Goal: Communication & Community: Share content

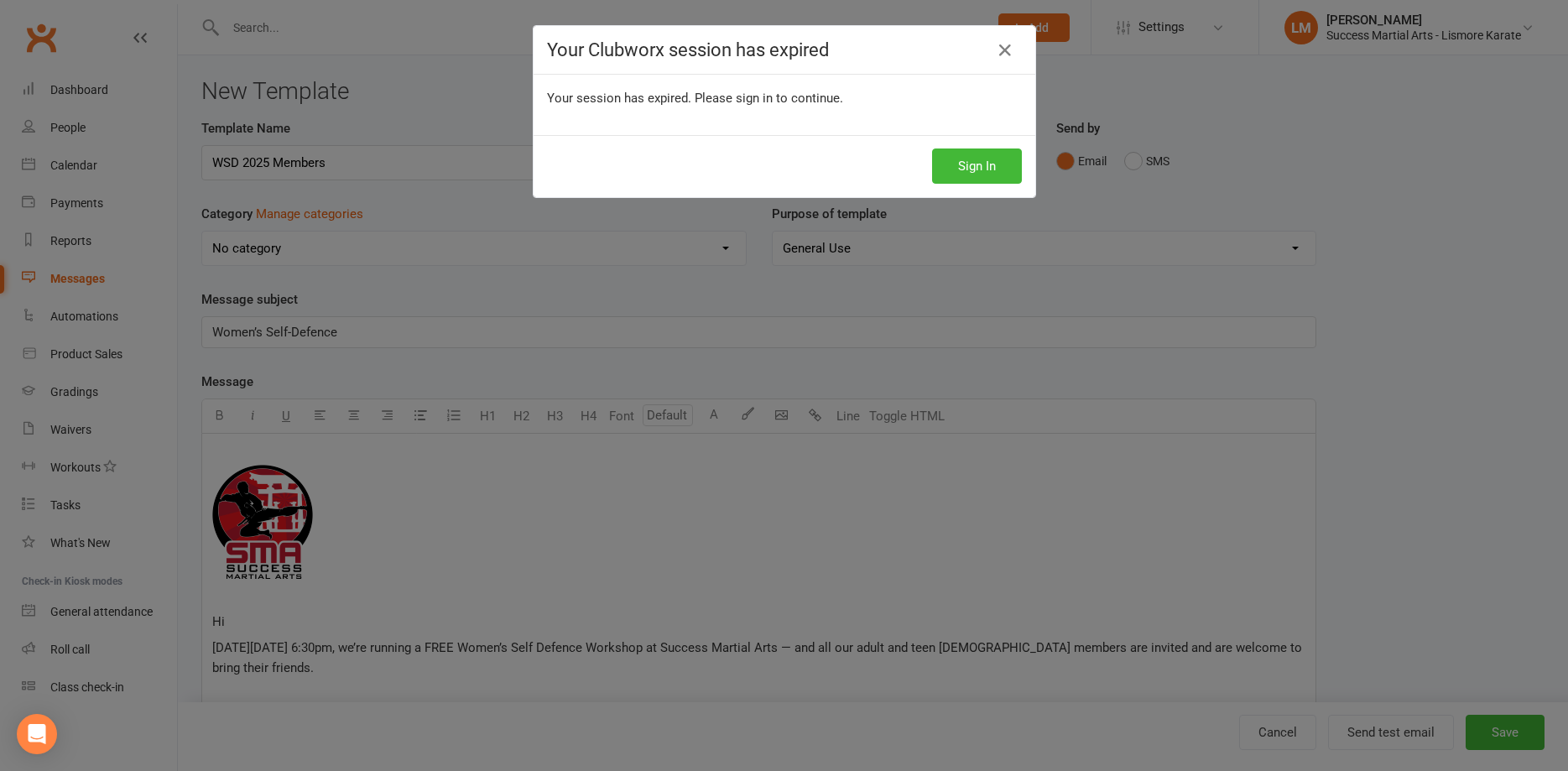
scroll to position [300, 0]
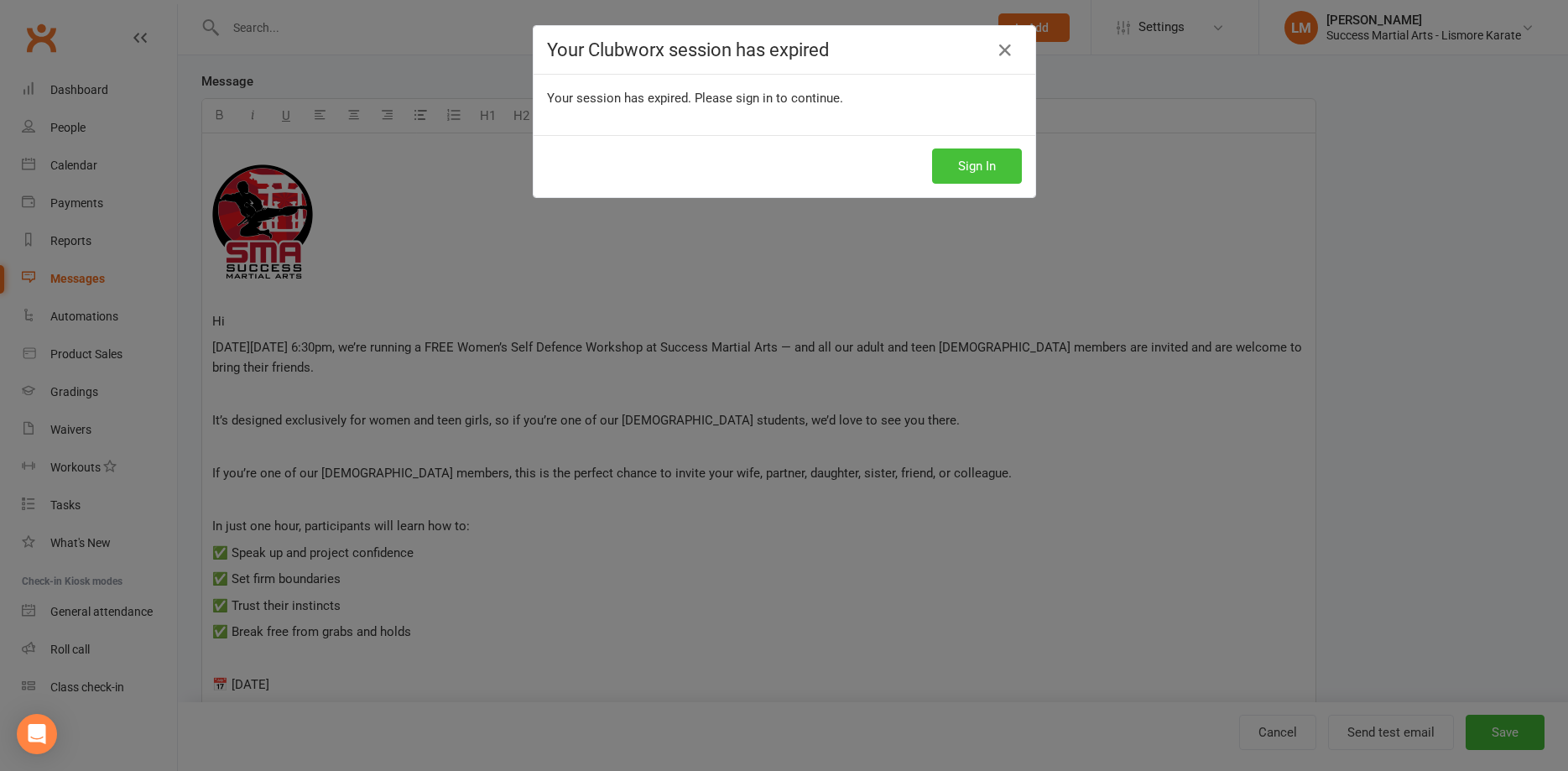
click at [991, 168] on button "Sign In" at bounding box center [977, 166] width 90 height 35
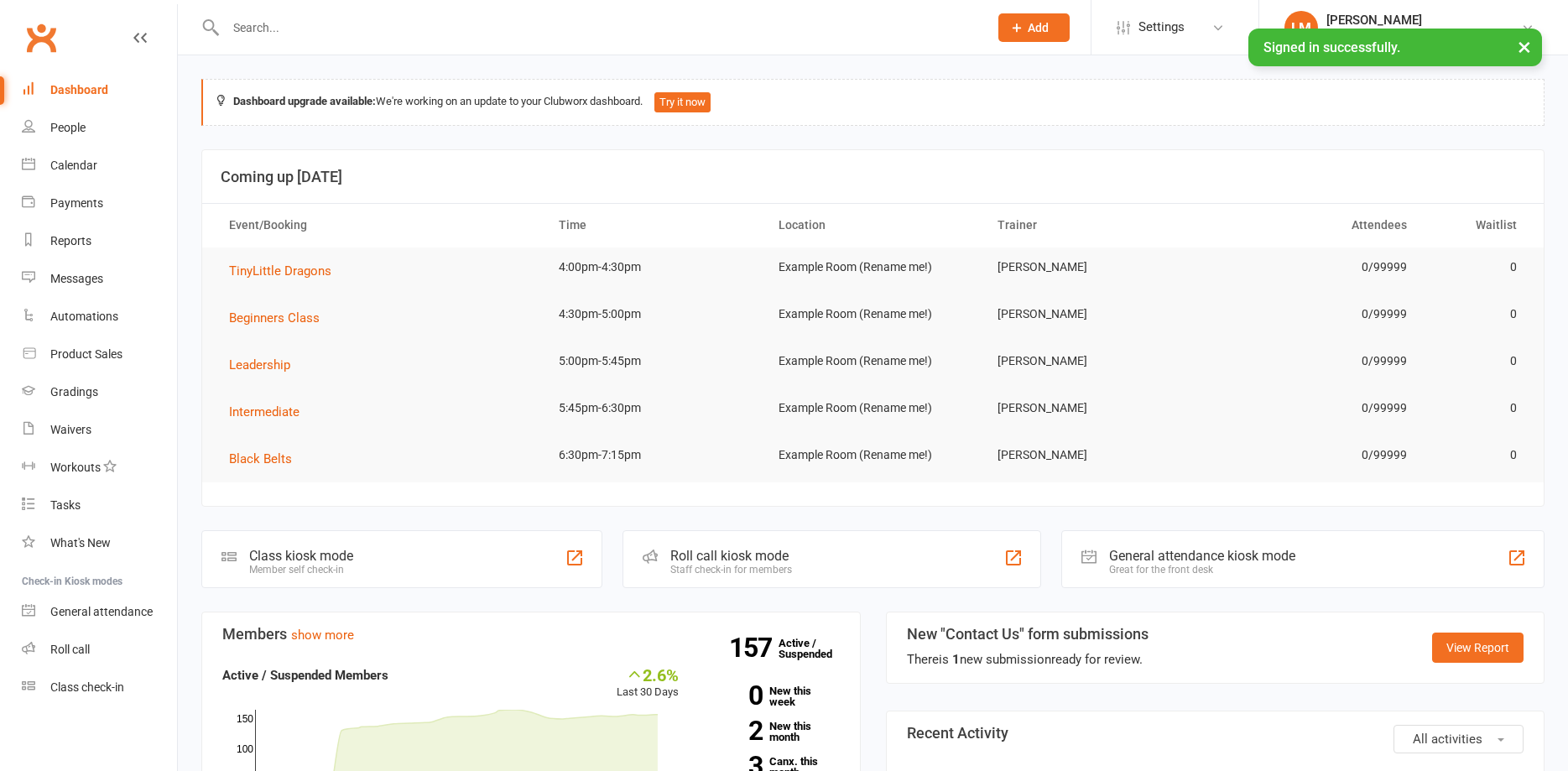
click at [273, 31] on input "text" at bounding box center [599, 27] width 756 height 23
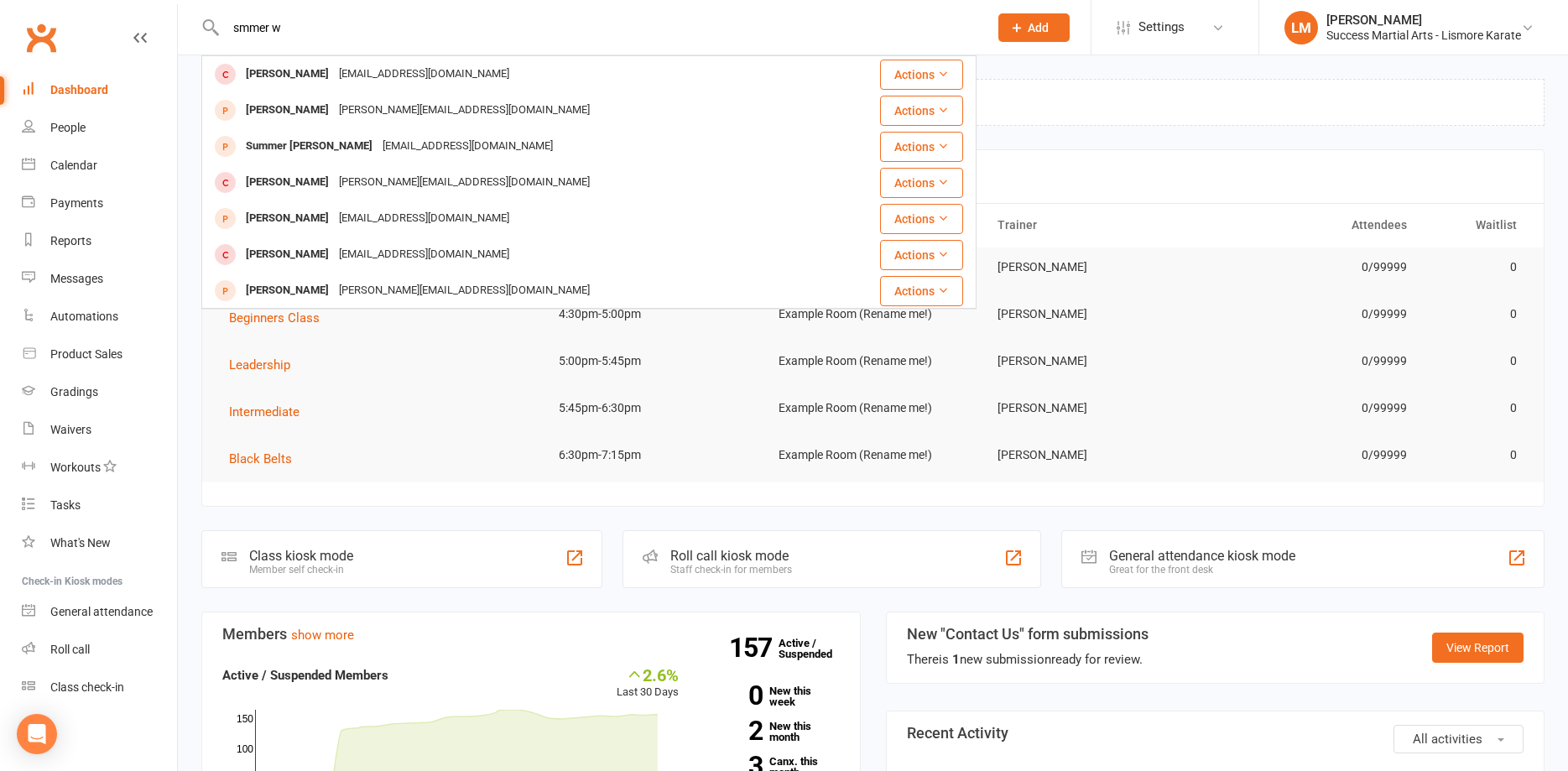
drag, startPoint x: 312, startPoint y: 23, endPoint x: 190, endPoint y: 23, distance: 122.0
click at [221, 23] on input "smmer w" at bounding box center [599, 27] width 756 height 23
drag, startPoint x: 336, startPoint y: 31, endPoint x: 114, endPoint y: 25, distance: 222.1
click at [221, 25] on input "[PERSON_NAME]" at bounding box center [599, 27] width 756 height 23
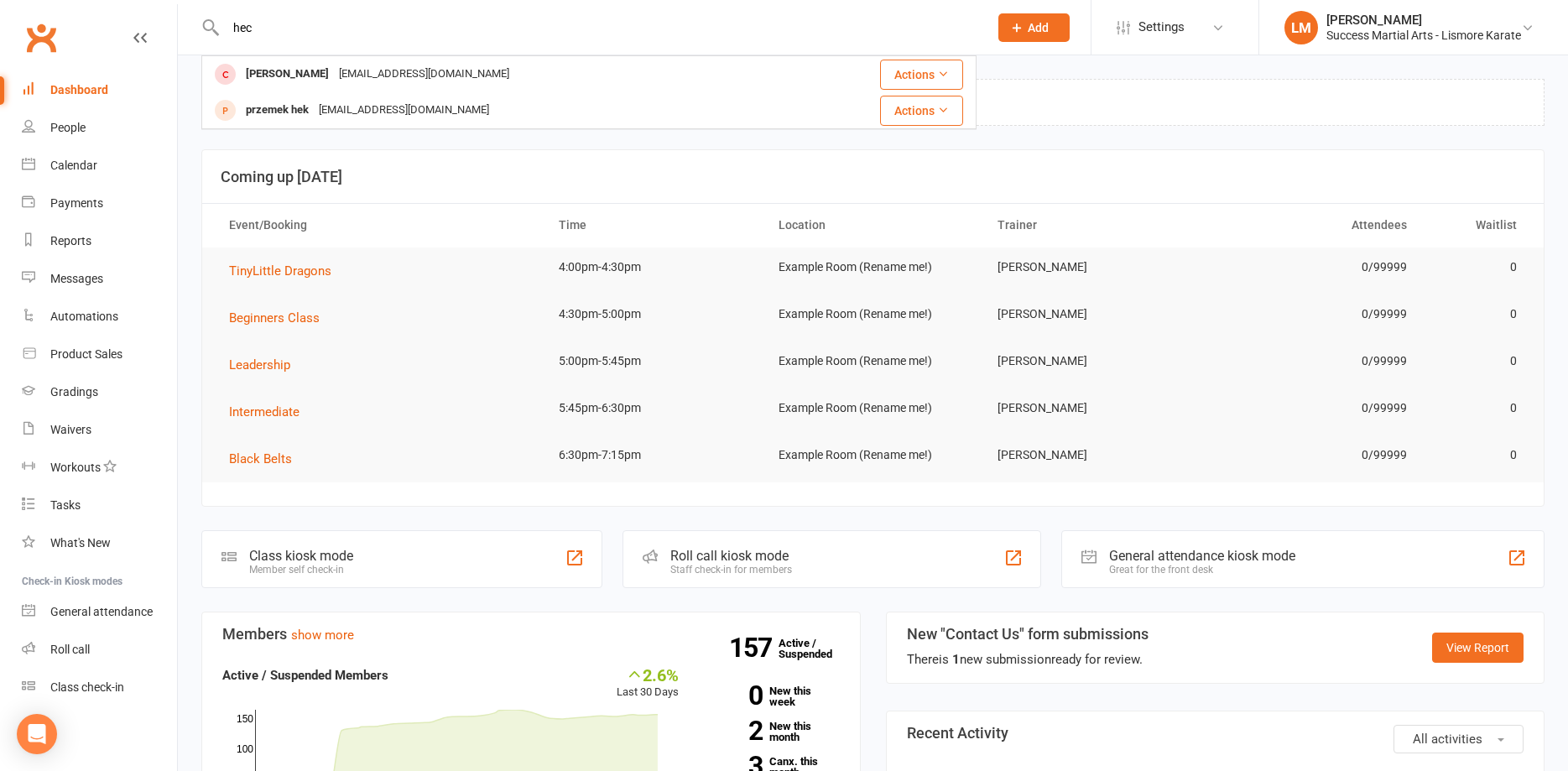
type input "hec"
click at [1031, 31] on span "Add" at bounding box center [1038, 28] width 21 height 14
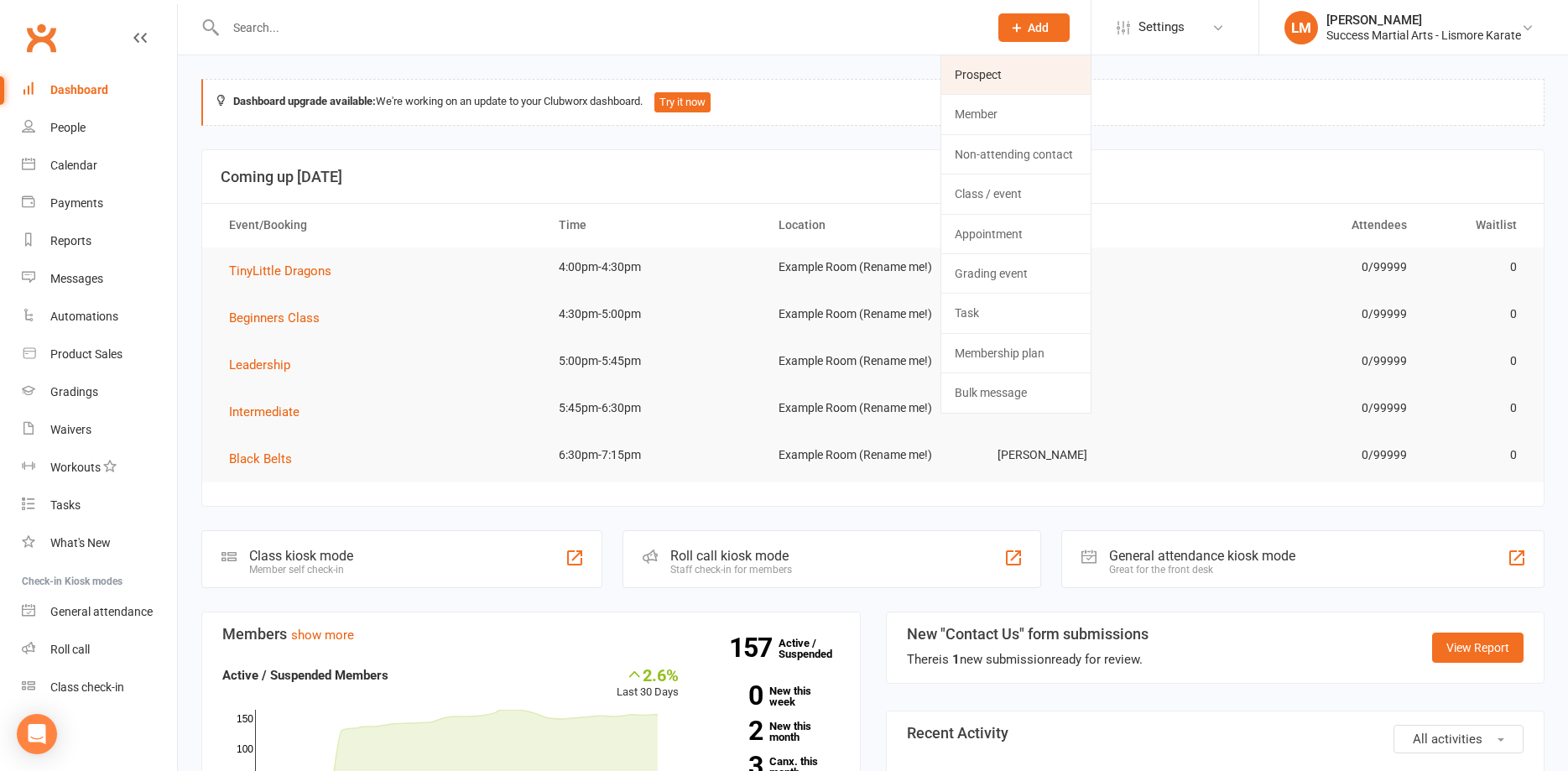
click at [970, 79] on link "Prospect" at bounding box center [1016, 75] width 150 height 39
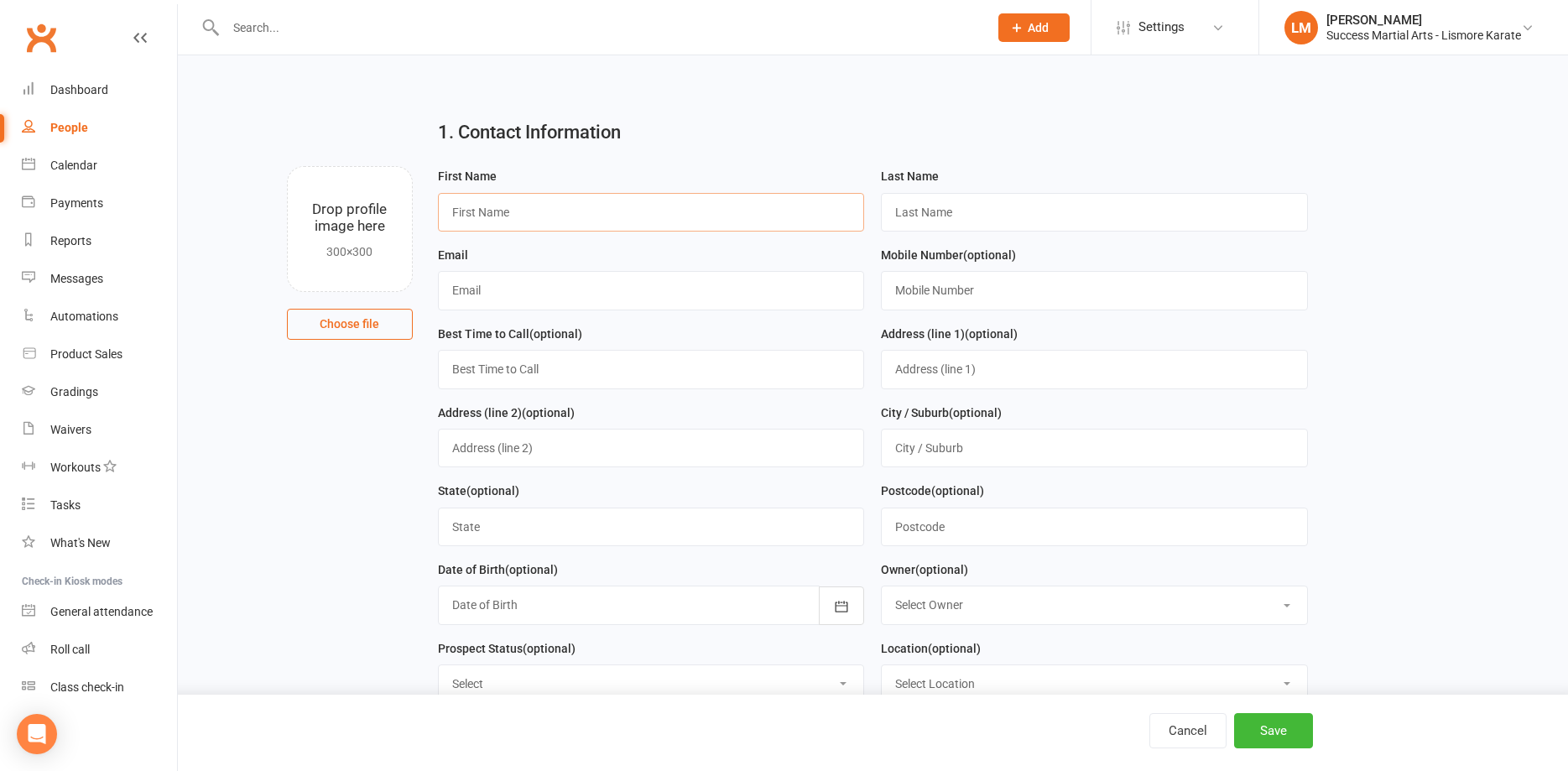
click at [492, 211] on input "text" at bounding box center [651, 213] width 427 height 39
type input "Summer"
type input "[PERSON_NAME]"
type input "[EMAIL_ADDRESS][DOMAIN_NAME]"
type input "0408367666"
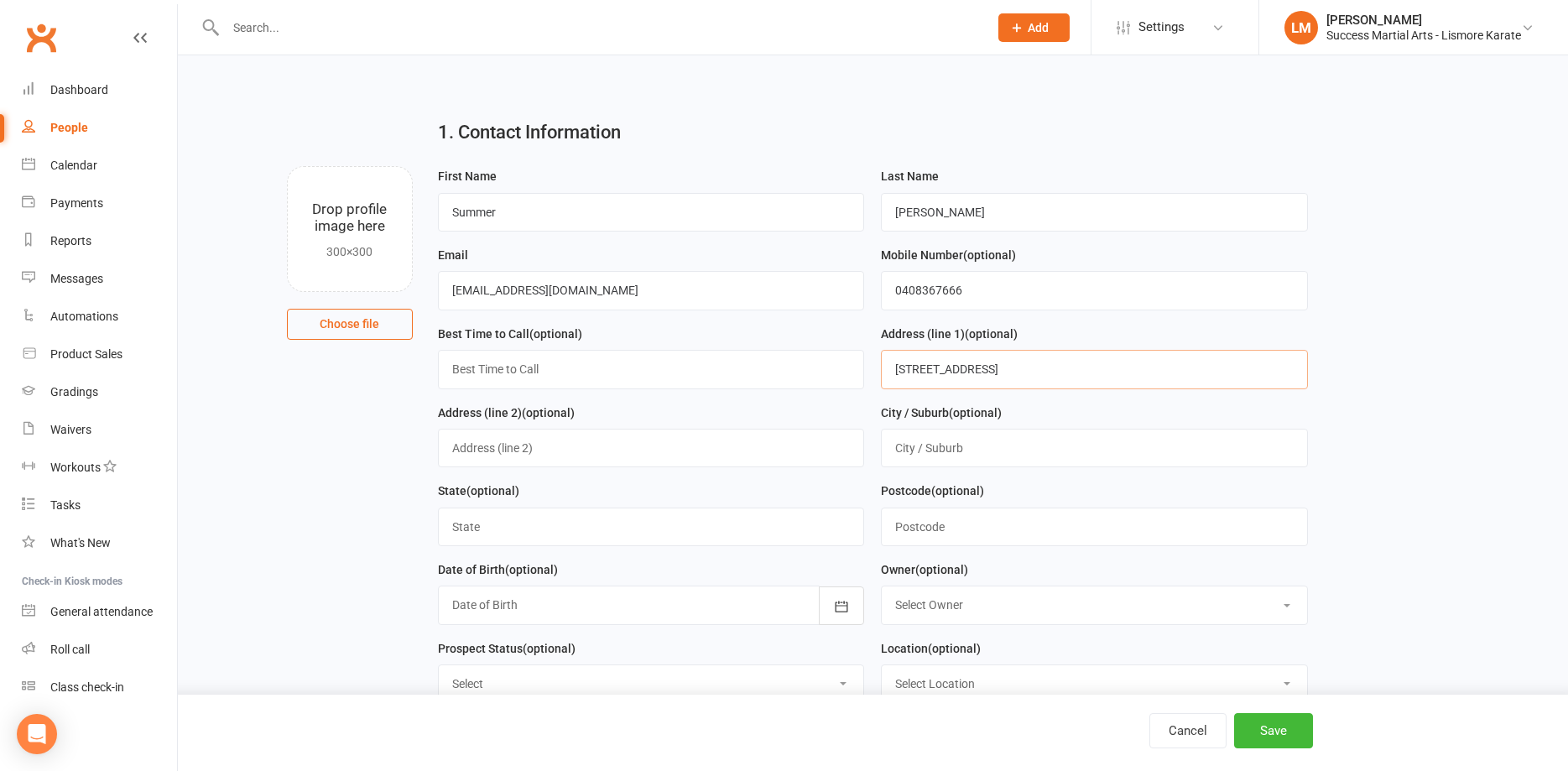
type input "[STREET_ADDRESS]"
click at [993, 453] on input "text" at bounding box center [1094, 448] width 427 height 39
type input "The Channon"
click at [520, 524] on input "text" at bounding box center [651, 527] width 427 height 39
type input "[GEOGRAPHIC_DATA]"
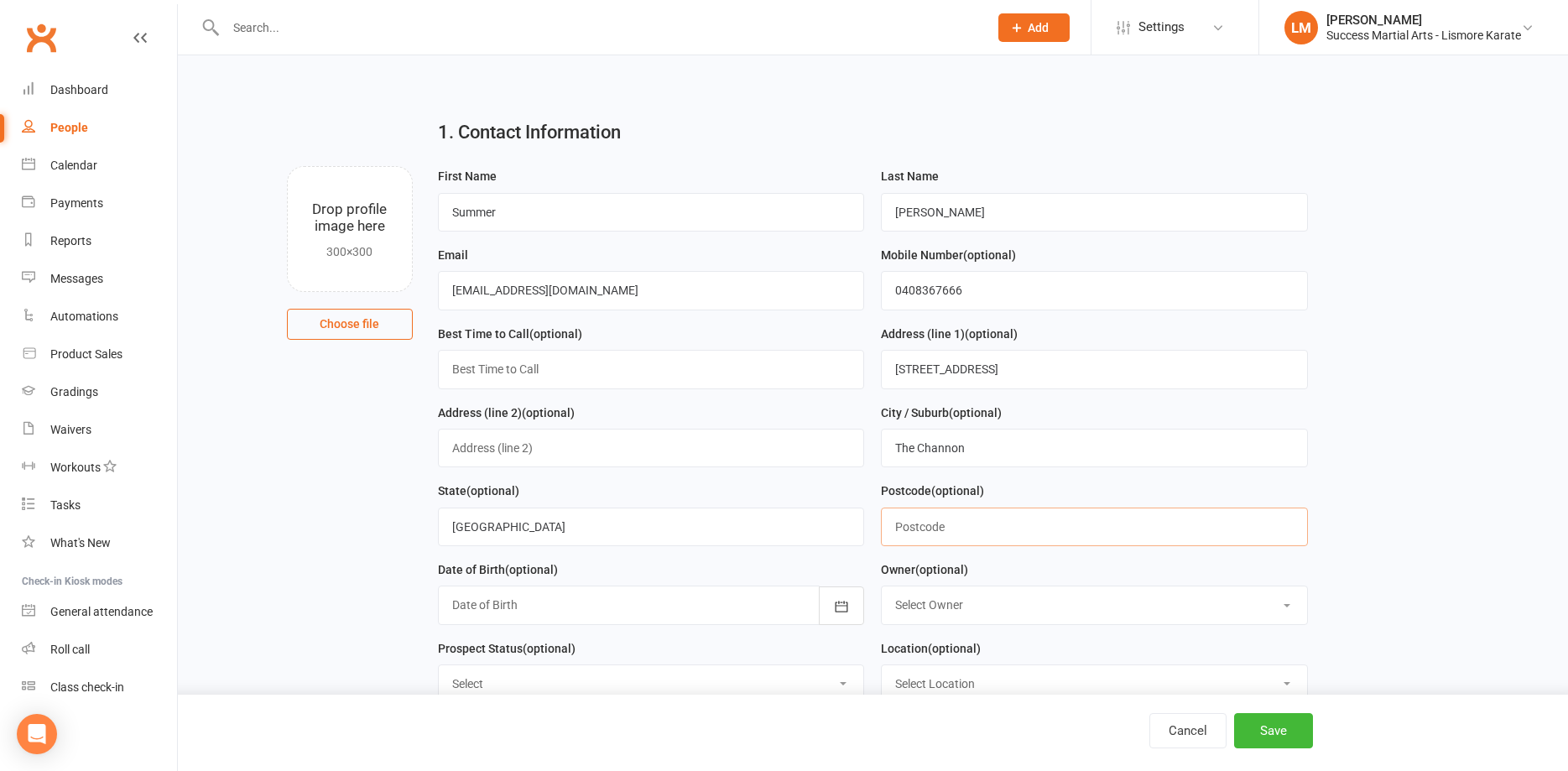
click at [931, 532] on input "text" at bounding box center [1094, 527] width 427 height 39
type input "2480"
click at [469, 606] on div at bounding box center [651, 606] width 427 height 39
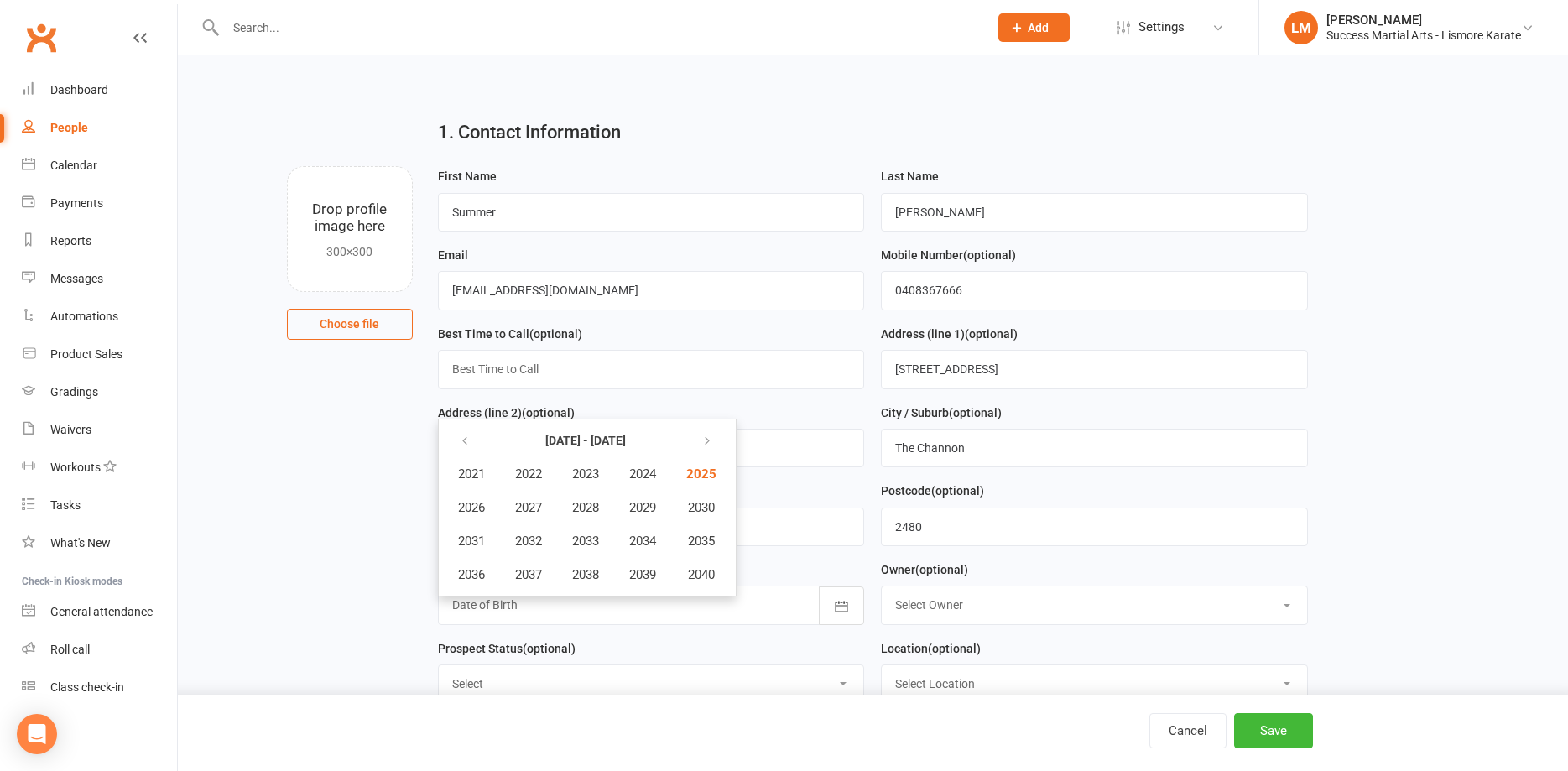
click at [741, 140] on h2 "1. Contact Information" at bounding box center [872, 133] width 869 height 20
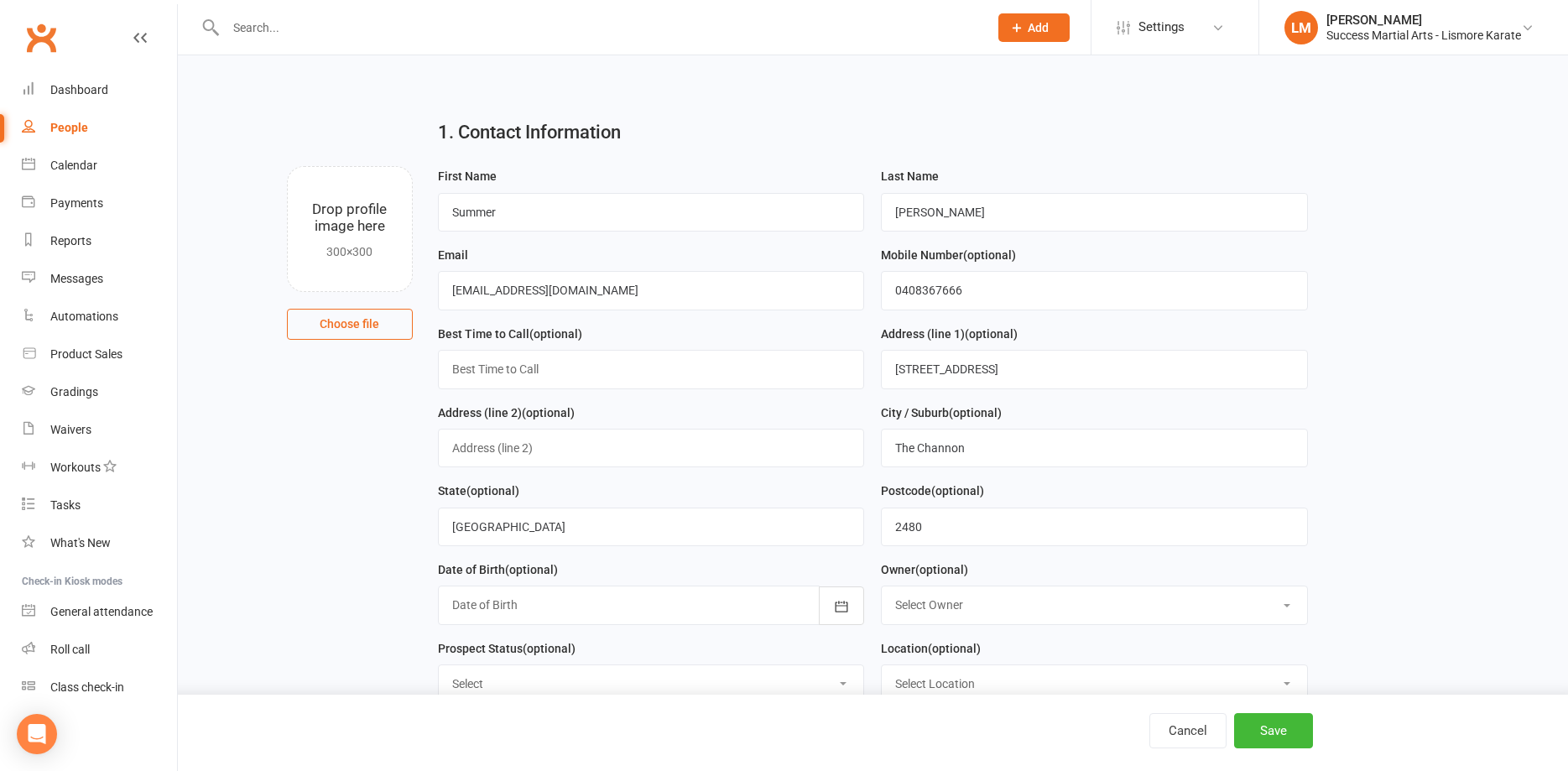
click at [476, 610] on div at bounding box center [651, 606] width 427 height 39
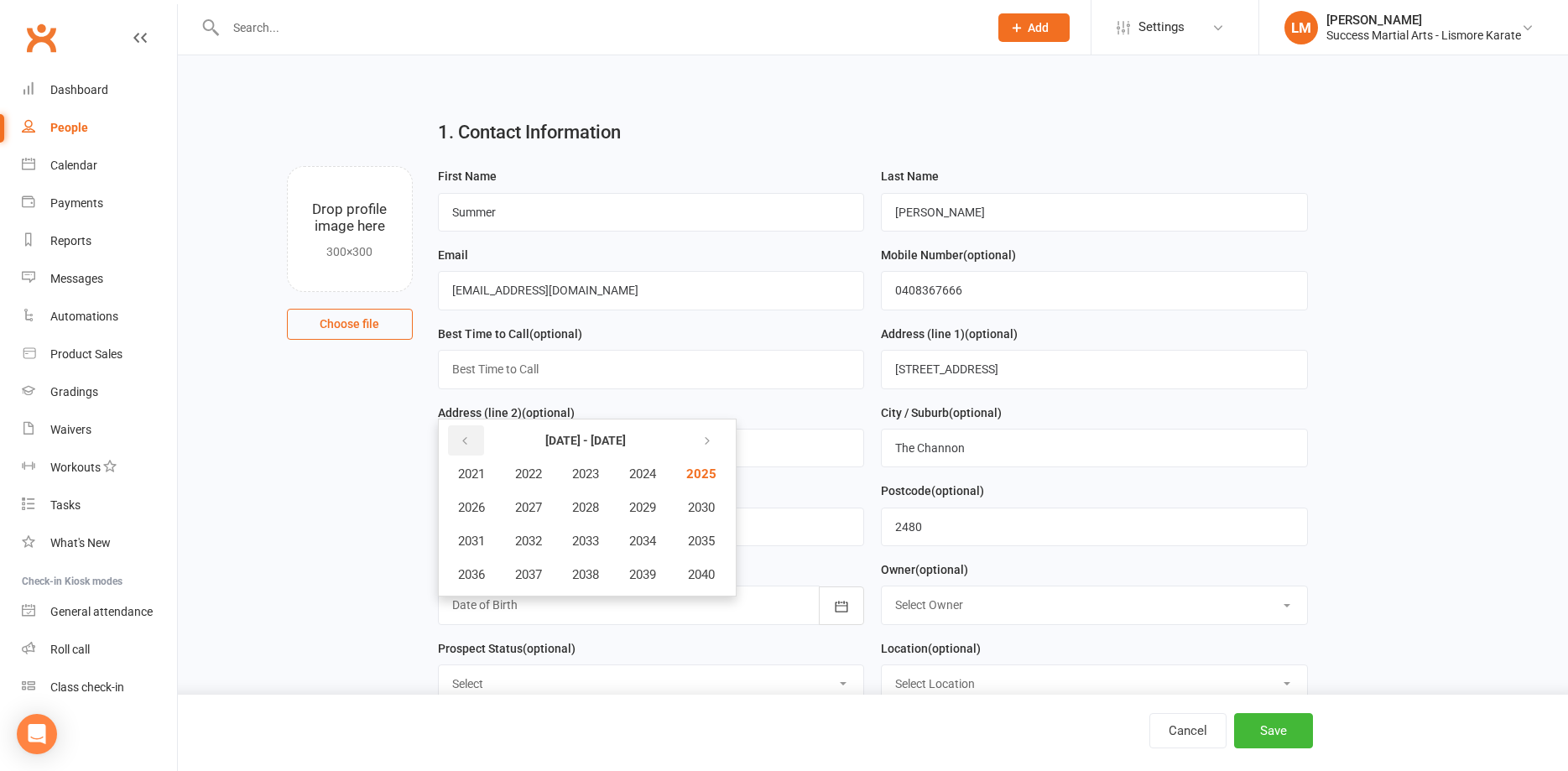
click at [469, 442] on icon "button" at bounding box center [465, 441] width 12 height 14
click at [701, 577] on span "2020" at bounding box center [699, 575] width 27 height 15
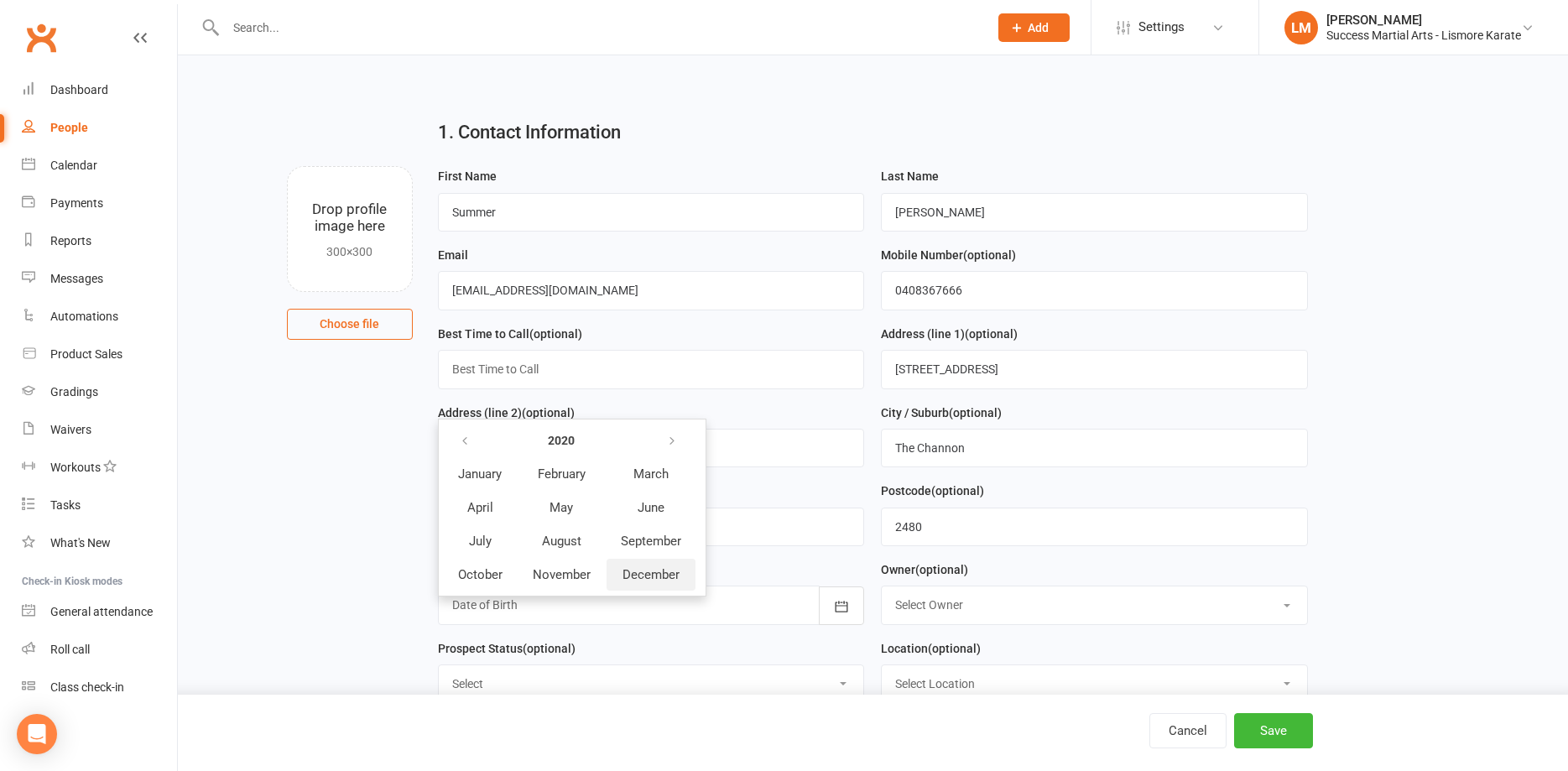
click at [642, 582] on span "December" at bounding box center [651, 575] width 57 height 15
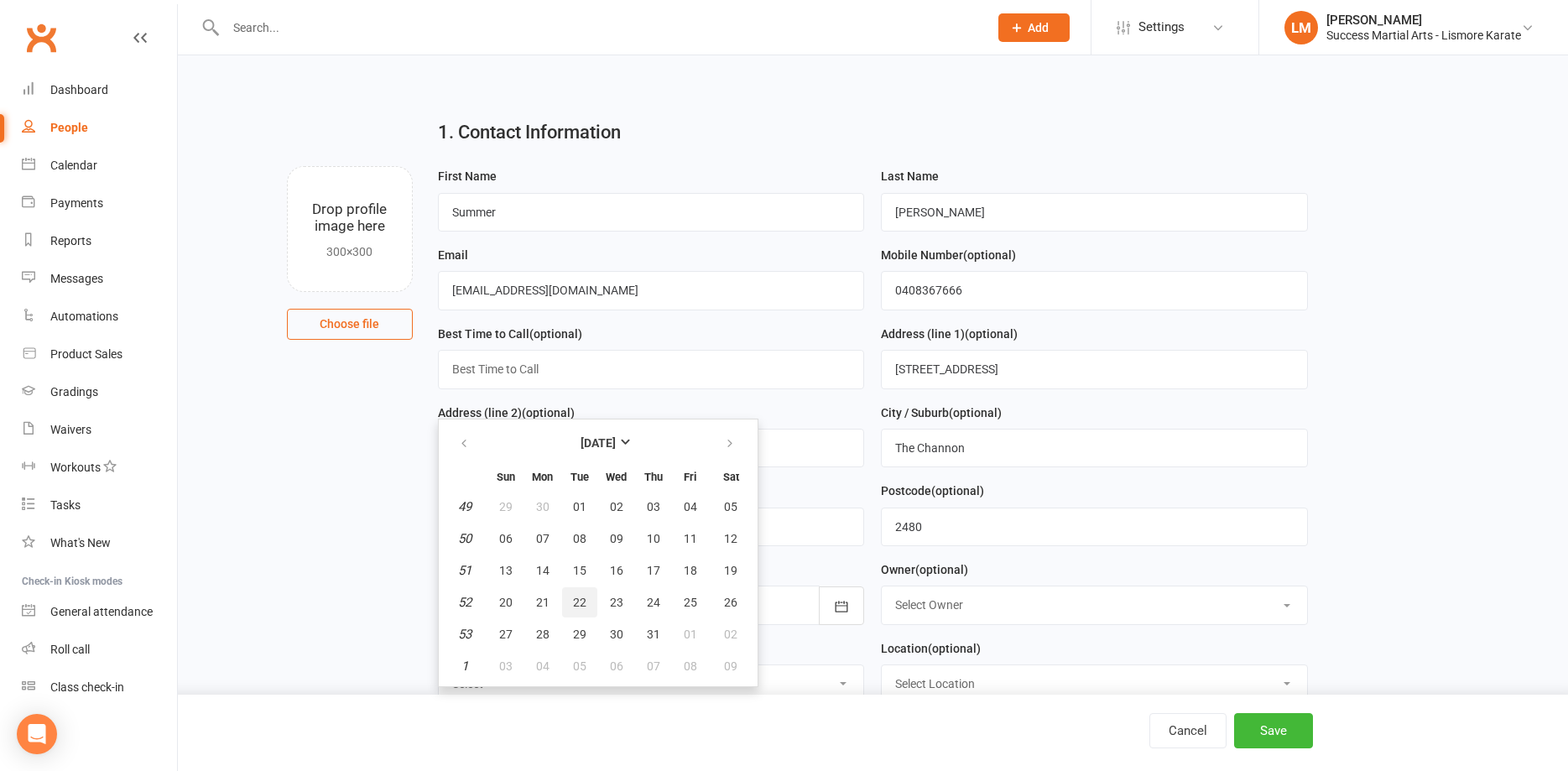
click at [585, 606] on span "22" at bounding box center [579, 603] width 14 height 14
type input "[DATE]"
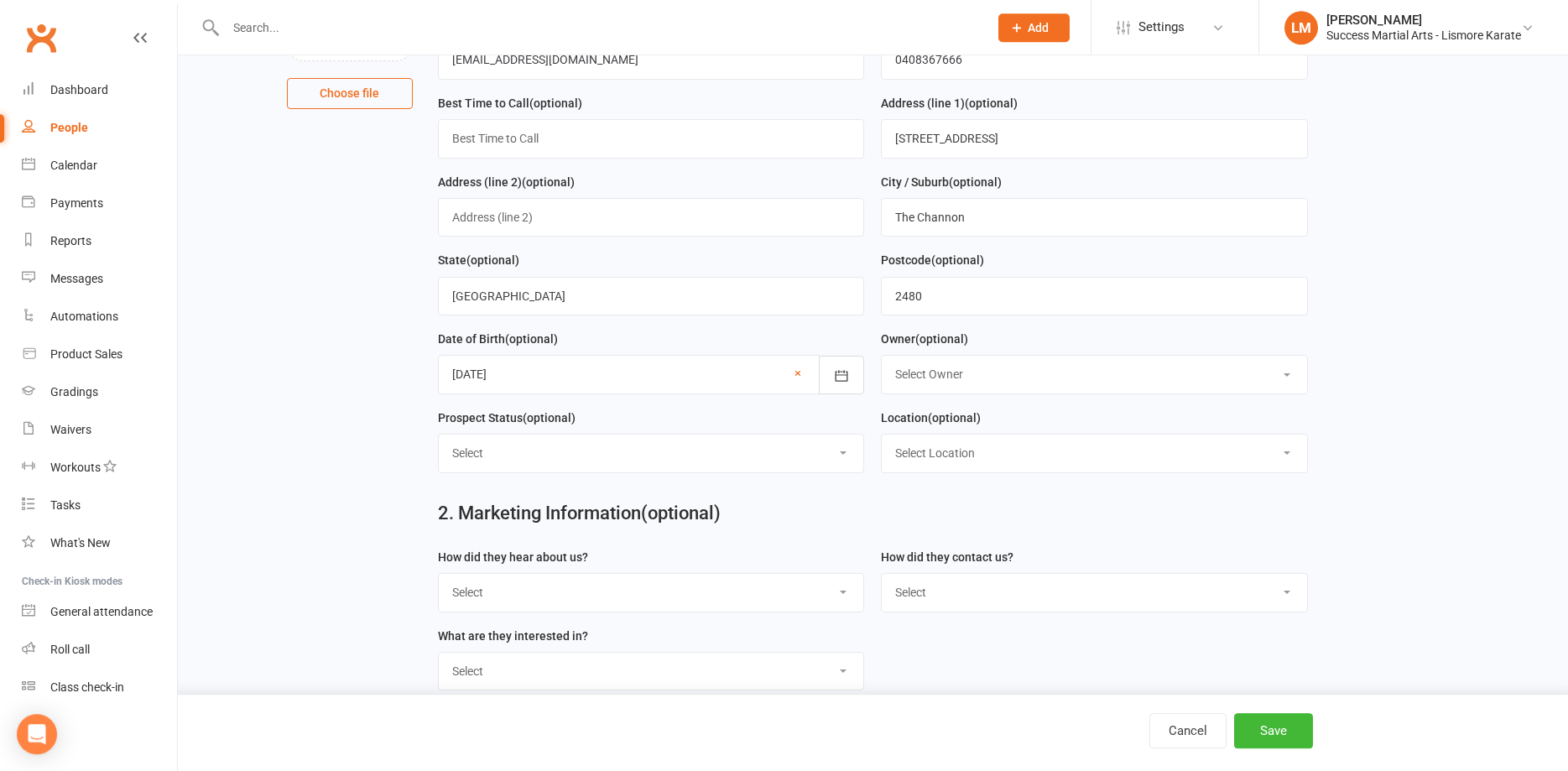
scroll to position [257, 0]
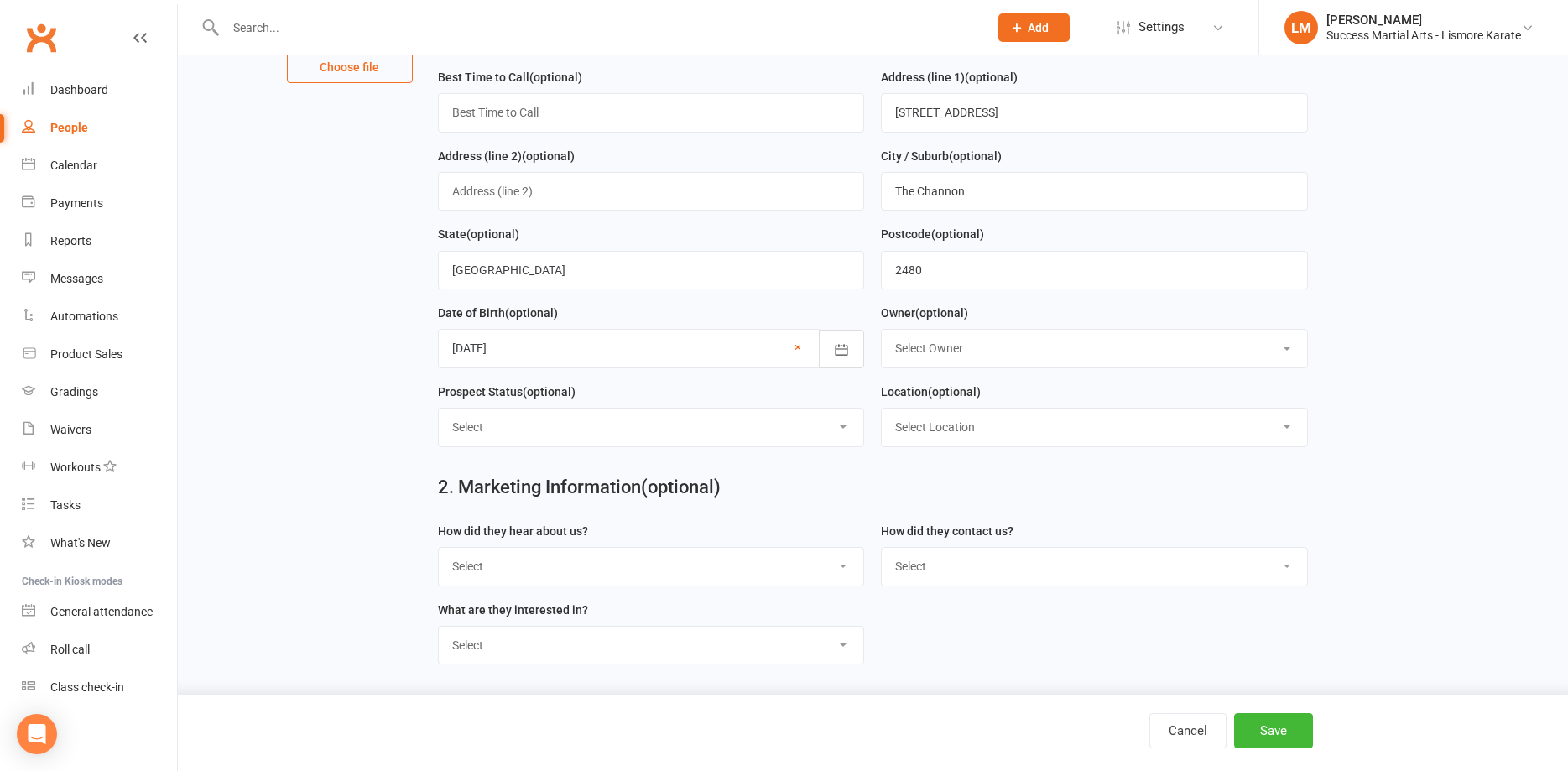
click at [439, 409] on select "Select Initial Contact Follow-up Call Follow-up Email Almost Ready Not Ready No…" at bounding box center [651, 427] width 425 height 37
click at [341, 275] on main "1. Contact Information Drop profile image here 300×300 Choose file First Name S…" at bounding box center [873, 443] width 1343 height 1187
click at [881, 409] on select "Select Location Example Room (Rename me!)" at bounding box center [1094, 427] width 425 height 37
click at [881, 330] on select "Select Owner [PERSON_NAME] [PERSON_NAME] Sensei [PERSON_NAME] [PERSON_NAME] [PE…" at bounding box center [1094, 349] width 425 height 37
click at [1458, 309] on main "1. Contact Information Drop profile image here 300×300 Choose file First Name S…" at bounding box center [873, 443] width 1343 height 1187
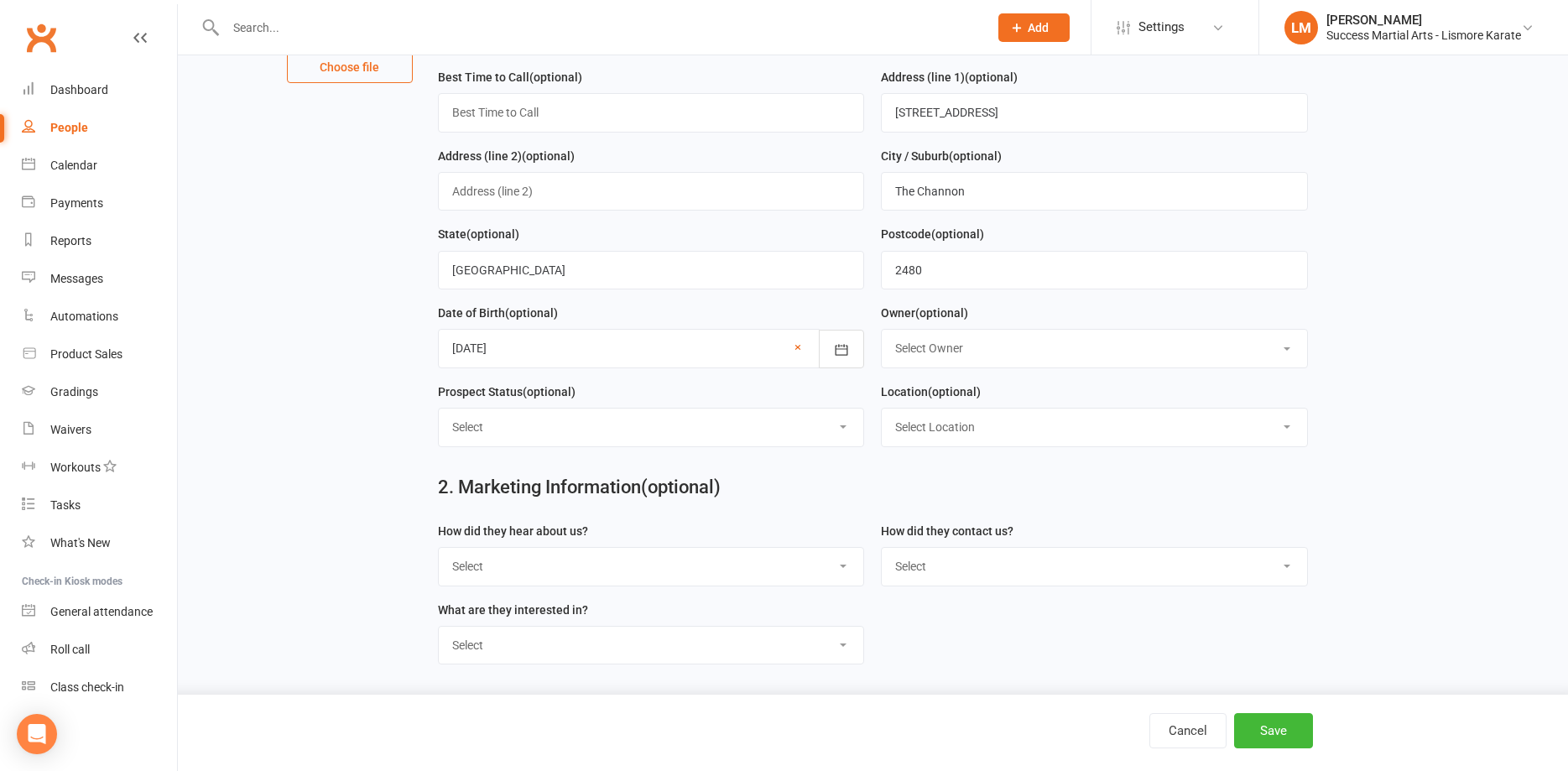
click at [439, 548] on select "Select Google Search Referral Poster Word-of-Mouth general Walk by Letter Box D…" at bounding box center [651, 567] width 425 height 37
select select "Google Search"
click option "Google Search" at bounding box center [0, 0] width 0 height 0
click at [881, 548] on select "Select Phone Email School Initiated Website FB Messenger FB Lead Form KL - Kids…" at bounding box center [1094, 567] width 425 height 37
select select "Phone"
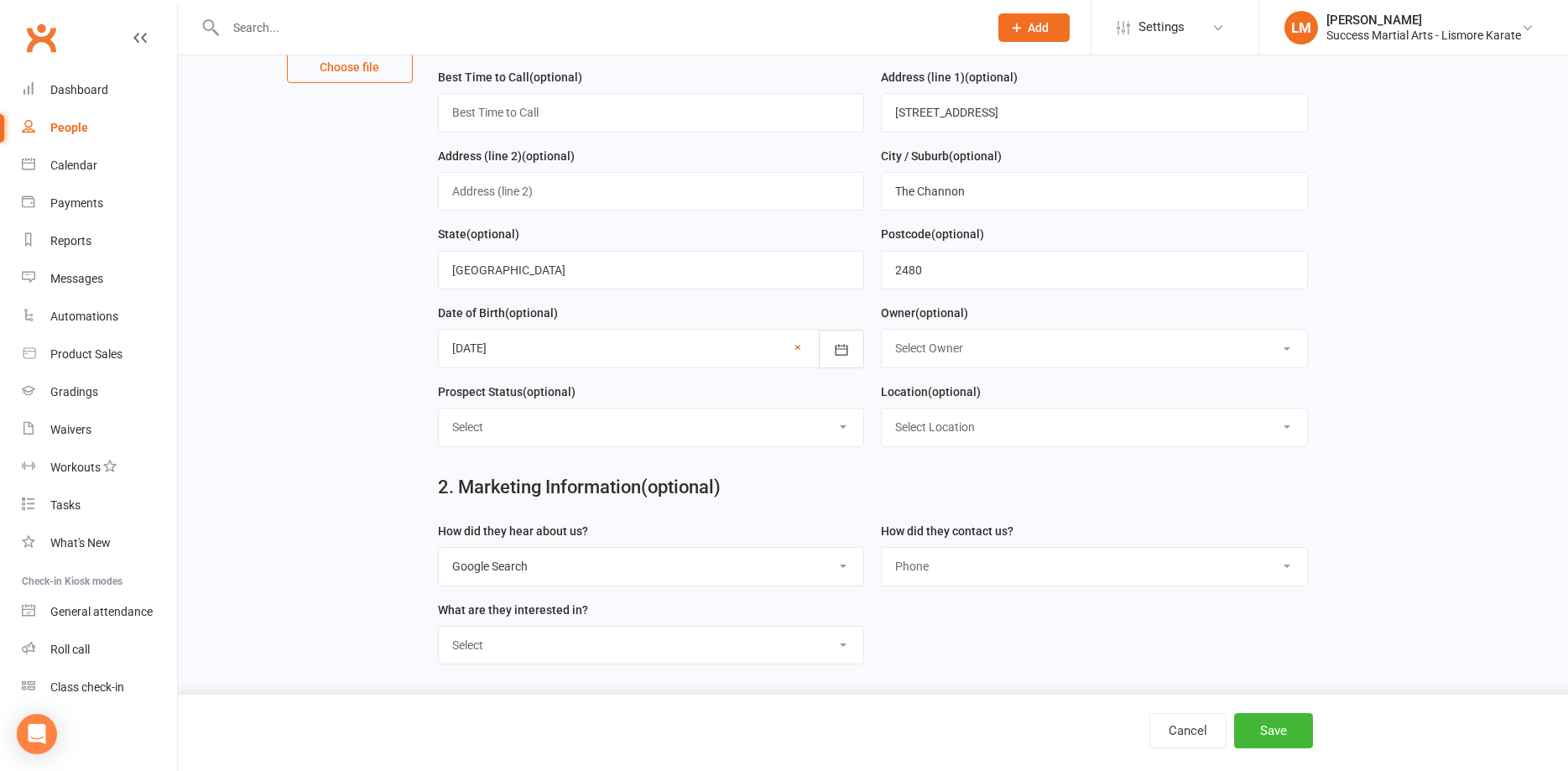
click option "Phone" at bounding box center [0, 0] width 0 height 0
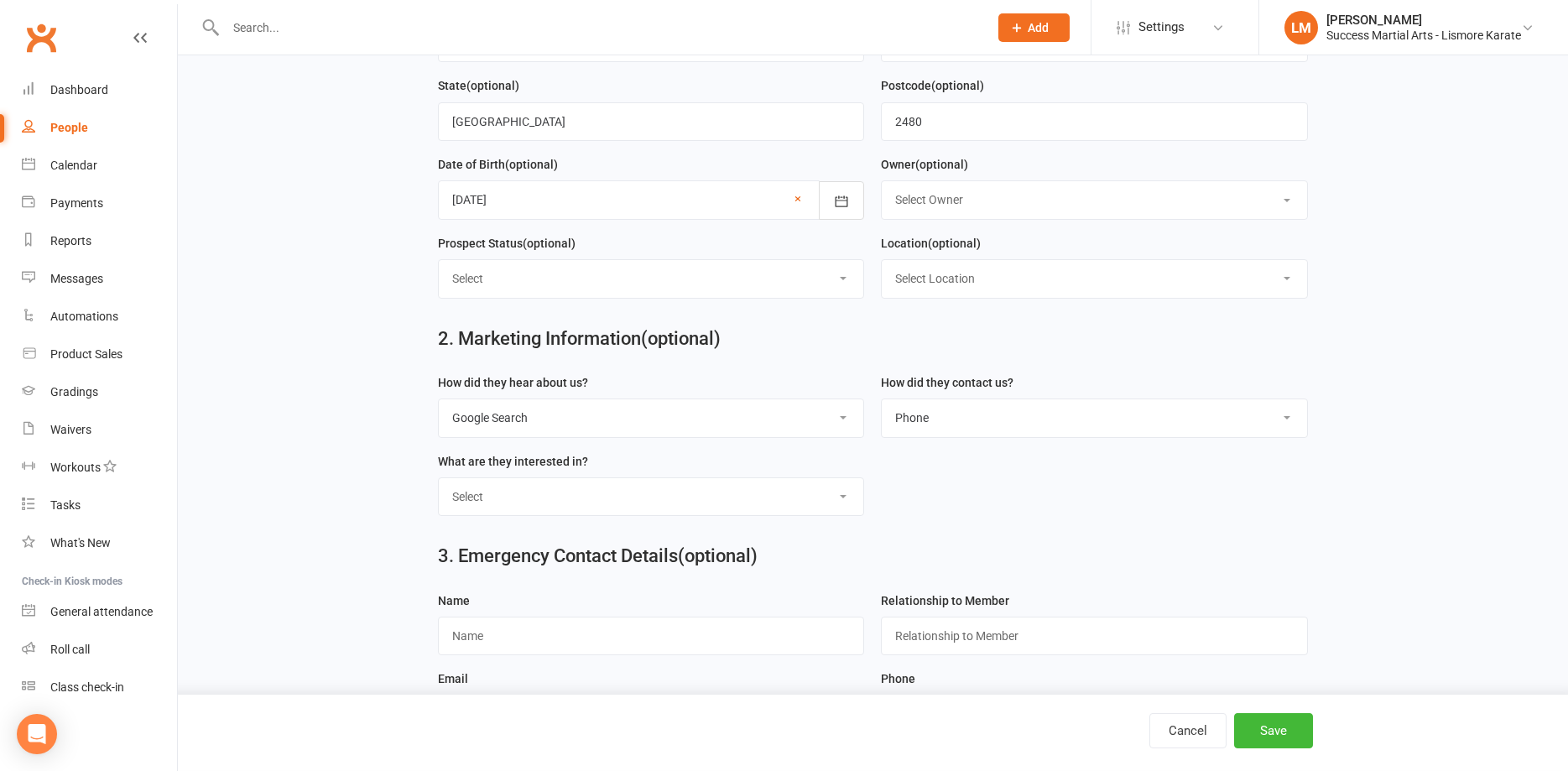
scroll to position [428, 0]
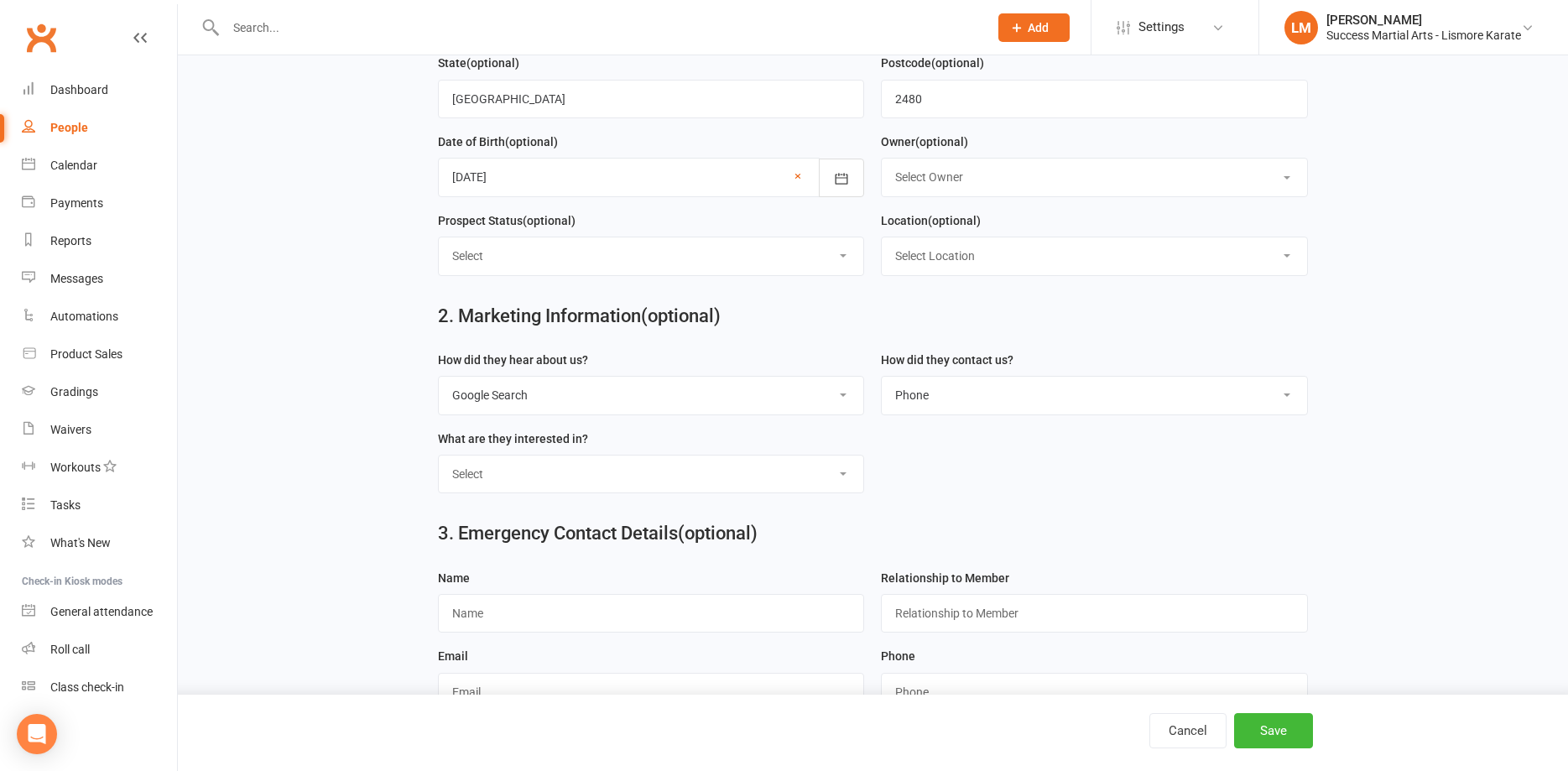
click at [439, 456] on select "Select 1. Confidence 2. Fitness 3. Self D 4. Discipline 1. Confidence 2. Fitnes…" at bounding box center [651, 474] width 425 height 37
select select "1. Confidence 2. Self D 3. Fitness 4. Discipline"
click option "1. Confidence 2. Self D 3. Fitness 4. Discipline" at bounding box center [0, 0] width 0 height 0
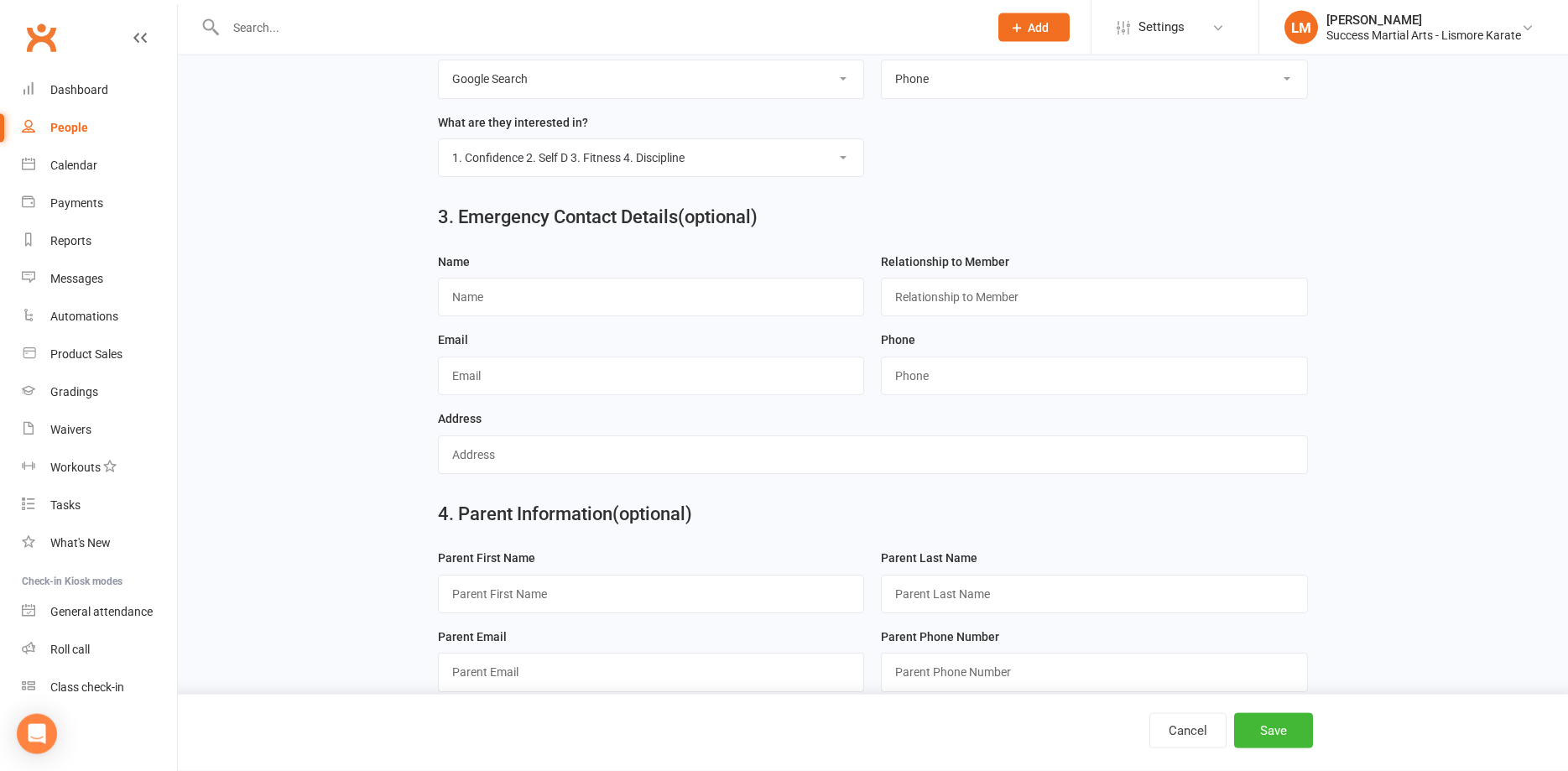
scroll to position [775, 0]
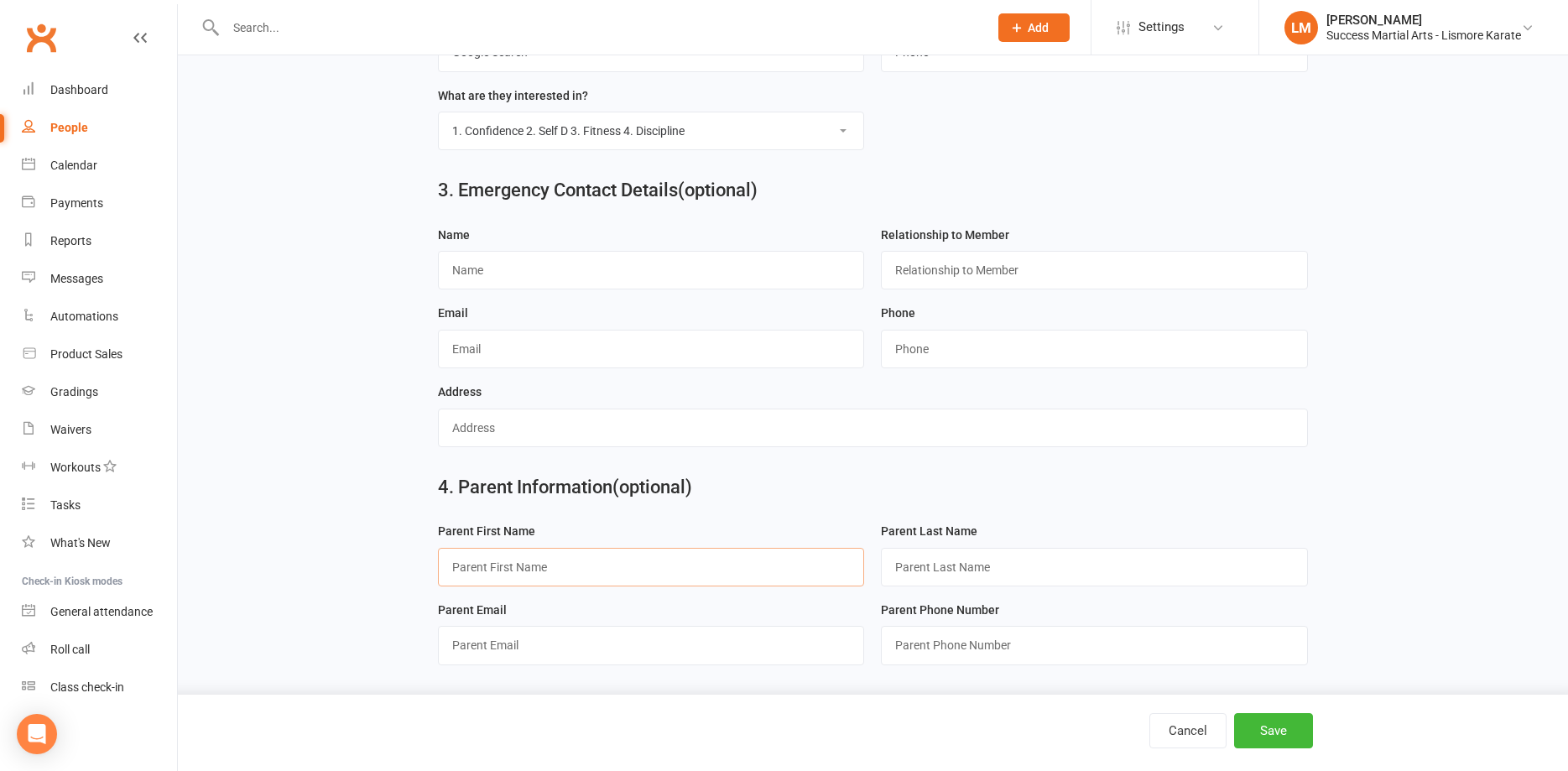
click at [498, 569] on input "text" at bounding box center [651, 568] width 427 height 39
type input "Hecate"
drag, startPoint x: 951, startPoint y: 569, endPoint x: 966, endPoint y: 560, distance: 17.5
click at [955, 565] on input "text" at bounding box center [1094, 568] width 427 height 39
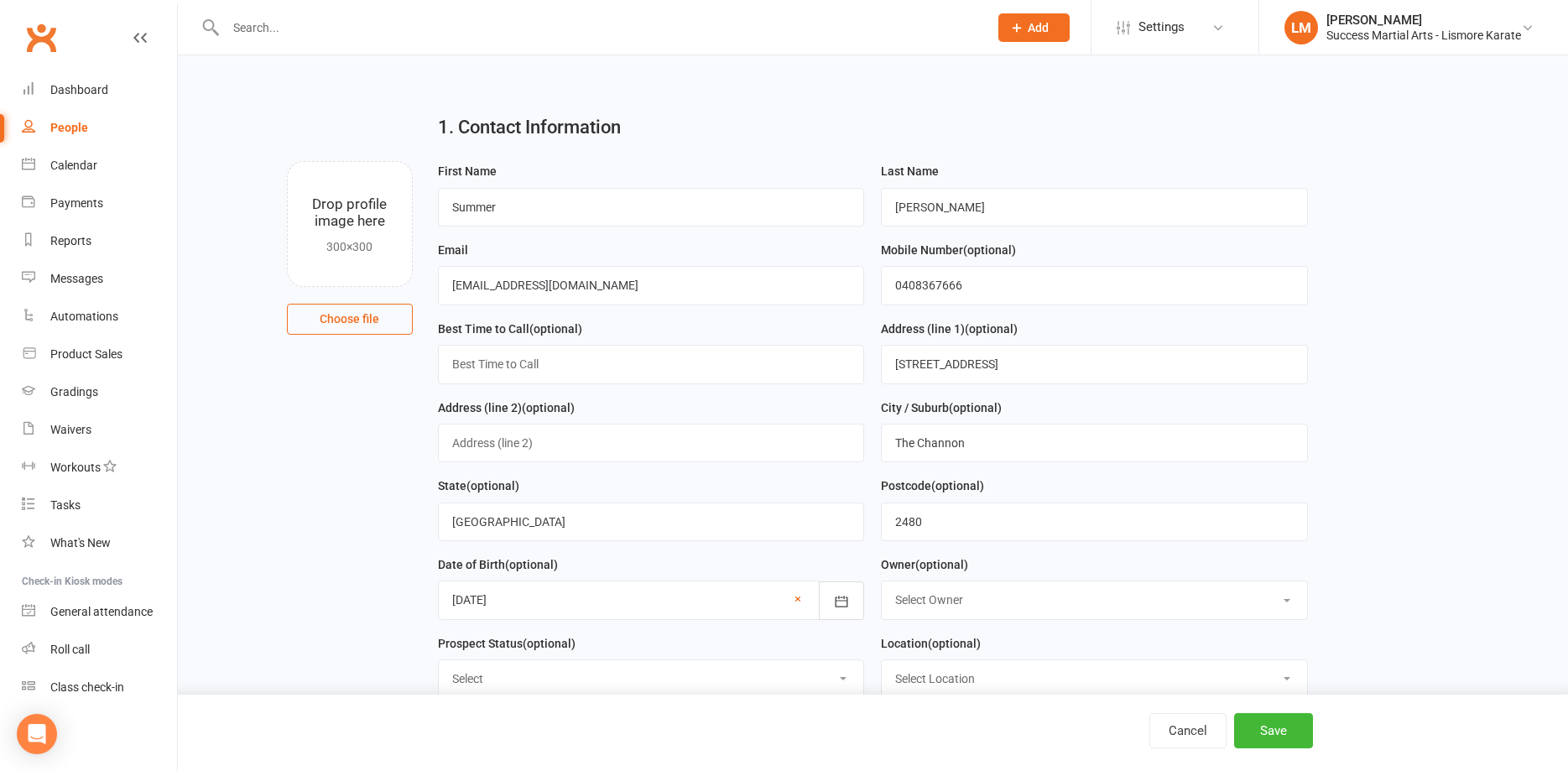
scroll to position [5, 0]
type input "[PERSON_NAME]"
drag, startPoint x: 1025, startPoint y: 297, endPoint x: 845, endPoint y: 292, distance: 180.1
click at [881, 292] on input "0408367666" at bounding box center [1094, 287] width 427 height 39
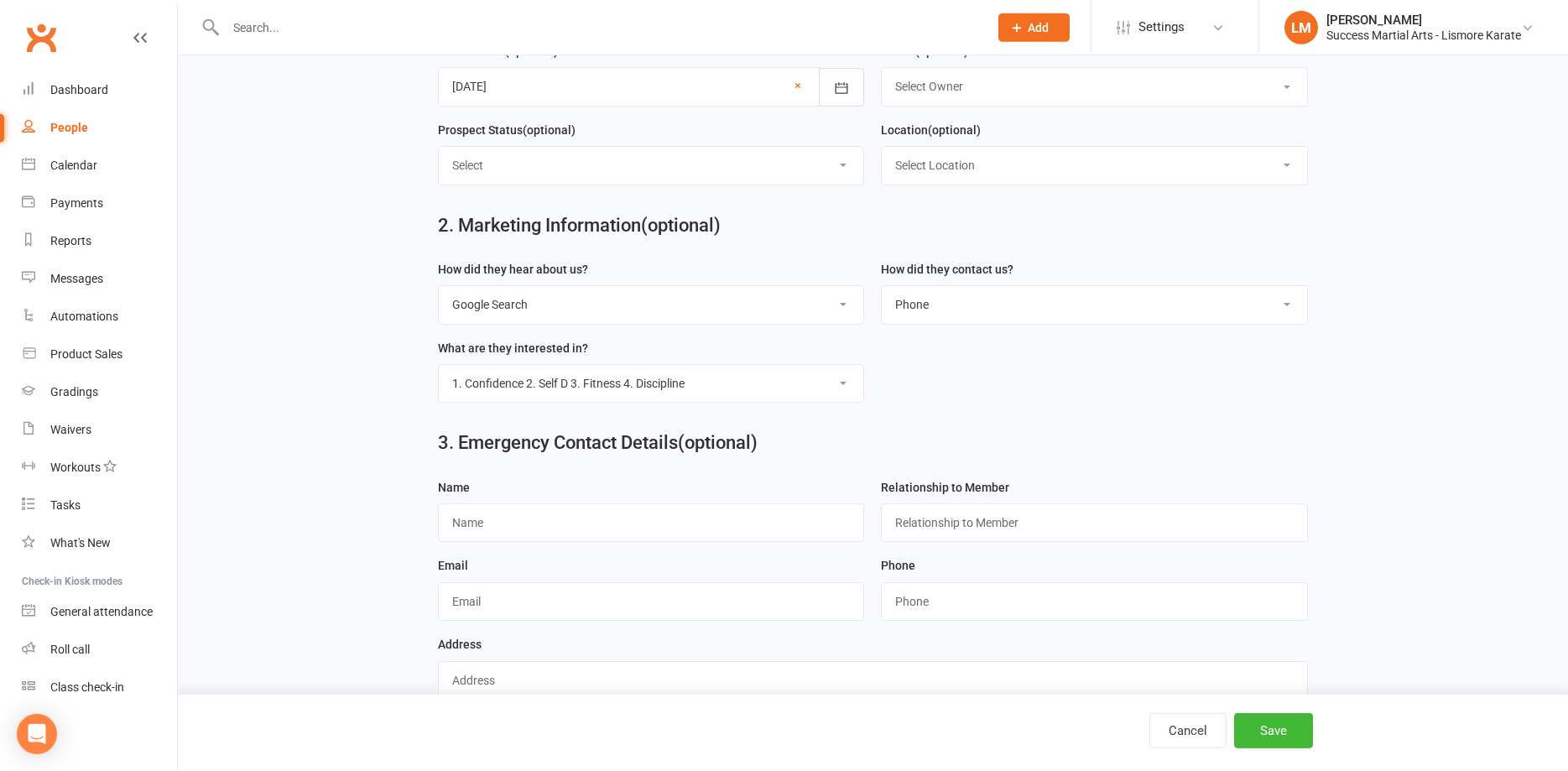
scroll to position [775, 0]
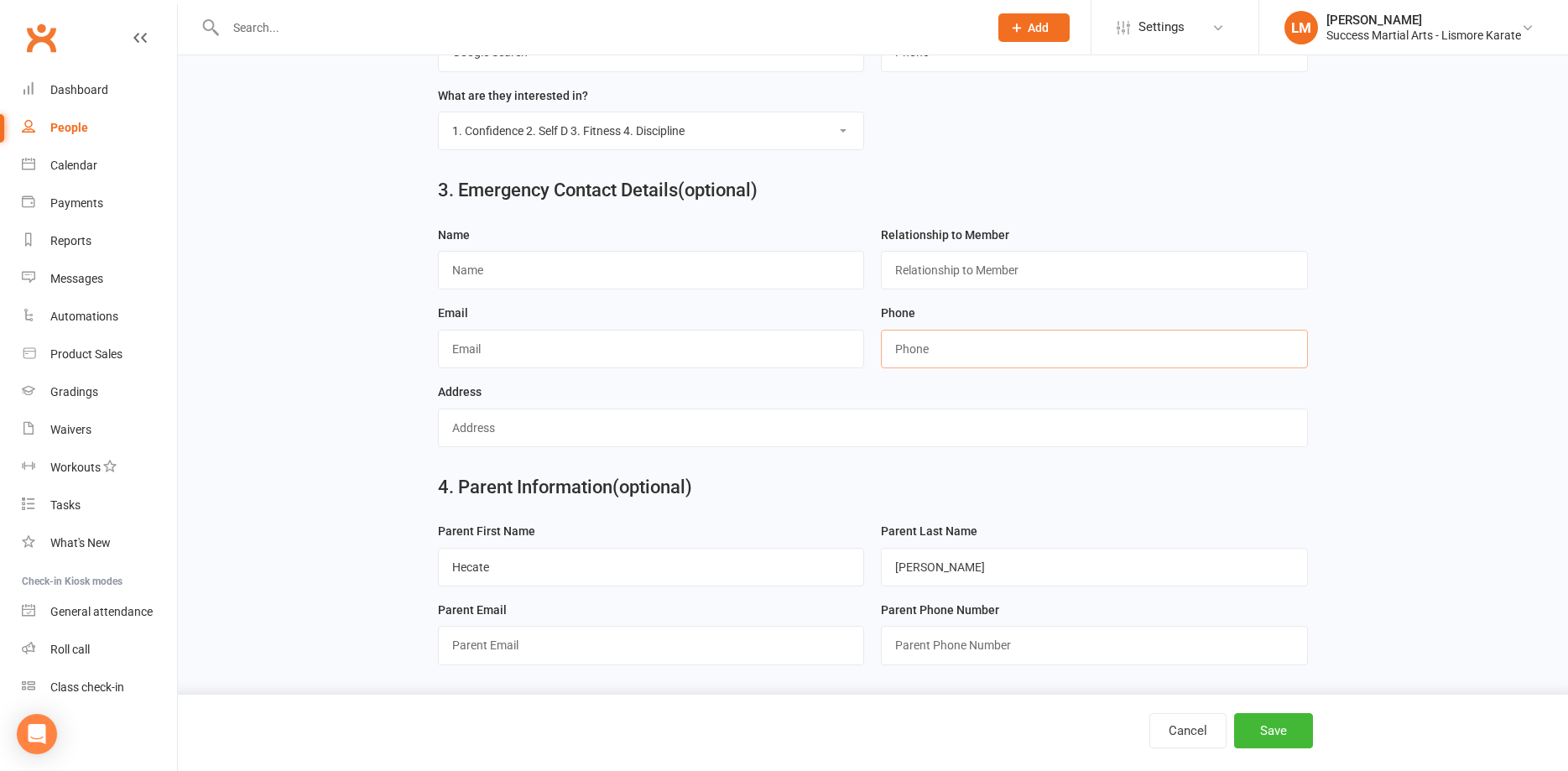
click at [927, 347] on input "string" at bounding box center [1094, 349] width 427 height 39
paste input "0408367666"
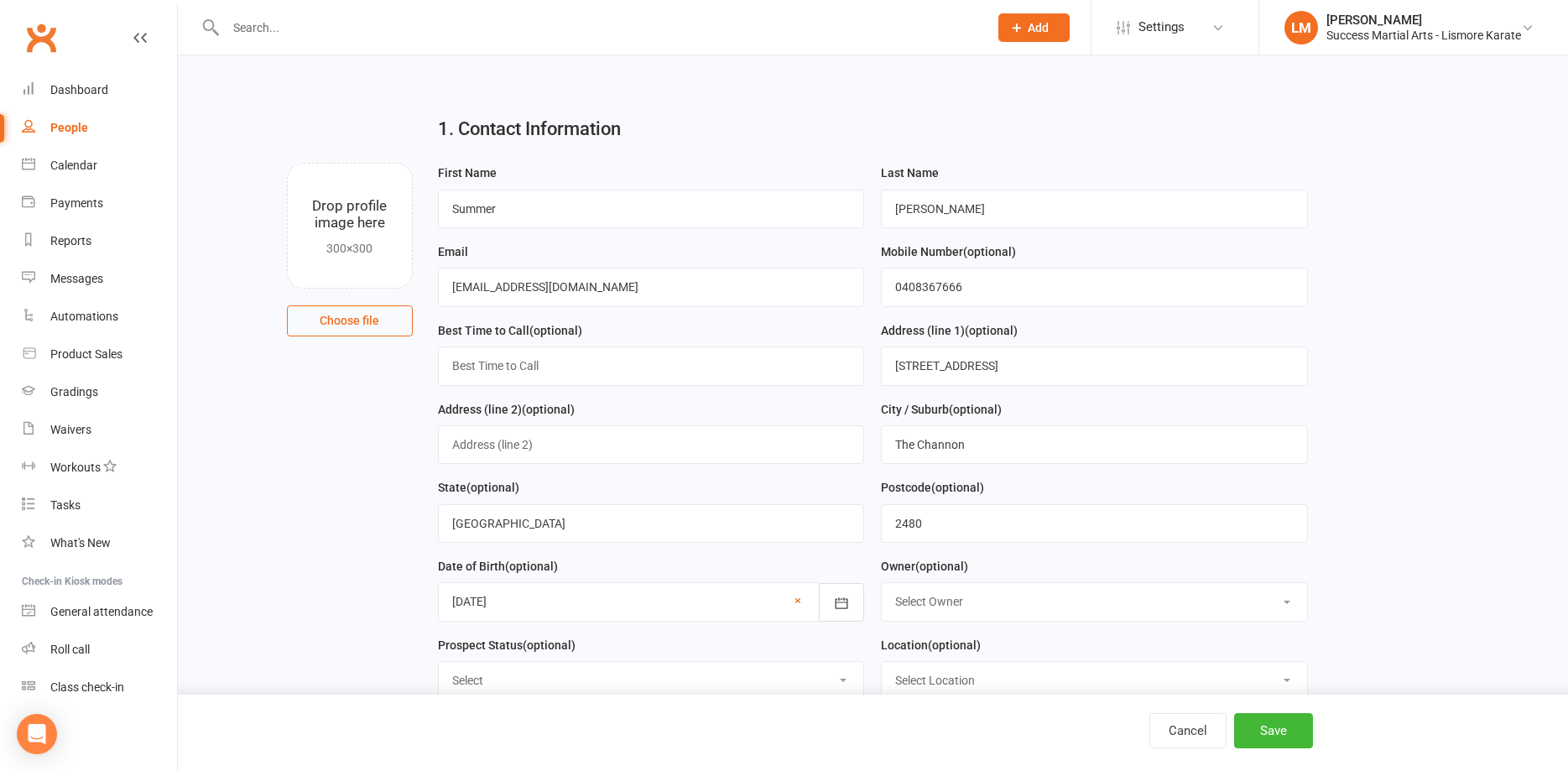
scroll to position [0, 0]
type input "0408367666"
drag, startPoint x: 552, startPoint y: 290, endPoint x: 391, endPoint y: 290, distance: 161.0
click at [438, 290] on input "[EMAIL_ADDRESS][DOMAIN_NAME]" at bounding box center [651, 290] width 427 height 39
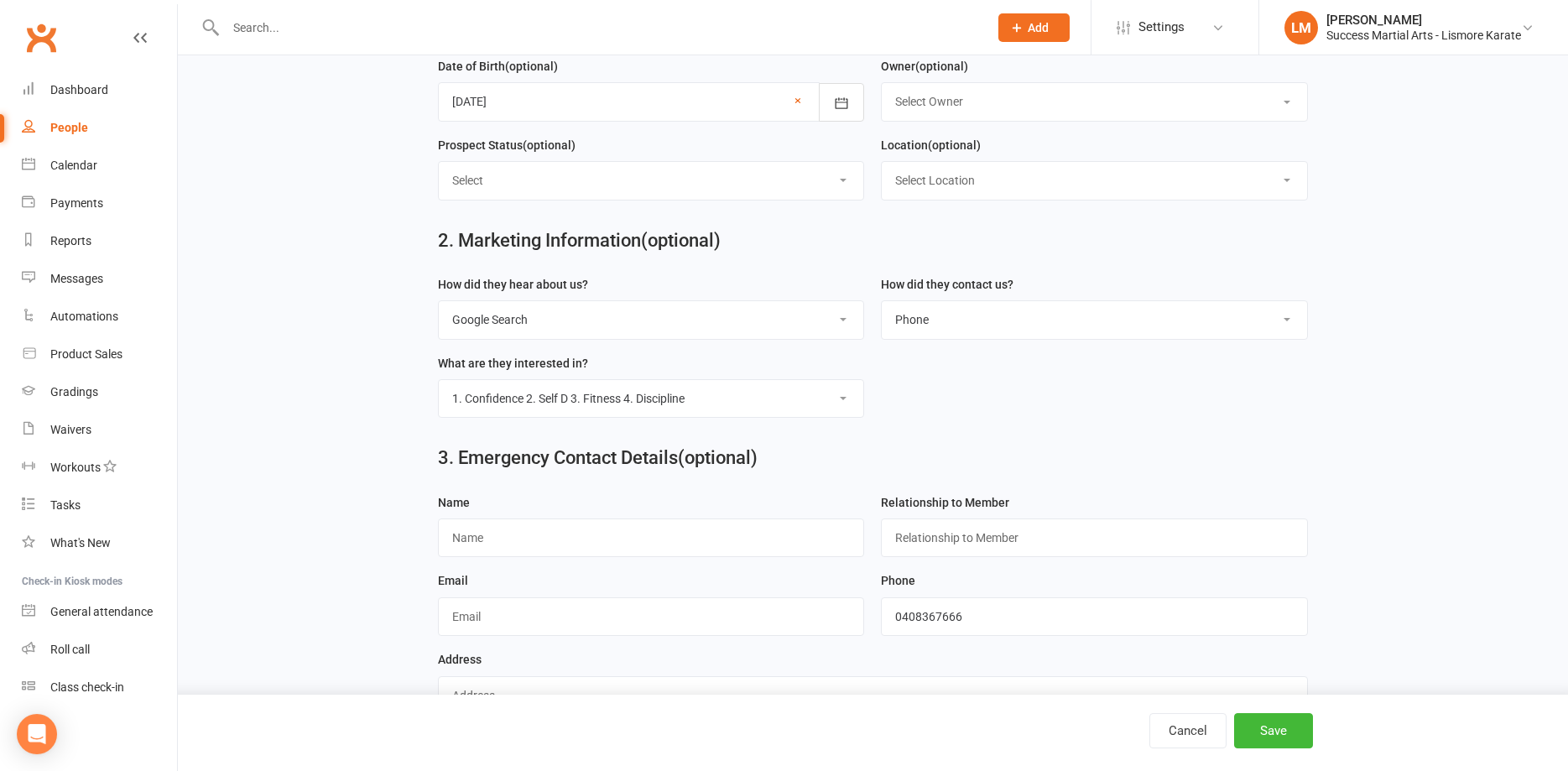
scroll to position [685, 0]
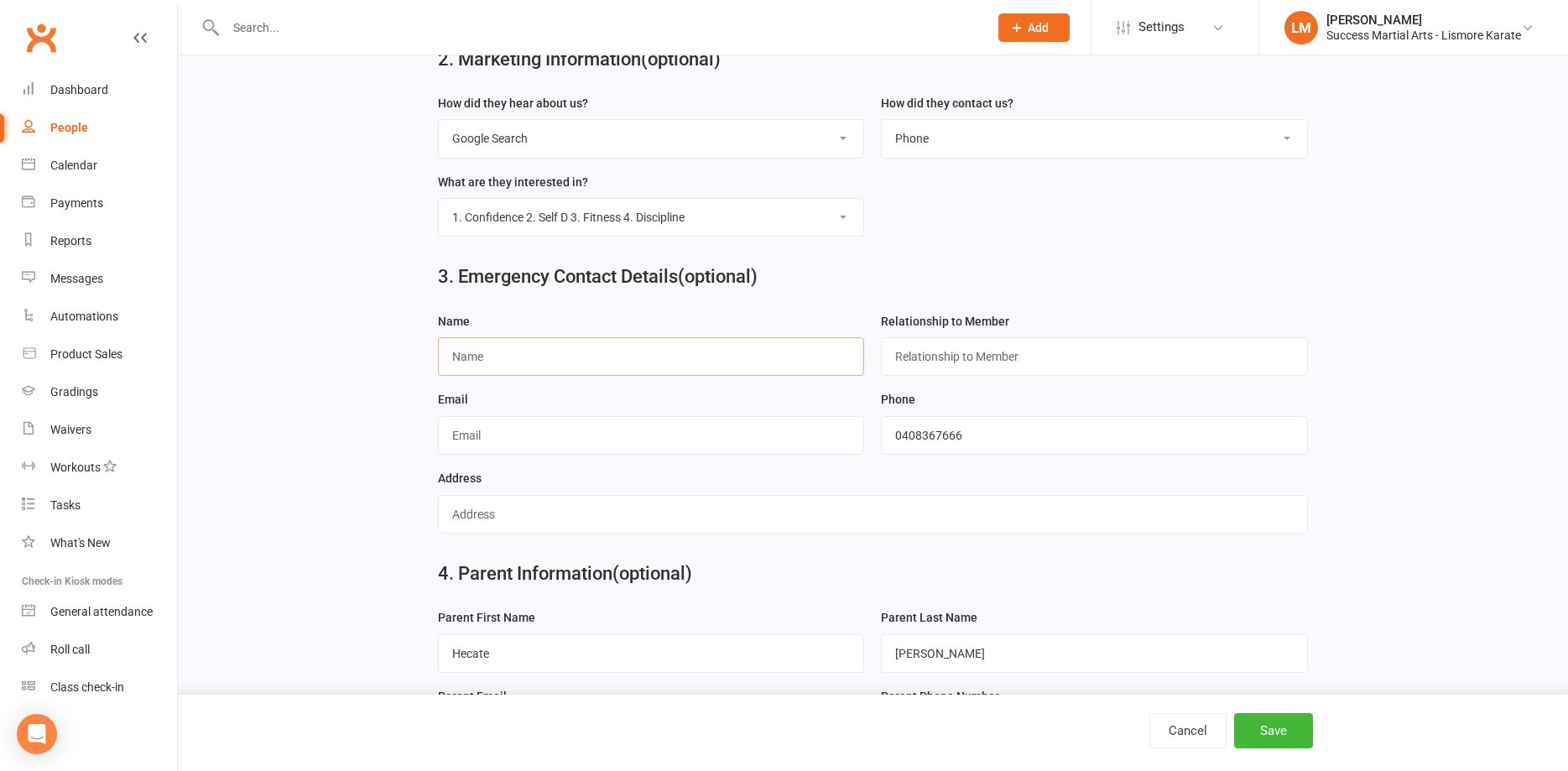
click at [498, 349] on input "text" at bounding box center [651, 357] width 427 height 39
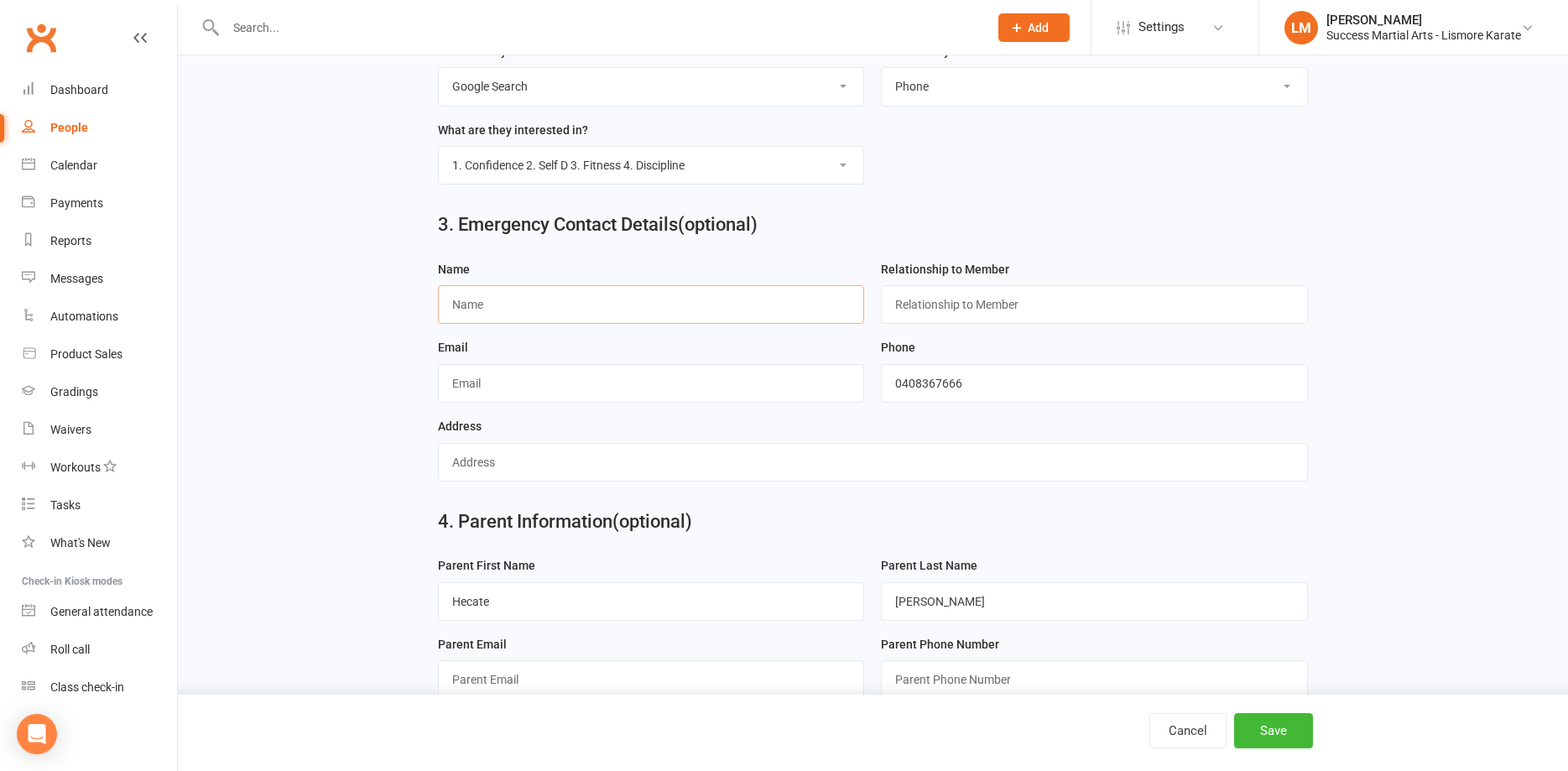
scroll to position [775, 0]
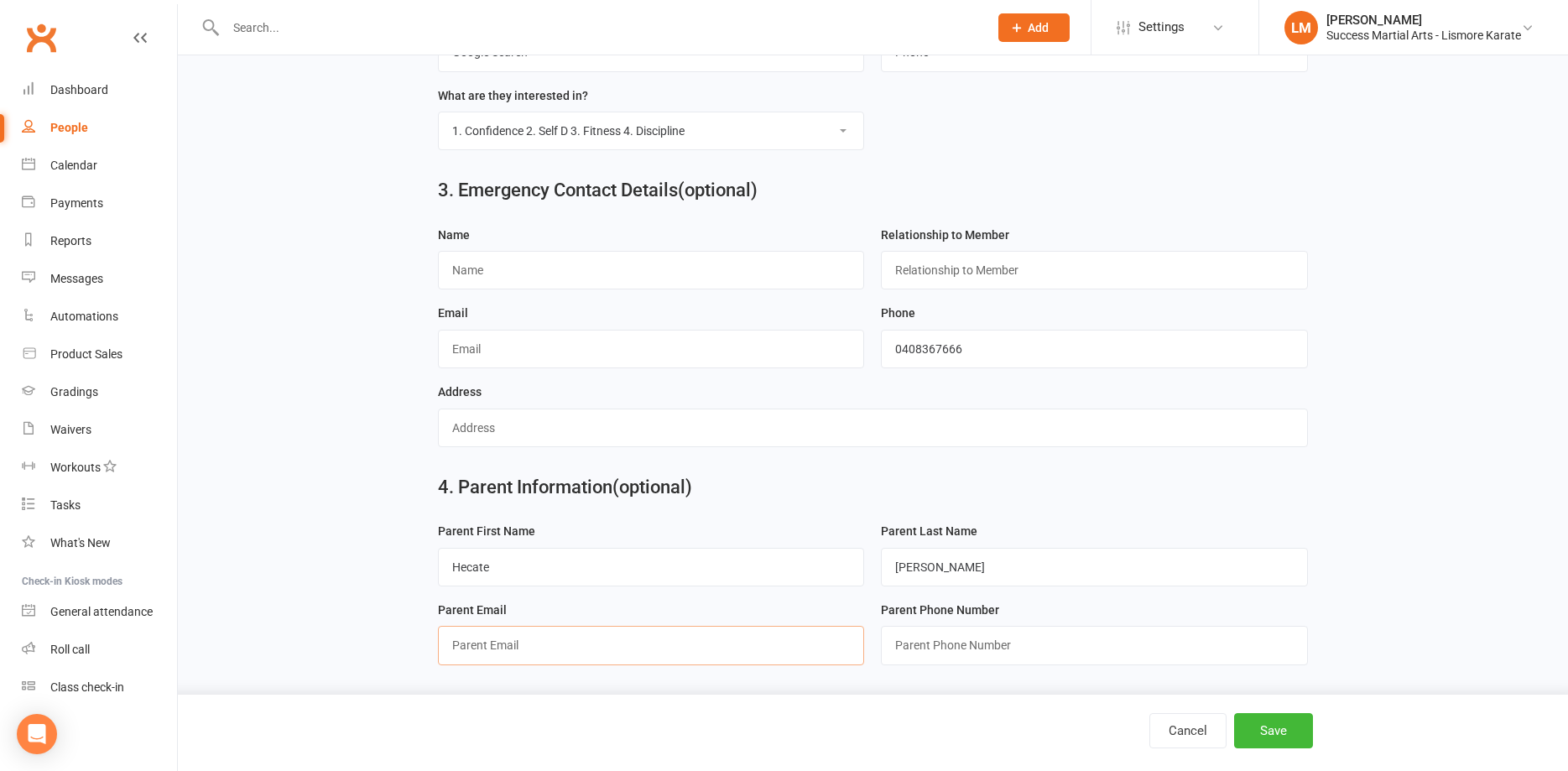
click at [513, 651] on input "text" at bounding box center [651, 645] width 427 height 39
paste input "[EMAIL_ADDRESS][DOMAIN_NAME]"
type input "[EMAIL_ADDRESS][DOMAIN_NAME]"
click at [1266, 737] on button "Save" at bounding box center [1272, 731] width 79 height 35
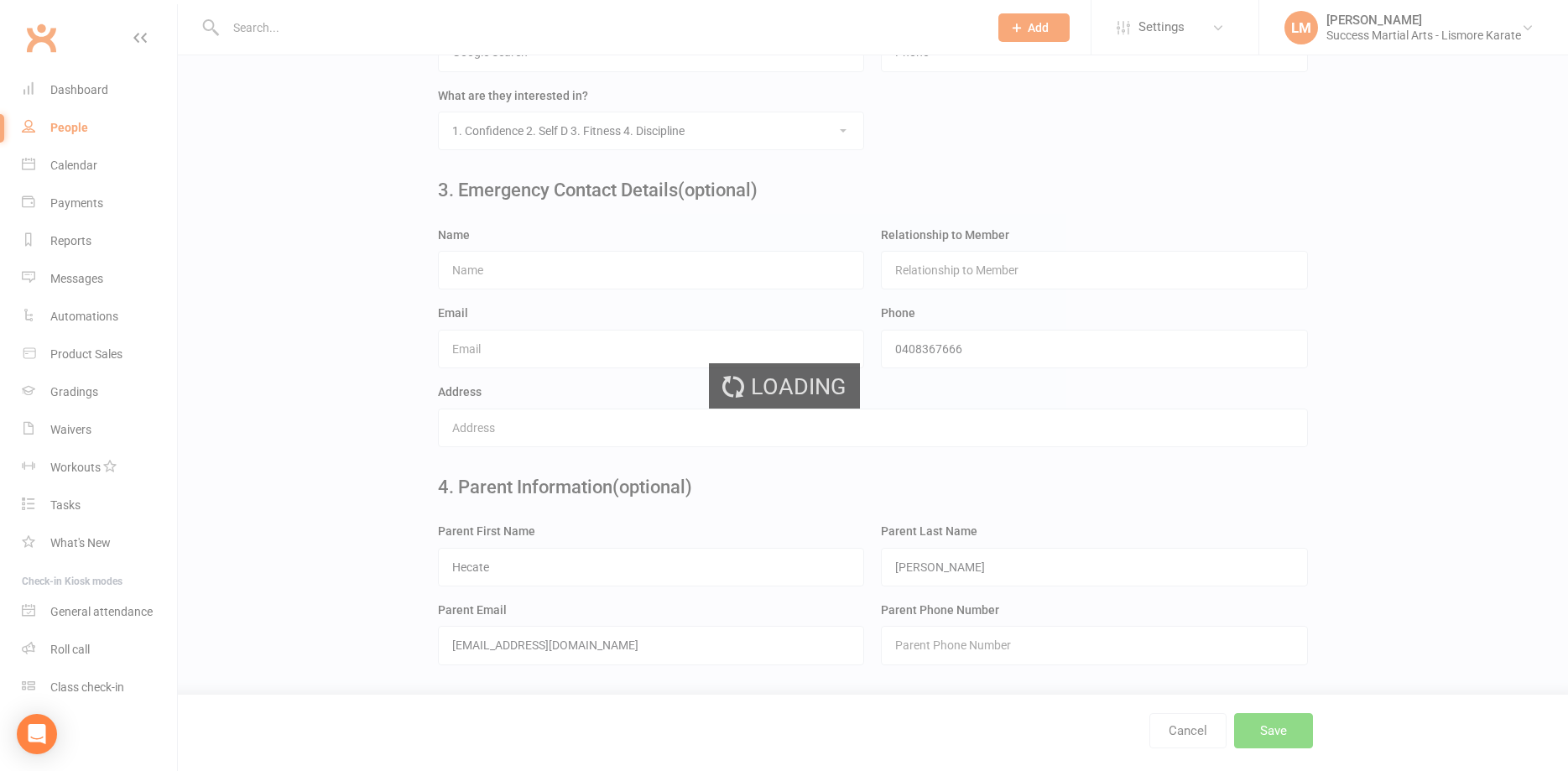
scroll to position [0, 0]
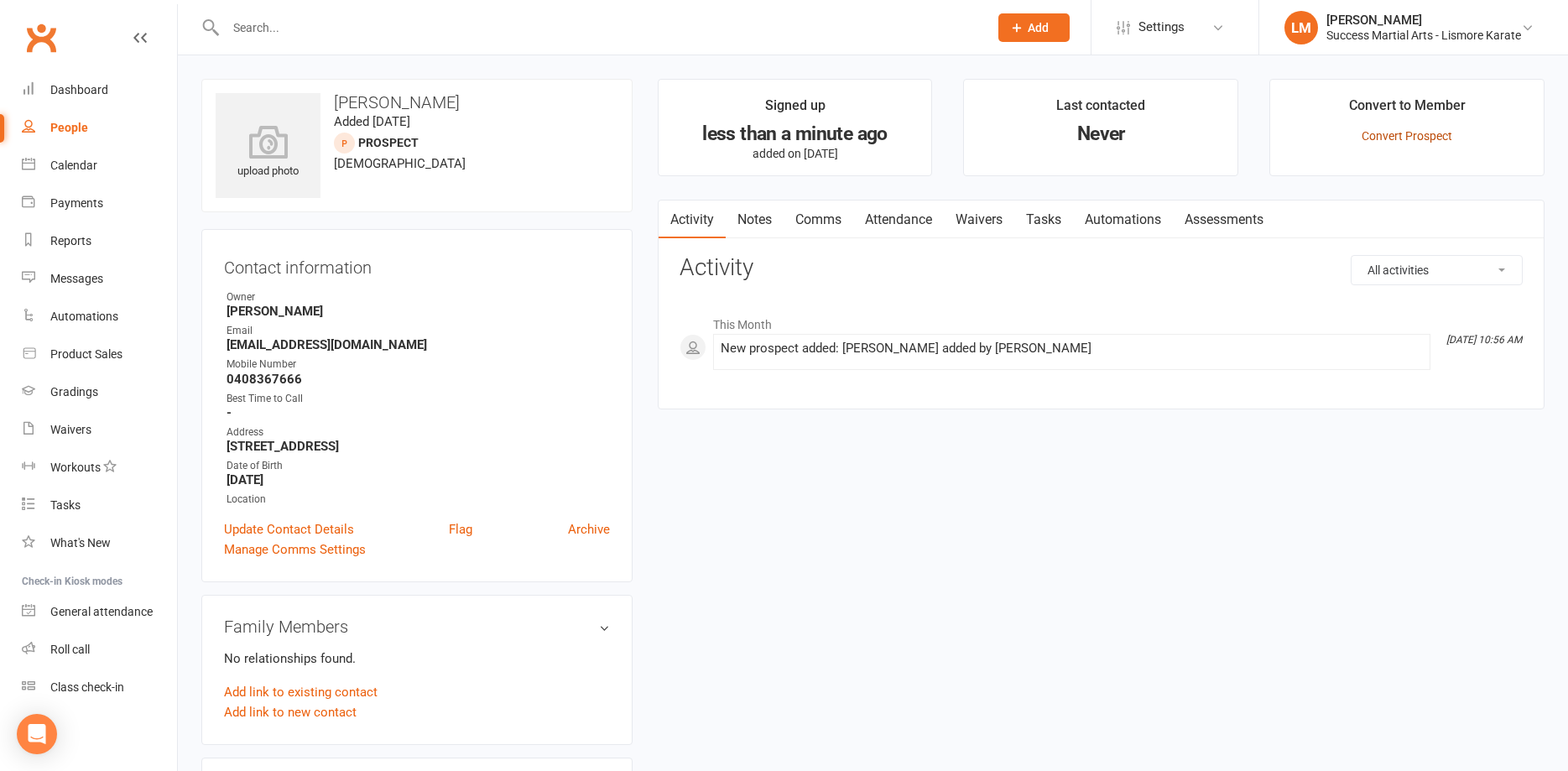
click at [1401, 140] on link "Convert Prospect" at bounding box center [1406, 136] width 91 height 14
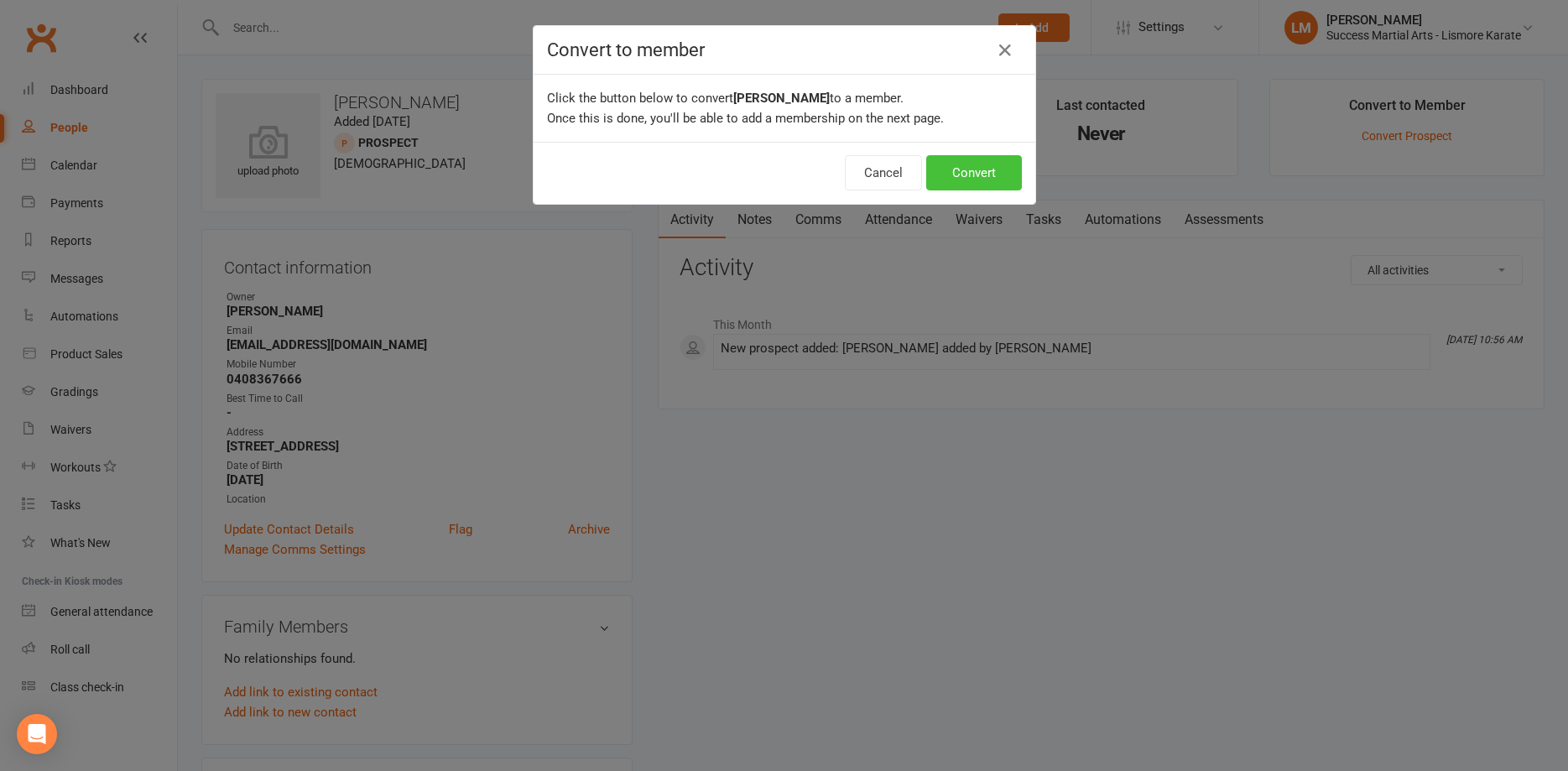
click at [976, 176] on button "Convert" at bounding box center [973, 173] width 95 height 35
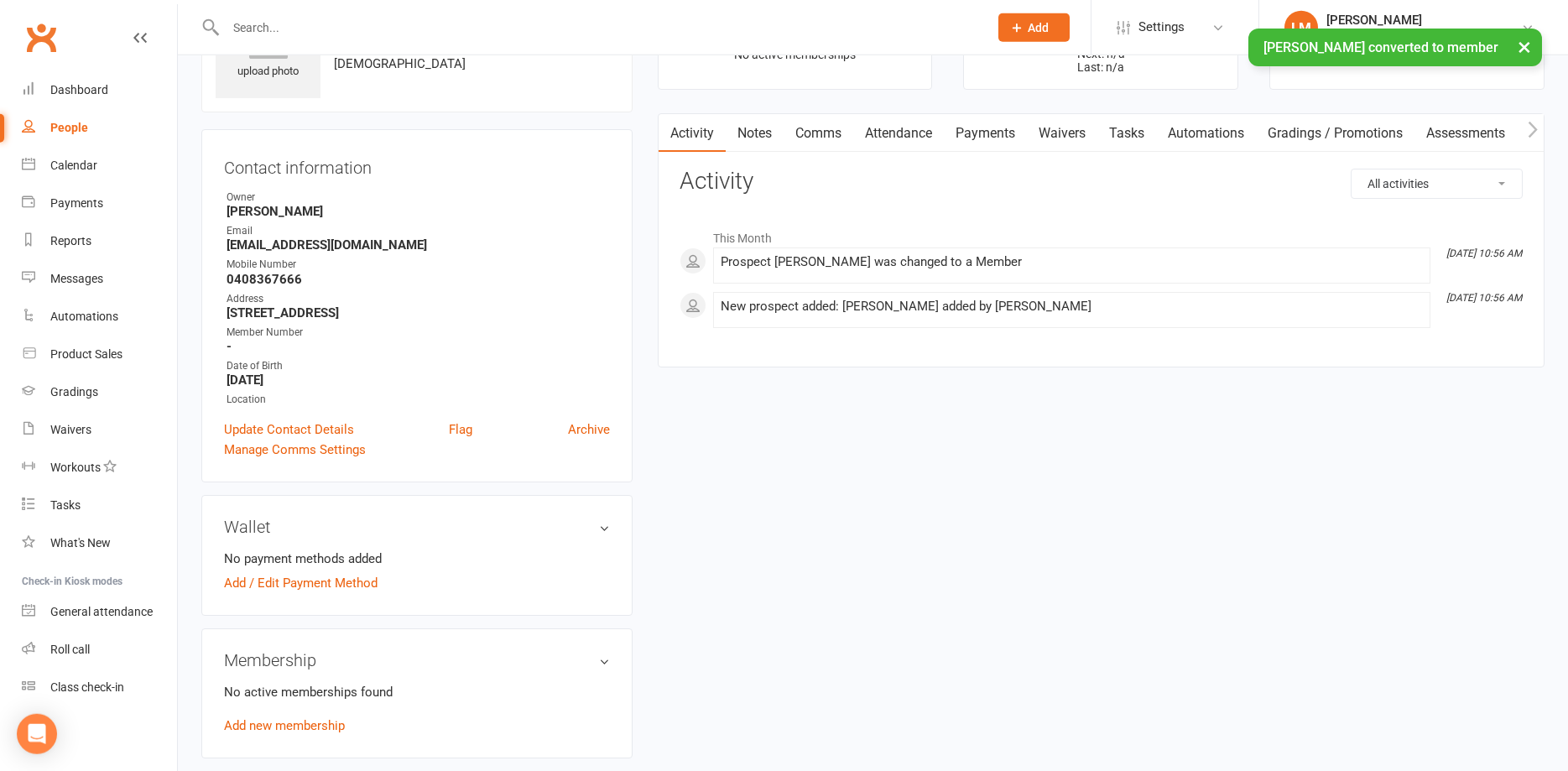
scroll to position [171, 0]
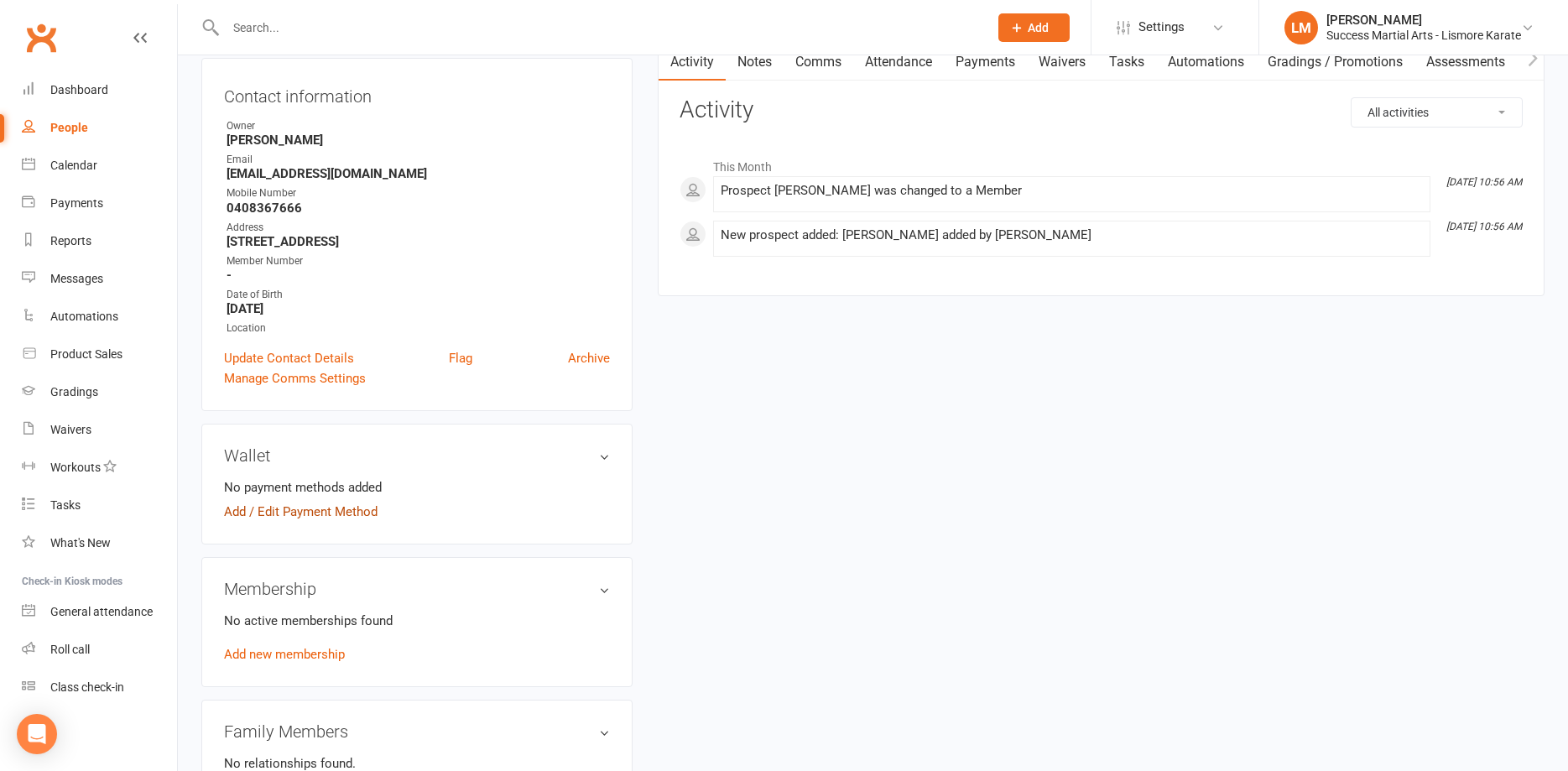
click at [294, 515] on link "Add / Edit Payment Method" at bounding box center [300, 512] width 153 height 20
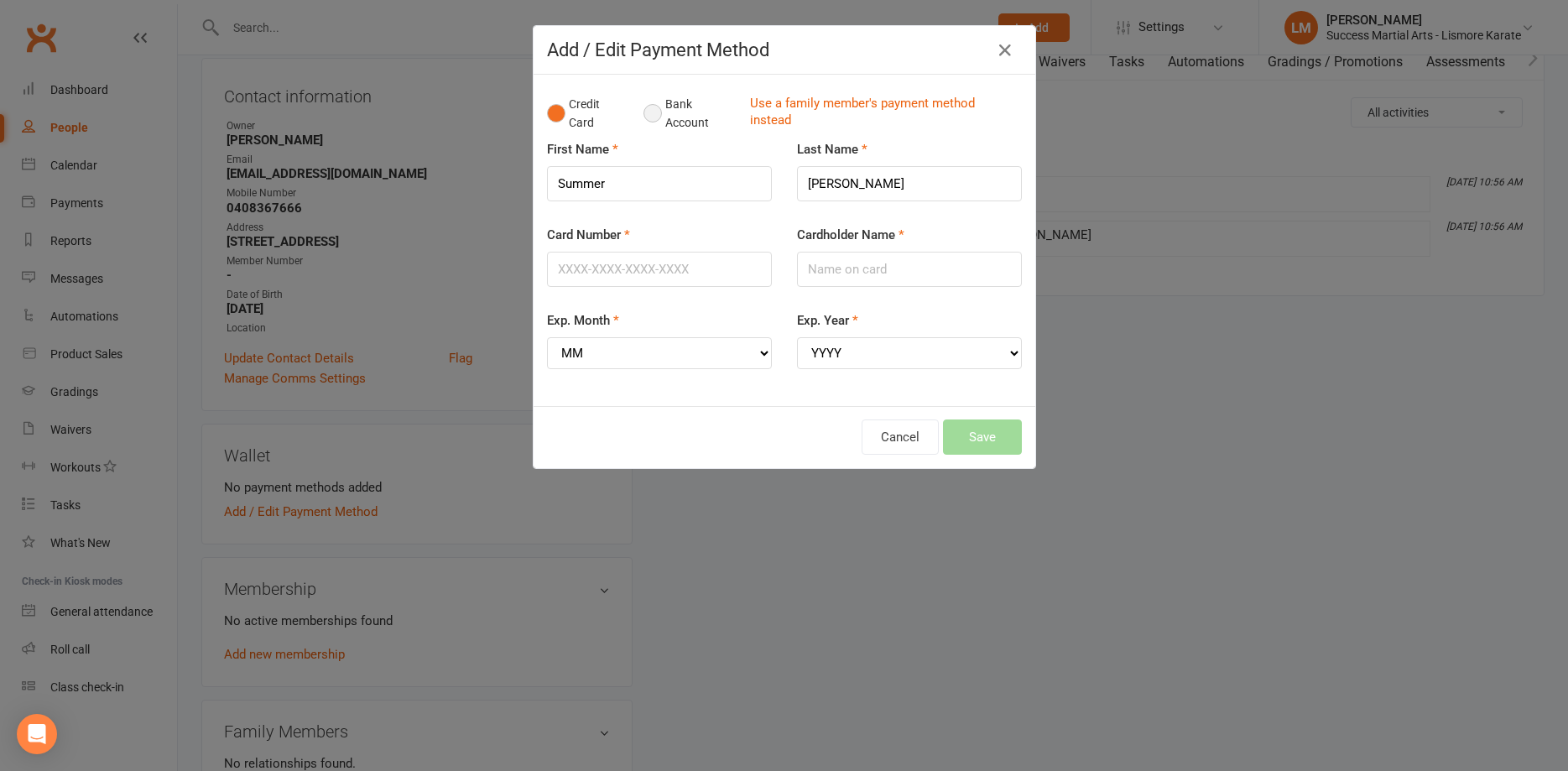
click at [659, 114] on button "Bank Account" at bounding box center [689, 113] width 93 height 51
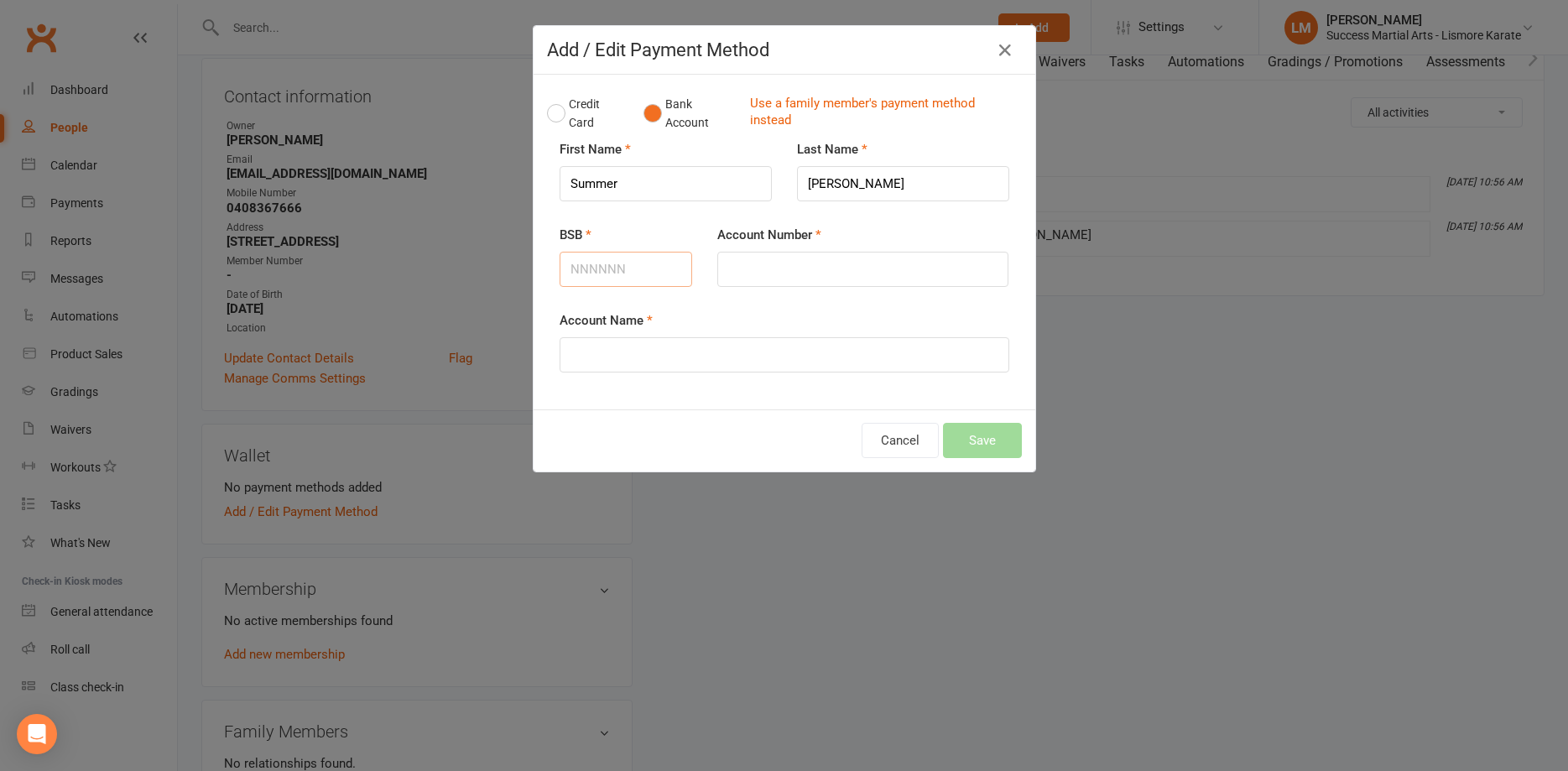
click at [604, 267] on input "BSB" at bounding box center [626, 269] width 133 height 35
type input "732539"
click at [766, 262] on input "Account Number" at bounding box center [862, 269] width 291 height 35
type input "714350"
click at [603, 352] on input "Account Name" at bounding box center [784, 355] width 450 height 35
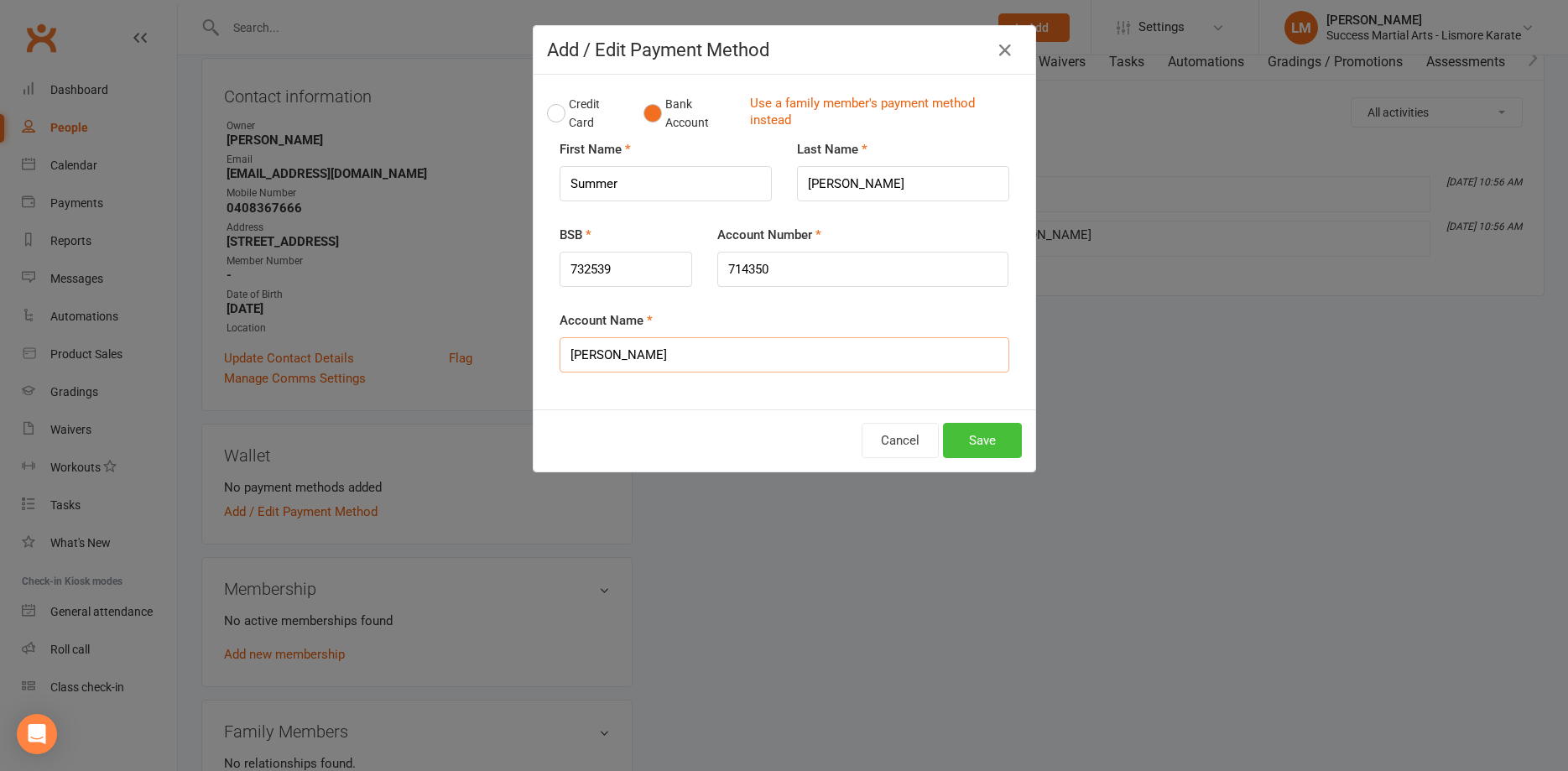
type input "[PERSON_NAME]"
click at [988, 441] on button "Save" at bounding box center [981, 441] width 79 height 35
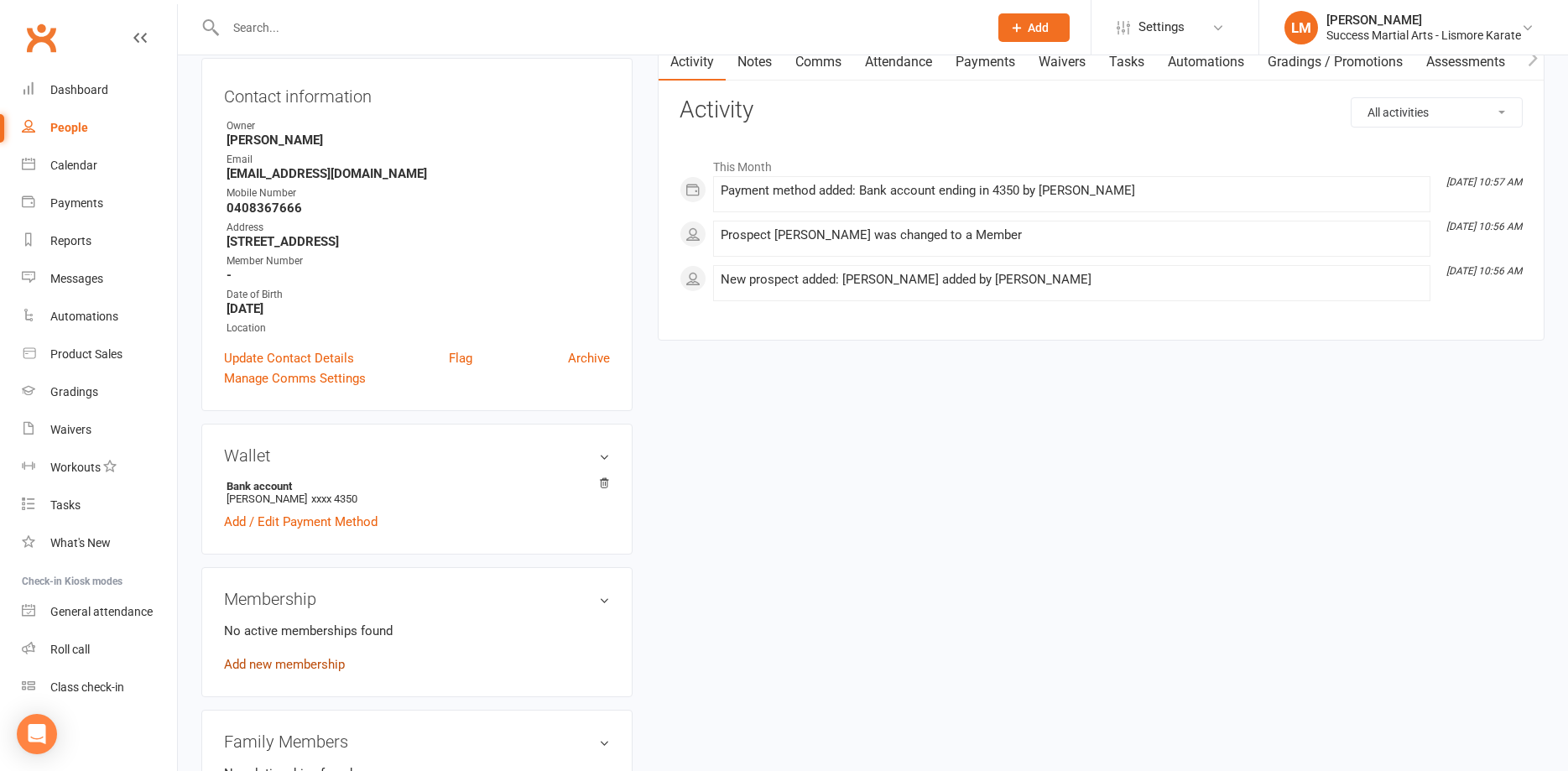
click at [268, 660] on link "Add new membership" at bounding box center [284, 665] width 121 height 15
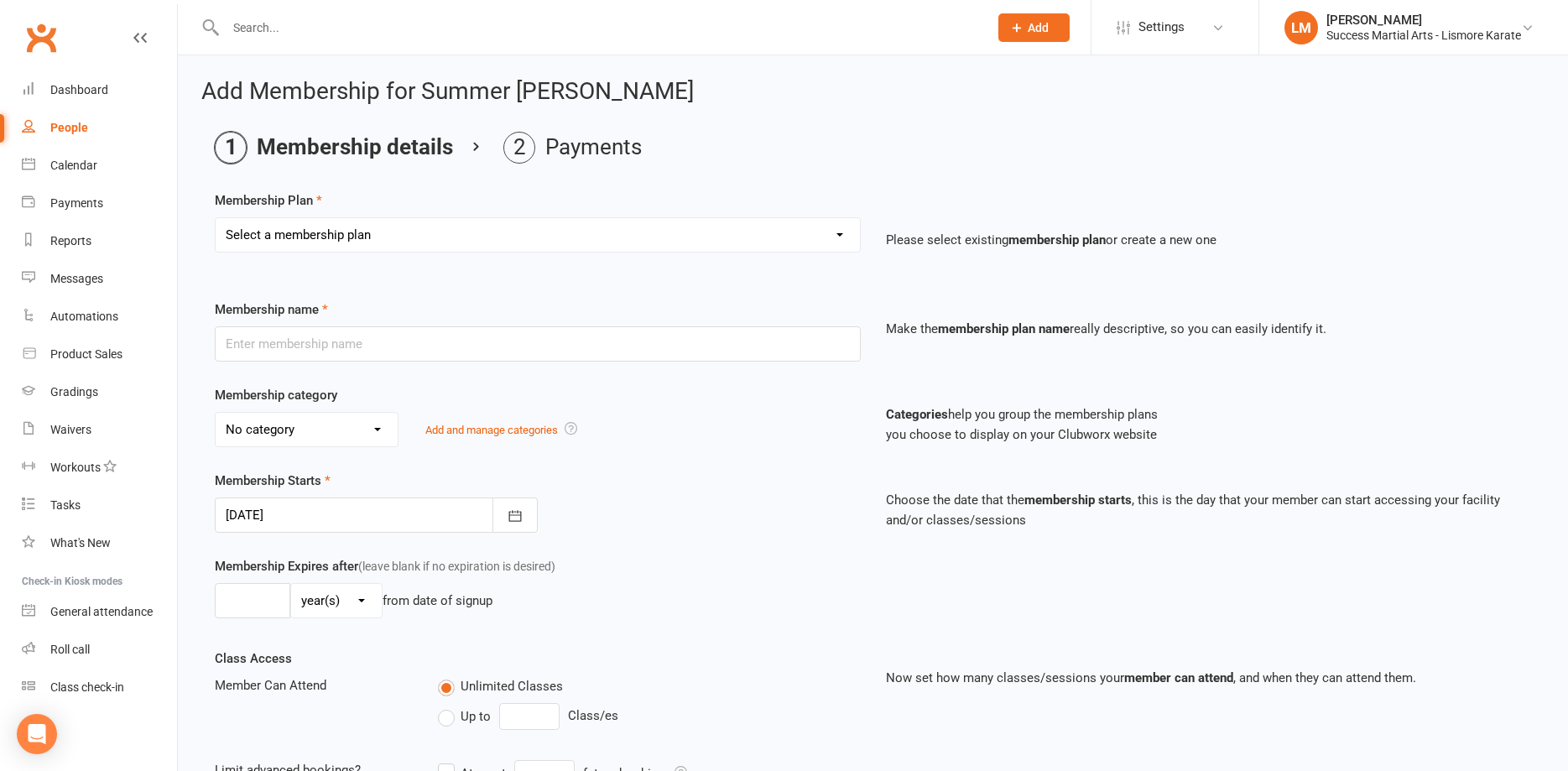
click at [215, 218] on select "Select a membership plan Create new Membership Plan BASIC DD BASIC PIF Free Tri…" at bounding box center [537, 235] width 644 height 33
select select "1"
click option "BASIC DD" at bounding box center [0, 0] width 0 height 0
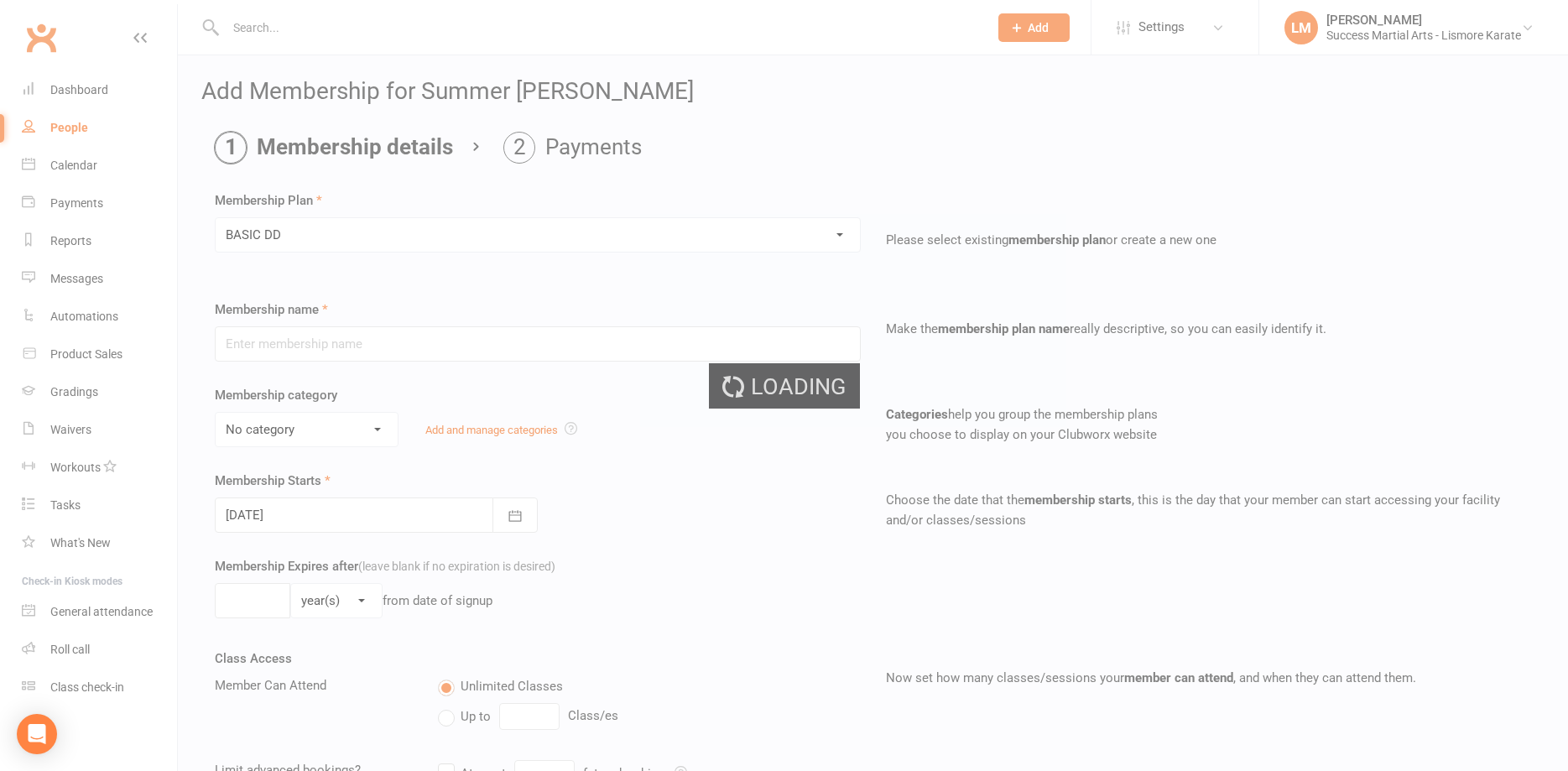
type input "BASIC DD"
select select "2"
select select "0"
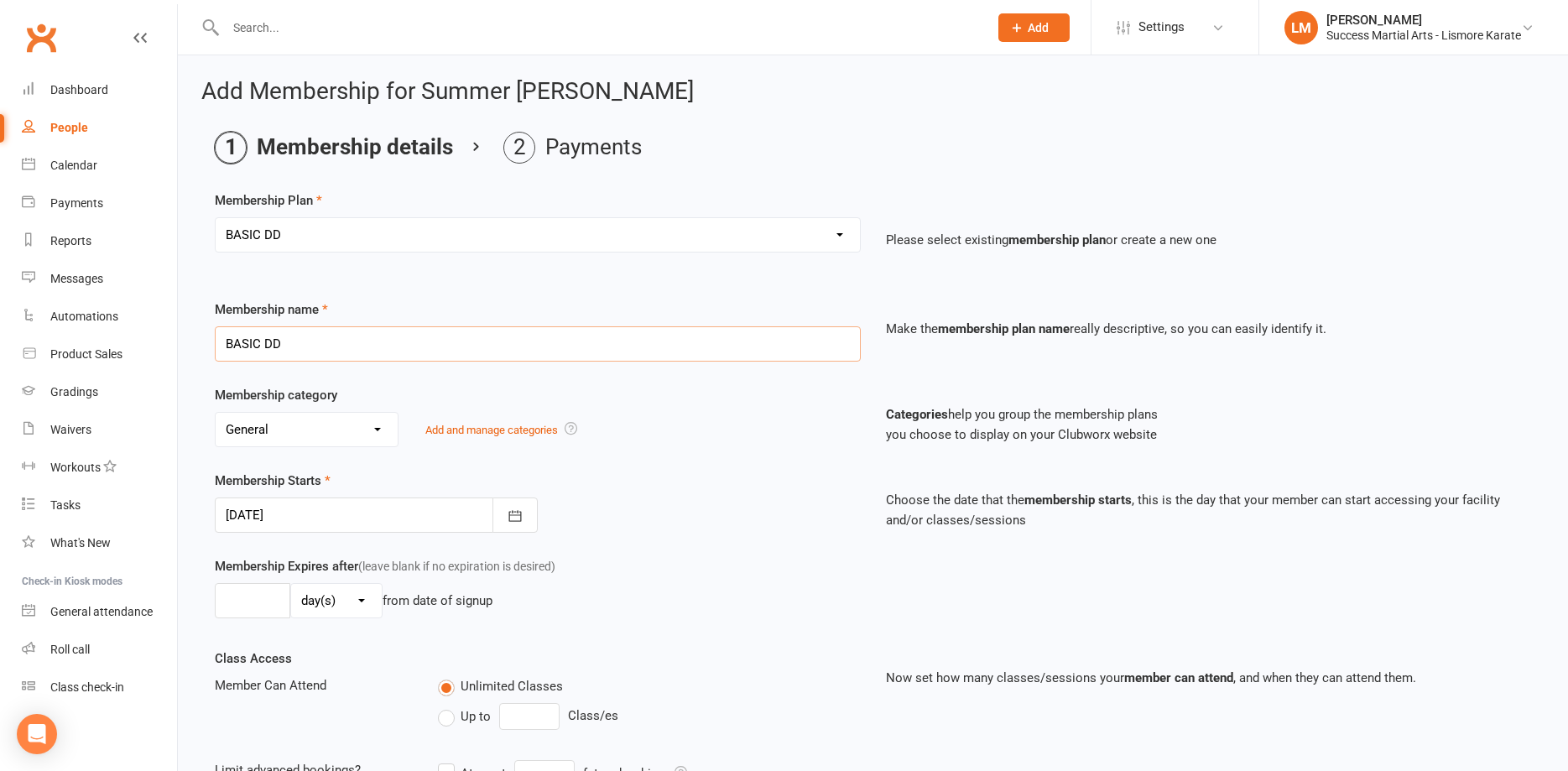
click at [289, 351] on input "BASIC DD" at bounding box center [537, 344] width 646 height 35
click at [215, 218] on select "Select a membership plan Create new Membership Plan BASIC DD BASIC PIF Free Tri…" at bounding box center [537, 235] width 644 height 33
click at [745, 100] on h2 "Add Membership for Summer [PERSON_NAME]" at bounding box center [873, 92] width 1343 height 26
click at [312, 345] on input "BASIC DD" at bounding box center [537, 344] width 646 height 35
click at [215, 413] on select "No category Arjuken Karate Leadership Basic General Leadership Little Dragon Ti…" at bounding box center [306, 430] width 182 height 33
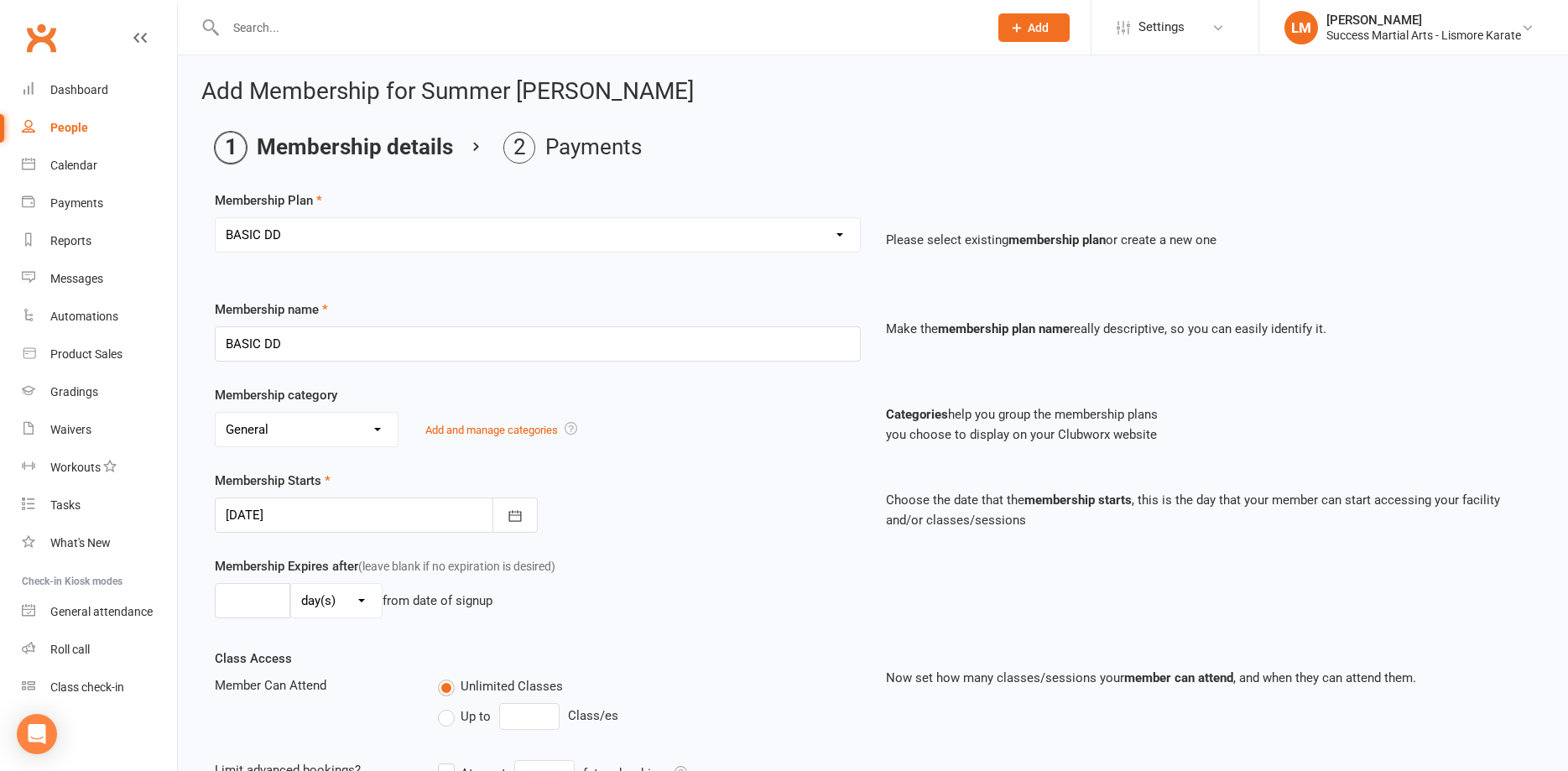
select select "4"
click option "Little Dragon" at bounding box center [0, 0] width 0 height 0
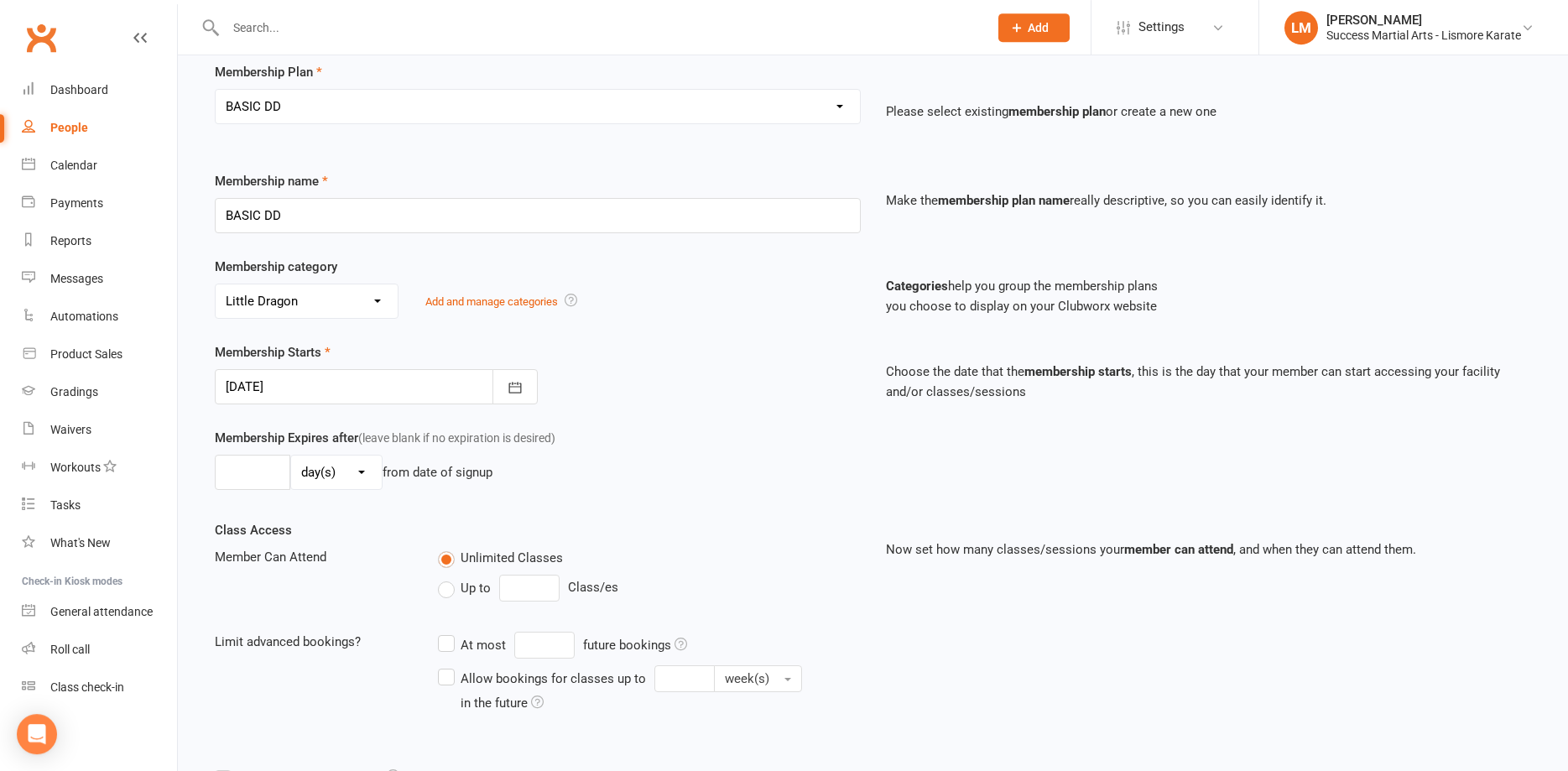
scroll to position [171, 0]
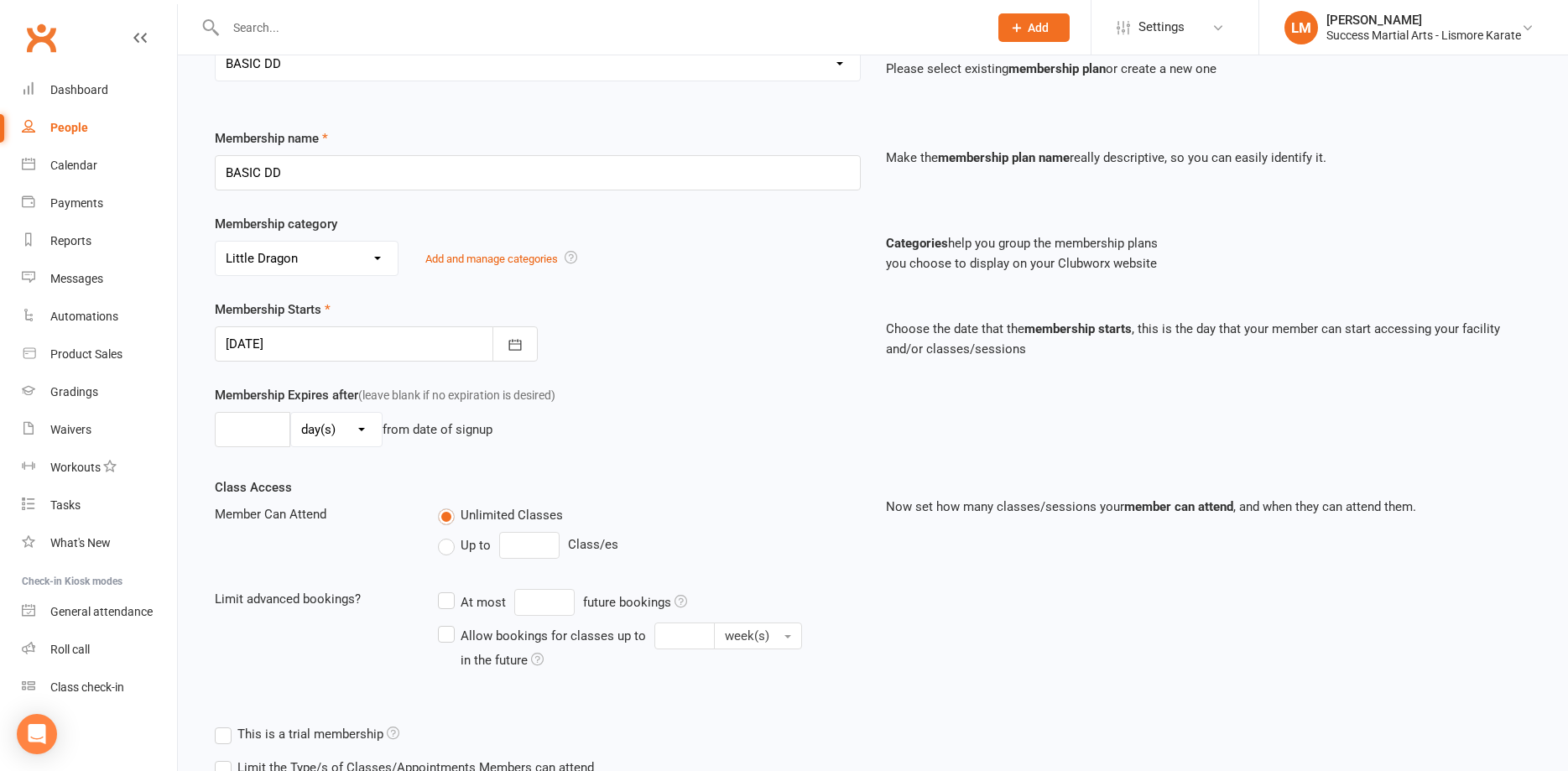
click at [330, 343] on div at bounding box center [376, 344] width 323 height 35
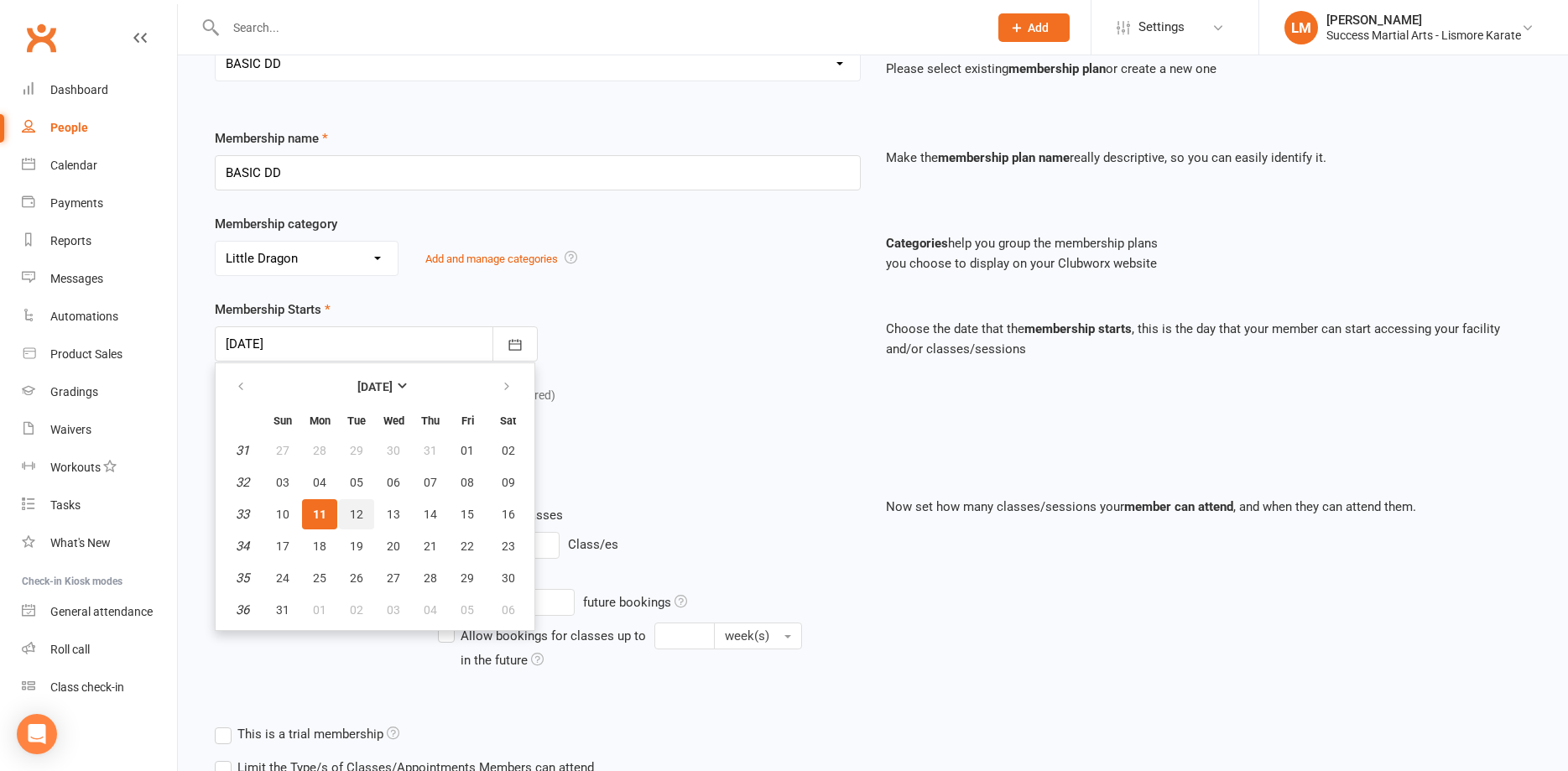
click at [356, 521] on span "12" at bounding box center [357, 514] width 14 height 14
type input "[DATE]"
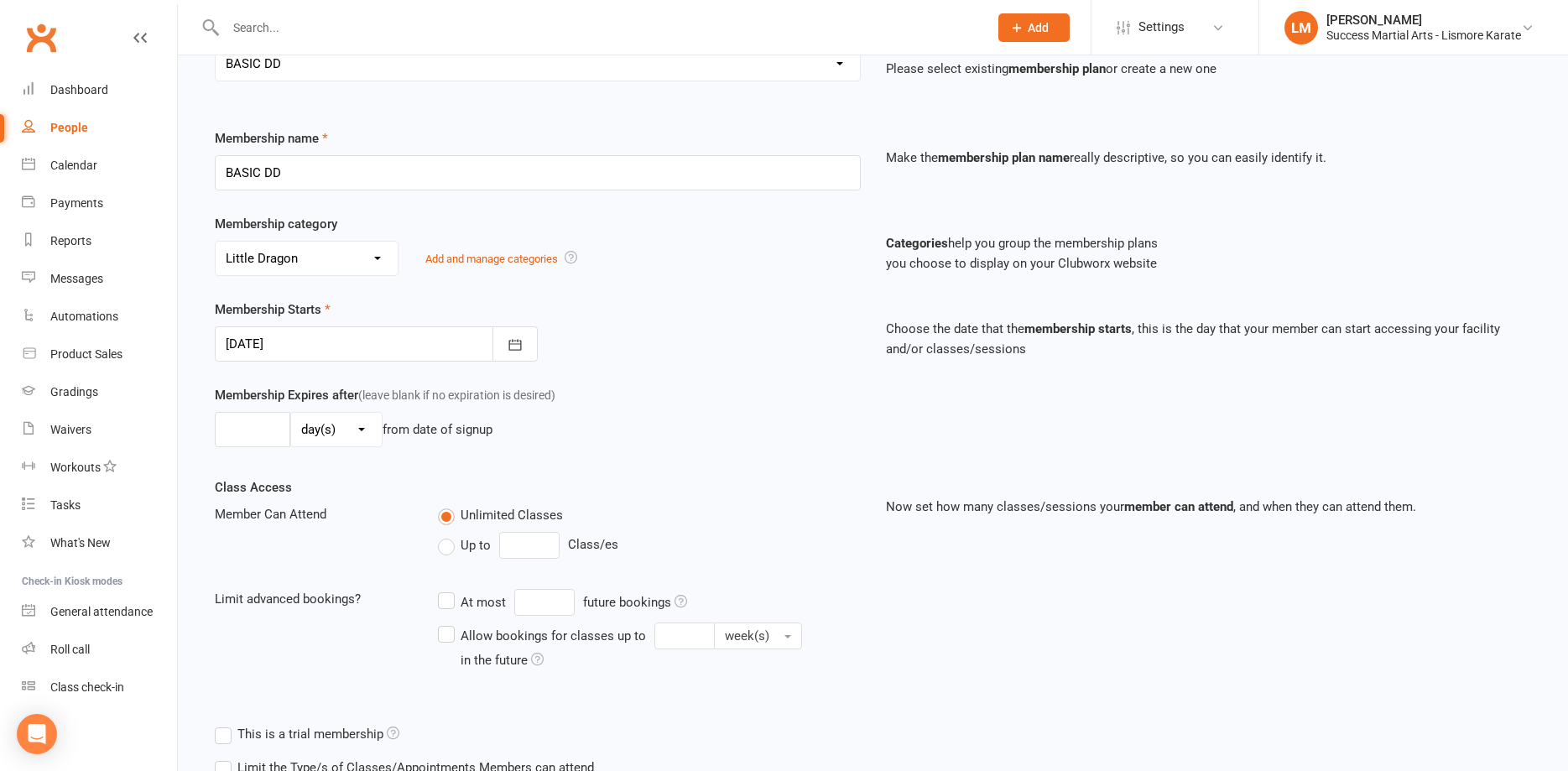
scroll to position [393, 0]
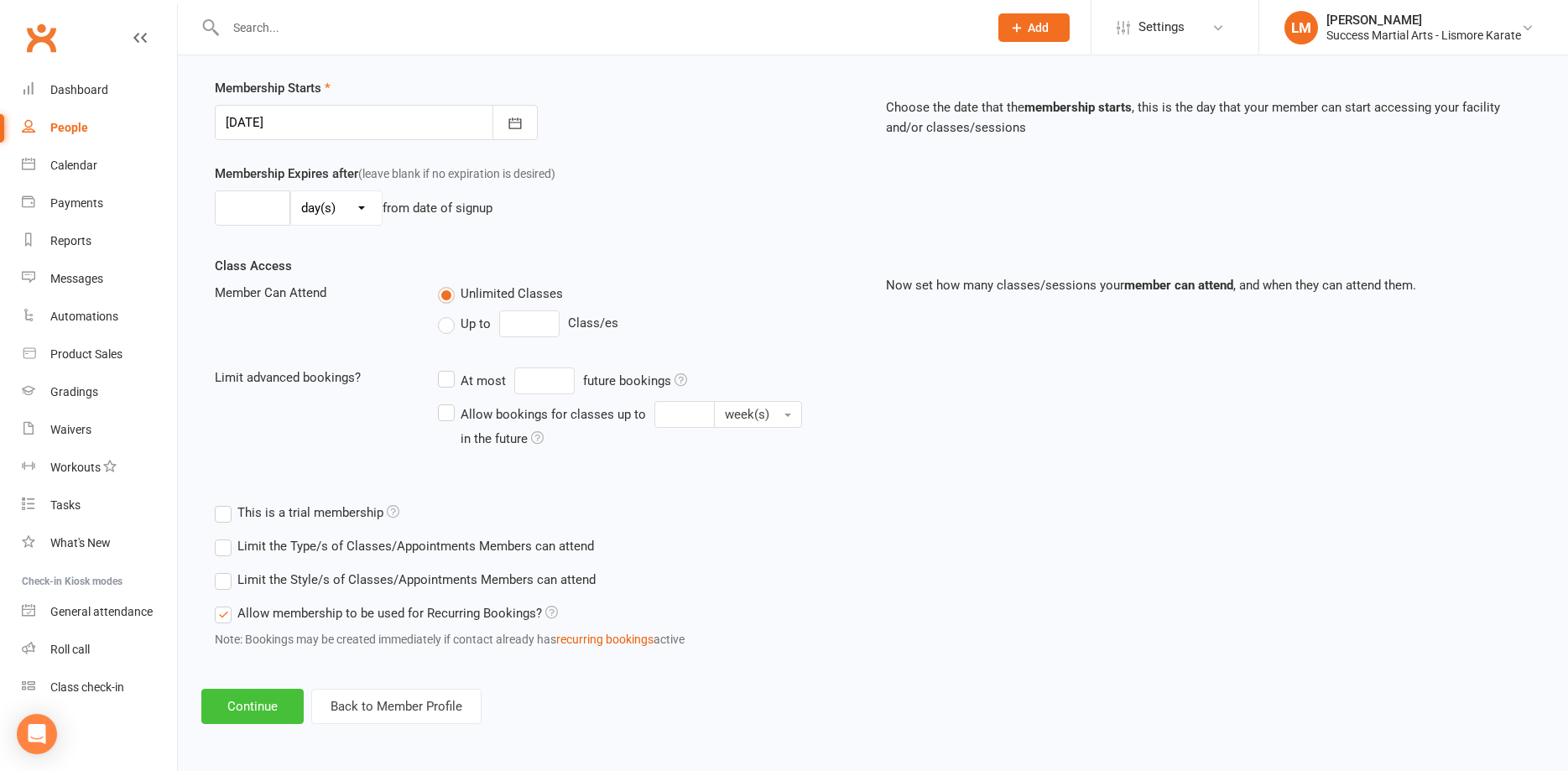
click at [265, 717] on button "Continue" at bounding box center [252, 706] width 103 height 35
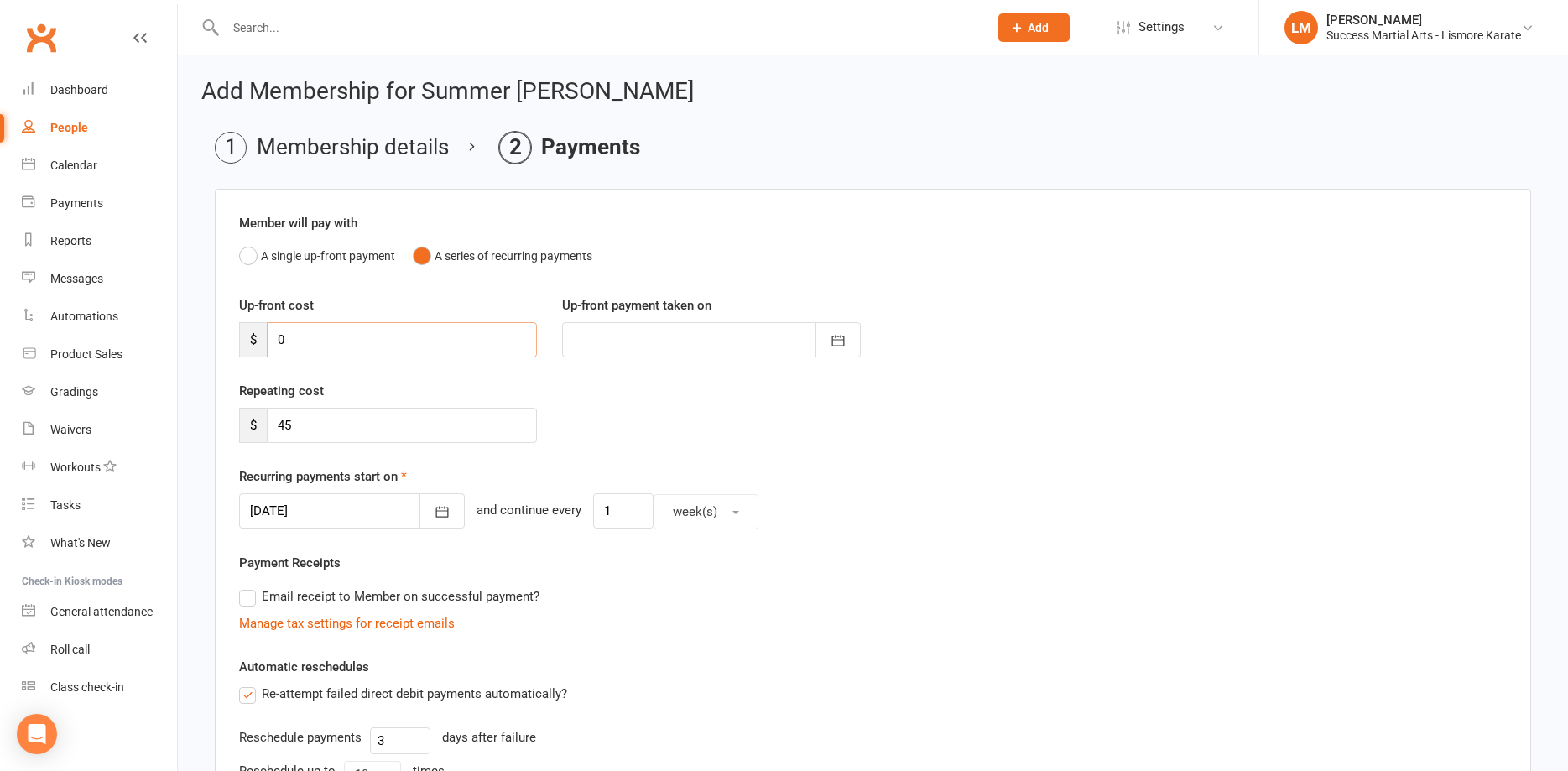
drag, startPoint x: 307, startPoint y: 345, endPoint x: 282, endPoint y: 334, distance: 27.3
click at [269, 341] on input "0" at bounding box center [402, 340] width 270 height 35
type input "3"
type input "[DATE]"
type input "350"
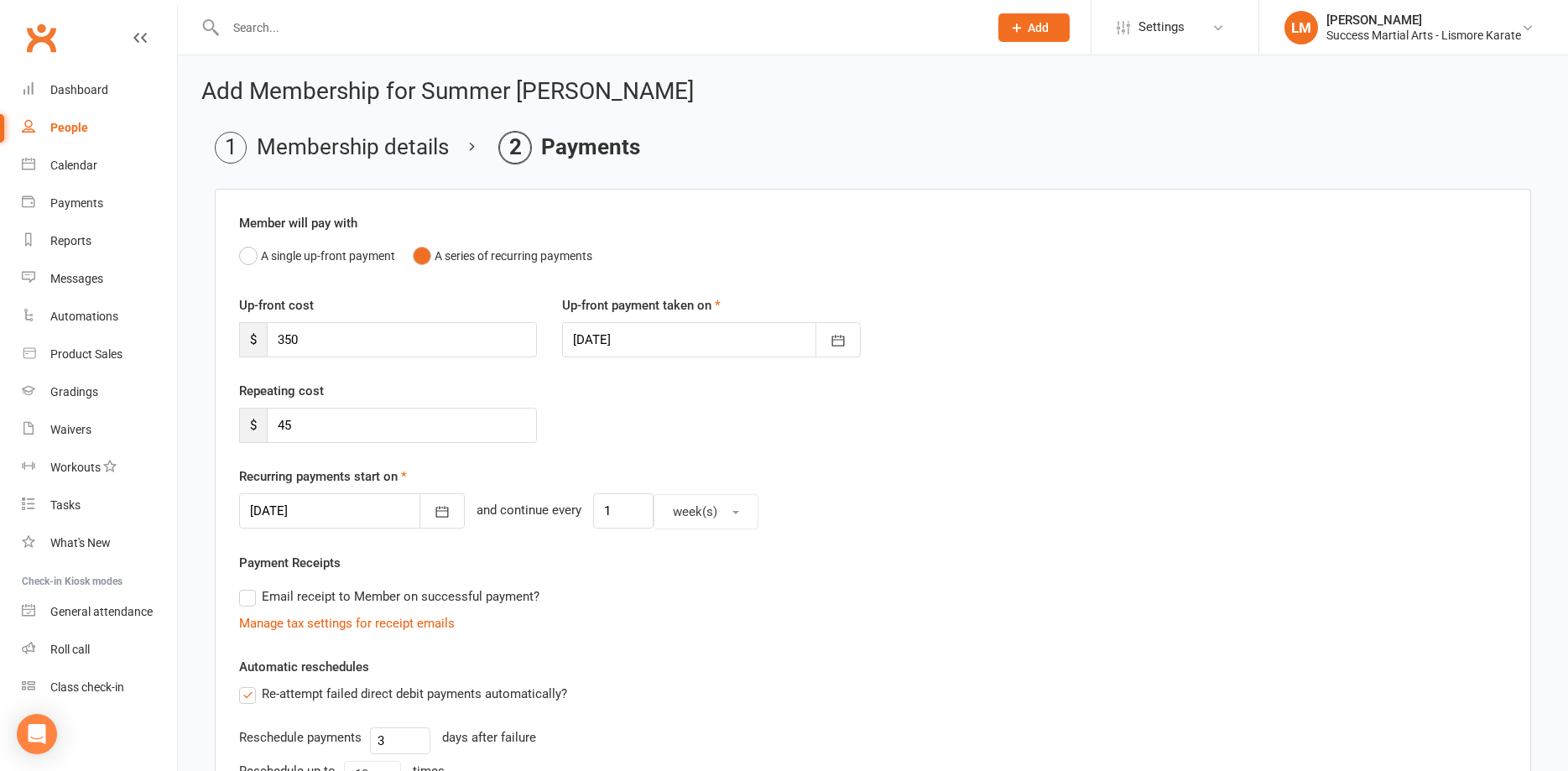
click at [614, 333] on div at bounding box center [711, 340] width 298 height 35
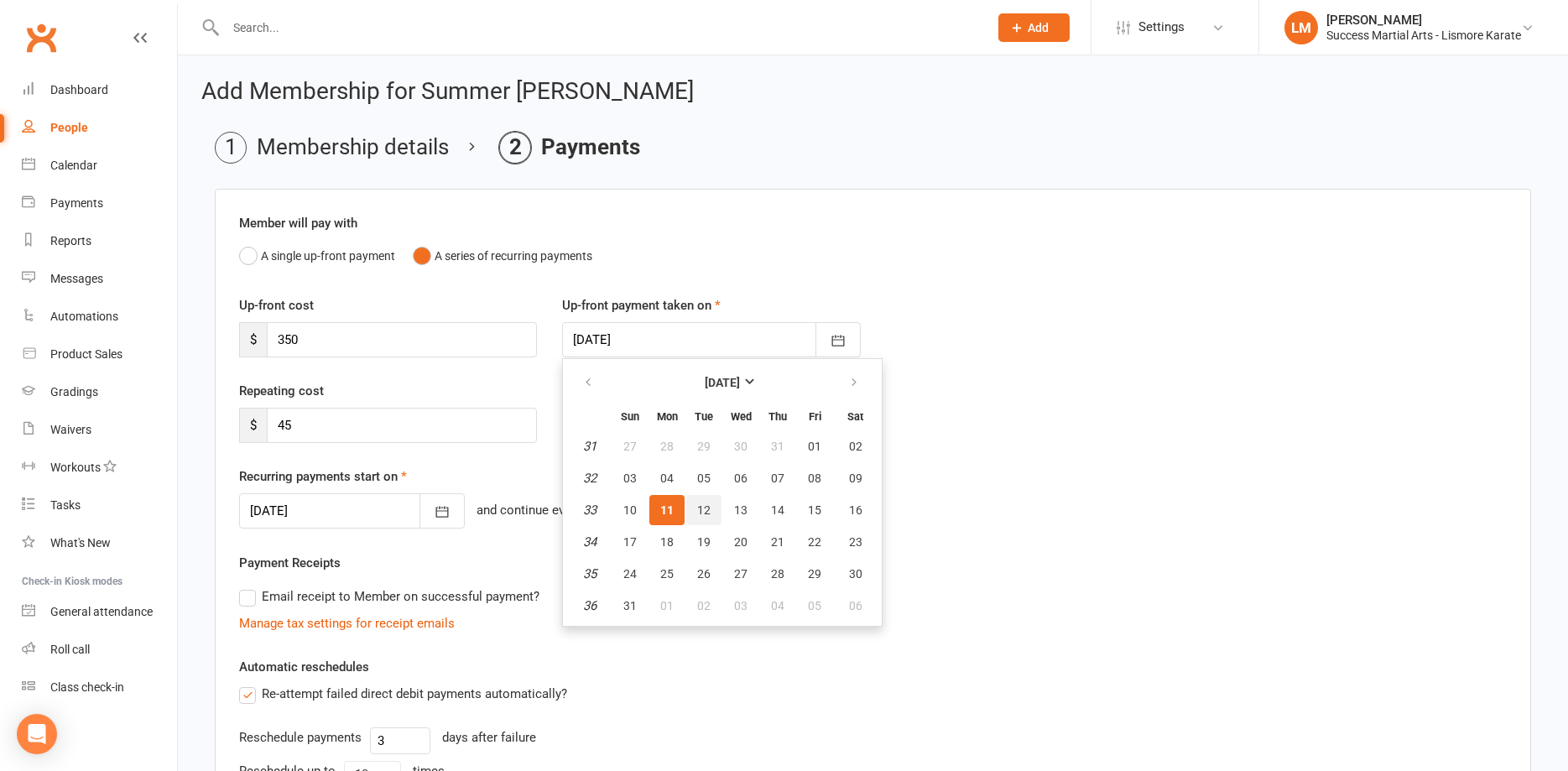
click at [700, 515] on span "12" at bounding box center [703, 510] width 14 height 14
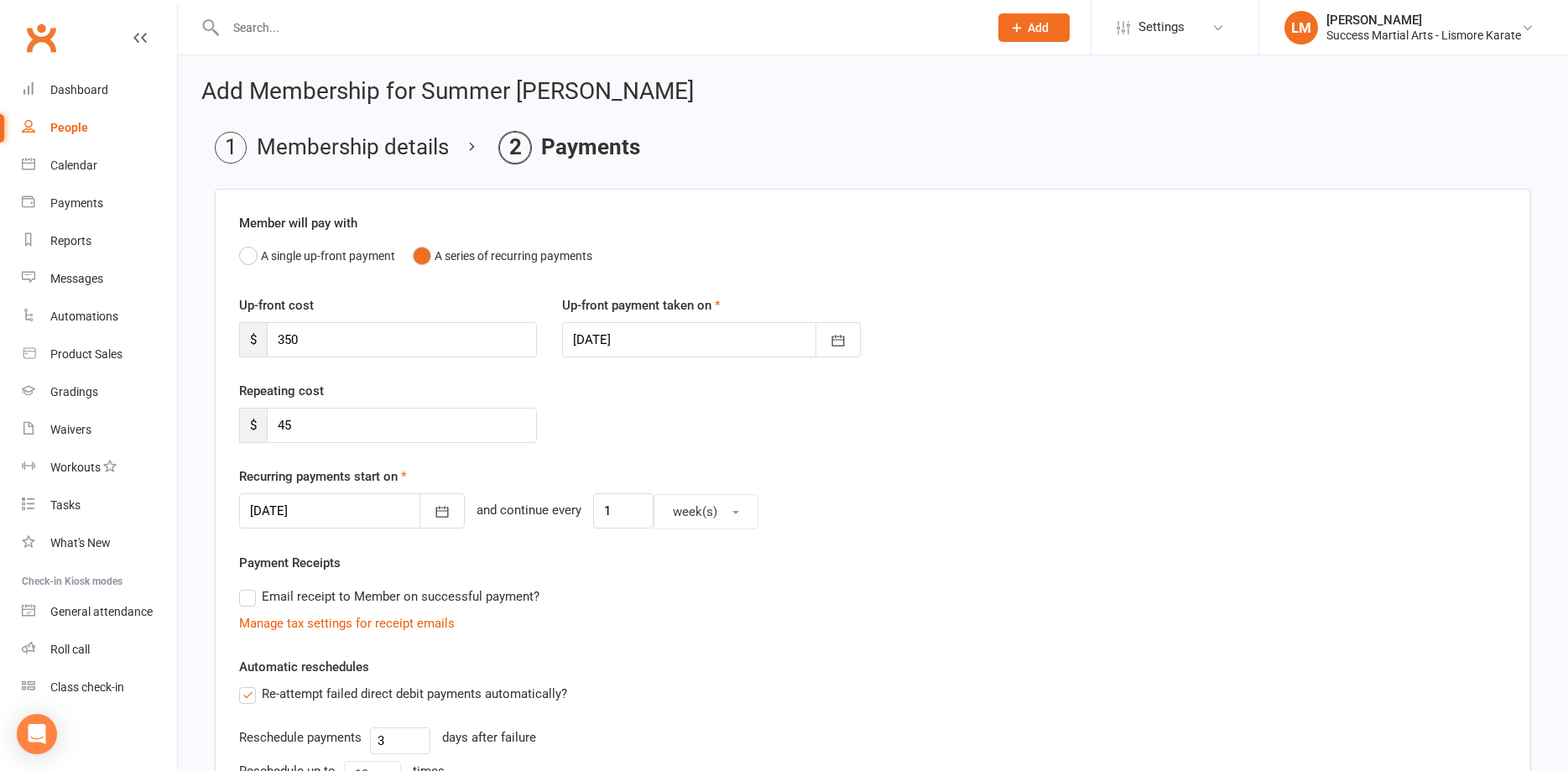
type input "[DATE]"
click at [1095, 430] on div "Repeating cost $ 45" at bounding box center [872, 423] width 1293 height 86
click at [433, 512] on icon "button" at bounding box center [442, 512] width 17 height 17
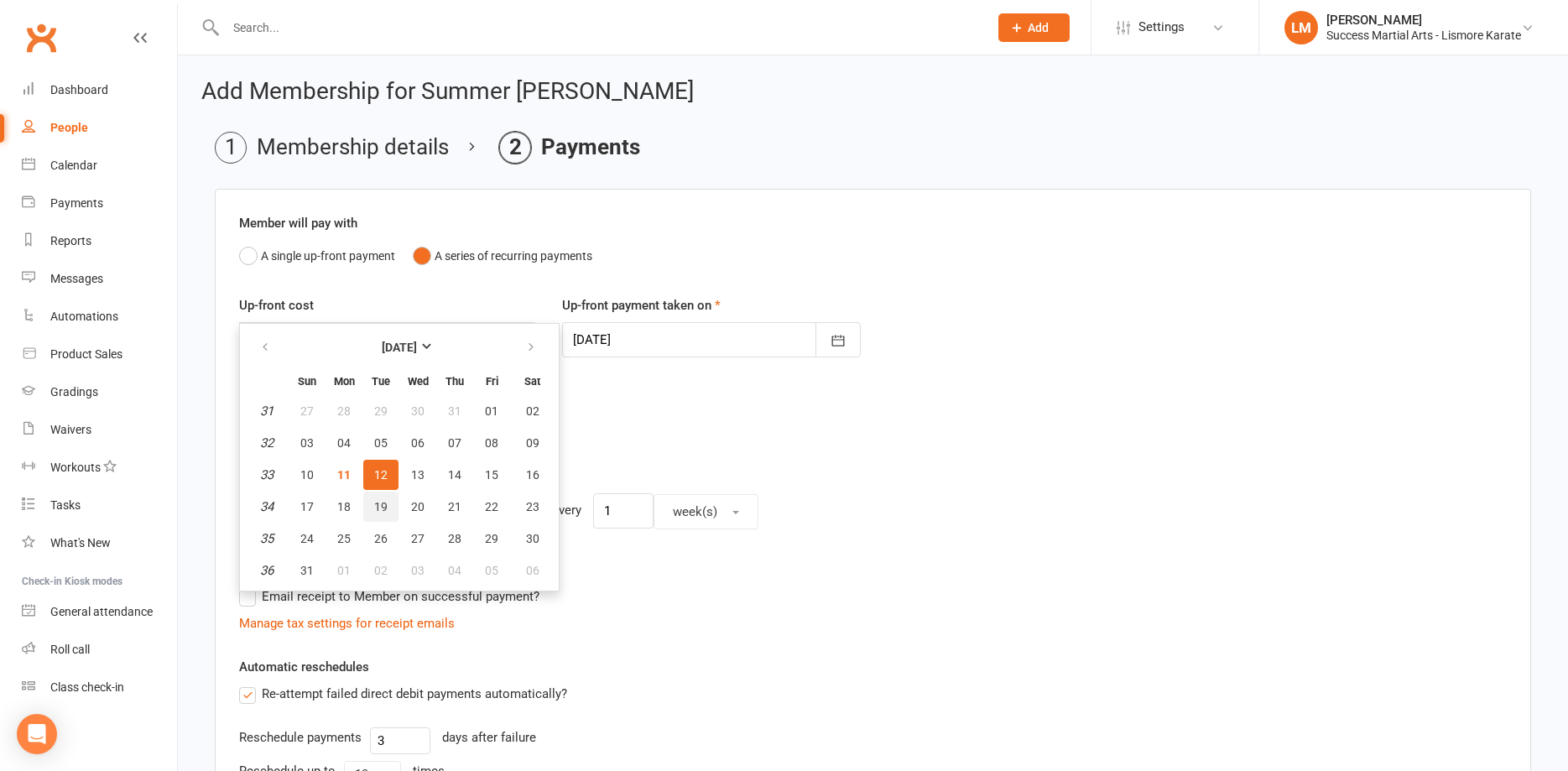
click at [378, 506] on span "19" at bounding box center [381, 507] width 14 height 14
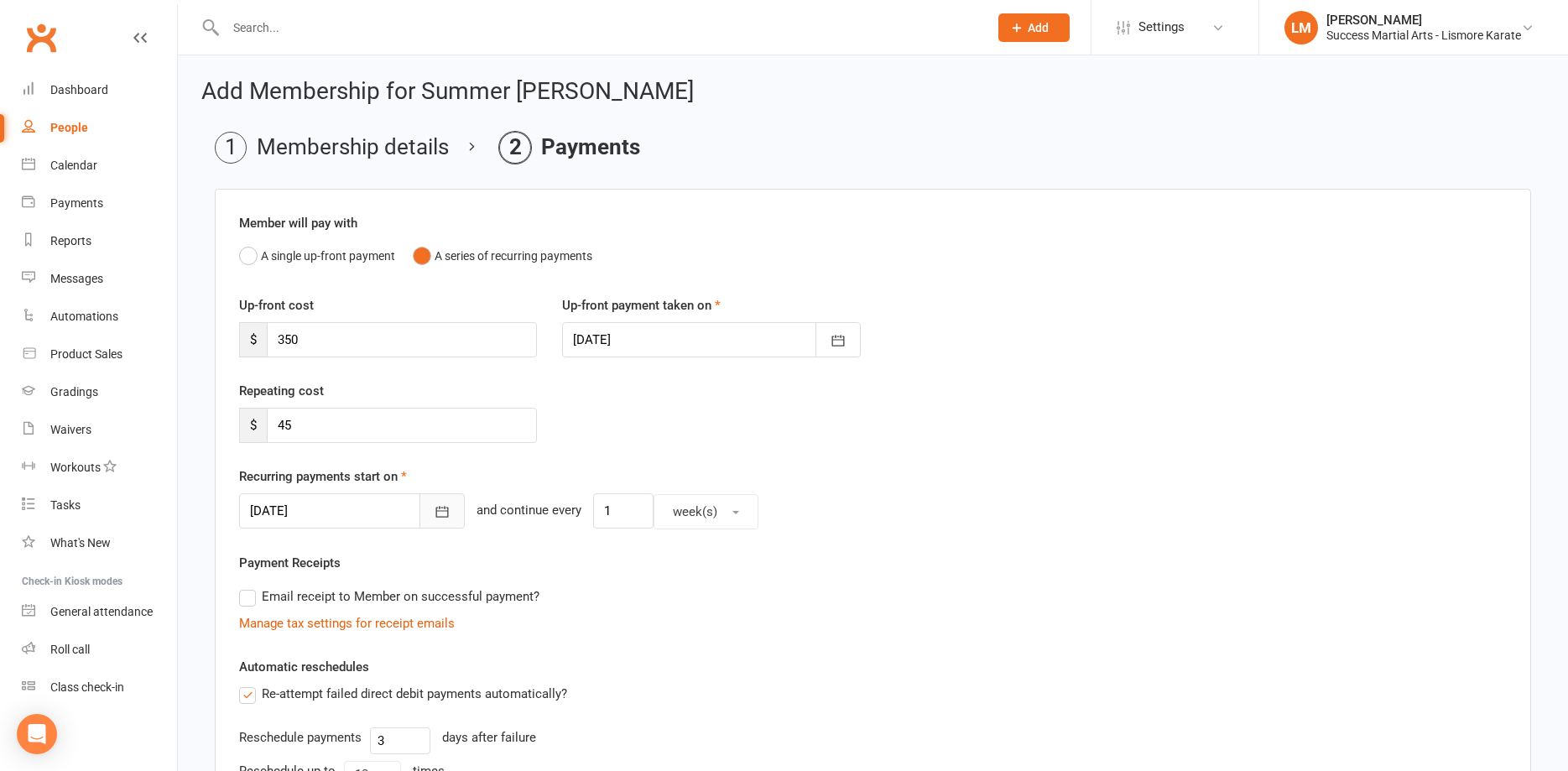
click at [433, 507] on icon "button" at bounding box center [442, 512] width 17 height 17
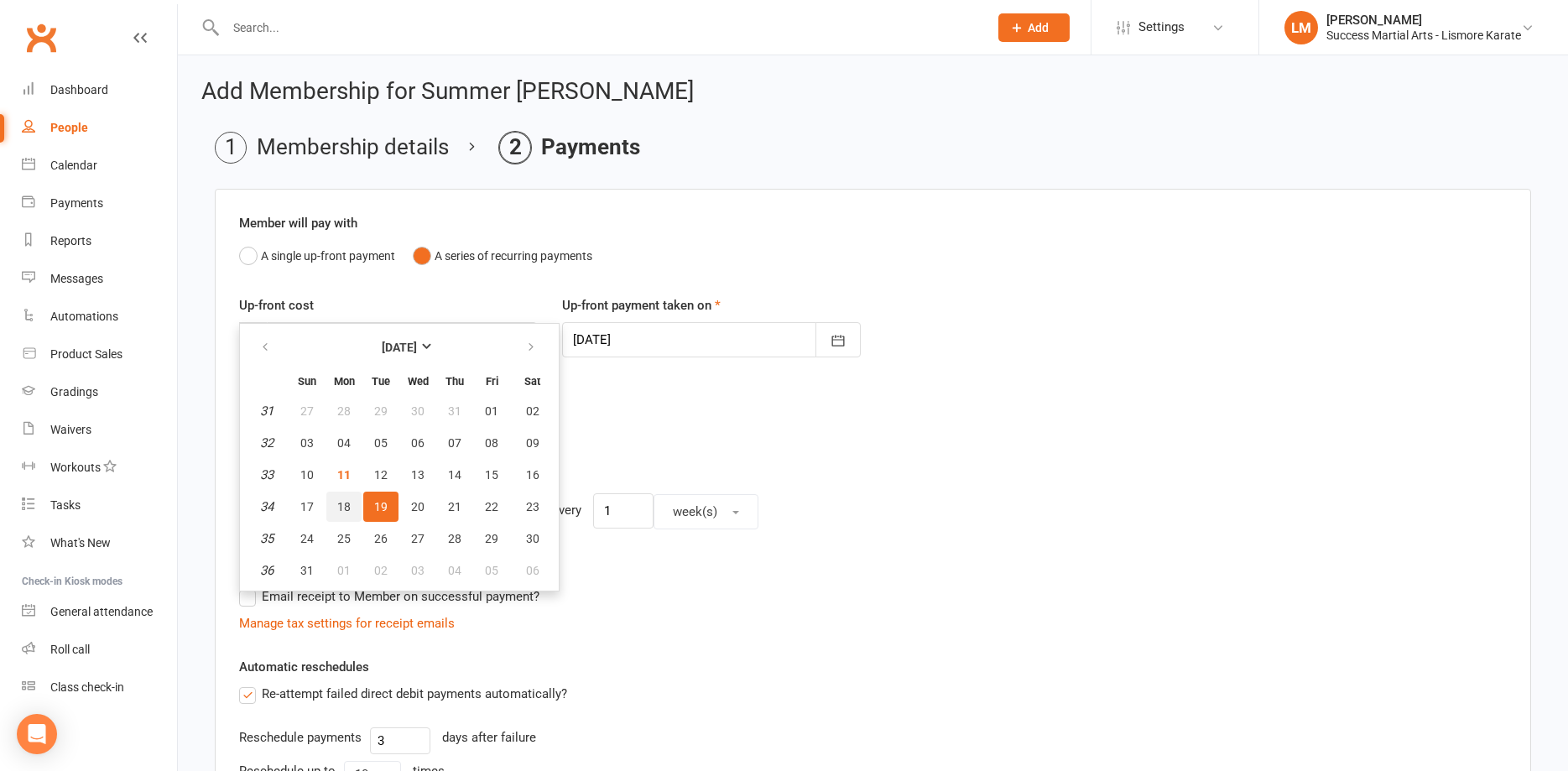
click at [347, 503] on span "18" at bounding box center [344, 507] width 14 height 14
type input "[DATE]"
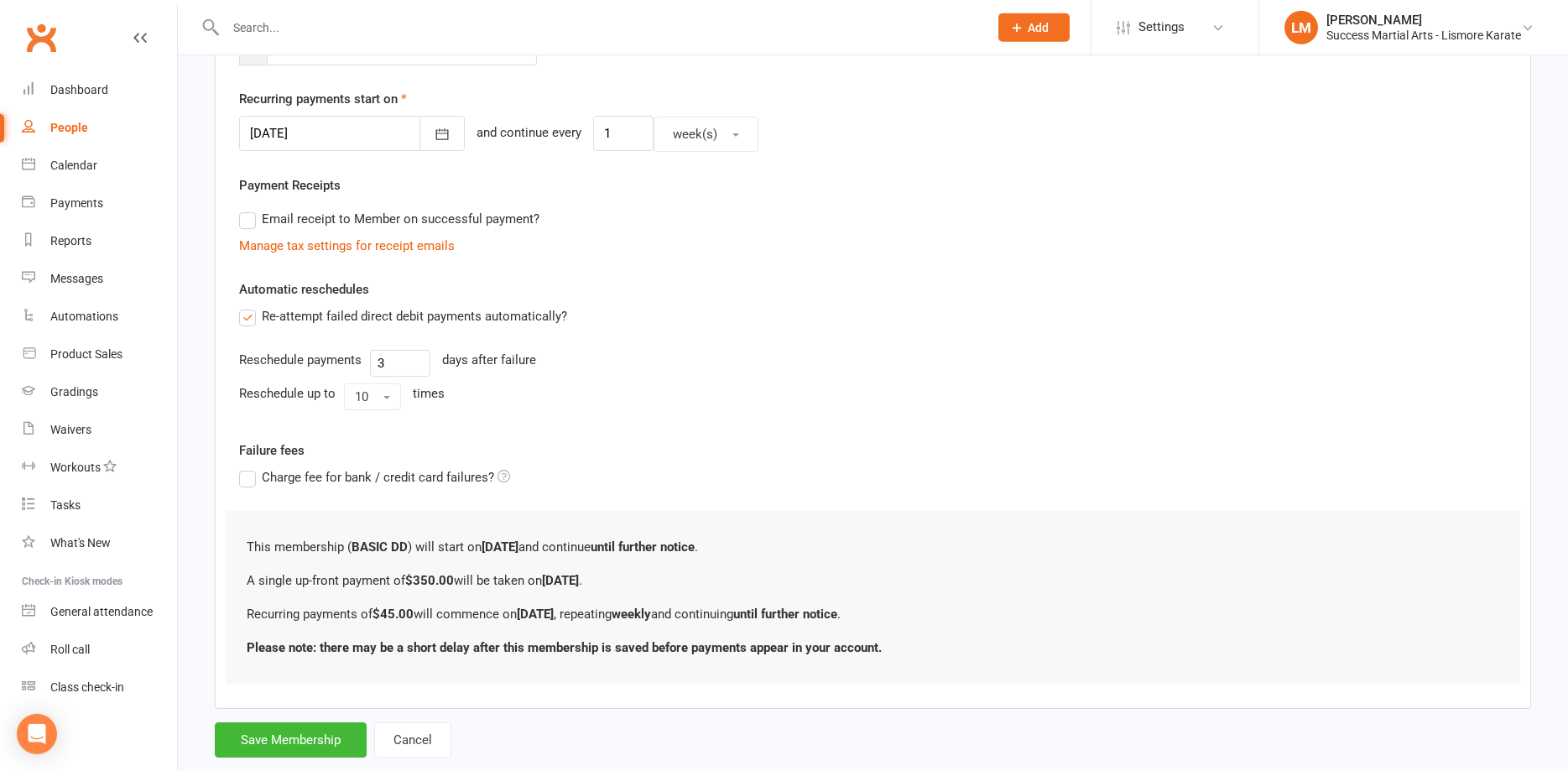
scroll to position [414, 0]
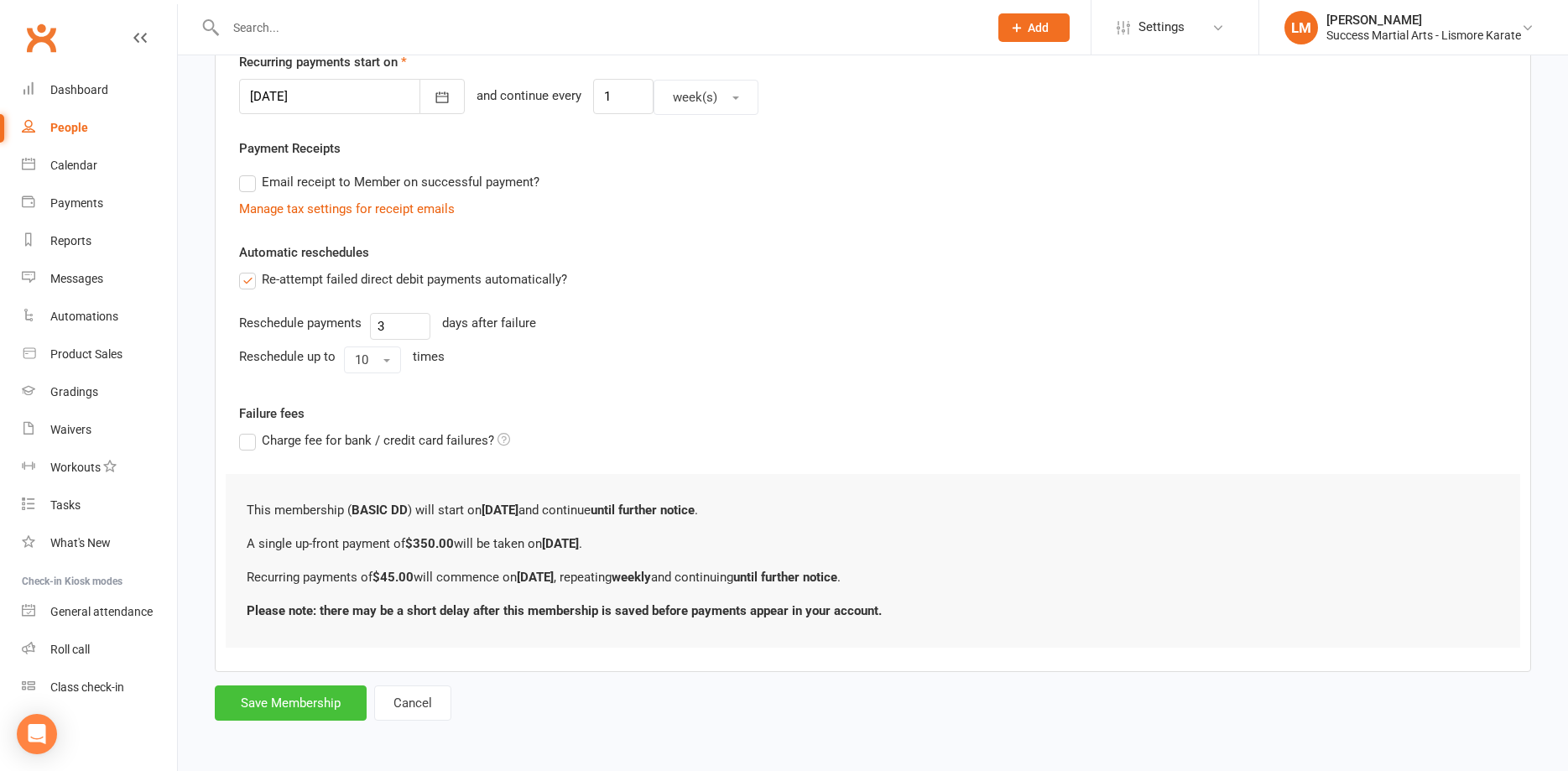
click at [281, 700] on button "Save Membership" at bounding box center [290, 704] width 152 height 35
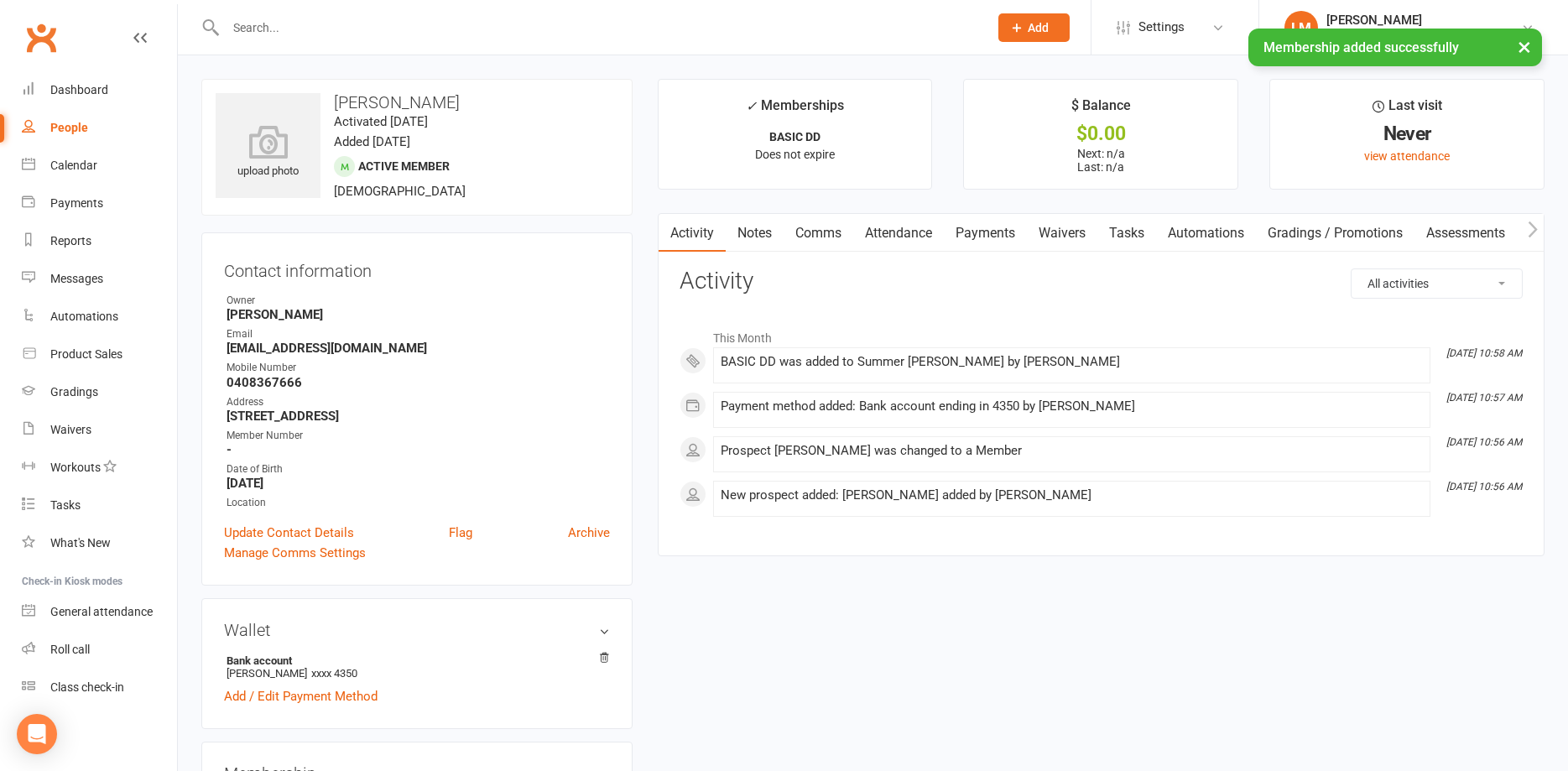
click at [979, 231] on link "Payments" at bounding box center [985, 234] width 83 height 39
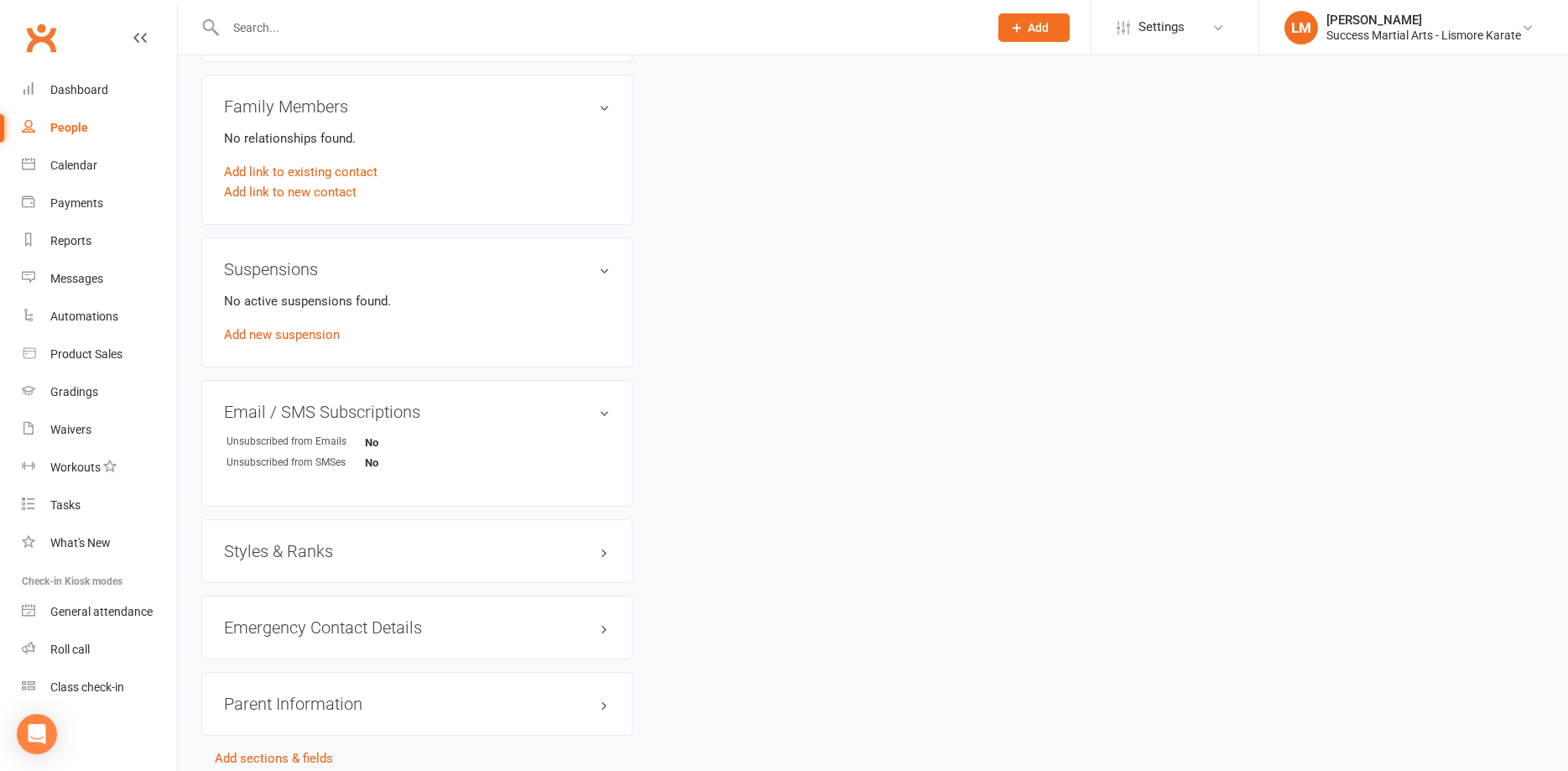
scroll to position [856, 0]
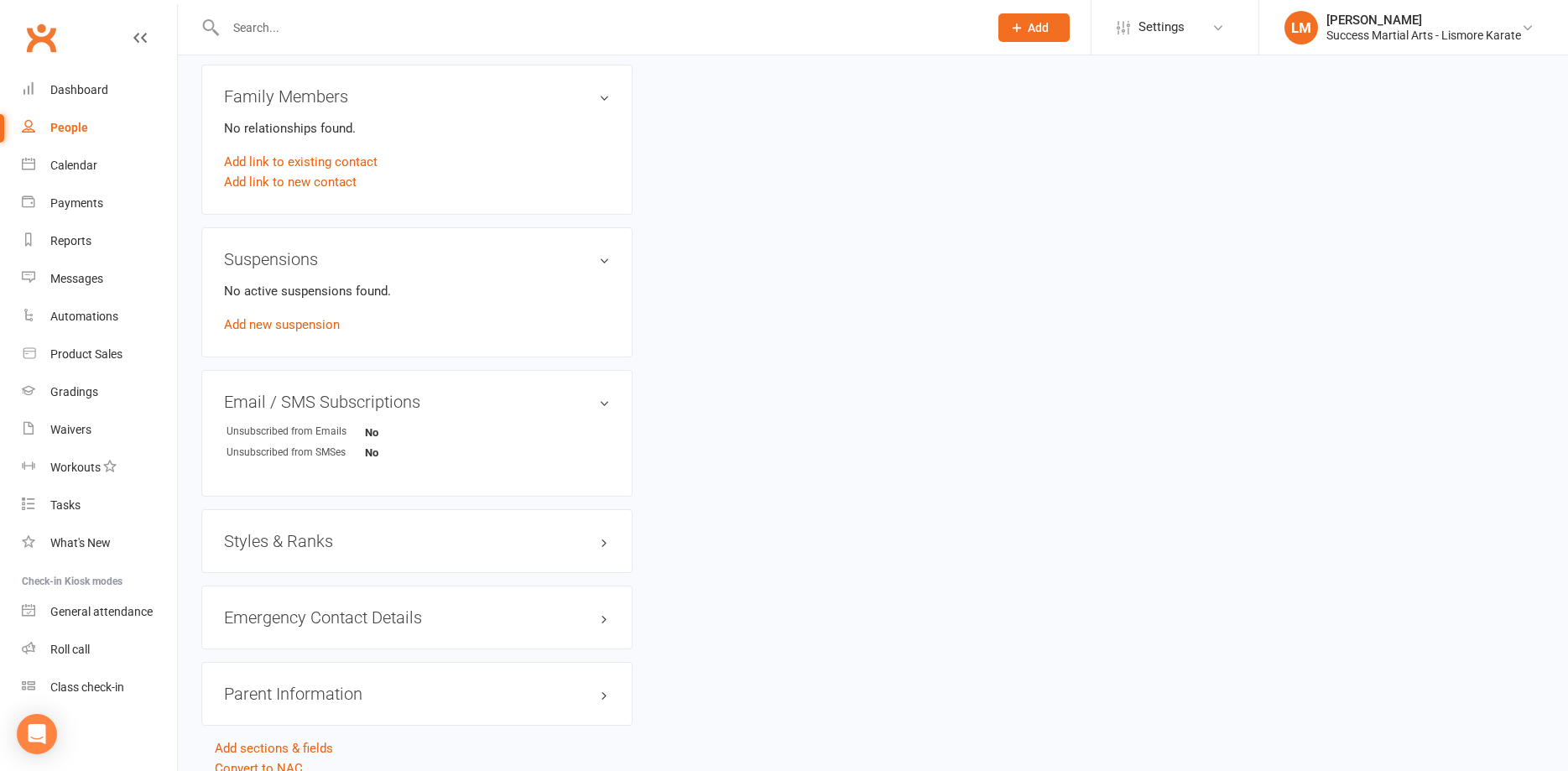
click at [295, 544] on h3 "Styles & Ranks" at bounding box center [417, 542] width 386 height 18
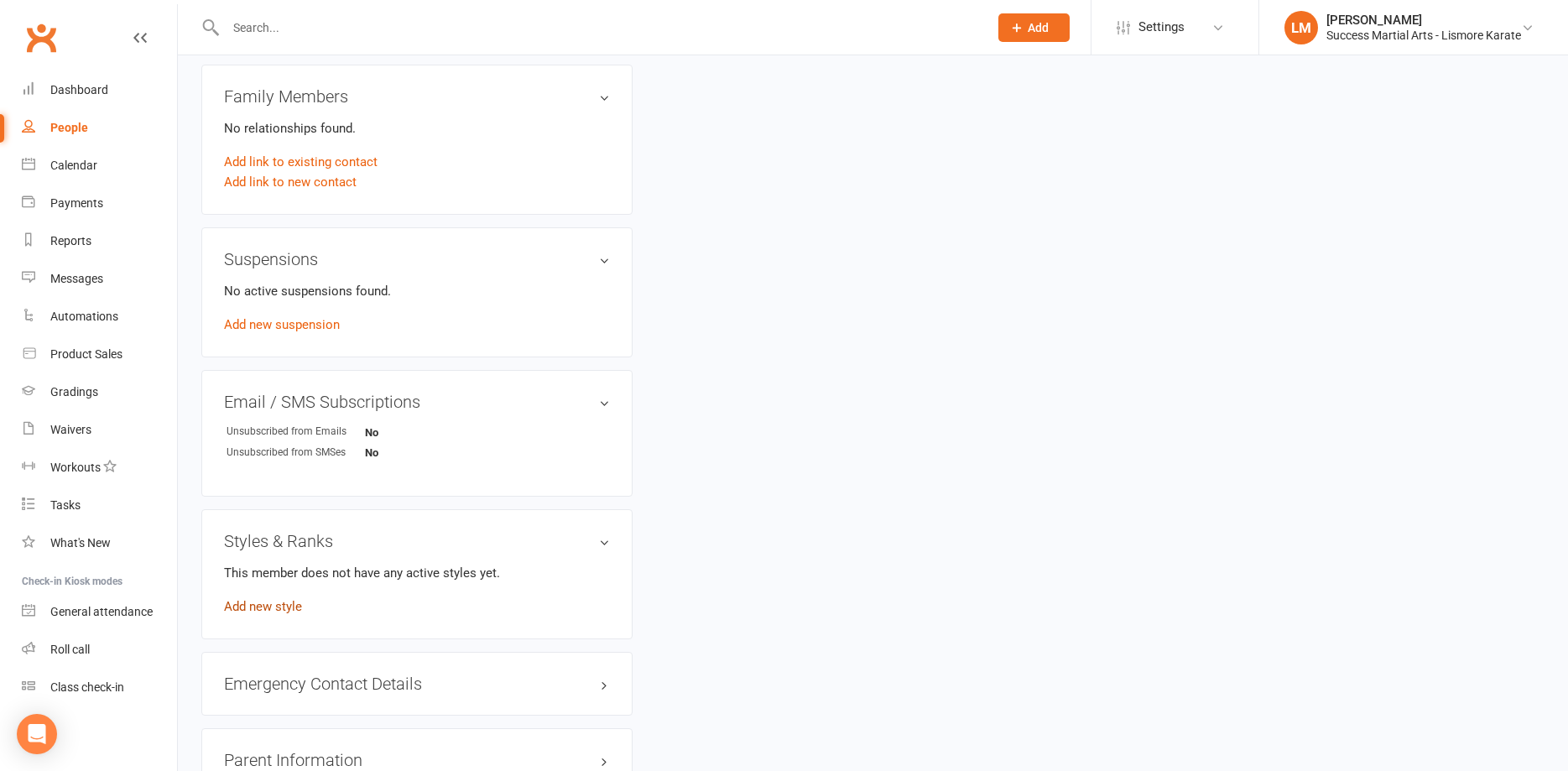
click at [258, 606] on link "Add new style" at bounding box center [262, 606] width 78 height 15
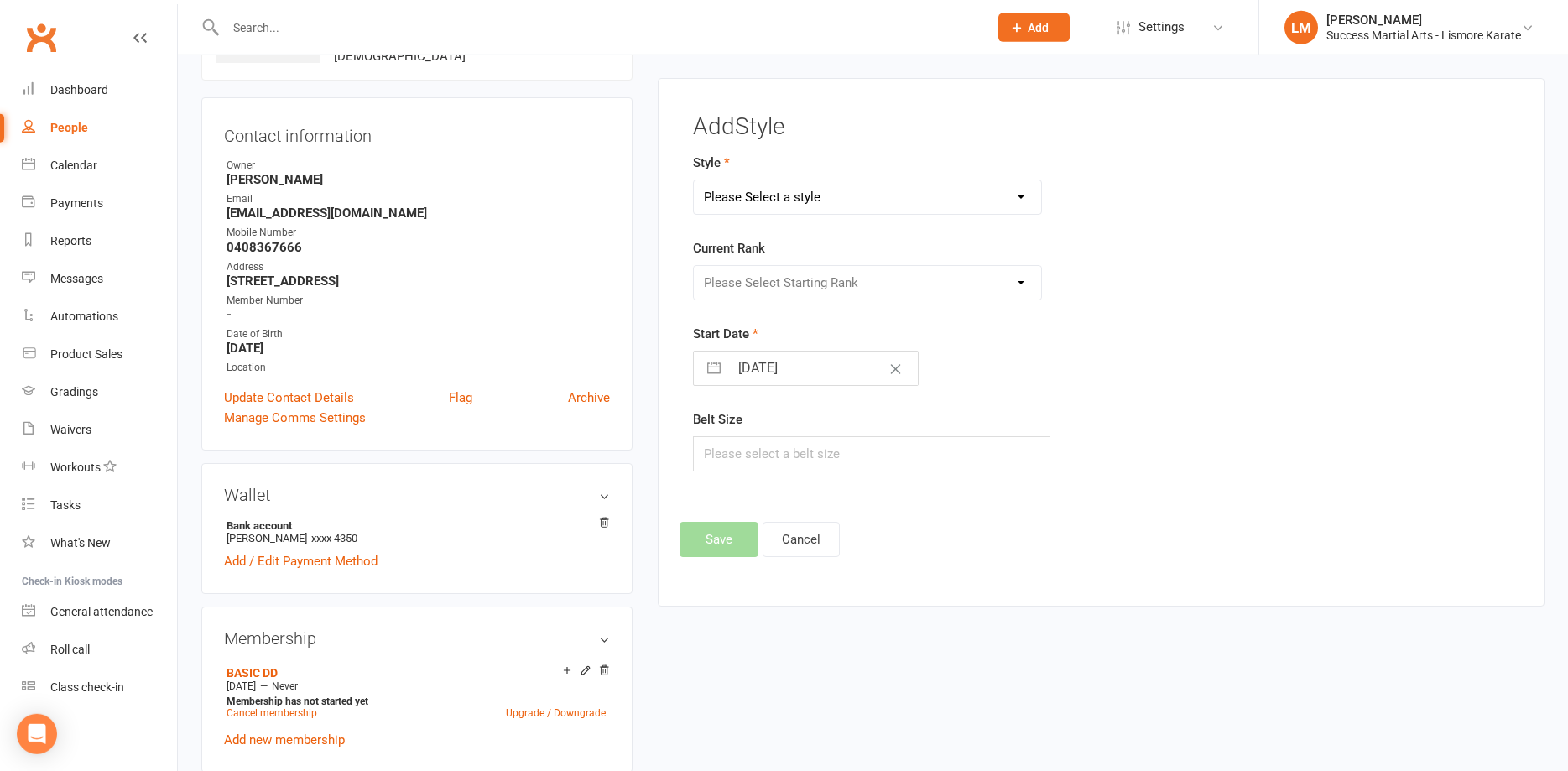
scroll to position [129, 0]
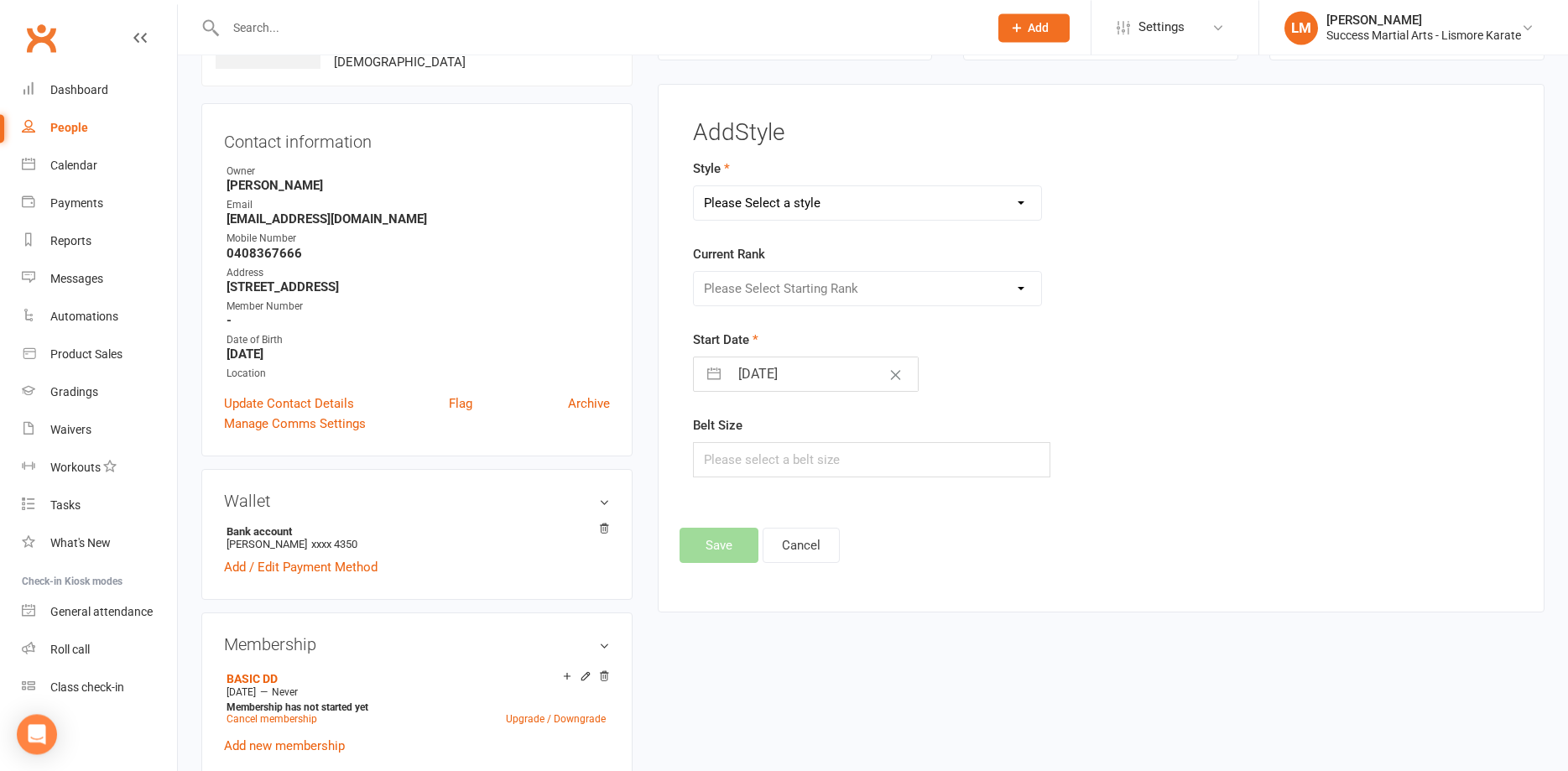
click at [694, 187] on select "Please Select a style Karate Little Dragon Tiny Dragon" at bounding box center [868, 203] width 347 height 33
click option "Little Dragon" at bounding box center [0, 0] width 0 height 0
click at [694, 187] on select "Karate Little Dragon Tiny Dragon" at bounding box center [868, 203] width 347 height 33
select select "3536"
click option "Tiny Dragon" at bounding box center [0, 0] width 0 height 0
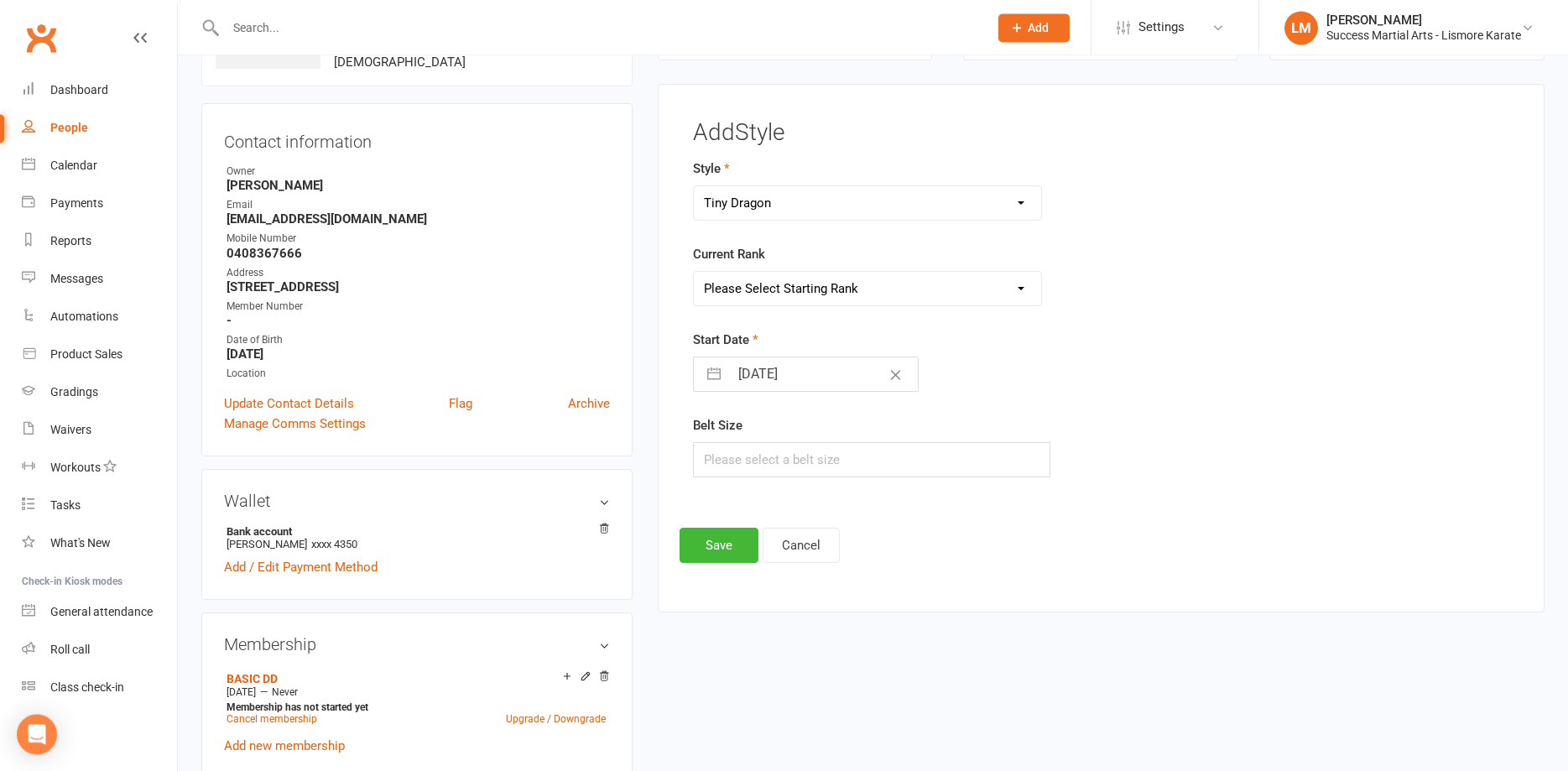
click at [694, 272] on select "Please Select Starting Rank [PERSON_NAME] TD Gold TD Orange [PERSON_NAME] TD Pu…" at bounding box center [868, 288] width 347 height 33
select select "41929"
click option "[PERSON_NAME]" at bounding box center [0, 0] width 0 height 0
click at [729, 459] on input "text" at bounding box center [871, 459] width 358 height 35
type input "1"
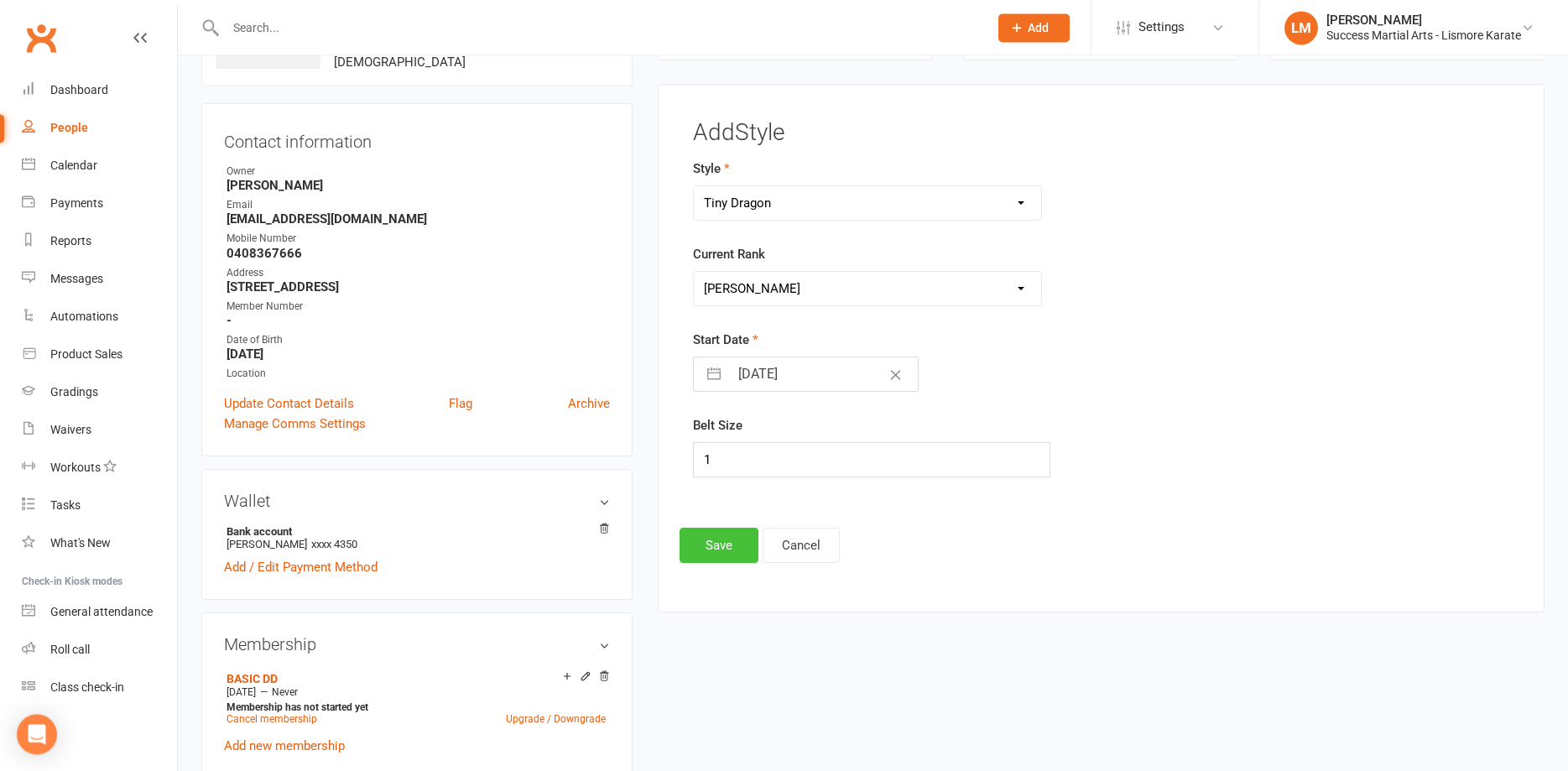
click at [718, 556] on button "Save" at bounding box center [718, 545] width 79 height 35
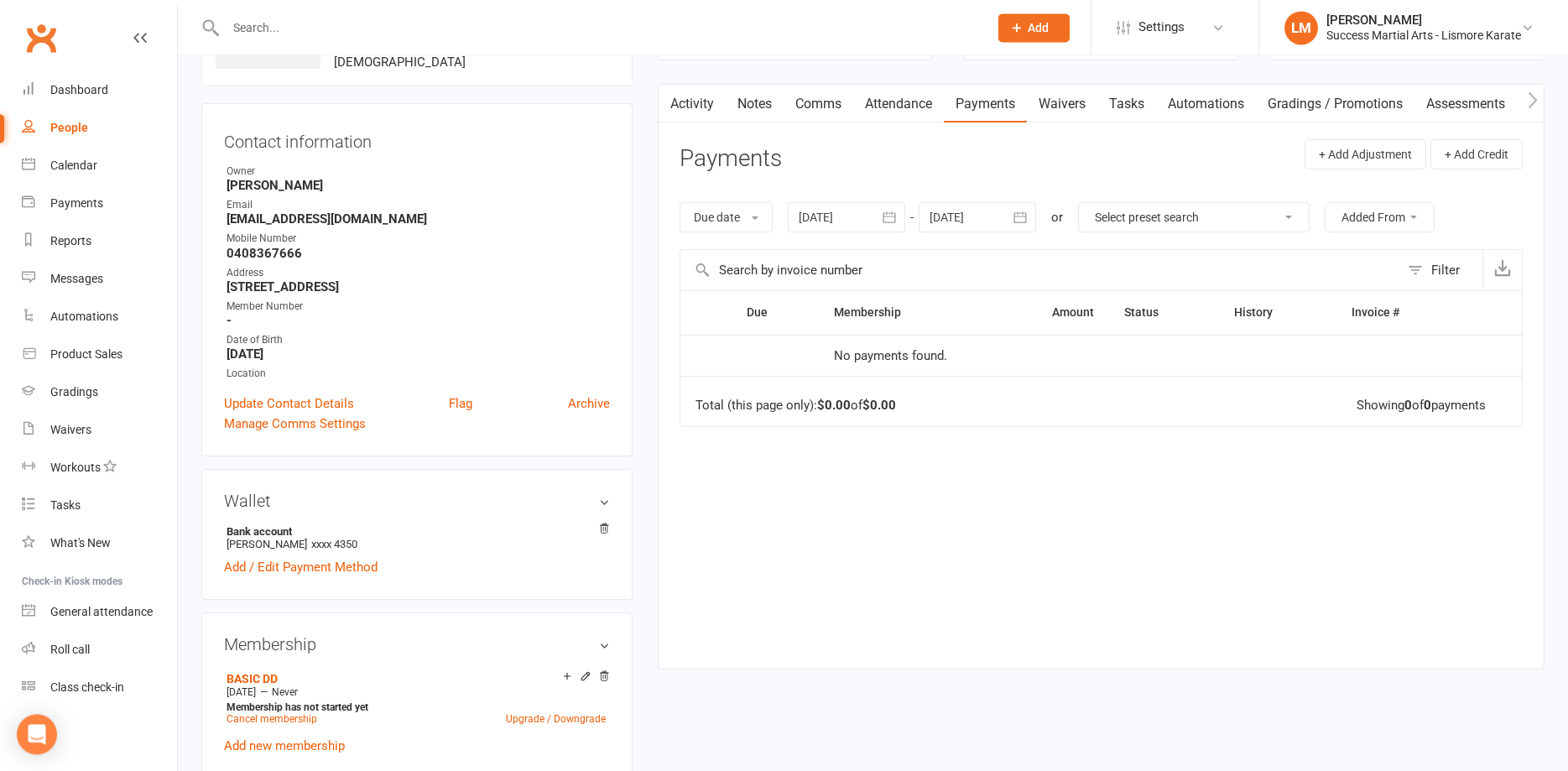
click at [975, 105] on link "Payments" at bounding box center [985, 104] width 83 height 39
click at [687, 103] on link "Activity" at bounding box center [692, 104] width 67 height 39
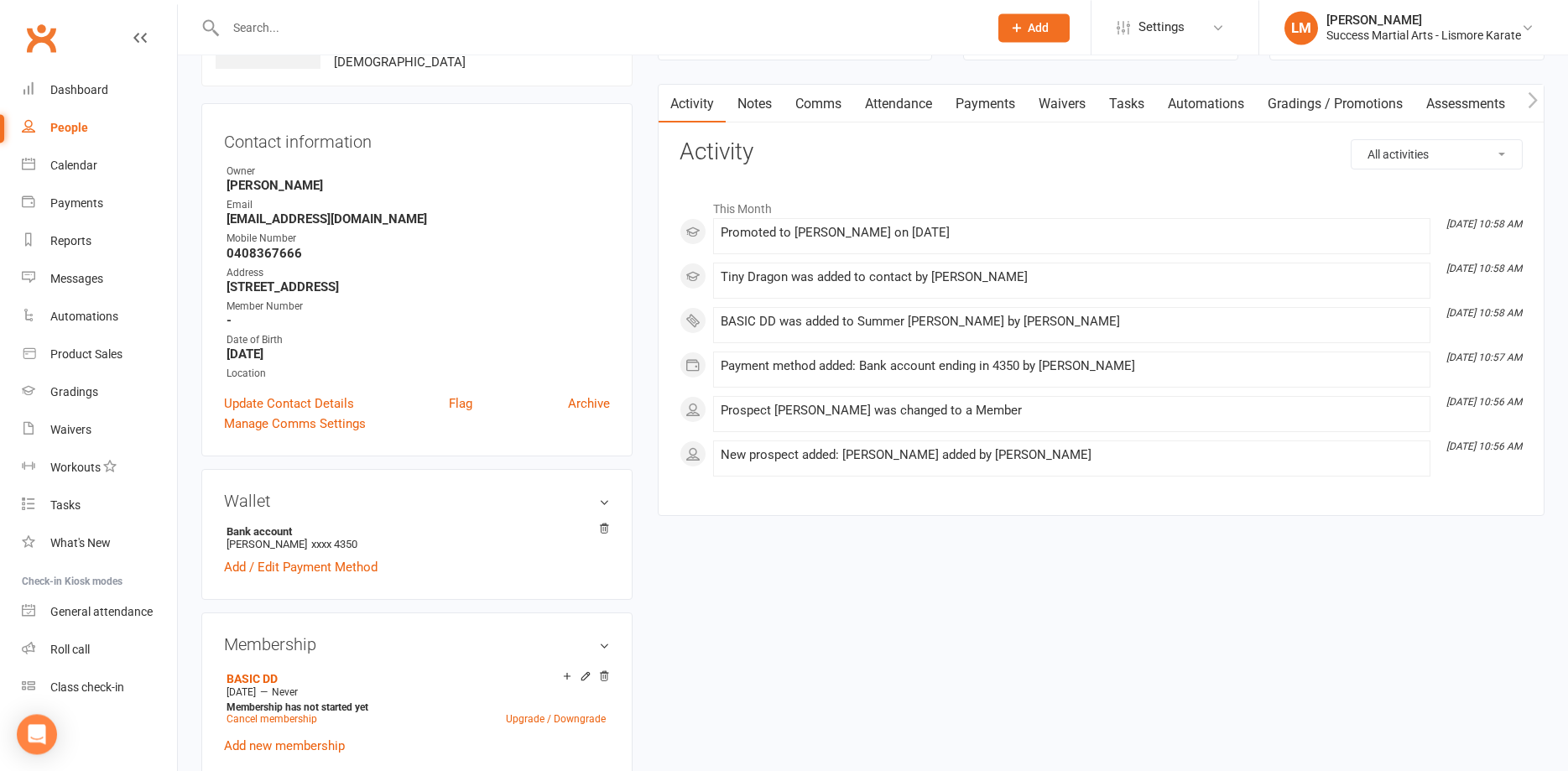
click at [990, 106] on link "Payments" at bounding box center [985, 104] width 83 height 39
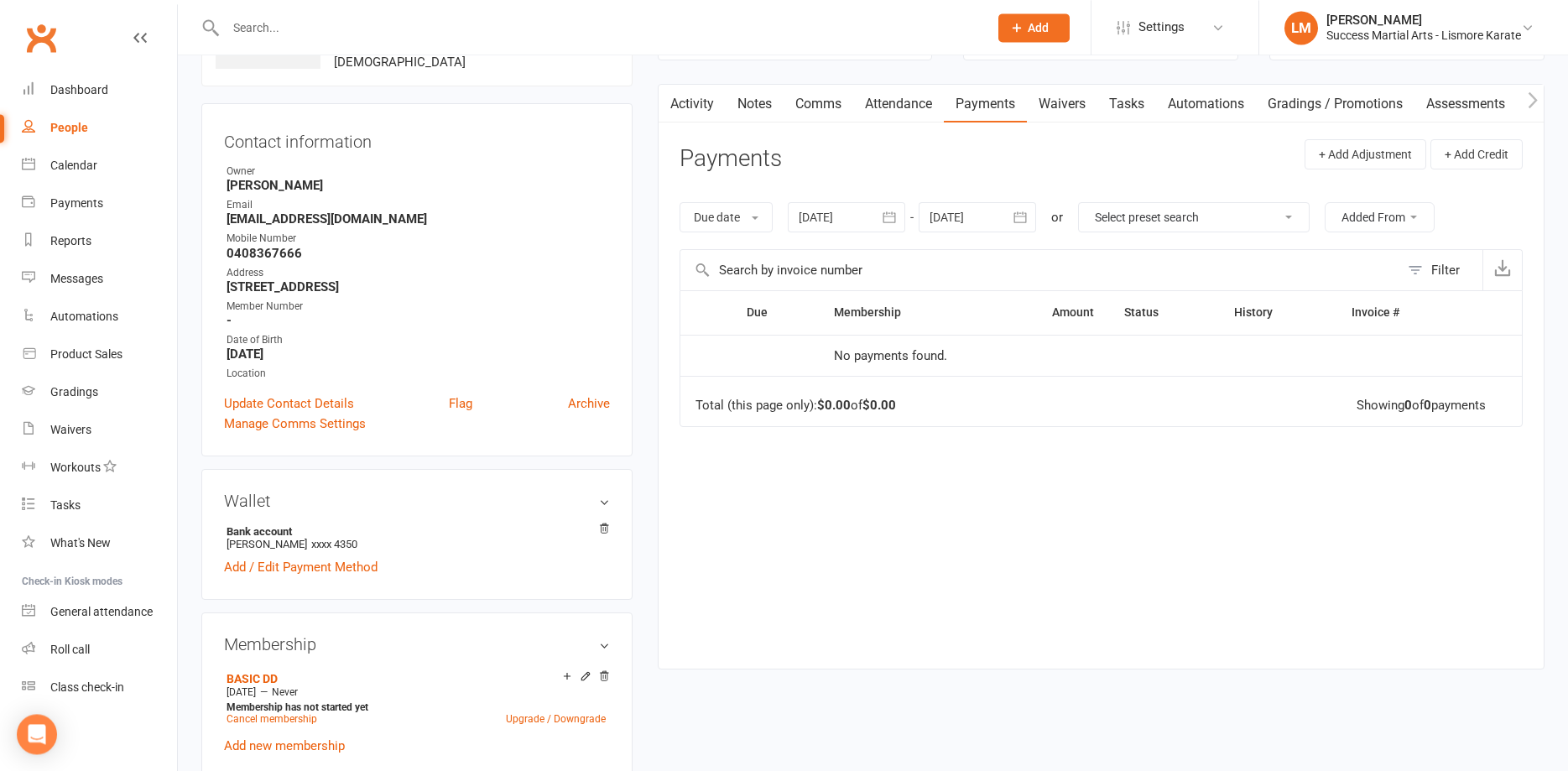
click at [819, 108] on link "Comms" at bounding box center [818, 104] width 69 height 39
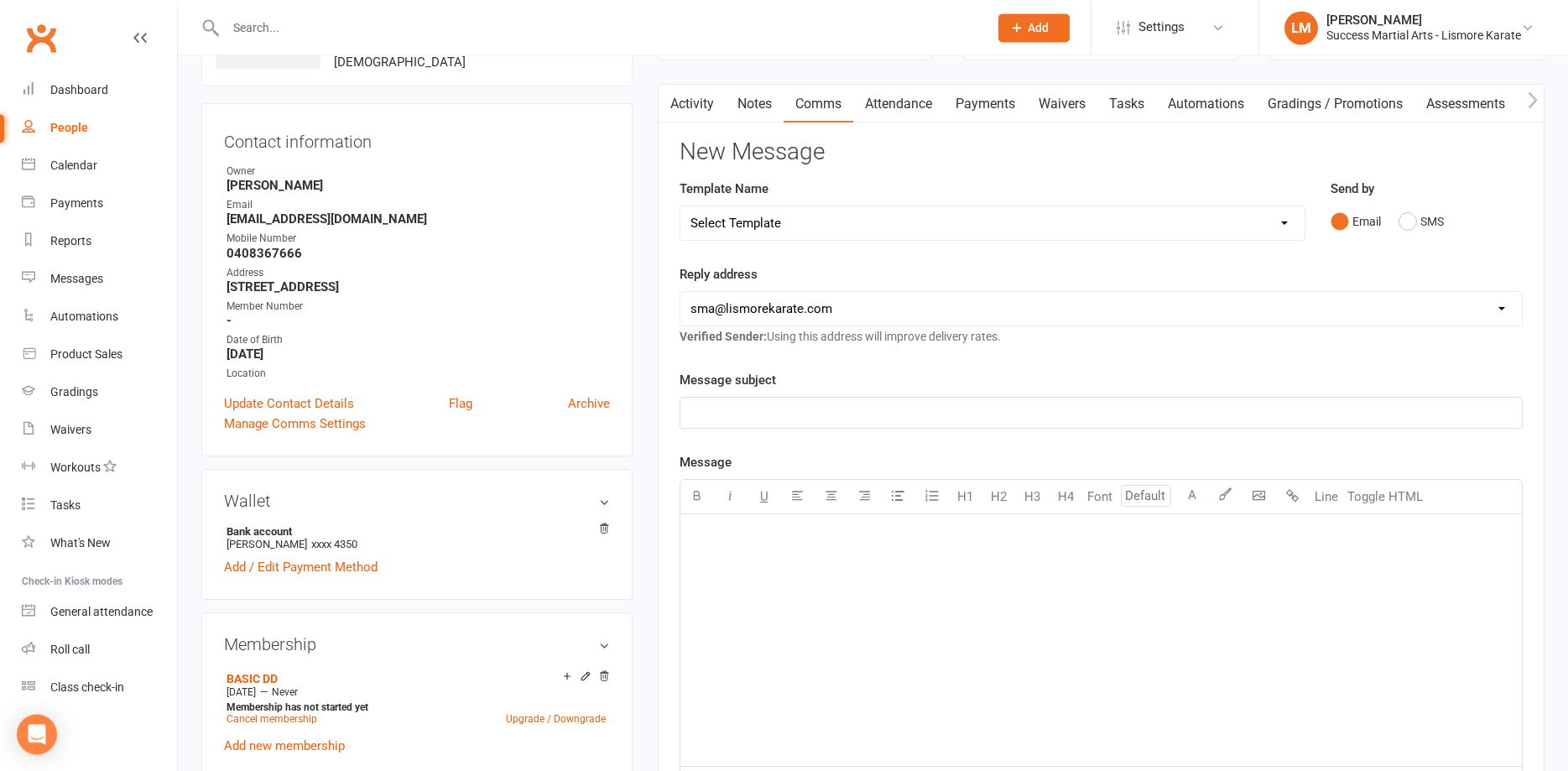
click at [680, 206] on select "Select Template [Email] 1 AKF membership [Email] 1 welcome [Email] [DATE] VIP […" at bounding box center [991, 223] width 624 height 33
click option "[Email] 1 welcome" at bounding box center [0, 0] width 0 height 0
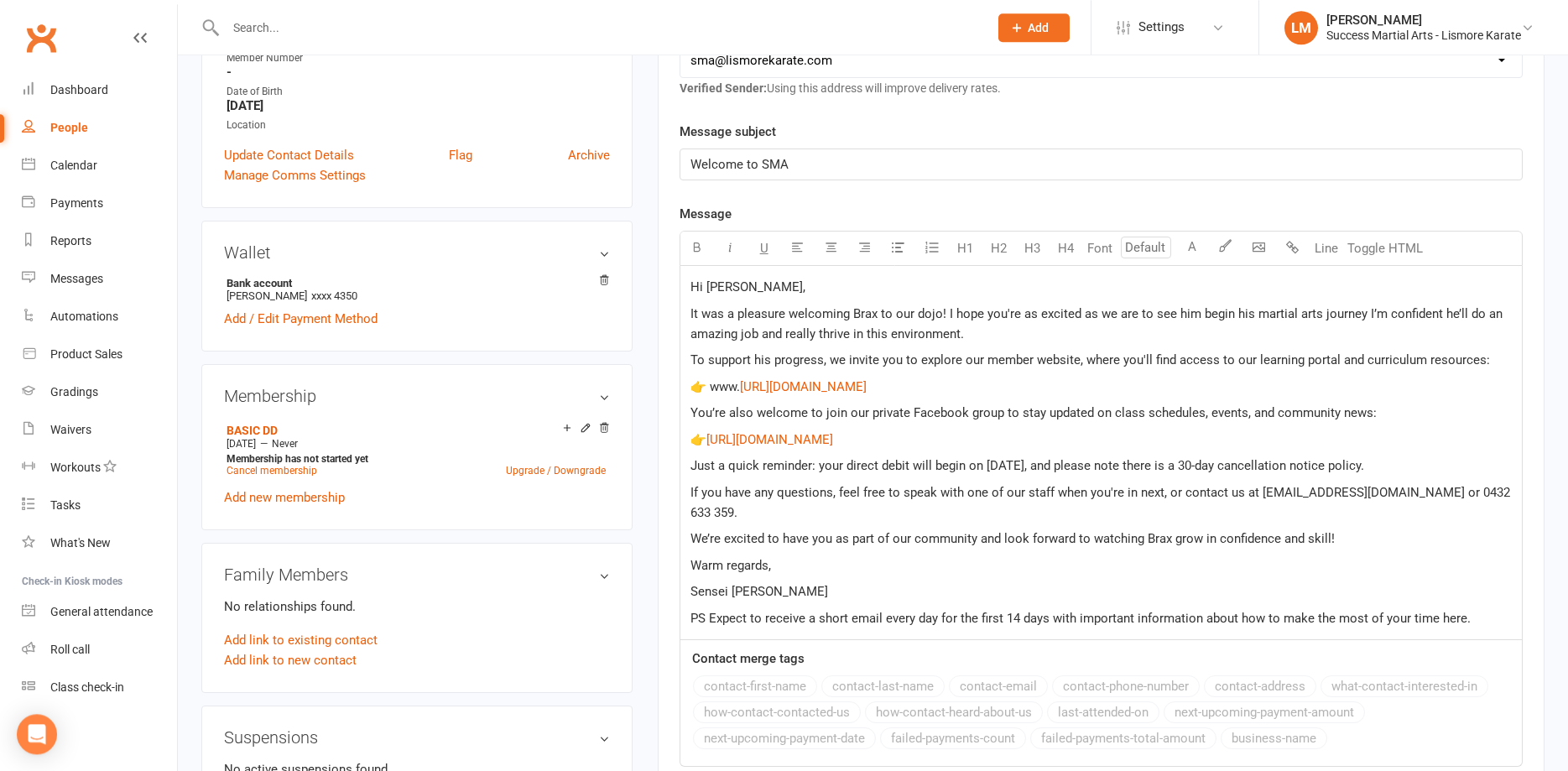
scroll to position [386, 0]
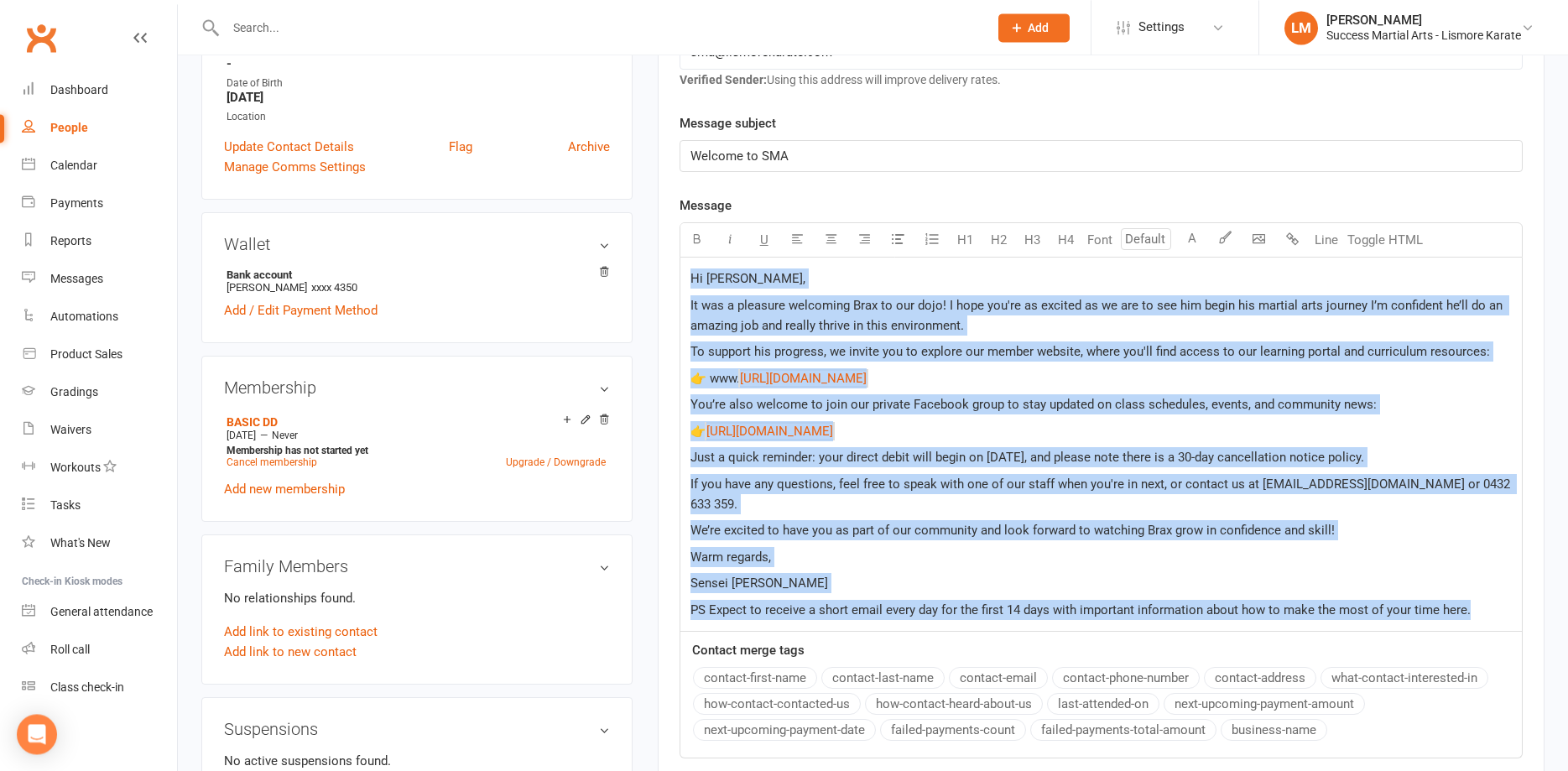
drag, startPoint x: 688, startPoint y: 276, endPoint x: 1518, endPoint y: 612, distance: 895.4
click at [1518, 612] on div "Hi [PERSON_NAME], It was a pleasure welcoming Brax to our dojo! I hope you're a…" at bounding box center [1100, 446] width 843 height 375
copy div "Lo Ipsum, Do sit a consecte adipiscin Elit se doe temp! I utla etd'ma al enimad…"
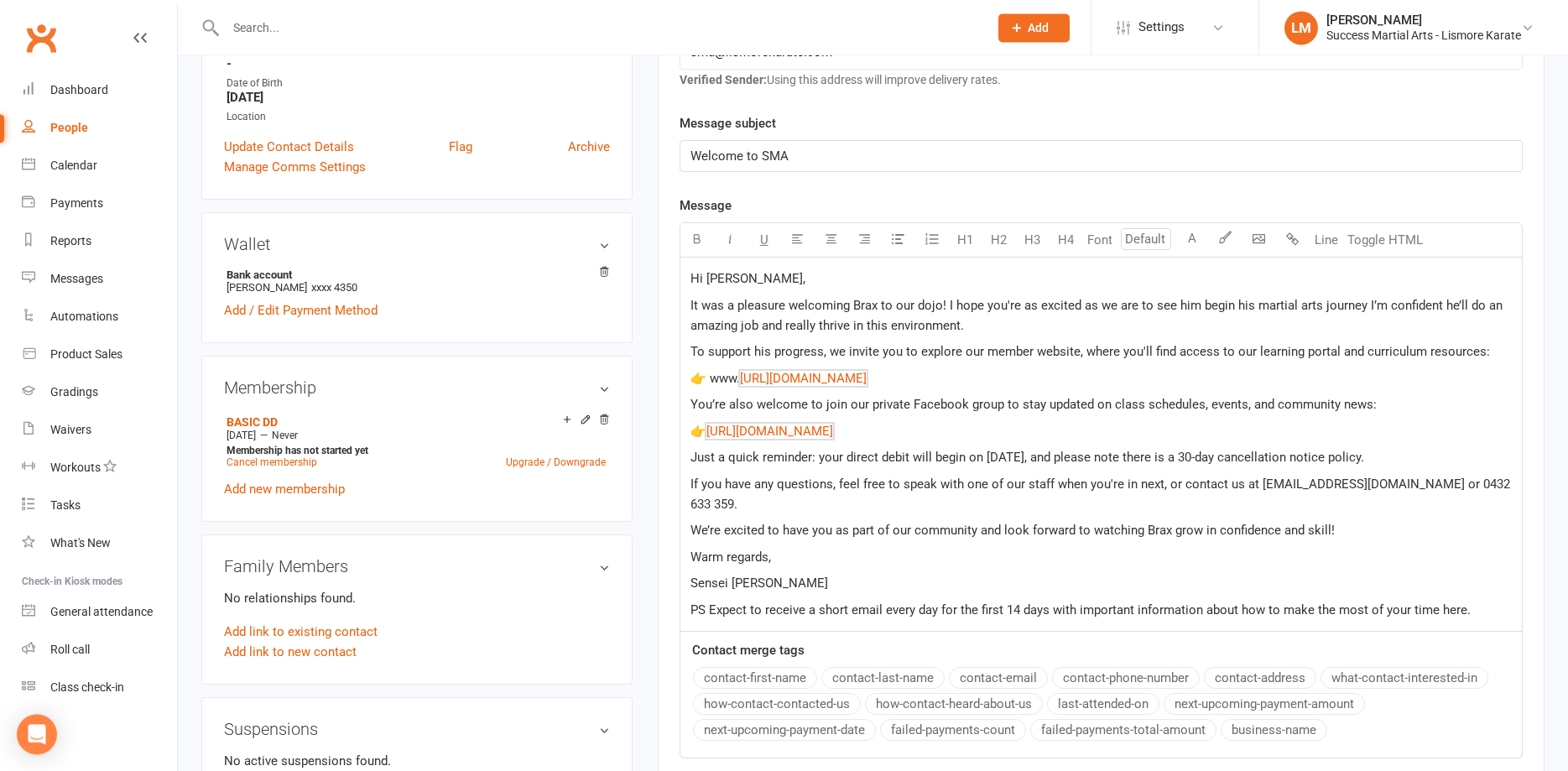
click at [760, 153] on span "Welcome to SMA" at bounding box center [739, 156] width 98 height 15
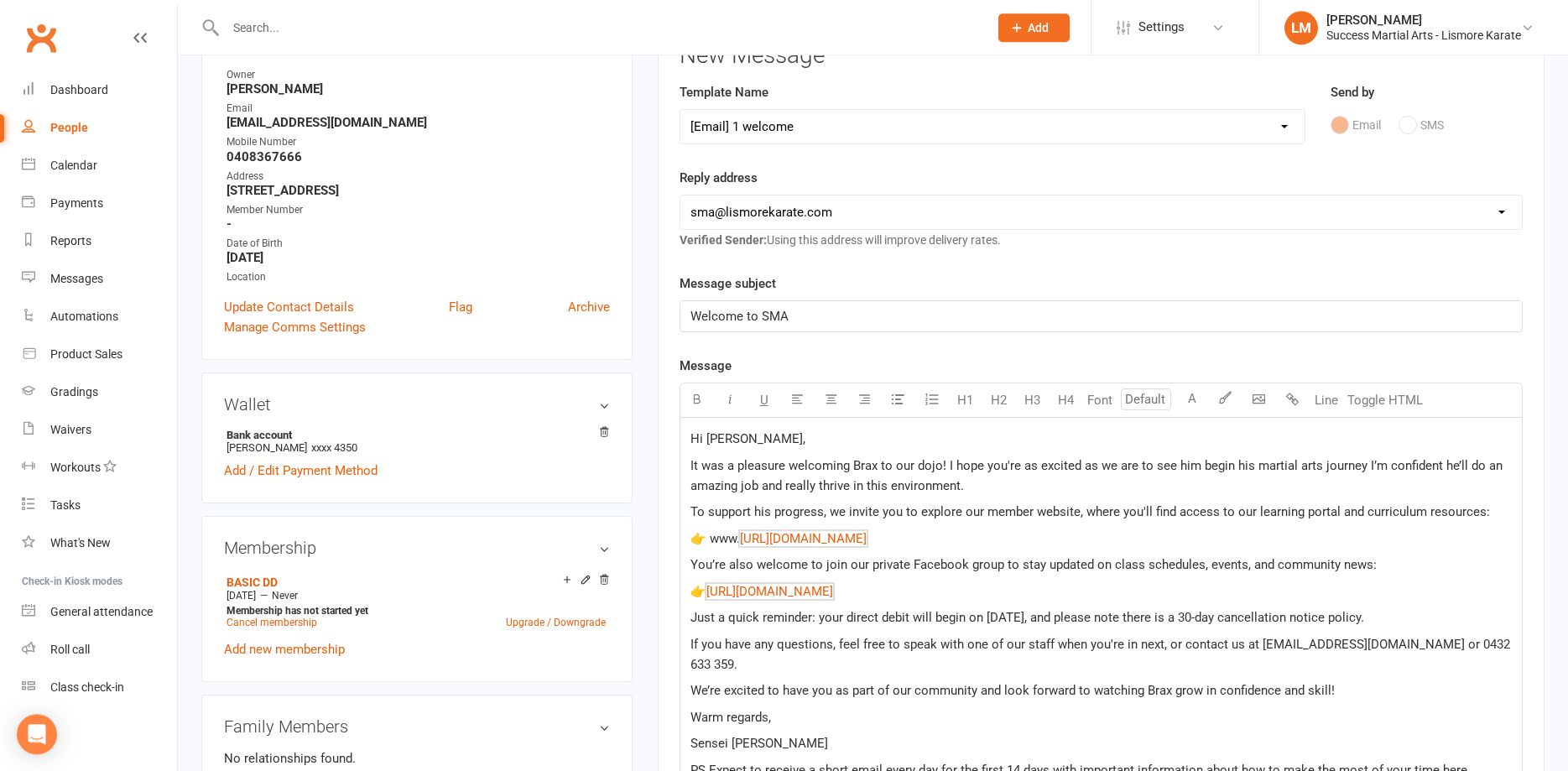
scroll to position [43, 0]
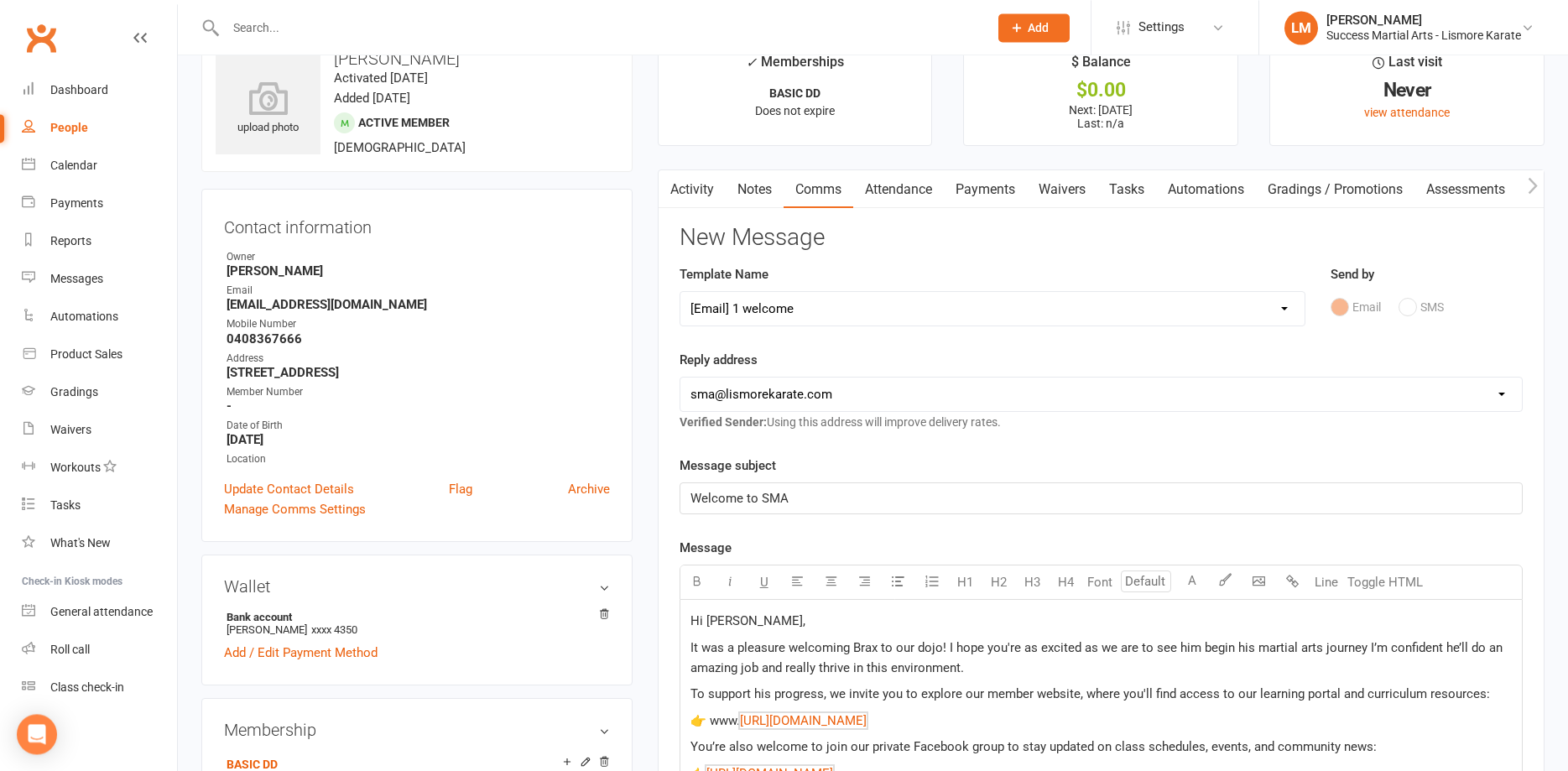
click at [680, 292] on select "Select Template [Email] 1 AKF membership [Email] 1 welcome [Email] [DATE] VIP […" at bounding box center [991, 309] width 624 height 33
click option "[Email] 1 AKF membership" at bounding box center [0, 0] width 0 height 0
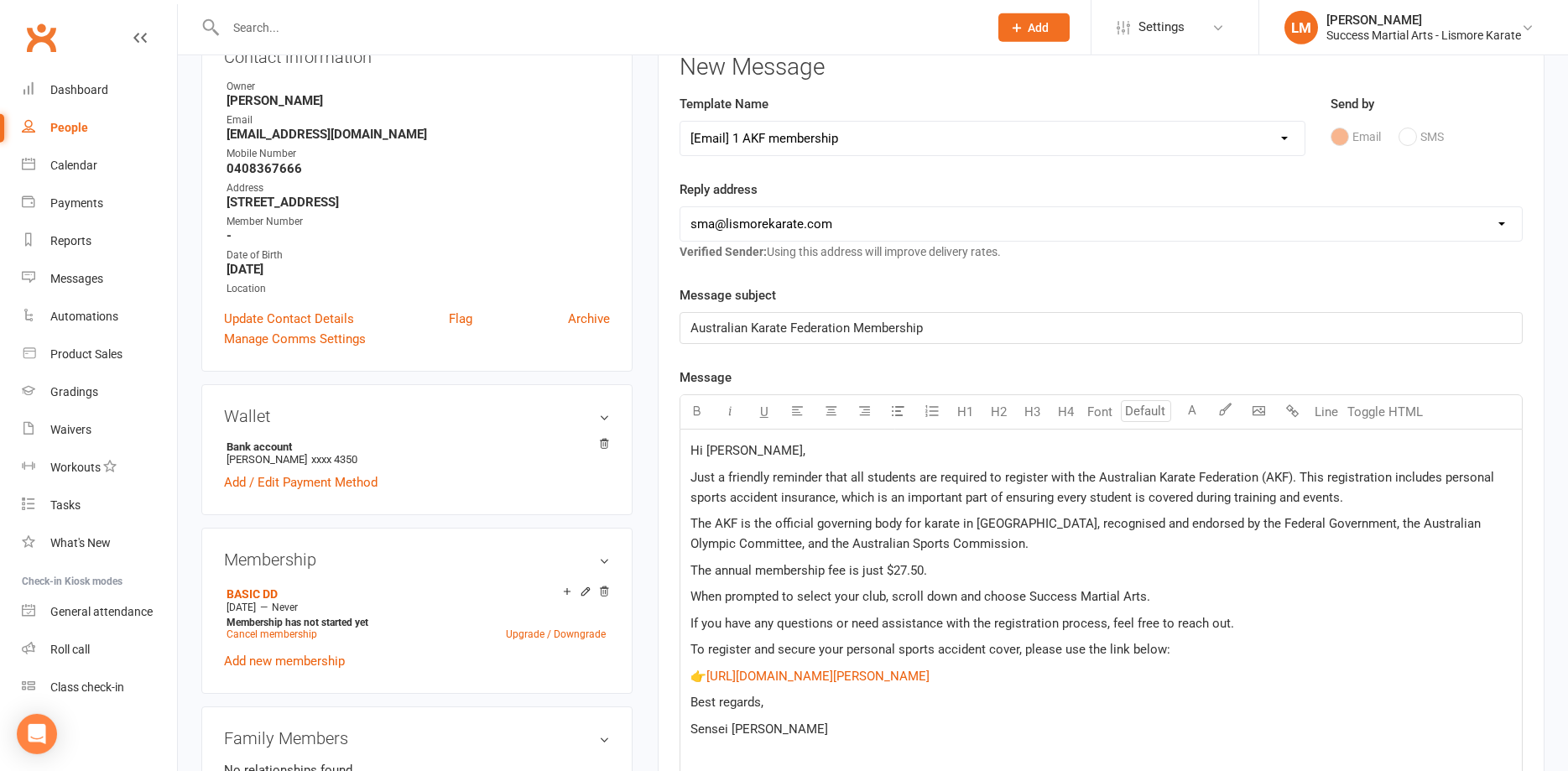
scroll to position [214, 0]
drag, startPoint x: 690, startPoint y: 478, endPoint x: 982, endPoint y: 669, distance: 348.9
click at [1018, 670] on div "Hi [PERSON_NAME], Just a friendly reminder that all students are required to re…" at bounding box center [1100, 629] width 842 height 400
copy div "Hi [PERSON_NAME], Just a friendly reminder that all students are required to re…"
drag, startPoint x: 734, startPoint y: 451, endPoint x: 757, endPoint y: 516, distance: 68.9
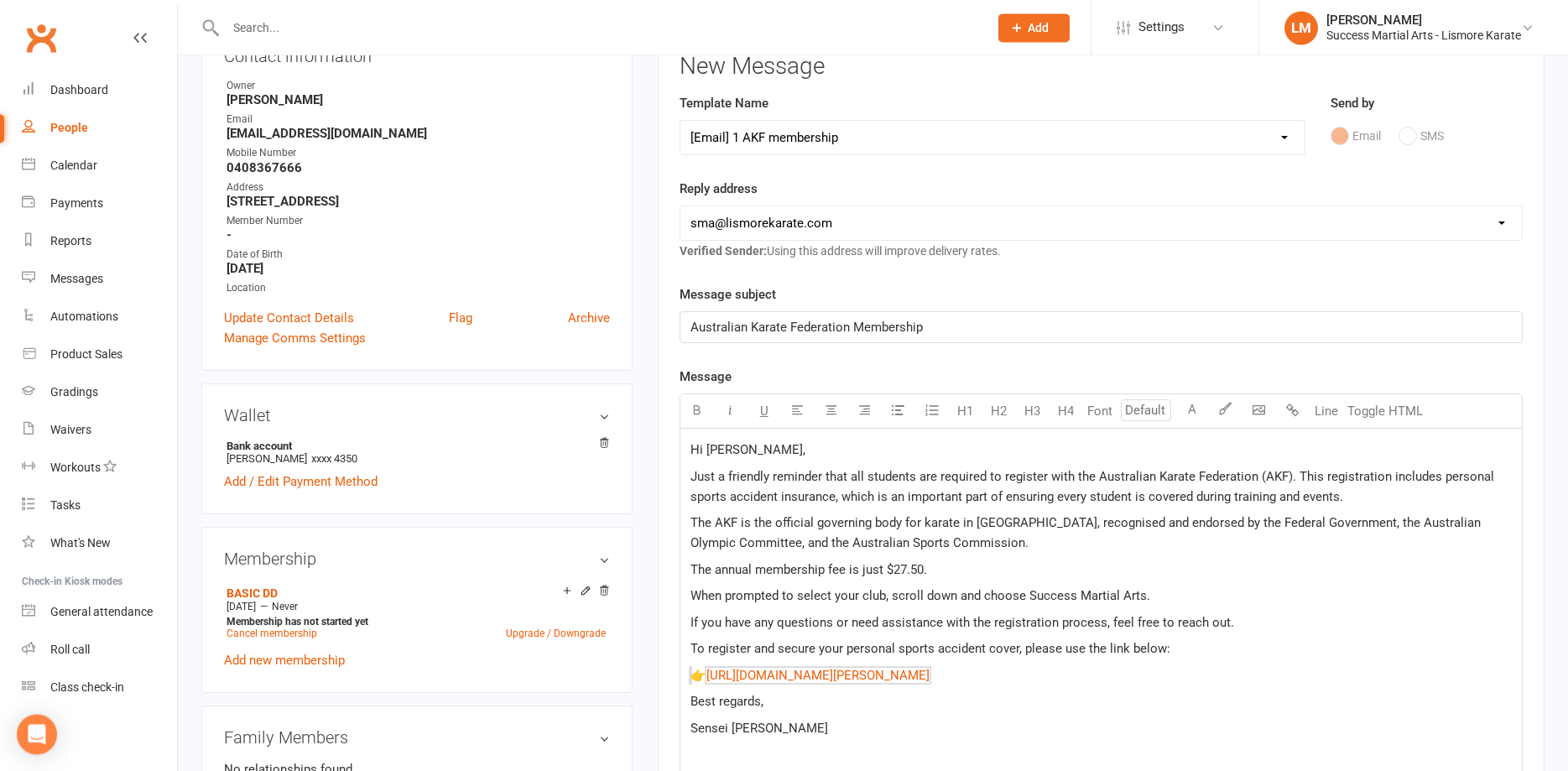
click at [735, 463] on div "Hi [PERSON_NAME], Just a friendly reminder that all students are required to re…" at bounding box center [1100, 629] width 842 height 400
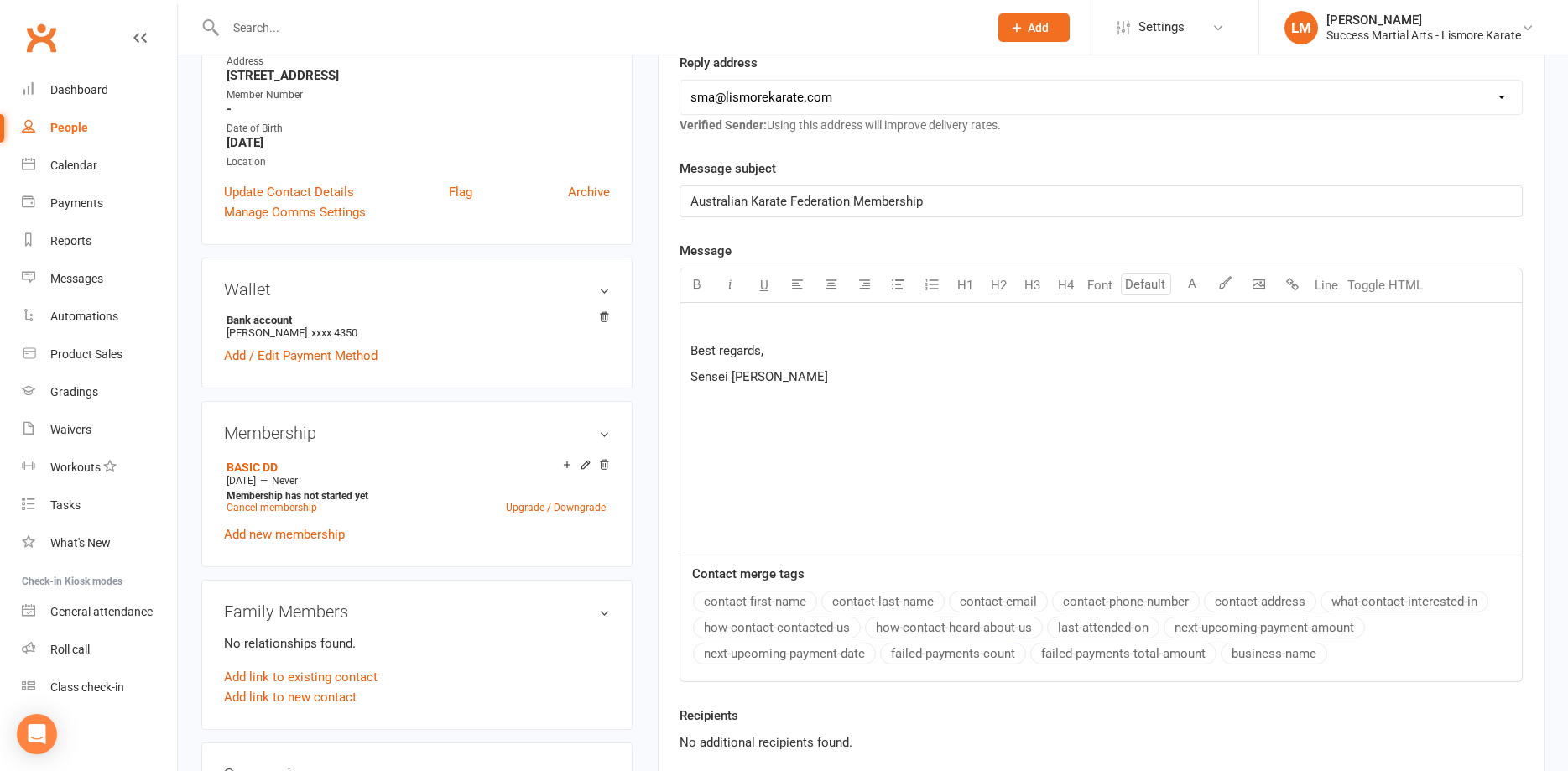
scroll to position [129, 0]
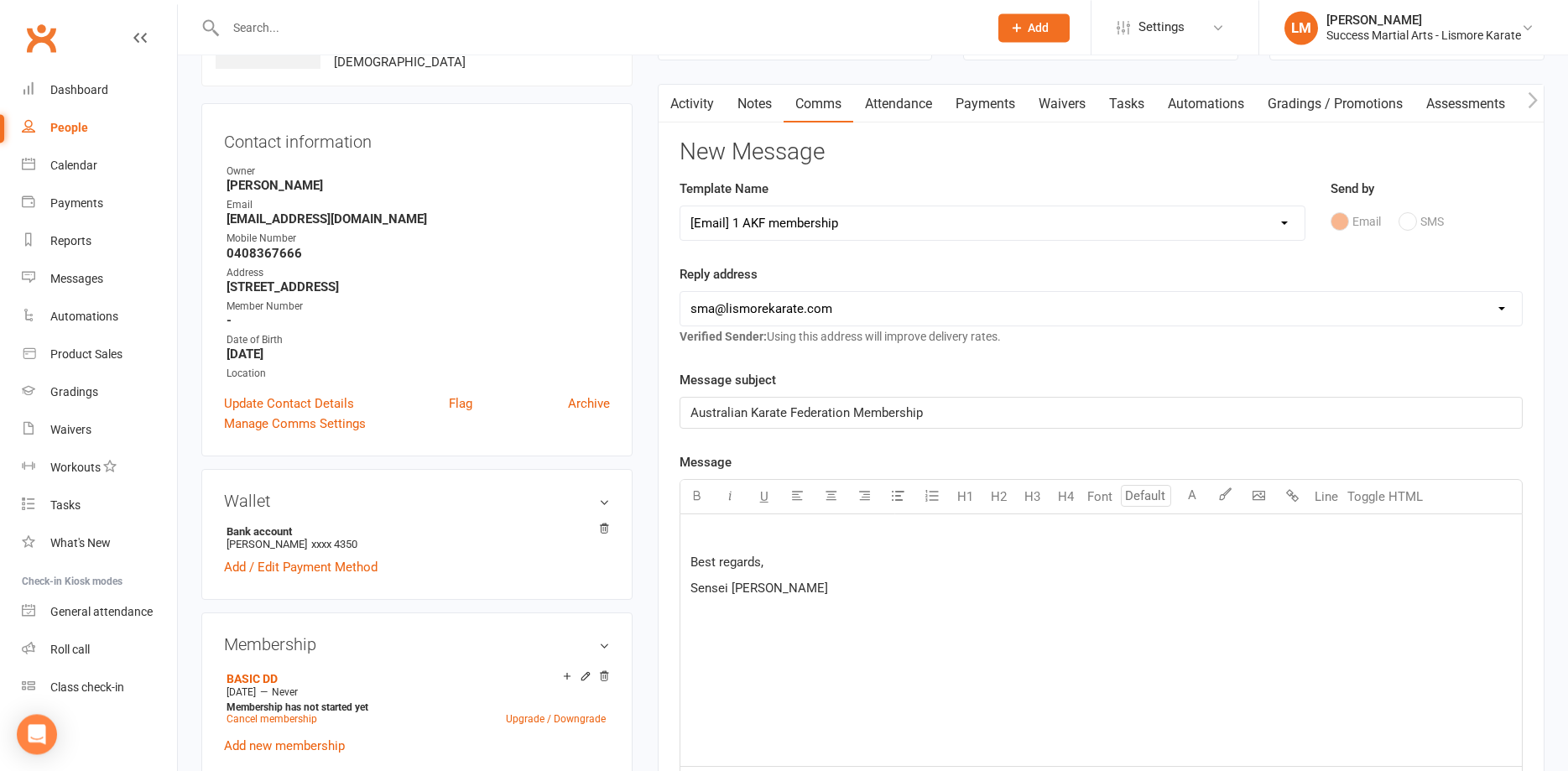
click at [680, 206] on select "Select Template [Email] 1 AKF membership [Email] 1 welcome [Email] [DATE] VIP […" at bounding box center [991, 223] width 624 height 33
click option "[Email] 1 welcome" at bounding box center [0, 0] width 0 height 0
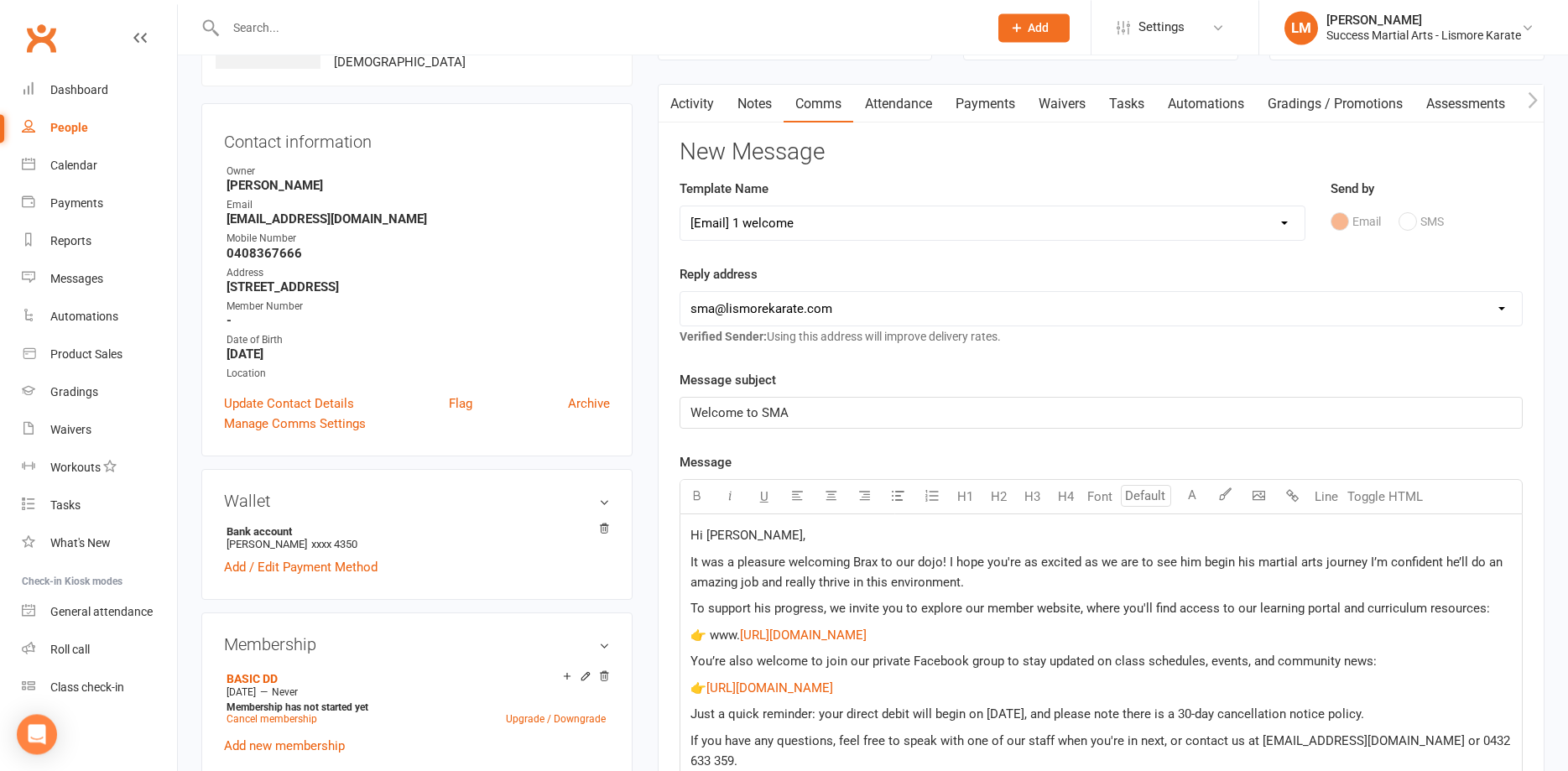
click at [680, 206] on select "Select Template [Email] 1 AKF membership [Email] 1 welcome [Email] [DATE] VIP […" at bounding box center [991, 223] width 624 height 33
select select "0"
click option "[Email] 1 AKF membership" at bounding box center [0, 0] width 0 height 0
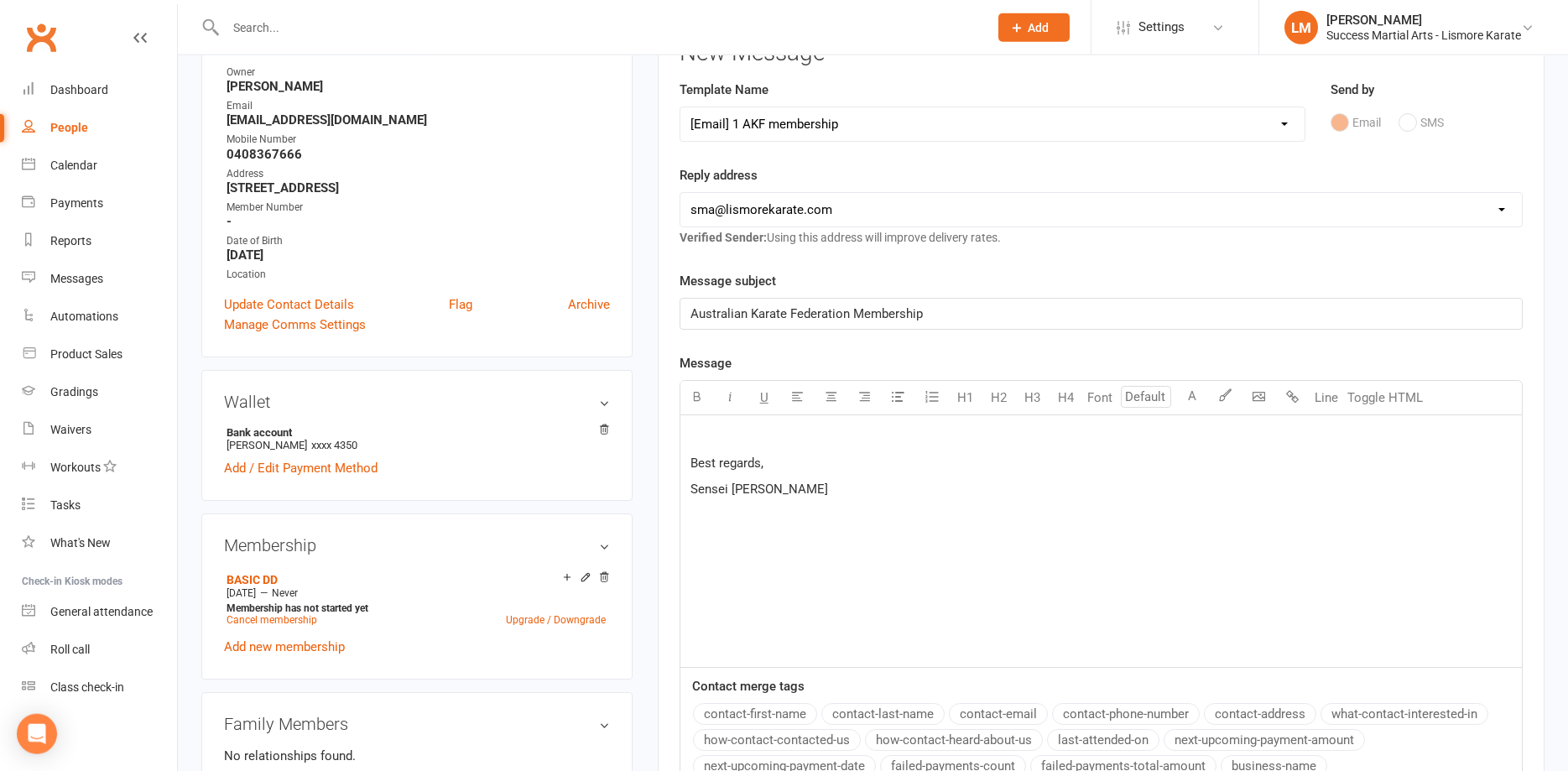
scroll to position [214, 0]
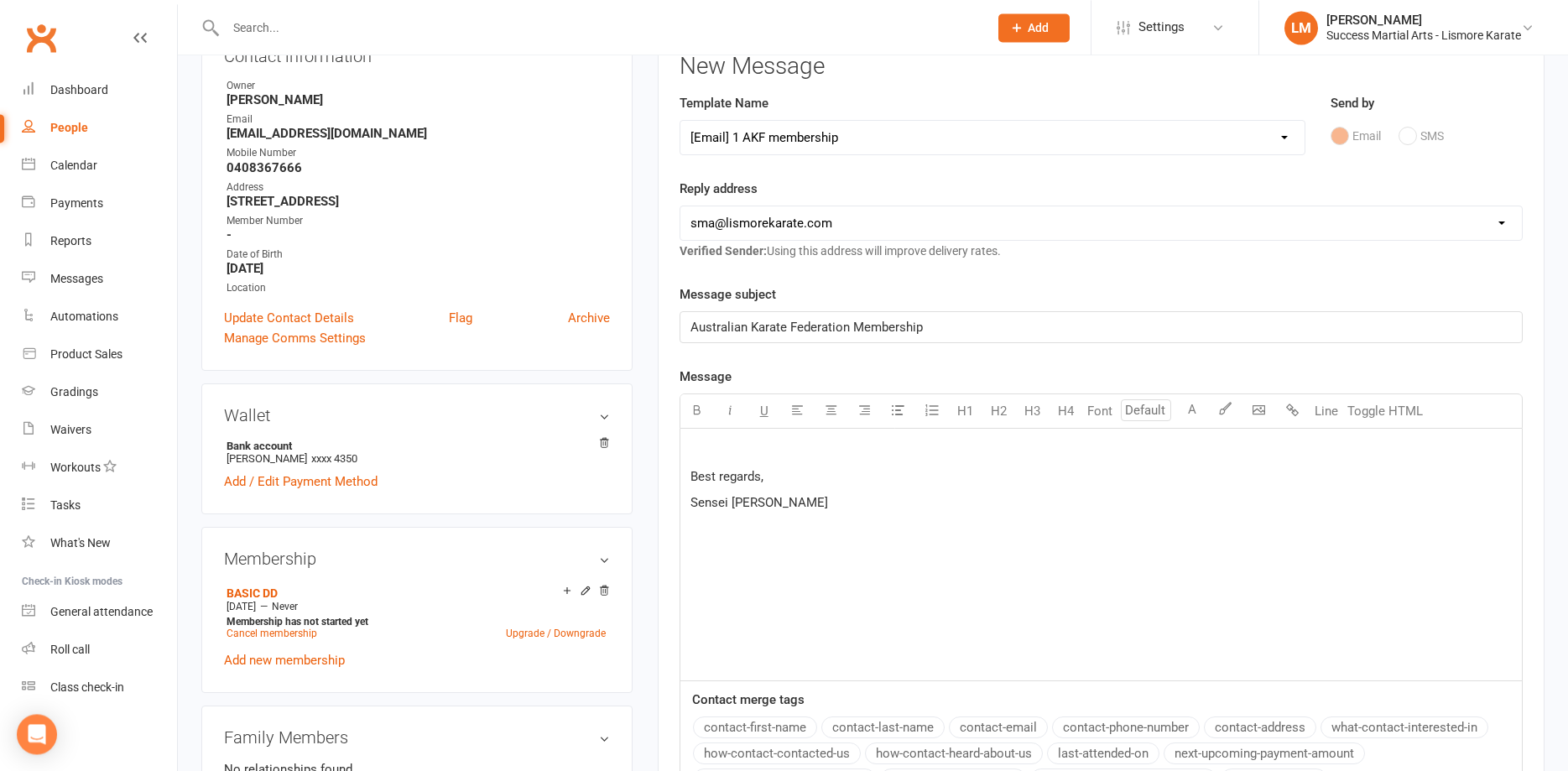
click at [732, 453] on p at bounding box center [1100, 450] width 821 height 20
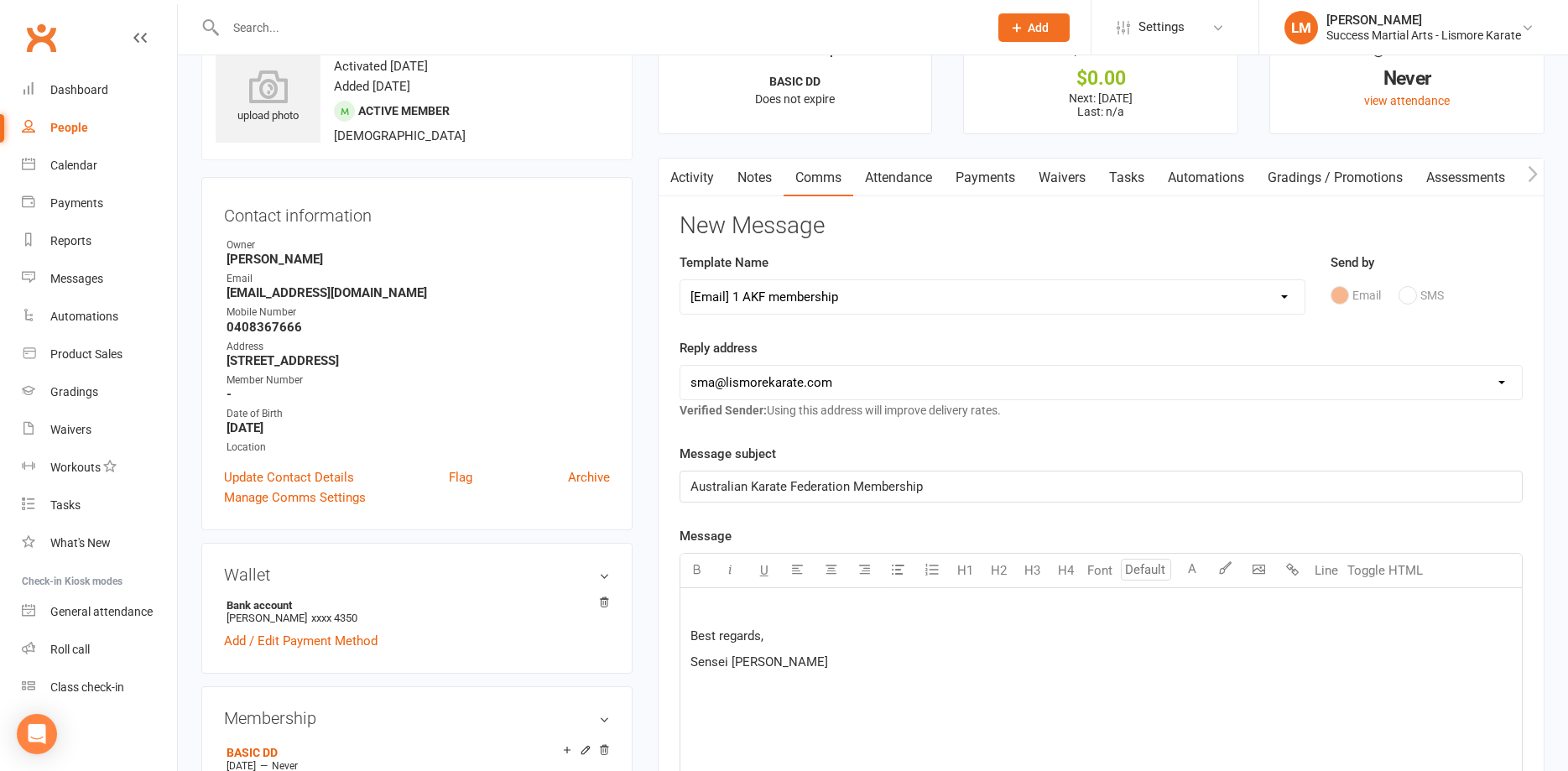
scroll to position [0, 0]
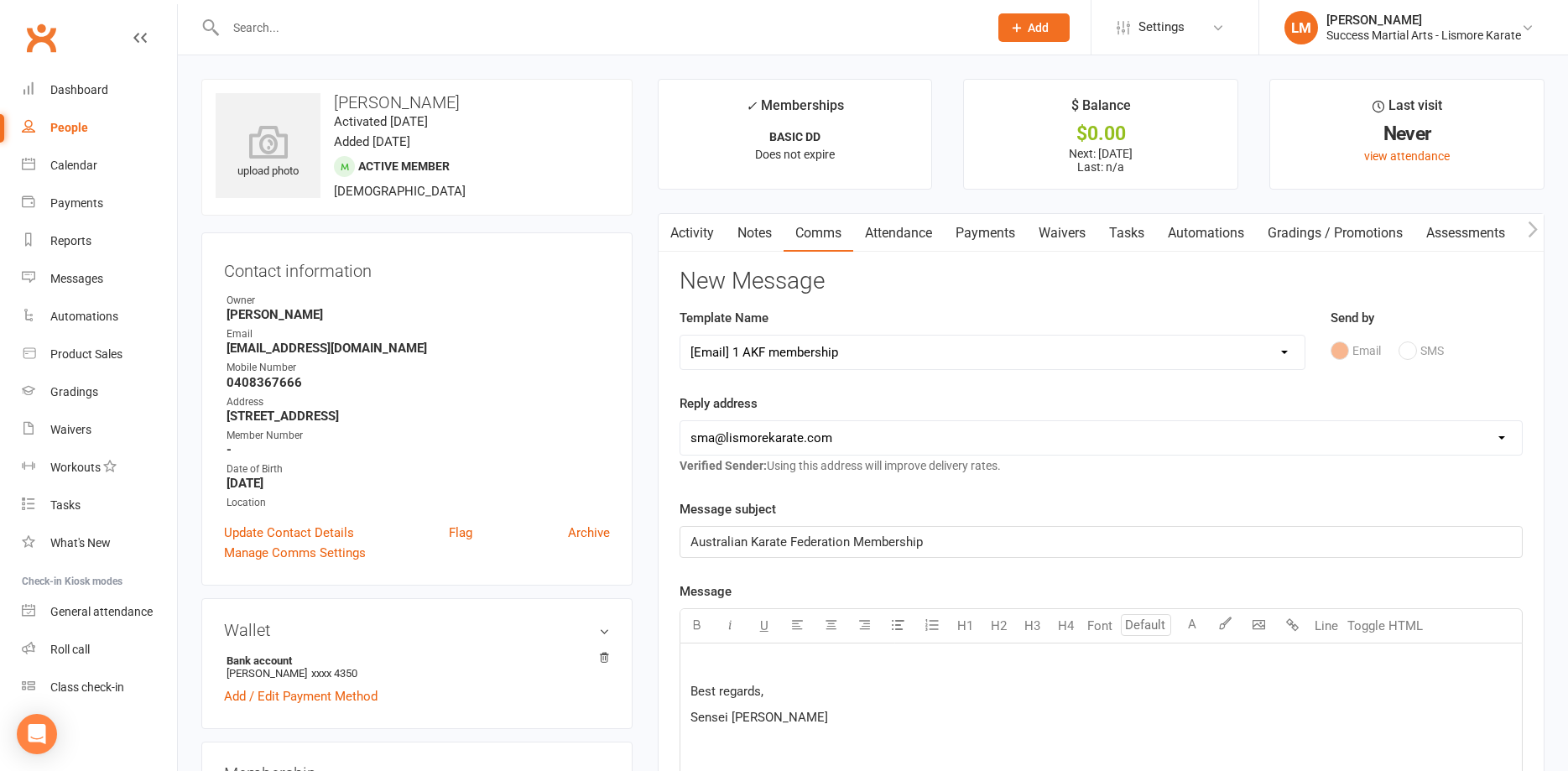
click at [687, 229] on link "Activity" at bounding box center [692, 234] width 67 height 39
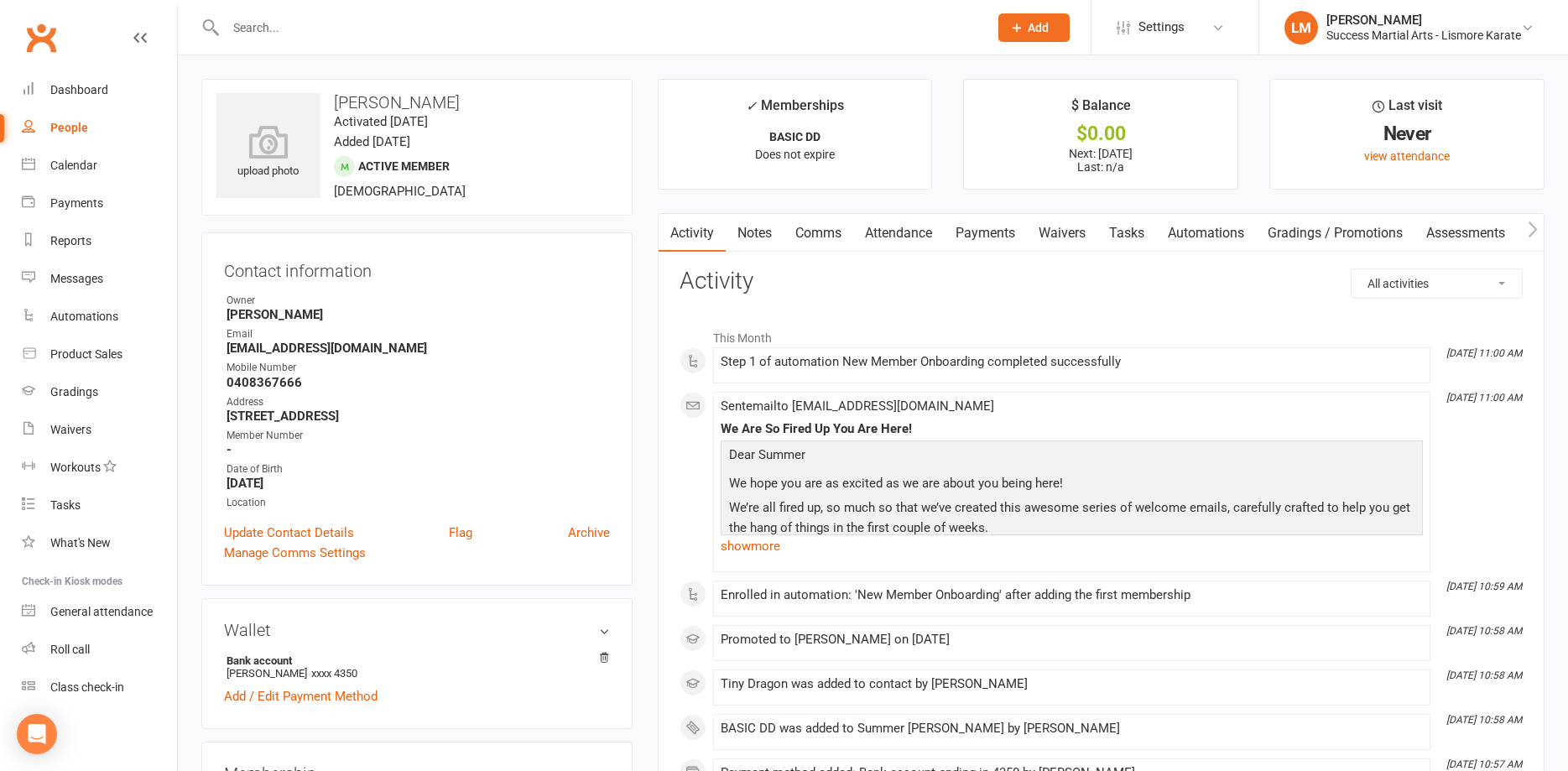
click at [831, 231] on link "Comms" at bounding box center [818, 234] width 69 height 39
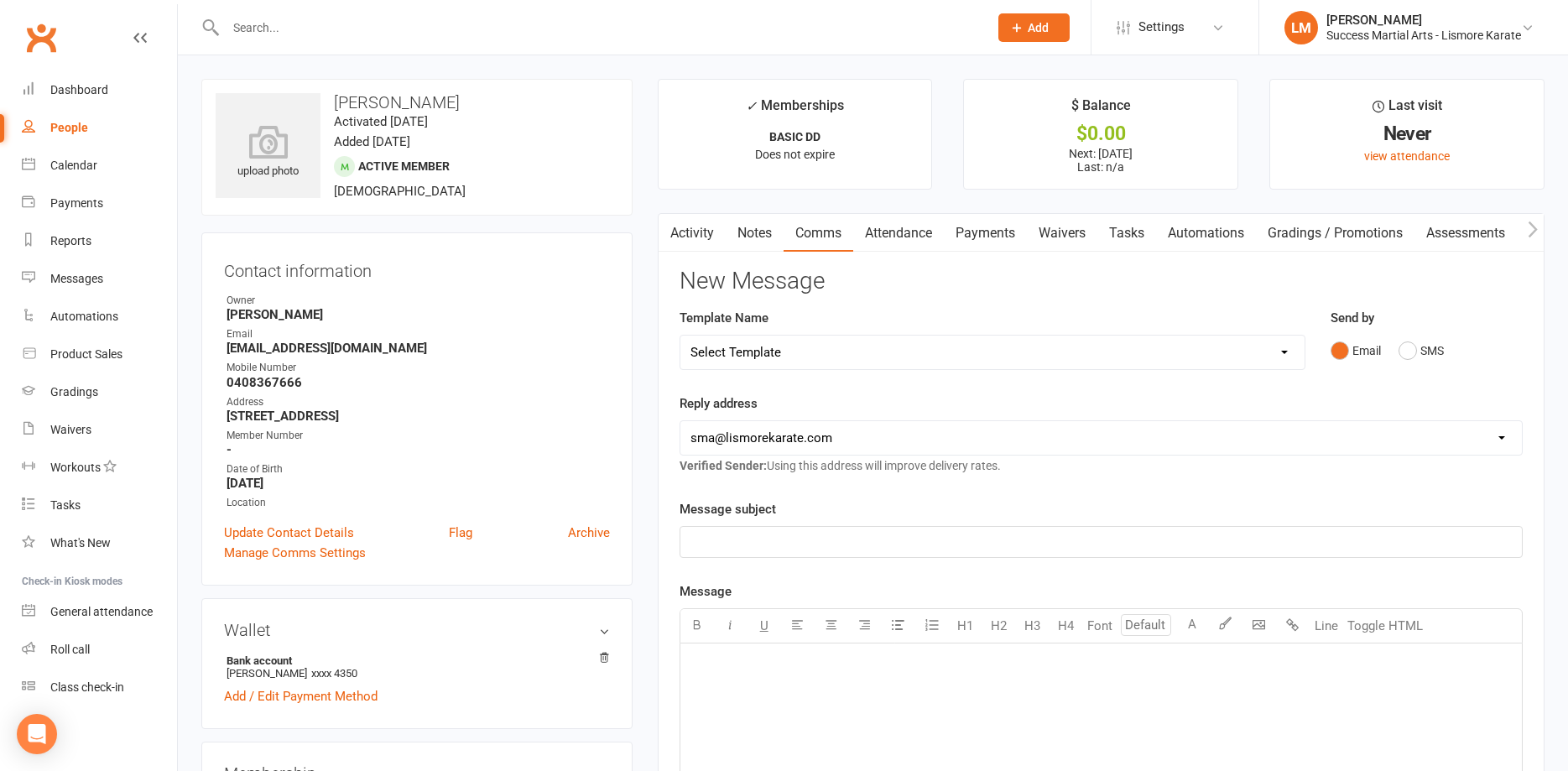
click at [680, 336] on select "Select Template [Email] 1 AKF membership [Email] 1 welcome [Email] [DATE] VIP […" at bounding box center [991, 352] width 624 height 33
select select "0"
click option "[Email] 1 AKF membership" at bounding box center [0, 0] width 0 height 0
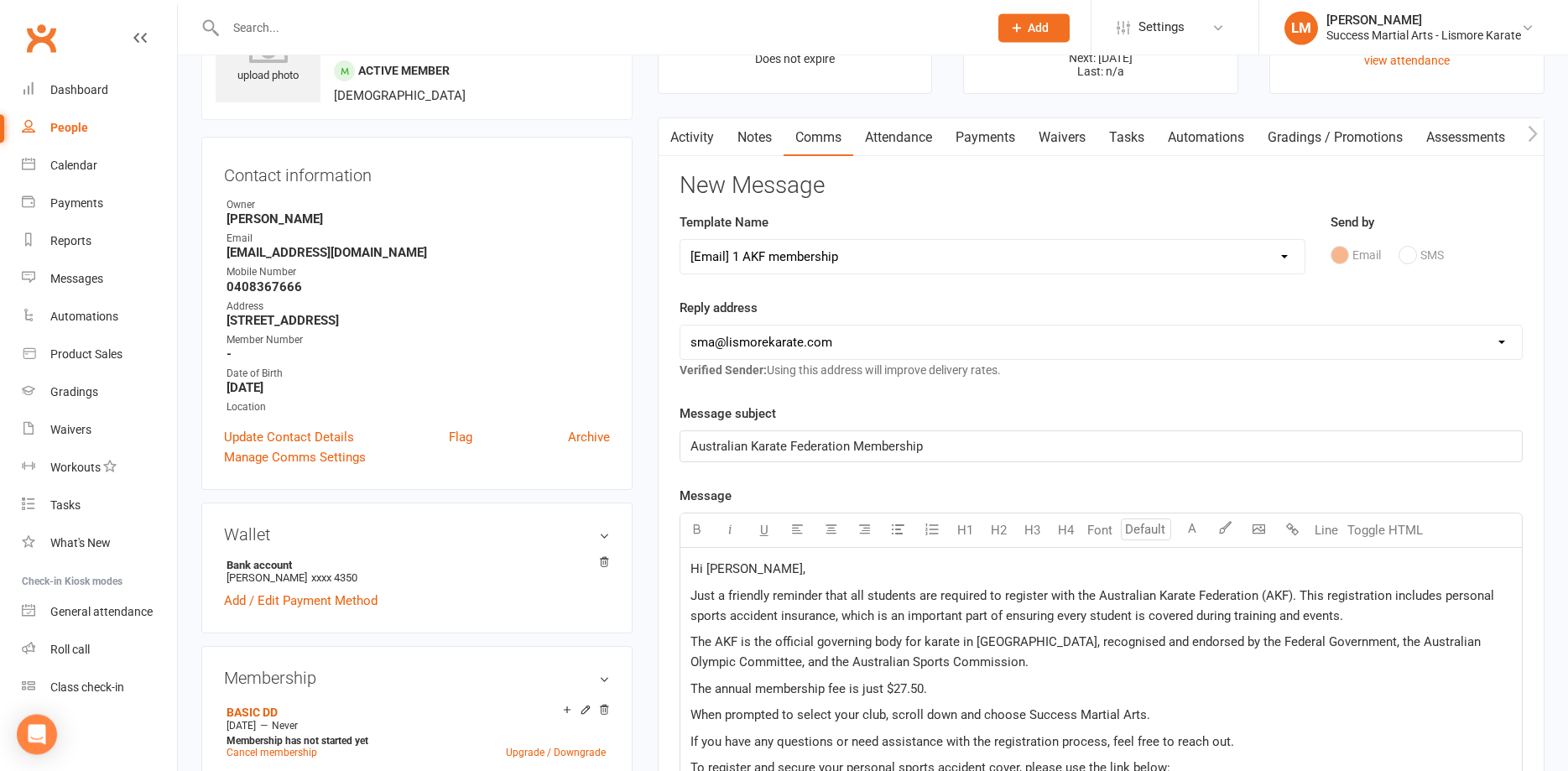
scroll to position [257, 0]
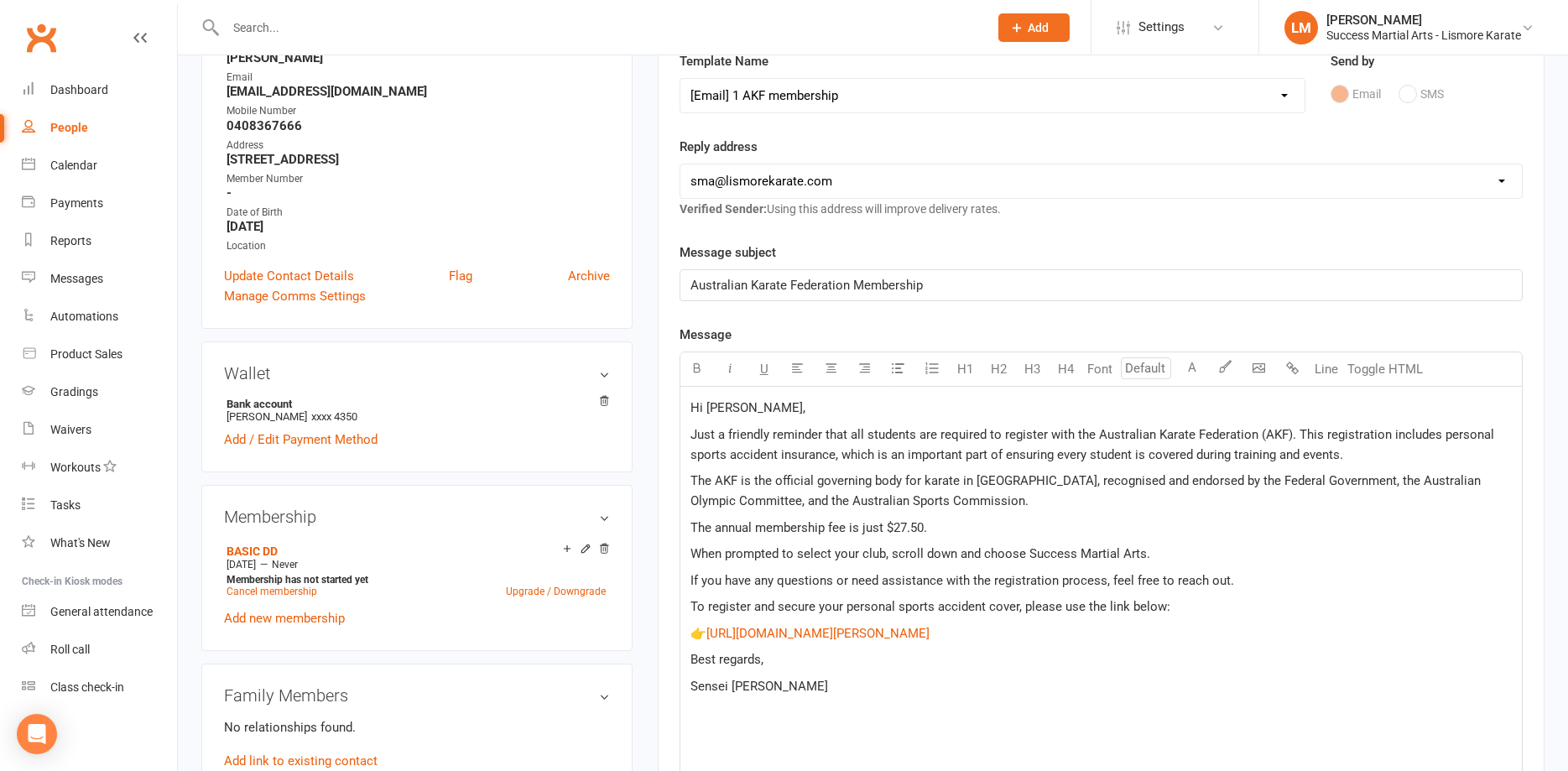
click at [726, 410] on span "Hi [PERSON_NAME]," at bounding box center [748, 408] width 115 height 15
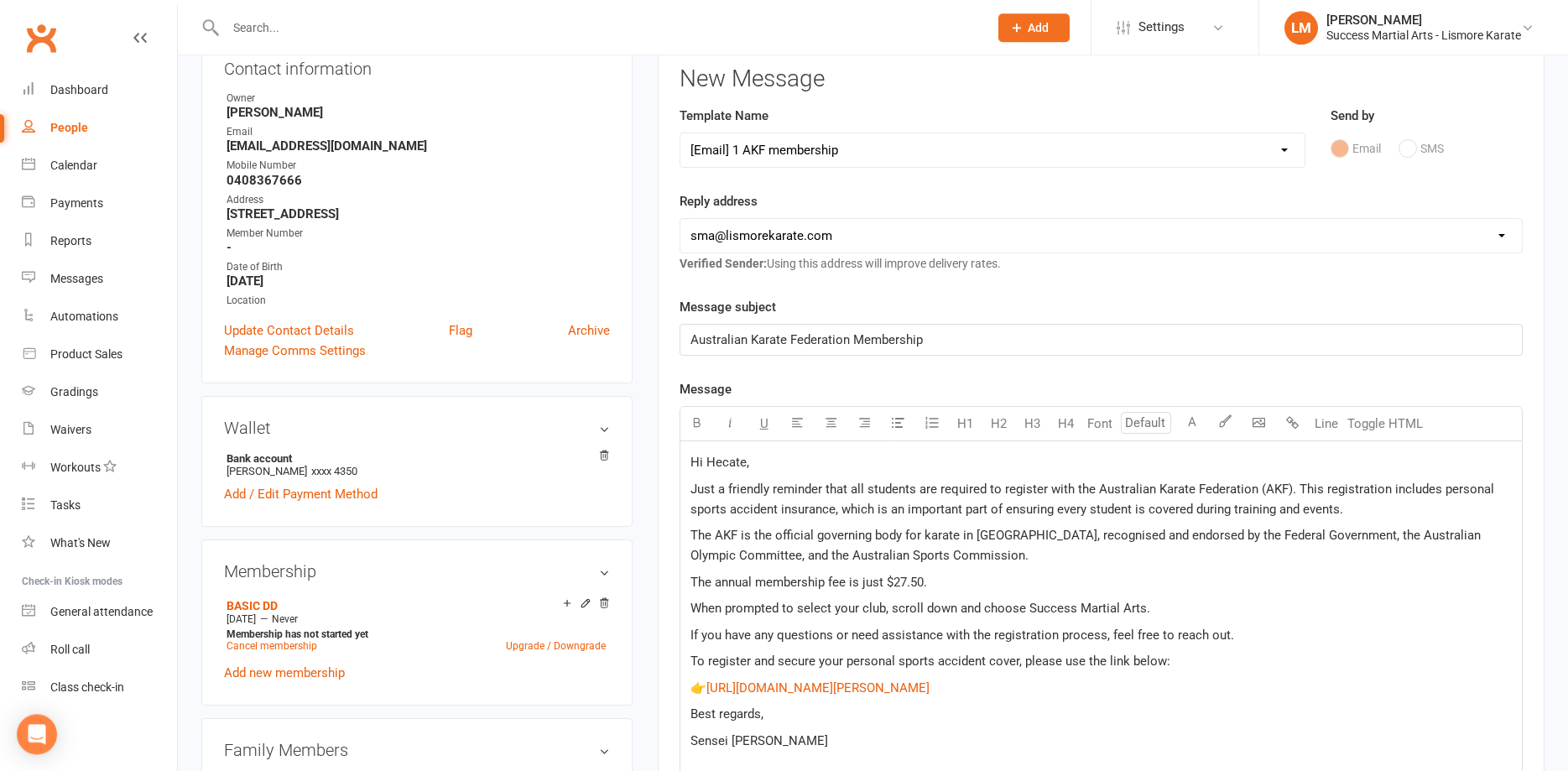
scroll to position [171, 0]
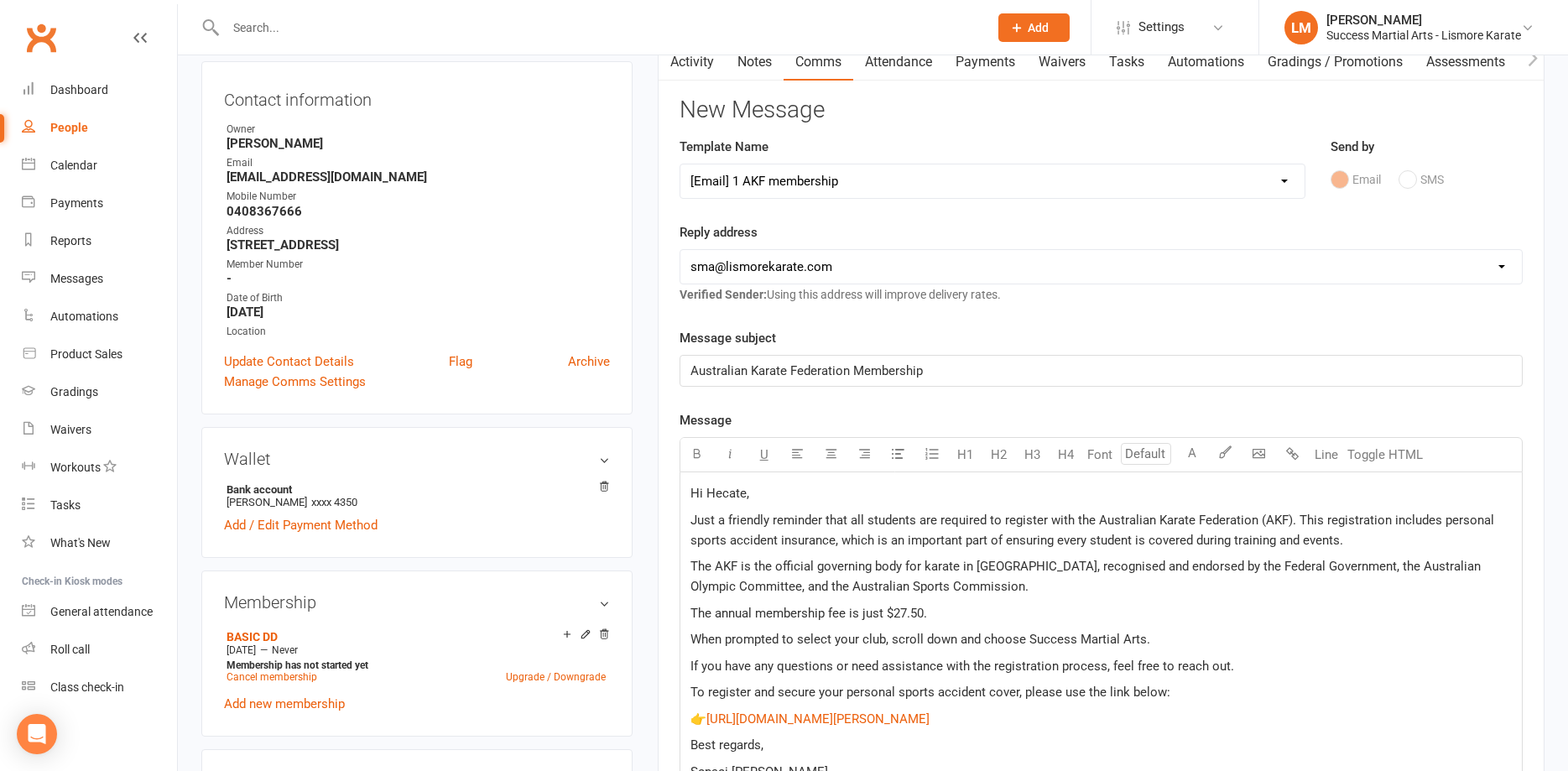
click at [680, 165] on select "Select Template [Email] 1 AKF membership [Email] 1 welcome [Email] [DATE] VIP […" at bounding box center [991, 181] width 624 height 33
select select "1"
click option "[Email] 1 welcome" at bounding box center [0, 0] width 0 height 0
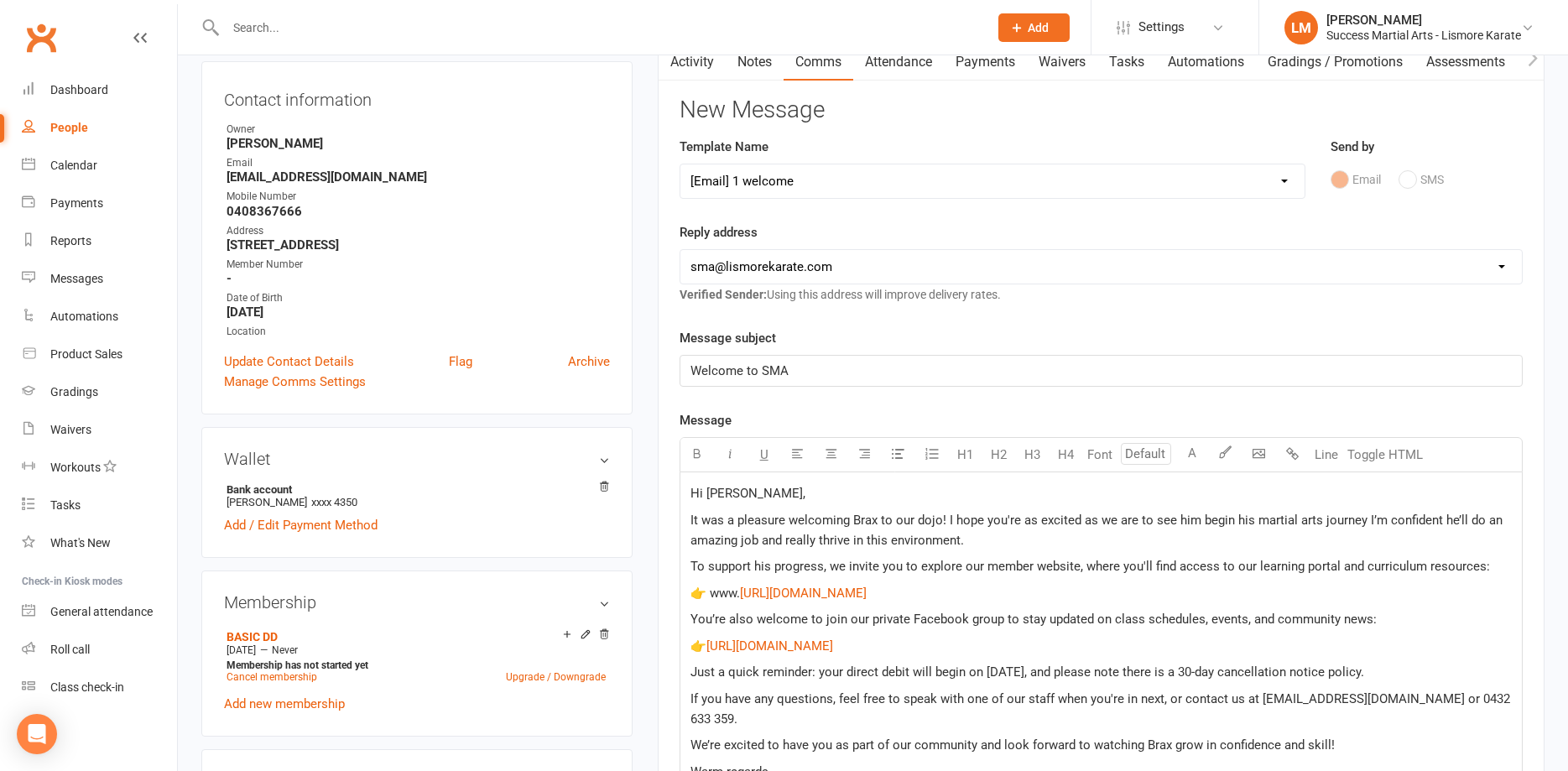
click at [720, 493] on span "Hi [PERSON_NAME]," at bounding box center [748, 494] width 115 height 15
click at [860, 524] on span "It was a pleasure welcoming Brax to our dojo! I hope you're as excited as we ar…" at bounding box center [1098, 531] width 815 height 35
click at [1206, 524] on span "It was a pleasure welcoming Summer to our dojo! I hope you're as excited as we …" at bounding box center [1100, 531] width 821 height 35
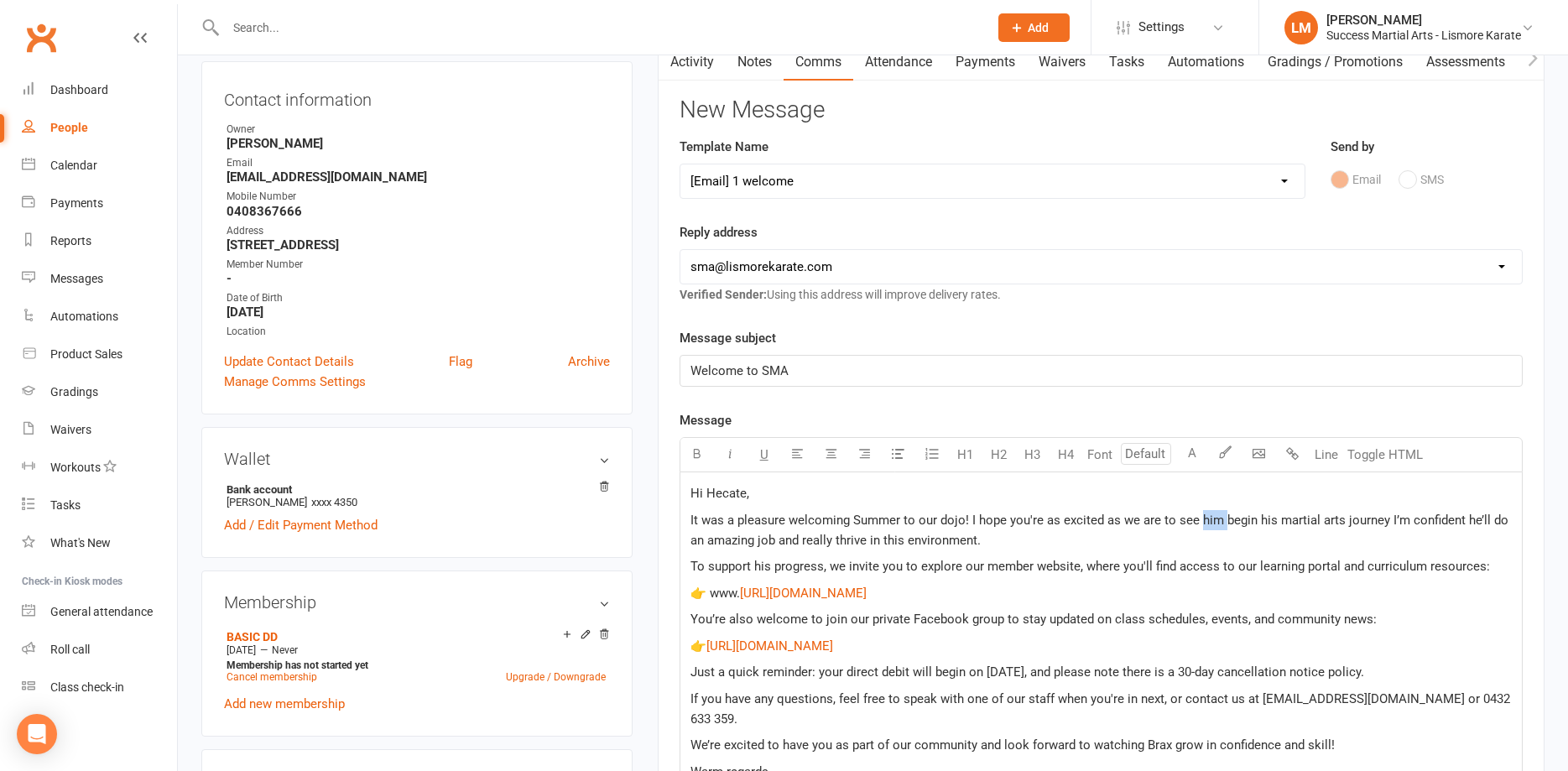
click at [1206, 524] on span "It was a pleasure welcoming Summer to our dojo! I hope you're as excited as we …" at bounding box center [1100, 531] width 821 height 35
click at [1261, 521] on span "It was a pleasure welcoming Summer to our dojo! I hope you're as excited as we …" at bounding box center [1099, 531] width 818 height 35
click at [1207, 521] on span "It was a pleasure welcoming Summer to our dojo! I hope you're as excited as we …" at bounding box center [1100, 531] width 819 height 35
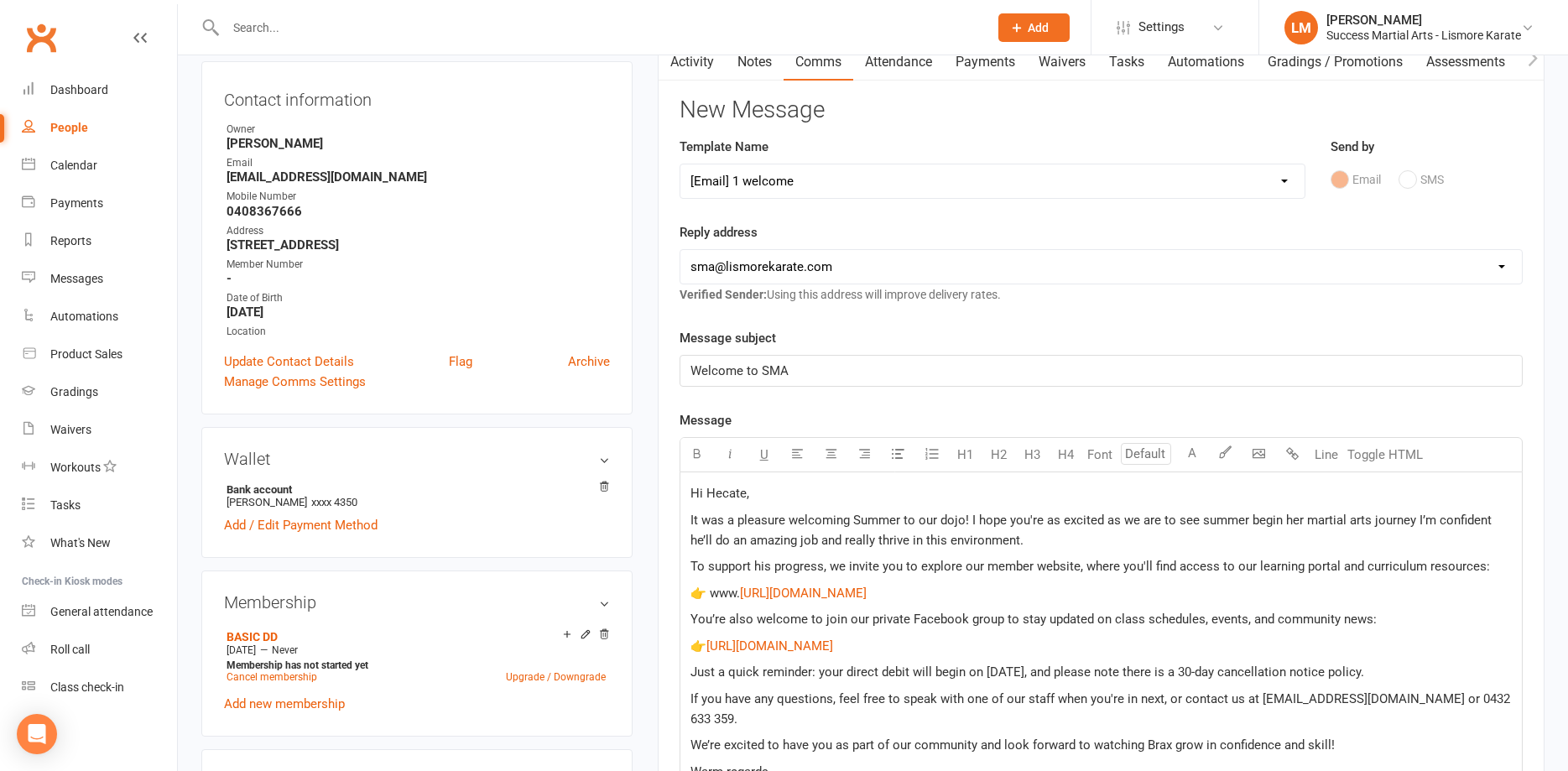
click at [1495, 515] on span "It was a pleasure welcoming Summer to our dojo! I hope you're as excited as we …" at bounding box center [1092, 531] width 805 height 35
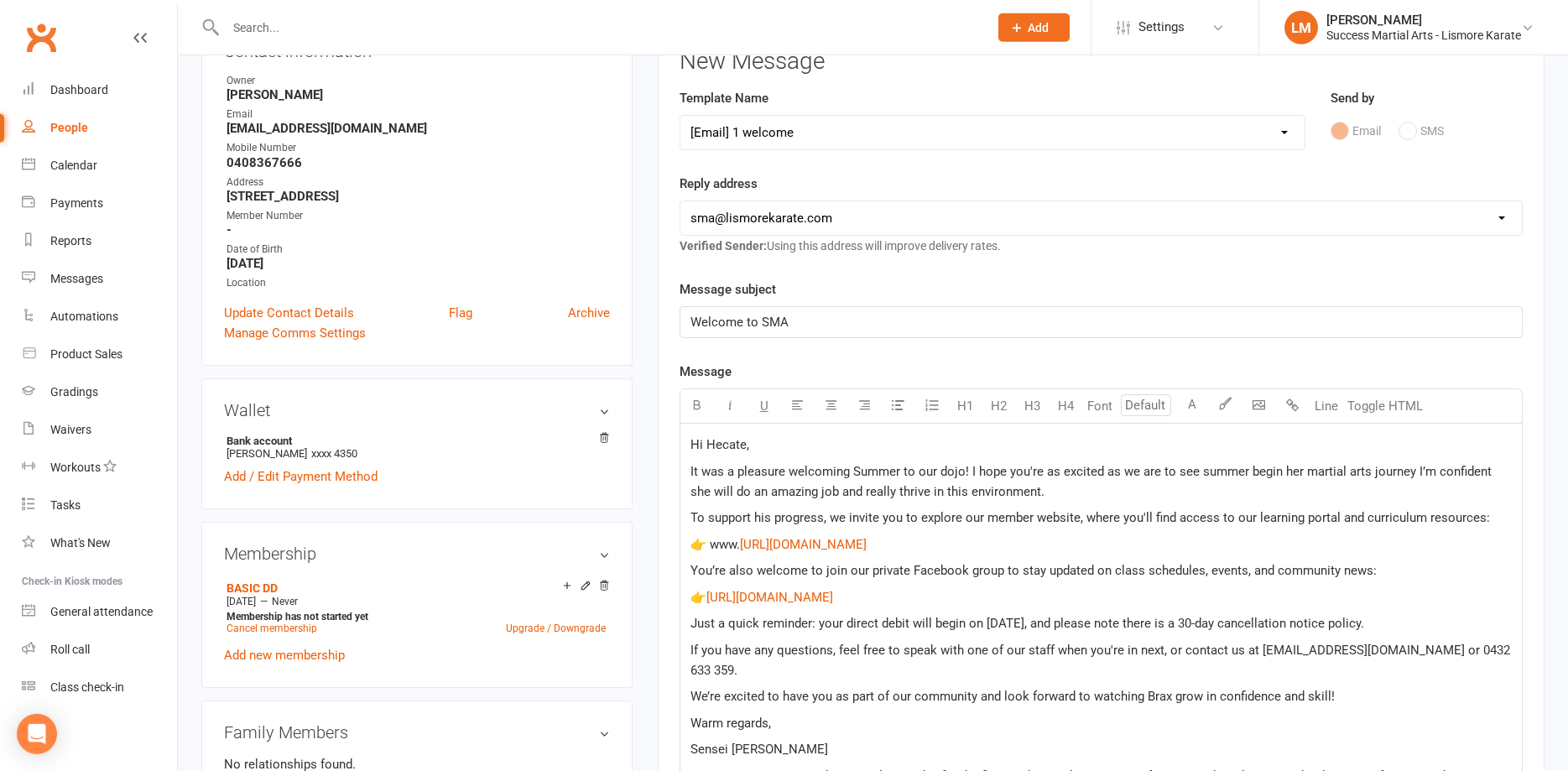
scroll to position [257, 0]
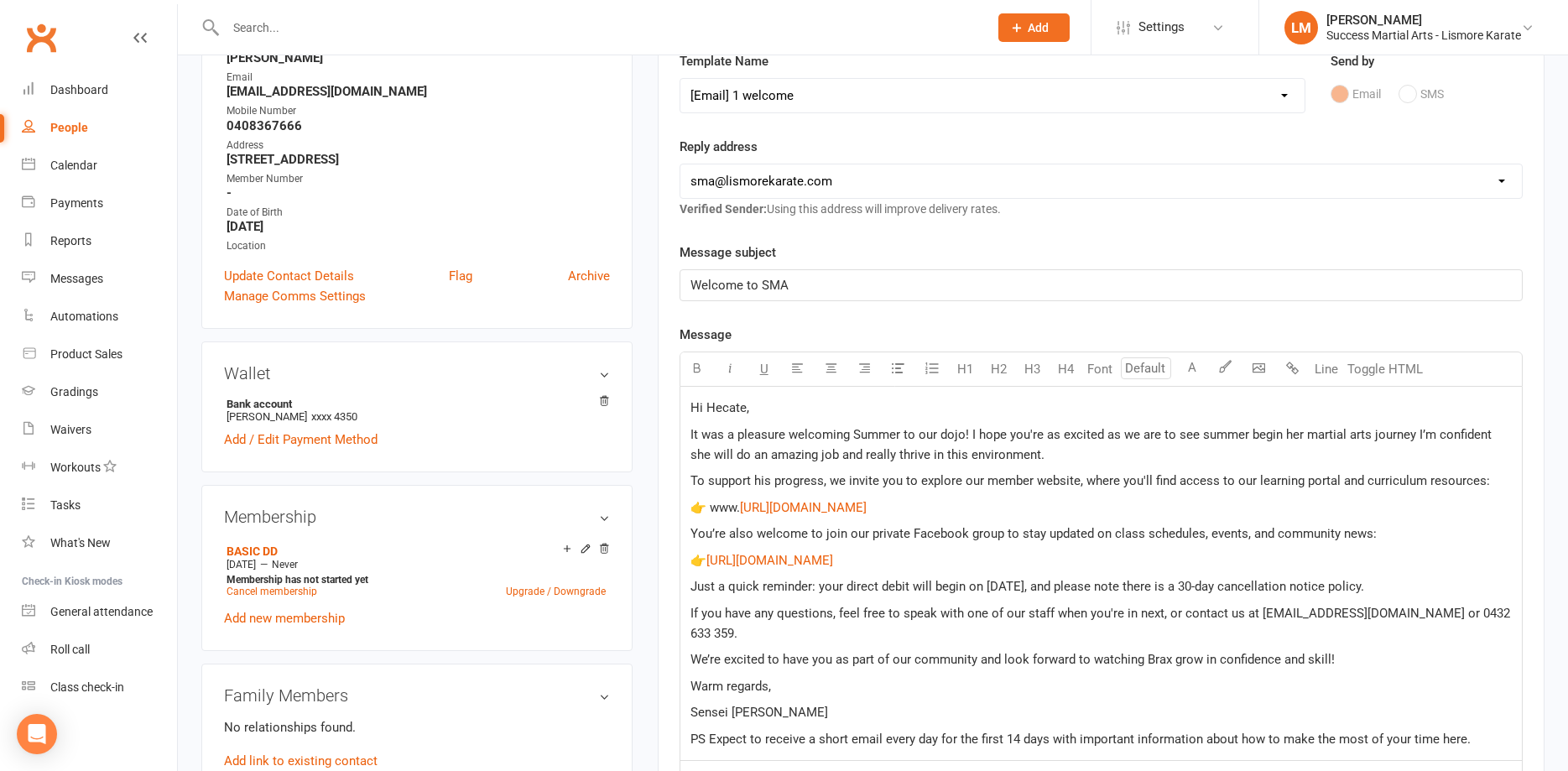
click at [760, 478] on span "To support his progress, we invite you to explore our member website, where you…" at bounding box center [1089, 481] width 799 height 15
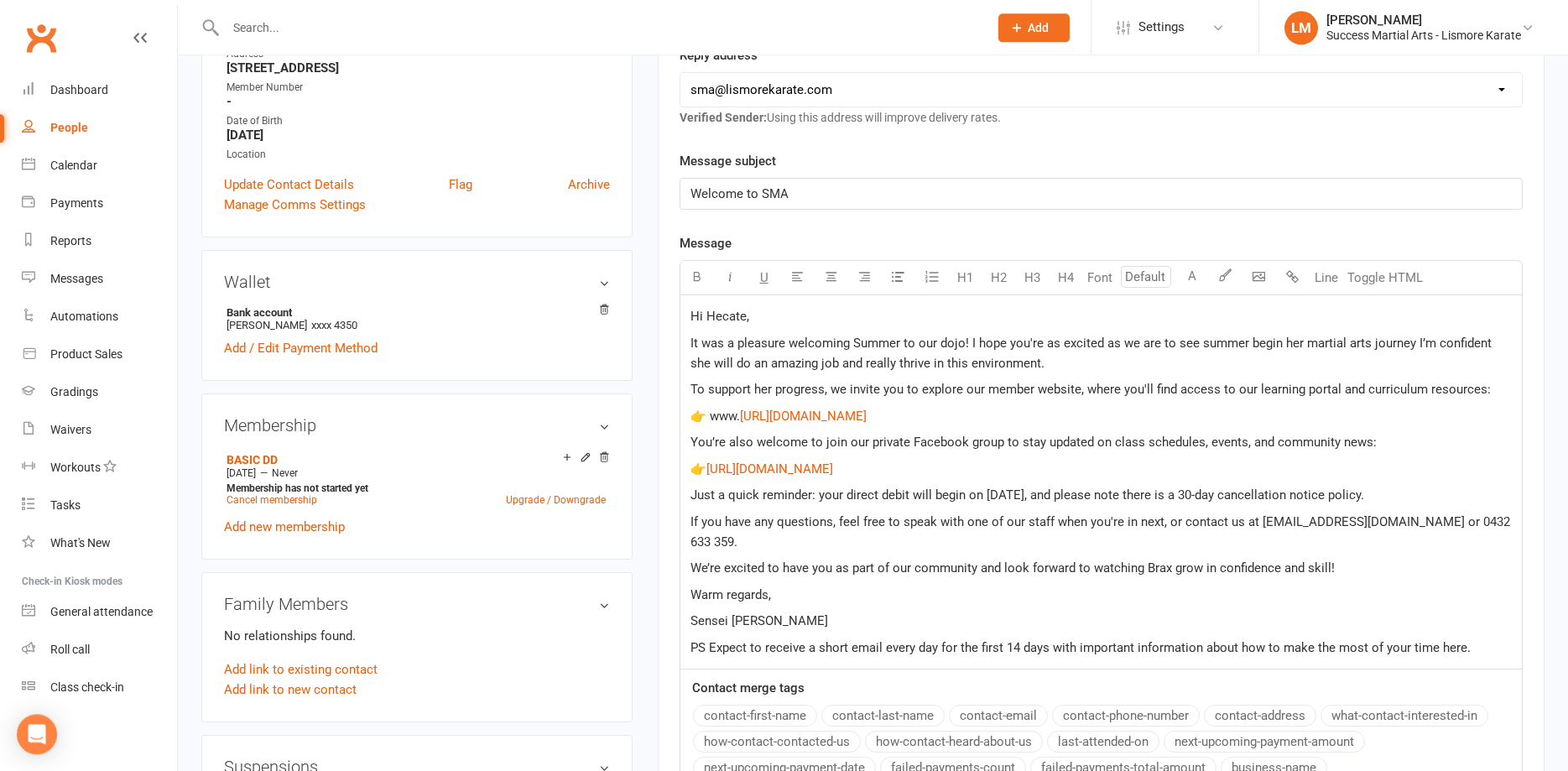
scroll to position [428, 0]
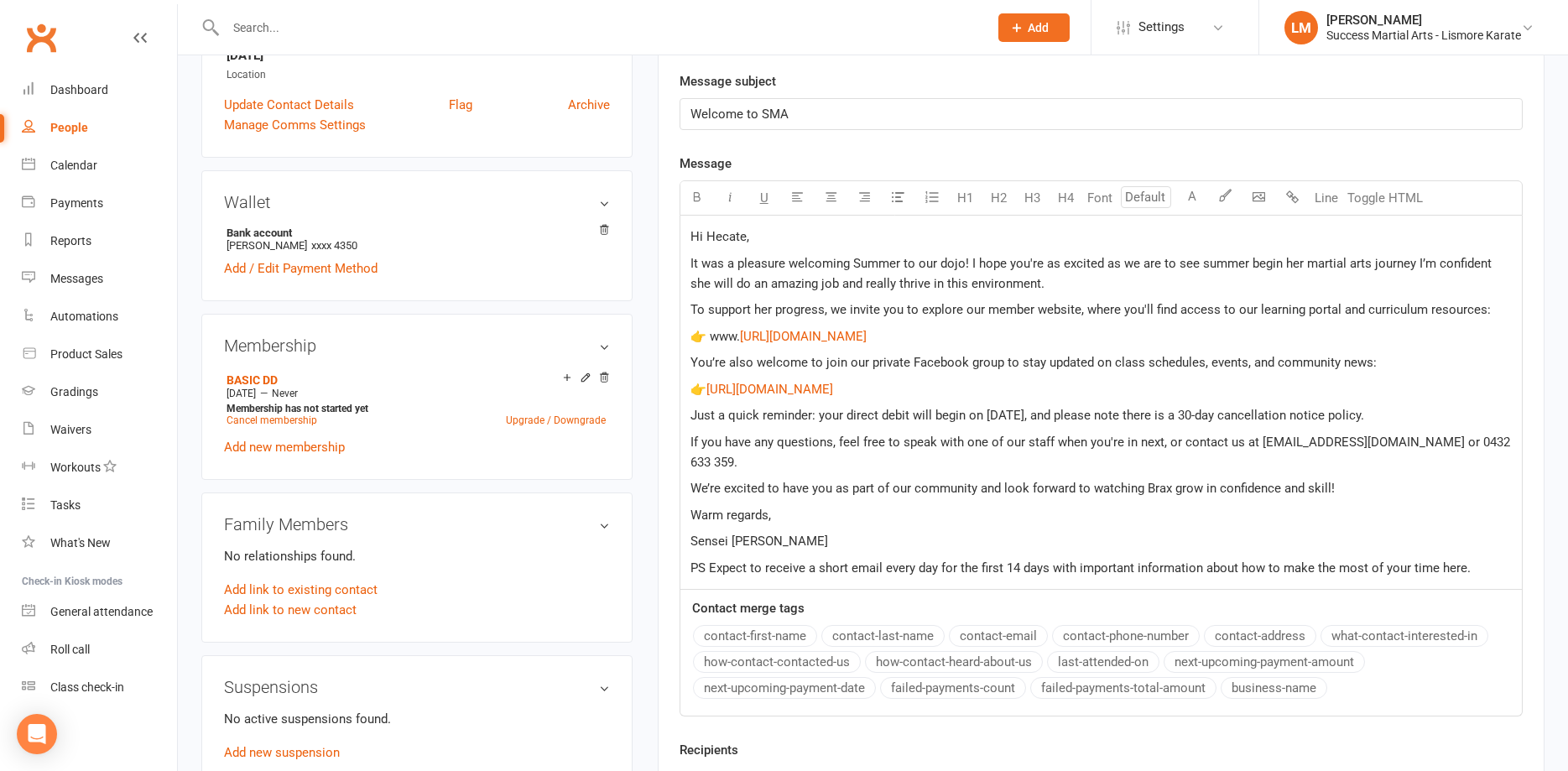
click at [999, 417] on span "Just a quick reminder: your direct debit will begin on [DATE], and please note …" at bounding box center [1027, 415] width 674 height 15
click at [1053, 419] on span "Just a quick reminder: your direct debit will begin on [DATE] 4th, 2025, and pl…" at bounding box center [1053, 415] width 727 height 15
drag, startPoint x: 1042, startPoint y: 414, endPoint x: 1061, endPoint y: 419, distance: 19.6
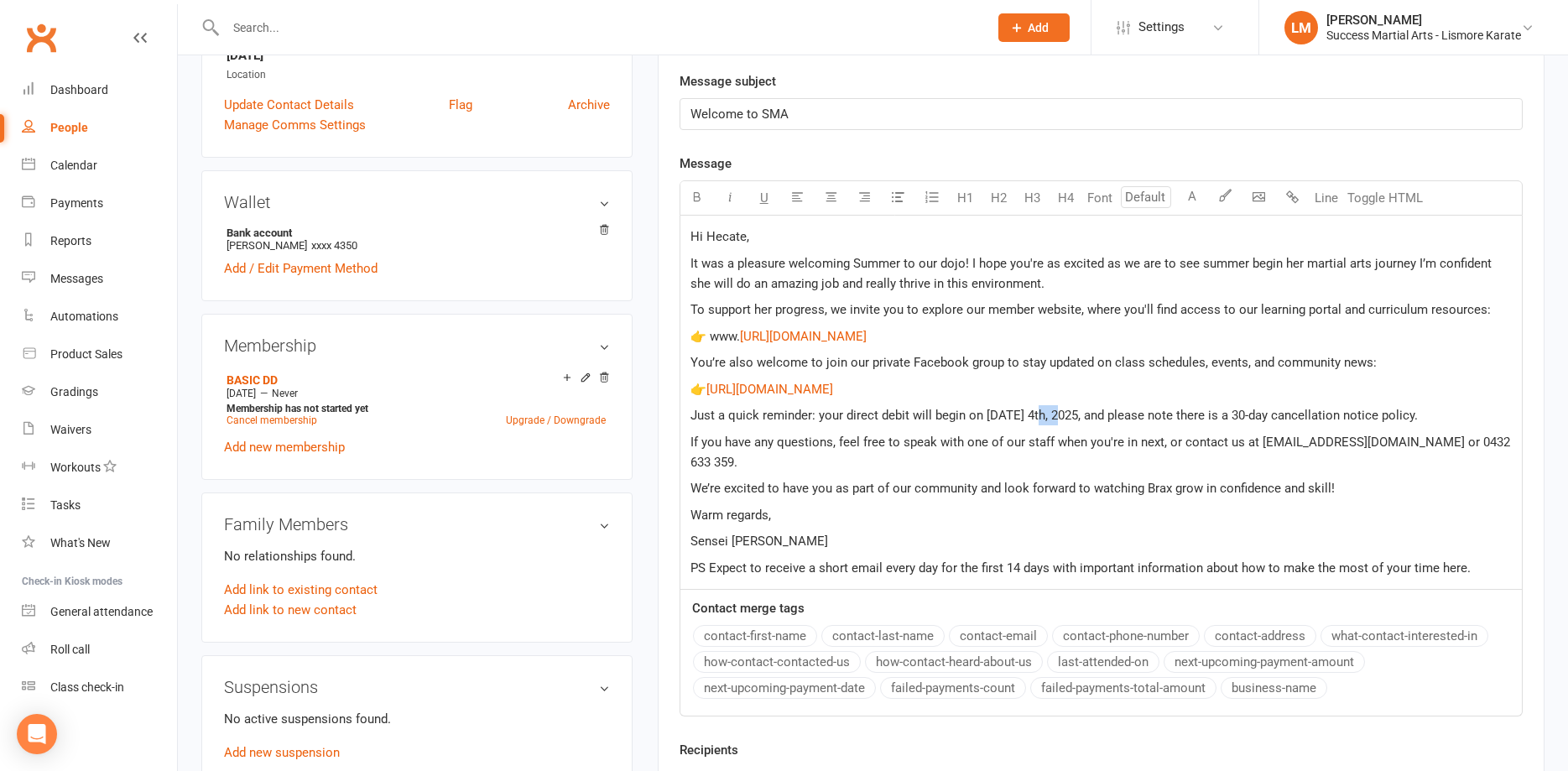
click at [1061, 419] on span "Just a quick reminder: your direct debit will begin on [DATE] 4th, 2025, and pl…" at bounding box center [1053, 415] width 727 height 15
click at [1157, 481] on span "We’re excited to have you as part of our community and look forward to watching…" at bounding box center [1012, 488] width 644 height 15
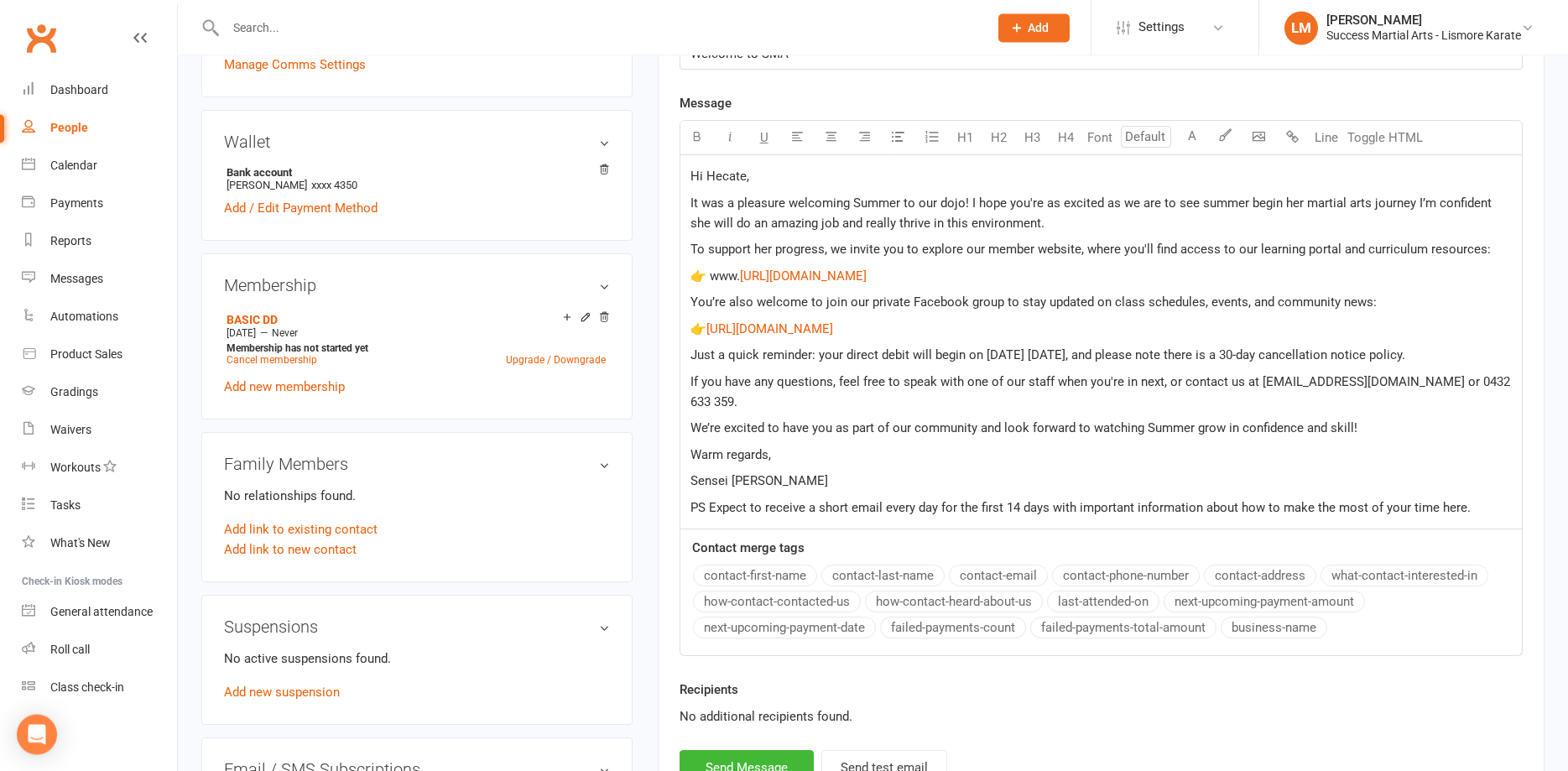
scroll to position [342, 0]
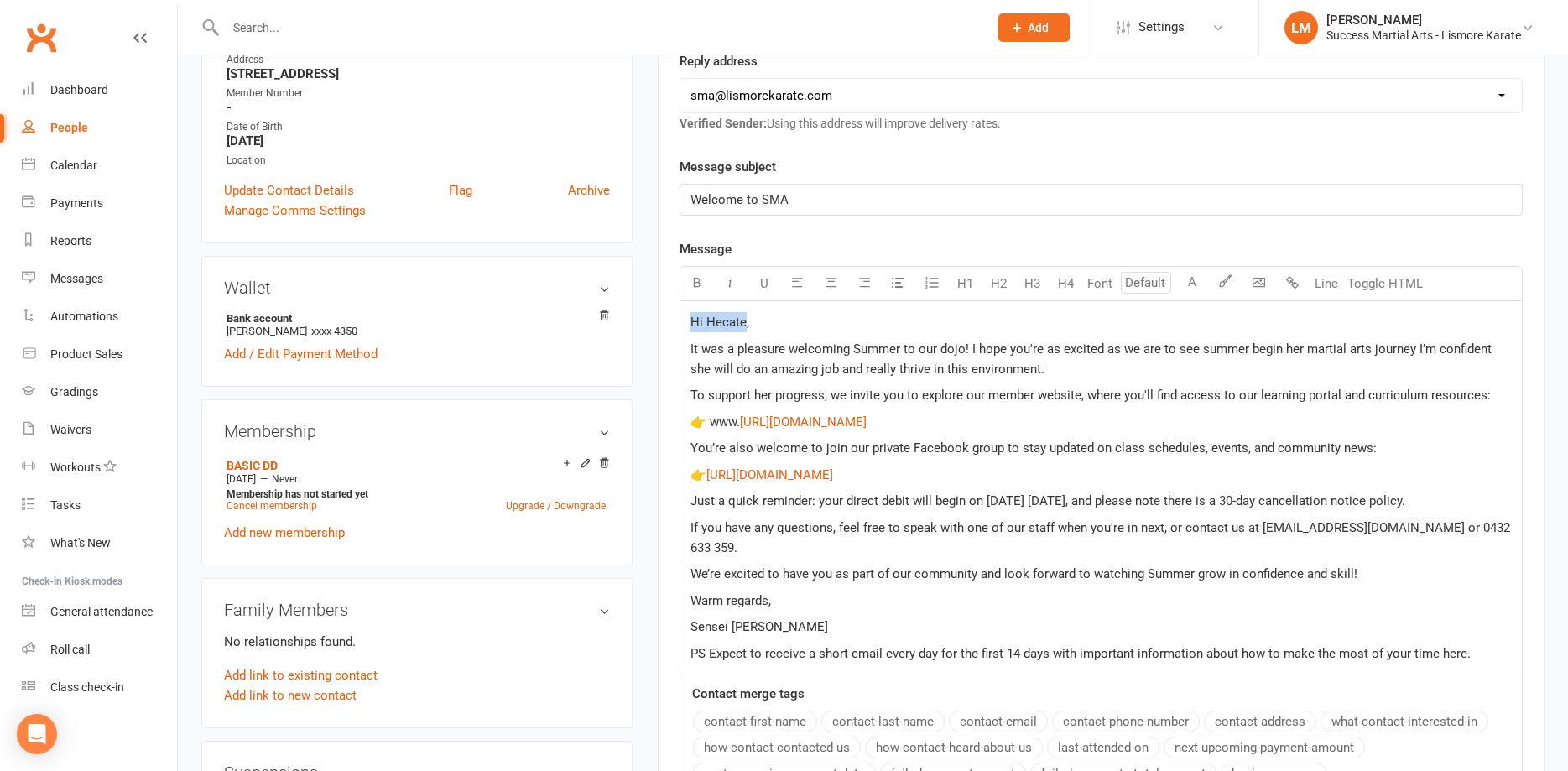
drag, startPoint x: 744, startPoint y: 320, endPoint x: 675, endPoint y: 321, distance: 69.0
click at [679, 321] on div "Hi Hecate, It was a pleasure welcoming Summer to our dojo! I hope you're as exc…" at bounding box center [1100, 489] width 843 height 375
copy span "Hi Hecate"
click at [965, 446] on span "You’re also welcome to join our private Facebook group to stay updated on class…" at bounding box center [1033, 448] width 687 height 15
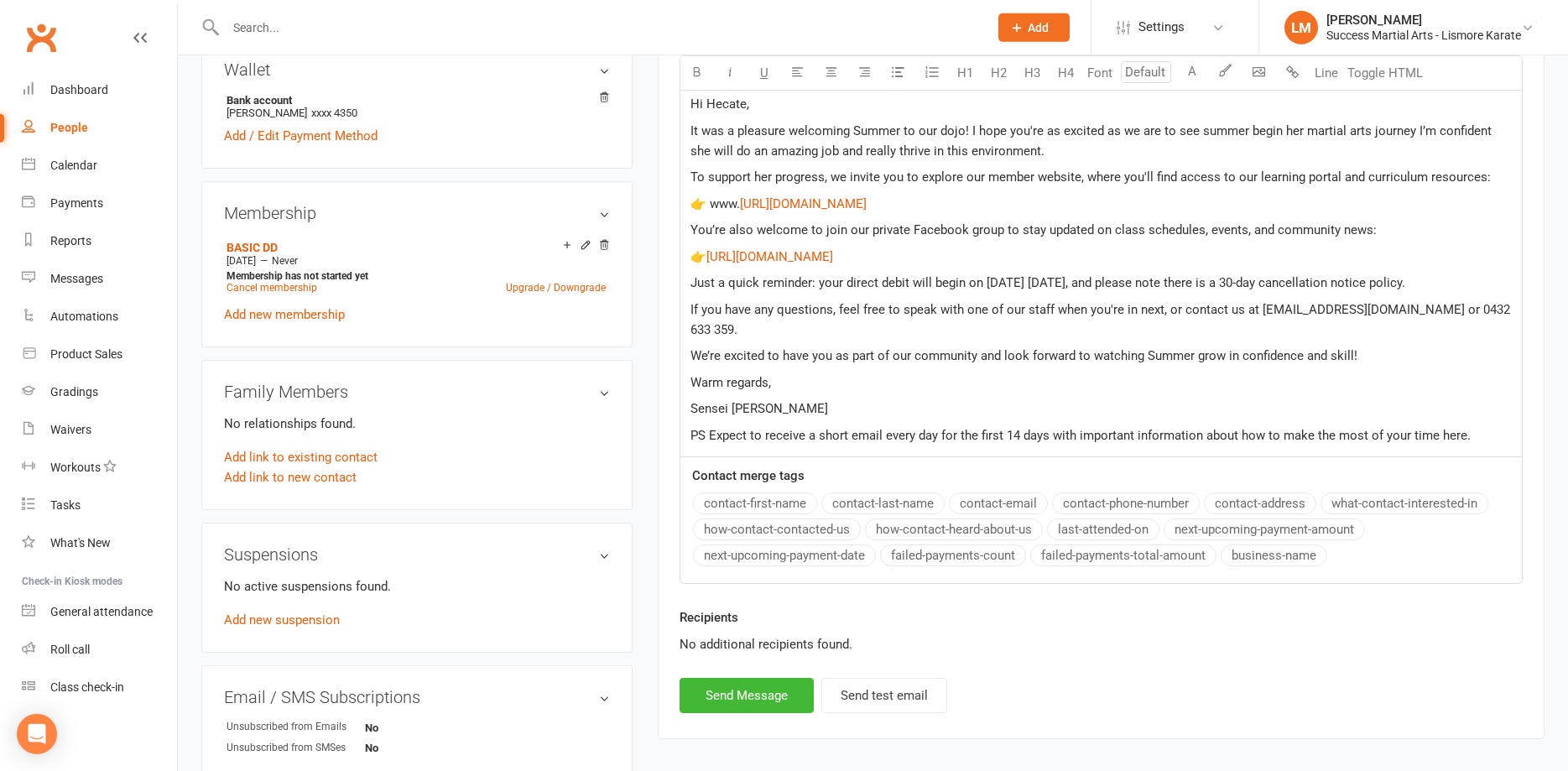
scroll to position [685, 0]
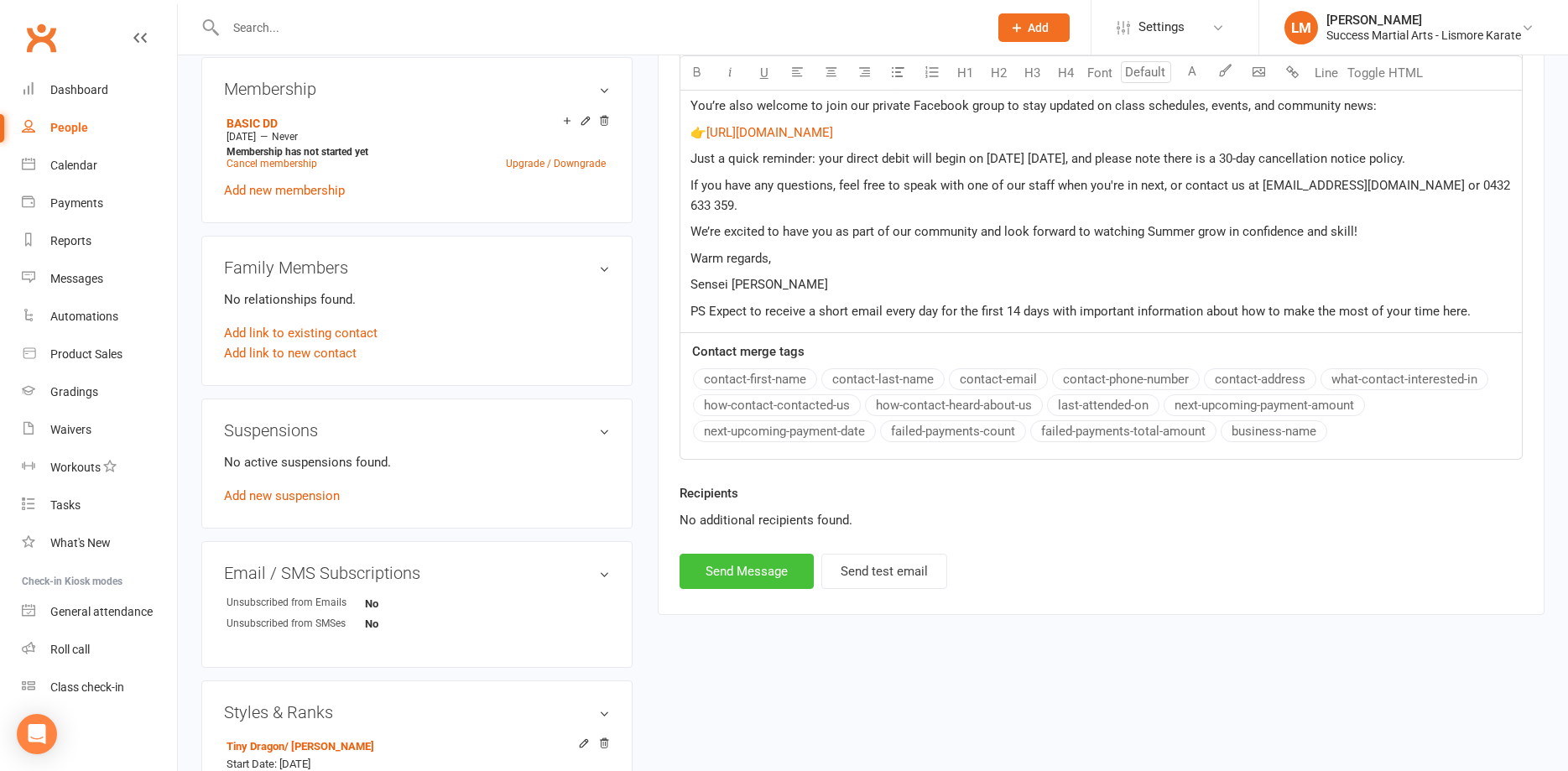
click at [740, 554] on button "Send Message" at bounding box center [746, 571] width 134 height 35
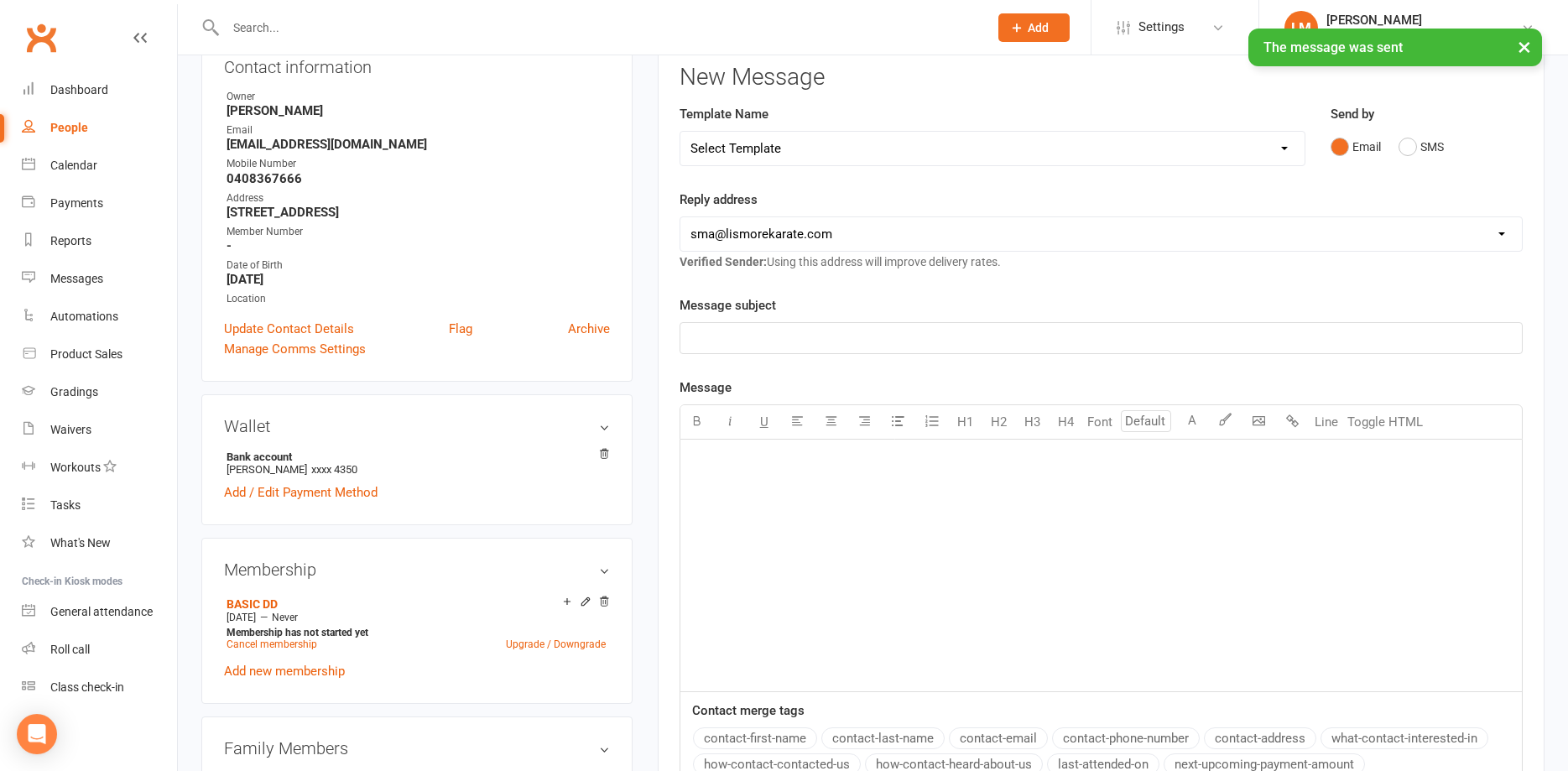
scroll to position [86, 0]
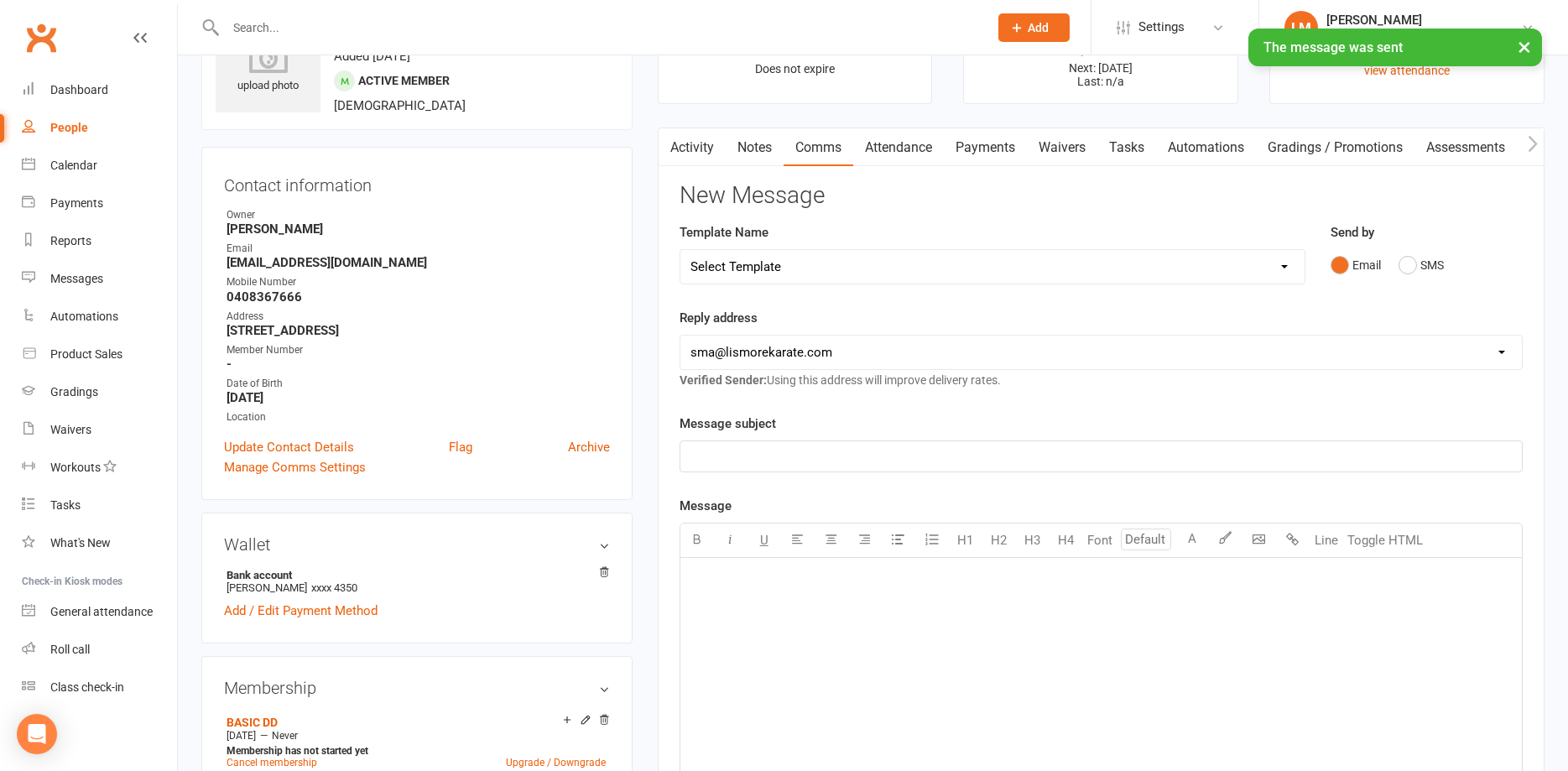
click at [680, 251] on select "Select Template [Email] 1 AKF membership [Email] 1 welcome [Email] [DATE] VIP […" at bounding box center [991, 267] width 624 height 33
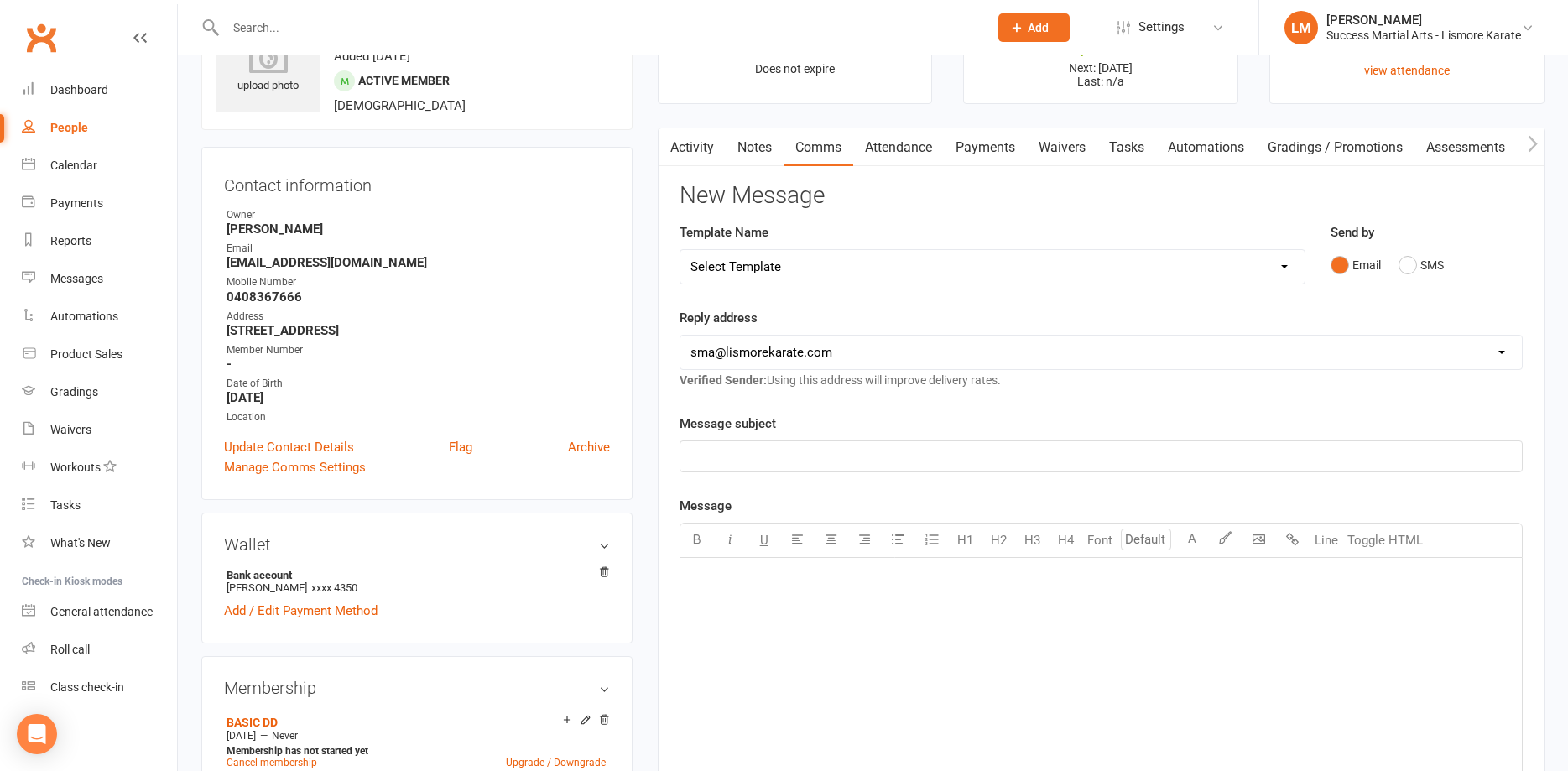
select select "0"
click option "[Email] 1 AKF membership" at bounding box center [0, 0] width 0 height 0
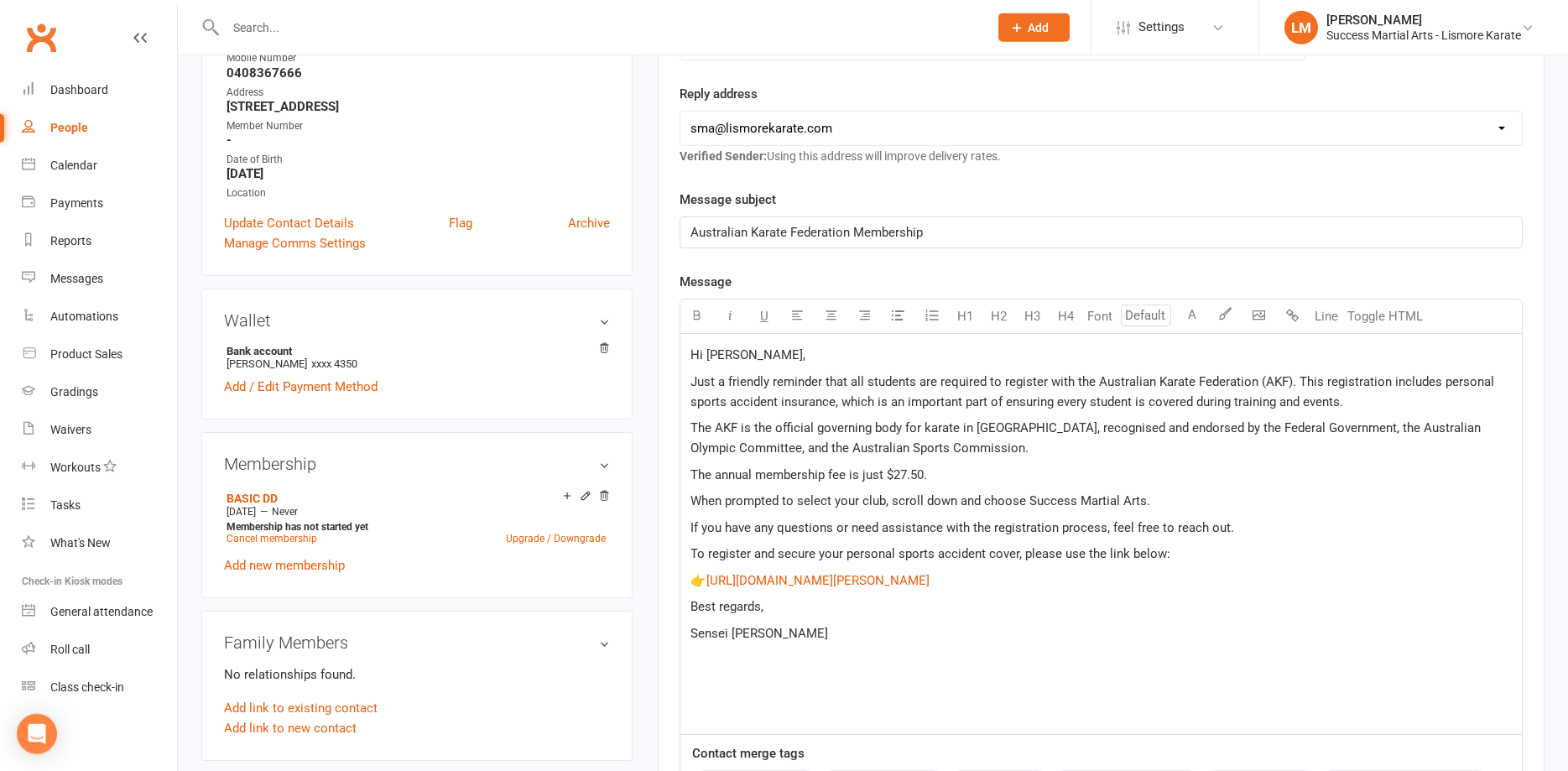
scroll to position [342, 0]
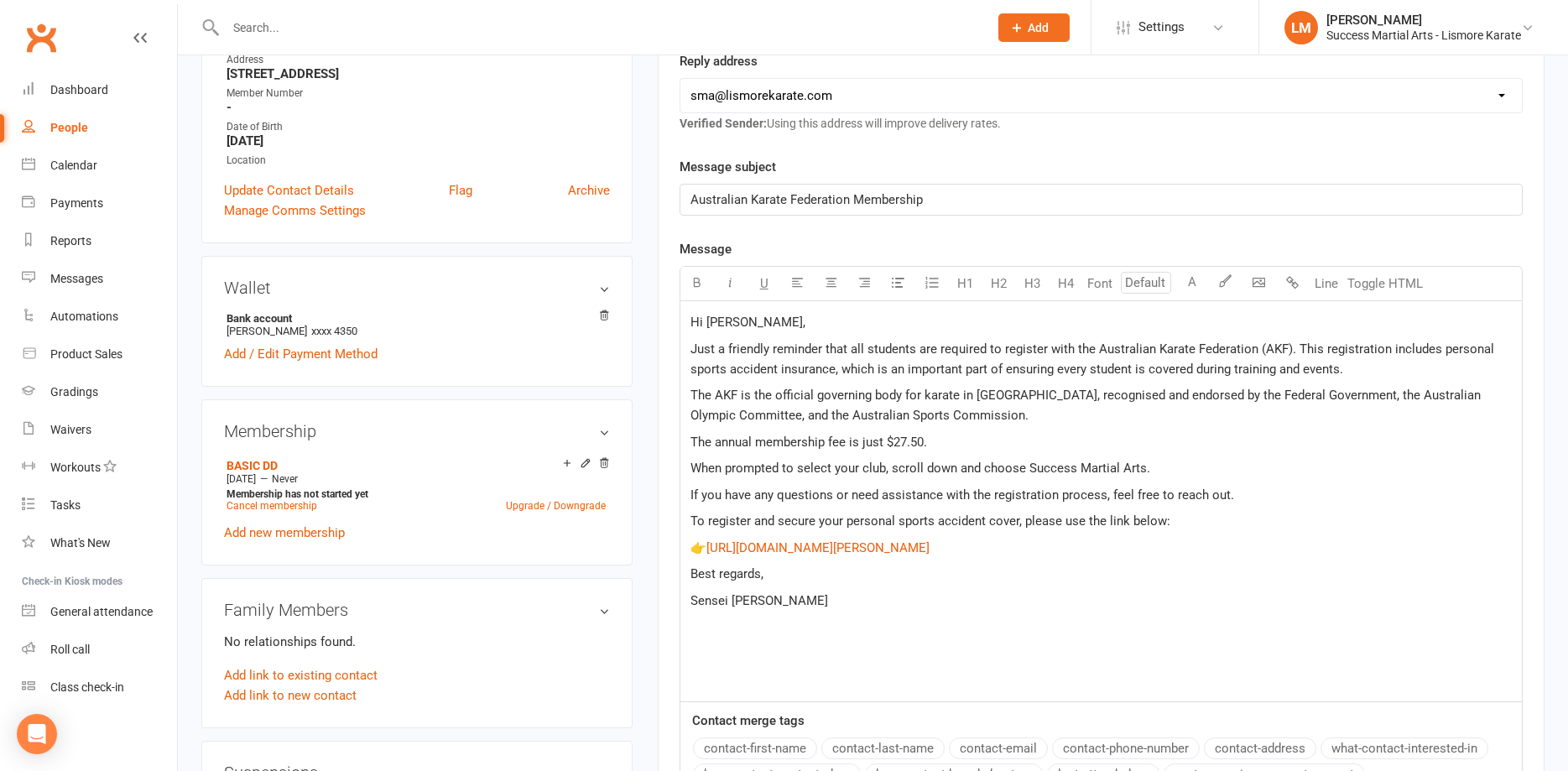
drag, startPoint x: 734, startPoint y: 321, endPoint x: 678, endPoint y: 321, distance: 56.0
click at [679, 321] on div "Hi [PERSON_NAME], Just a friendly reminder that all students are required to re…" at bounding box center [1100, 502] width 843 height 401
drag, startPoint x: 736, startPoint y: 324, endPoint x: 661, endPoint y: 317, distance: 75.3
click at [679, 317] on div "Hi [PERSON_NAME], Just a friendly reminder that all students are required to re…" at bounding box center [1100, 502] width 843 height 401
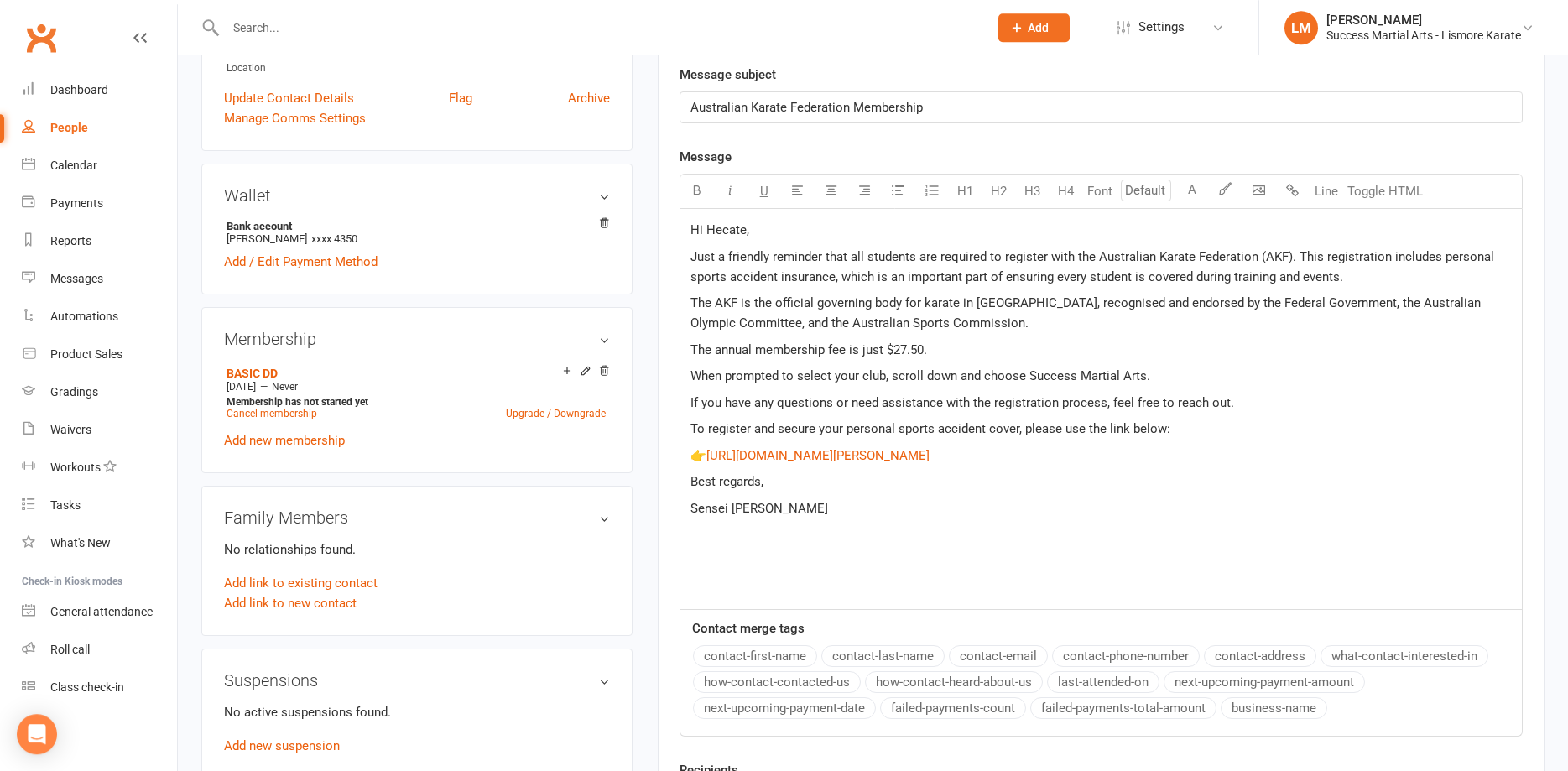
scroll to position [599, 0]
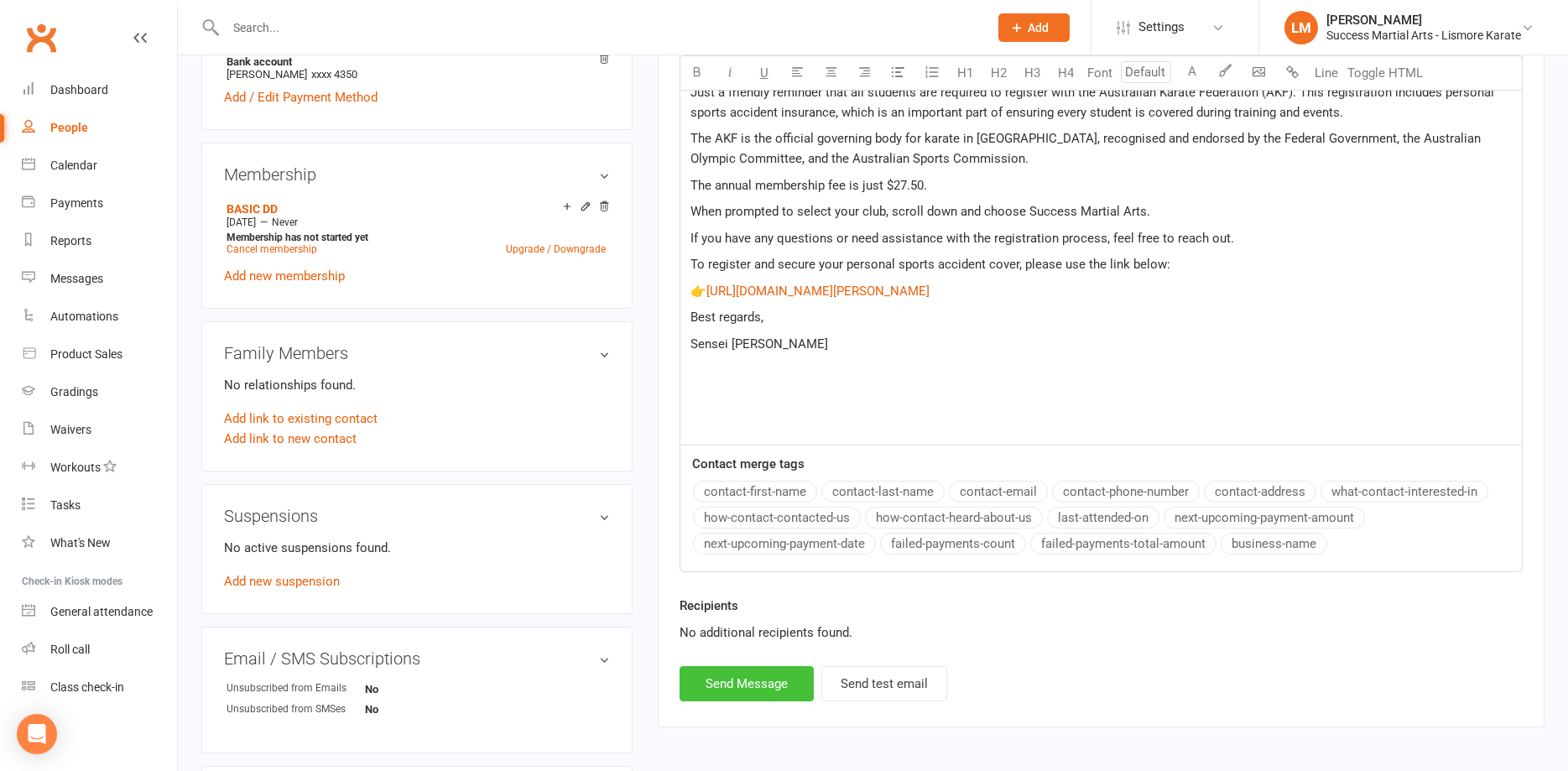
click at [764, 684] on button "Send Message" at bounding box center [746, 684] width 134 height 35
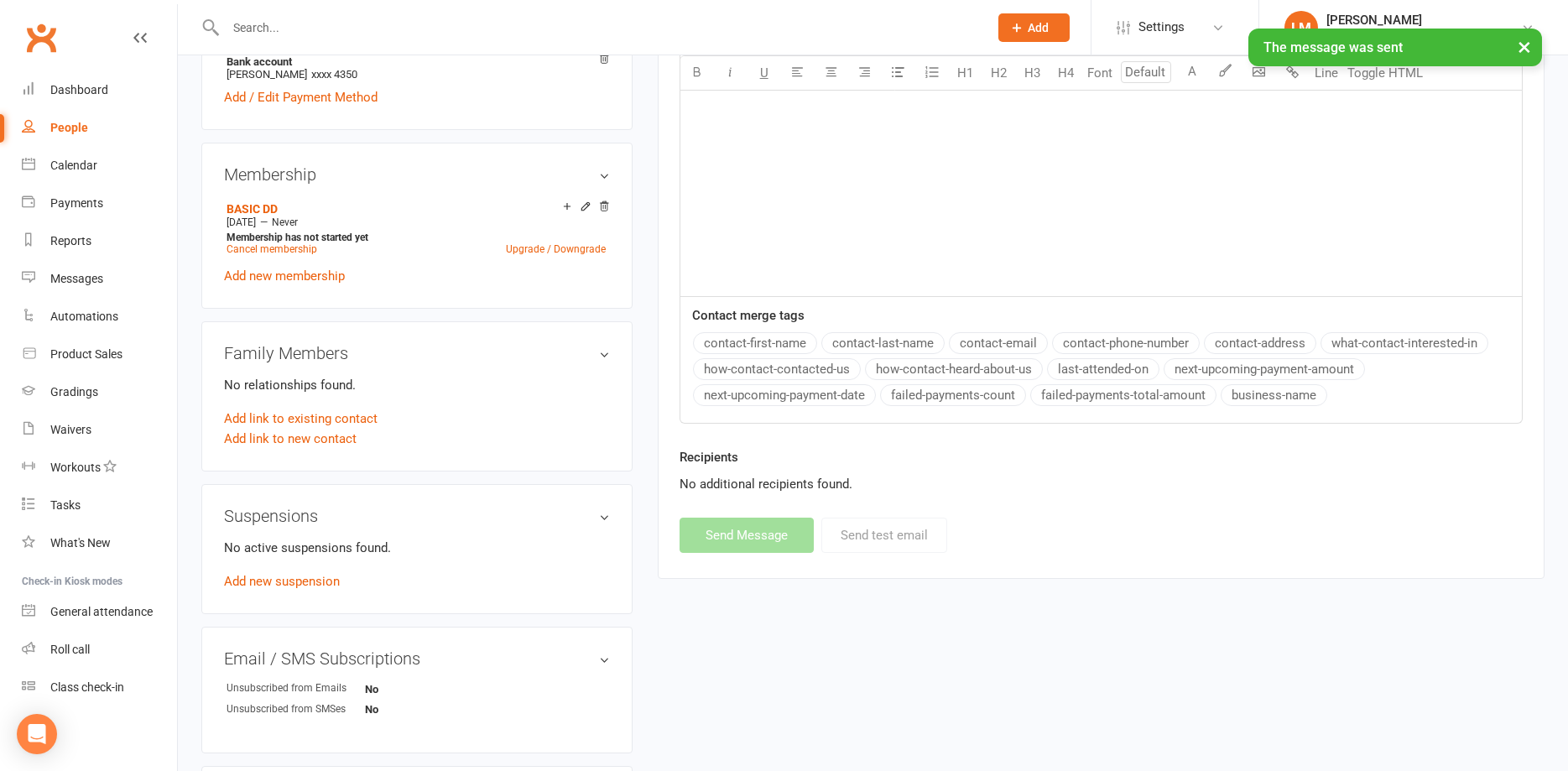
select select
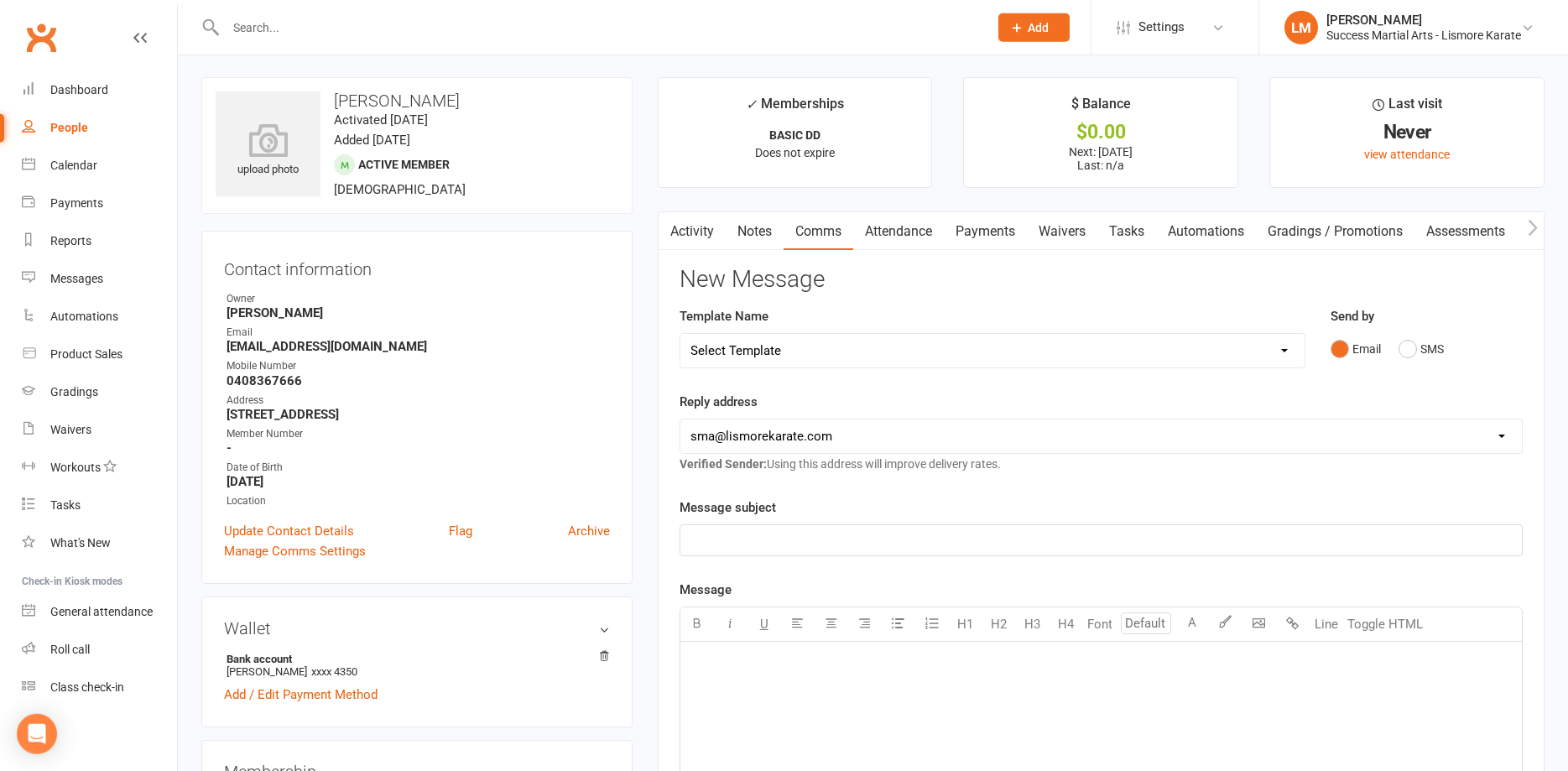
scroll to position [0, 0]
click at [970, 232] on link "Payments" at bounding box center [985, 234] width 83 height 39
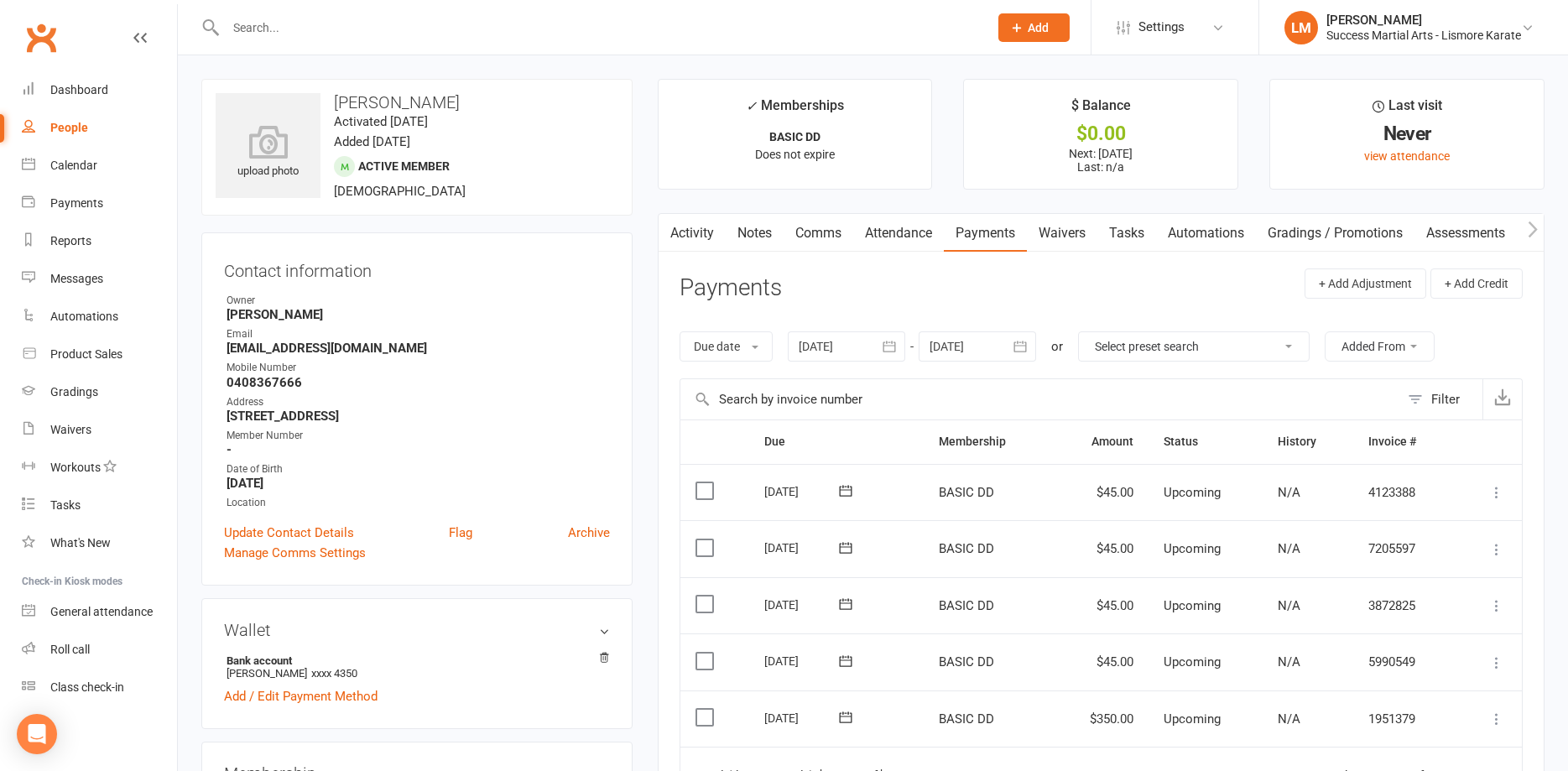
click at [1031, 28] on span "Add" at bounding box center [1038, 28] width 21 height 14
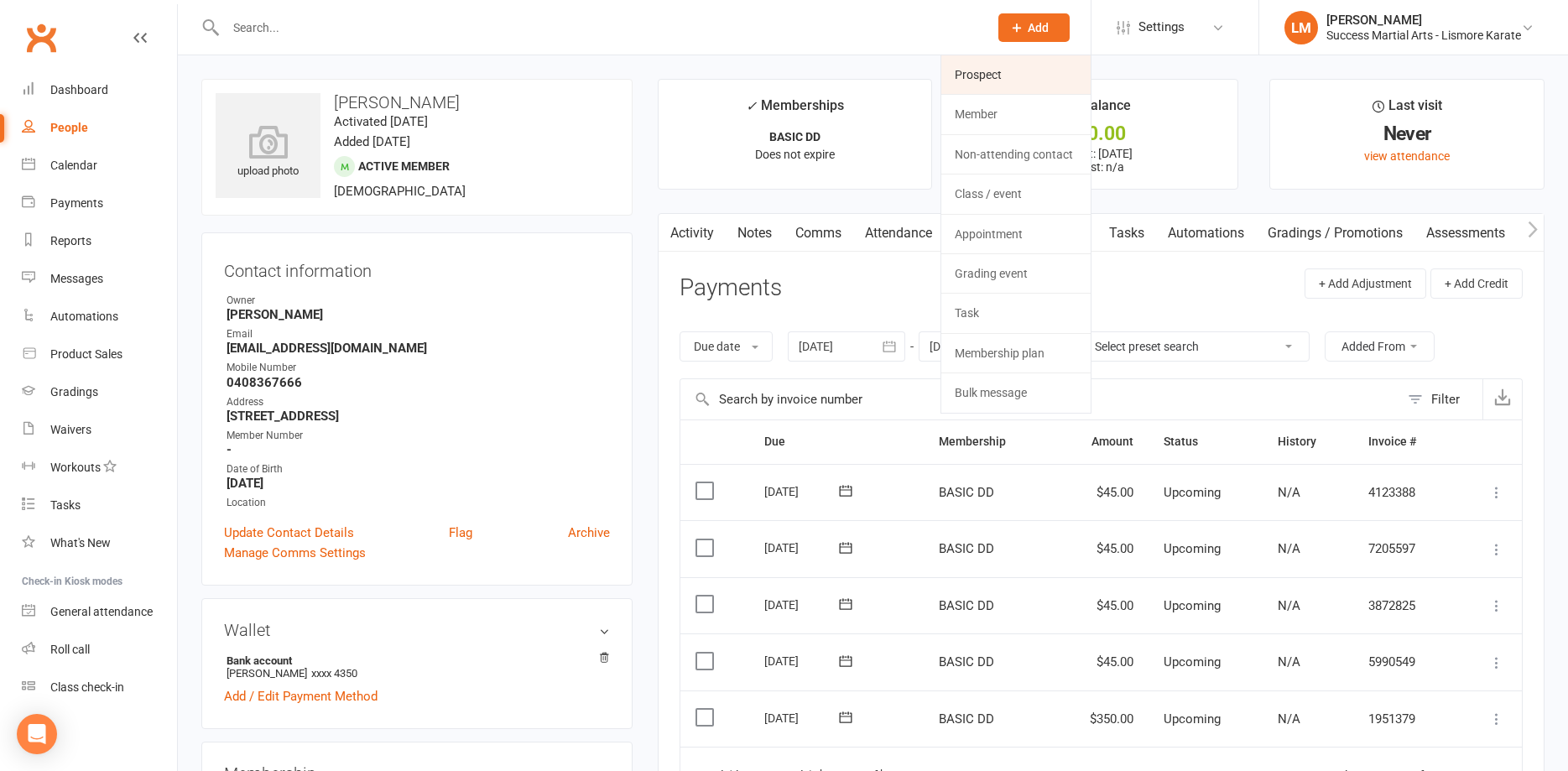
click at [981, 64] on link "Prospect" at bounding box center [1016, 75] width 150 height 39
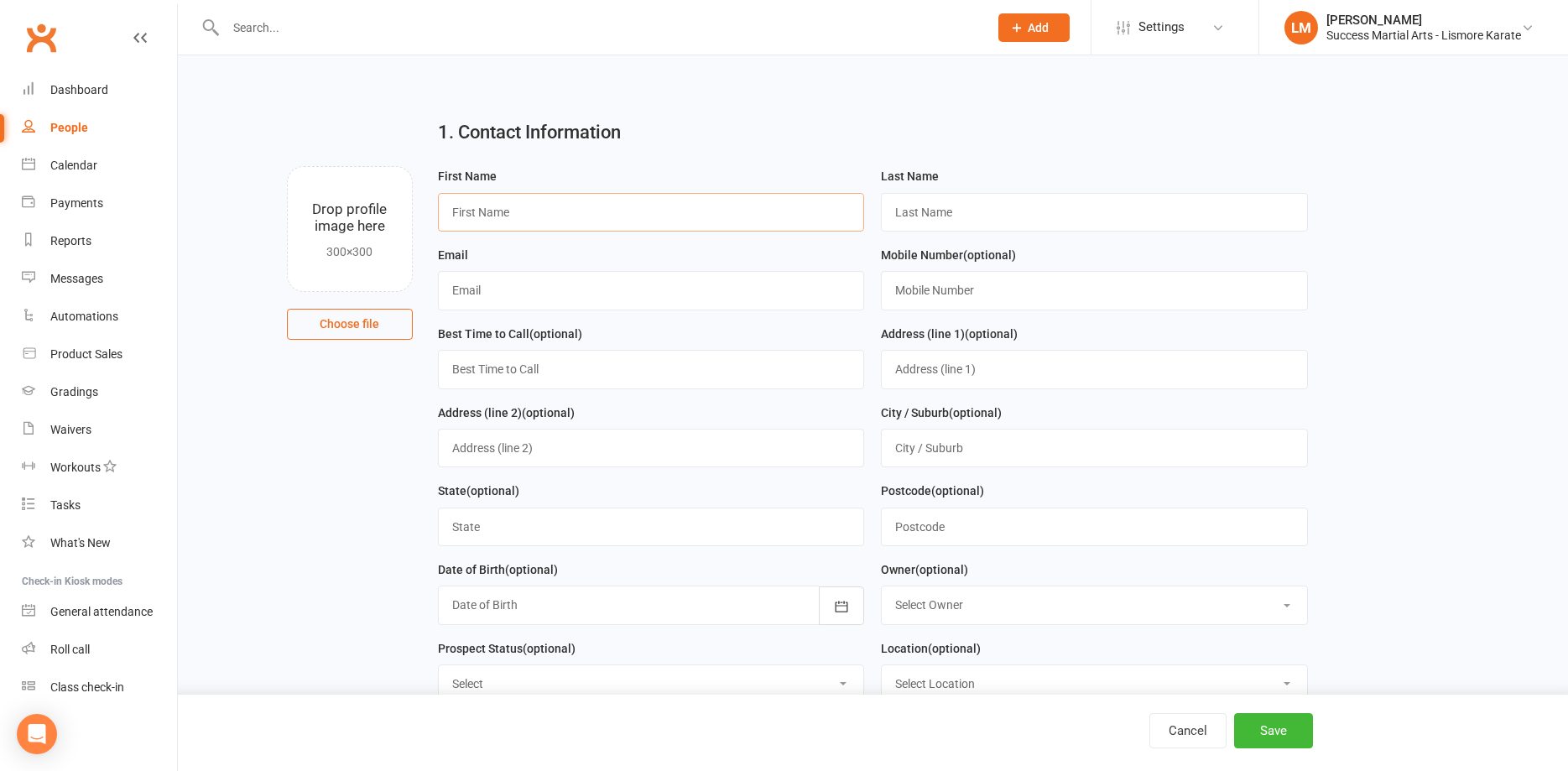
click at [514, 214] on input "text" at bounding box center [651, 213] width 427 height 39
type input "[PERSON_NAME]"
click at [515, 296] on input "text" at bounding box center [651, 290] width 427 height 39
drag, startPoint x: 505, startPoint y: 211, endPoint x: 278, endPoint y: 197, distance: 227.4
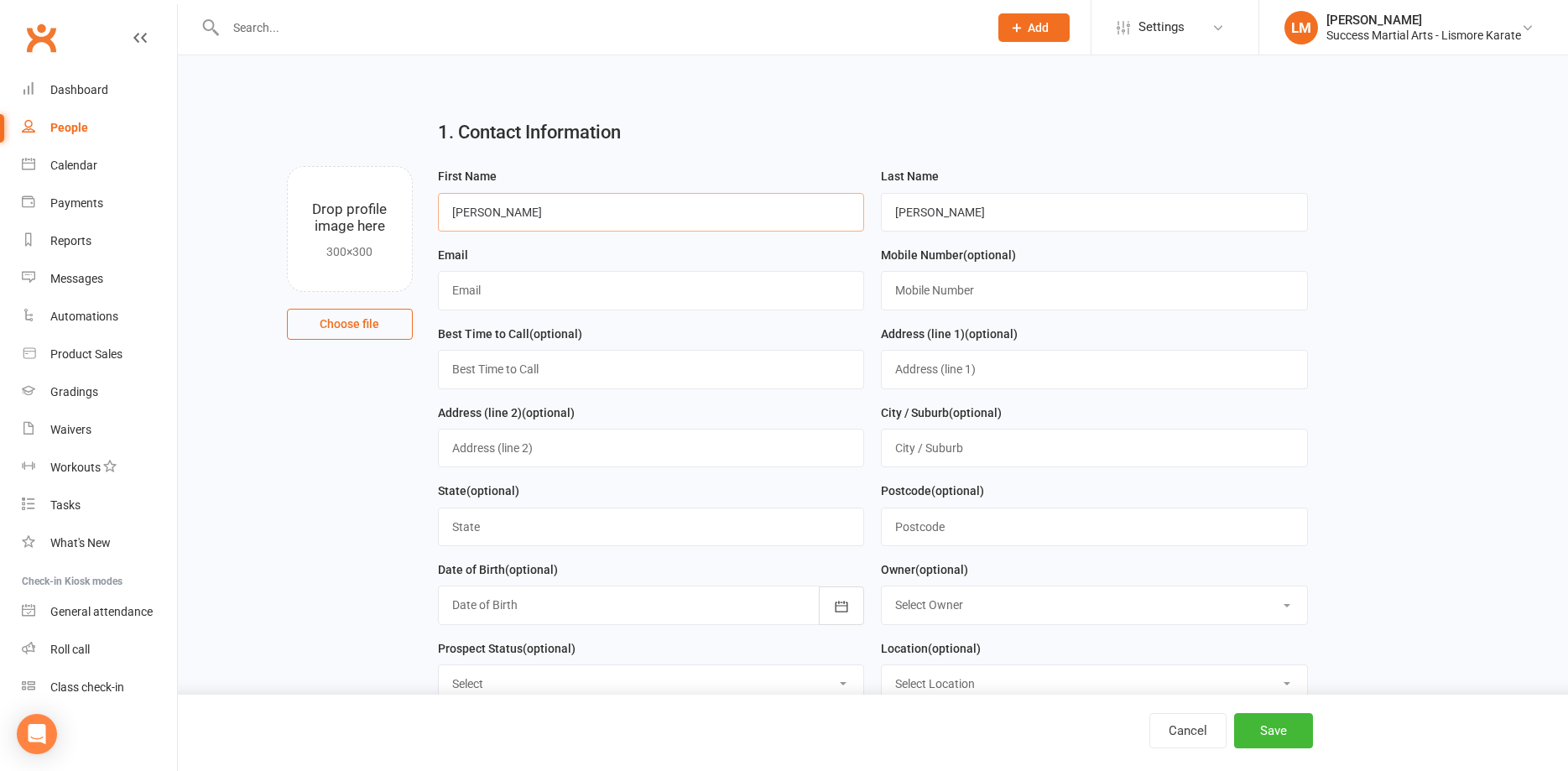
click at [438, 197] on input "Emily" at bounding box center [651, 213] width 427 height 39
type input "Peter"
drag, startPoint x: 960, startPoint y: 214, endPoint x: 724, endPoint y: 216, distance: 236.0
click at [881, 216] on input "[PERSON_NAME]" at bounding box center [1094, 213] width 427 height 39
type input "O'Leary"
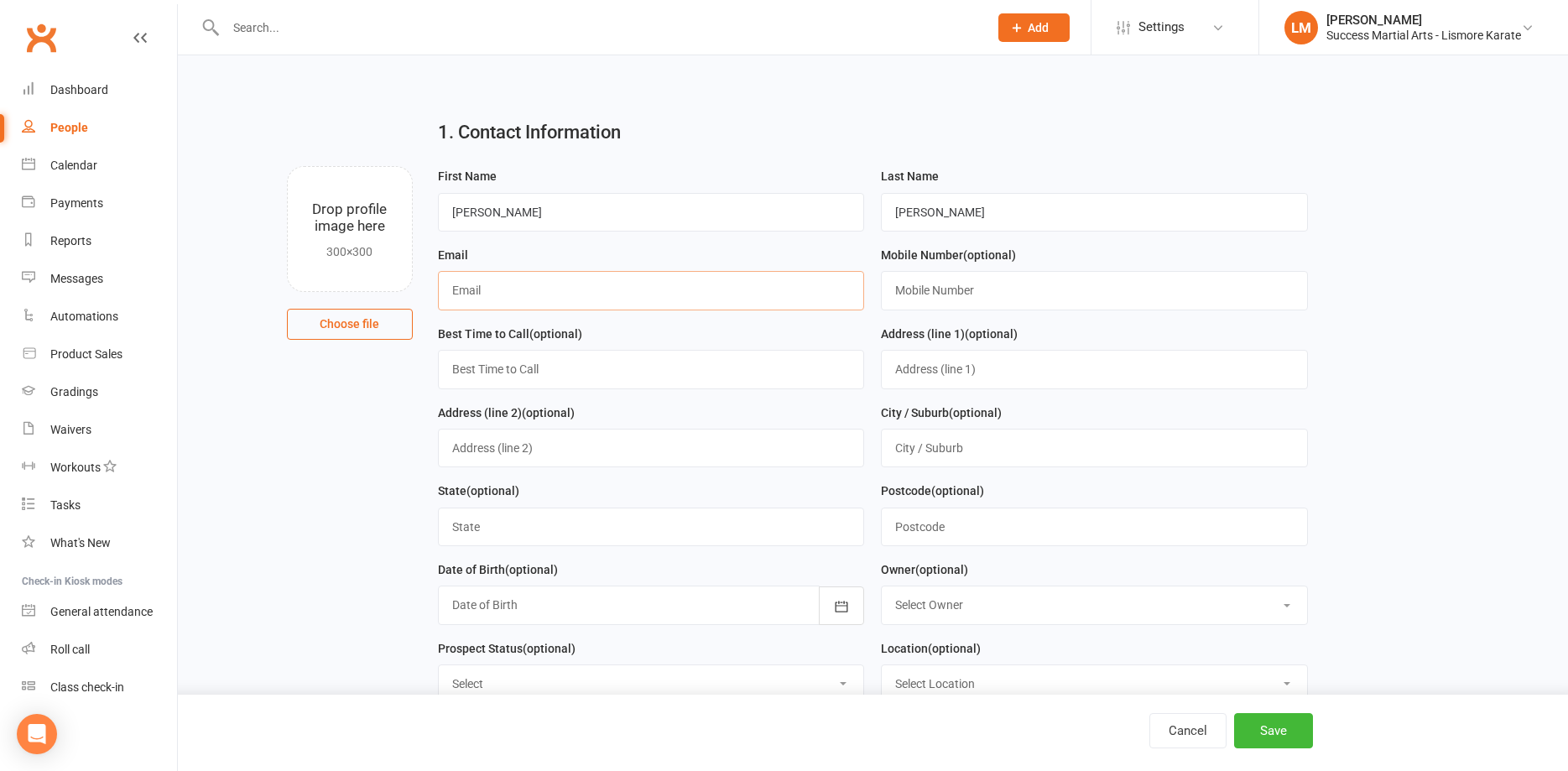
click at [475, 288] on input "text" at bounding box center [651, 290] width 427 height 39
type input "aspectskylights@gmail.com"
click at [899, 295] on input "text" at bounding box center [1094, 290] width 427 height 39
type input "0432228980"
click at [482, 454] on input "text" at bounding box center [651, 448] width 427 height 39
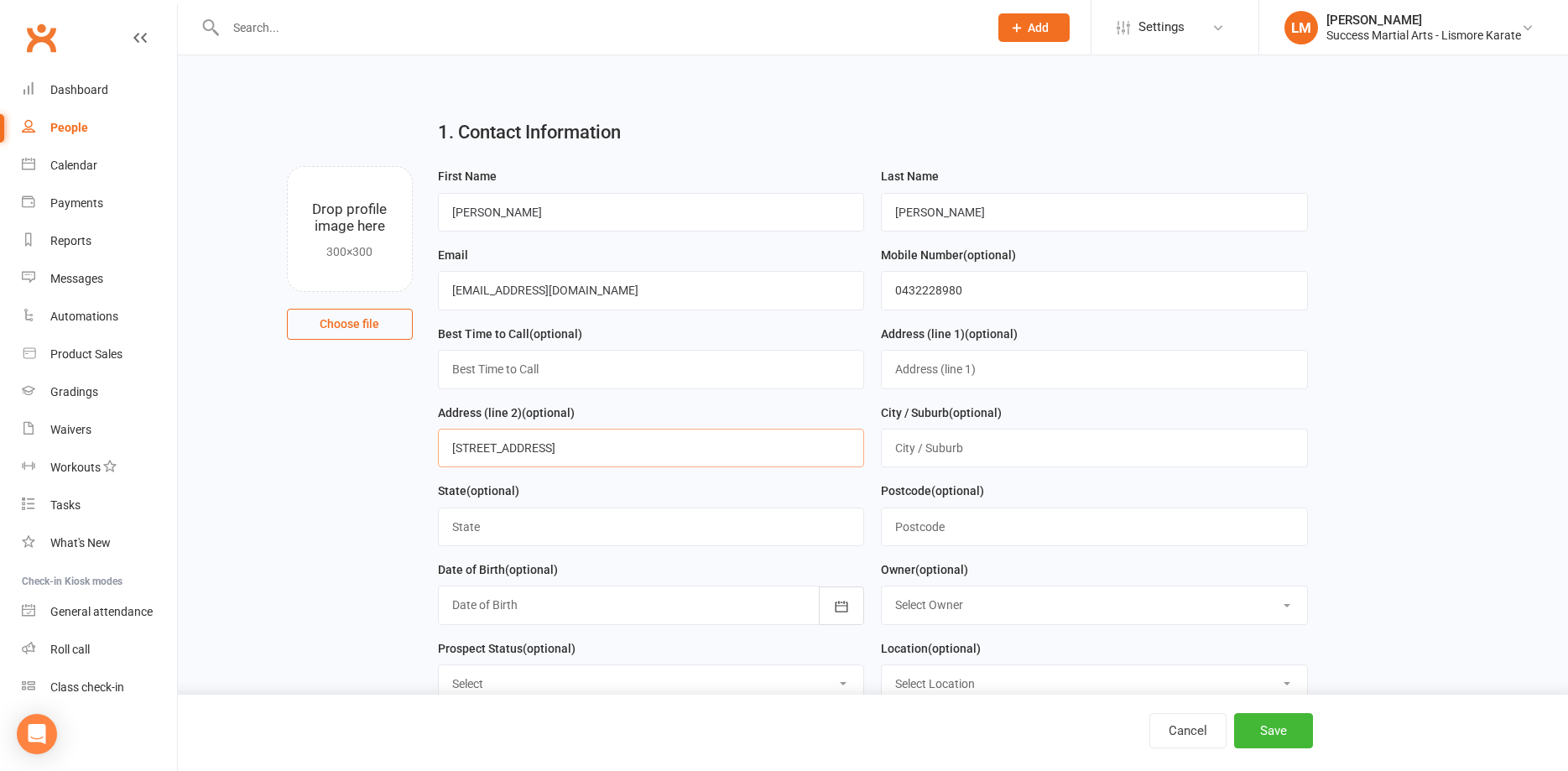
type input "7 Magnus Court"
drag, startPoint x: 562, startPoint y: 450, endPoint x: 330, endPoint y: 445, distance: 232.1
click at [438, 445] on input "7 Magnus Court" at bounding box center [651, 448] width 427 height 39
click at [928, 369] on input "text" at bounding box center [1094, 370] width 427 height 39
click at [920, 446] on input "text" at bounding box center [1094, 448] width 427 height 39
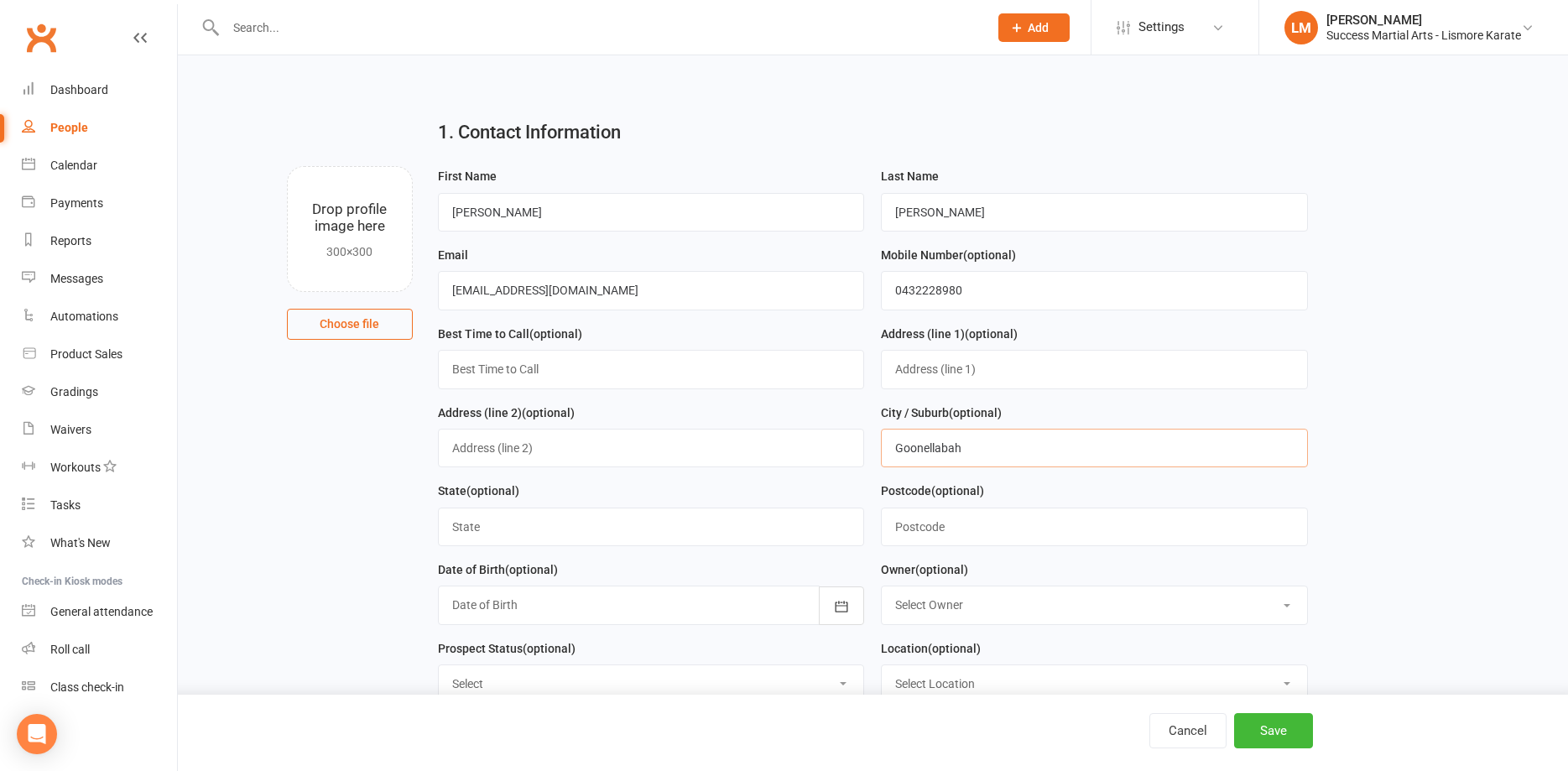
type input "Goonellabah"
click at [478, 540] on input "text" at bounding box center [651, 527] width 427 height 39
type input "[GEOGRAPHIC_DATA]"
type input "2480"
click at [850, 613] on icon "button" at bounding box center [842, 606] width 17 height 17
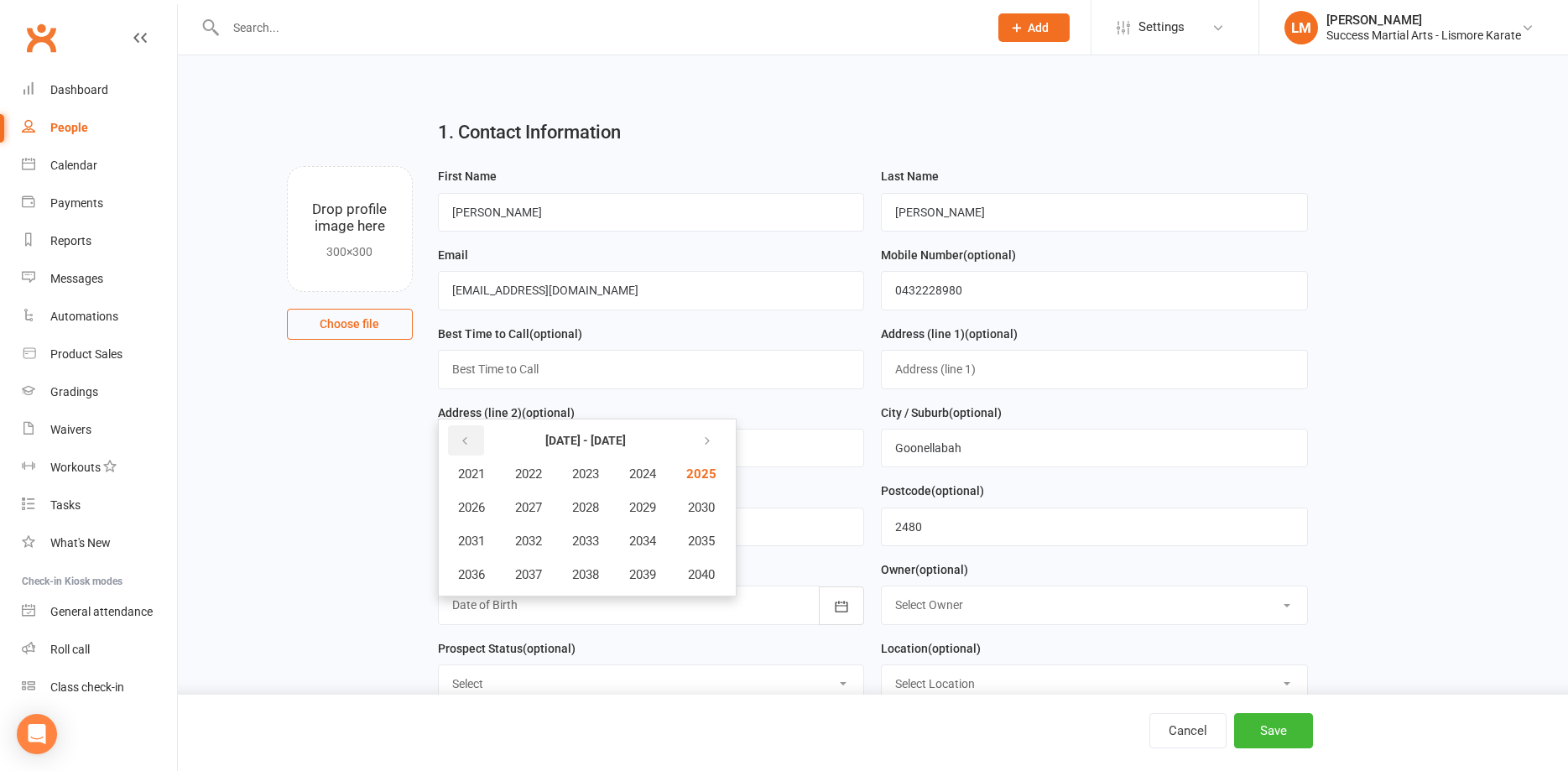
click at [466, 444] on icon "button" at bounding box center [465, 441] width 12 height 14
click at [530, 576] on span "1977" at bounding box center [528, 575] width 27 height 15
click at [557, 545] on span "August" at bounding box center [561, 541] width 40 height 15
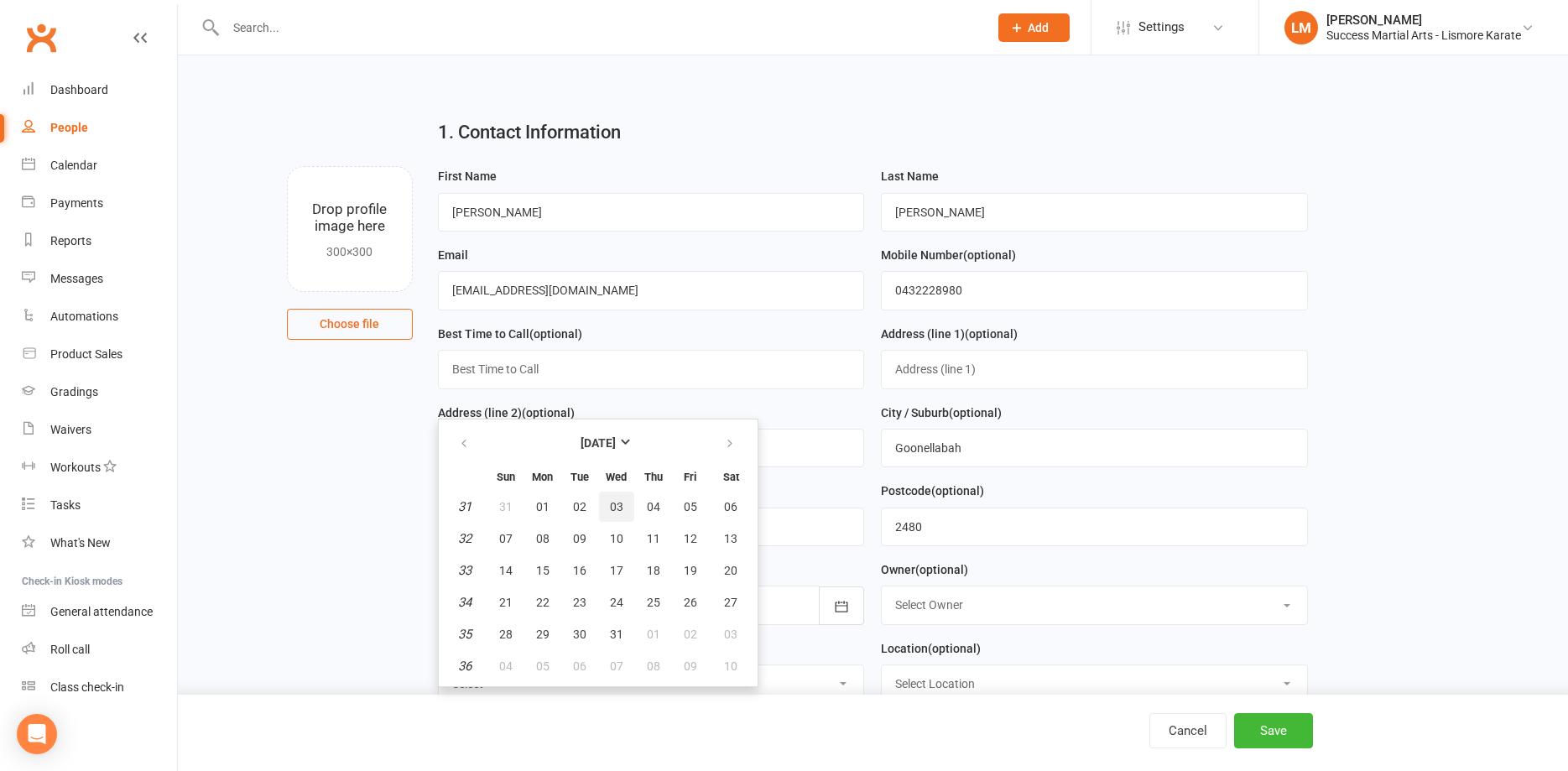
click at [614, 508] on span "03" at bounding box center [616, 507] width 14 height 14
type input "03 Aug 1977"
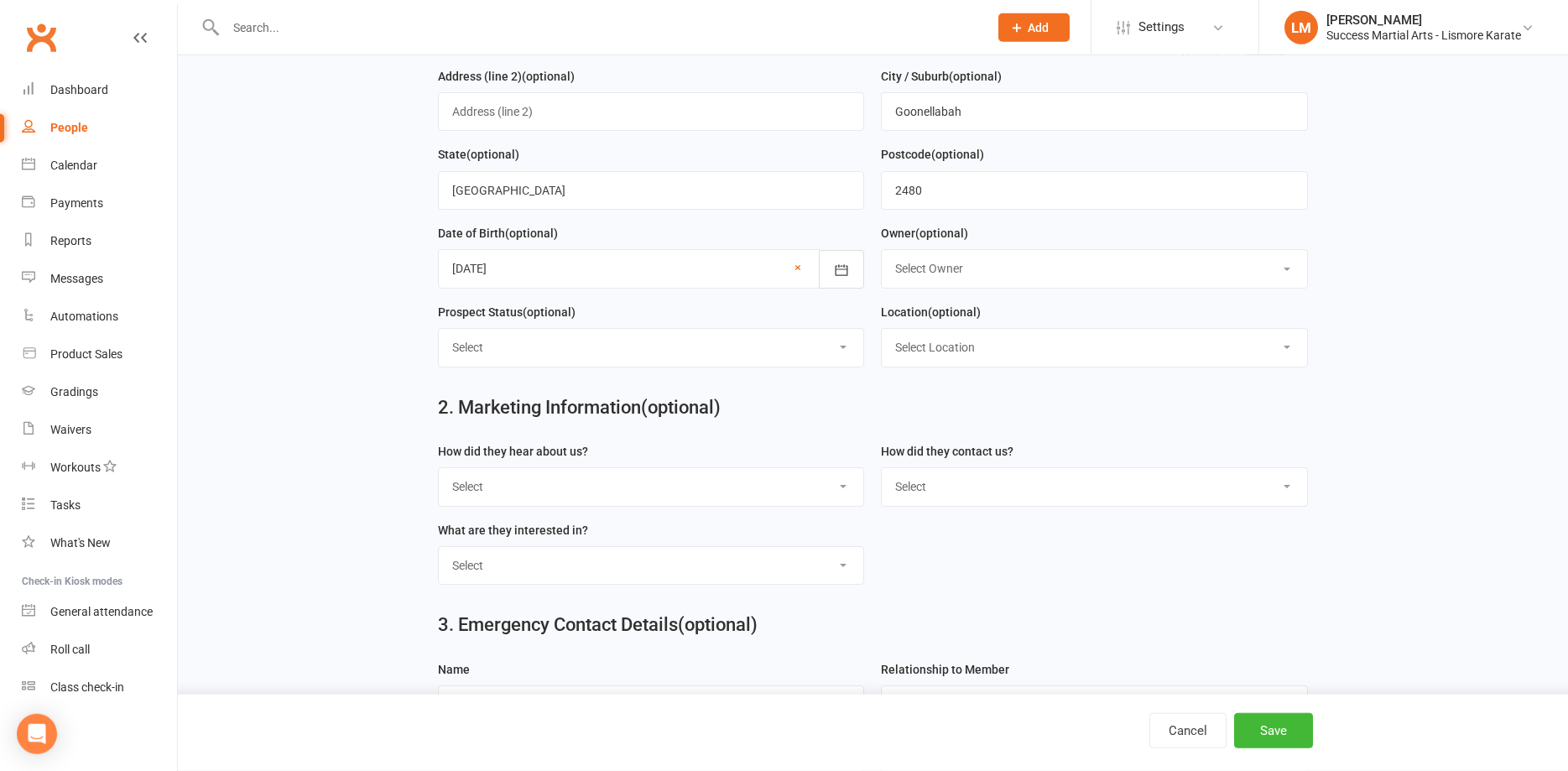
scroll to position [342, 0]
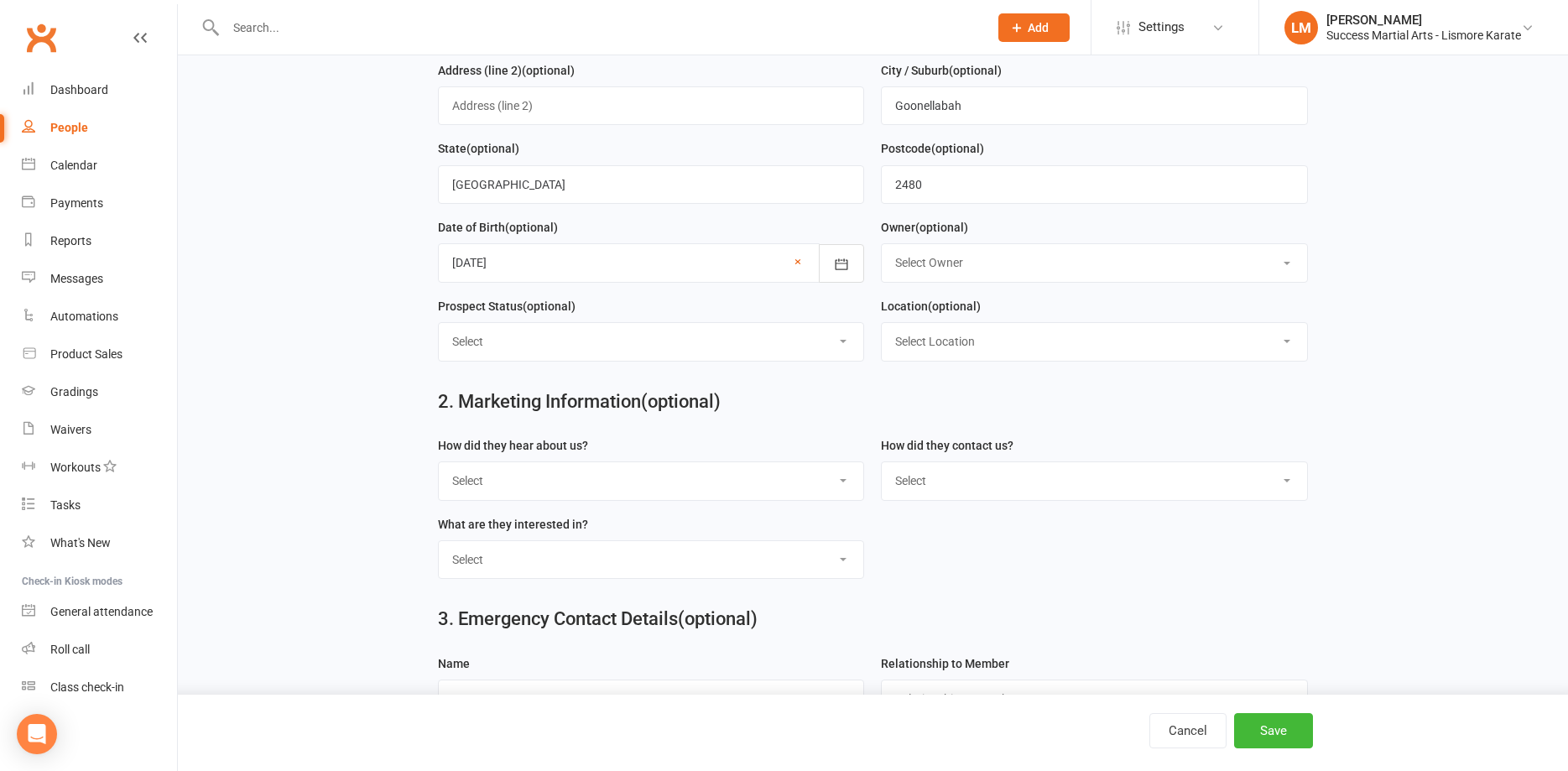
click at [439, 462] on select "Select Google Search Referral Poster Word-of-Mouth general Walk by Letter Box D…" at bounding box center [651, 481] width 425 height 37
select select "Referral"
click option "Referral" at bounding box center [0, 0] width 0 height 0
click at [881, 462] on select "Select Phone Email School Initiated Website FB Messenger FB Lead Form KL - Kids…" at bounding box center [1094, 481] width 425 height 37
click option "Phone" at bounding box center [0, 0] width 0 height 0
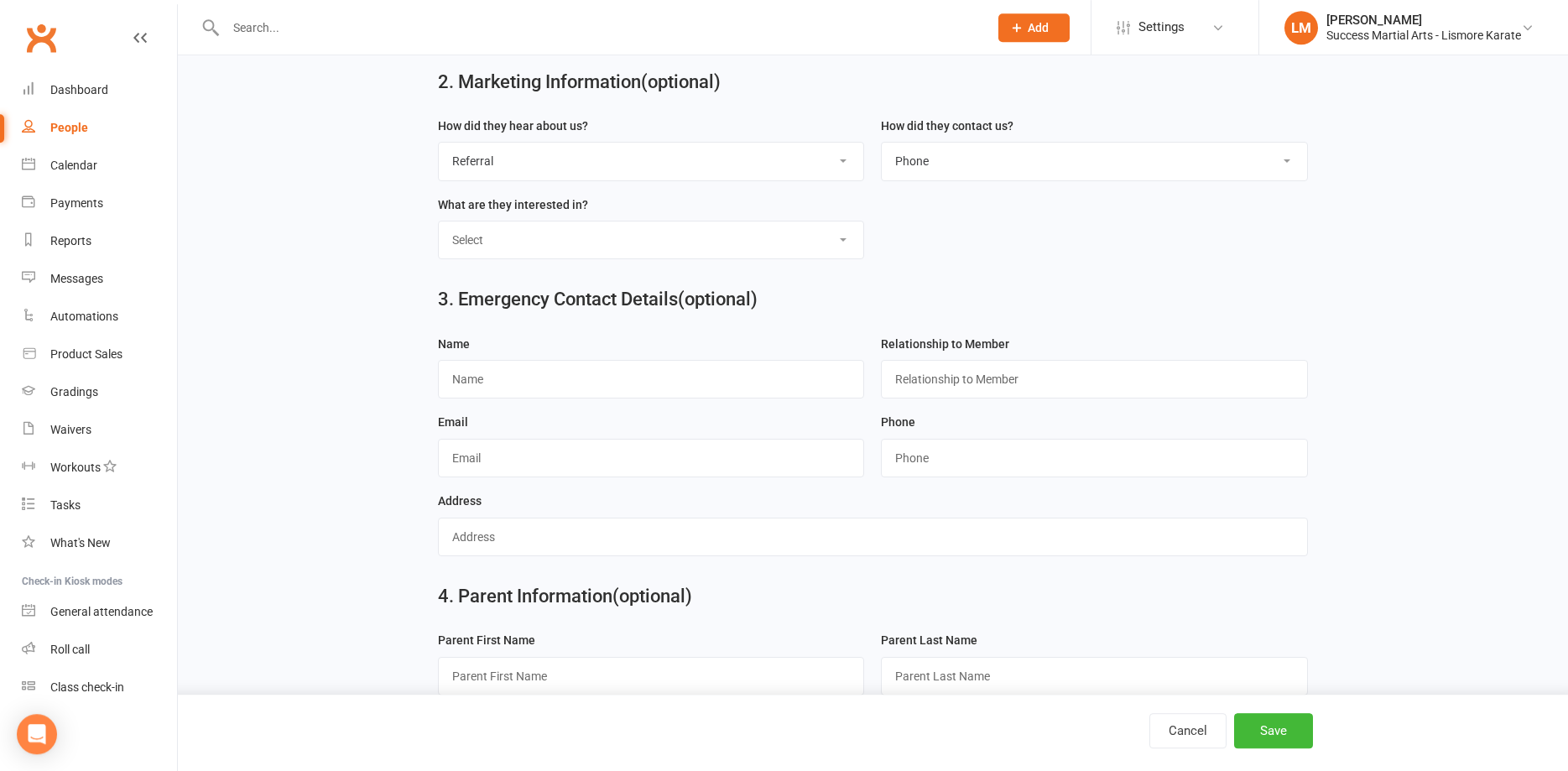
scroll to position [514, 0]
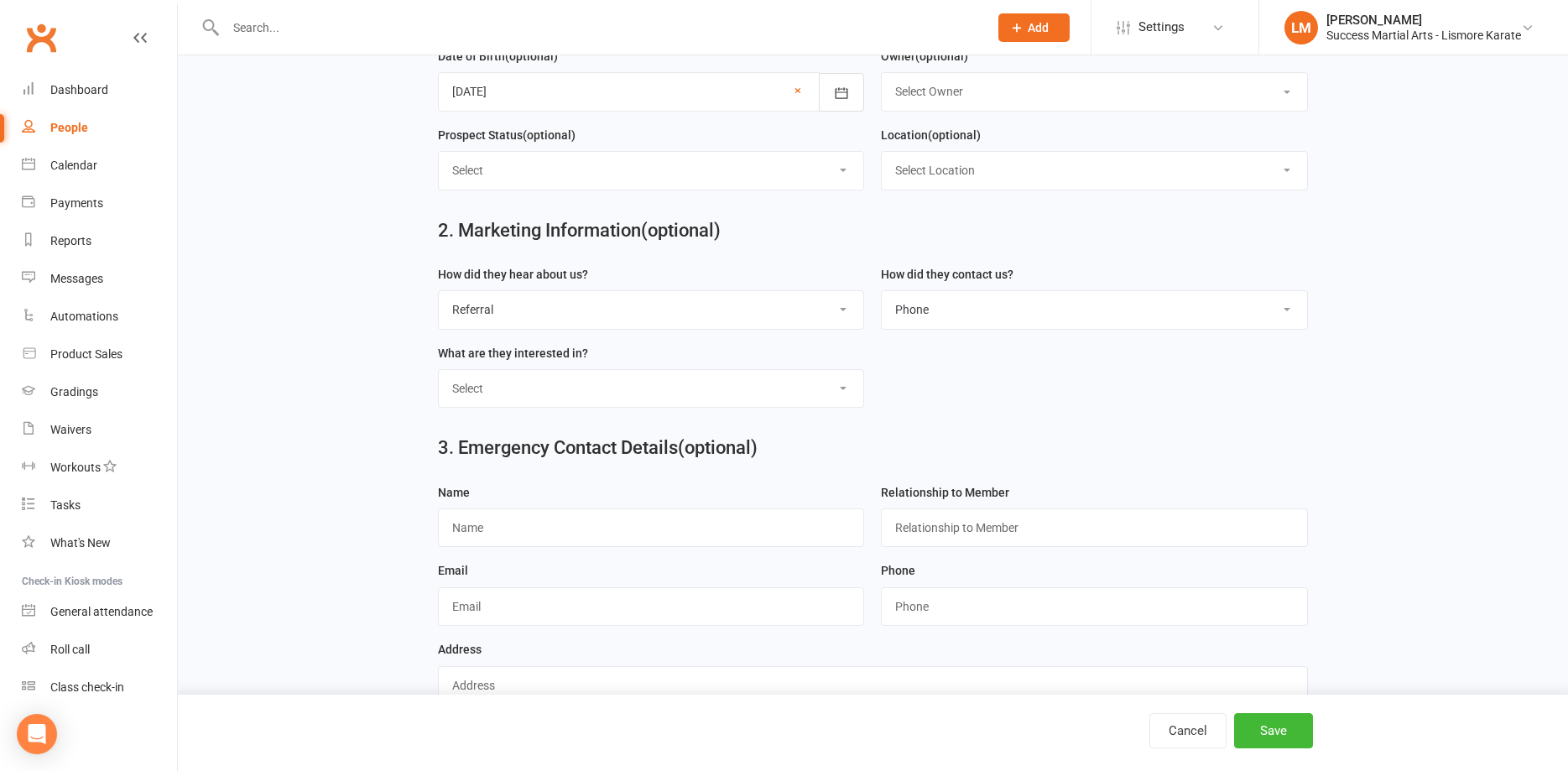
click at [881, 291] on select "Select Phone Email School Initiated Website FB Messenger FB Lead Form KL - Kids…" at bounding box center [1094, 310] width 425 height 37
click option "Email" at bounding box center [0, 0] width 0 height 0
click at [881, 291] on select "Select Phone Email School Initiated Website FB Messenger FB Lead Form KL - Kids…" at bounding box center [1094, 310] width 425 height 37
select select "Phone"
click option "Phone" at bounding box center [0, 0] width 0 height 0
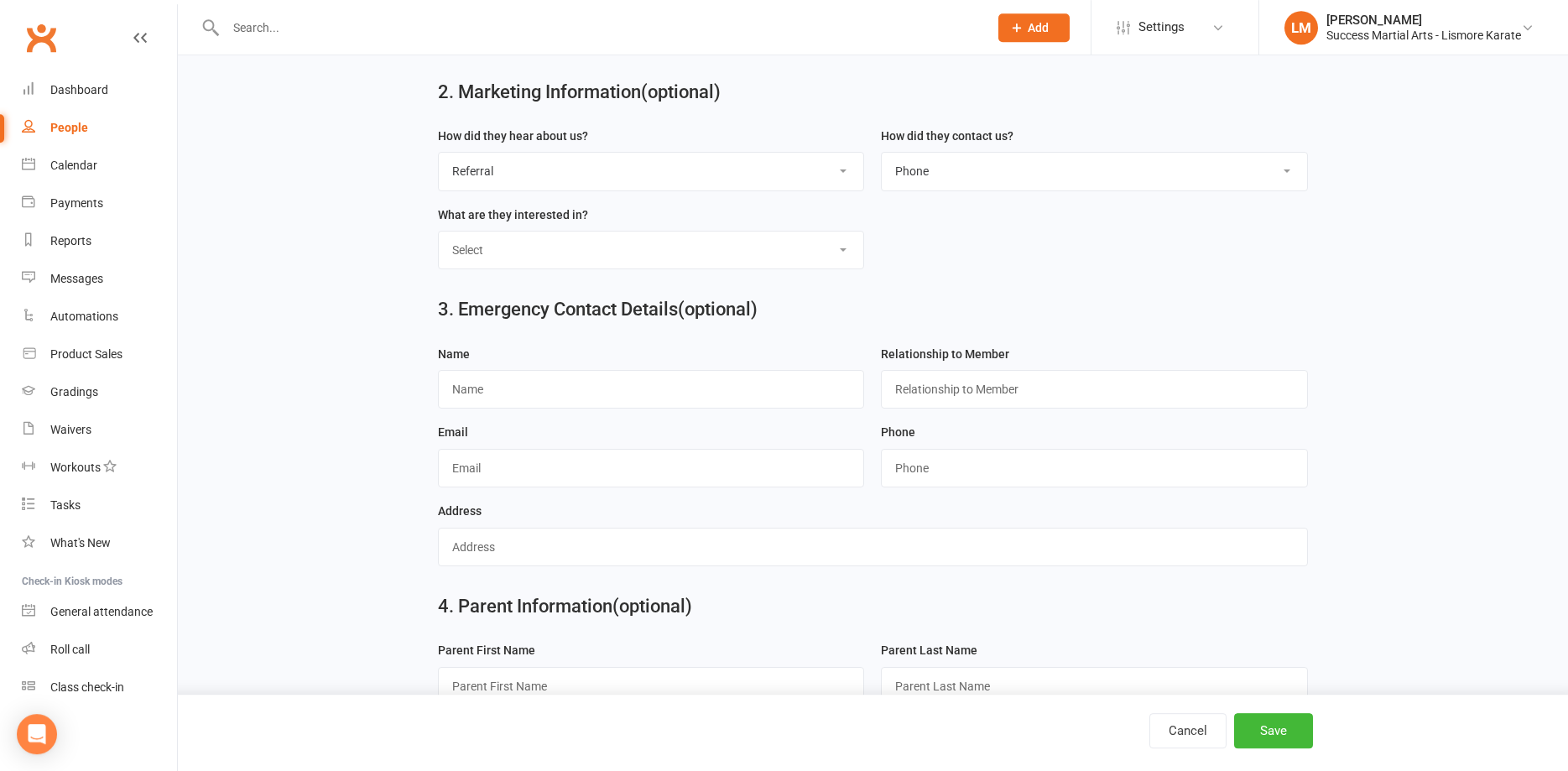
scroll to position [604, 0]
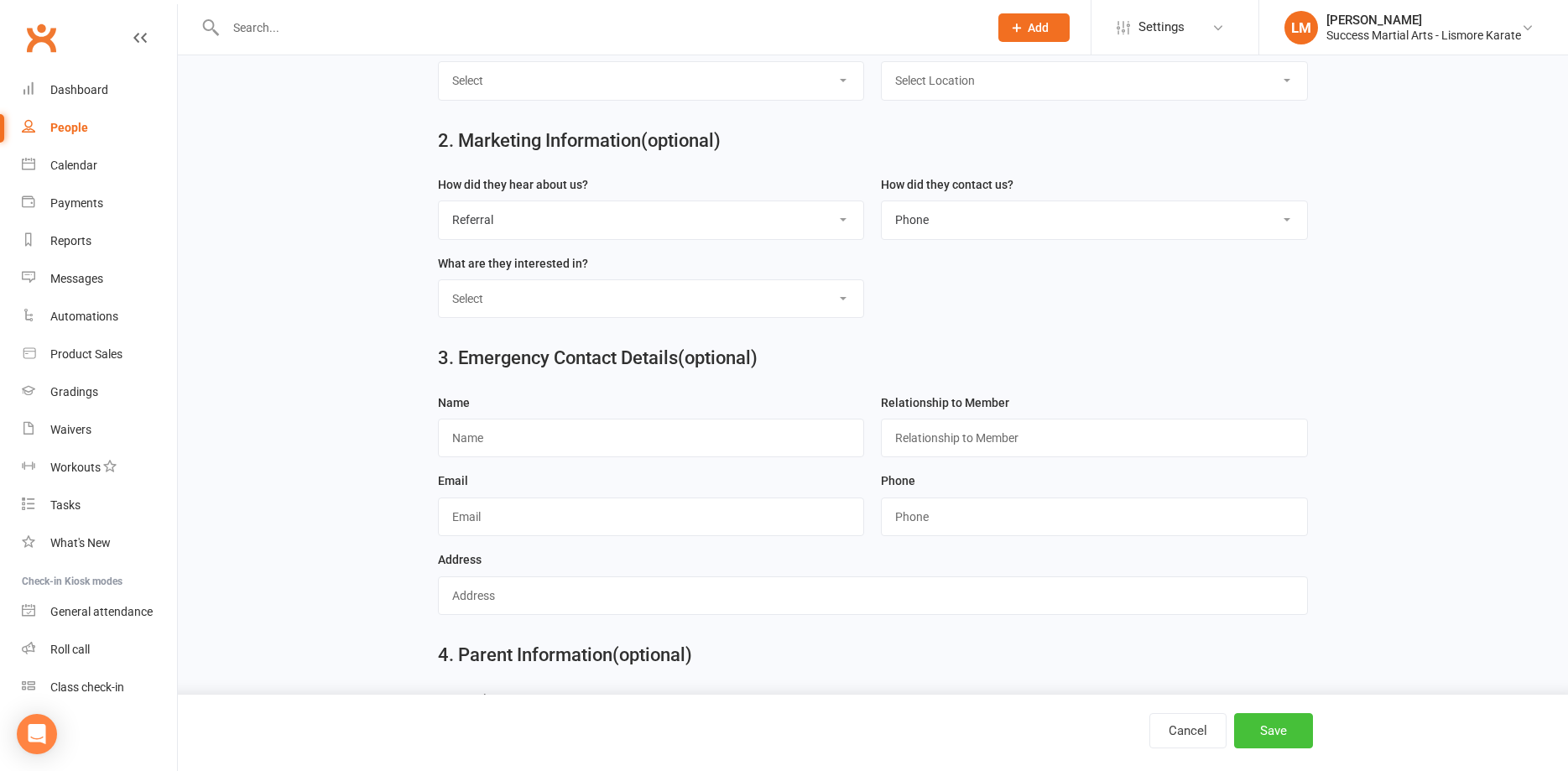
click at [1279, 733] on button "Save" at bounding box center [1272, 731] width 79 height 35
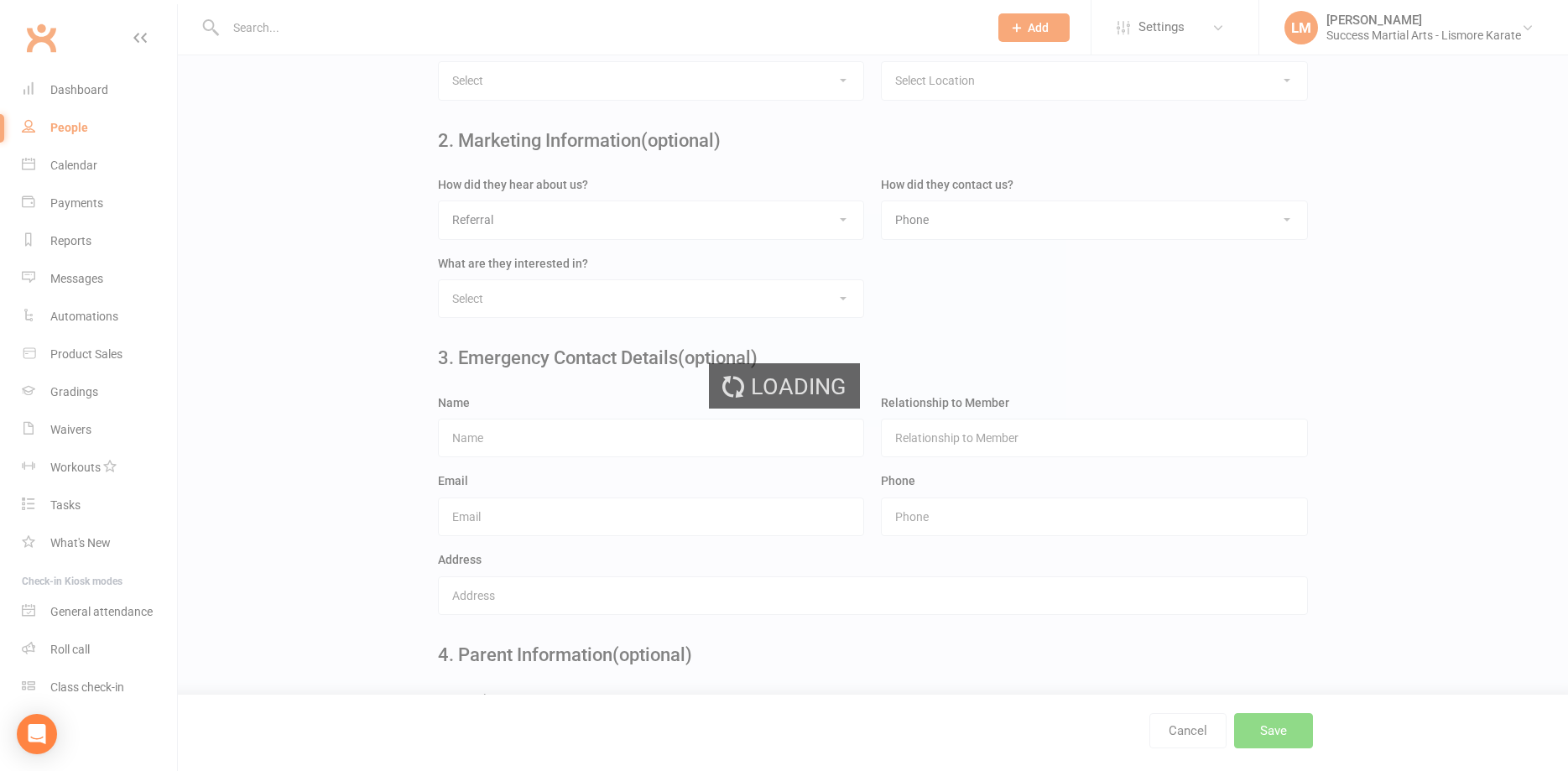
scroll to position [0, 0]
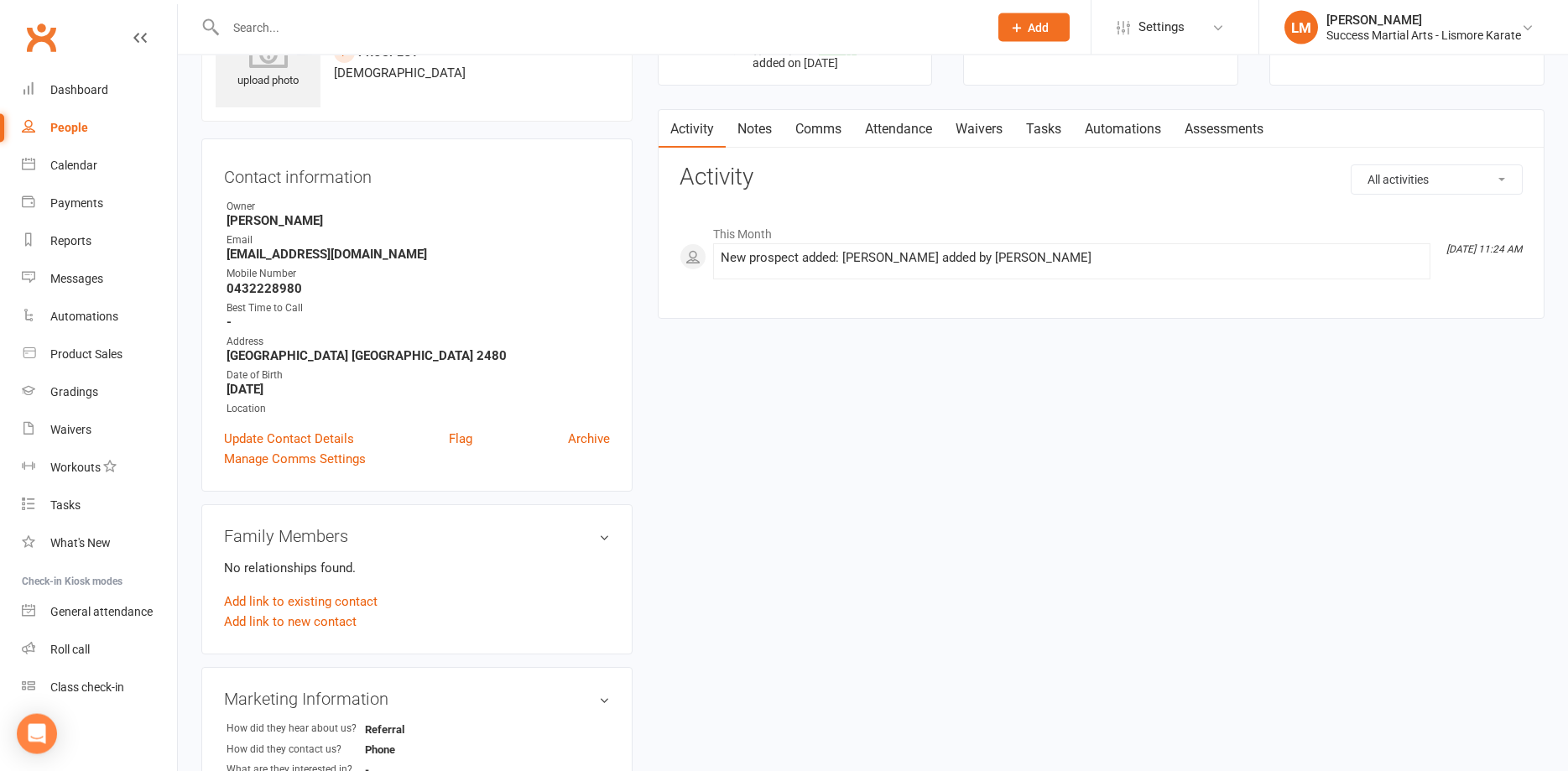
scroll to position [171, 0]
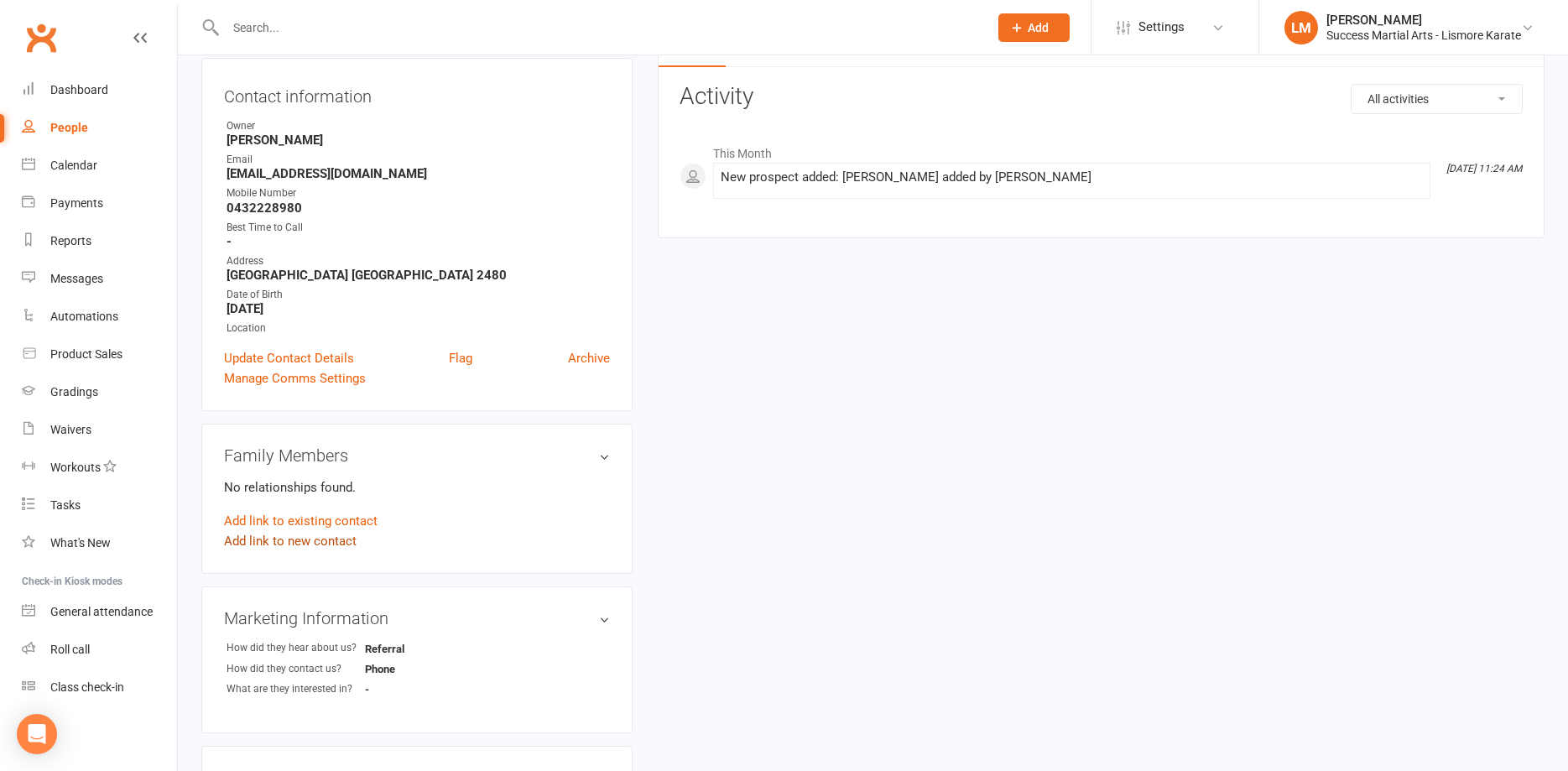
click at [293, 541] on link "Add link to new contact" at bounding box center [289, 542] width 132 height 20
click at [331, 523] on button "Member" at bounding box center [309, 523] width 106 height 25
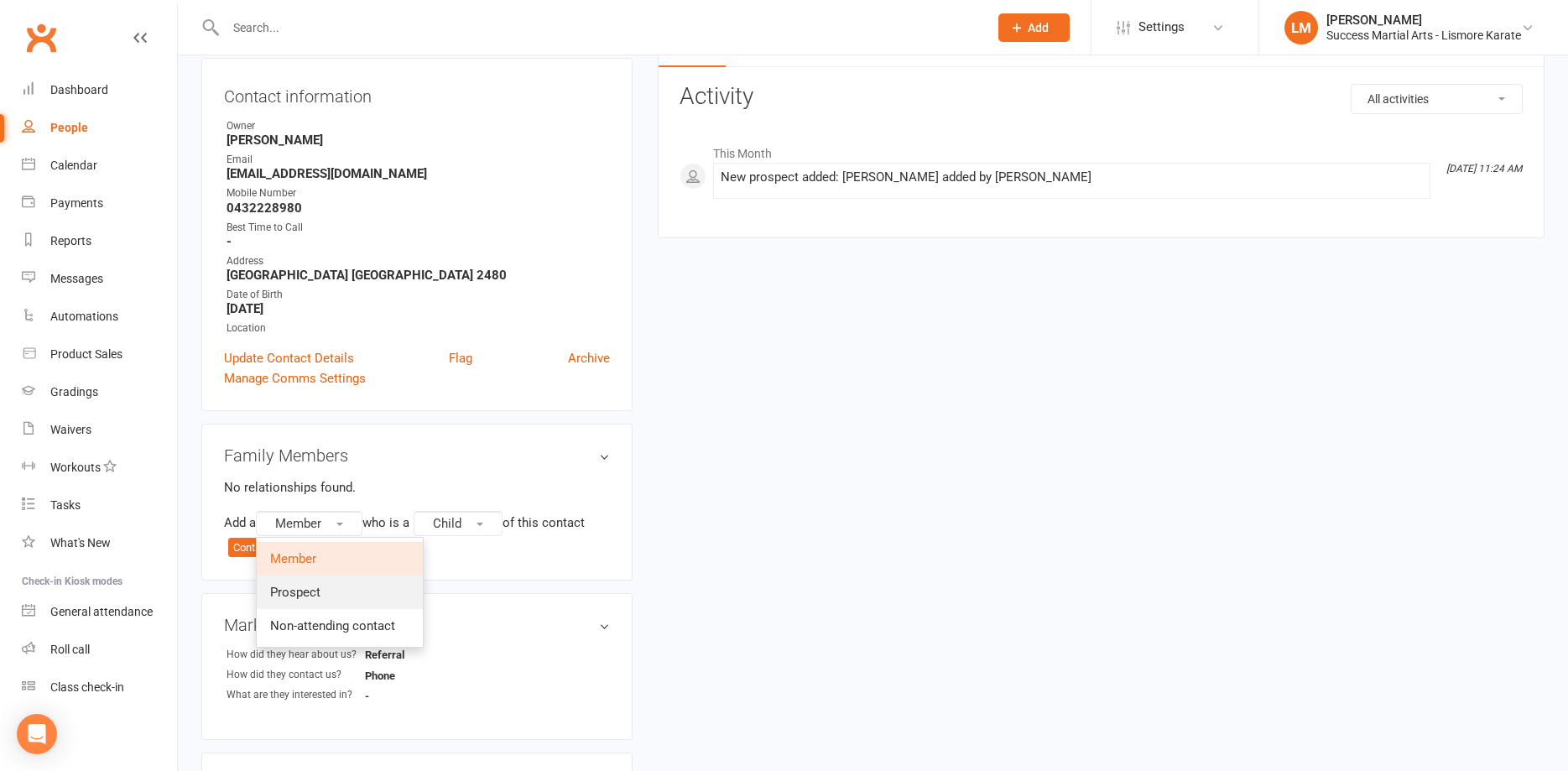
click at [296, 600] on span "Prospect" at bounding box center [295, 593] width 50 height 15
click at [254, 551] on button "Continue" at bounding box center [254, 548] width 52 height 20
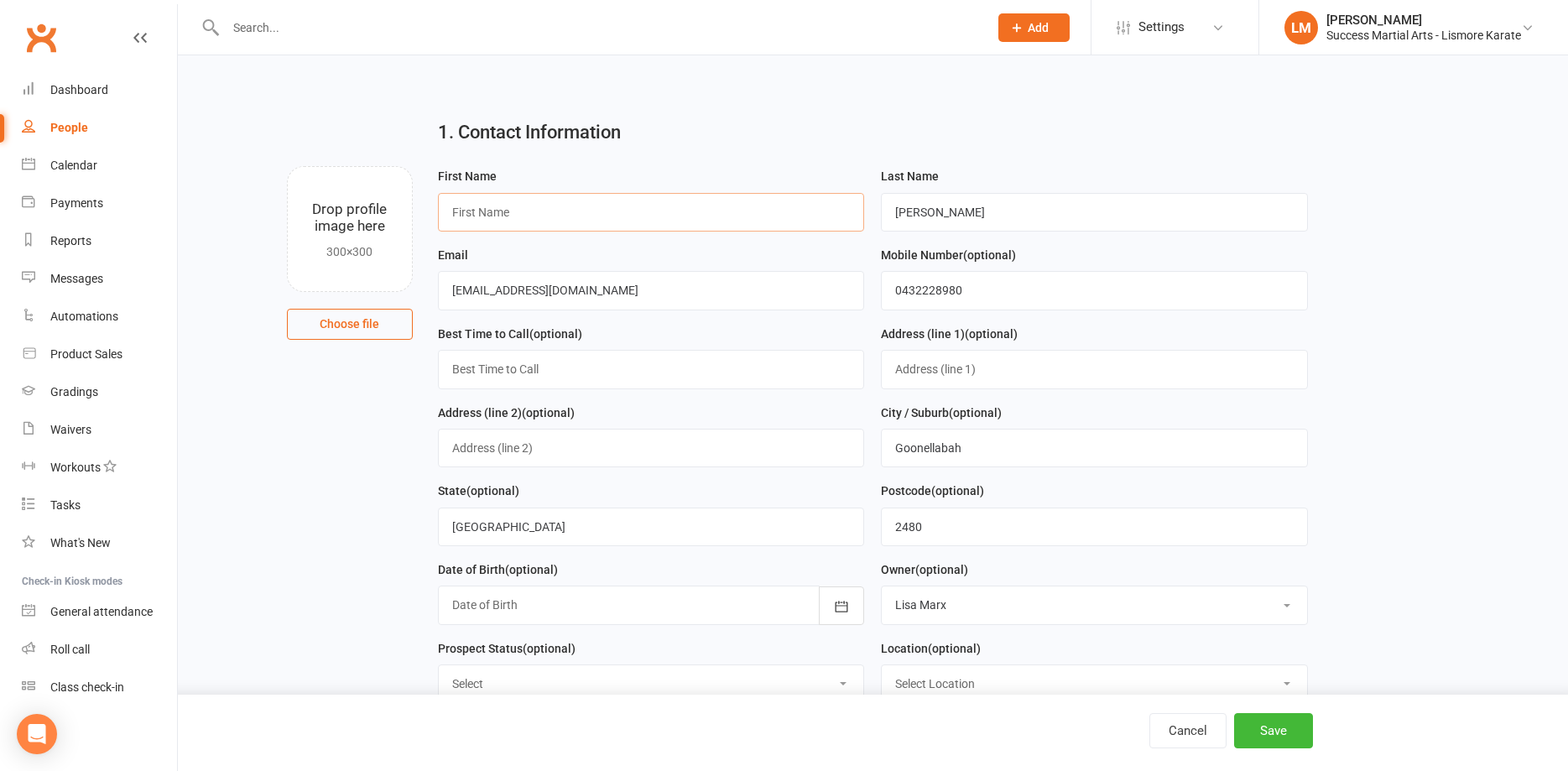
click at [495, 210] on input "text" at bounding box center [651, 213] width 427 height 39
type input "Santino"
click at [509, 607] on div at bounding box center [651, 606] width 427 height 39
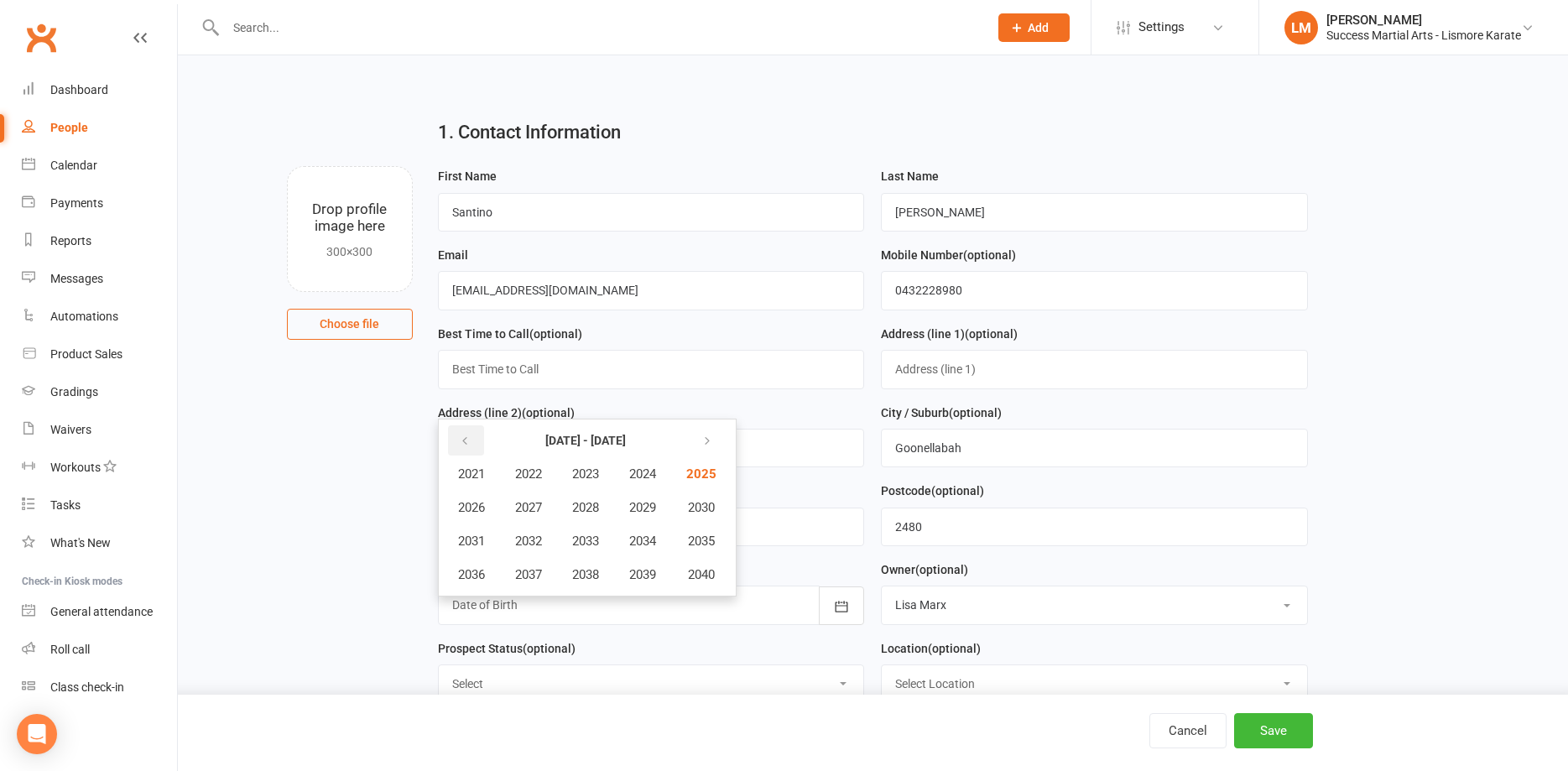
click at [473, 449] on button "button" at bounding box center [466, 440] width 36 height 31
click at [590, 569] on span "2018" at bounding box center [585, 575] width 27 height 15
click at [566, 507] on span "May" at bounding box center [561, 508] width 23 height 15
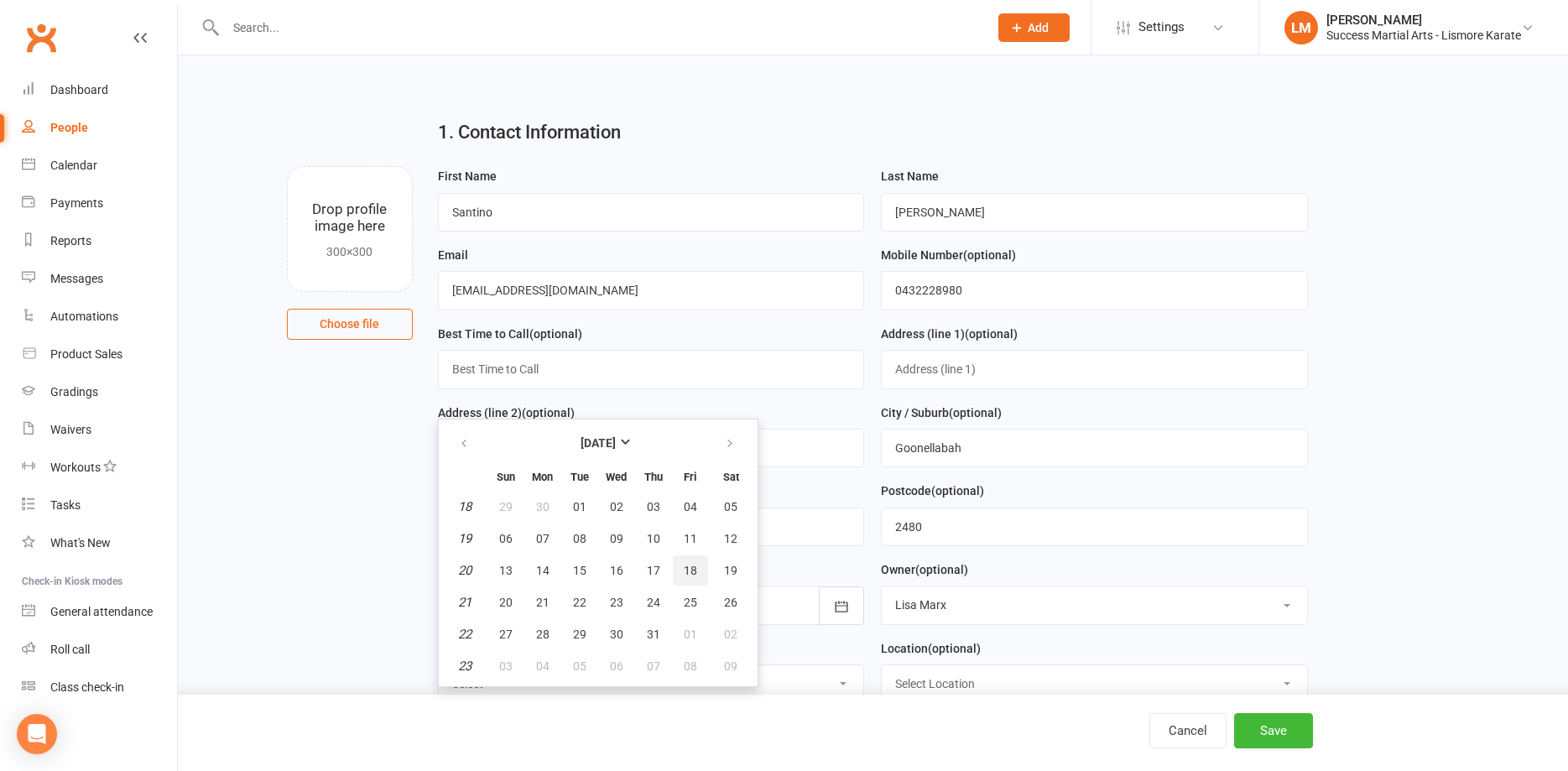
click at [692, 572] on span "18" at bounding box center [690, 570] width 14 height 14
type input "18 May 2018"
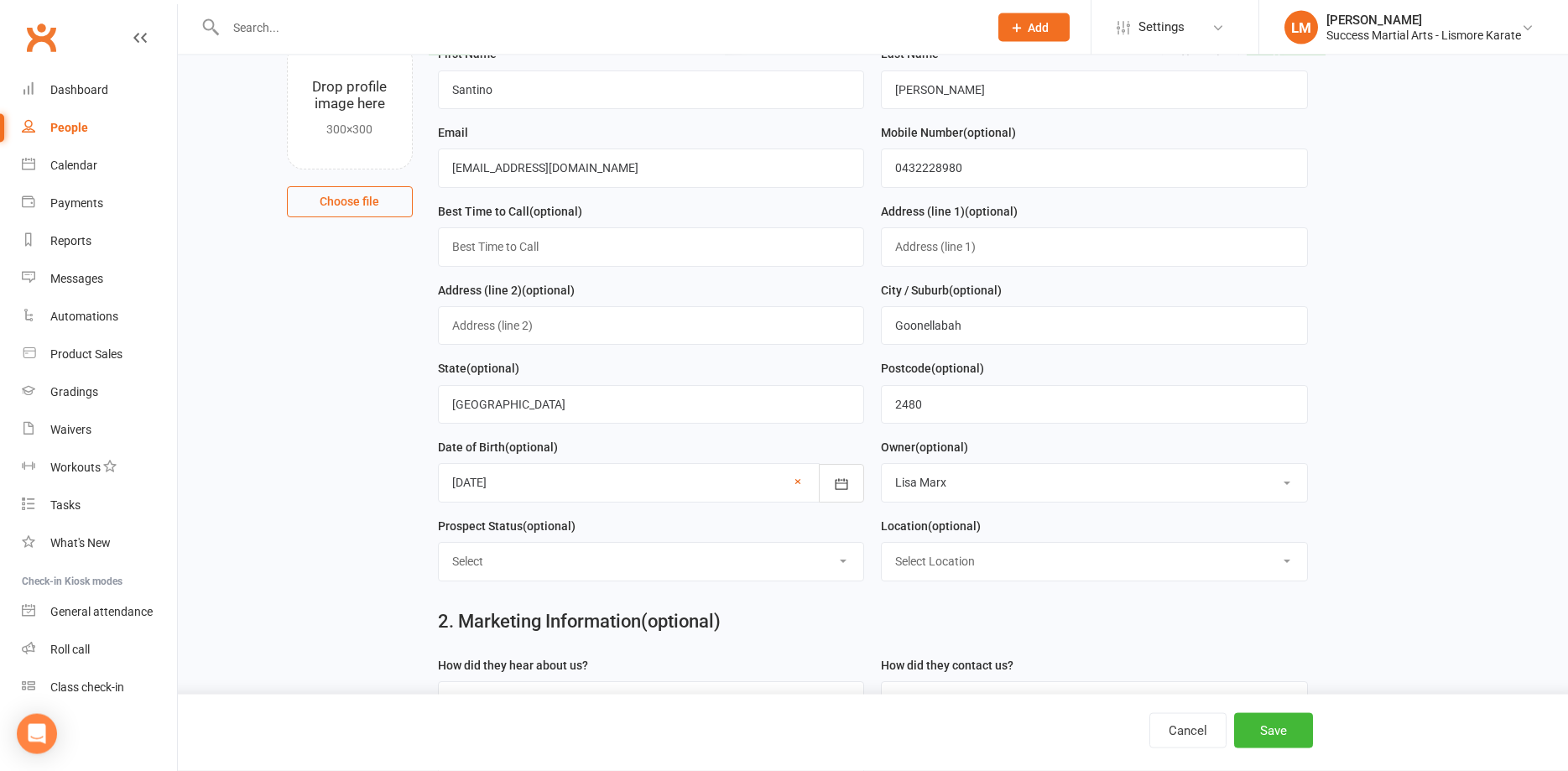
scroll to position [257, 0]
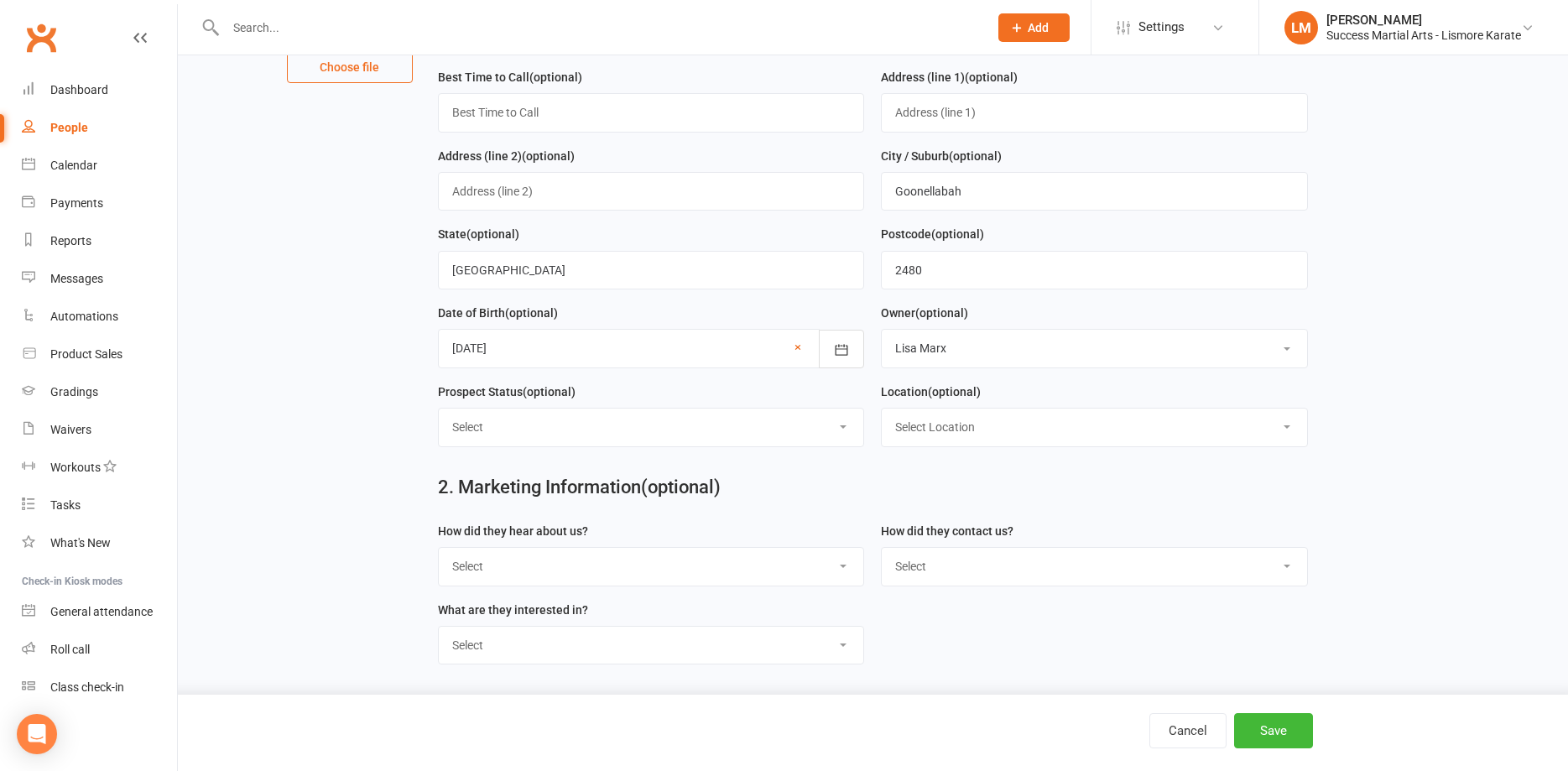
click at [439, 409] on select "Select Initial Contact Follow-up Call Follow-up Email Almost Ready Not Ready No…" at bounding box center [651, 427] width 425 height 37
click at [267, 354] on main "1. Contact Information Drop profile image here 300×300 Choose file First Name S…" at bounding box center [873, 443] width 1343 height 1187
click at [439, 548] on select "Select Google Search Referral Poster Word-of-Mouth general Walk by Letter Box D…" at bounding box center [651, 567] width 425 height 37
select select "Referral"
click option "Referral" at bounding box center [0, 0] width 0 height 0
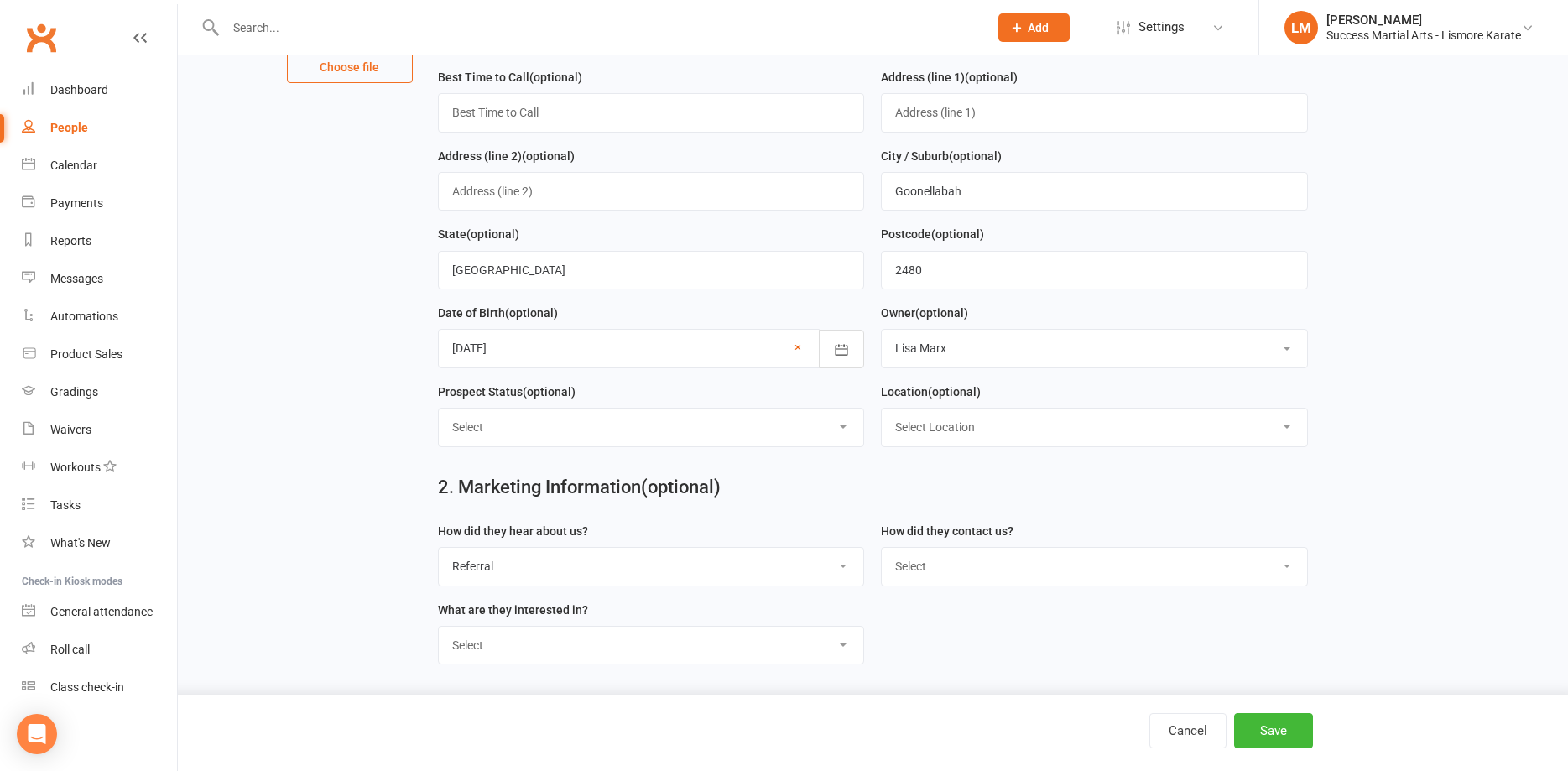
click at [881, 548] on select "Select Phone Email School Initiated Website FB Messenger FB Lead Form KL - Kids…" at bounding box center [1094, 567] width 425 height 37
select select "Phone"
click option "Phone" at bounding box center [0, 0] width 0 height 0
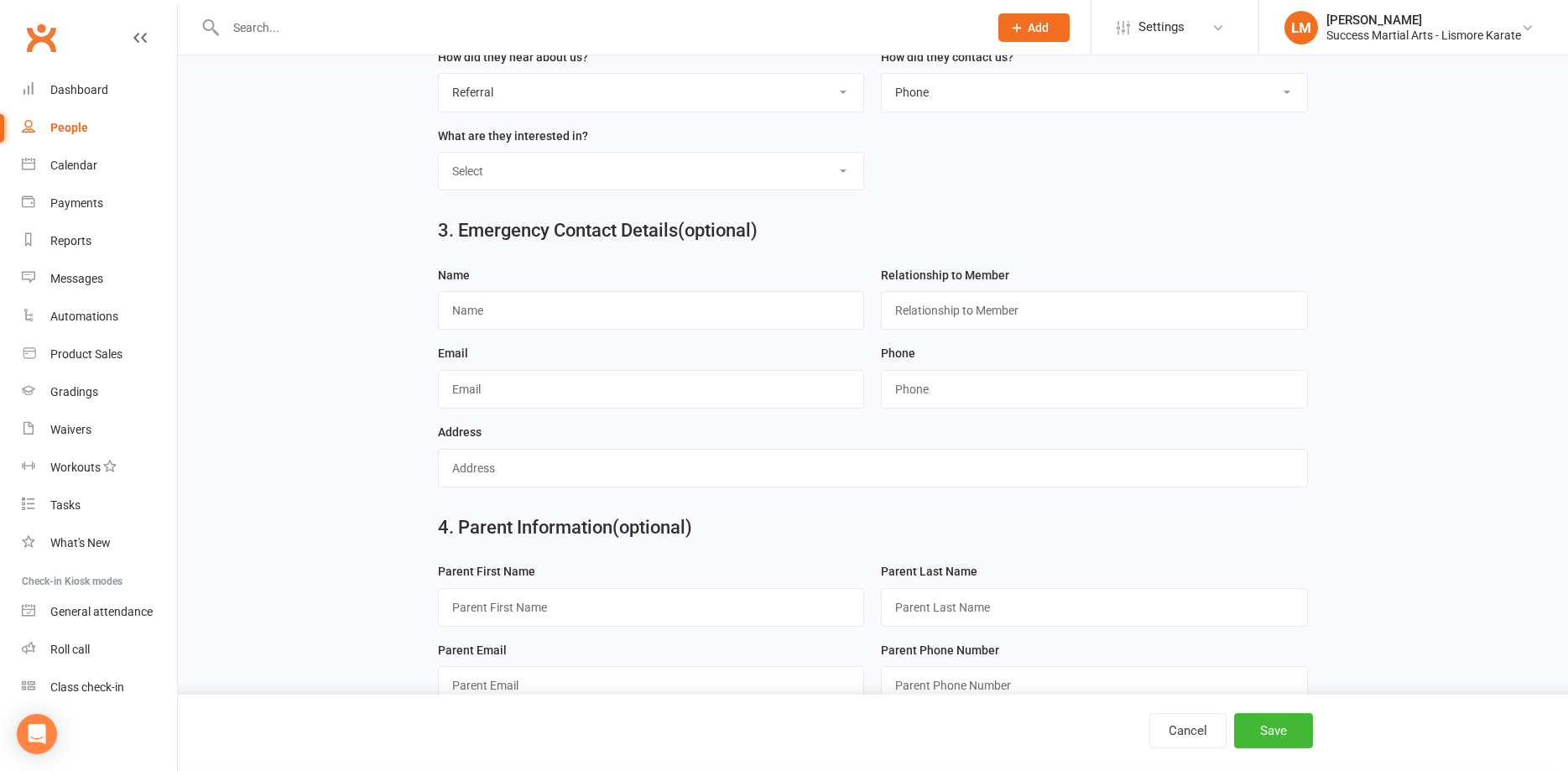
scroll to position [775, 0]
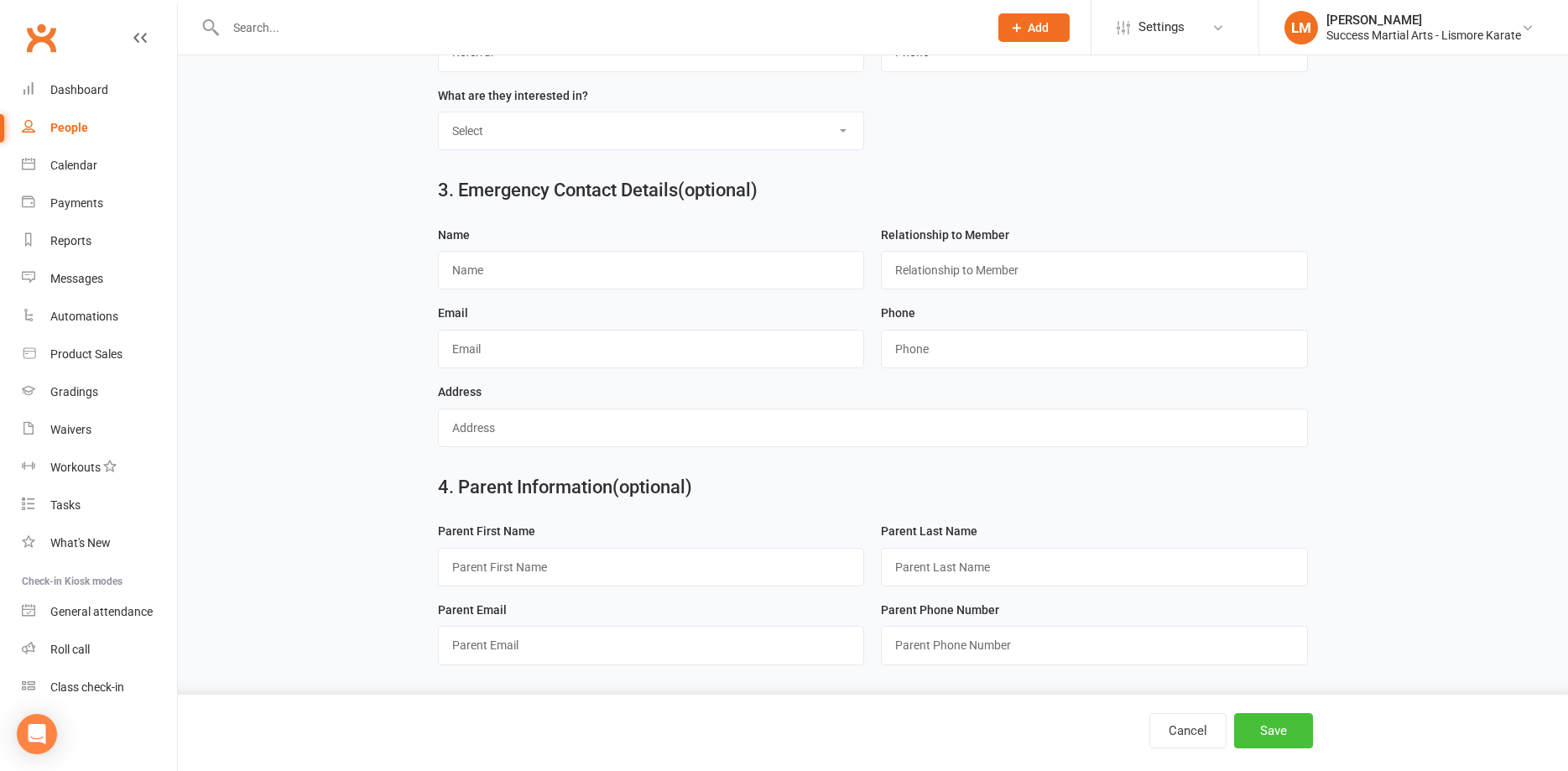
click at [1284, 731] on button "Save" at bounding box center [1272, 731] width 79 height 35
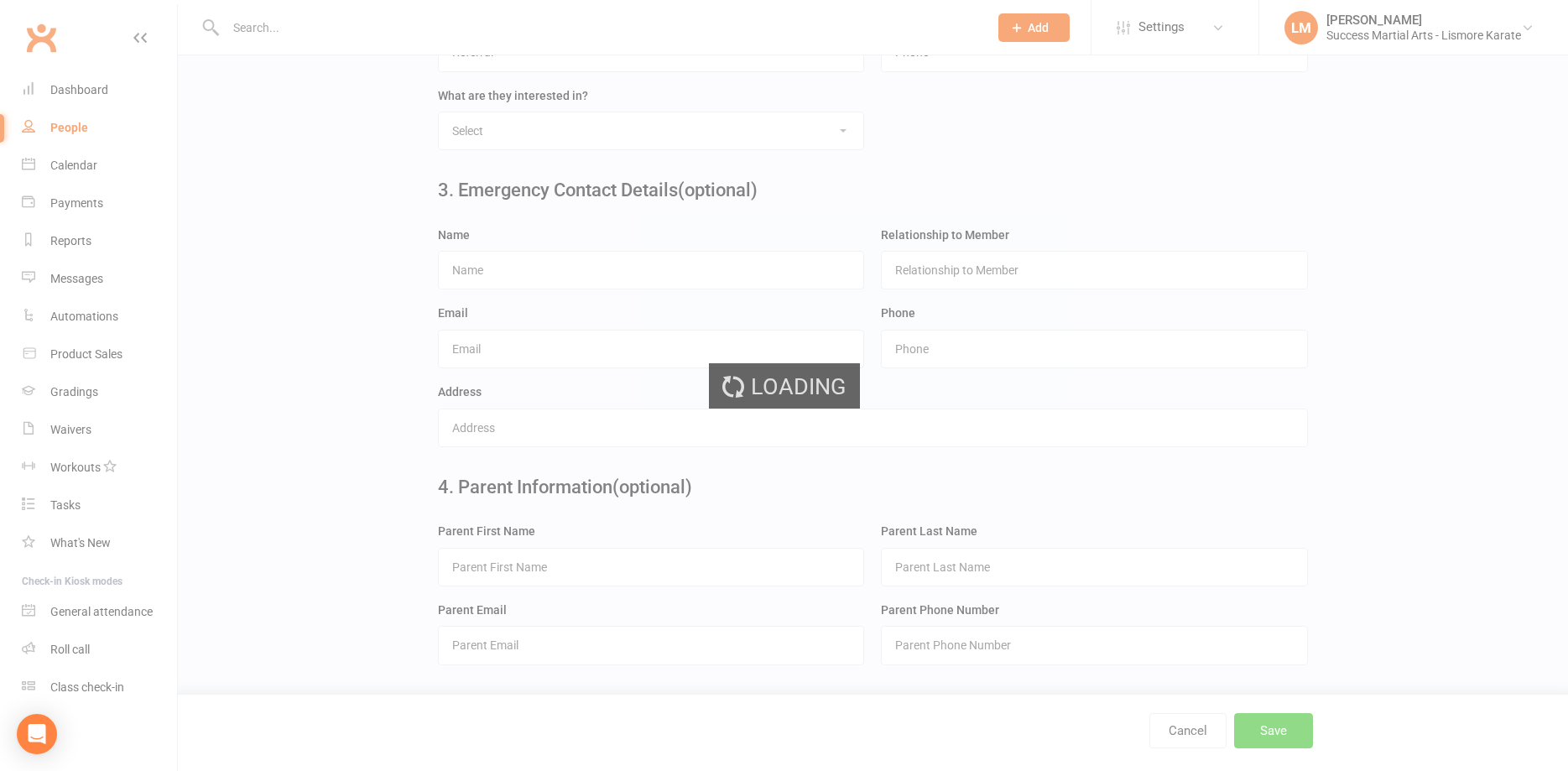
scroll to position [0, 0]
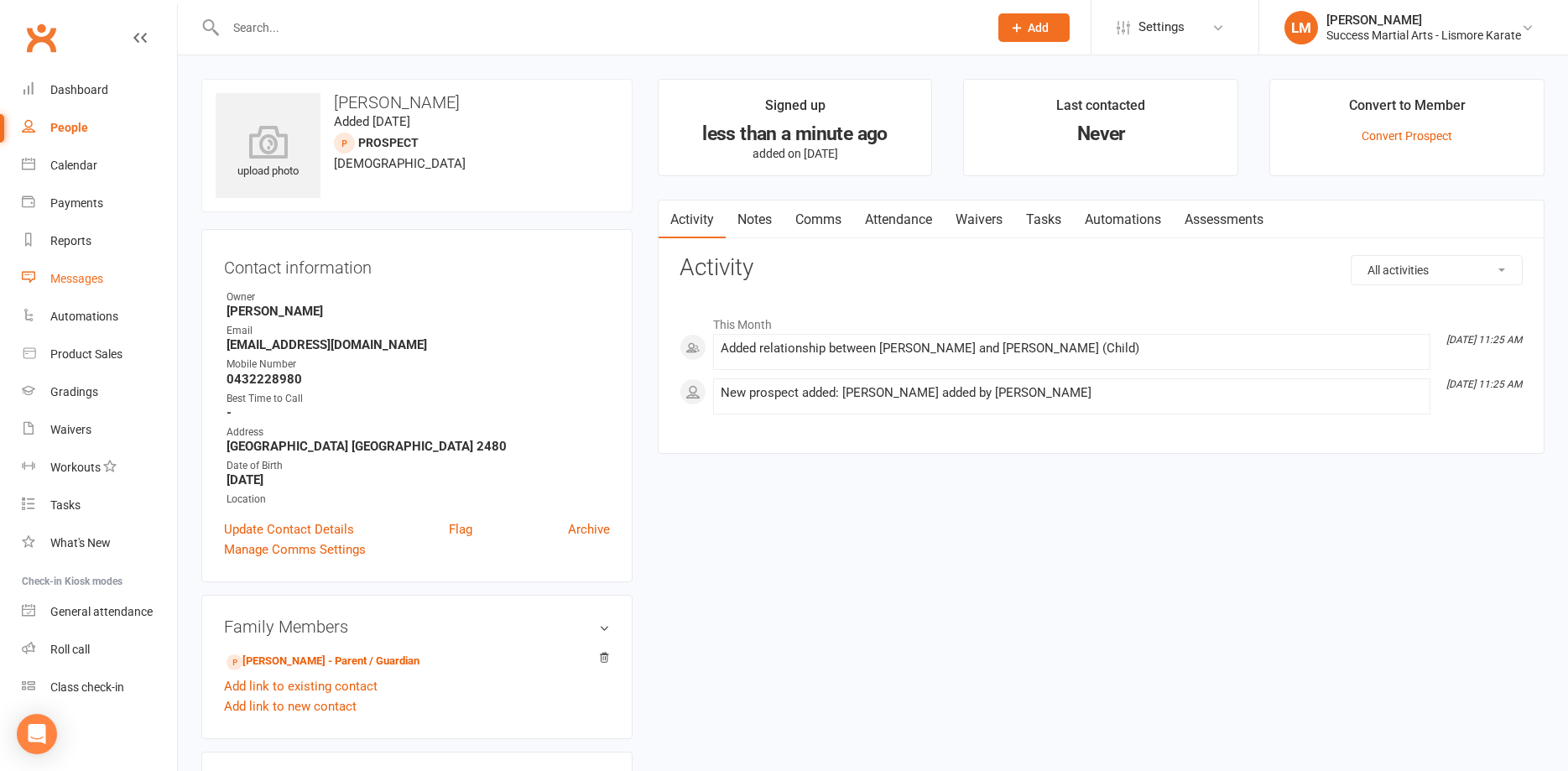
click at [80, 283] on div "Messages" at bounding box center [76, 278] width 53 height 14
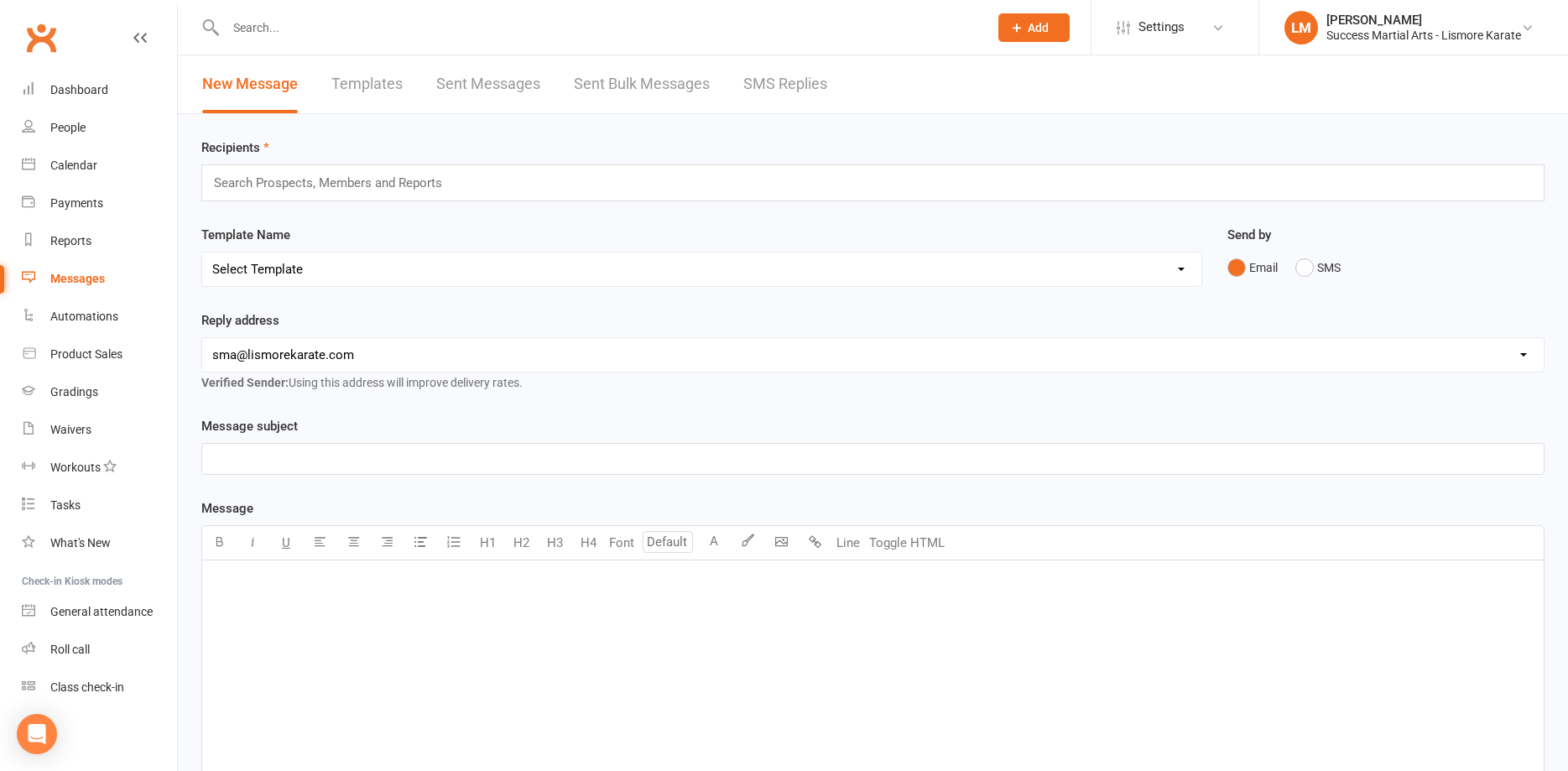
click at [253, 187] on input "text" at bounding box center [335, 183] width 246 height 22
click at [375, 80] on link "Templates" at bounding box center [367, 84] width 71 height 58
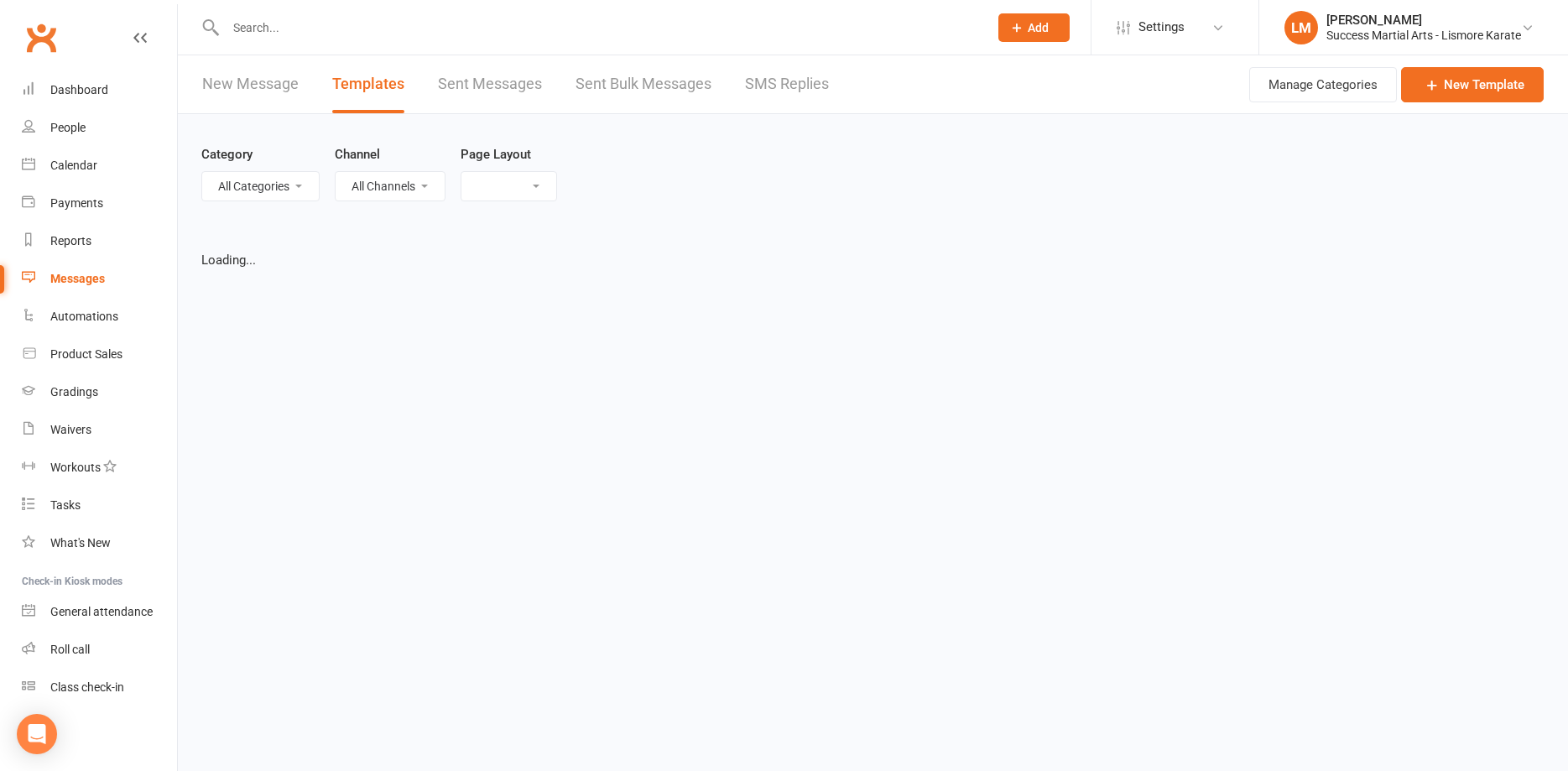
select select "list"
select select "100"
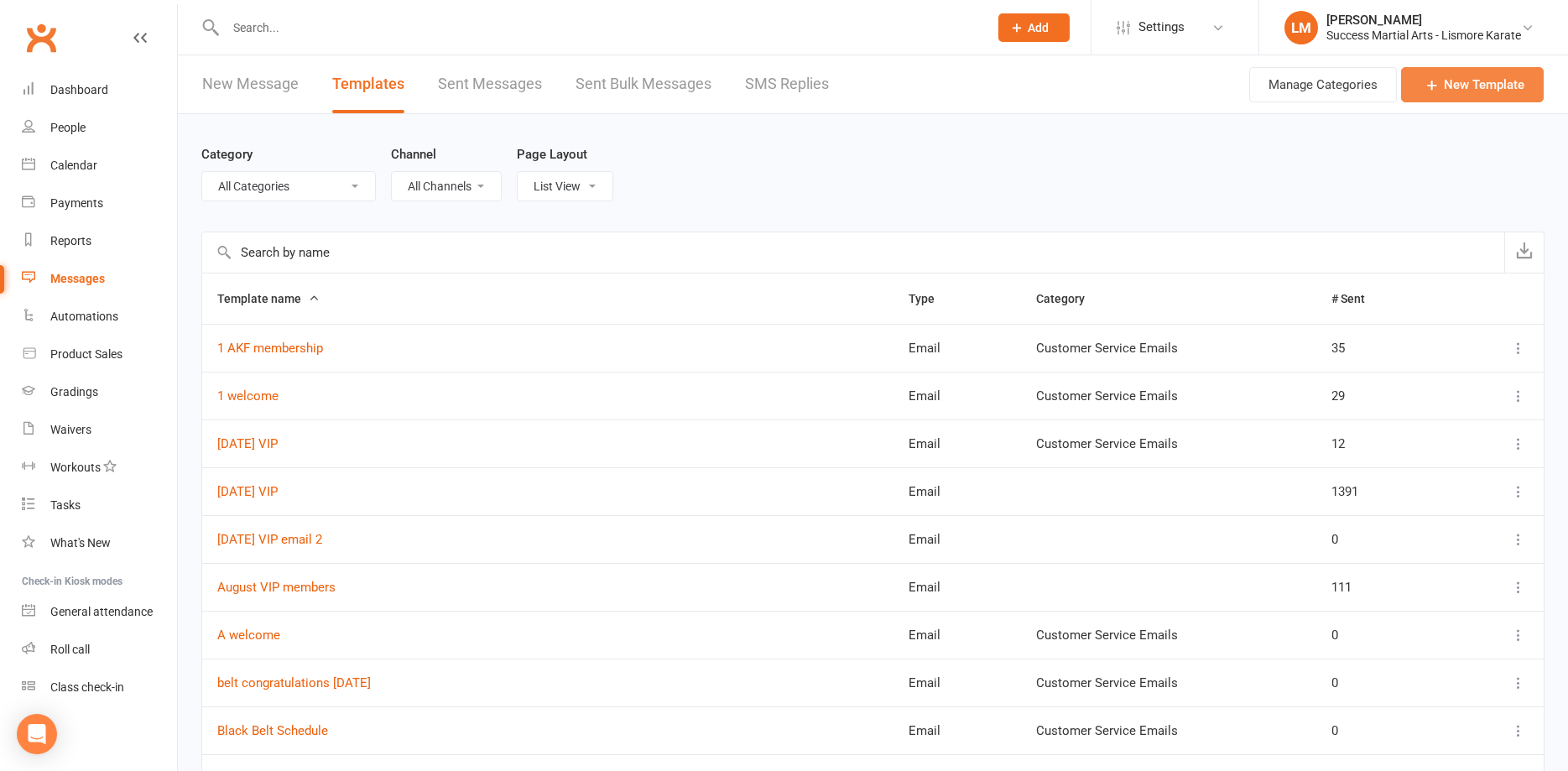
click at [1451, 80] on link "New Template" at bounding box center [1472, 85] width 142 height 35
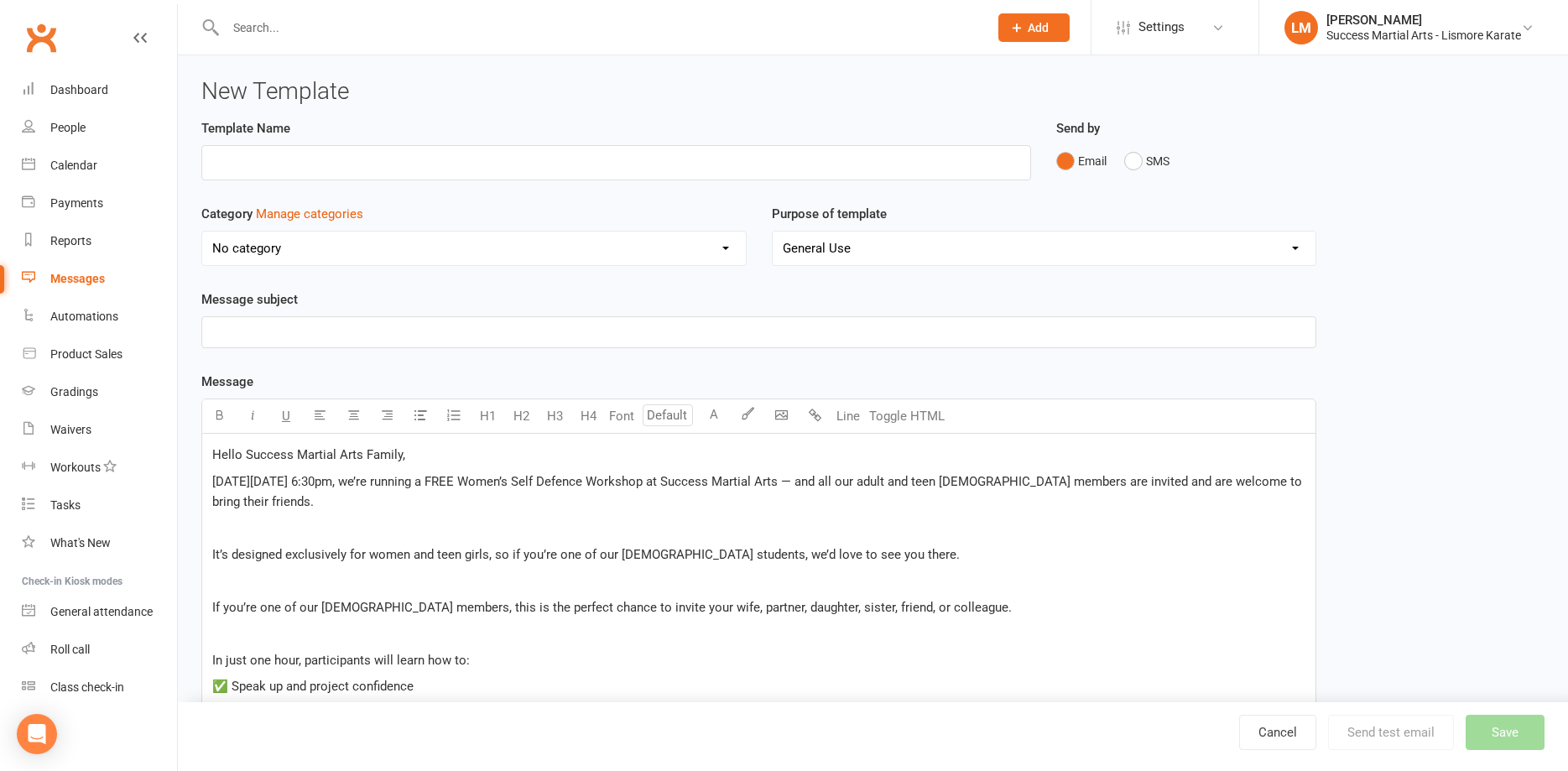
click at [253, 319] on div "﻿" at bounding box center [759, 332] width 1113 height 31
click at [256, 327] on span "Wemens self-Defence" at bounding box center [273, 332] width 123 height 15
click at [489, 305] on div "Message subject Wemen's self-Defence" at bounding box center [759, 319] width 1115 height 59
click at [301, 366] on div "Template Name Send by Email SMS Category Manage categories No category Customer…" at bounding box center [759, 720] width 1115 height 1204
click at [233, 339] on span "Wemen's self-Defence" at bounding box center [273, 332] width 123 height 15
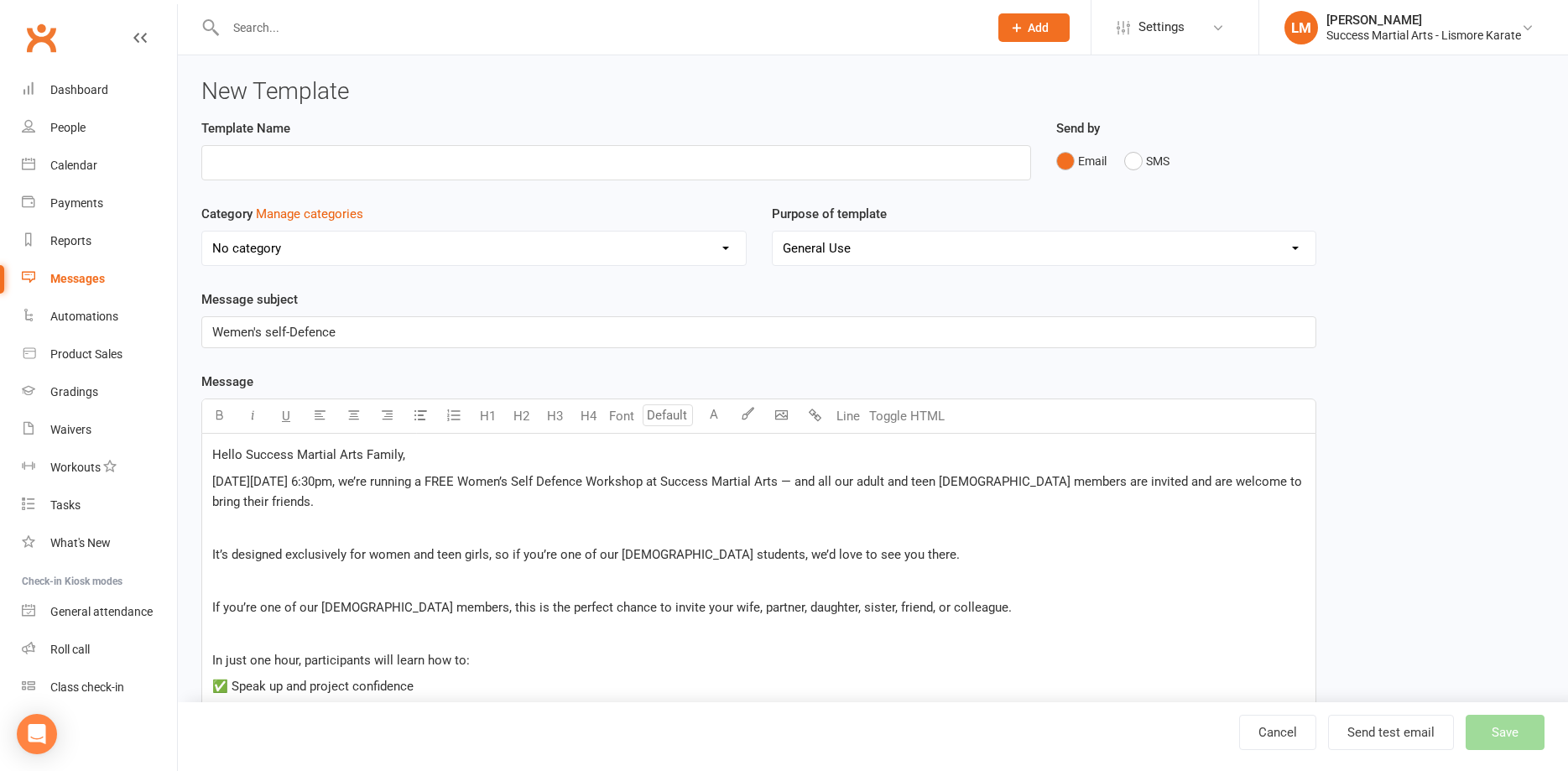
click at [258, 354] on div "Template Name Send by Email SMS Category Manage categories No category Customer…" at bounding box center [759, 720] width 1115 height 1204
click at [253, 333] on span "Wemen's self-Defence" at bounding box center [273, 332] width 123 height 15
drag, startPoint x: 263, startPoint y: 330, endPoint x: 185, endPoint y: 333, distance: 78.1
click at [201, 333] on div "Wemen's self-Defence" at bounding box center [759, 332] width 1115 height 31
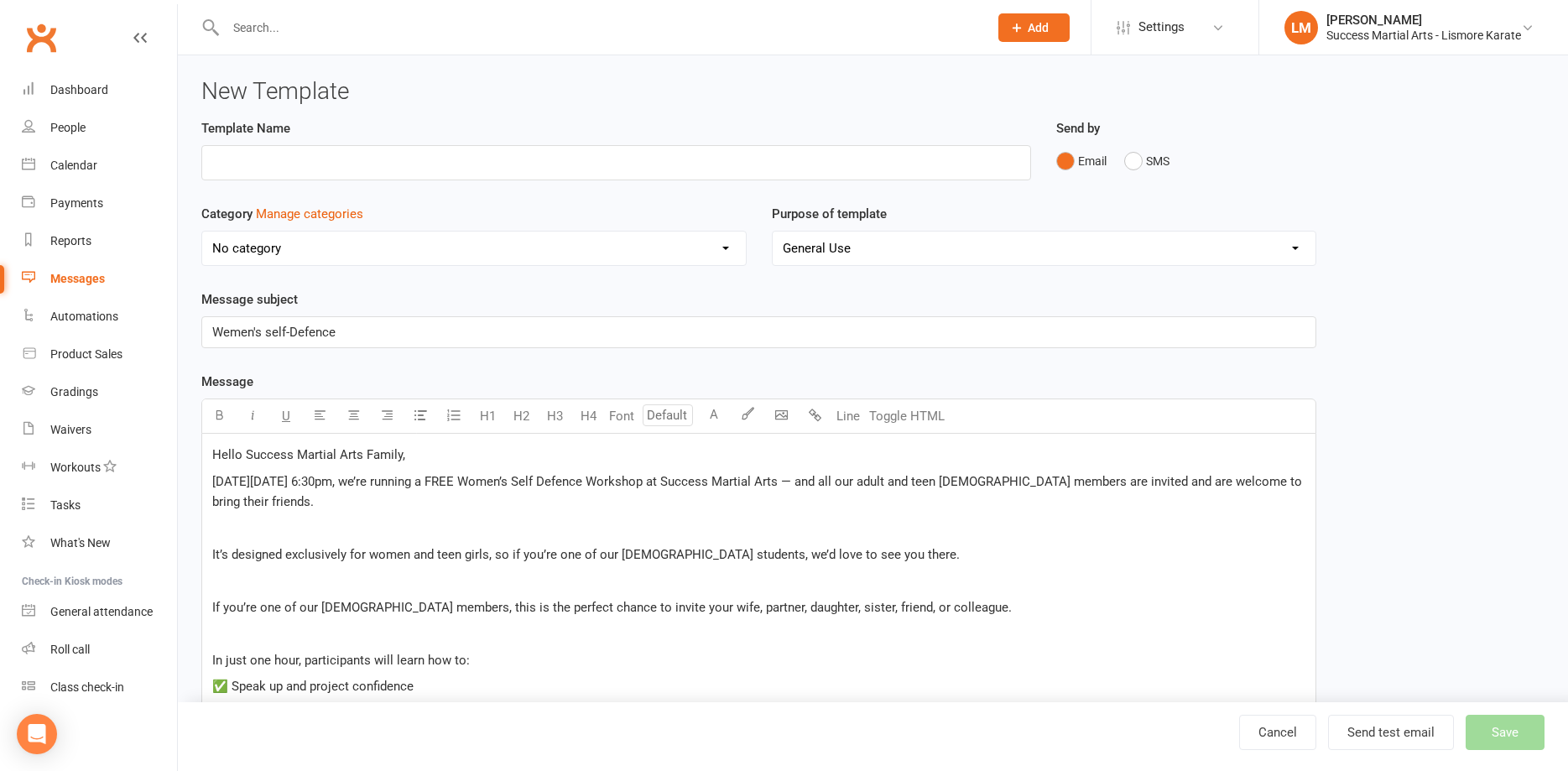
click at [492, 300] on div "Message subject Wemen's self-Defence" at bounding box center [759, 319] width 1115 height 59
click at [229, 333] on span "Wemen's self-Defence" at bounding box center [273, 332] width 123 height 15
drag, startPoint x: 424, startPoint y: 360, endPoint x: 408, endPoint y: 358, distance: 16.1
click at [426, 360] on div "Template Name Send by Email SMS Category Manage categories No category Customer…" at bounding box center [759, 720] width 1115 height 1204
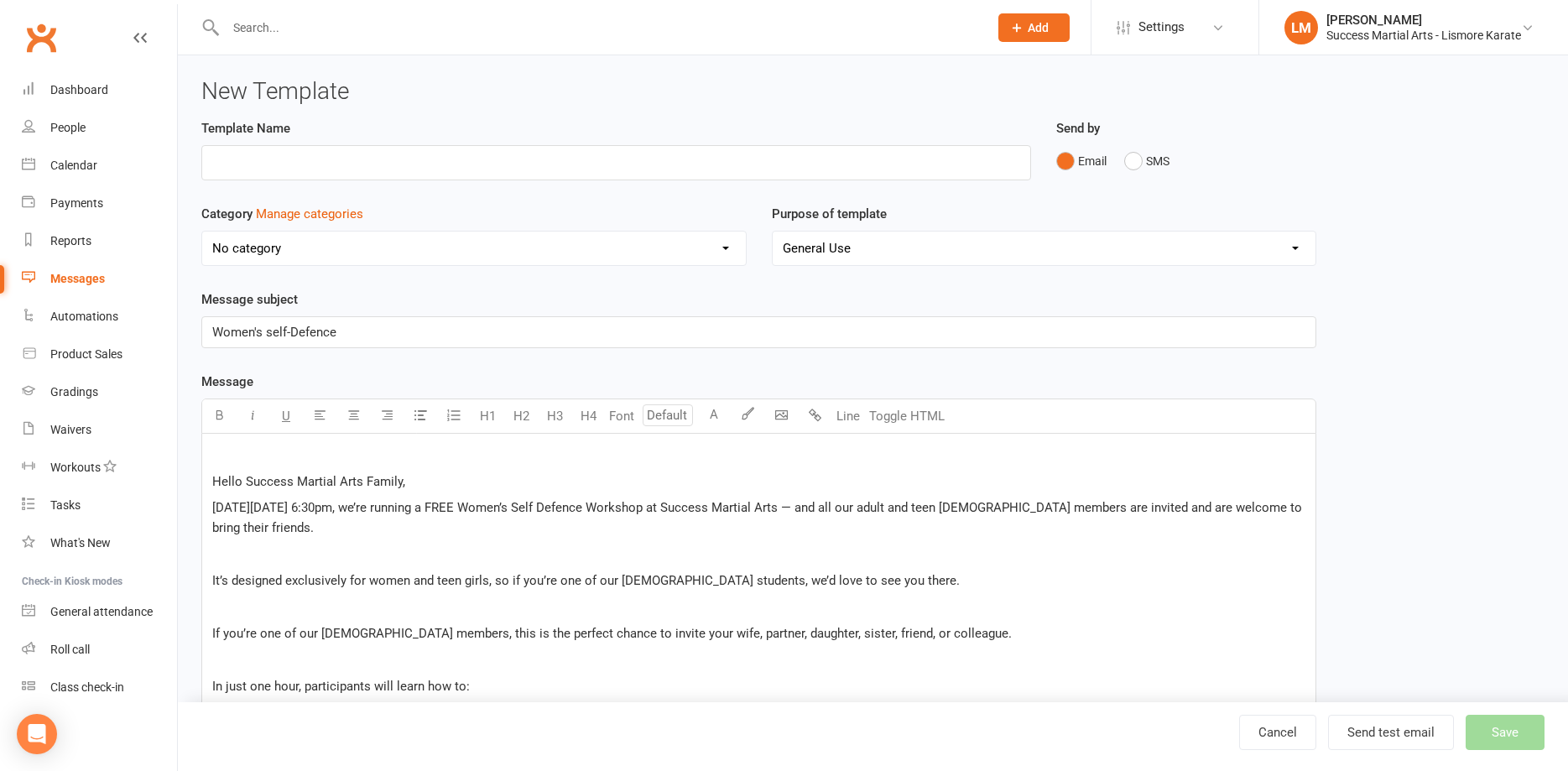
click at [223, 454] on p "﻿" at bounding box center [759, 455] width 1093 height 20
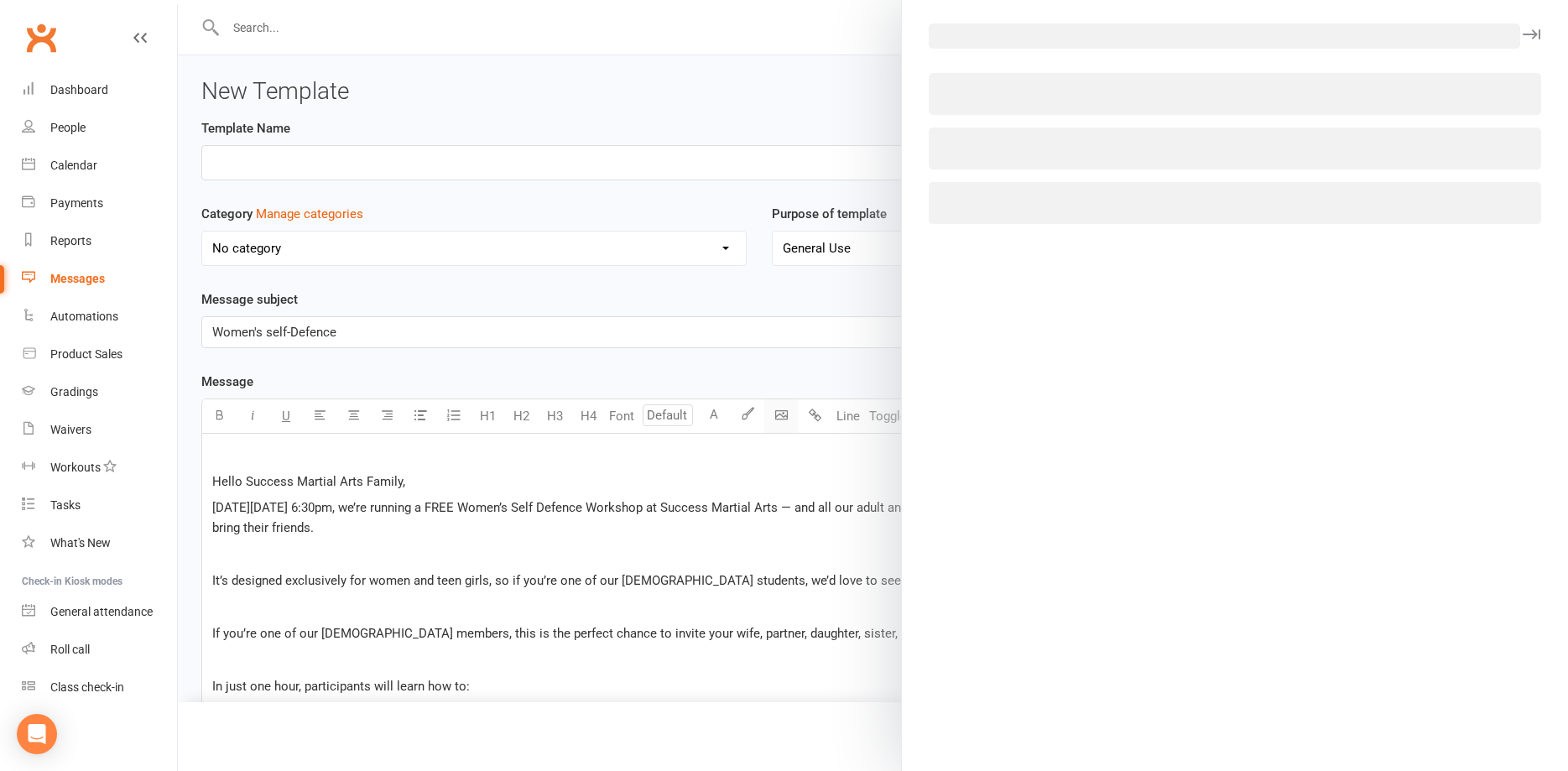
click at [772, 416] on body "Prospect Member Non-attending contact Class / event Appointment Grading event T…" at bounding box center [784, 694] width 1568 height 1380
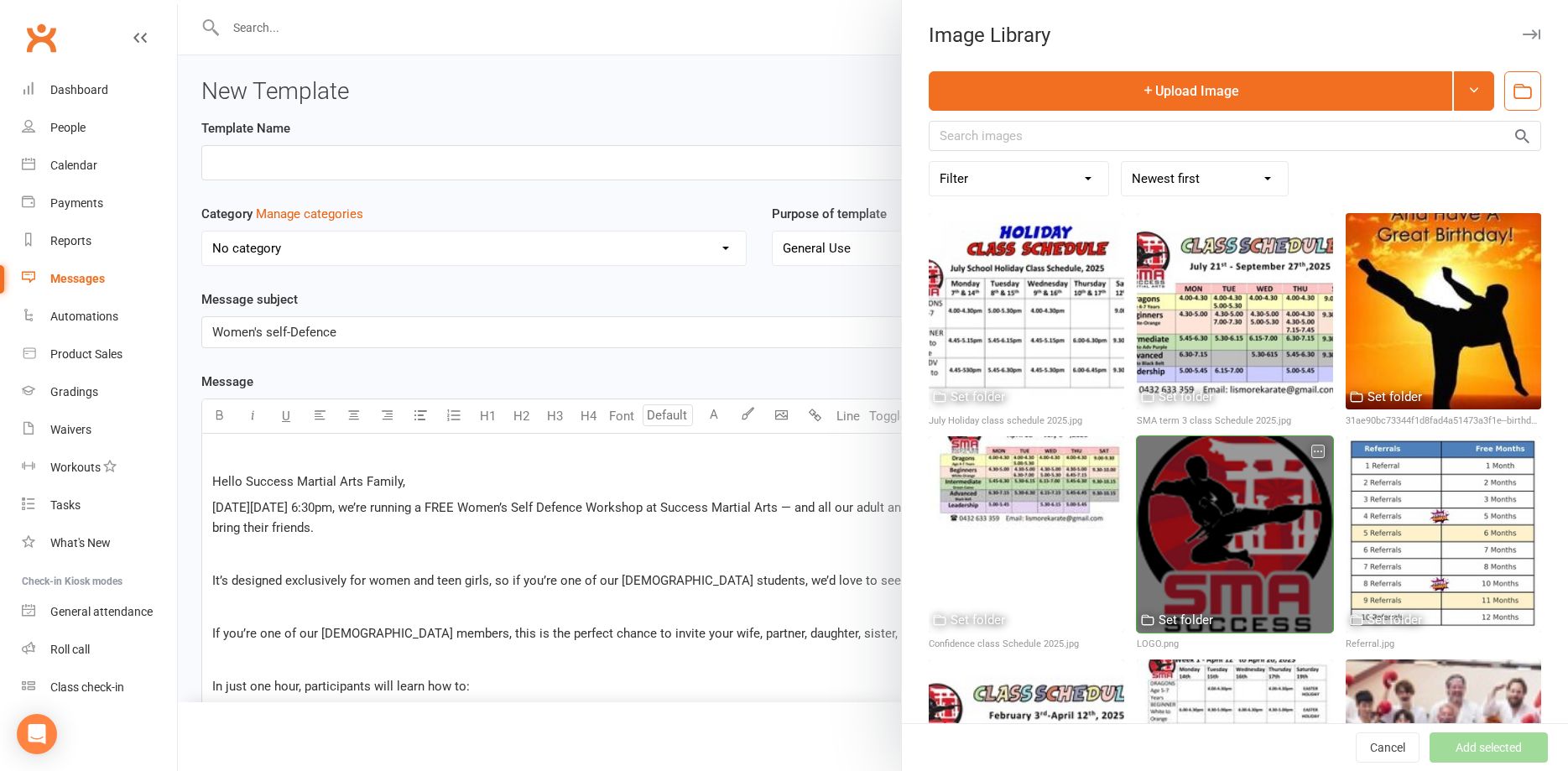
drag, startPoint x: 1241, startPoint y: 480, endPoint x: 1295, endPoint y: 507, distance: 60.4
click at [1243, 479] on div at bounding box center [1234, 534] width 196 height 196
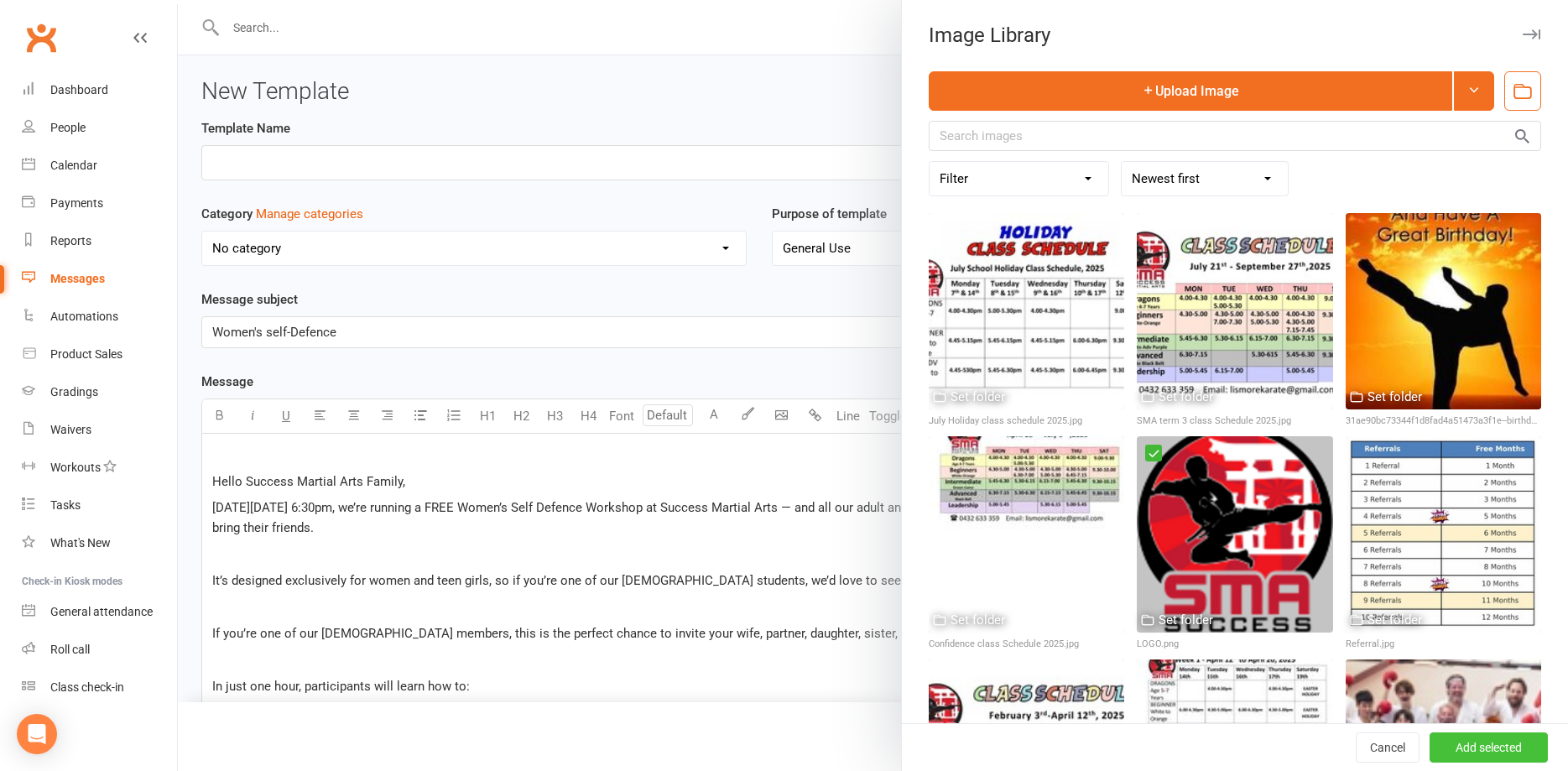
click at [1480, 754] on button "Add selected" at bounding box center [1489, 748] width 118 height 31
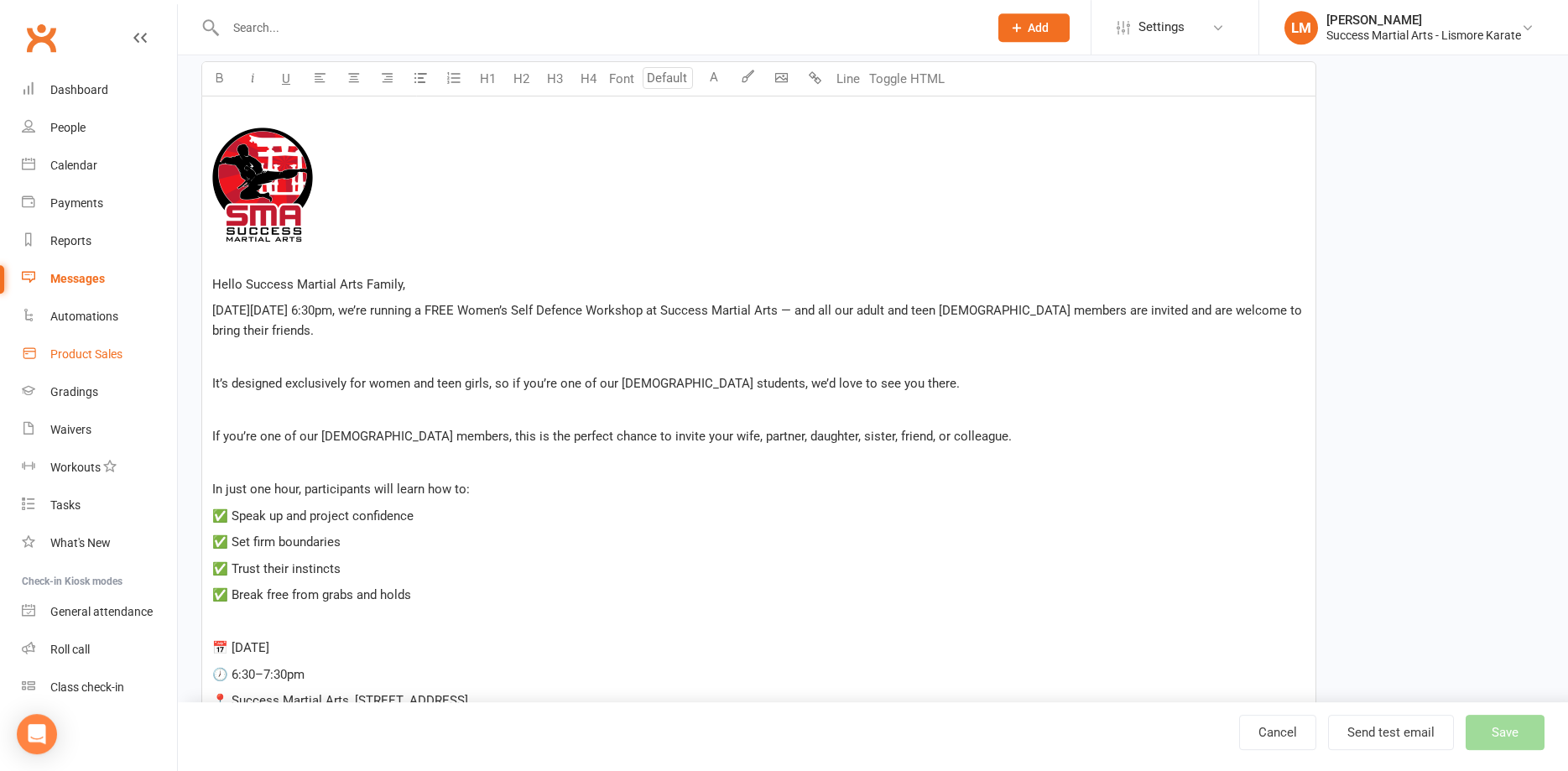
scroll to position [342, 0]
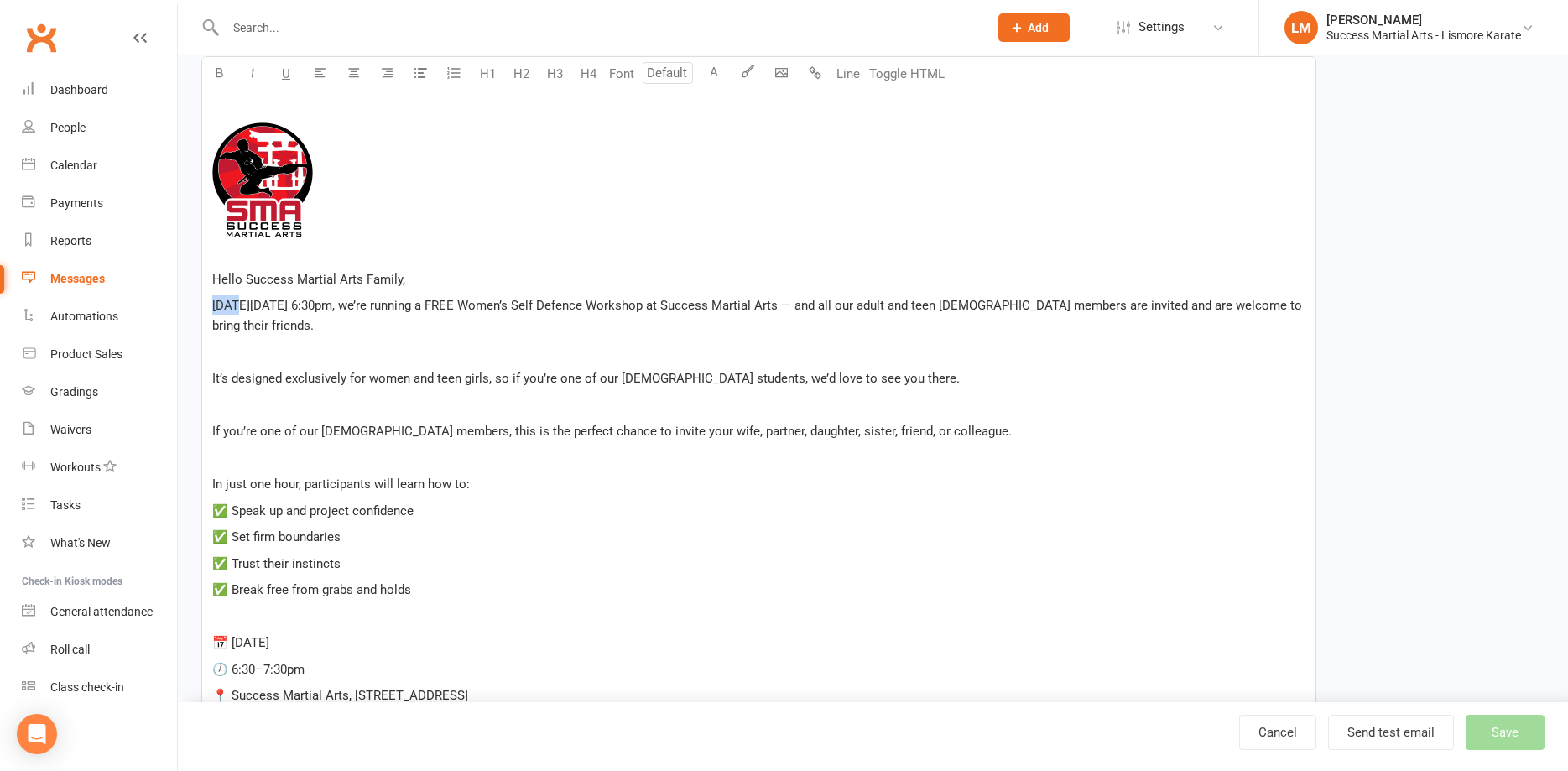
drag, startPoint x: 237, startPoint y: 300, endPoint x: 139, endPoint y: 303, distance: 98.0
click at [201, 303] on div "﻿ ﻿ ﻿ Hello Success Martial Arts Family, This Thursday, 28 August at 6:30pm, we…" at bounding box center [759, 537] width 1115 height 891
click at [430, 306] on span "On Thursday, 28 August at 6:30pm, we’re running a FREE Women’s Self Defence Wor…" at bounding box center [759, 315] width 1093 height 35
click at [869, 300] on span "On Thursday, 28 August at 6:30pm, I will be running a FREE Women’s Self Defence…" at bounding box center [759, 315] width 1092 height 35
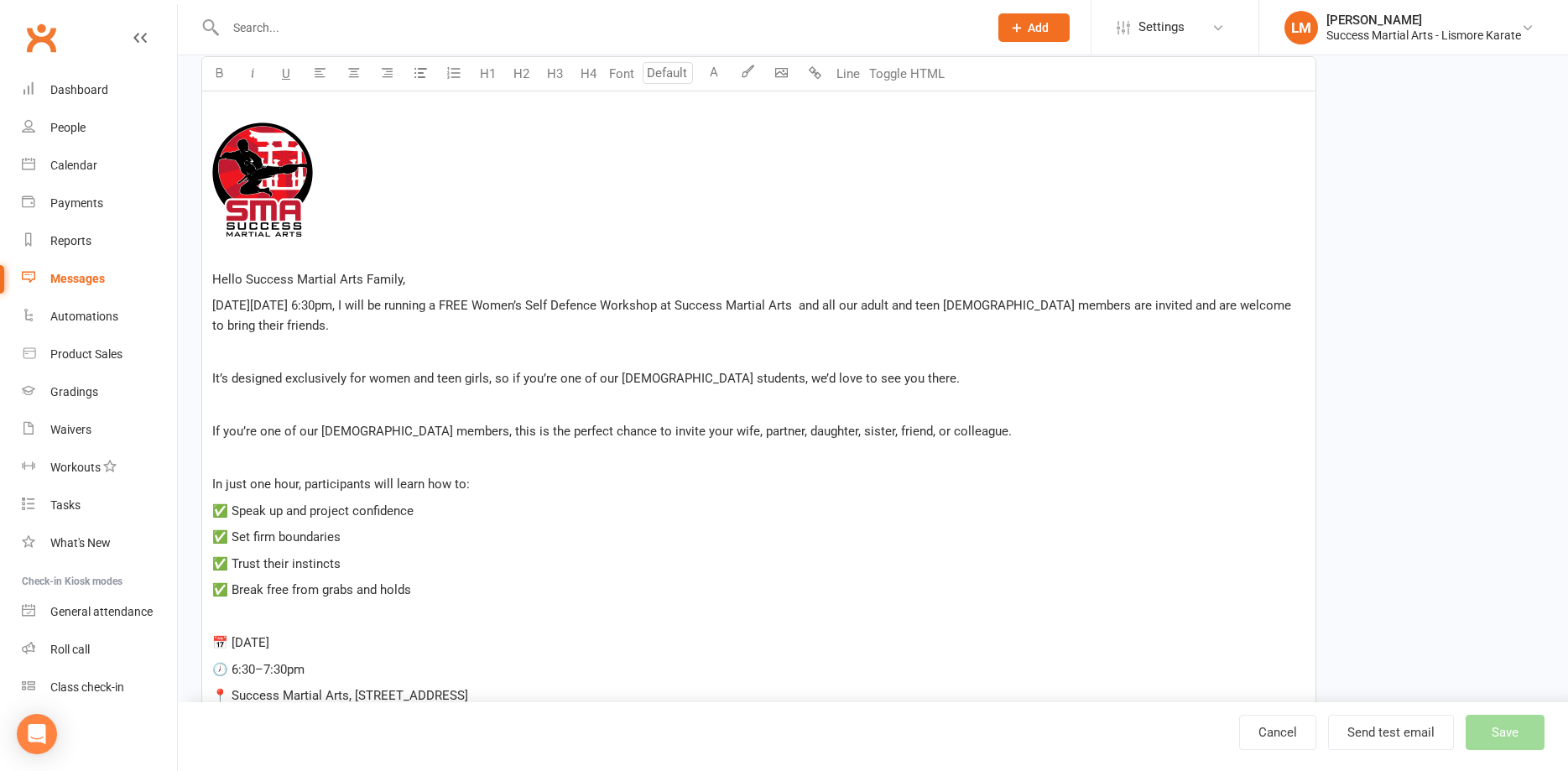
drag, startPoint x: 233, startPoint y: 356, endPoint x: 569, endPoint y: 355, distance: 336.0
click at [237, 354] on p "﻿" at bounding box center [759, 352] width 1093 height 20
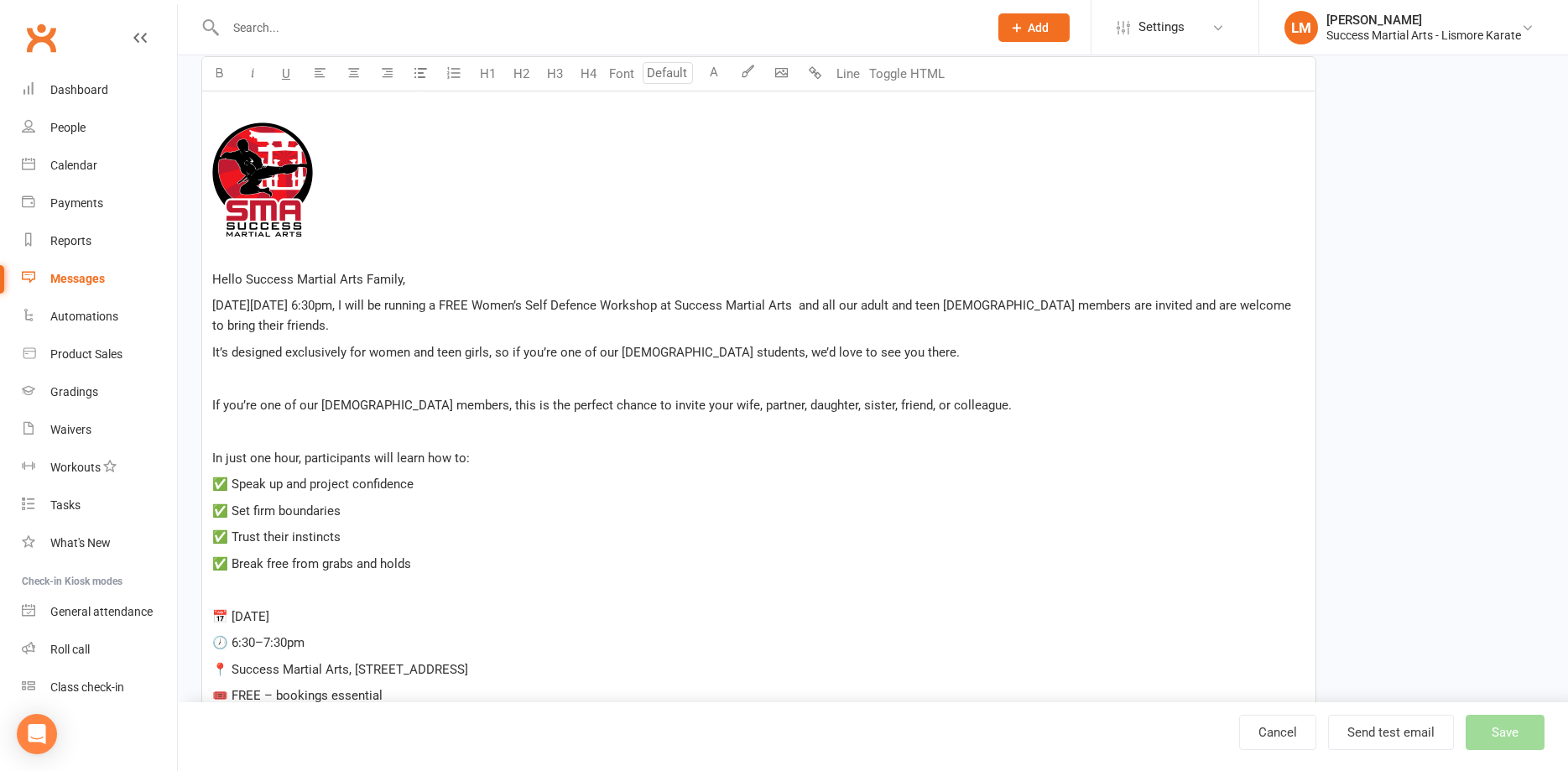
click at [248, 383] on p "﻿" at bounding box center [759, 379] width 1093 height 20
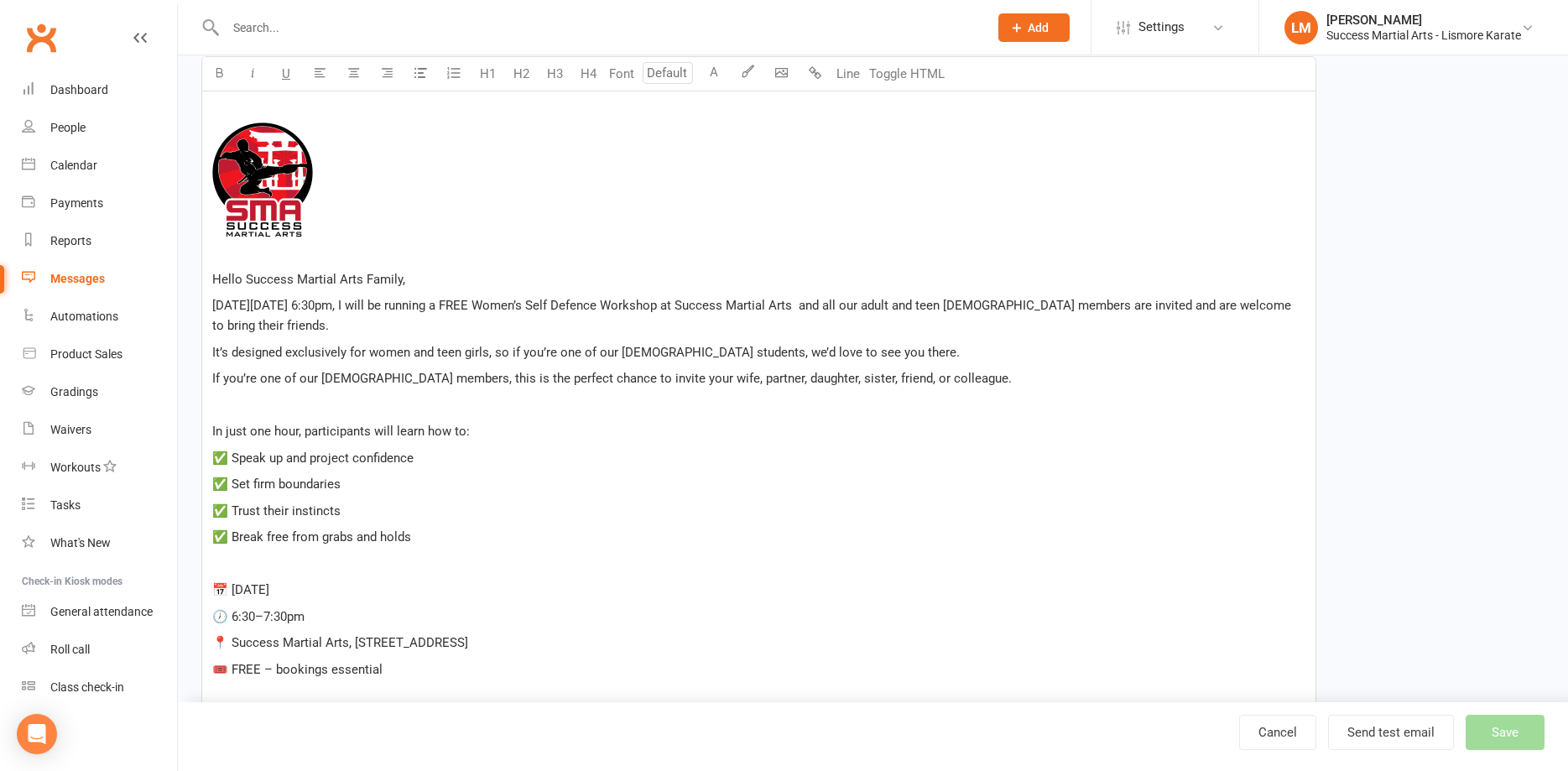
click at [293, 405] on p "﻿" at bounding box center [759, 406] width 1093 height 20
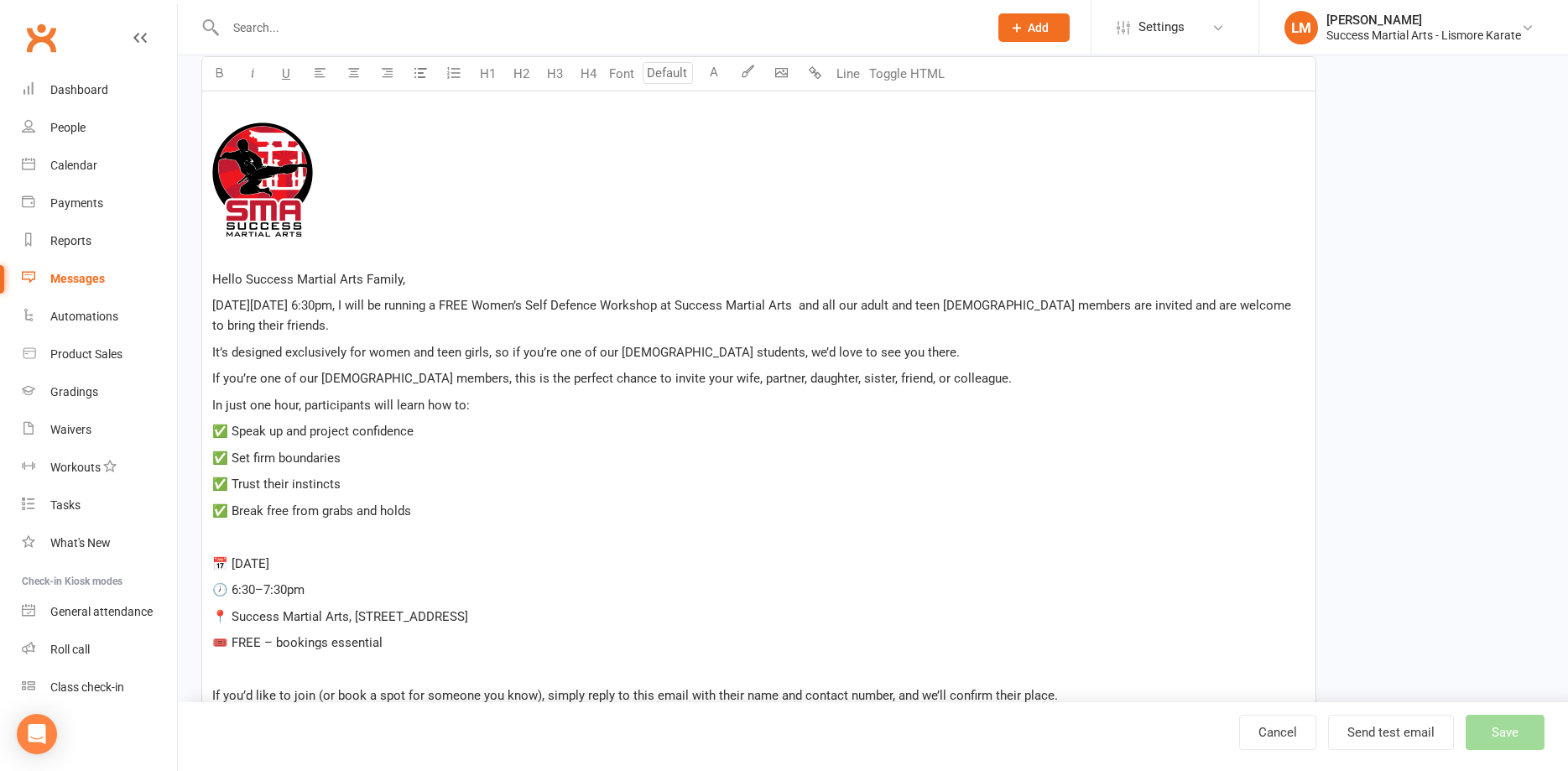
click at [567, 378] on span "If you’re one of our male members, this is the perfect chance to invite your wi…" at bounding box center [612, 378] width 799 height 15
click at [654, 379] on span "If you’re one of our male members, this is the perfect chance to send the invit…" at bounding box center [638, 378] width 851 height 15
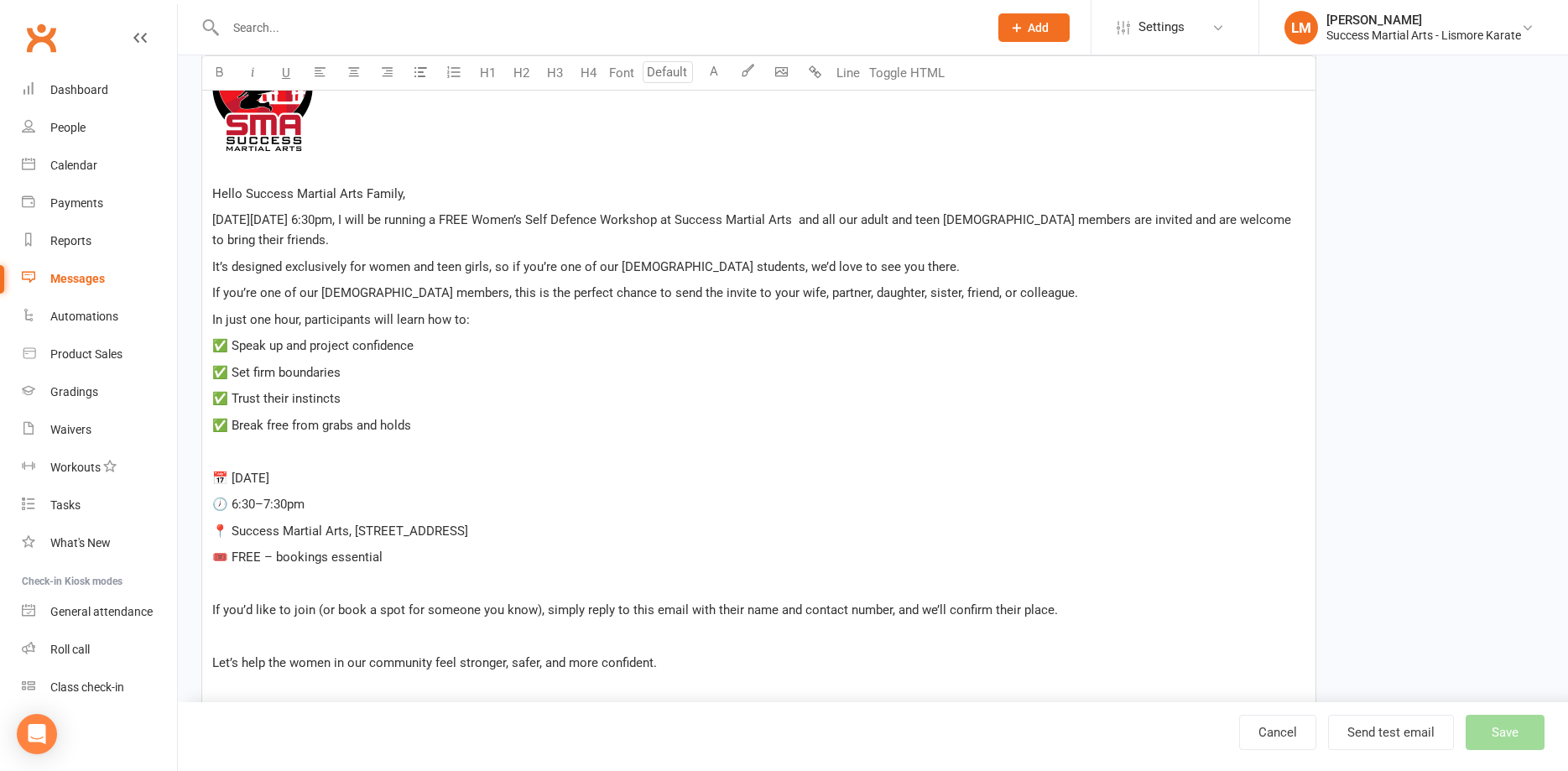
click at [251, 594] on p "﻿" at bounding box center [759, 584] width 1093 height 20
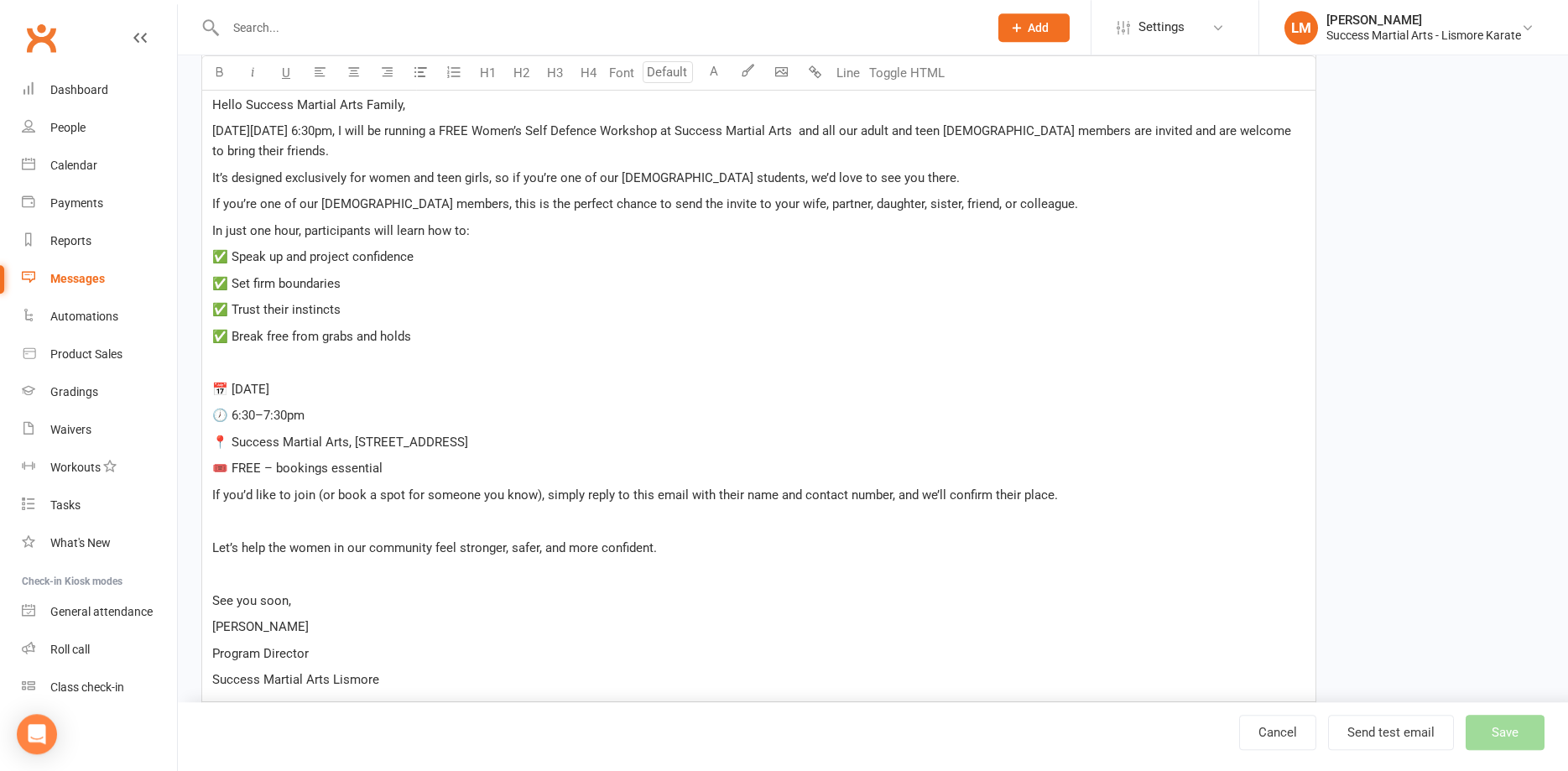
scroll to position [685, 0]
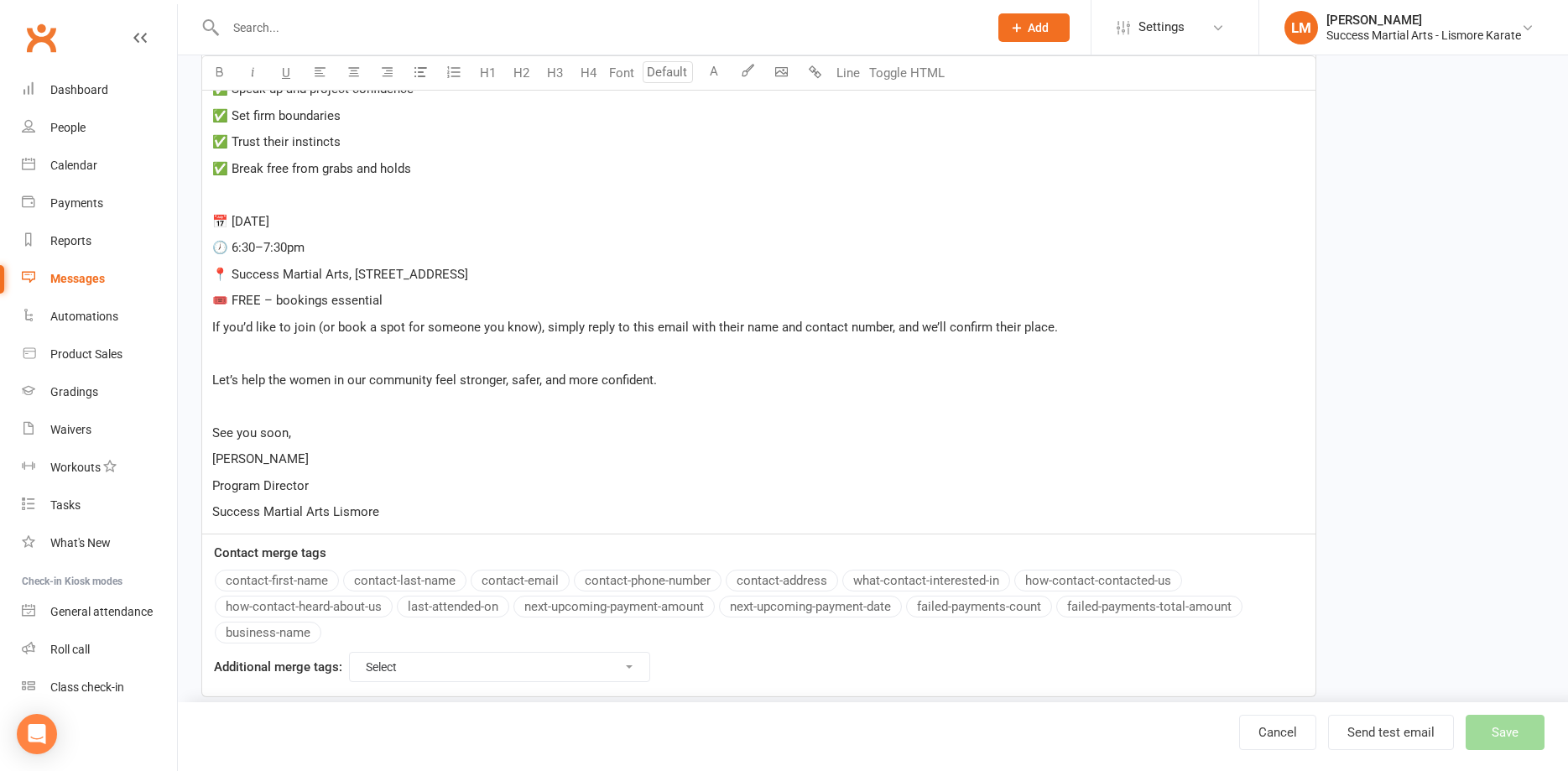
click at [252, 353] on p "﻿" at bounding box center [759, 353] width 1093 height 20
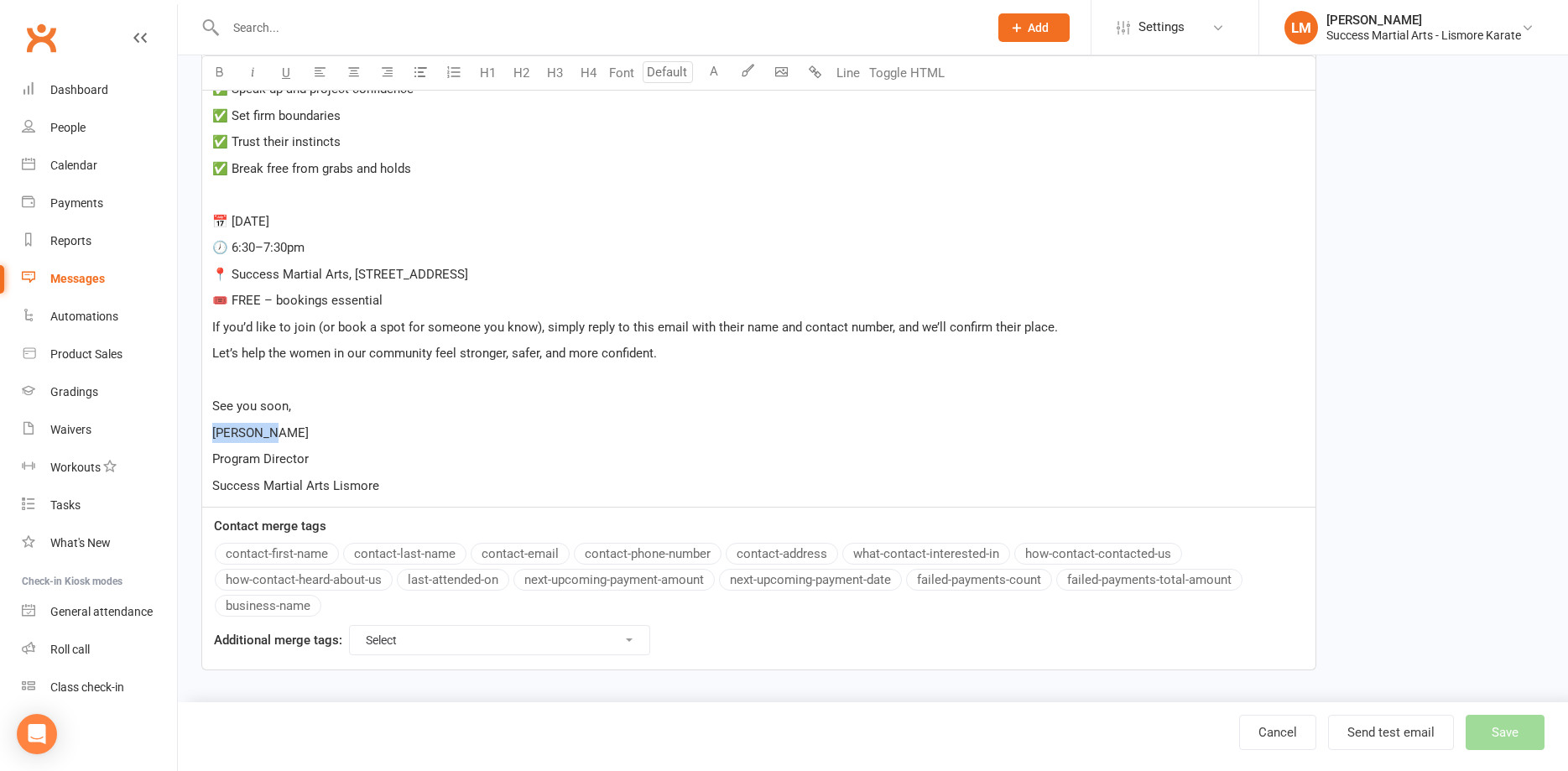
drag, startPoint x: 265, startPoint y: 441, endPoint x: 148, endPoint y: 441, distance: 117.0
click at [201, 441] on div "﻿ ﻿ ﻿ Hello Success Martial Arts Family, On Thursday, 28 August at 6:30pm, I wi…" at bounding box center [759, 129] width 1115 height 760
drag, startPoint x: 336, startPoint y: 456, endPoint x: 188, endPoint y: 469, distance: 148.6
click at [201, 469] on div "﻿ ﻿ ﻿ Hello Success Martial Arts Family, On Thursday, 28 August at 6:30pm, I wi…" at bounding box center [759, 129] width 1115 height 760
click at [261, 386] on p "﻿" at bounding box center [759, 380] width 1093 height 20
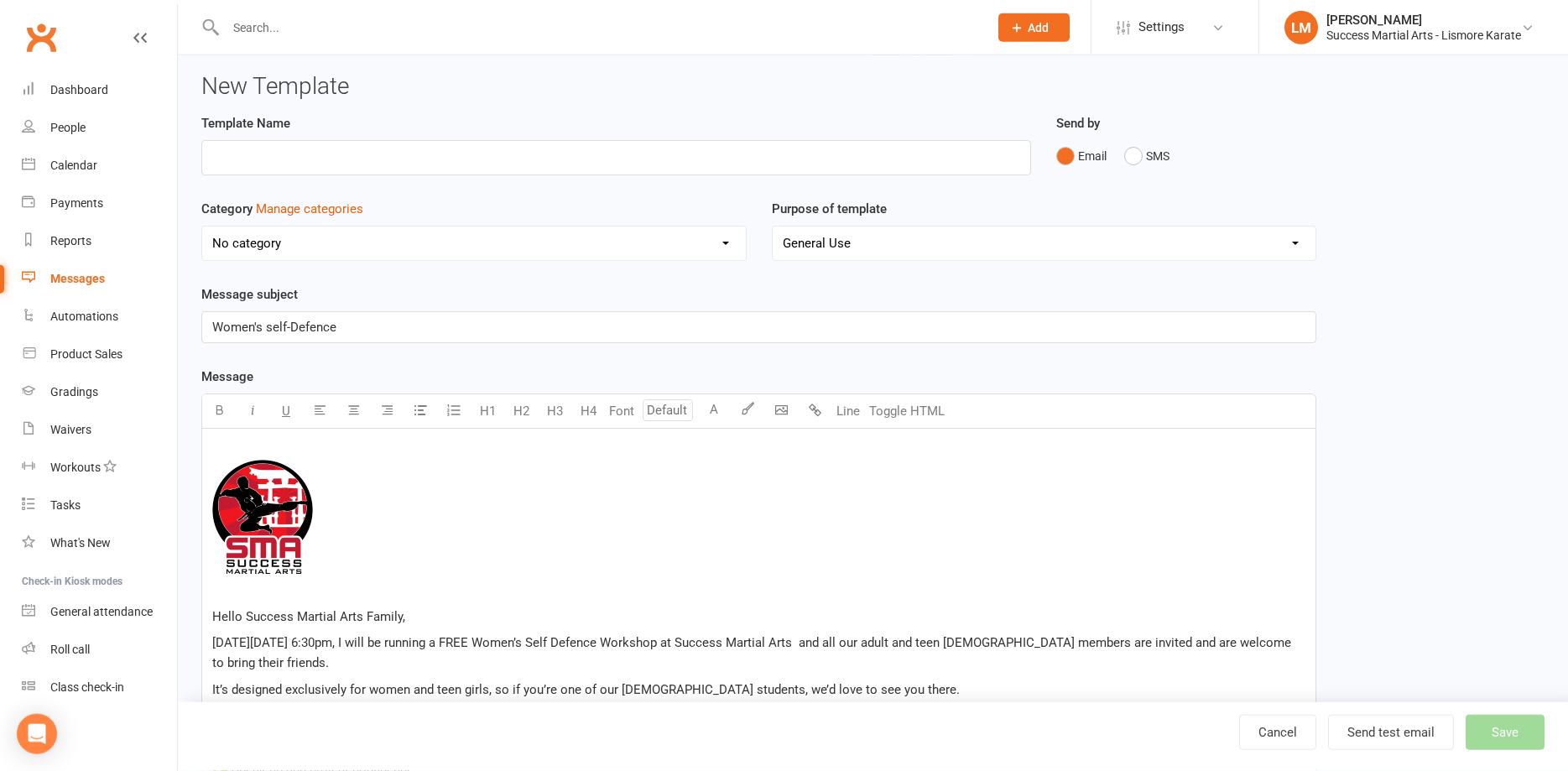
scroll to position [0, 0]
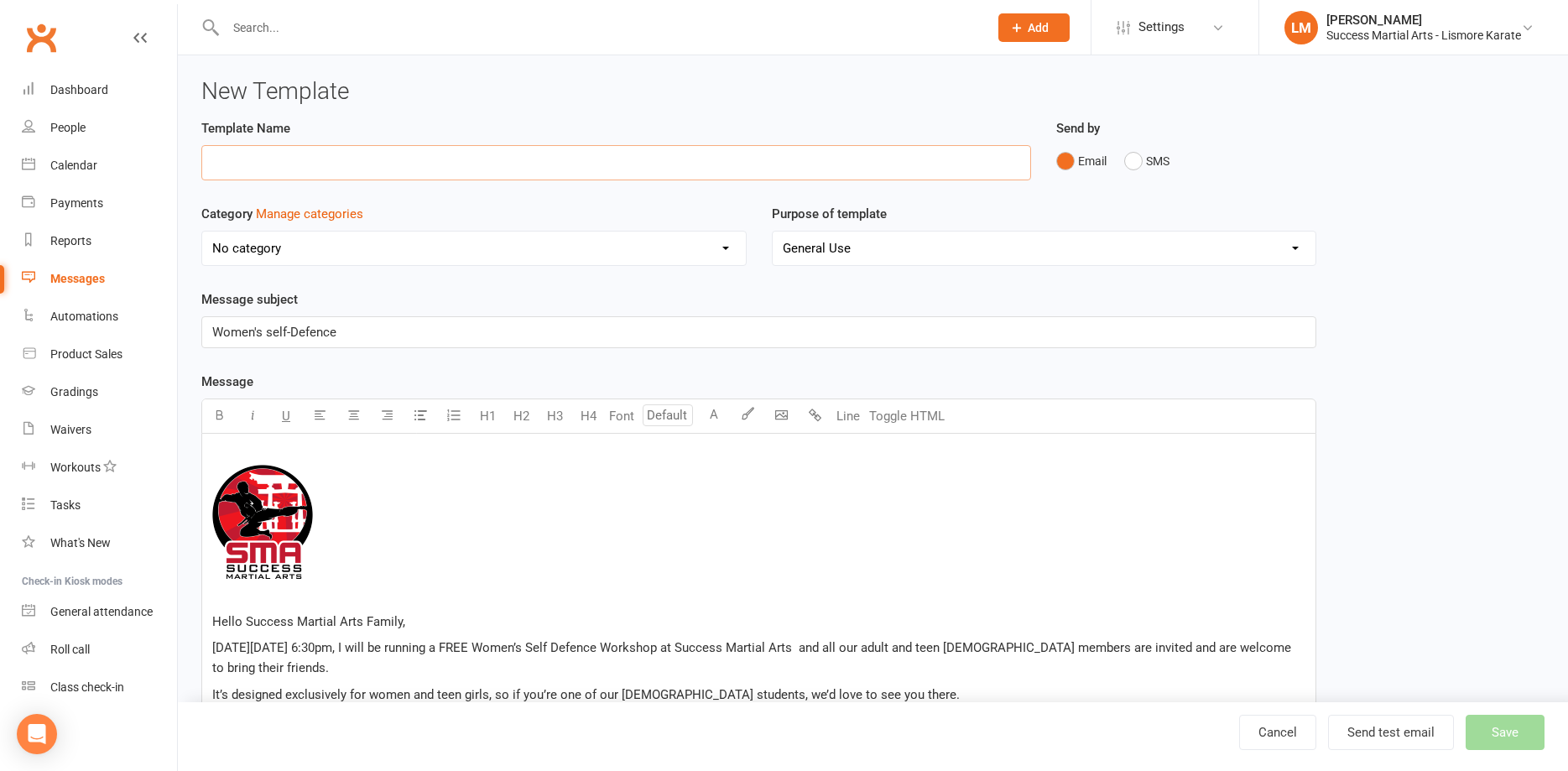
click at [247, 163] on input "text" at bounding box center [616, 163] width 830 height 35
type input "WSD Students"
click at [1509, 732] on button "Save" at bounding box center [1504, 733] width 79 height 35
select select "100"
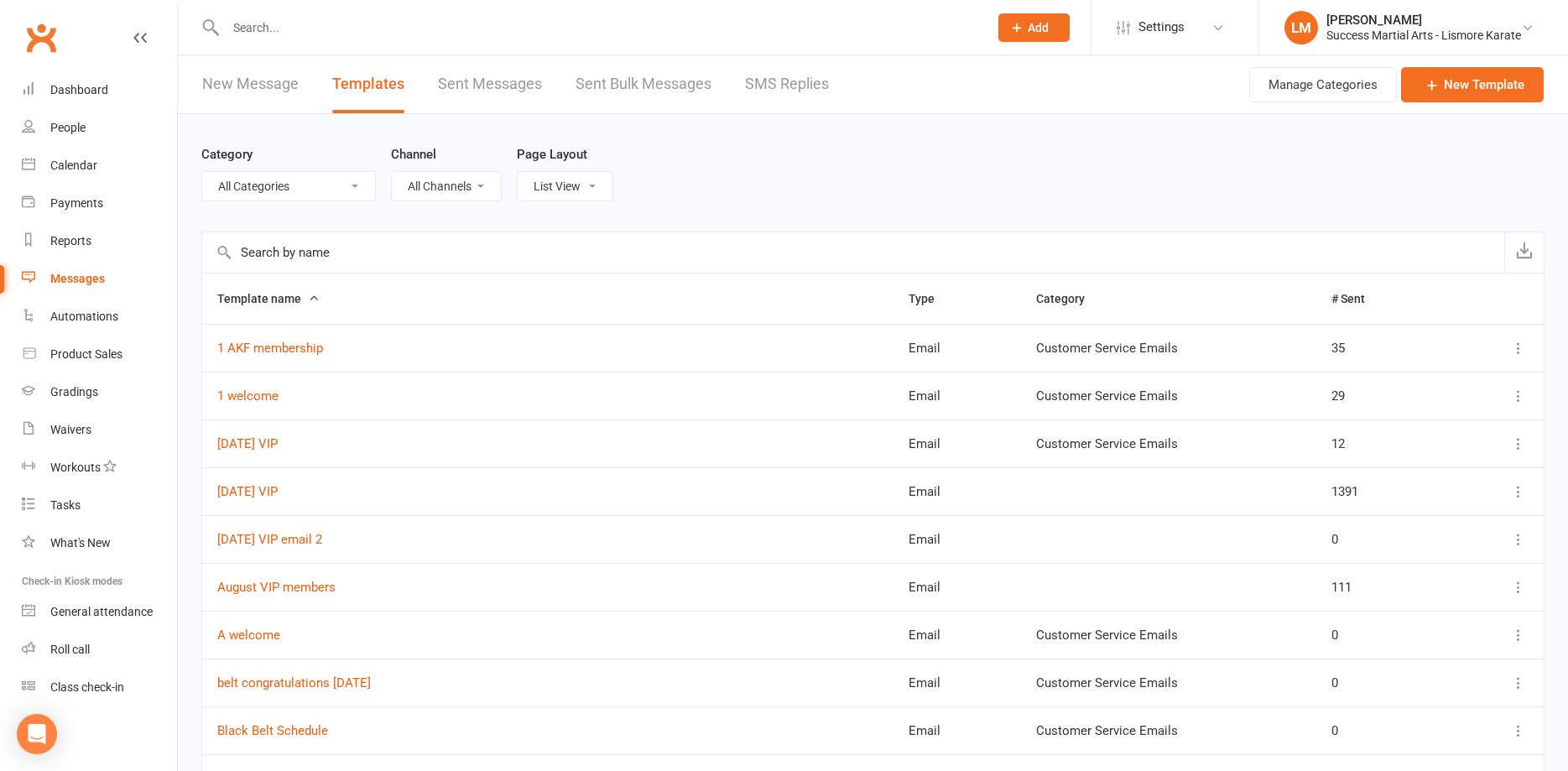
click at [71, 282] on div "Messages" at bounding box center [77, 278] width 55 height 14
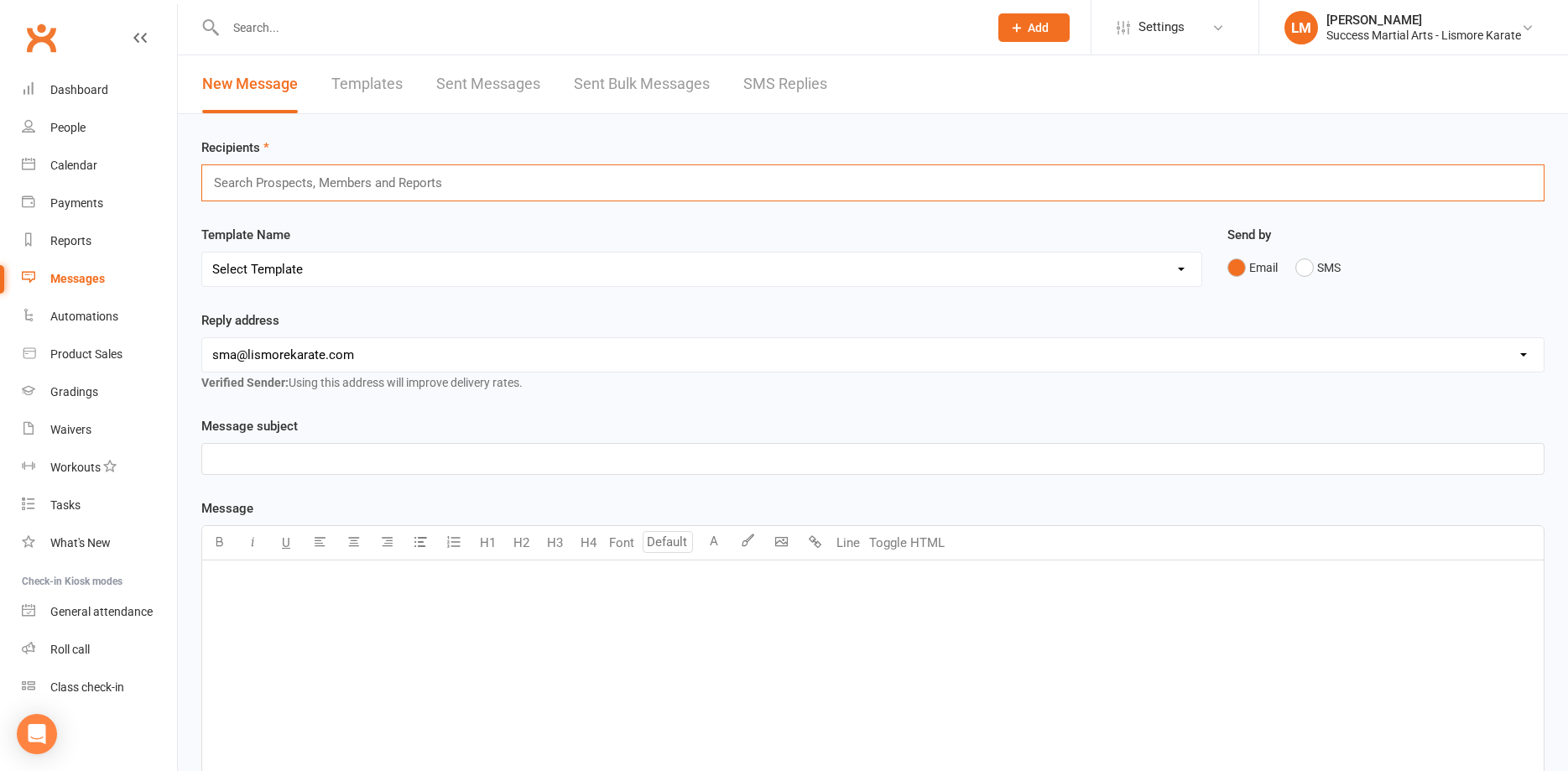
click at [253, 179] on input "text" at bounding box center [335, 183] width 246 height 22
type input "w"
click at [361, 82] on link "Templates" at bounding box center [367, 84] width 71 height 58
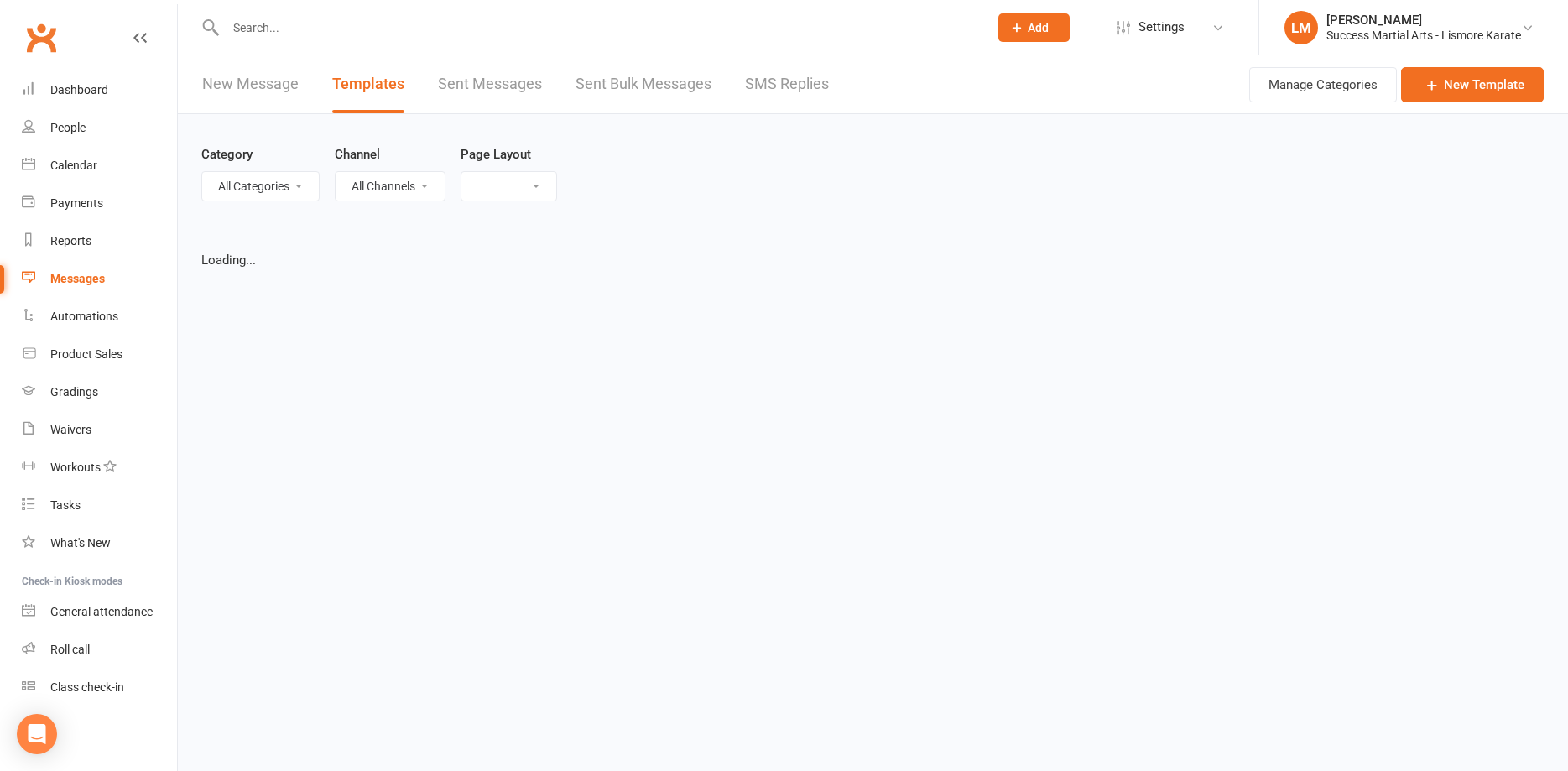
select select "list"
select select "100"
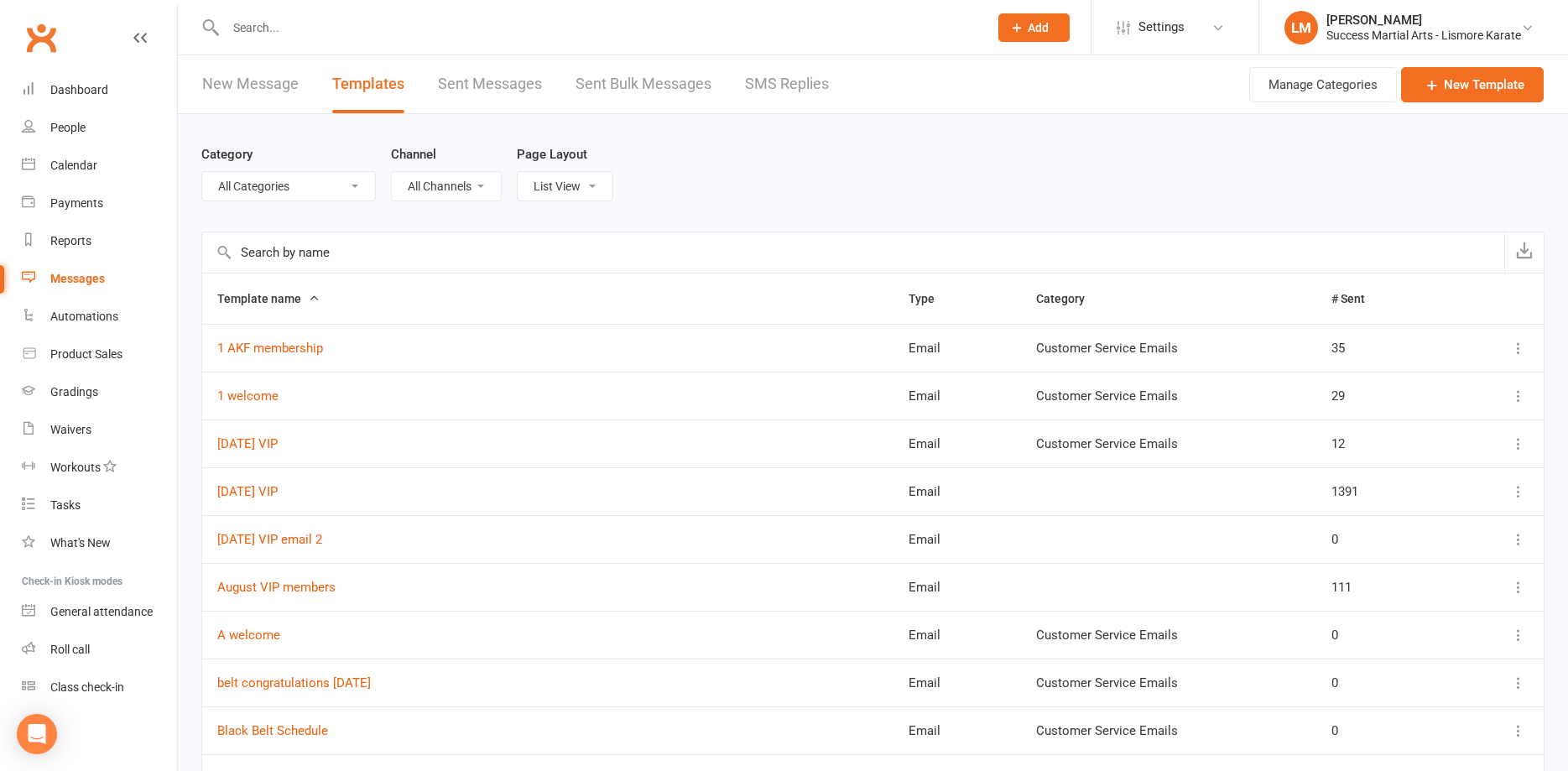
click at [276, 249] on input "text" at bounding box center [853, 252] width 1302 height 41
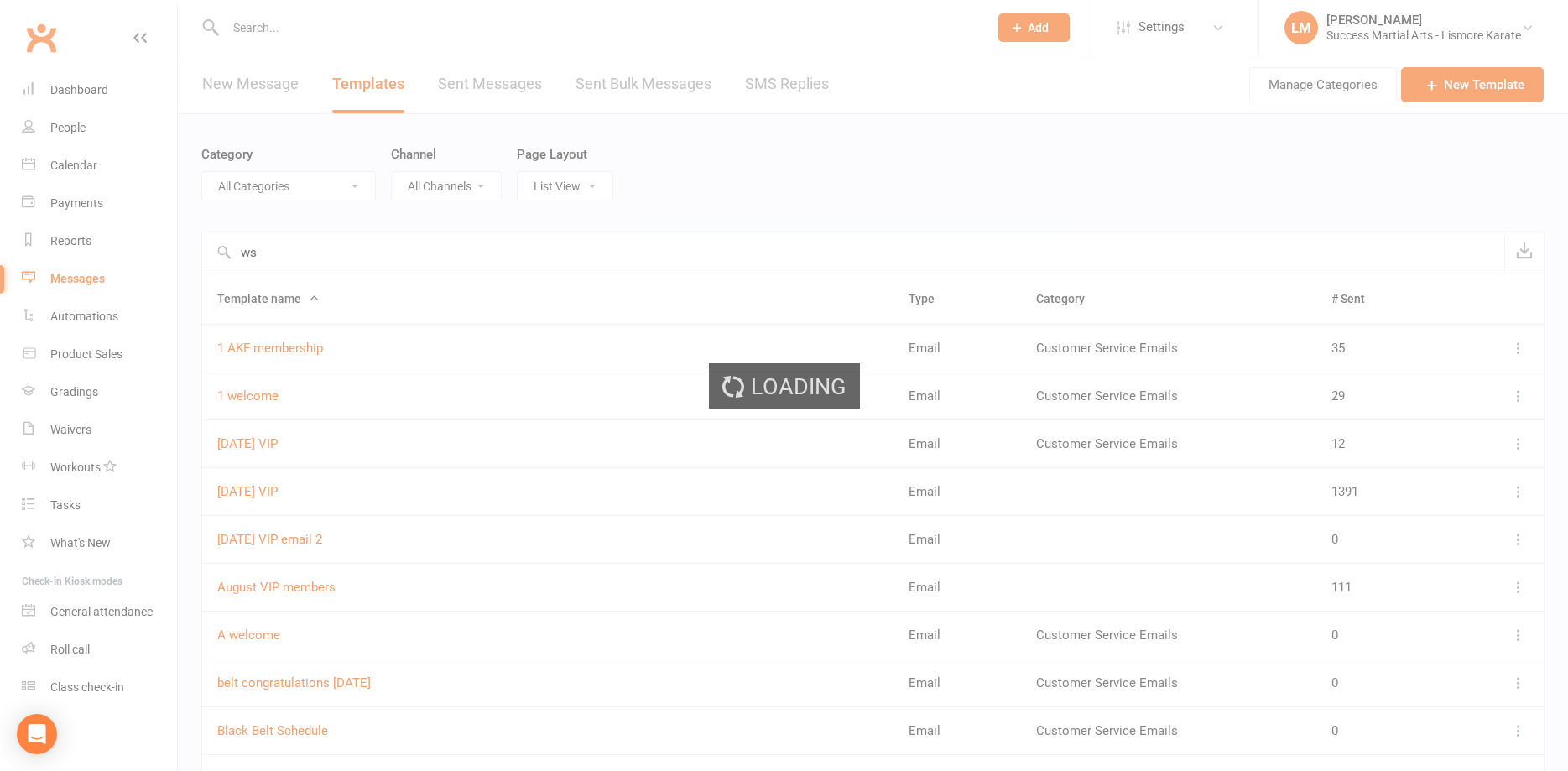
type input "wsd"
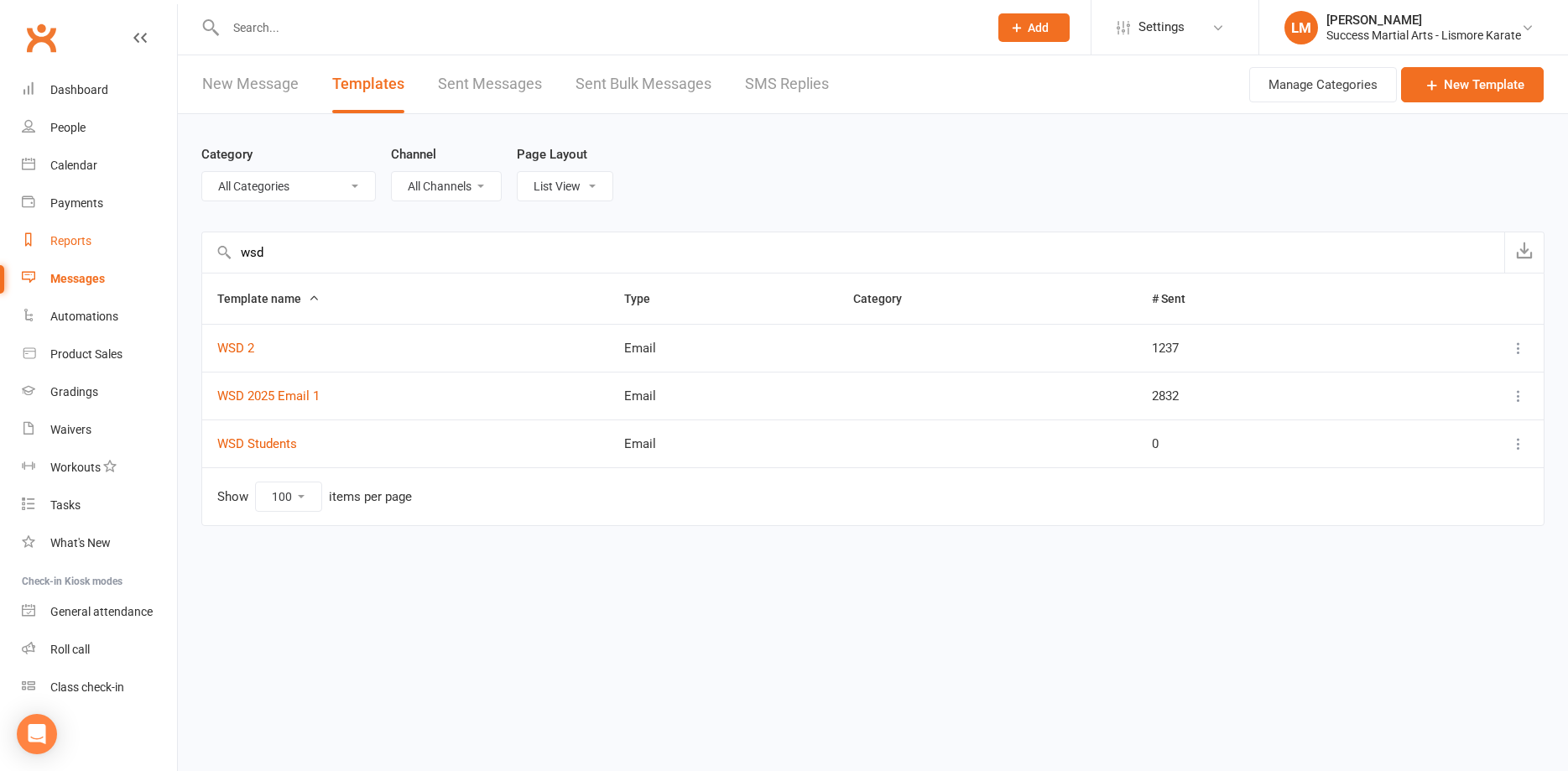
drag, startPoint x: 289, startPoint y: 254, endPoint x: 147, endPoint y: 247, distance: 142.2
click at [202, 248] on input "wsd" at bounding box center [853, 252] width 1302 height 41
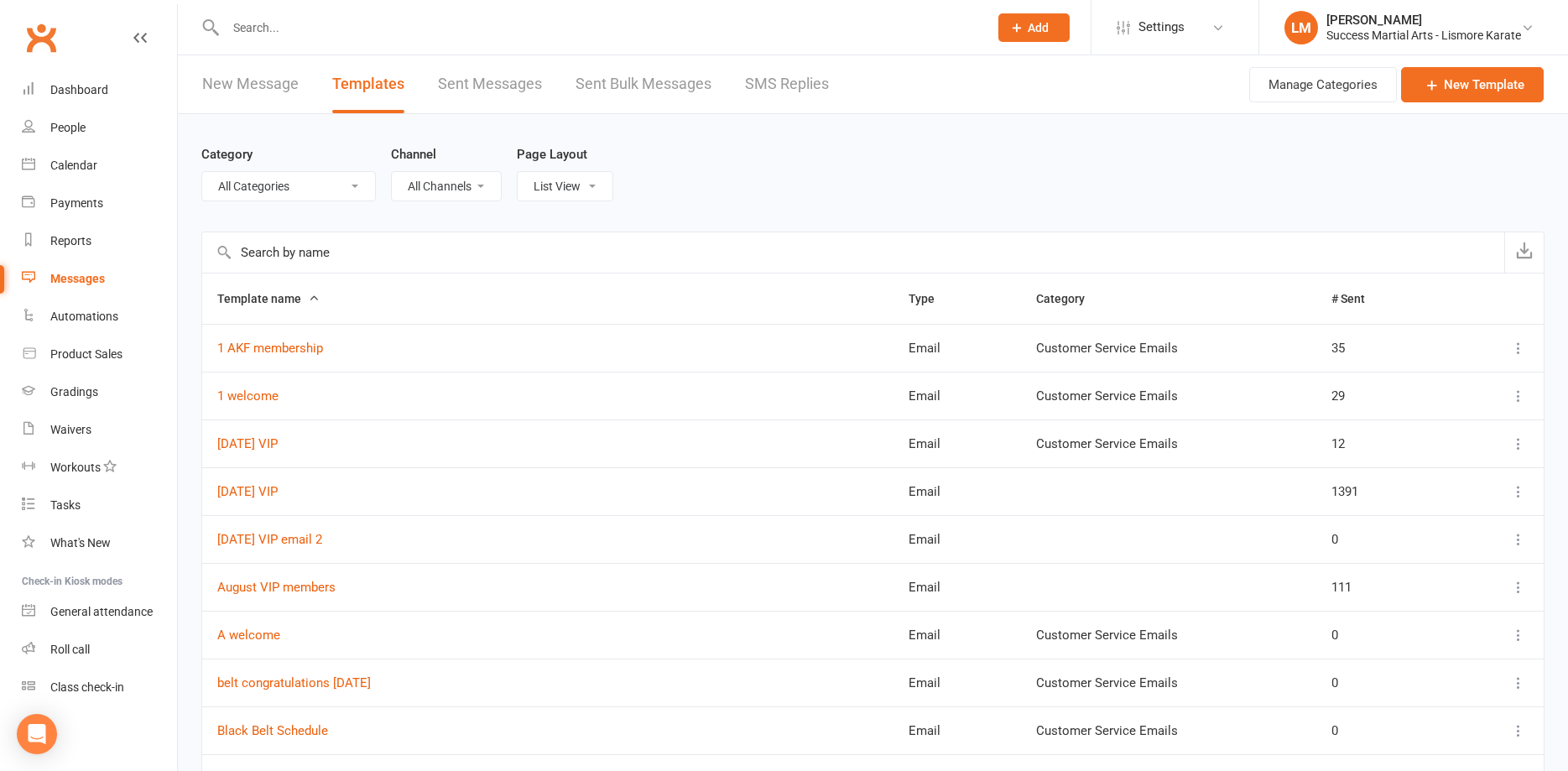
click at [294, 29] on input "text" at bounding box center [599, 27] width 756 height 23
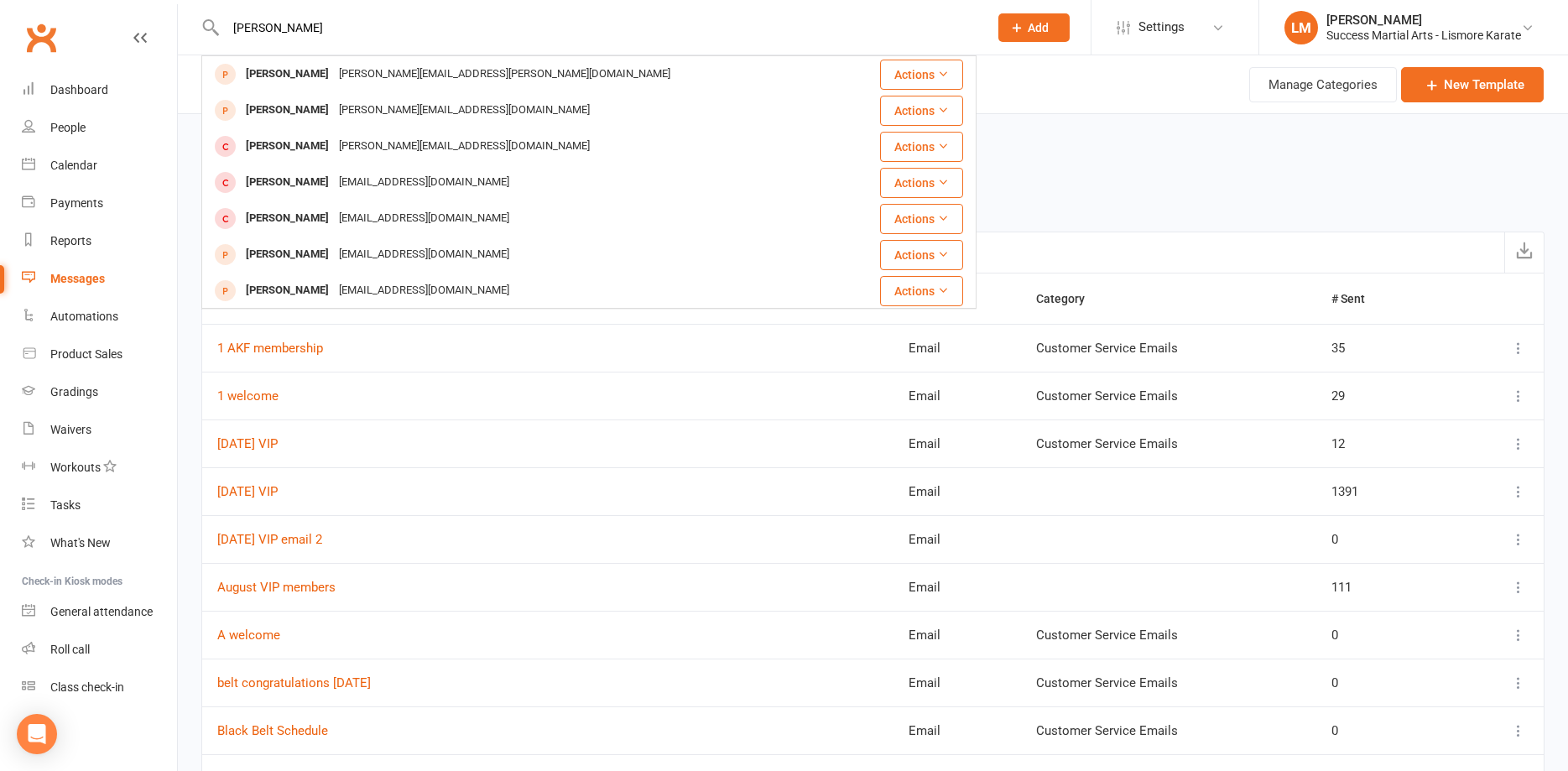
drag, startPoint x: 242, startPoint y: 21, endPoint x: 148, endPoint y: 23, distance: 94.0
click at [221, 23] on input "amanda" at bounding box center [599, 27] width 756 height 23
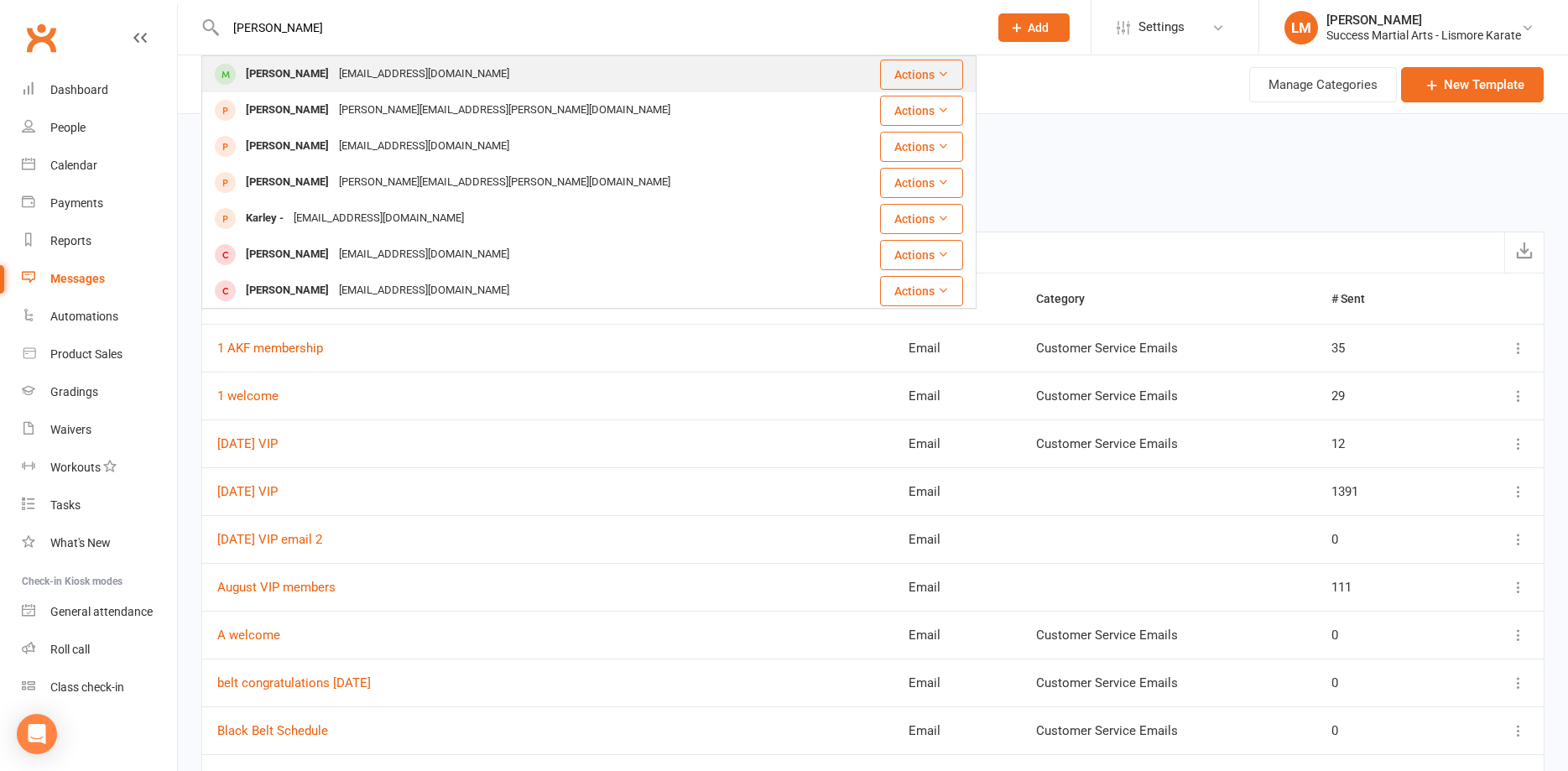
type input "kari"
click at [286, 82] on div "Kari Derrick" at bounding box center [287, 74] width 93 height 24
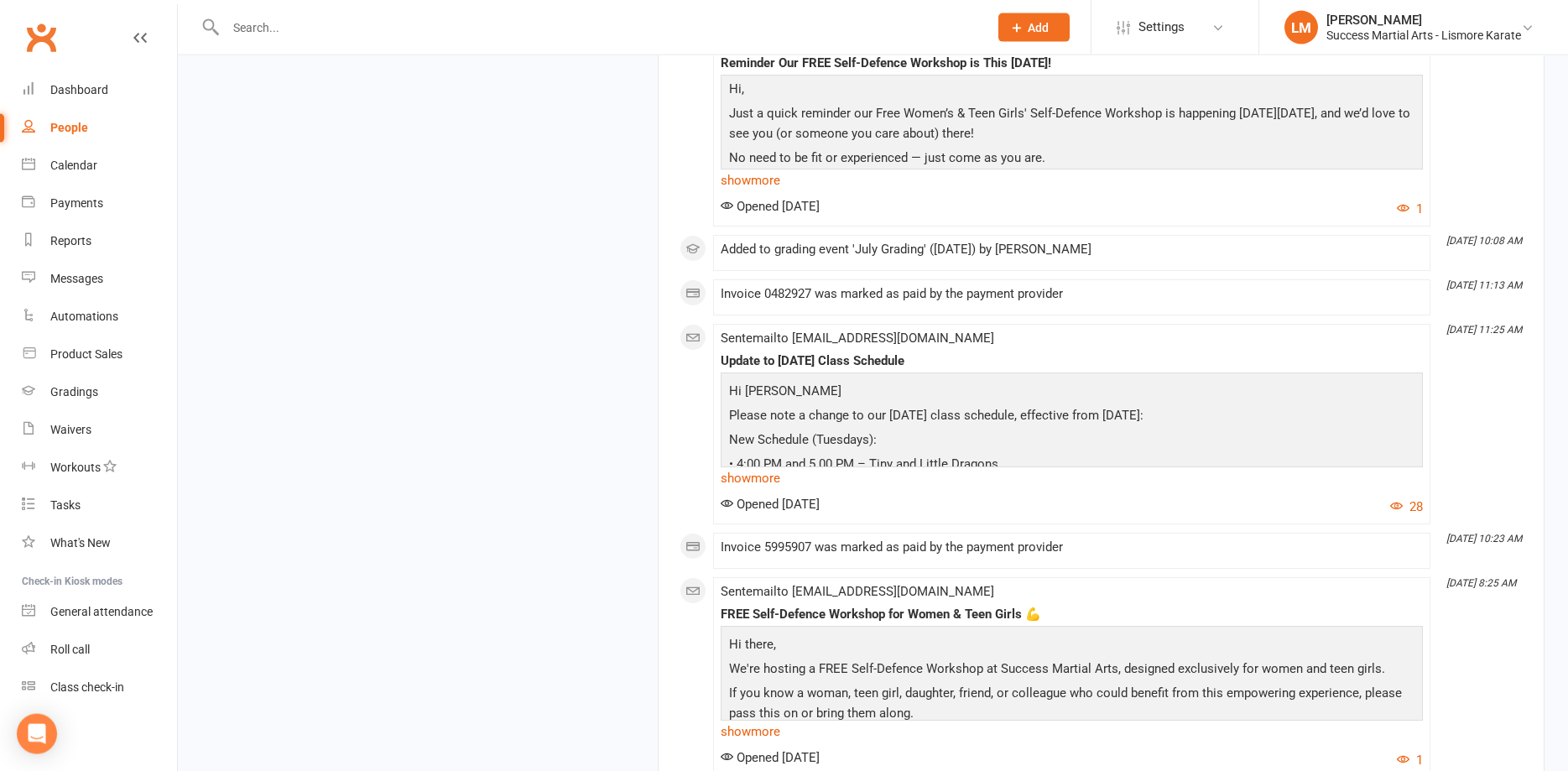
scroll to position [5650, 0]
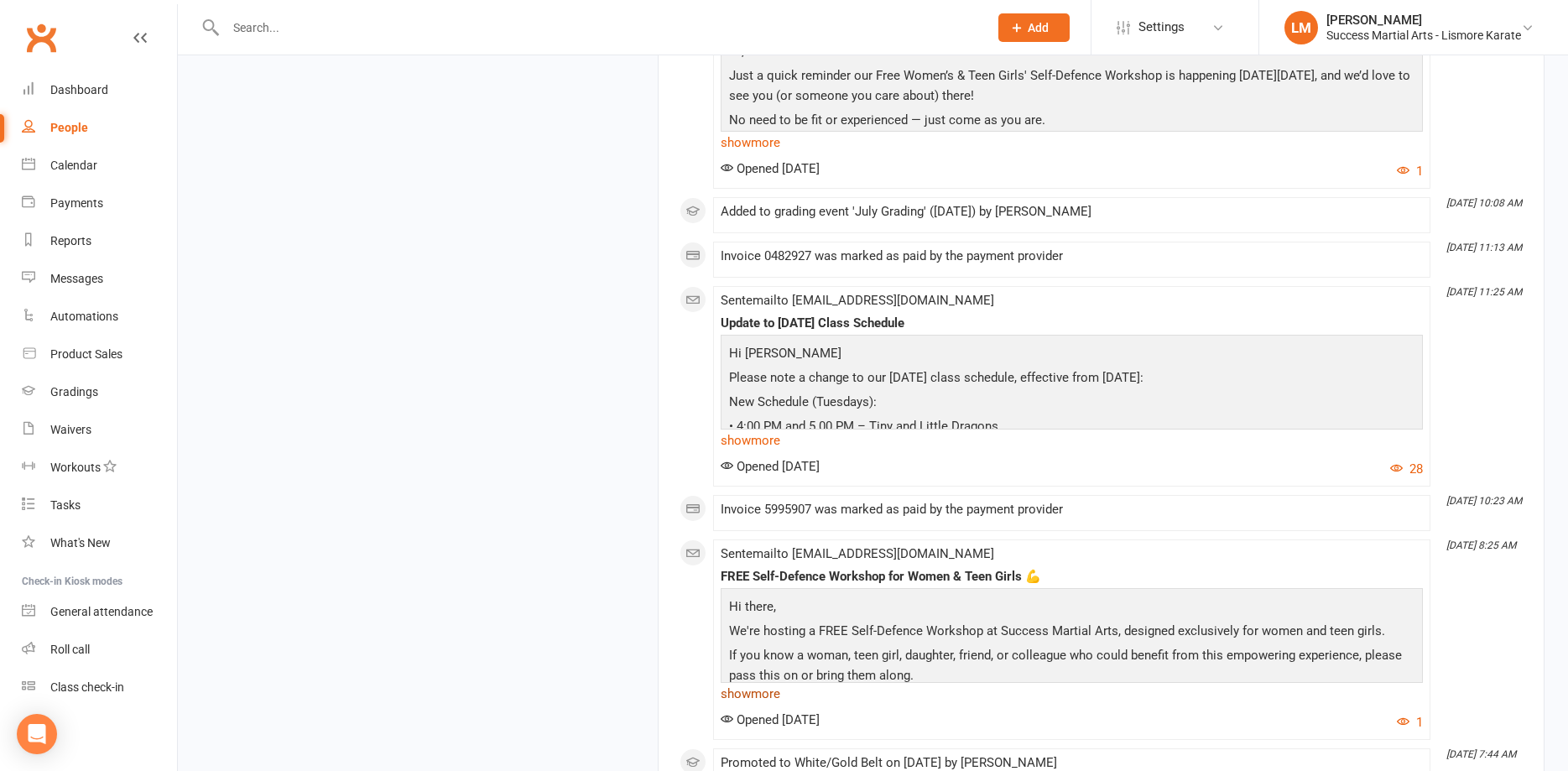
click at [740, 695] on link "show more" at bounding box center [1072, 693] width 702 height 23
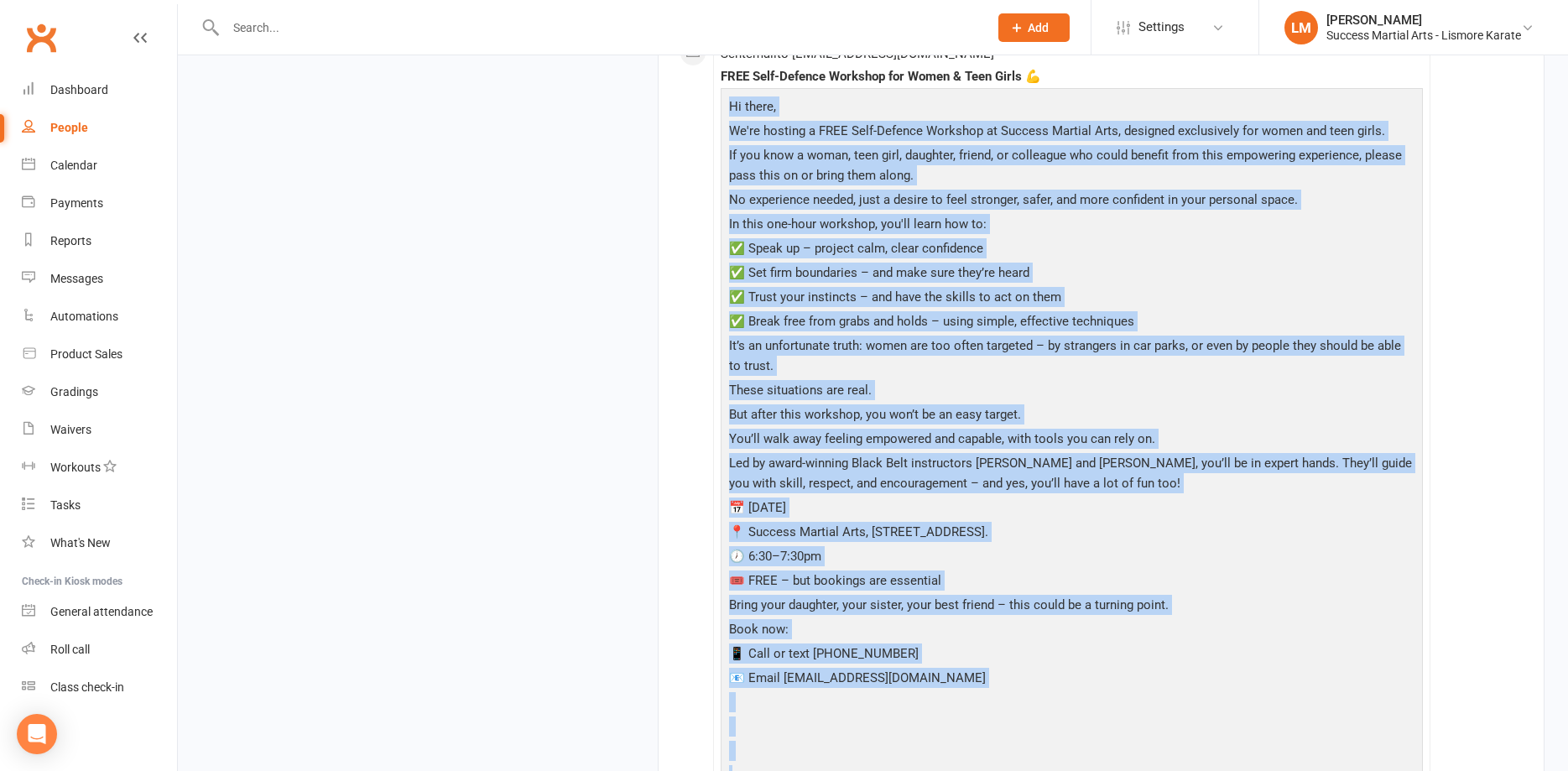
scroll to position [6189, 0]
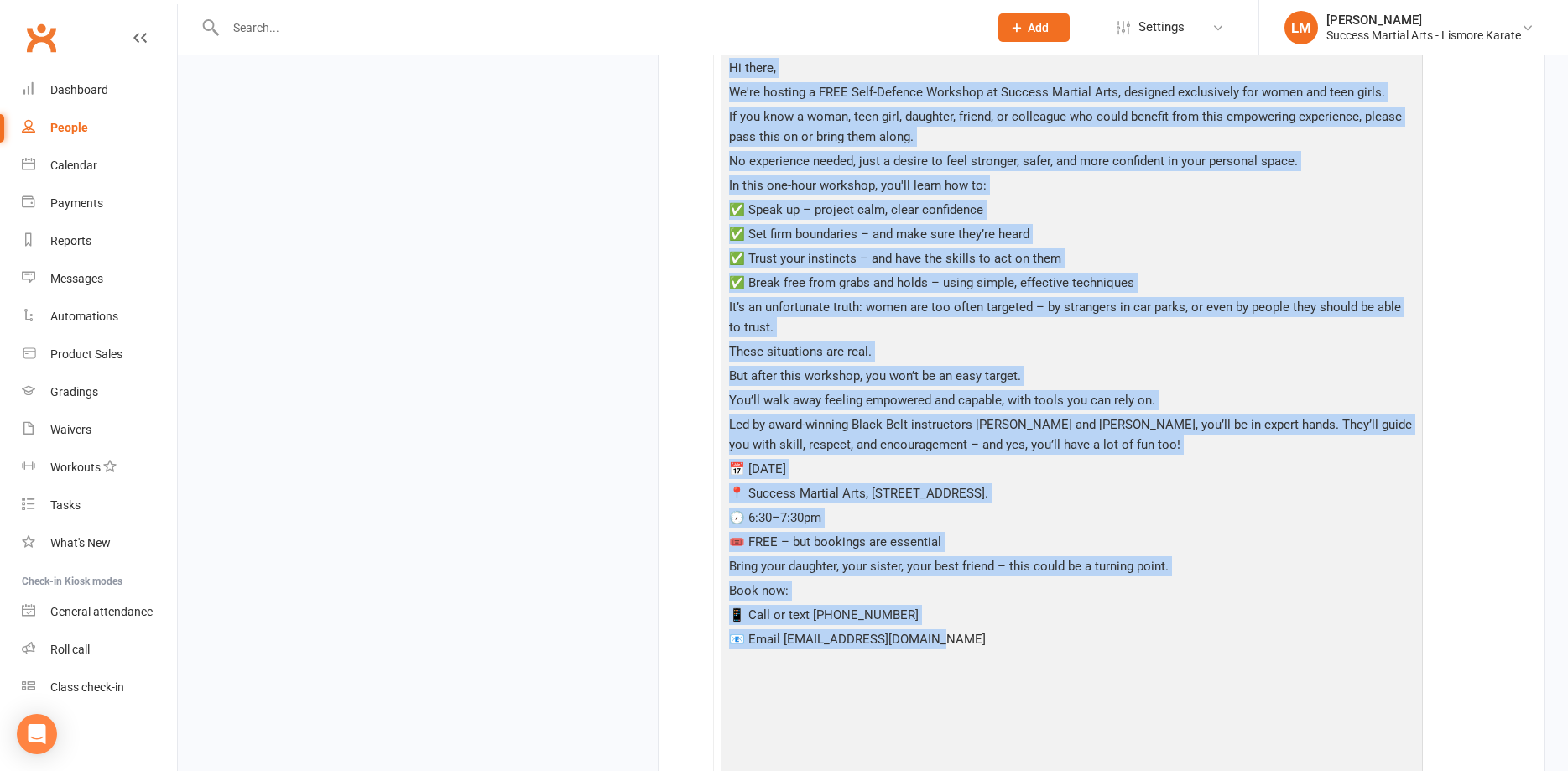
drag, startPoint x: 729, startPoint y: 349, endPoint x: 986, endPoint y: 630, distance: 380.8
click at [986, 630] on div "Hi there, We're hosting a FREE Self-Defence Workshop at Success Martial Arts, d…" at bounding box center [1071, 414] width 694 height 722
copy div "Hi there, We're hosting a FREE Self-Defence Workshop at Success Martial Arts, d…"
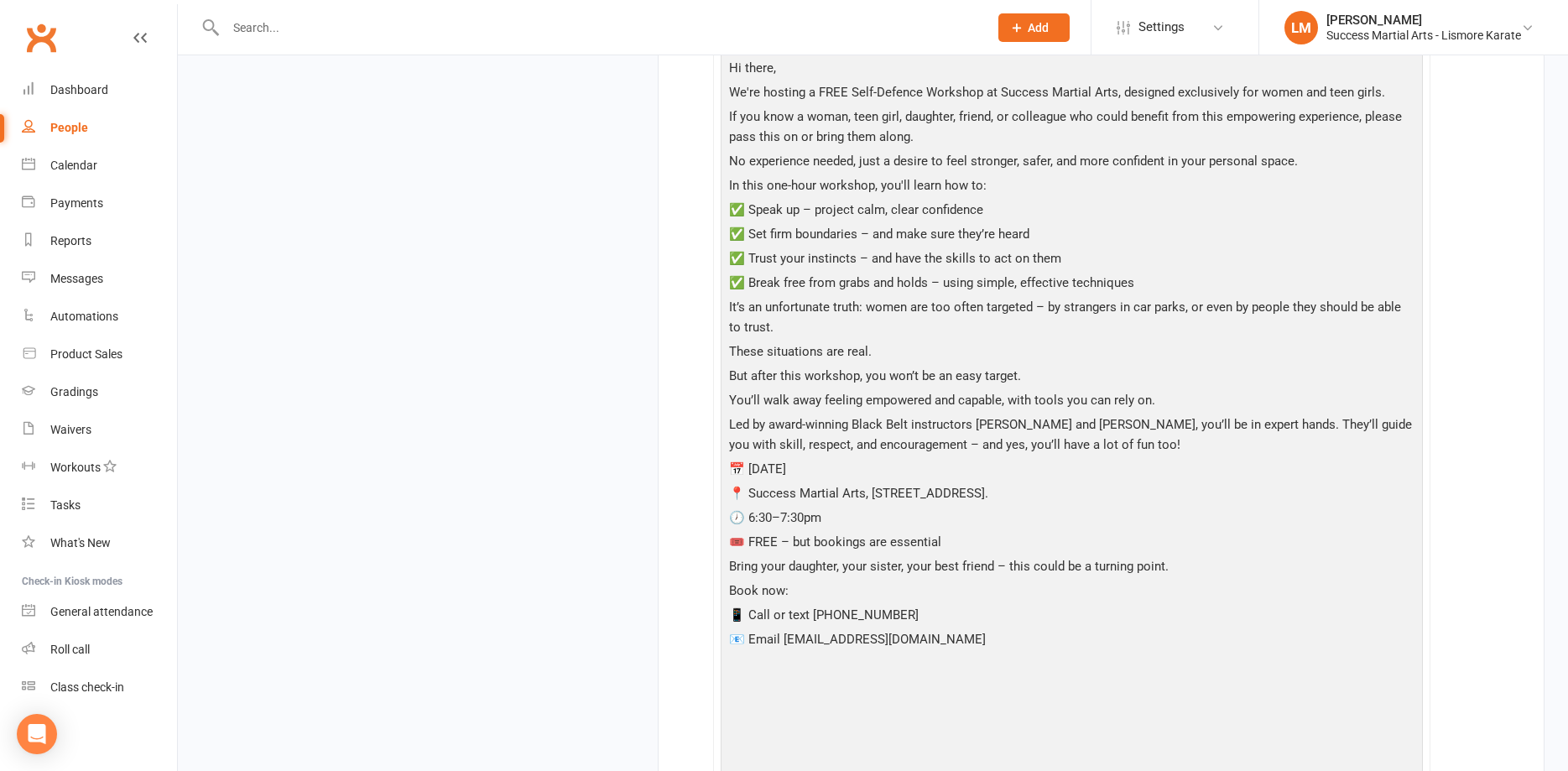
click at [1052, 666] on p at bounding box center [1071, 666] width 694 height 24
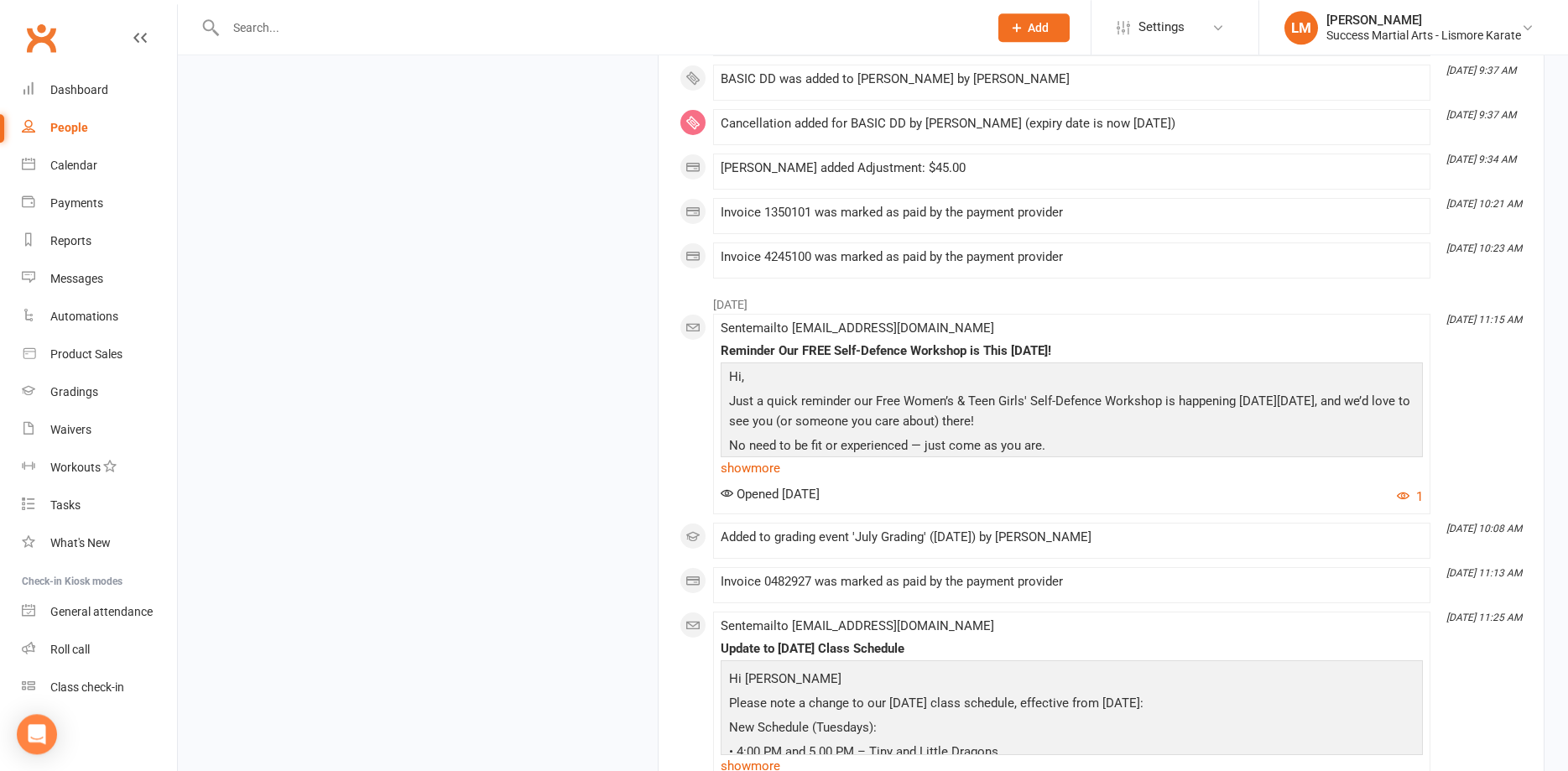
scroll to position [4990, 0]
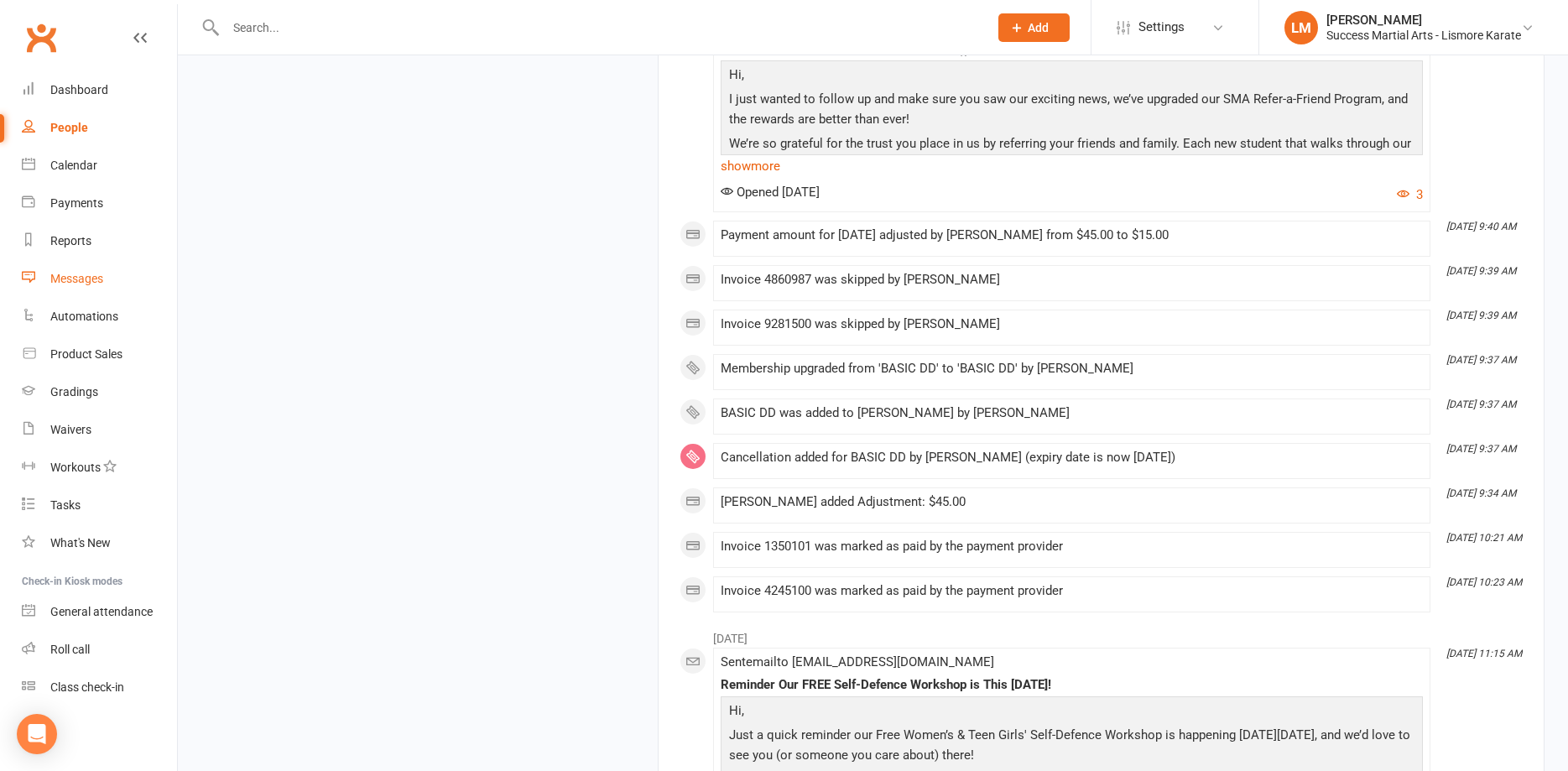
click at [78, 275] on div "Messages" at bounding box center [76, 278] width 53 height 14
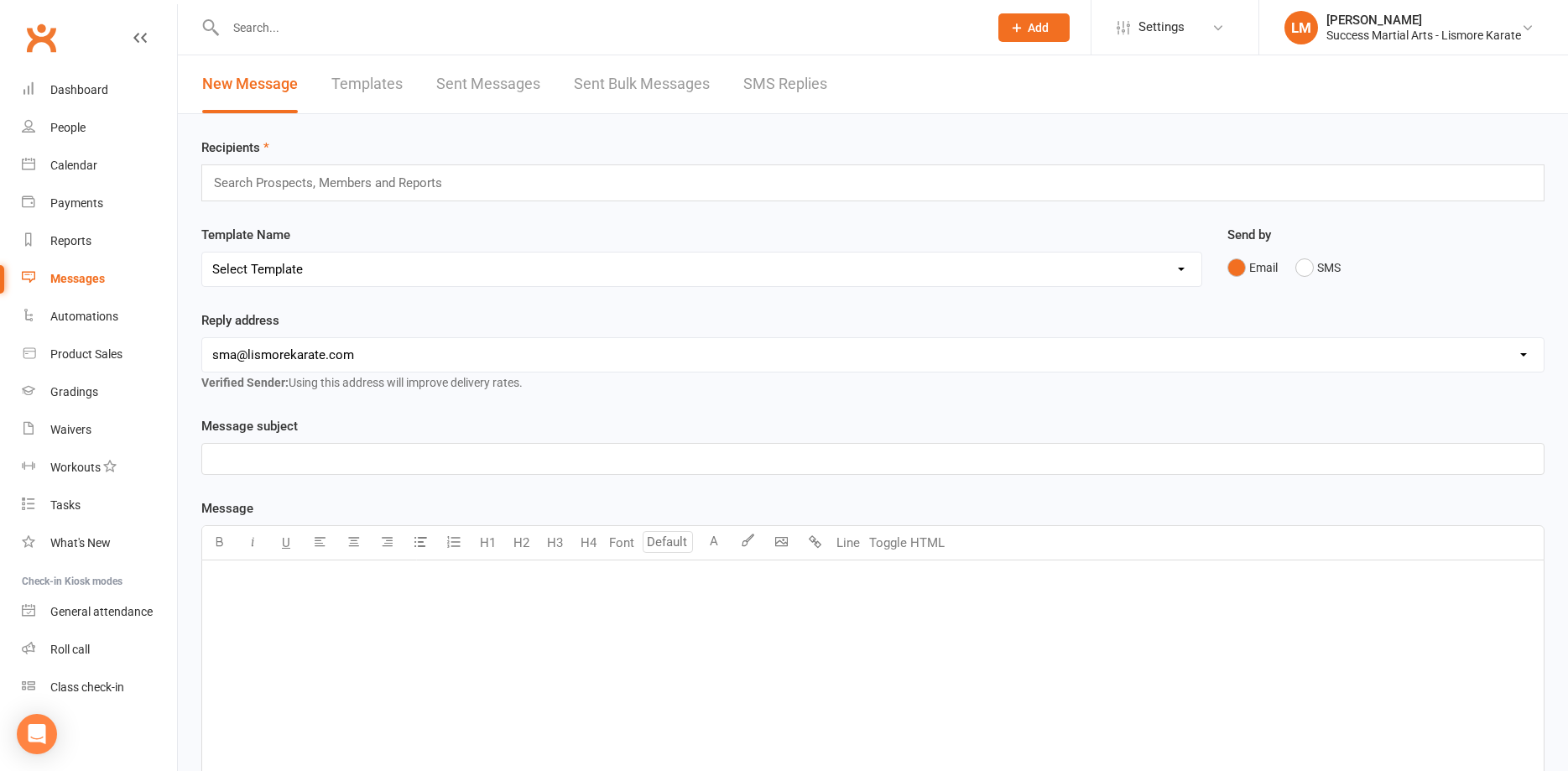
click at [260, 36] on input "text" at bounding box center [599, 27] width 756 height 23
click at [392, 89] on link "Templates" at bounding box center [367, 84] width 71 height 58
select select "100"
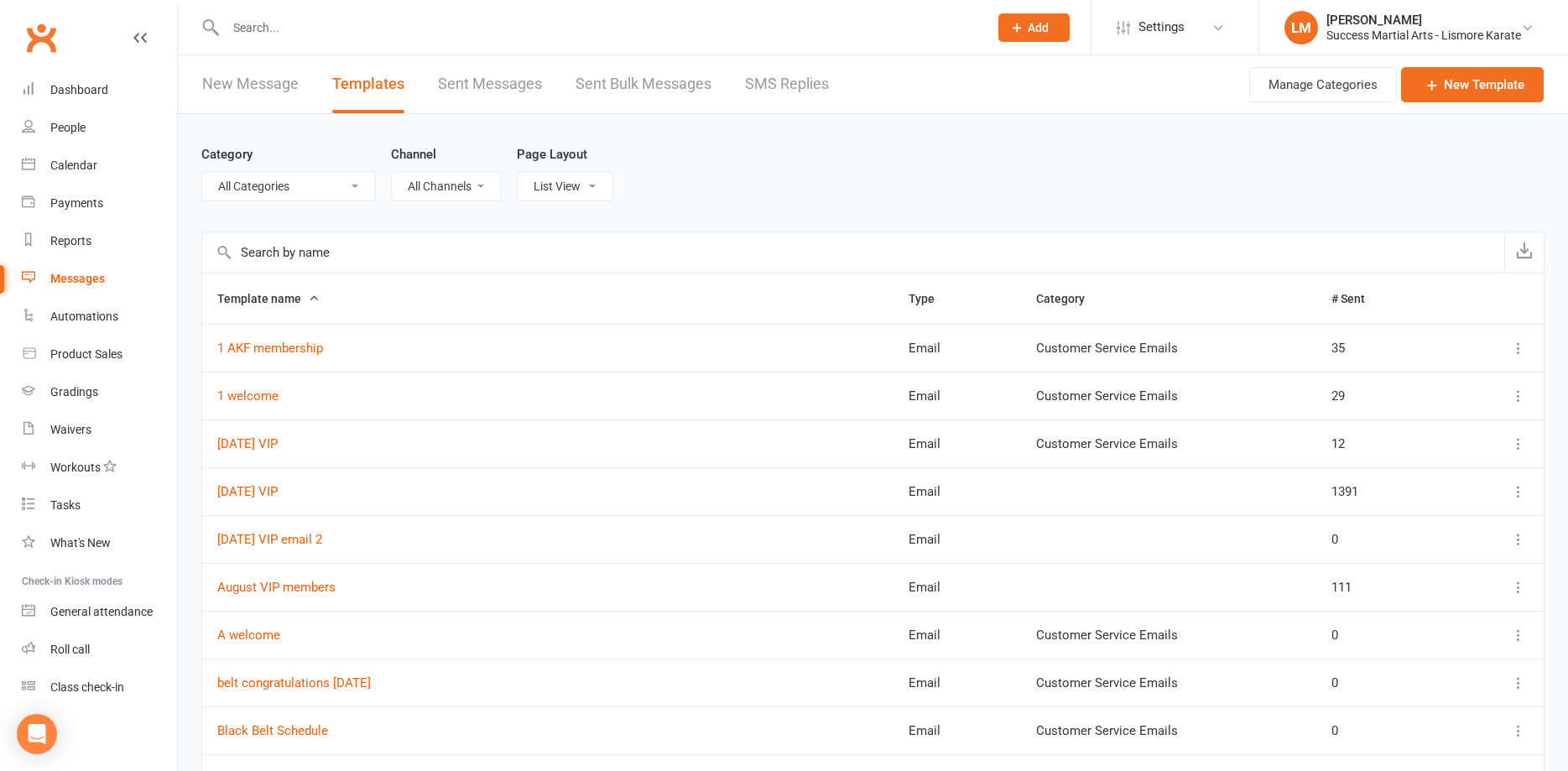
click at [260, 260] on input "text" at bounding box center [853, 252] width 1302 height 41
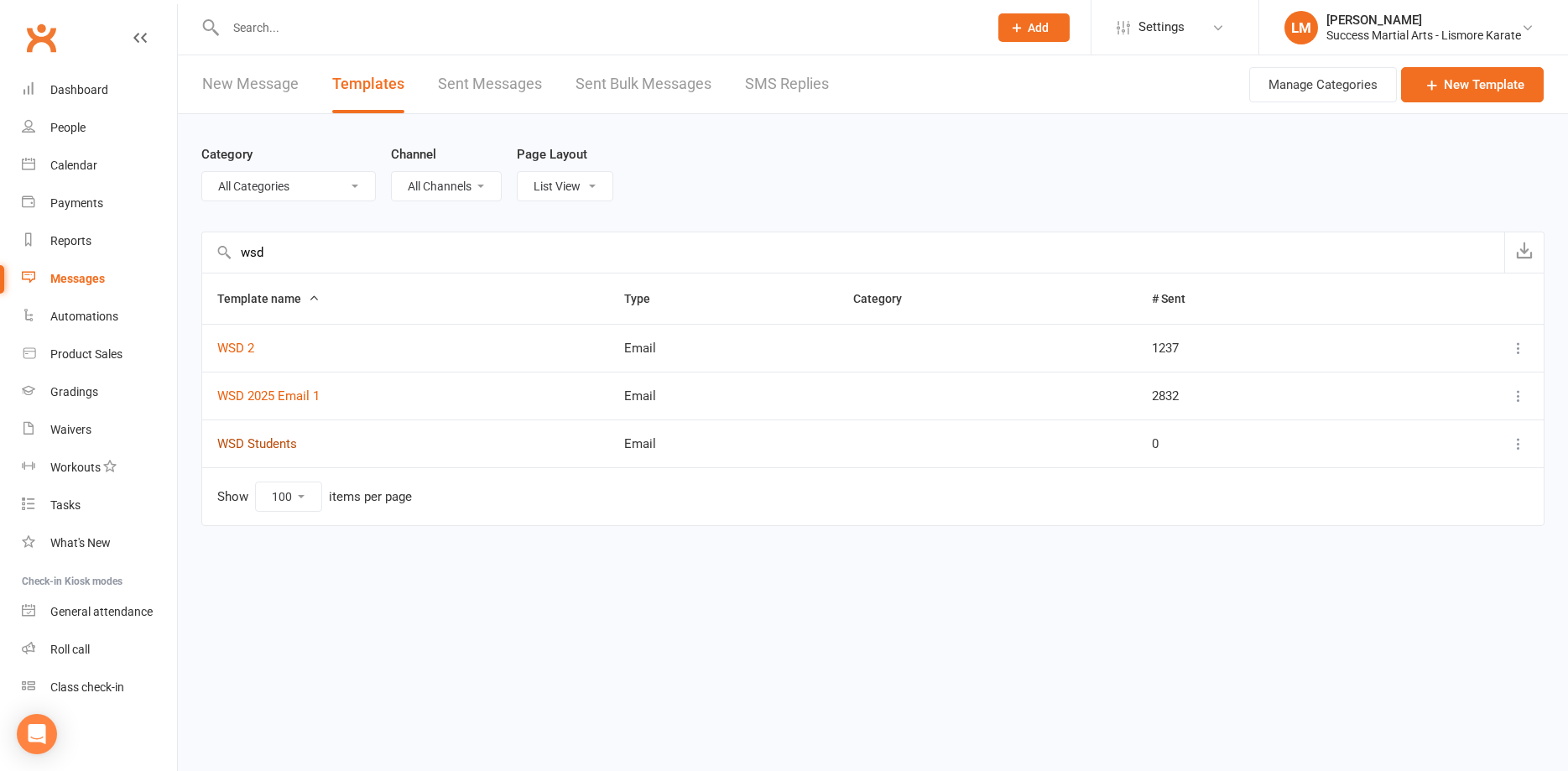
type input "wsd"
click at [259, 440] on link "WSD Students" at bounding box center [257, 444] width 79 height 15
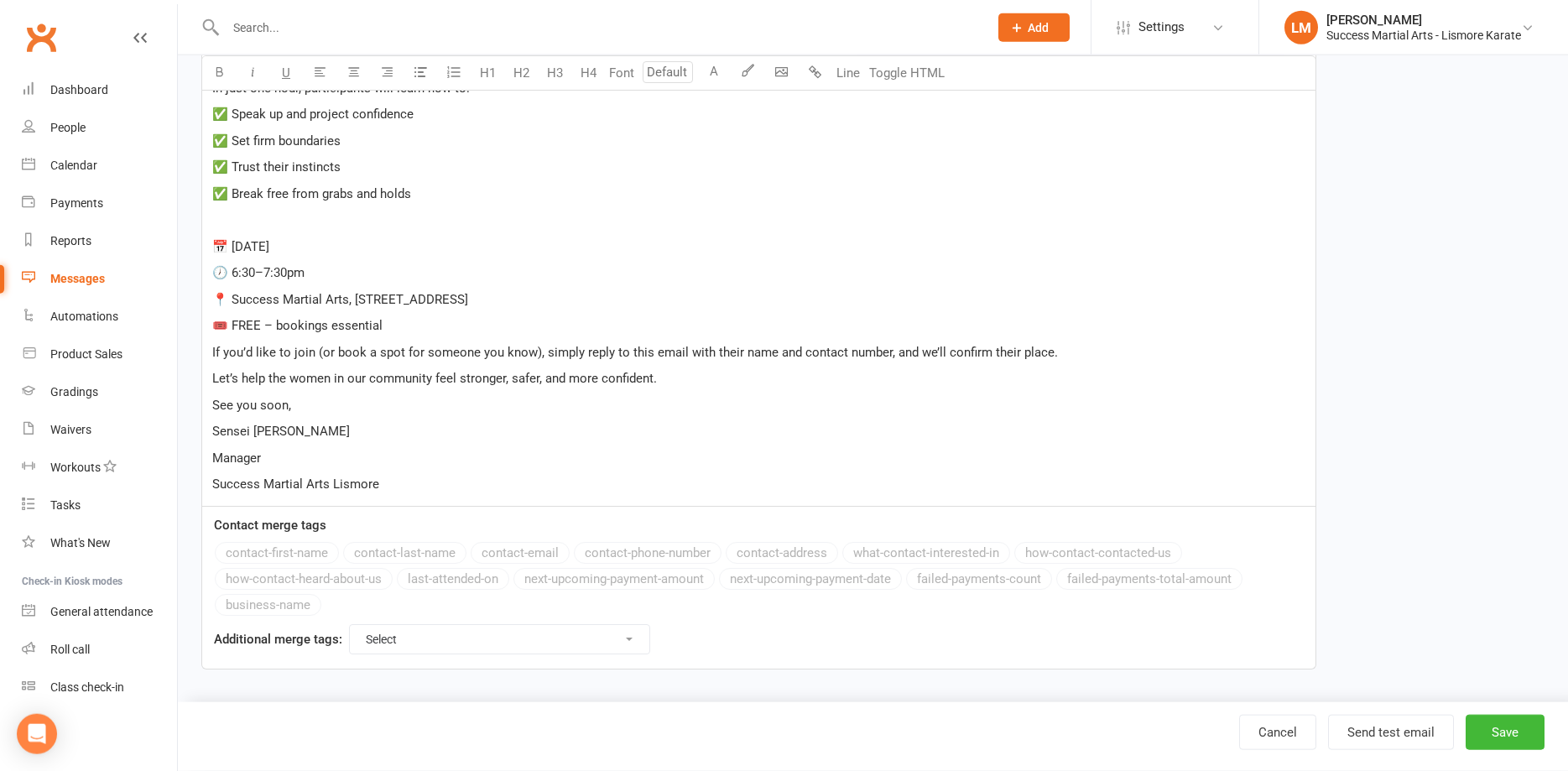
scroll to position [621, 0]
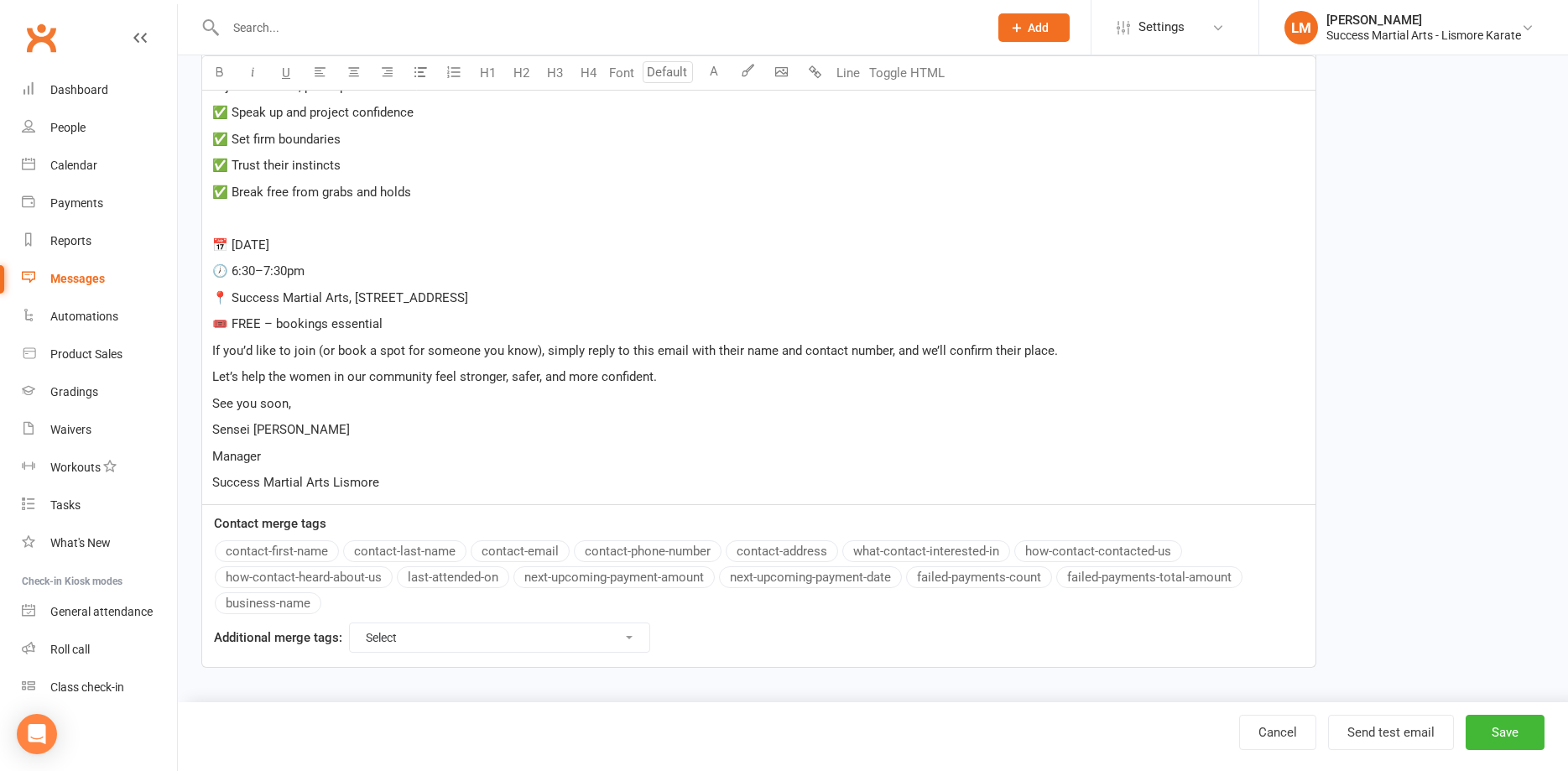
click at [440, 471] on div "﻿ Hello Success Martial Arts Family, On Thursday, 28 August at 6:30pm, I will b…" at bounding box center [759, 159] width 1113 height 691
click at [437, 479] on p "Success Martial Arts Lismore" at bounding box center [759, 483] width 1093 height 20
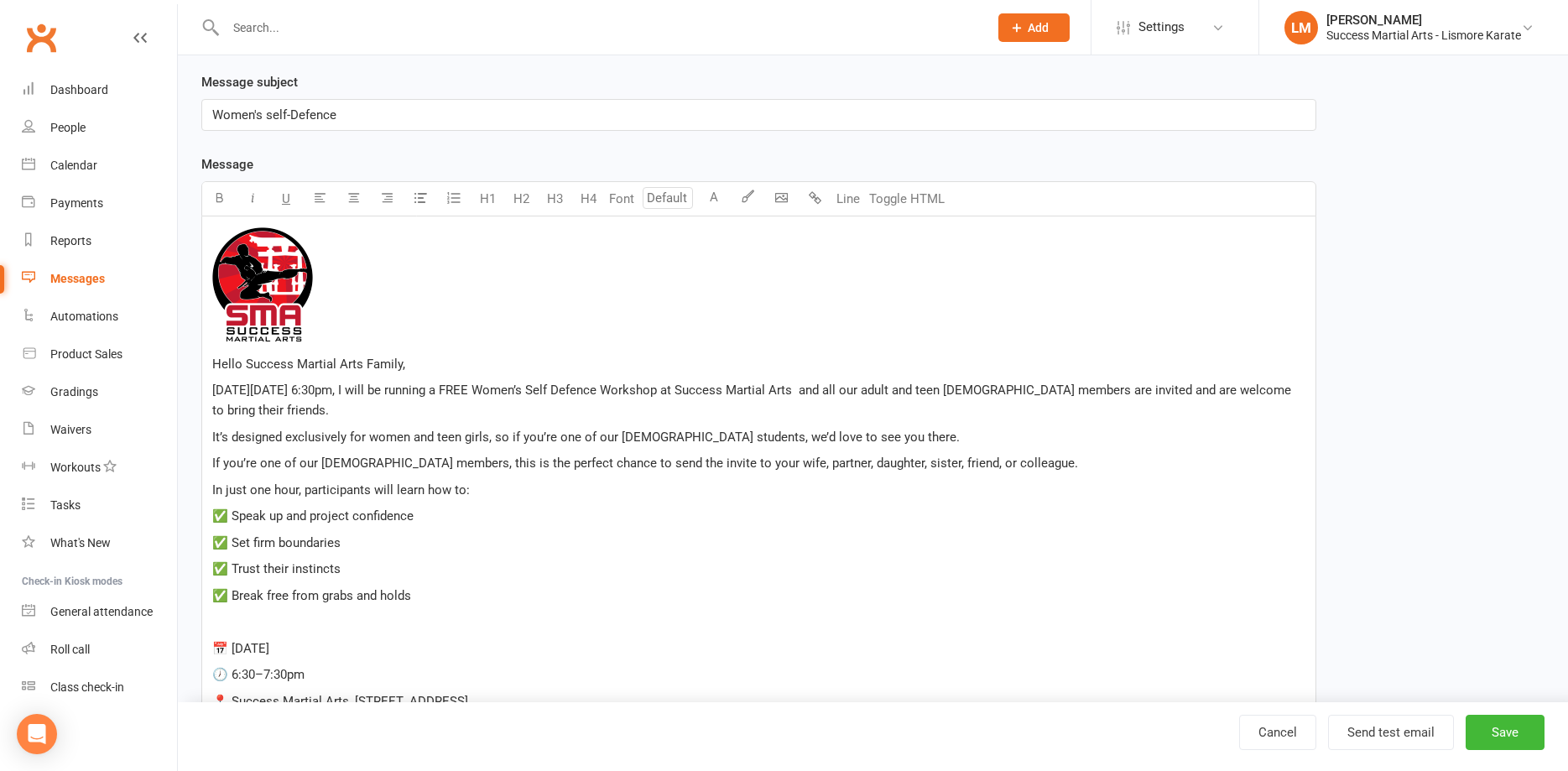
scroll to position [560, 0]
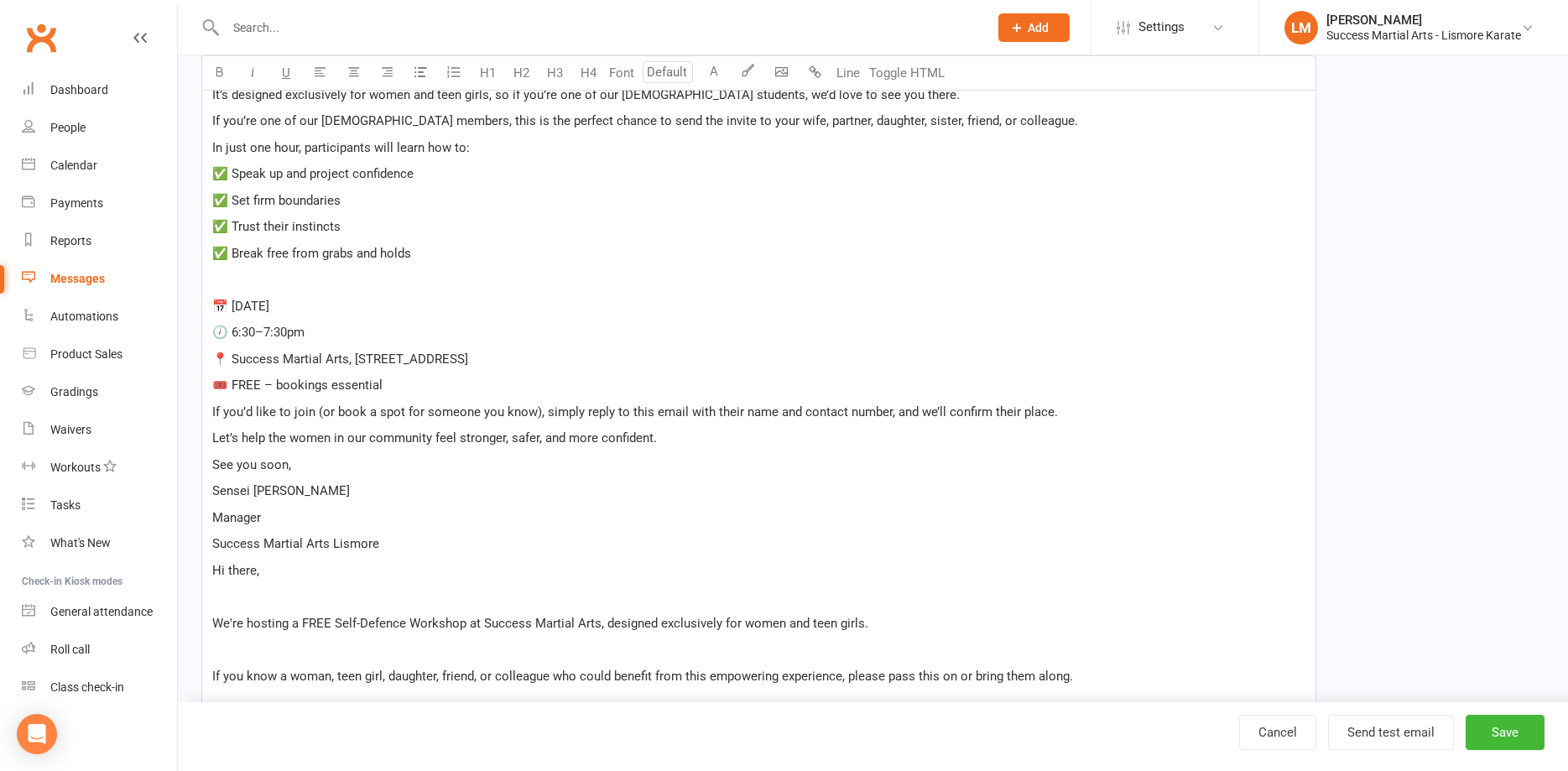
click at [237, 575] on span "Hi there," at bounding box center [236, 570] width 47 height 15
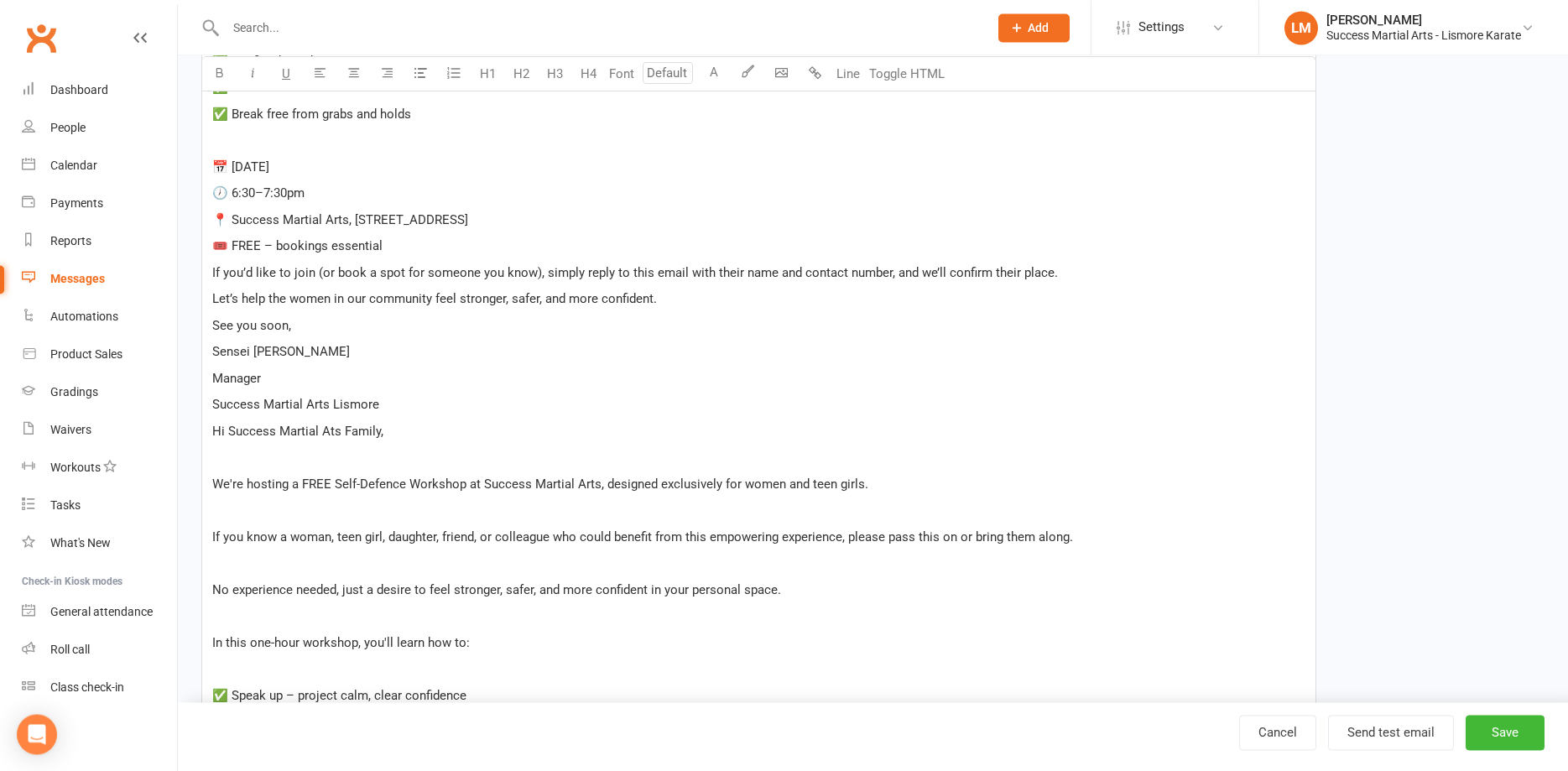
scroll to position [731, 0]
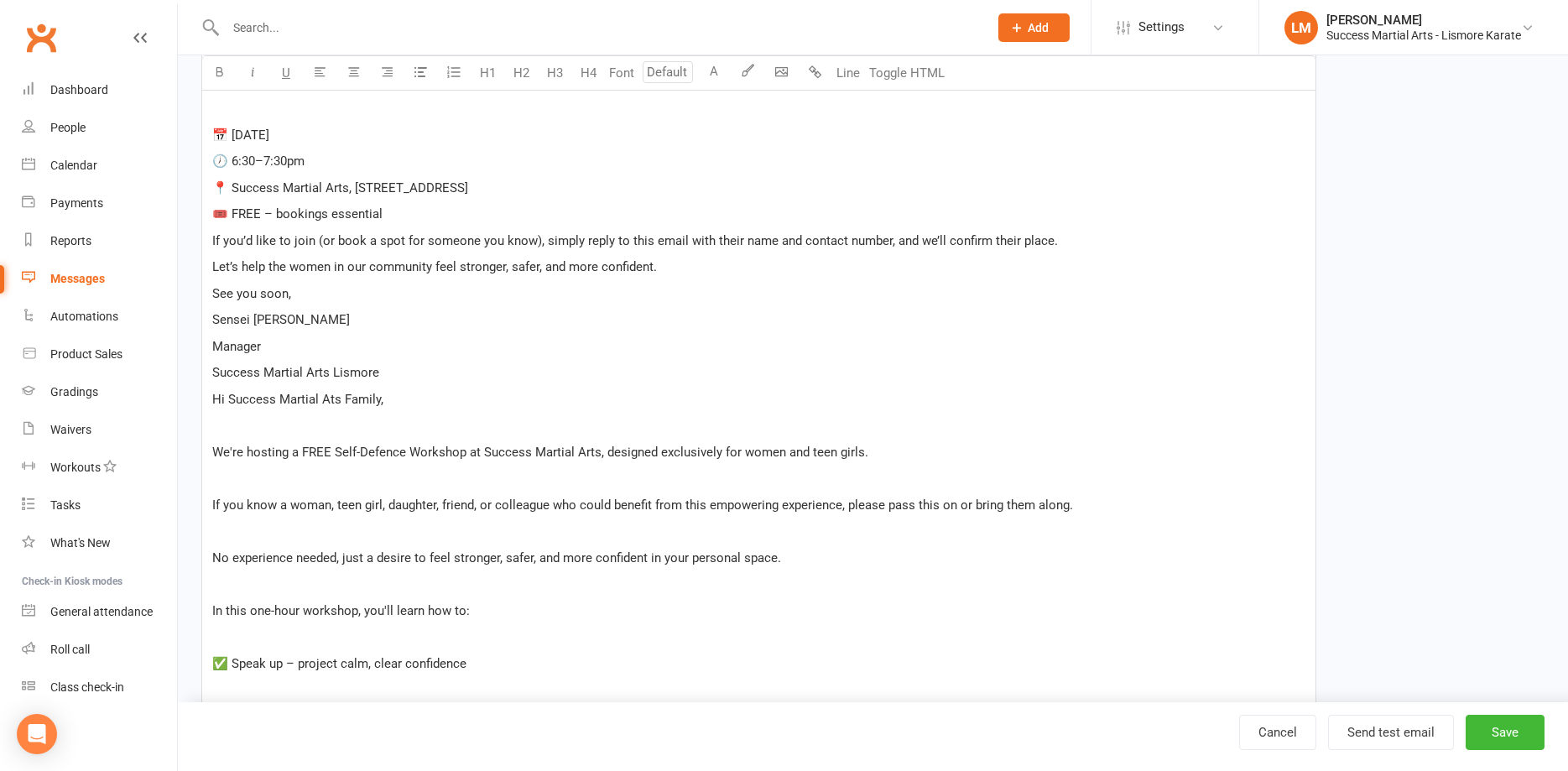
click at [261, 426] on p "﻿" at bounding box center [759, 425] width 1093 height 20
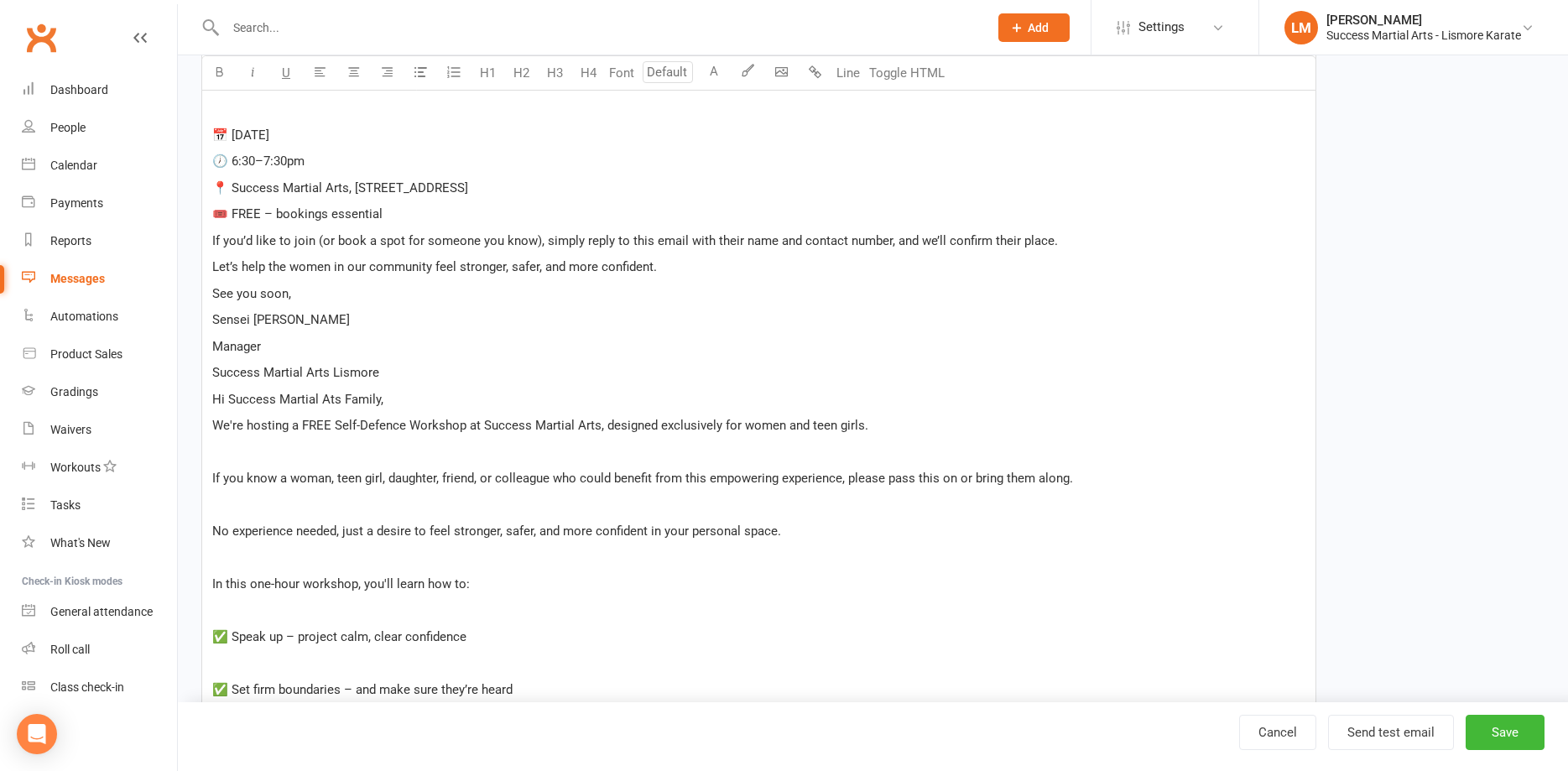
click at [296, 347] on p "Manager" at bounding box center [759, 347] width 1093 height 20
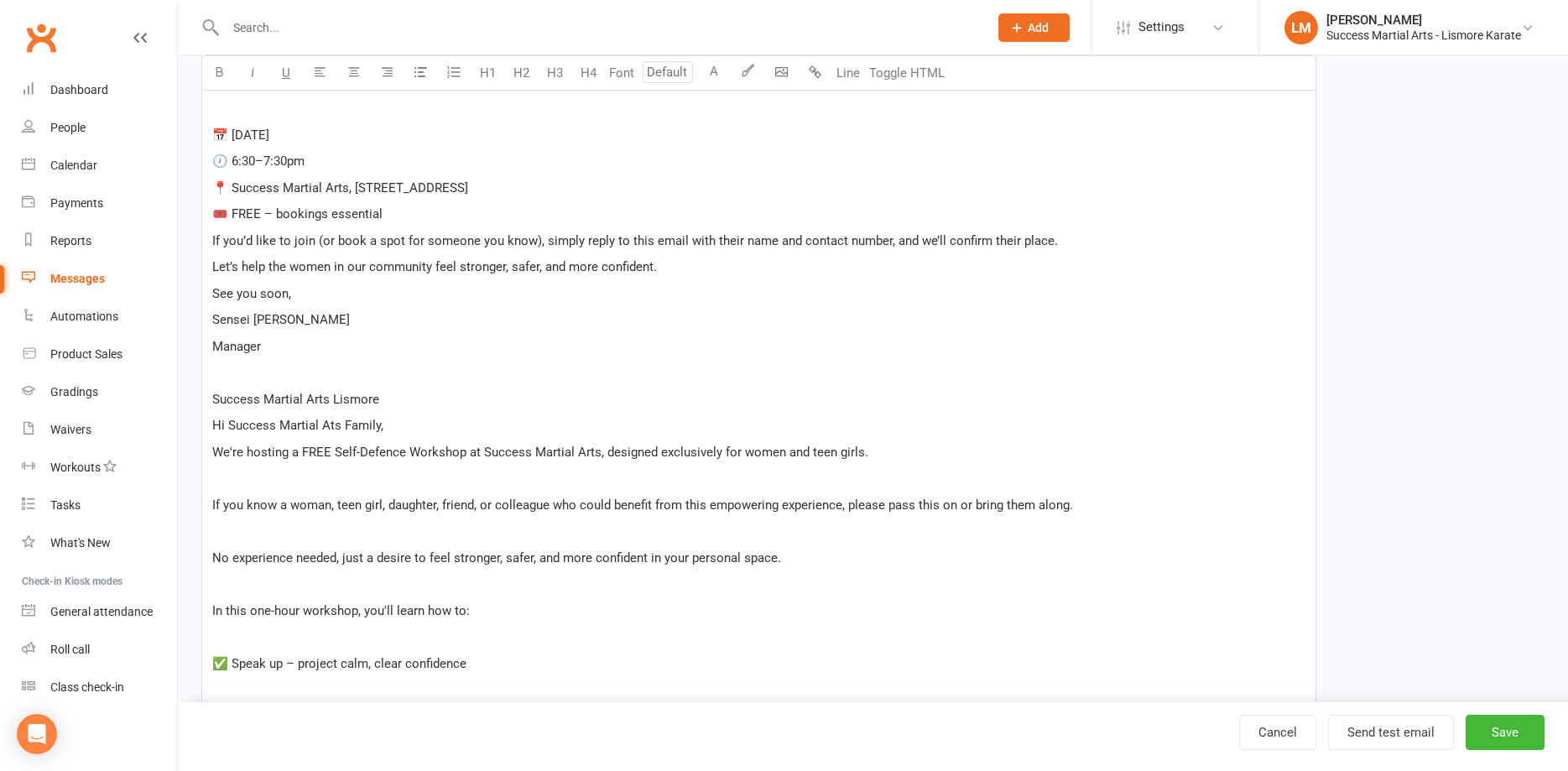
click at [747, 472] on p "﻿" at bounding box center [759, 479] width 1093 height 20
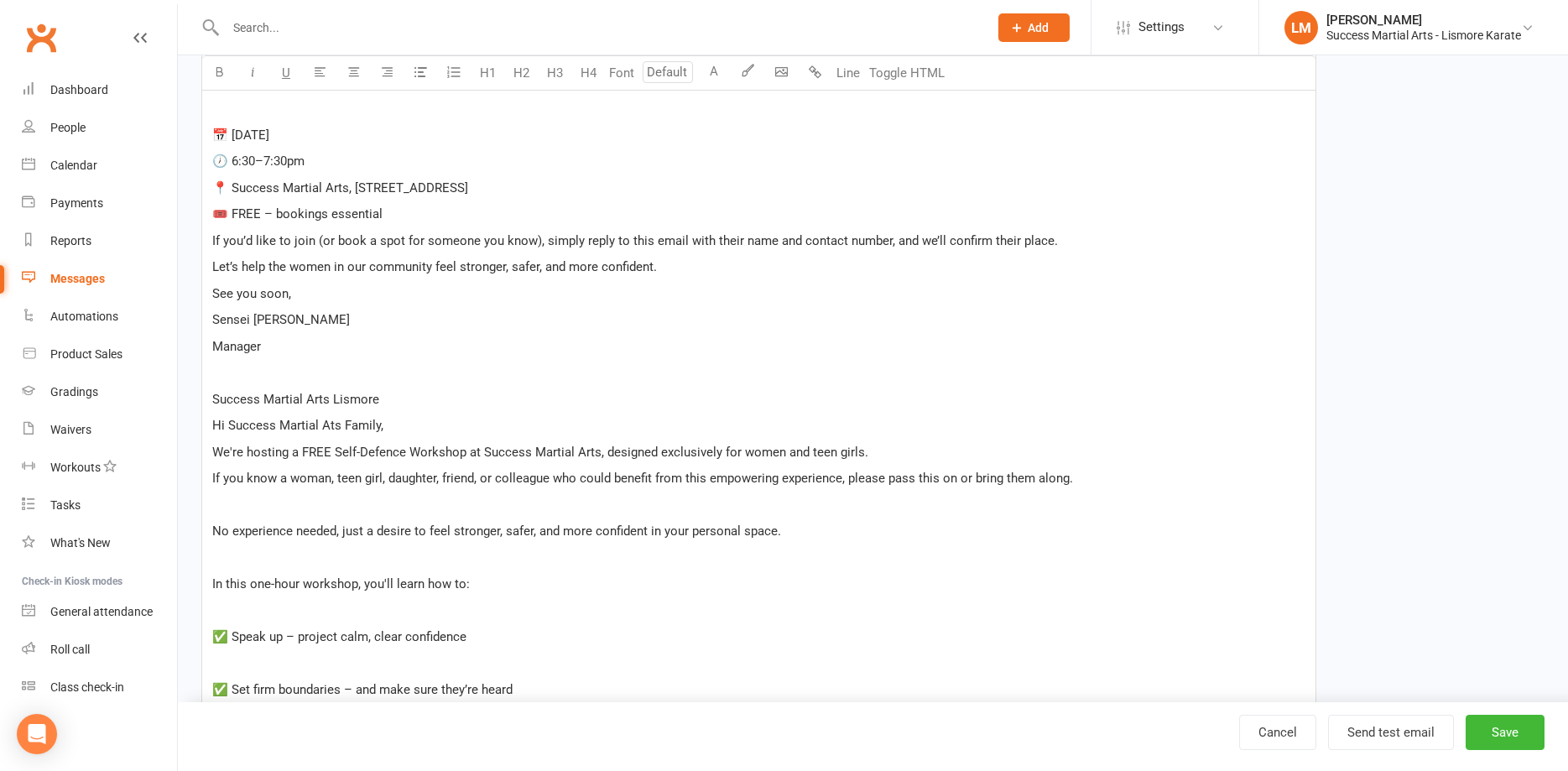
click at [371, 510] on p "﻿" at bounding box center [759, 506] width 1093 height 20
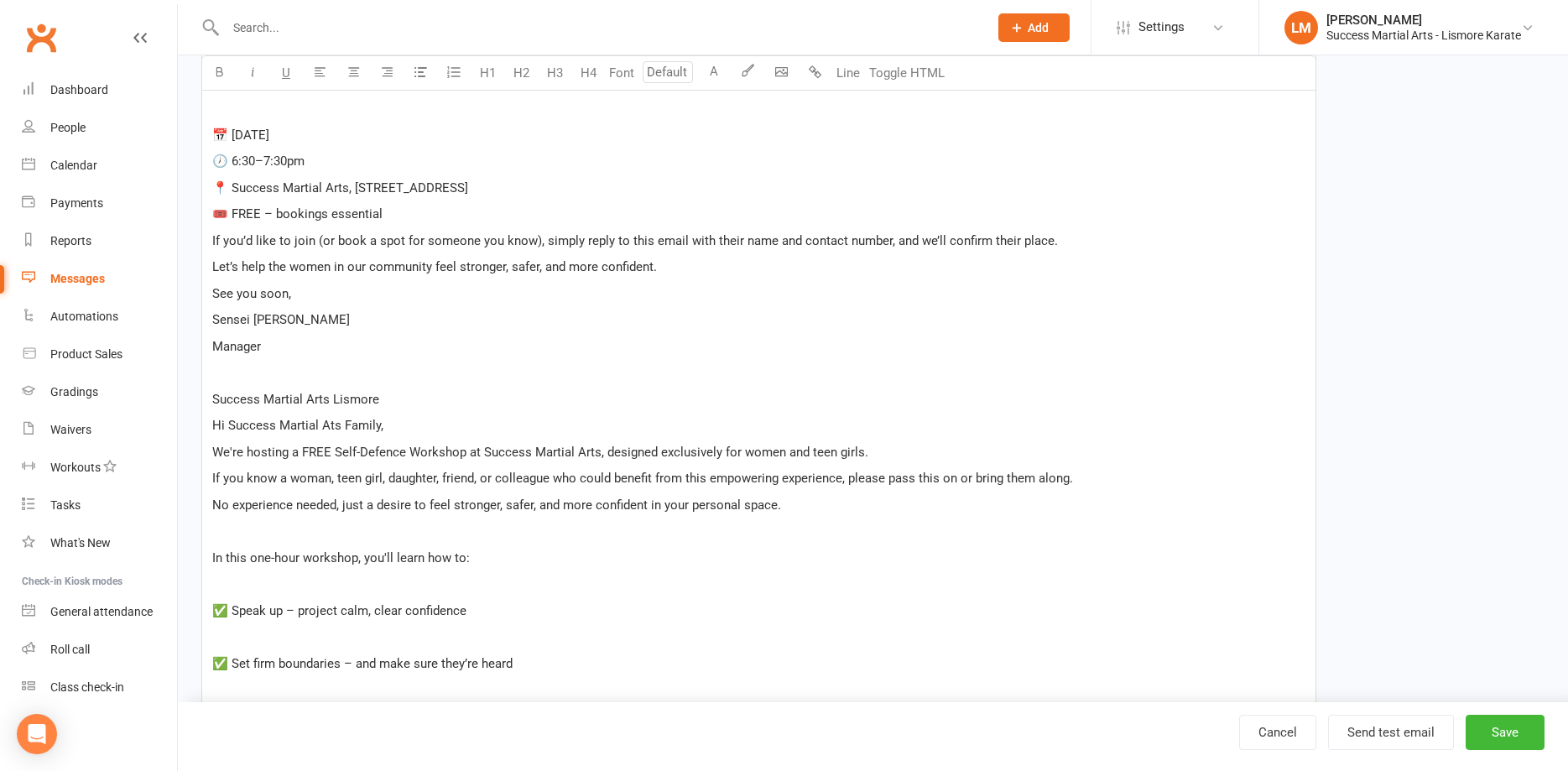
click at [265, 542] on p "﻿" at bounding box center [759, 532] width 1093 height 20
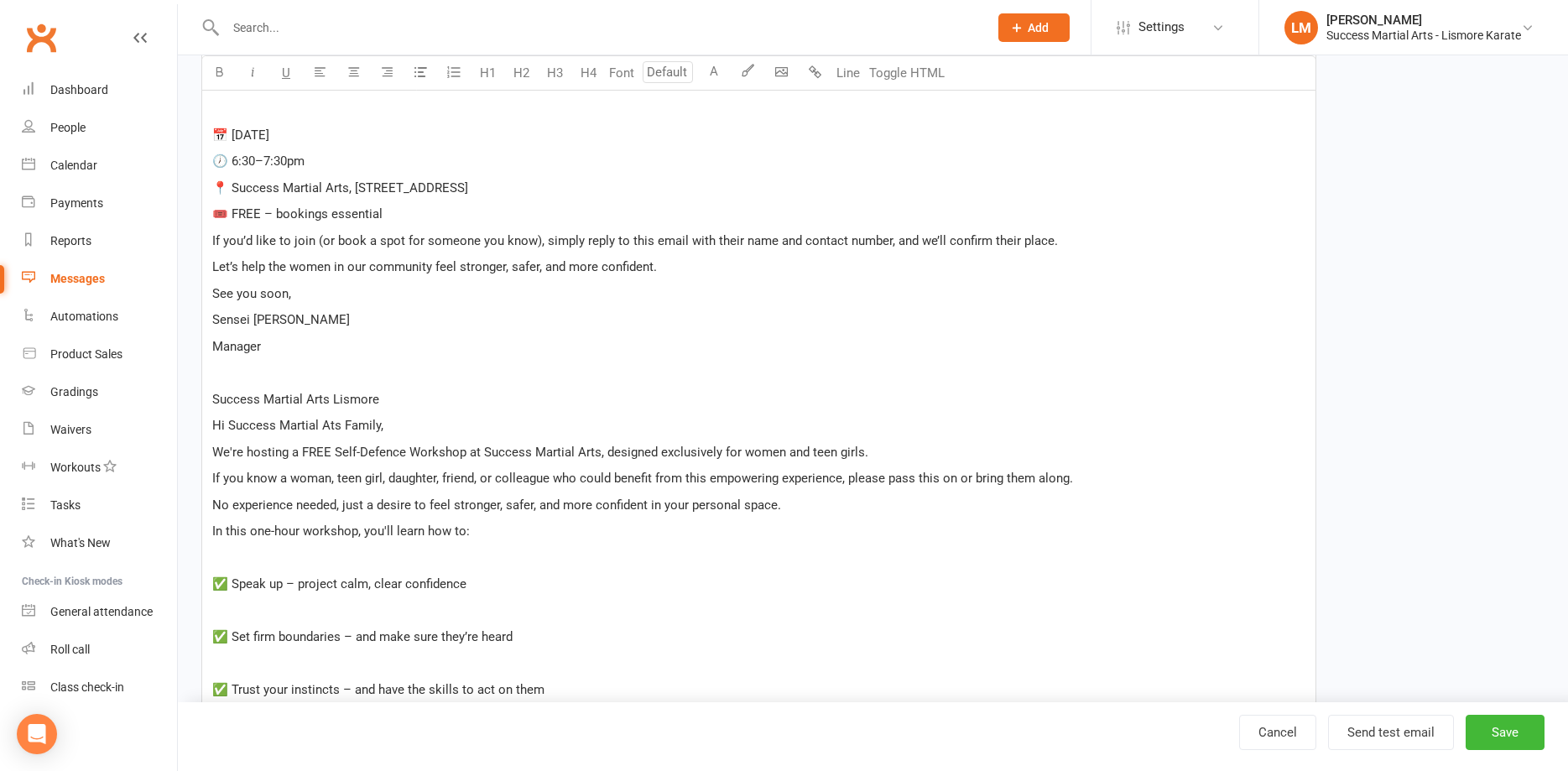
click at [236, 564] on p "﻿" at bounding box center [759, 558] width 1093 height 20
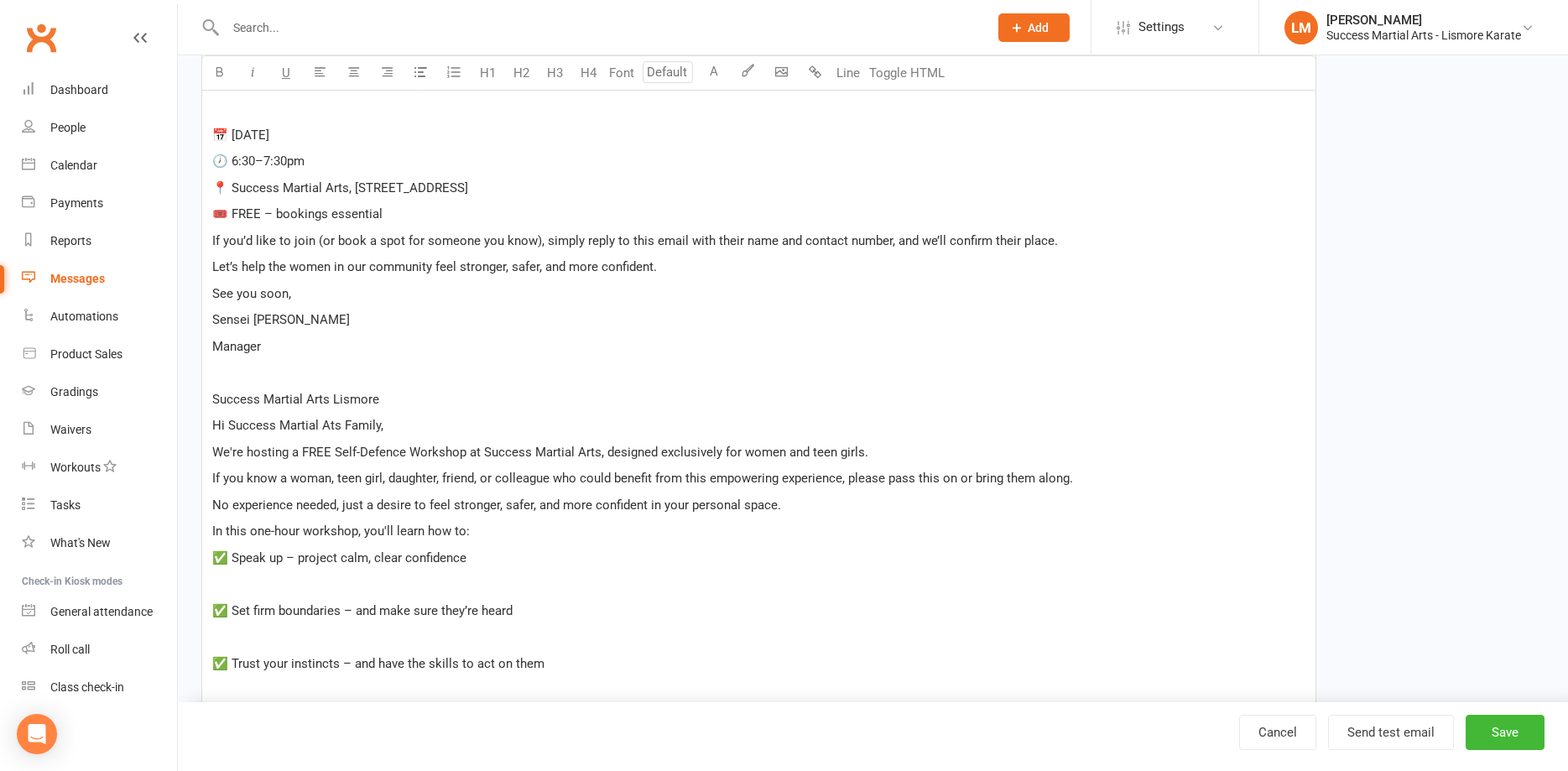
click at [259, 587] on p "﻿" at bounding box center [759, 584] width 1093 height 20
click at [294, 560] on span "✅ Speak up – project calm, clear confidence" at bounding box center [339, 558] width 254 height 15
click at [364, 559] on span "✅ Speak up, project calm, clear confidence" at bounding box center [334, 558] width 245 height 15
click at [278, 575] on p "﻿" at bounding box center [759, 584] width 1093 height 20
click at [291, 557] on span "✅ Speak up, project calm clear confidence" at bounding box center [334, 558] width 242 height 15
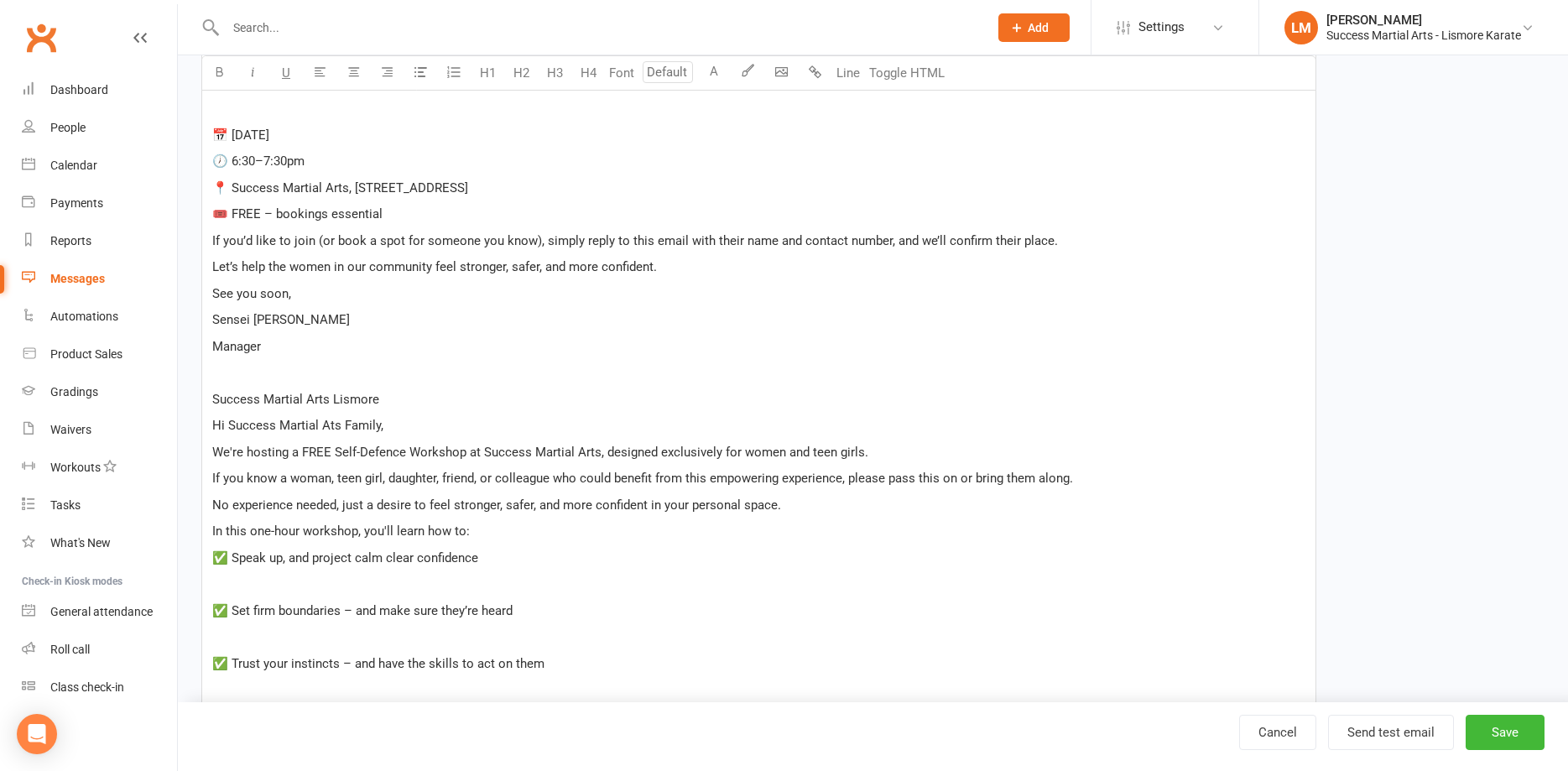
click at [230, 588] on p "﻿" at bounding box center [759, 584] width 1093 height 20
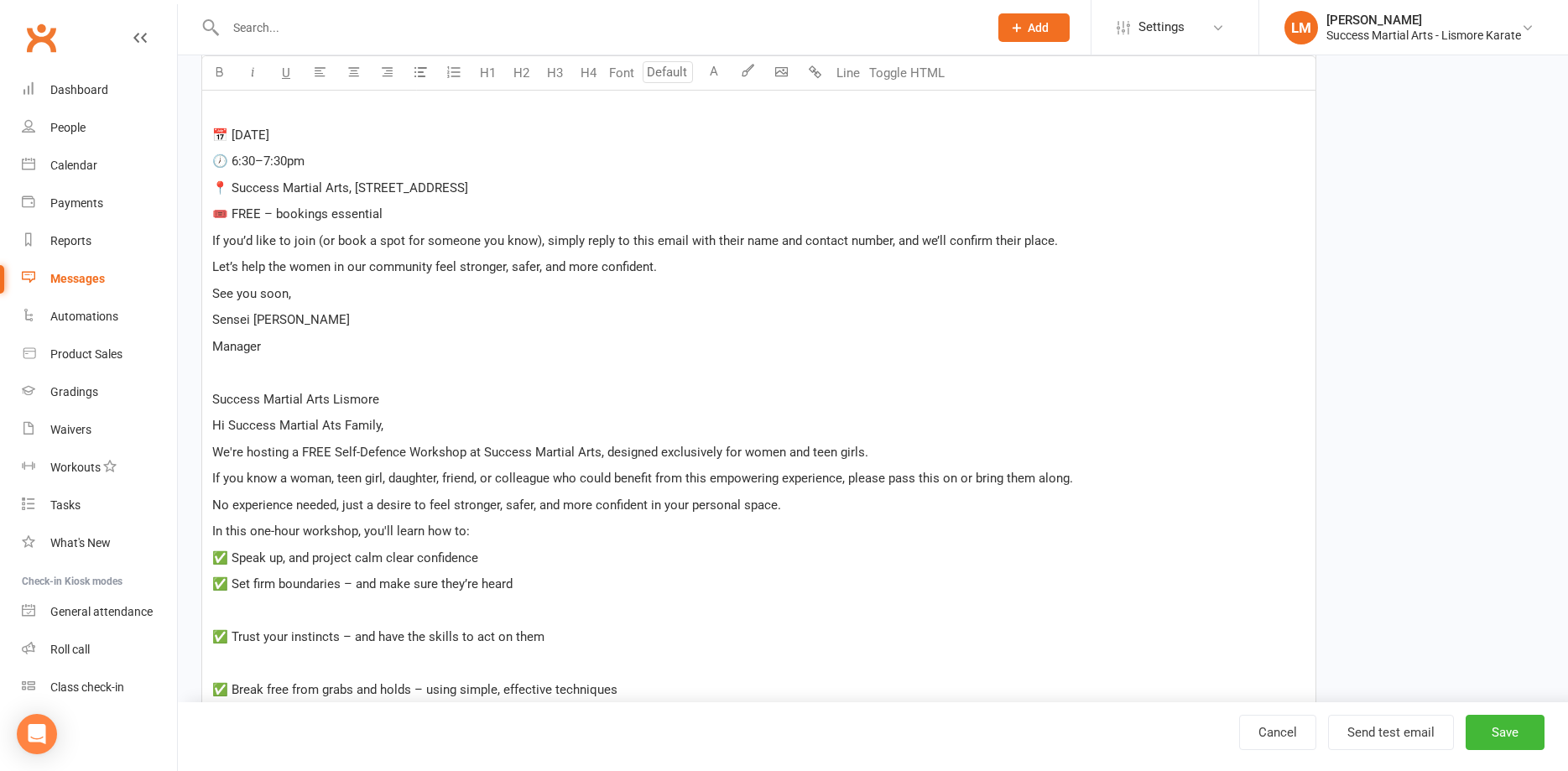
click at [354, 584] on span "✅ Set firm boundaries – and make sure they’re heard" at bounding box center [362, 584] width 300 height 15
click at [378, 608] on p "﻿" at bounding box center [759, 611] width 1093 height 20
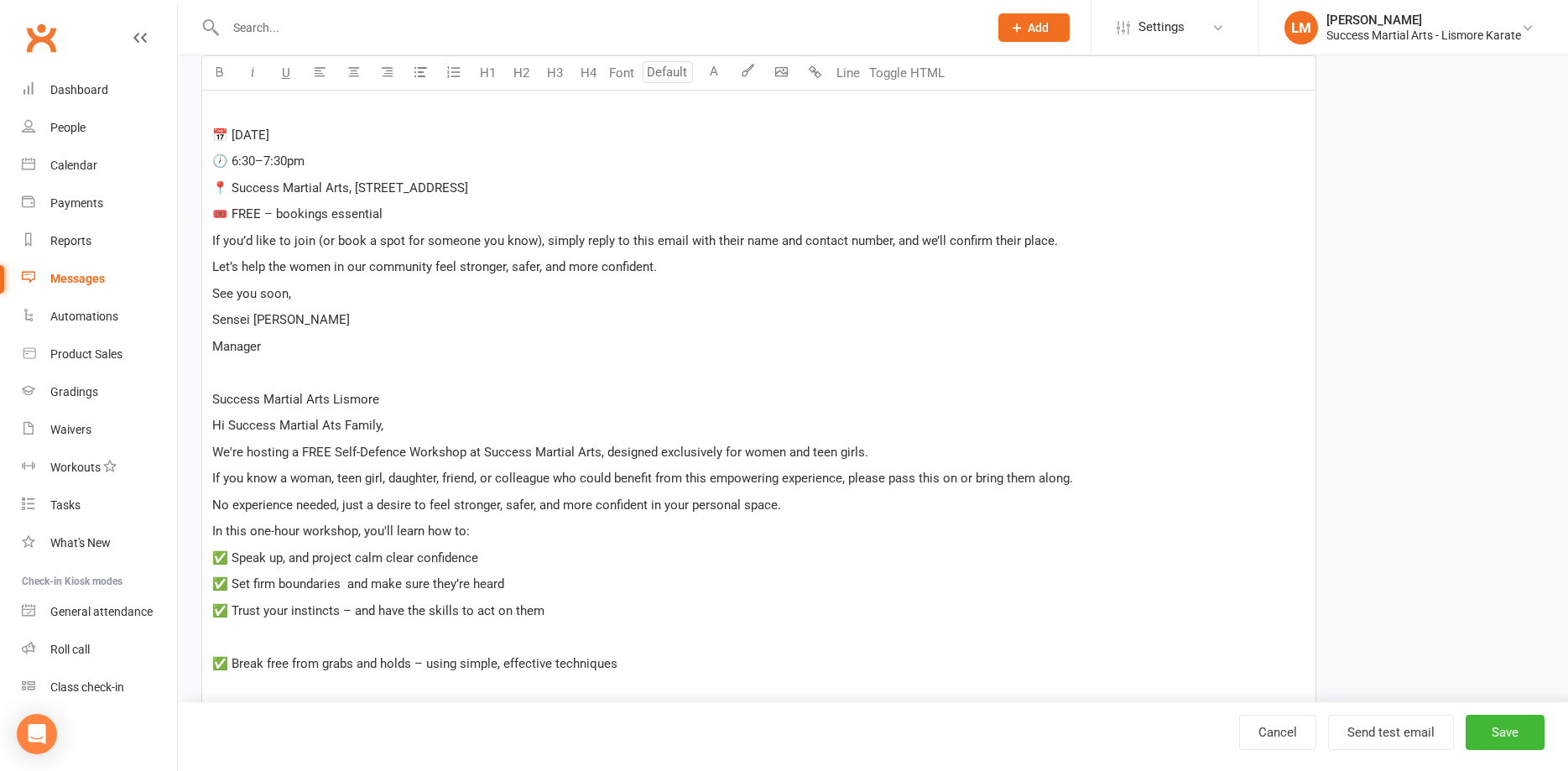
click at [351, 615] on span "✅ Trust your instincts – and have the skills to act on them" at bounding box center [379, 611] width 333 height 15
click at [373, 638] on p "﻿" at bounding box center [759, 637] width 1093 height 20
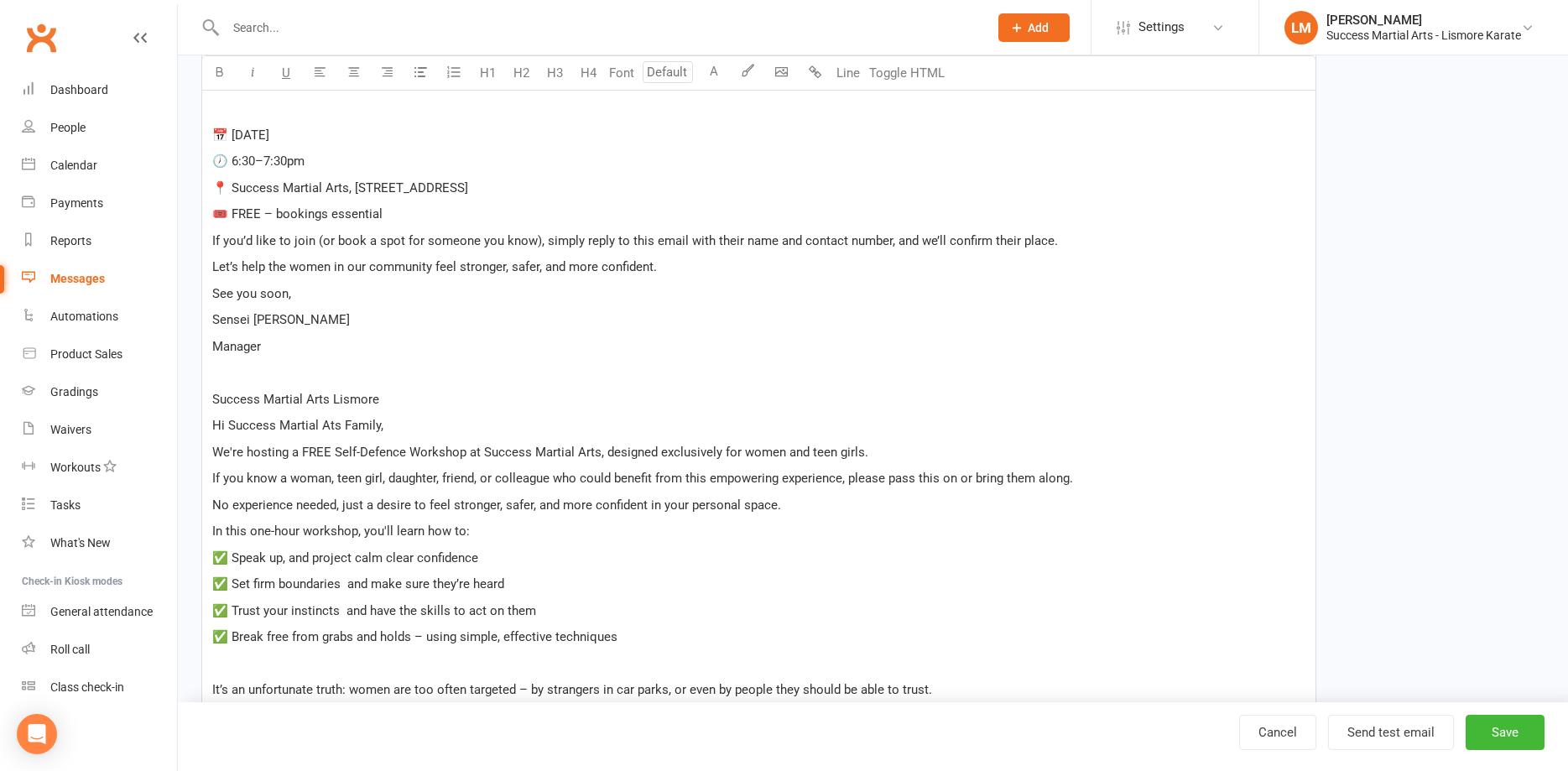
click at [425, 633] on span "✅ Break free from grabs and holds – using simple, effective techniques" at bounding box center [415, 637] width 406 height 15
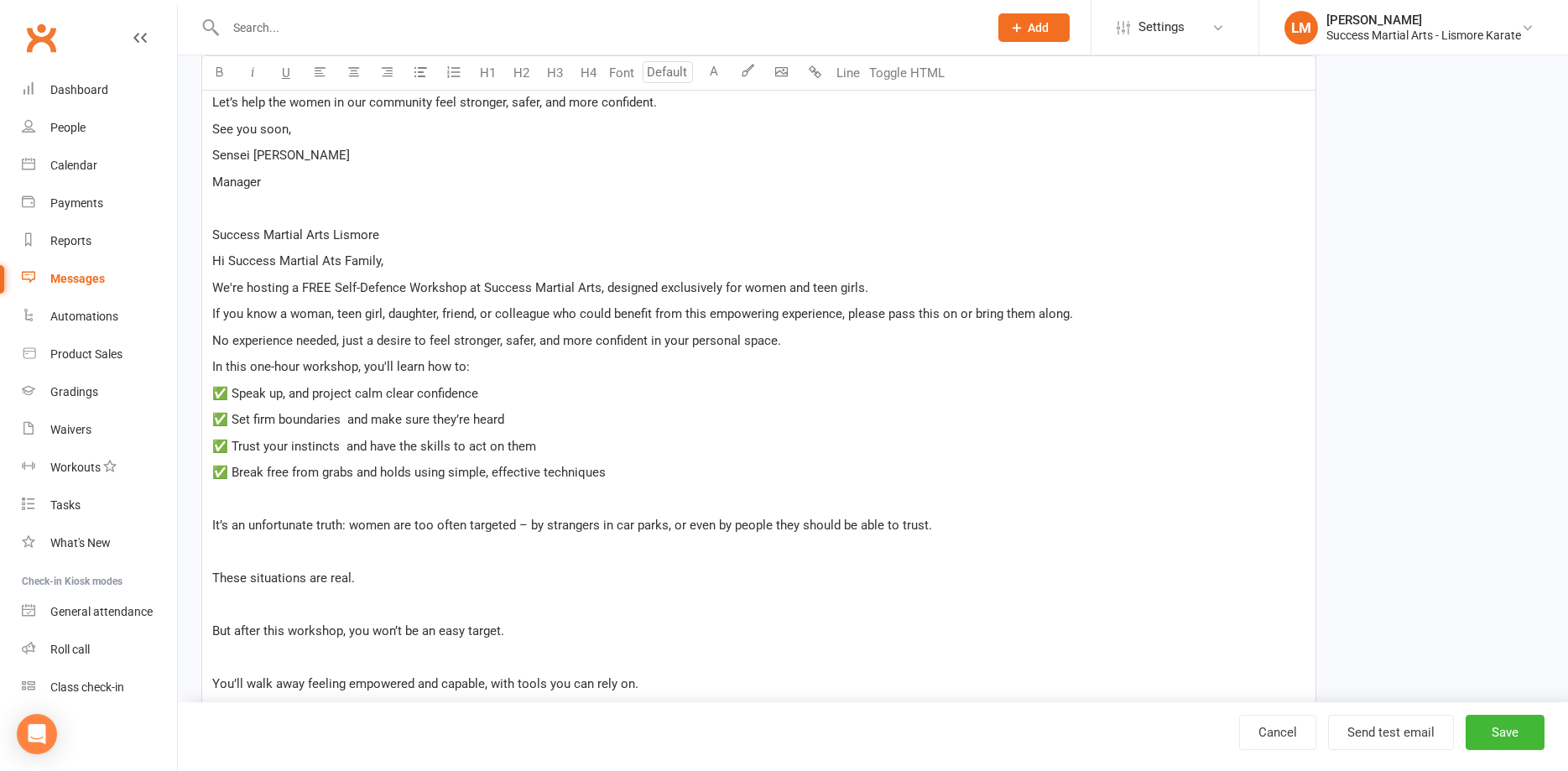
scroll to position [902, 0]
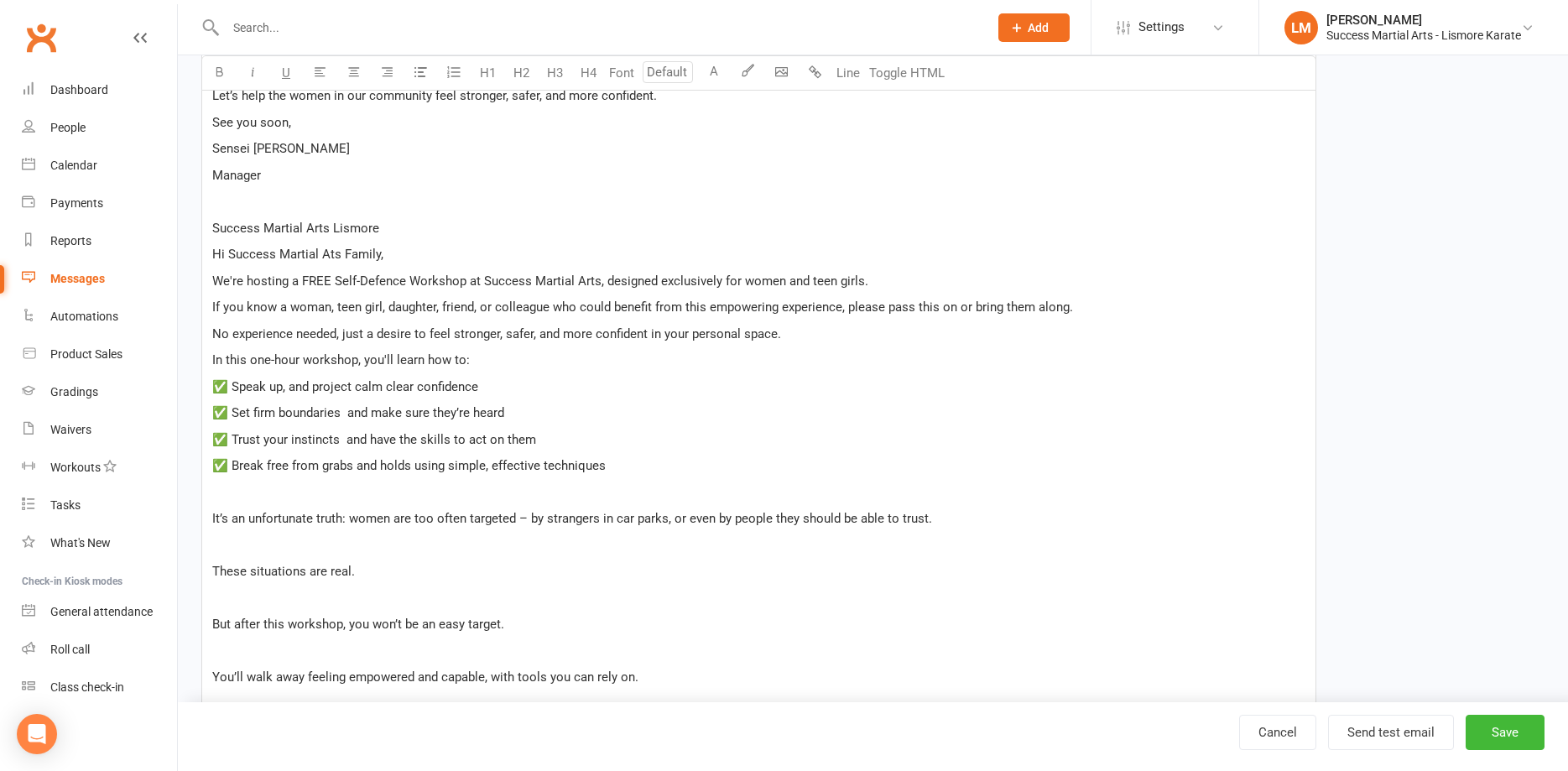
click at [249, 497] on p "﻿" at bounding box center [759, 493] width 1093 height 20
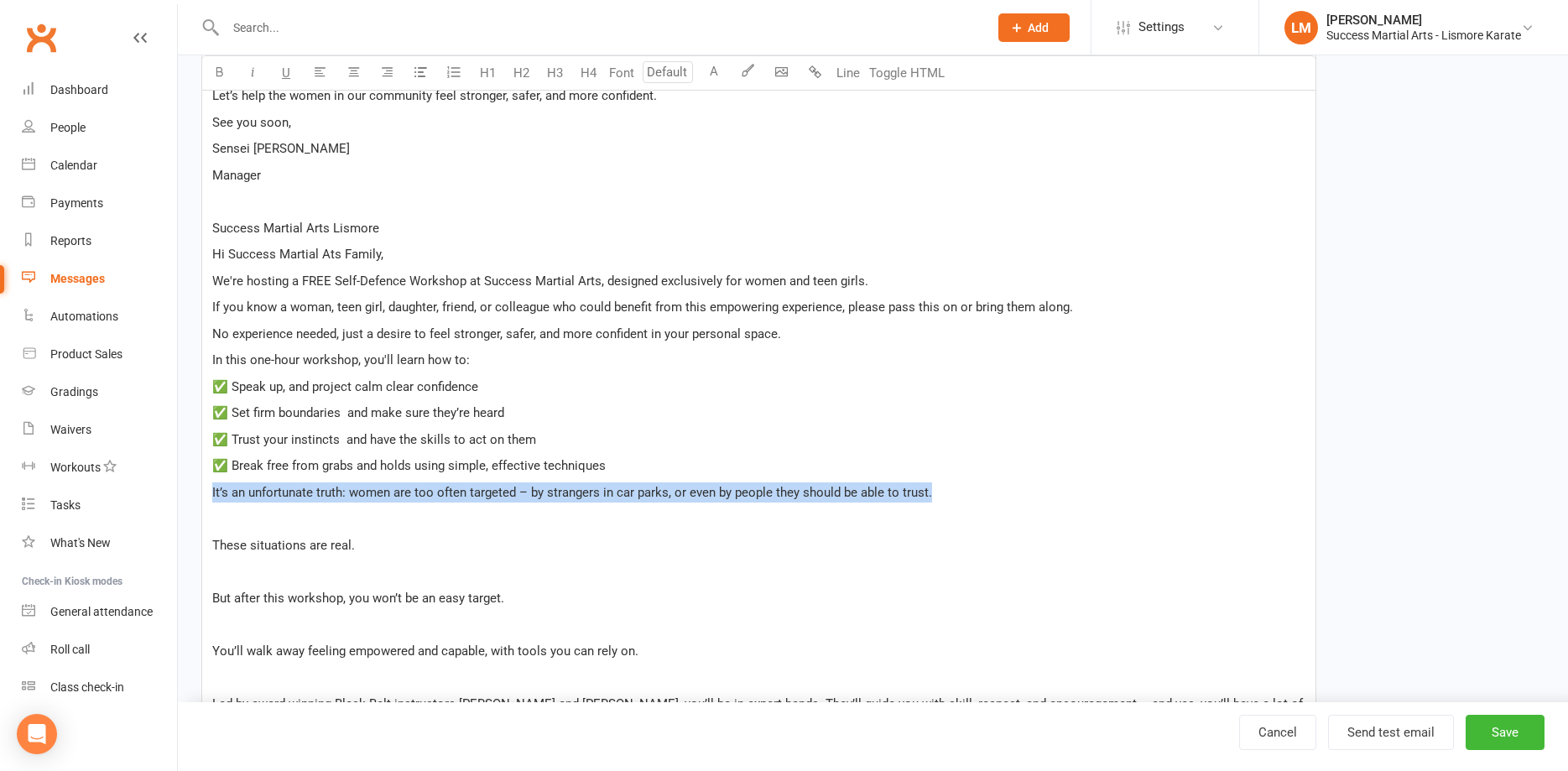
drag, startPoint x: 950, startPoint y: 493, endPoint x: 201, endPoint y: 499, distance: 749.0
click at [201, 499] on div "﻿ Hello Success Martial Arts Family, On Thursday, 28 August at 6:30pm, I will b…" at bounding box center [759, 350] width 1115 height 1638
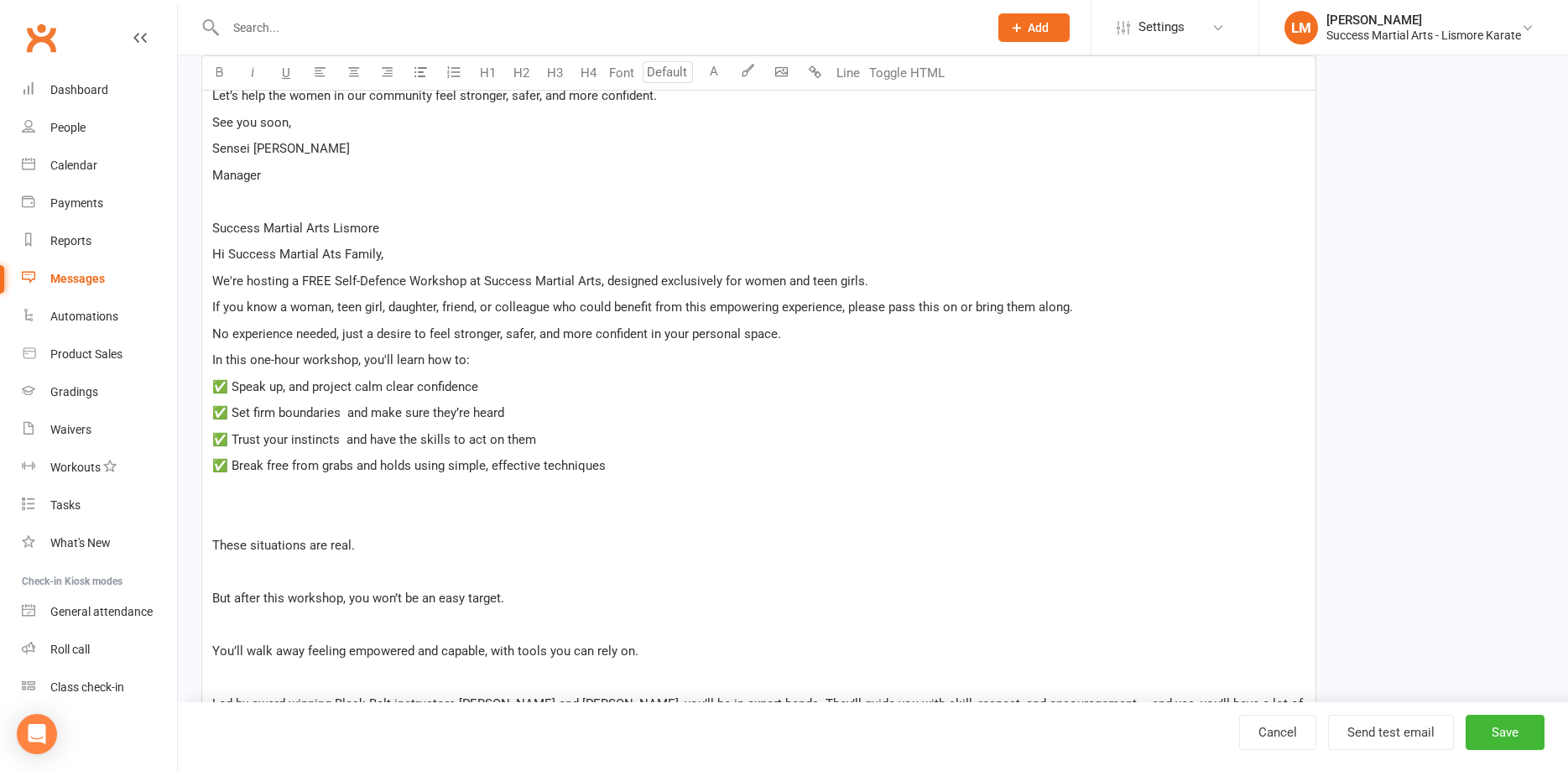
click at [260, 522] on p "﻿" at bounding box center [759, 519] width 1093 height 20
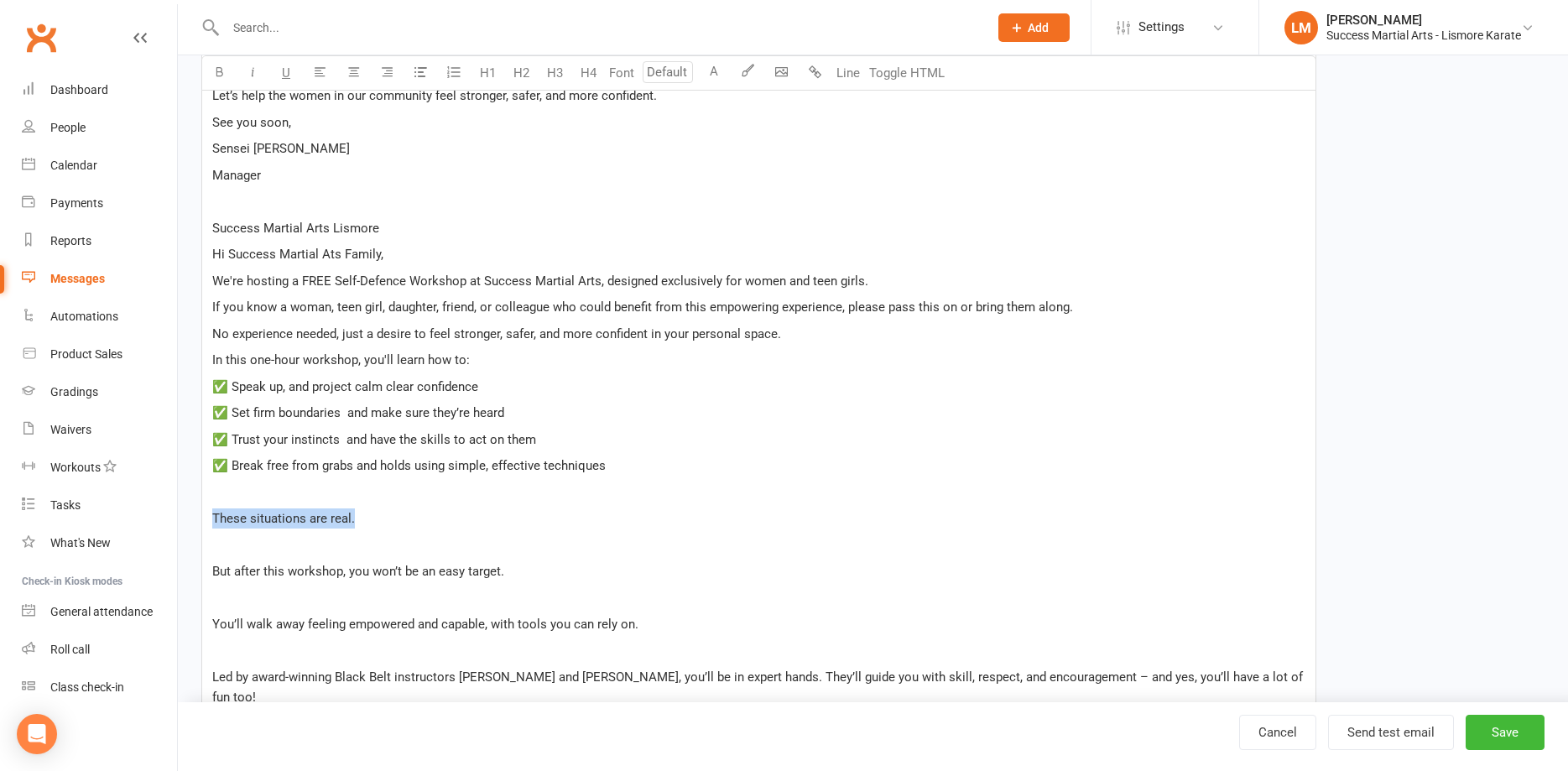
drag, startPoint x: 361, startPoint y: 509, endPoint x: 175, endPoint y: 513, distance: 186.0
click at [201, 513] on div "﻿ Hello Success Martial Arts Family, On Thursday, 28 August at 6:30pm, I will b…" at bounding box center [759, 337] width 1115 height 1611
click at [262, 545] on p "﻿" at bounding box center [759, 545] width 1093 height 20
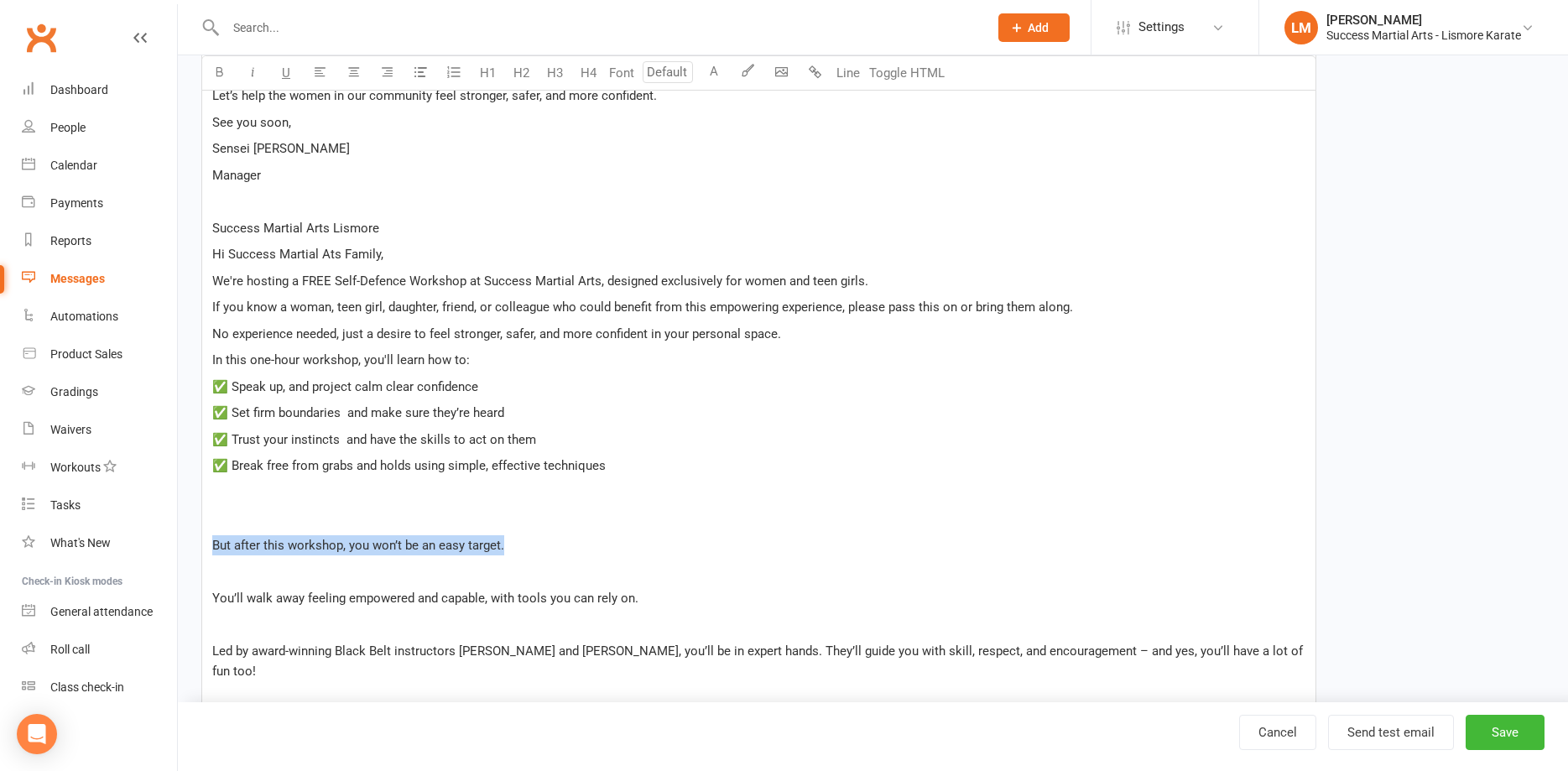
drag, startPoint x: 542, startPoint y: 550, endPoint x: -25, endPoint y: 545, distance: 567.0
click at [201, 545] on div "﻿ Hello Success Martial Arts Family, On Thursday, 28 August at 6:30pm, I will b…" at bounding box center [759, 324] width 1115 height 1585
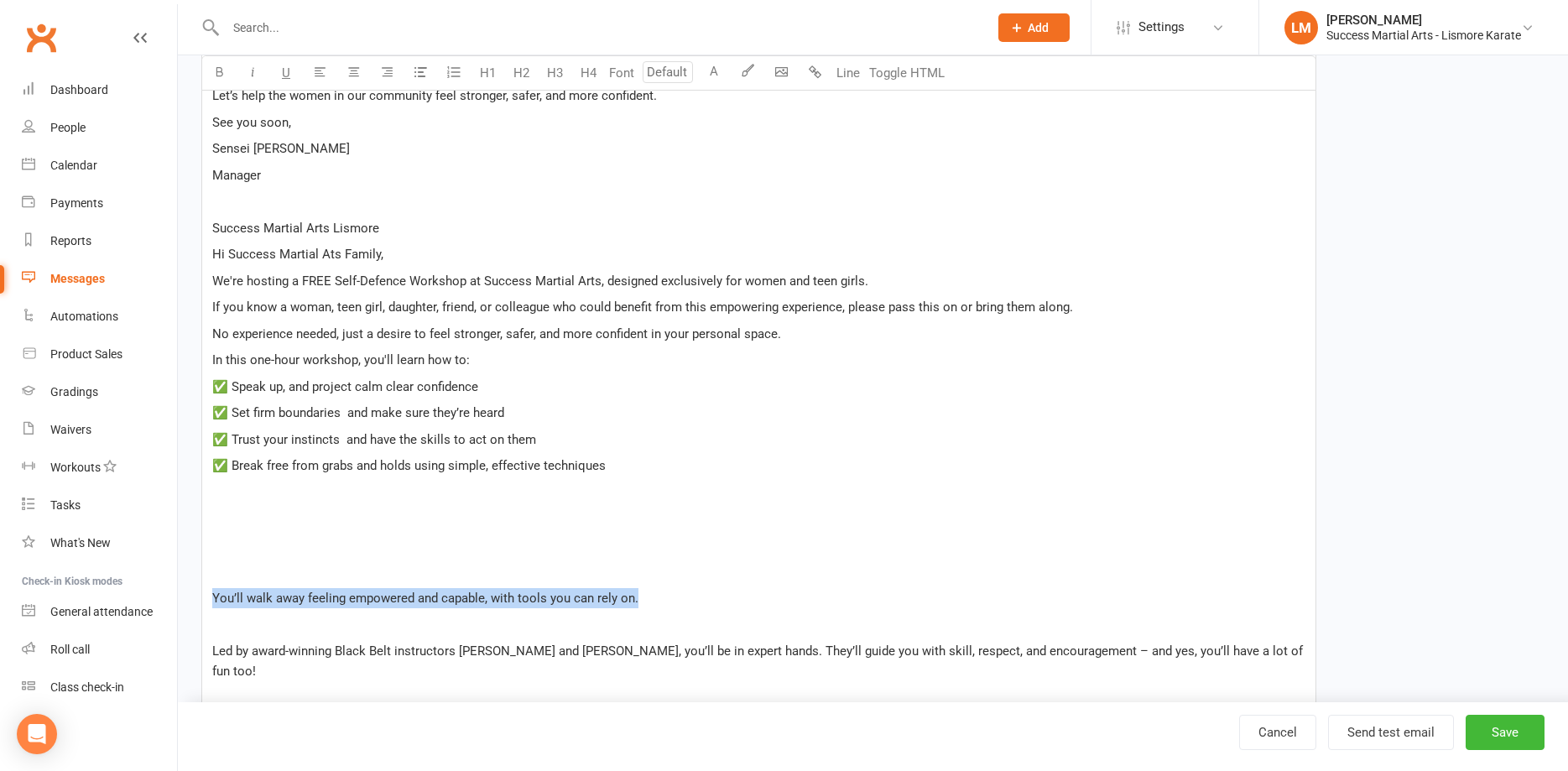
drag, startPoint x: 672, startPoint y: 594, endPoint x: -43, endPoint y: 594, distance: 715.0
click at [201, 594] on div "﻿ Hello Success Martial Arts Family, On Thursday, 28 August at 6:30pm, I will b…" at bounding box center [759, 324] width 1115 height 1585
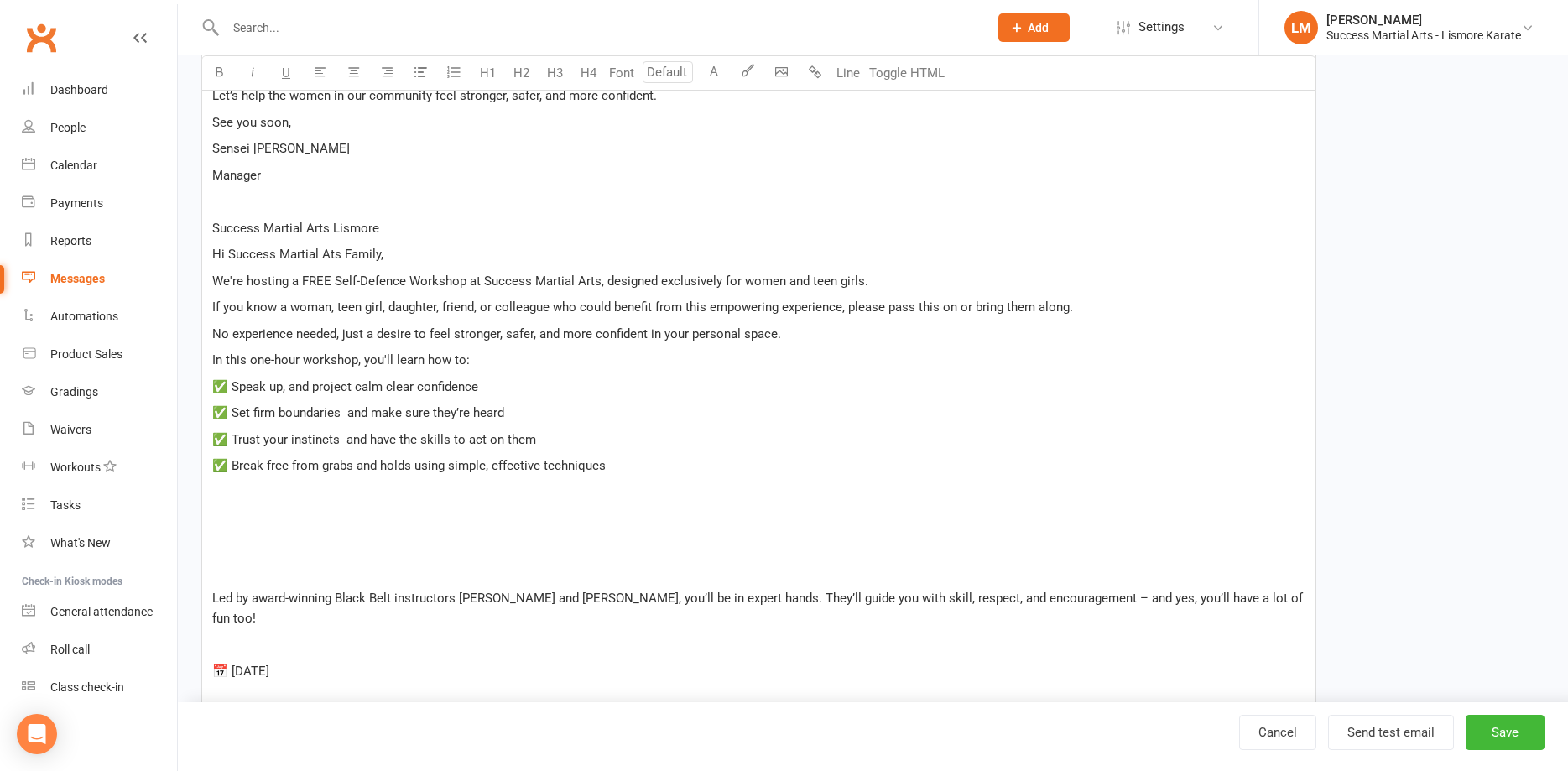
click at [234, 550] on p "﻿" at bounding box center [759, 545] width 1093 height 20
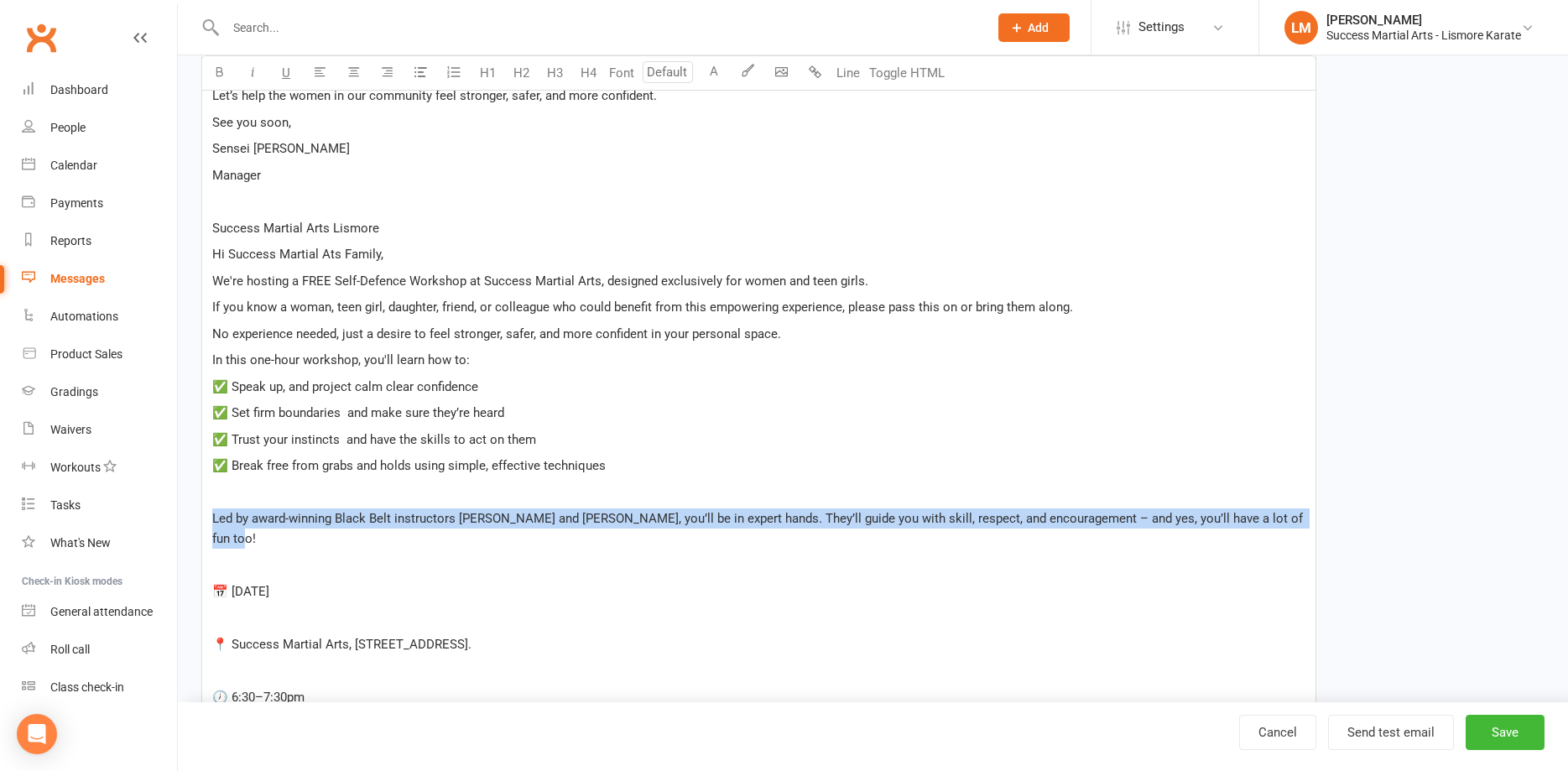
drag, startPoint x: 212, startPoint y: 521, endPoint x: 1365, endPoint y: 532, distance: 1153.1
click at [1316, 532] on div "﻿ Hello Success Martial Arts Family, On Thursday, 28 August at 6:30pm, I will b…" at bounding box center [759, 258] width 1115 height 1453
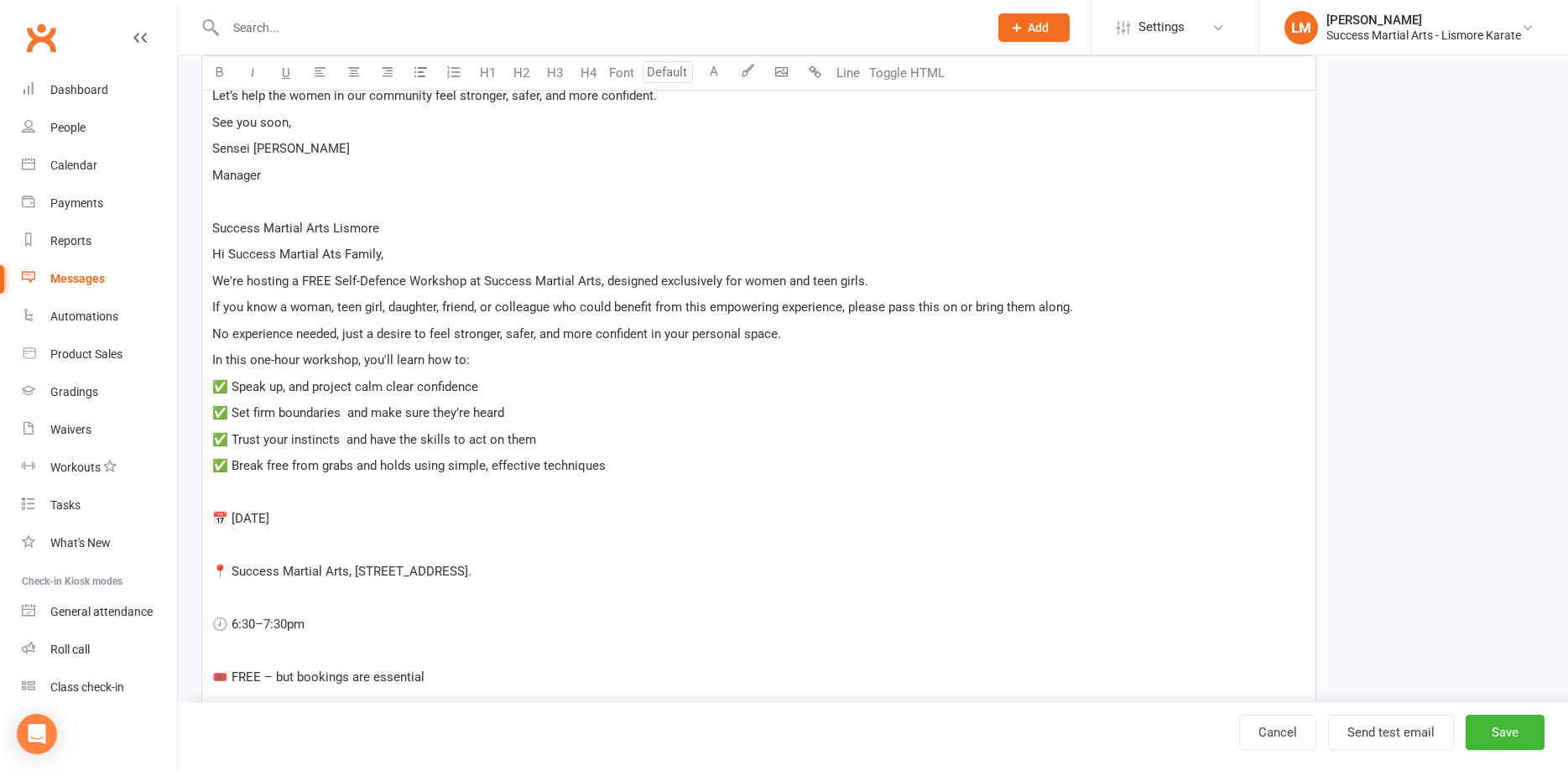
click at [271, 504] on div "﻿ Hello Success Martial Arts Family, On Thursday, 28 August at 6:30pm, I will b…" at bounding box center [759, 221] width 1113 height 1379
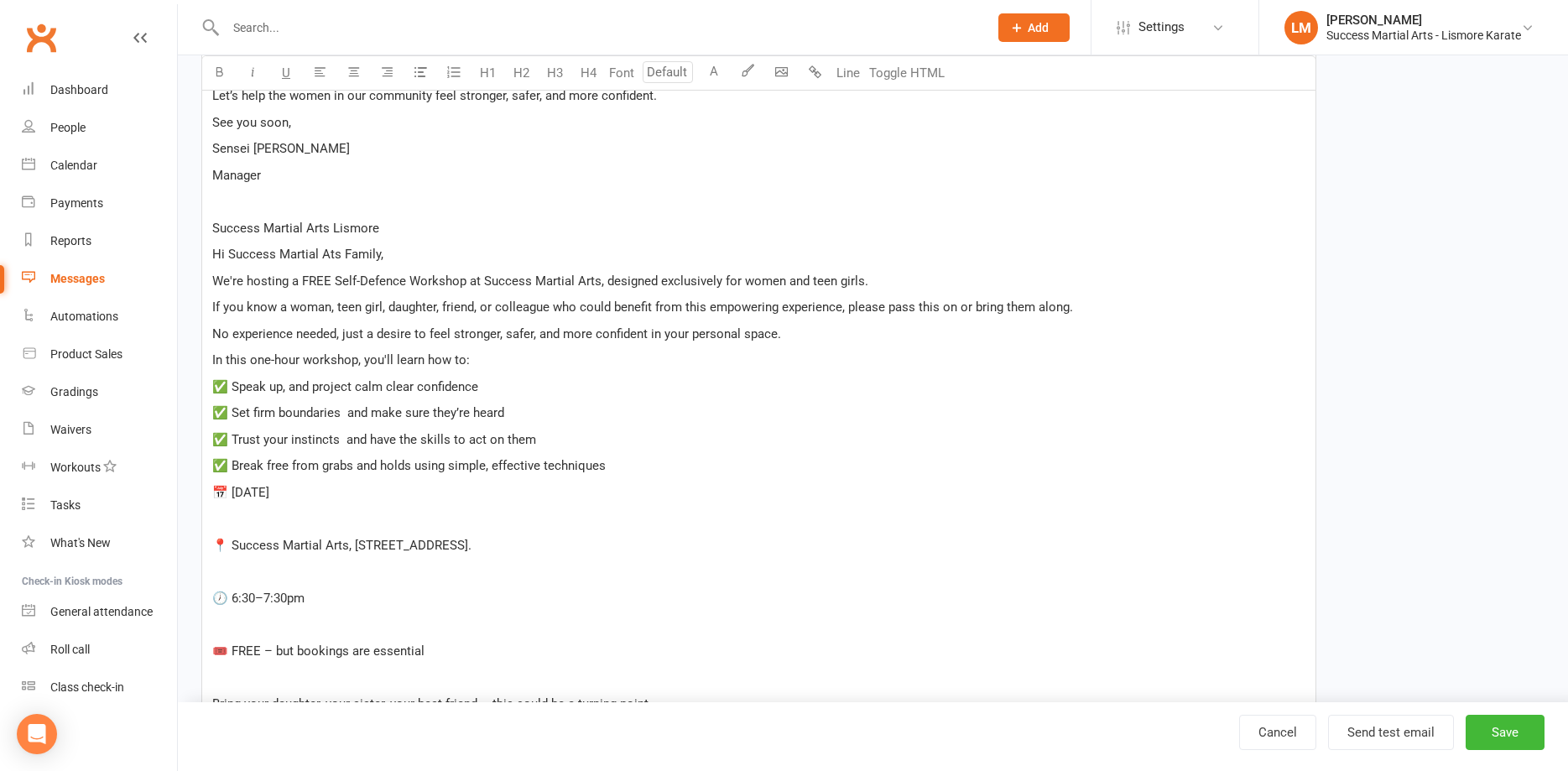
click at [231, 523] on p "﻿" at bounding box center [759, 519] width 1093 height 20
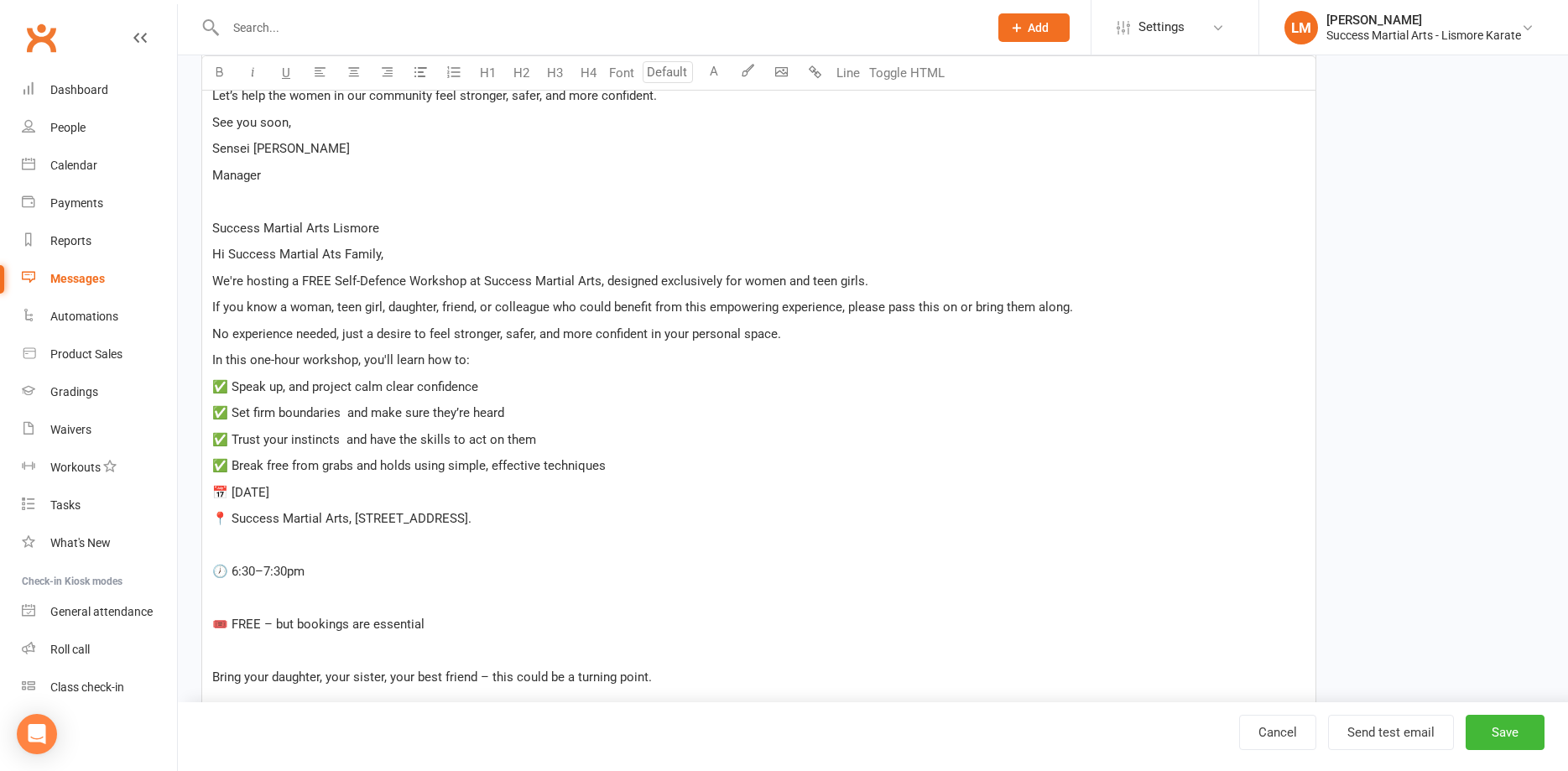
click at [252, 551] on p "﻿" at bounding box center [759, 545] width 1093 height 20
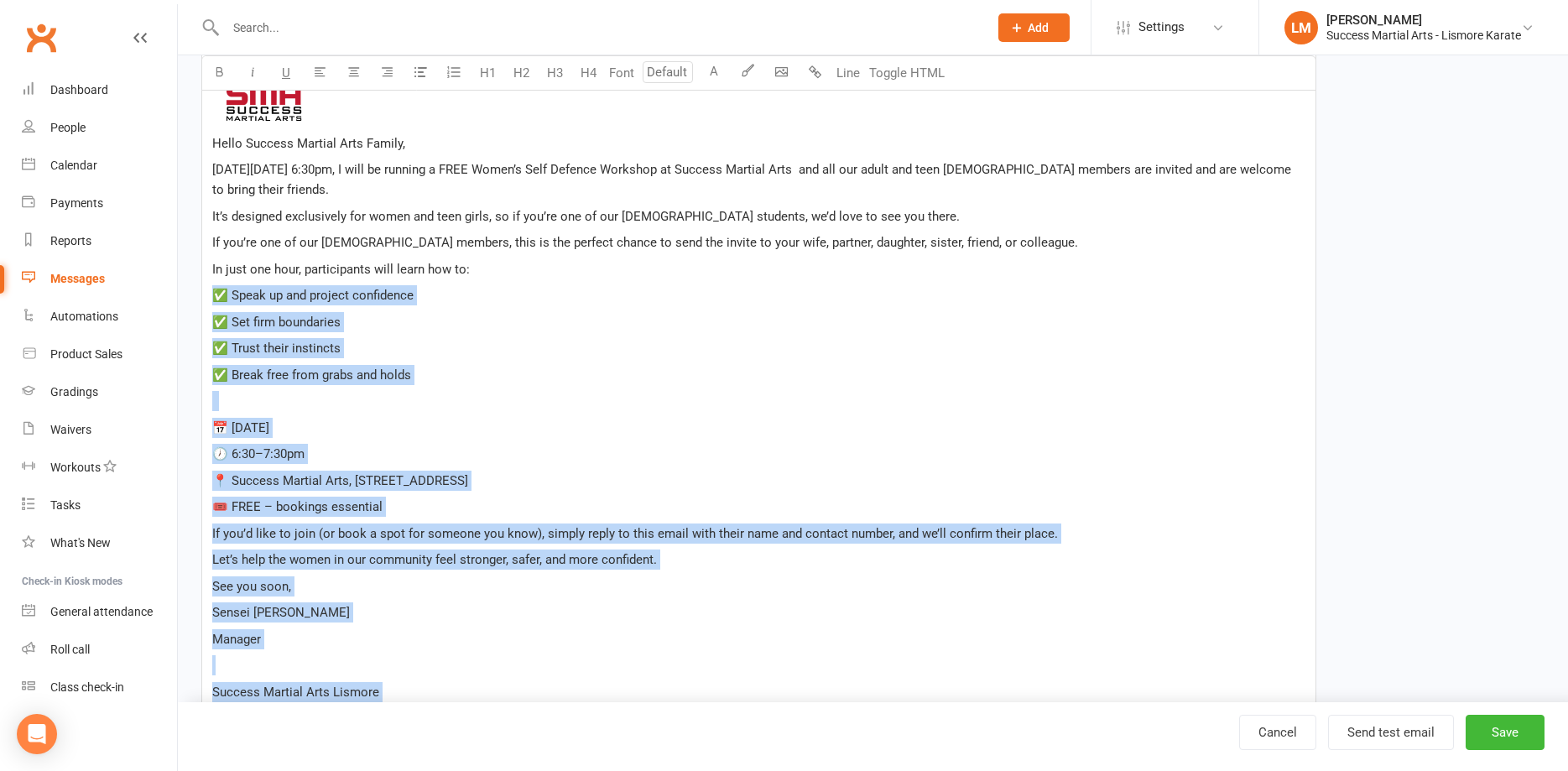
scroll to position [492, 0]
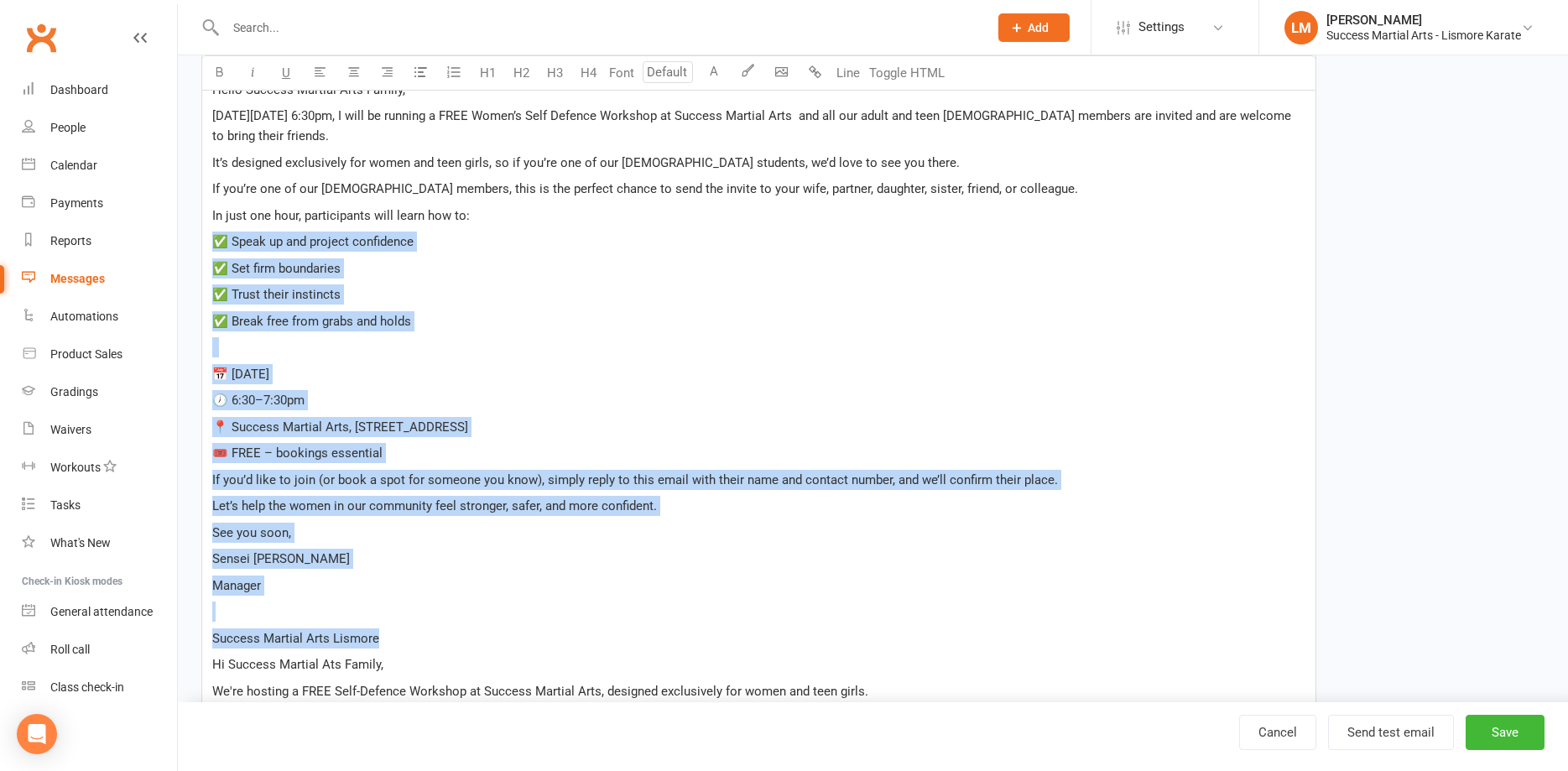
drag, startPoint x: 214, startPoint y: 343, endPoint x: 414, endPoint y: 633, distance: 352.3
click at [423, 635] on div "﻿ Hello Success Martial Arts Family, On Thursday, 28 August at 6:30pm, I will b…" at bounding box center [759, 592] width 1113 height 1300
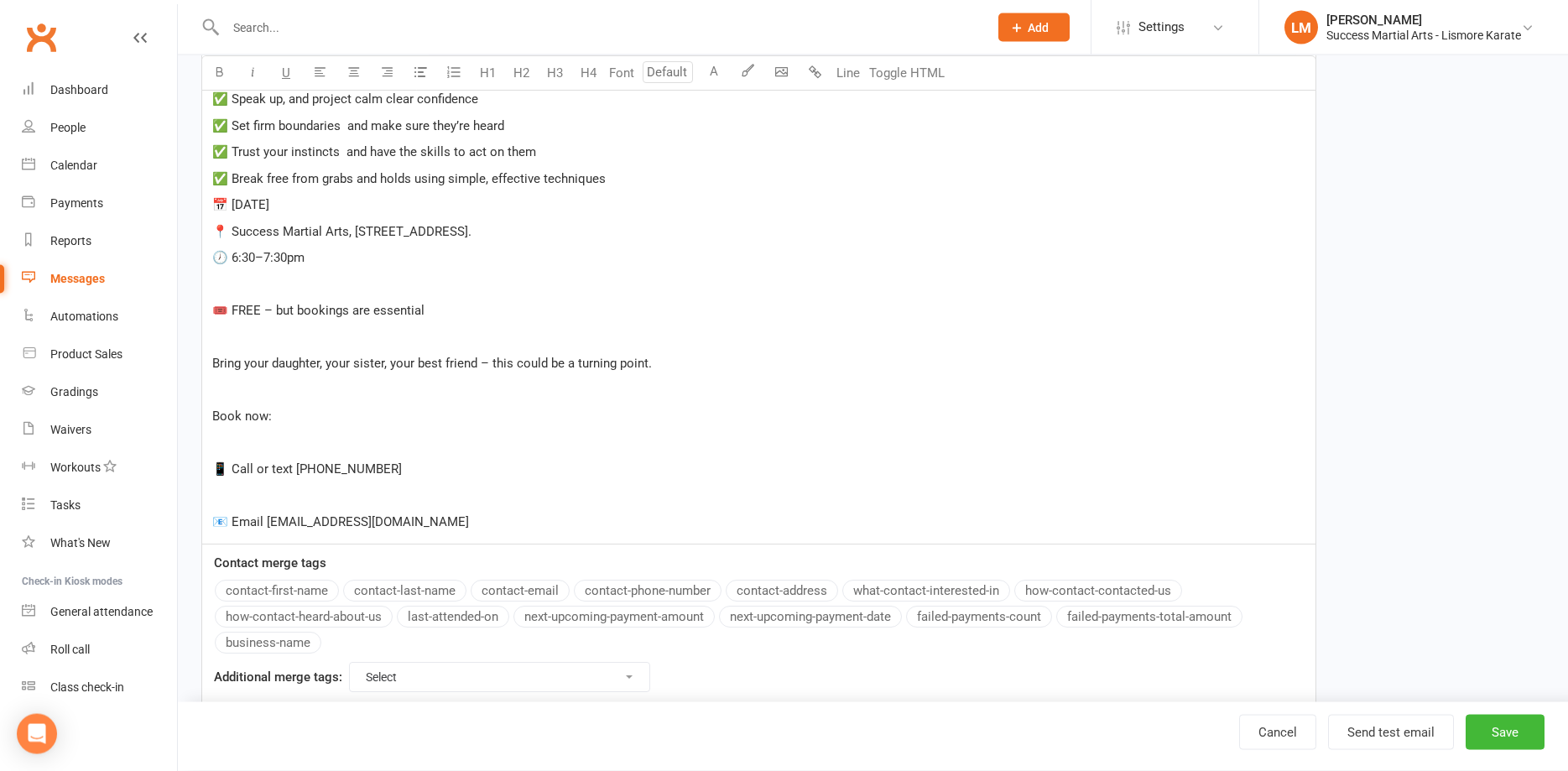
scroll to position [833, 0]
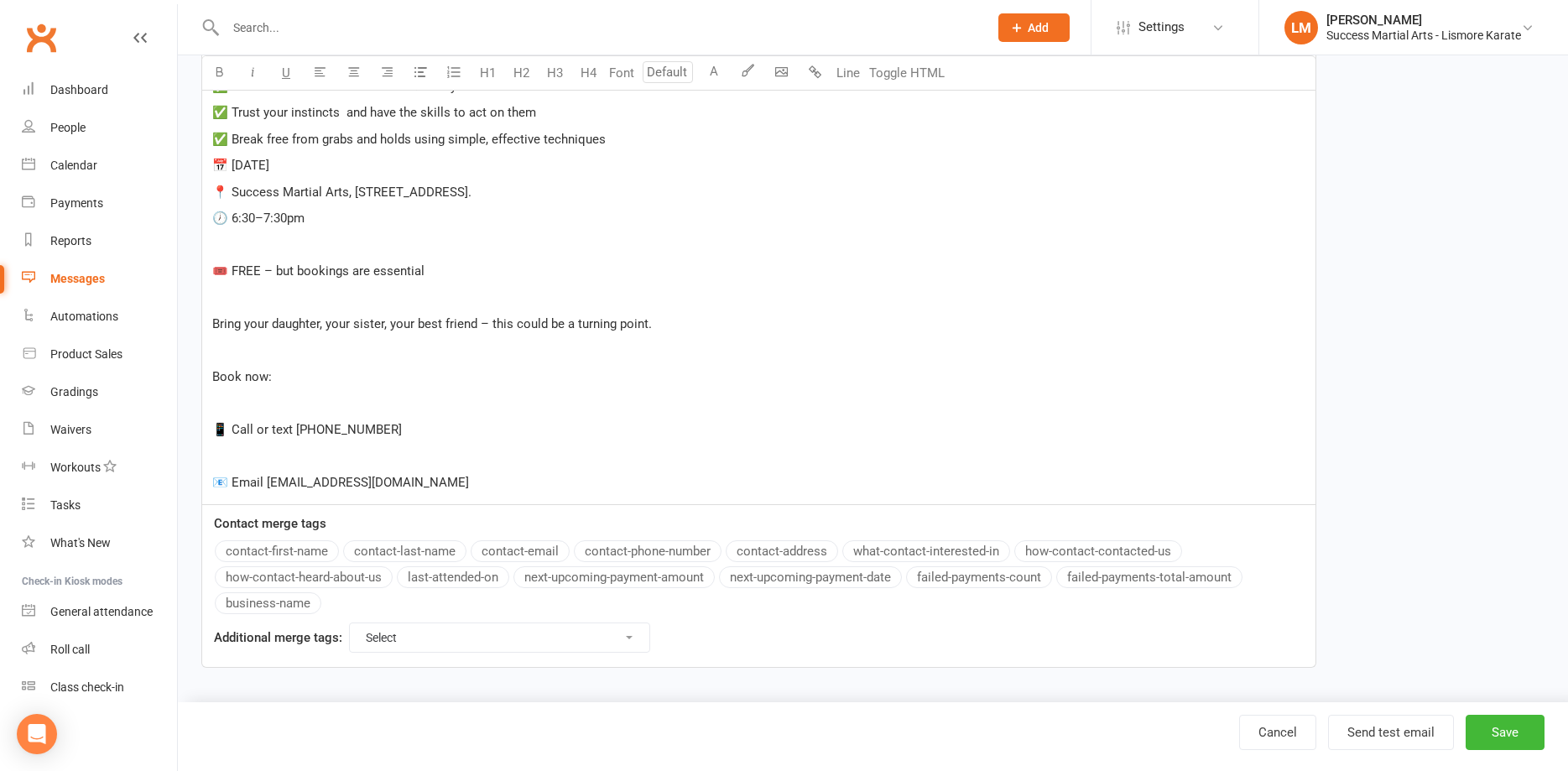
click at [220, 160] on span "📅 Thursday, May 1st" at bounding box center [241, 165] width 57 height 15
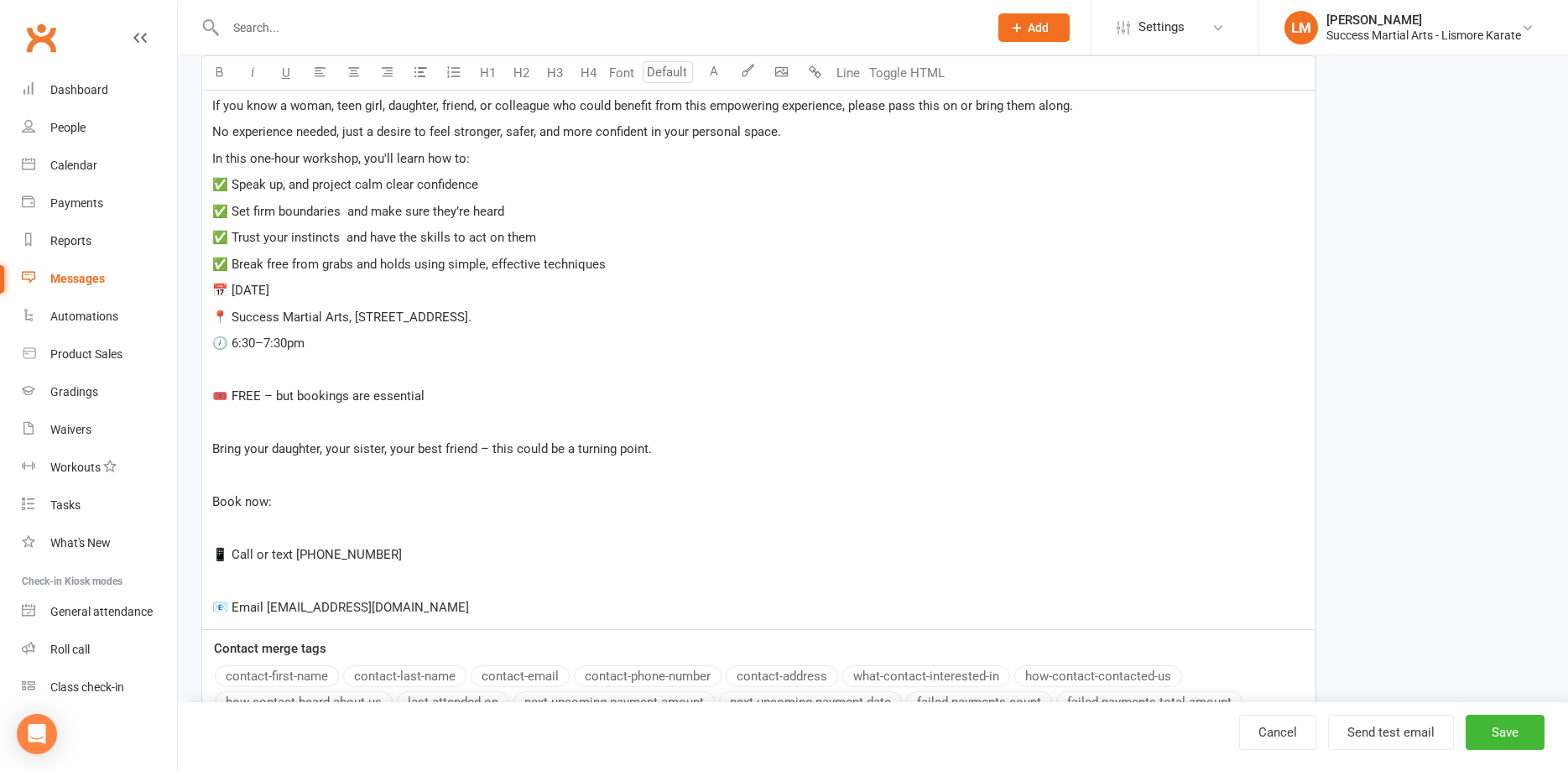
scroll to position [576, 0]
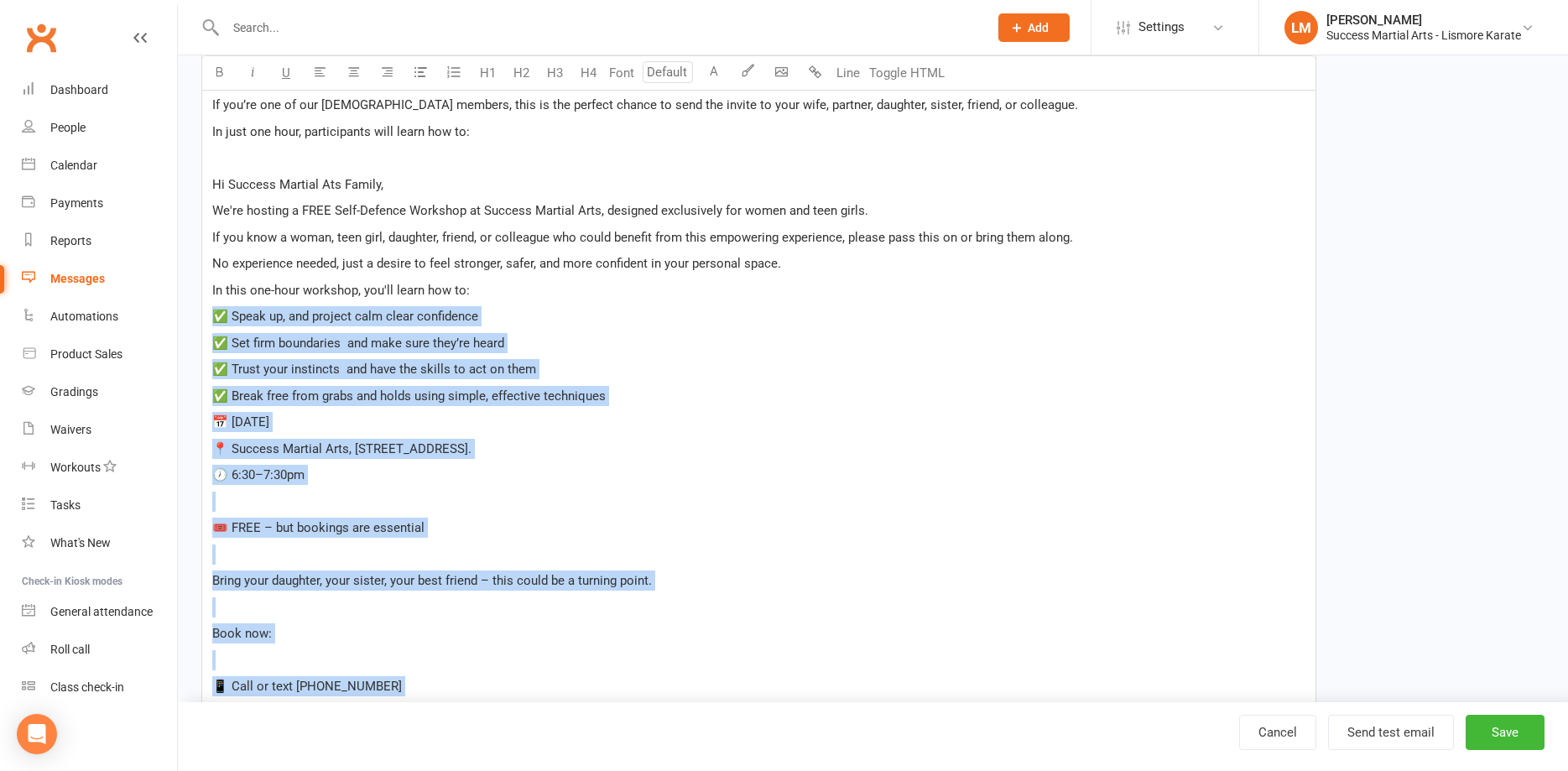
drag, startPoint x: 214, startPoint y: 311, endPoint x: 432, endPoint y: 731, distance: 473.2
click at [432, 731] on div "﻿ Hello Success Martial Arts Family, On Thursday, 28 August at 6:30pm, I will b…" at bounding box center [759, 310] width 1113 height 903
click at [321, 654] on p "﻿" at bounding box center [759, 661] width 1093 height 20
drag, startPoint x: 213, startPoint y: 315, endPoint x: 688, endPoint y: 586, distance: 546.9
click at [688, 586] on div "﻿ Hello Success Martial Arts Family, On Thursday, 28 August at 6:30pm, I will b…" at bounding box center [759, 310] width 1113 height 903
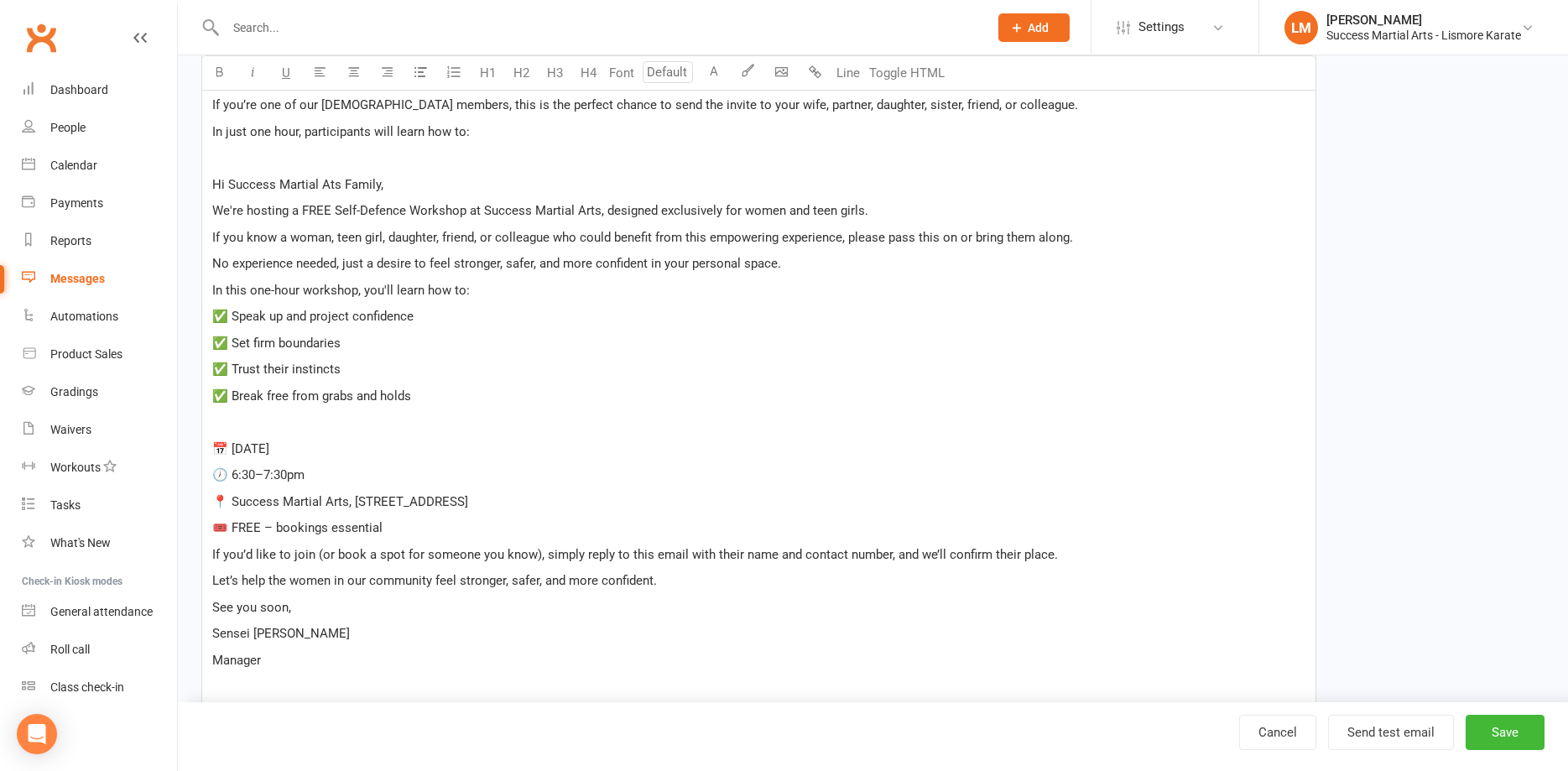
click at [276, 422] on p at bounding box center [759, 422] width 1093 height 20
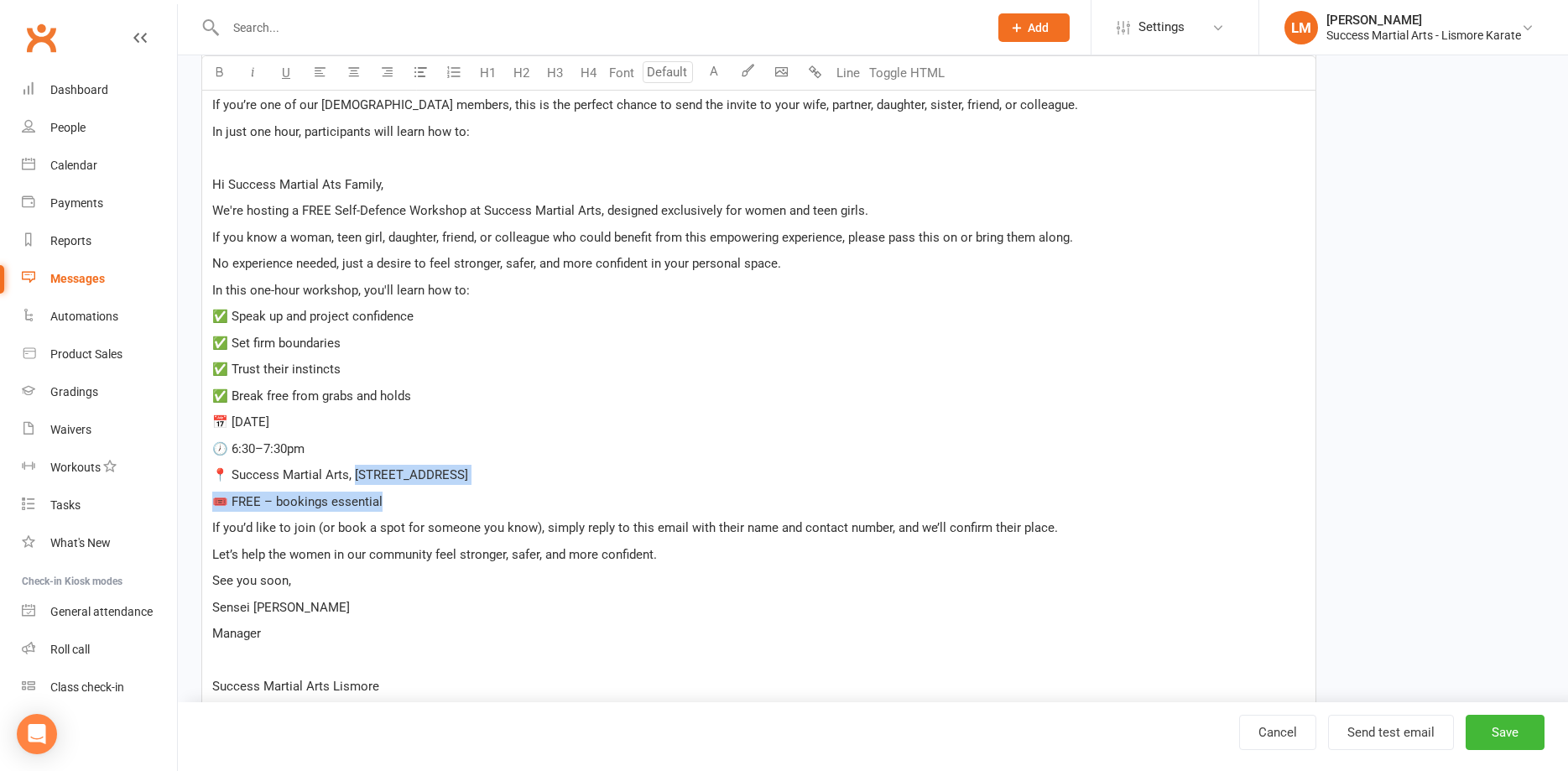
drag, startPoint x: 358, startPoint y: 473, endPoint x: 627, endPoint y: 490, distance: 269.5
click at [627, 490] on div "﻿ Hello Success Martial Arts Family, On Thursday, 28 August at 6:30pm, I will b…" at bounding box center [759, 362] width 1113 height 1009
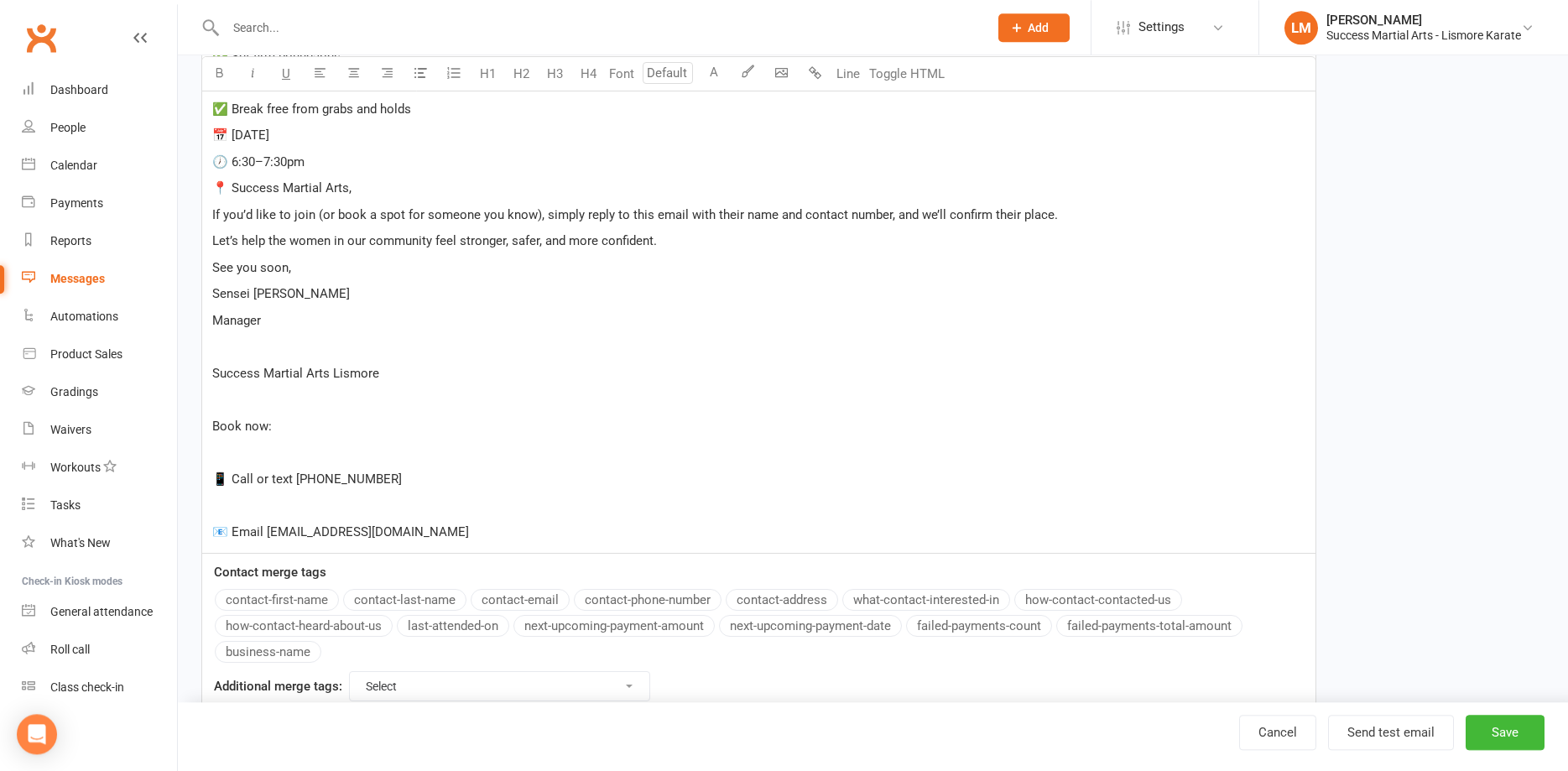
scroll to position [912, 0]
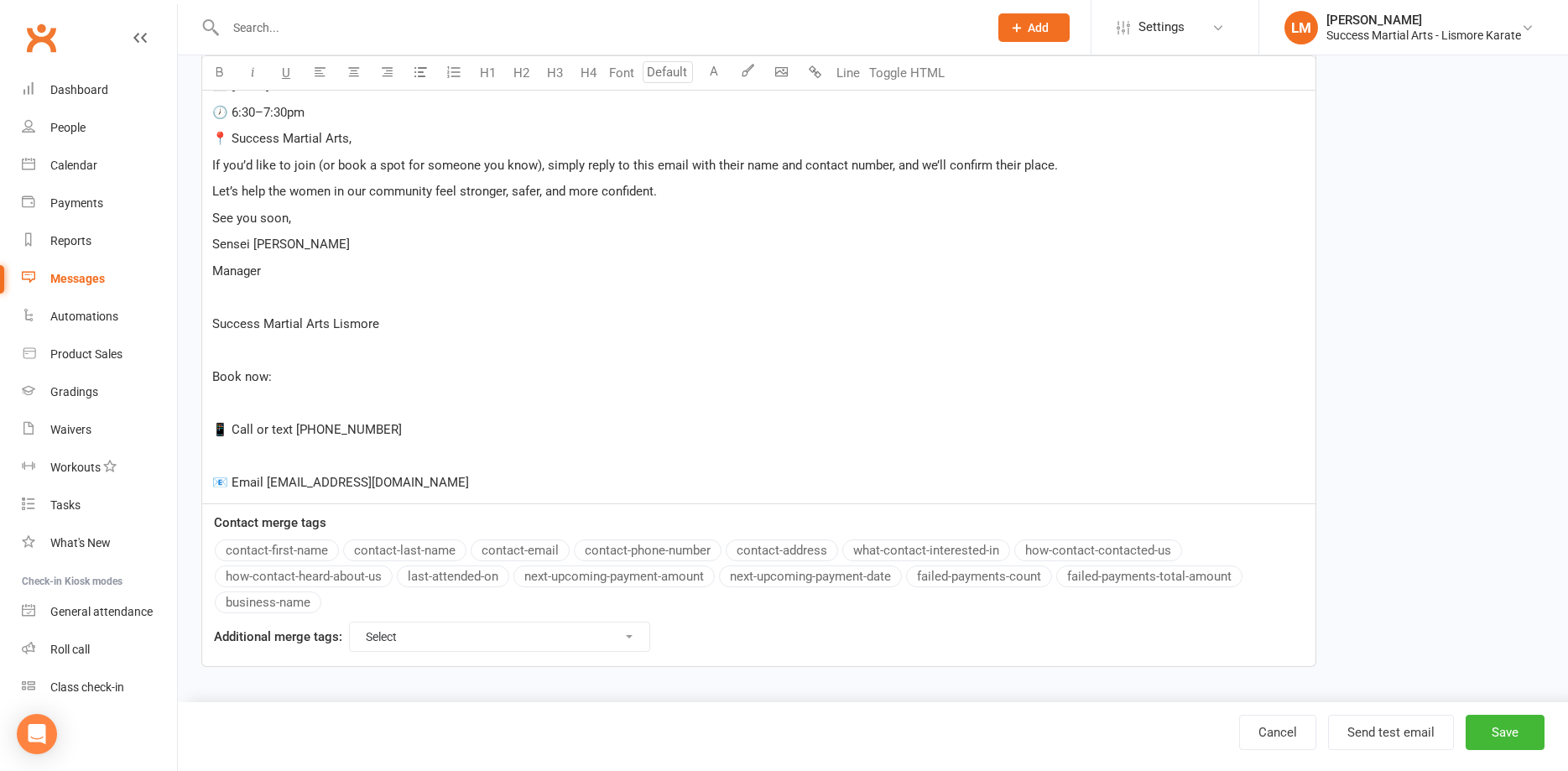
click at [485, 479] on p "📧 Email lismorekarate@gmail.com" at bounding box center [759, 483] width 1093 height 20
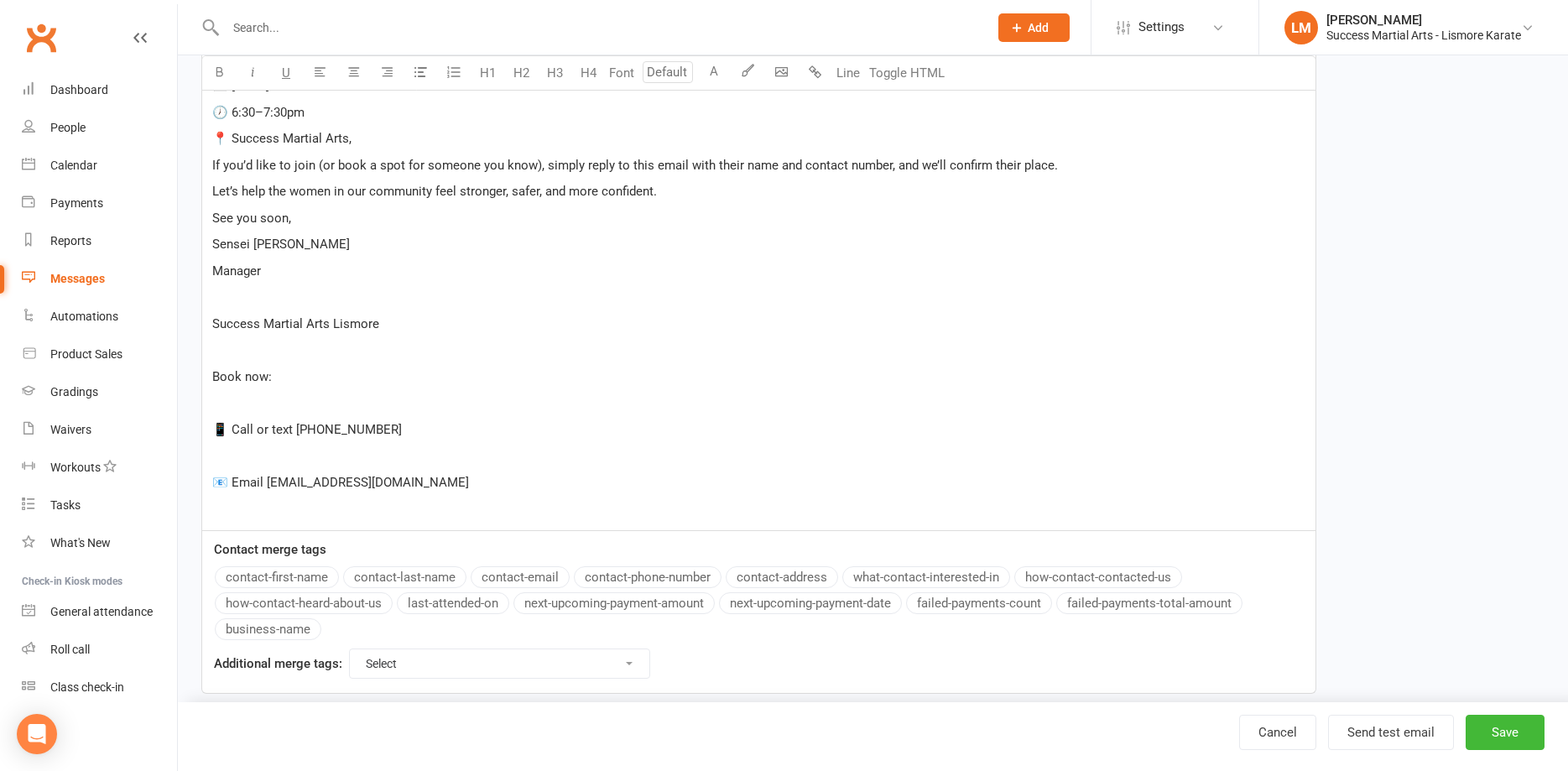
click at [259, 508] on p "﻿" at bounding box center [759, 508] width 1093 height 20
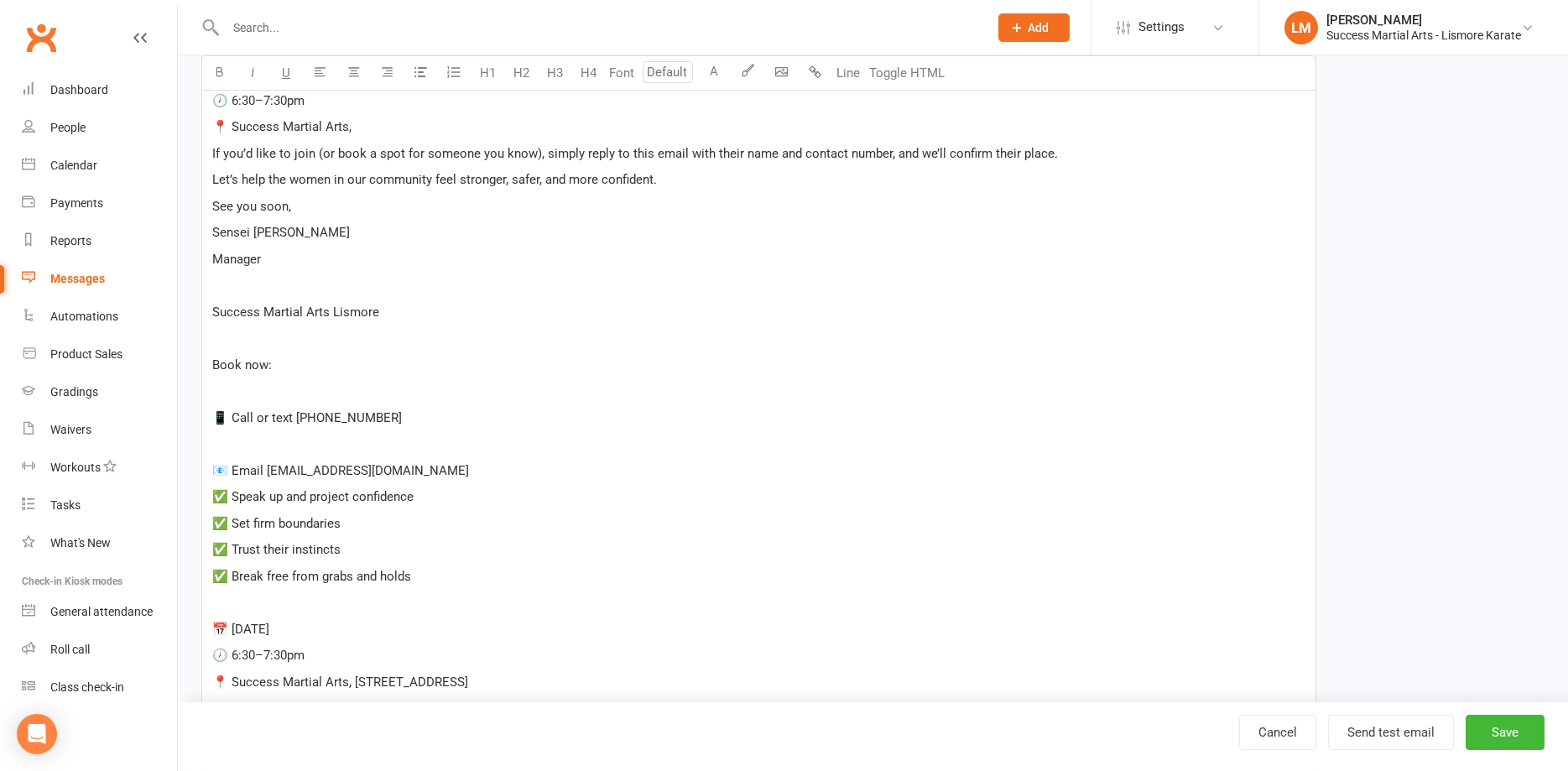
scroll to position [1164, 0]
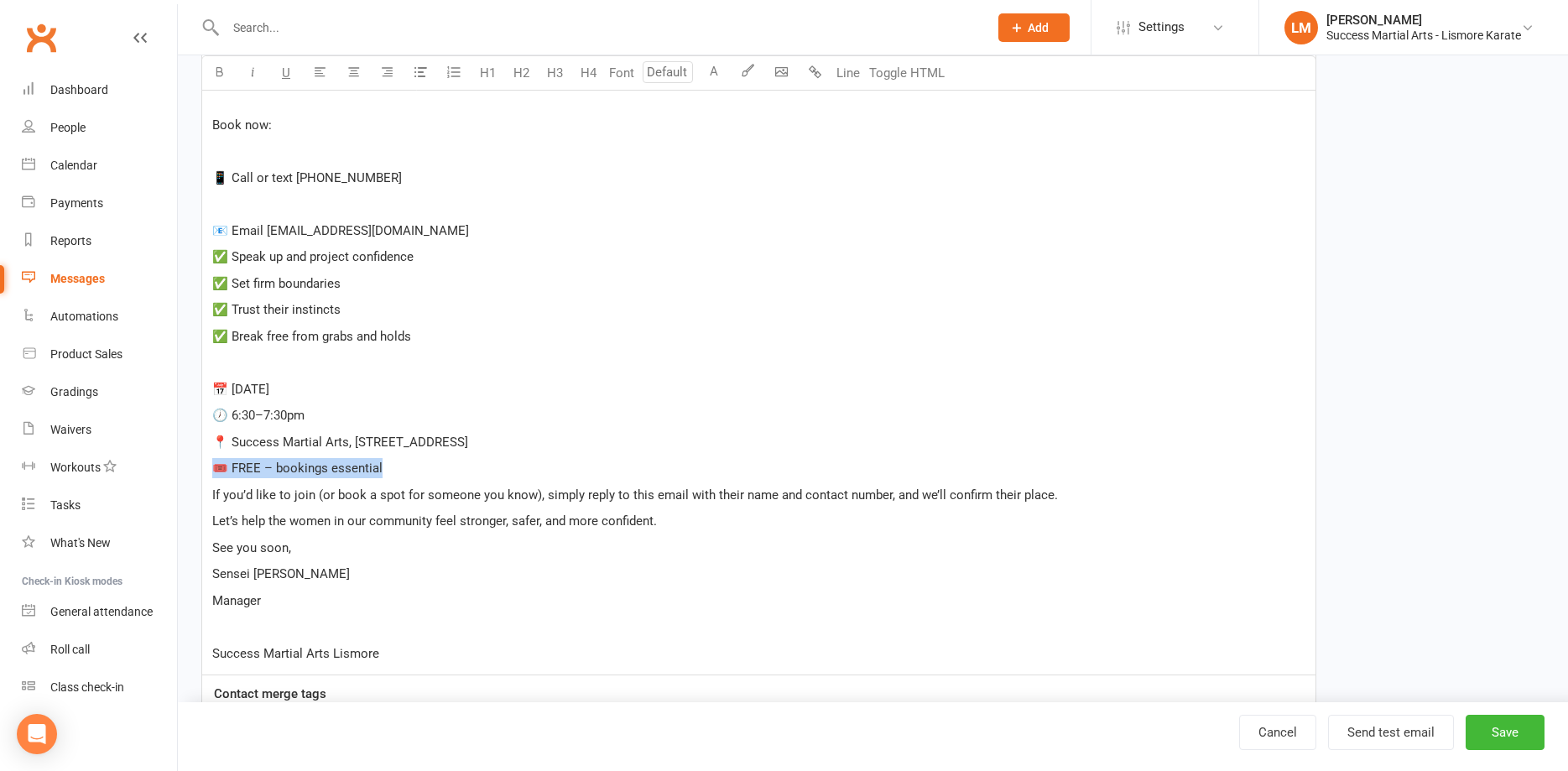
drag, startPoint x: 395, startPoint y: 471, endPoint x: 196, endPoint y: 461, distance: 199.3
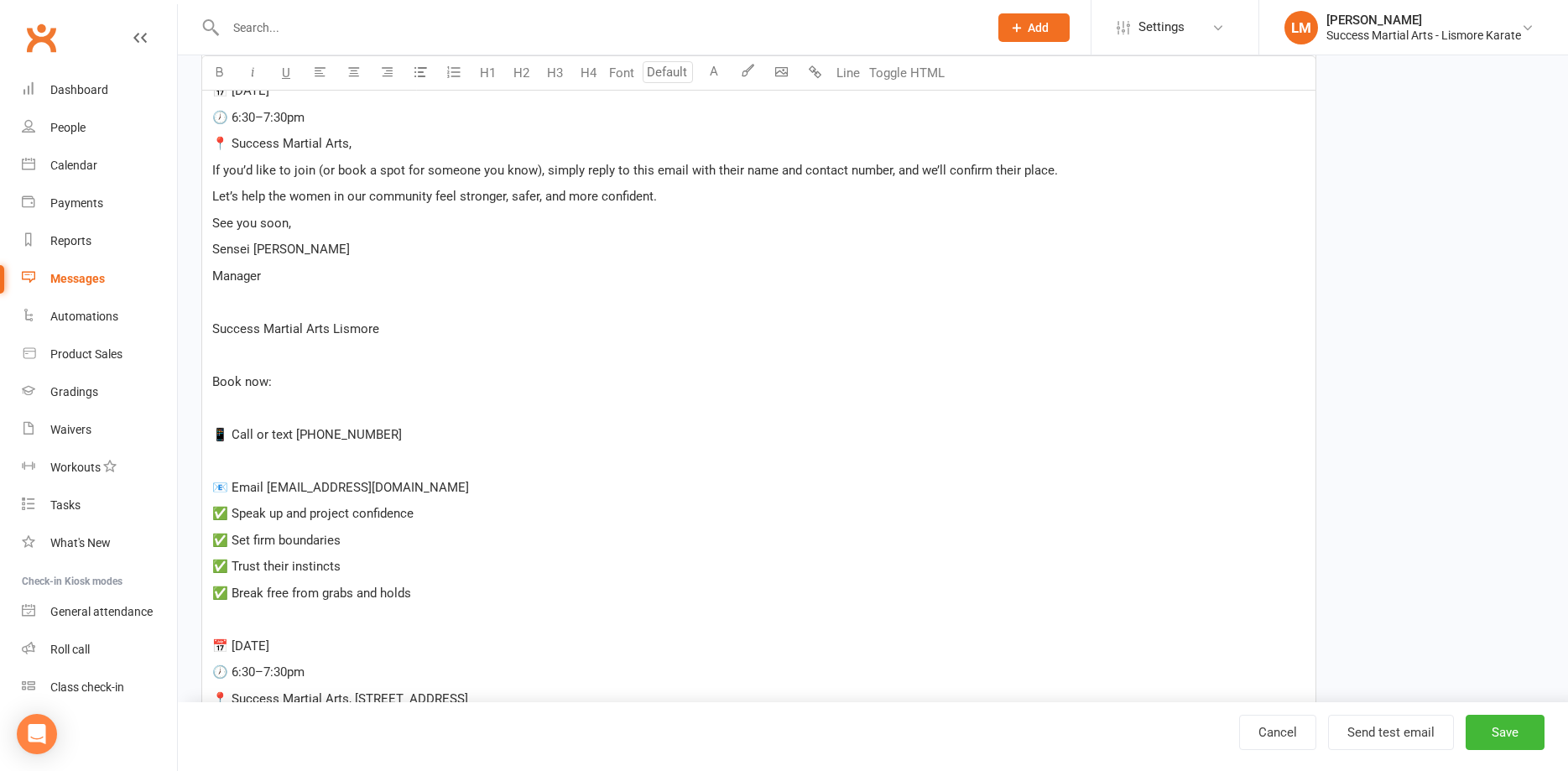
click at [368, 142] on p "📍 Success Martial Arts," at bounding box center [759, 143] width 1093 height 20
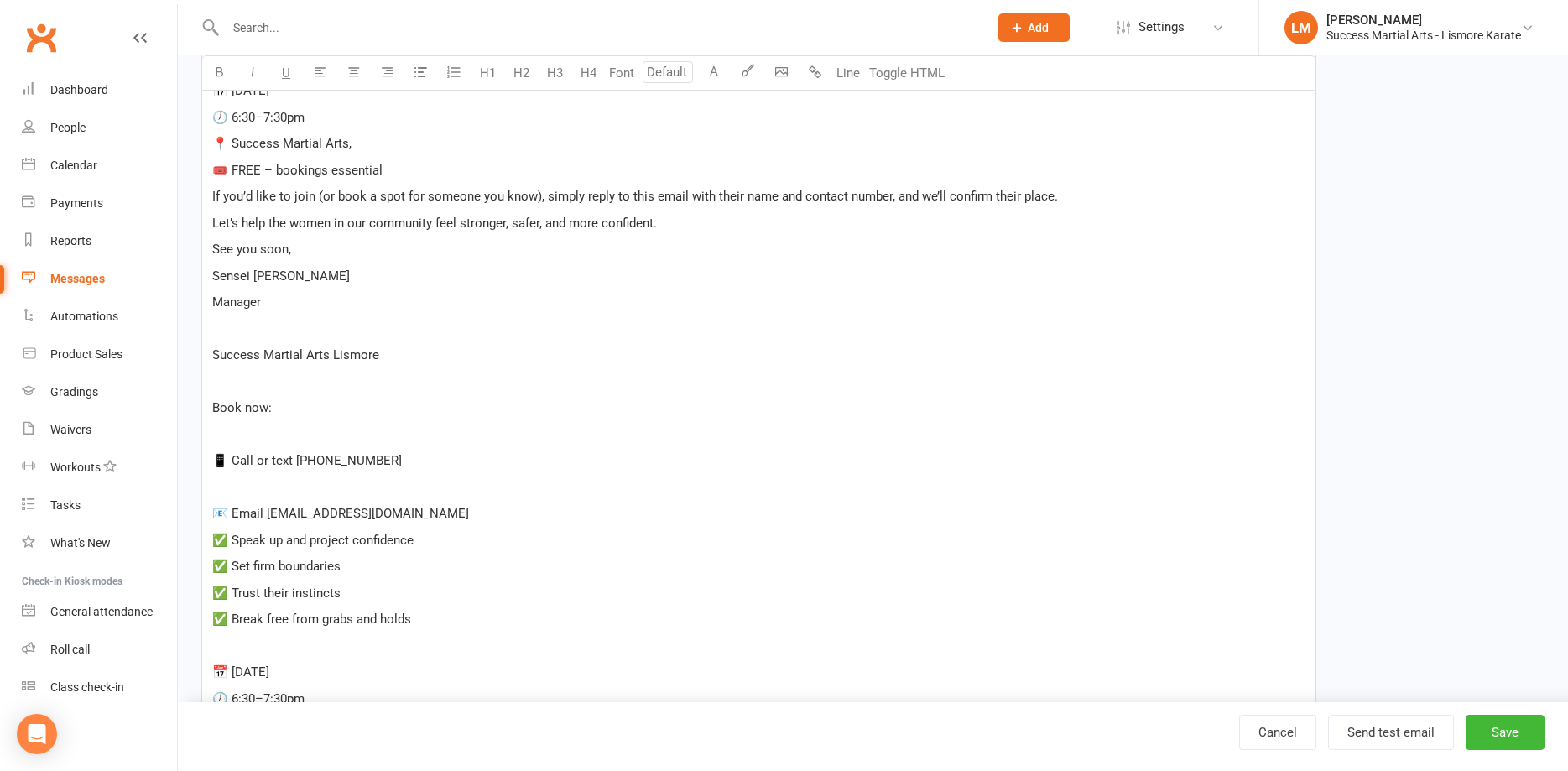
scroll to position [1250, 0]
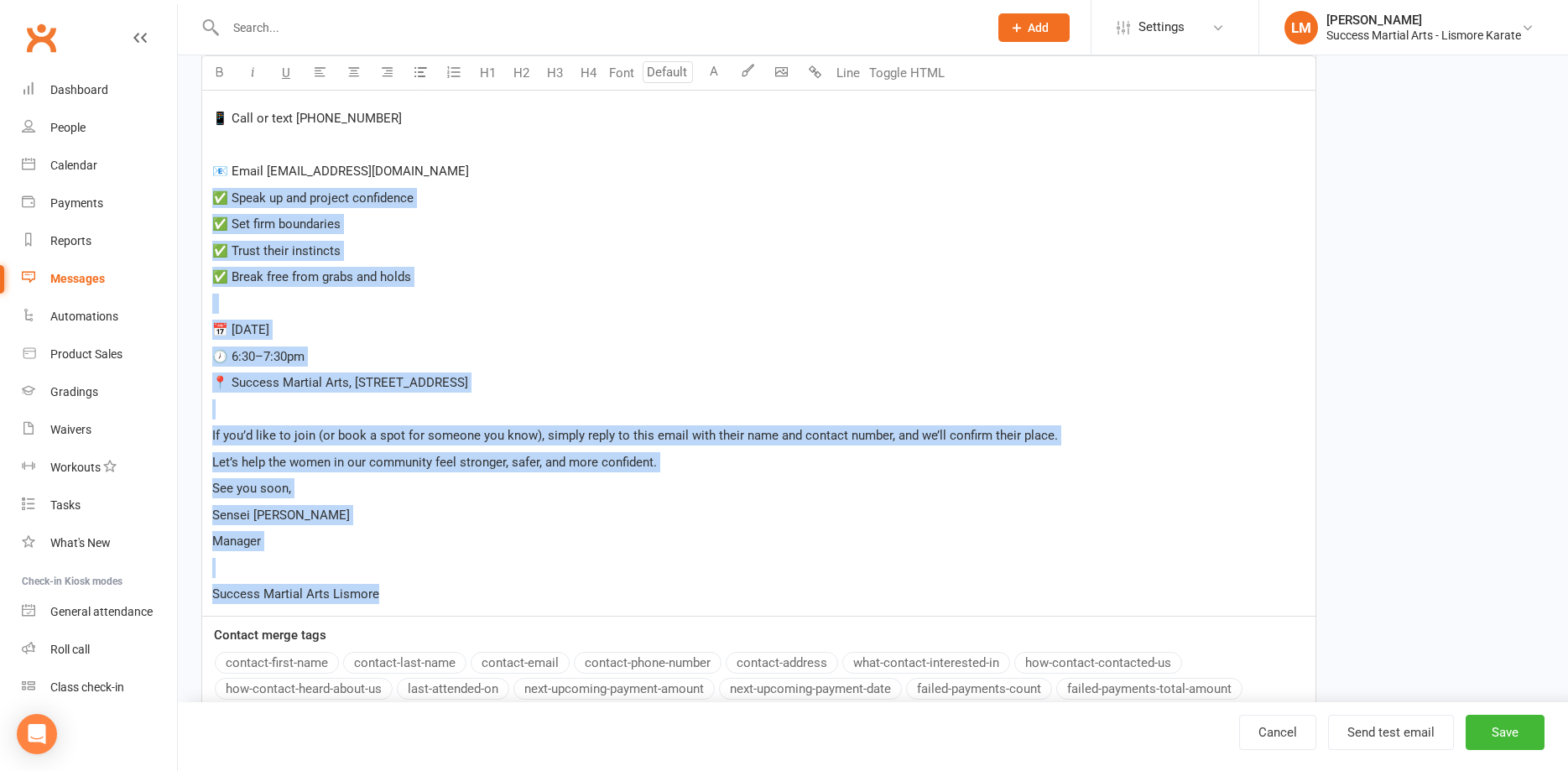
drag, startPoint x: 426, startPoint y: 586, endPoint x: 209, endPoint y: 190, distance: 451.6
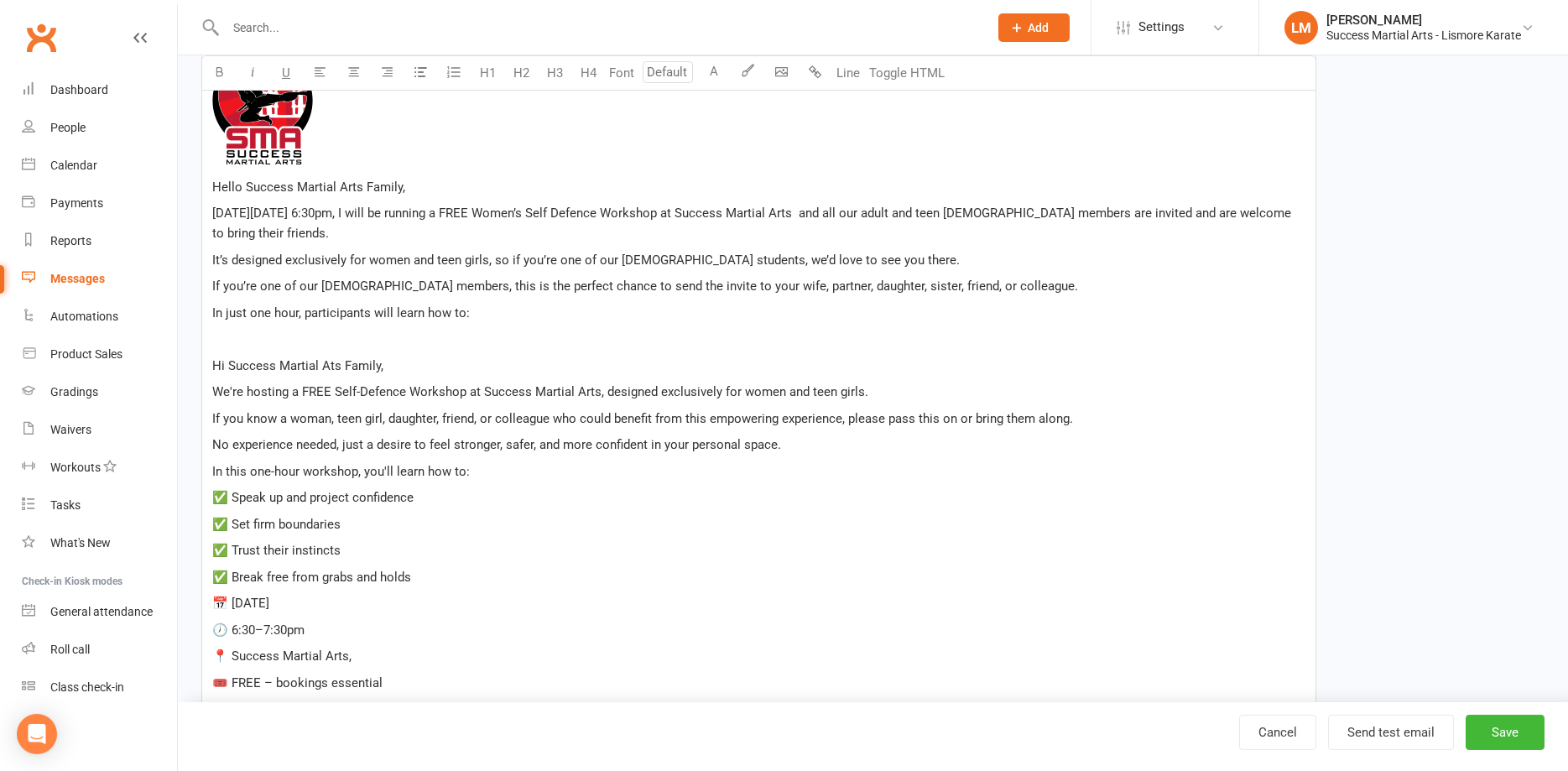
scroll to position [428, 0]
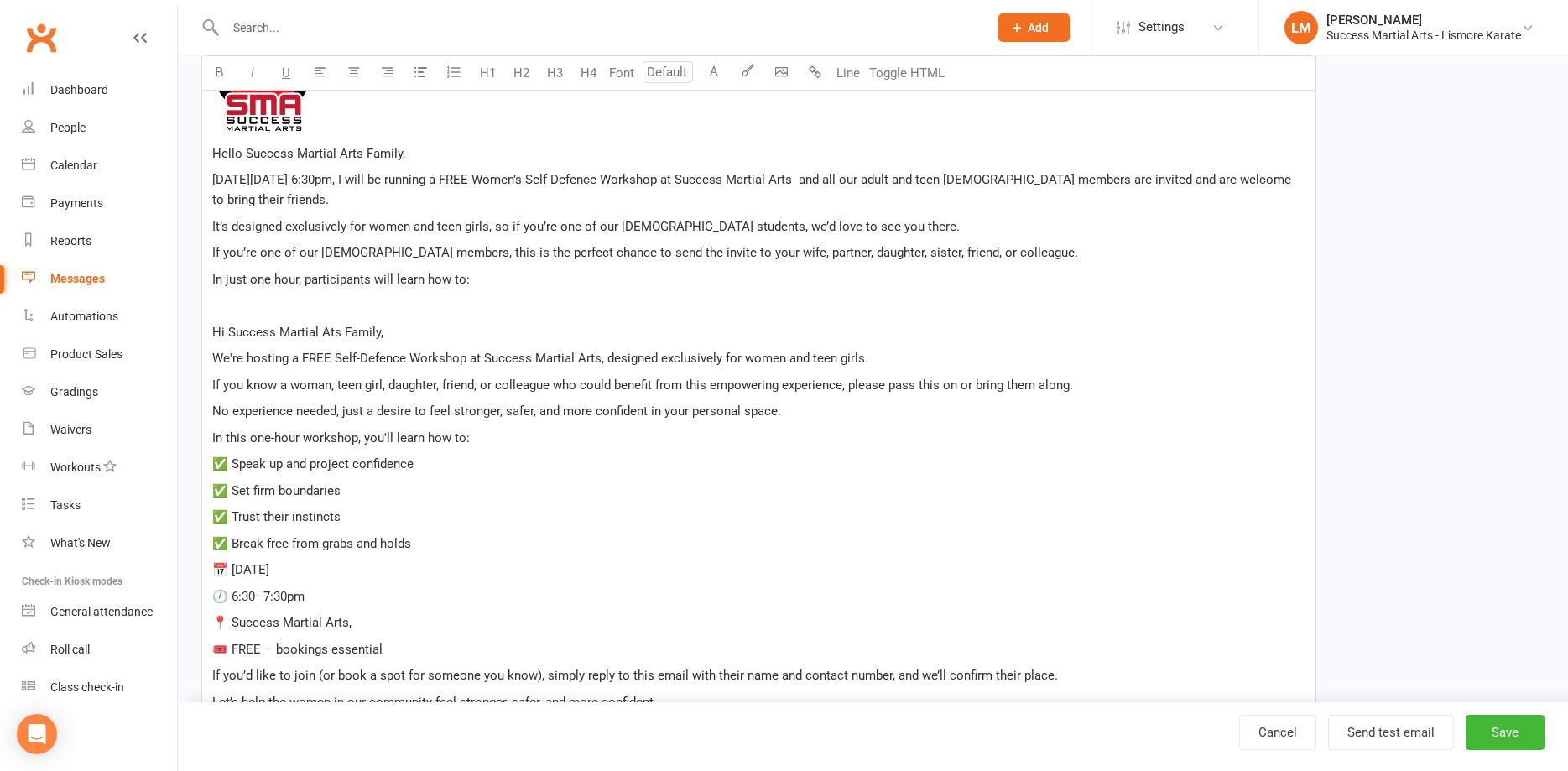
click at [271, 303] on p "﻿" at bounding box center [759, 306] width 1093 height 20
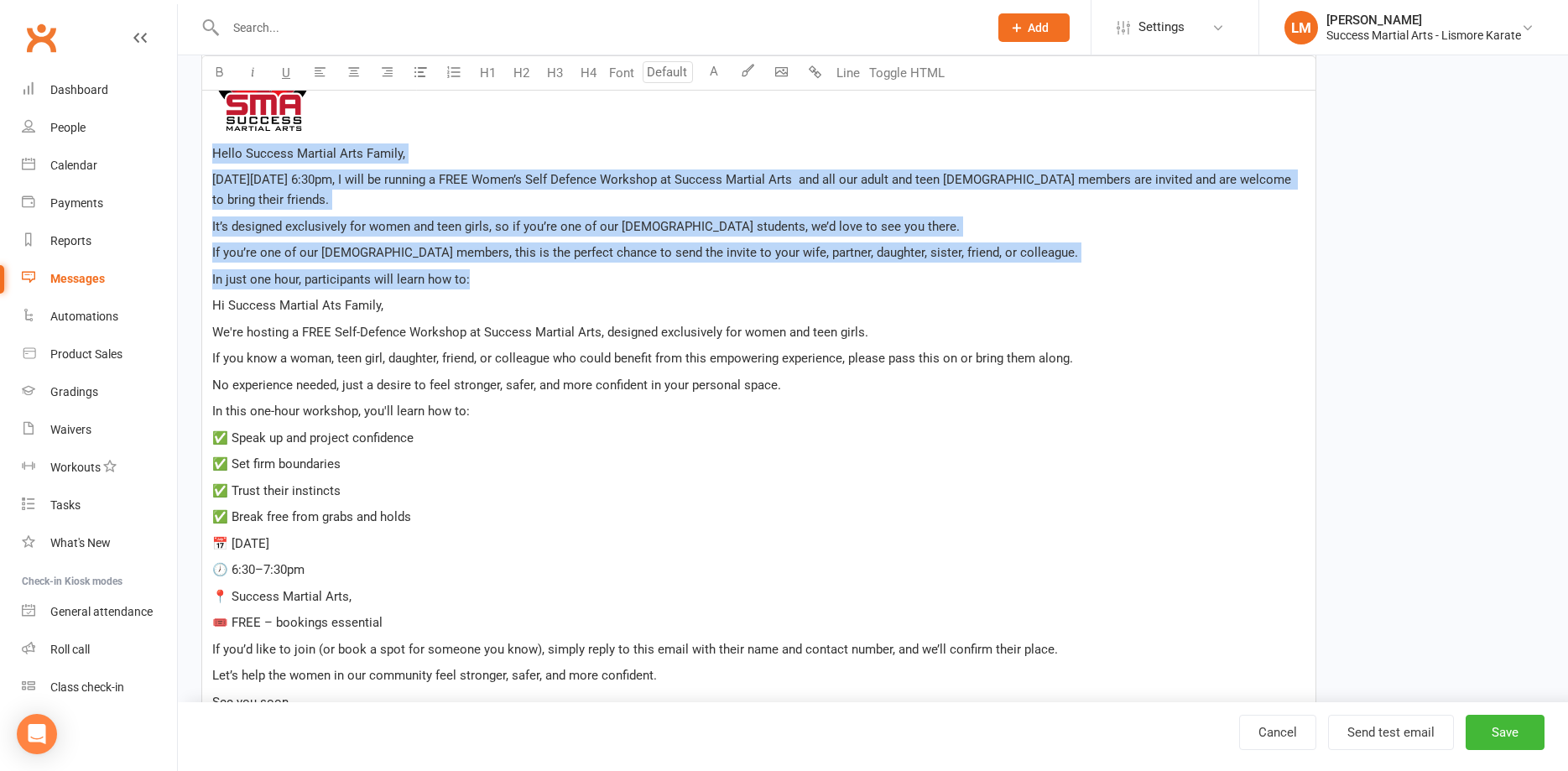
drag, startPoint x: 479, startPoint y: 278, endPoint x: 187, endPoint y: 149, distance: 319.2
click at [201, 149] on div "﻿ Hello Success Martial Arts Family, On Thursday, 28 August at 6:30pm, I will b…" at bounding box center [759, 510] width 1115 height 1010
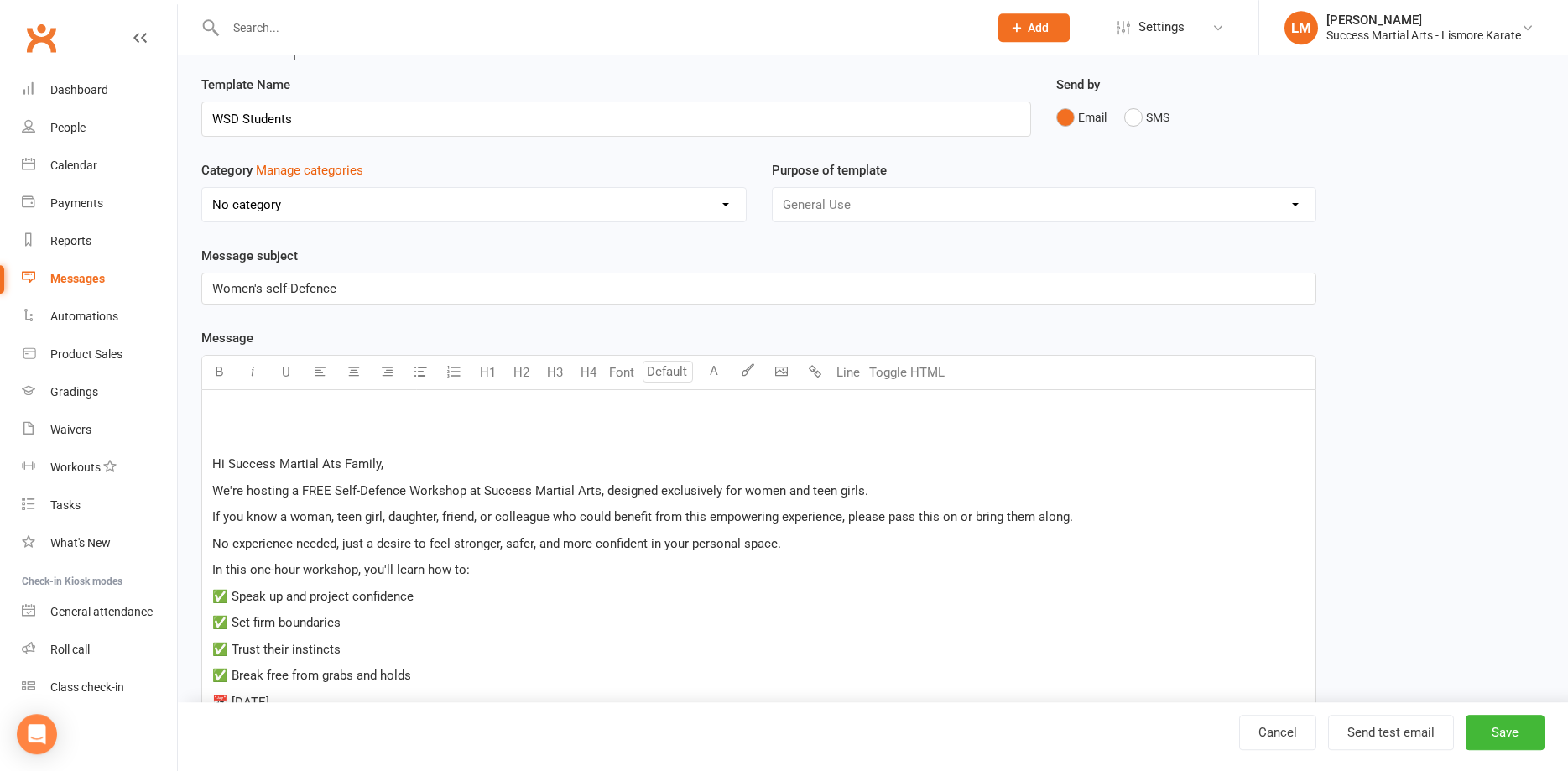
scroll to position [0, 0]
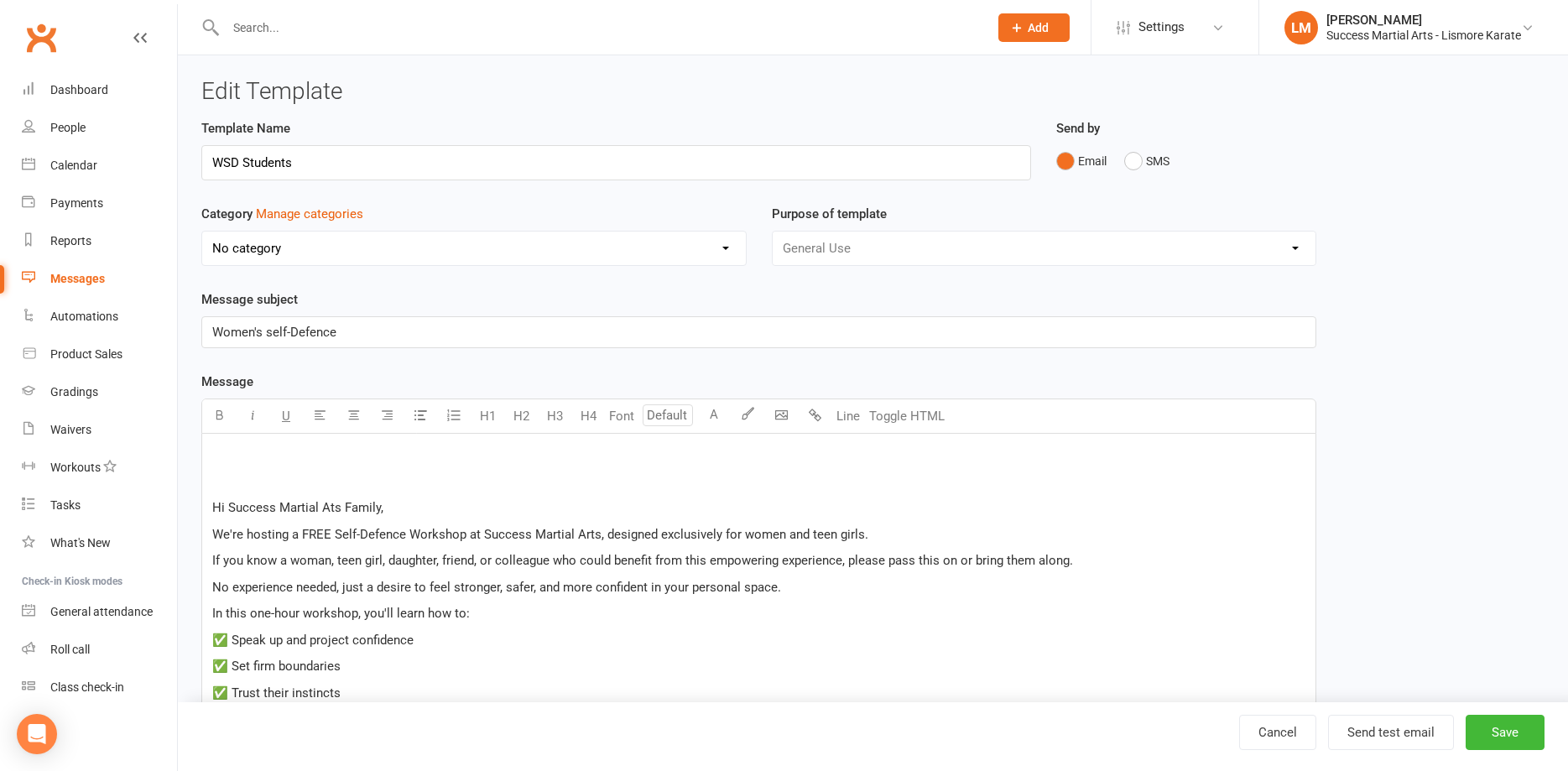
click at [214, 449] on p "﻿" at bounding box center [759, 455] width 1093 height 20
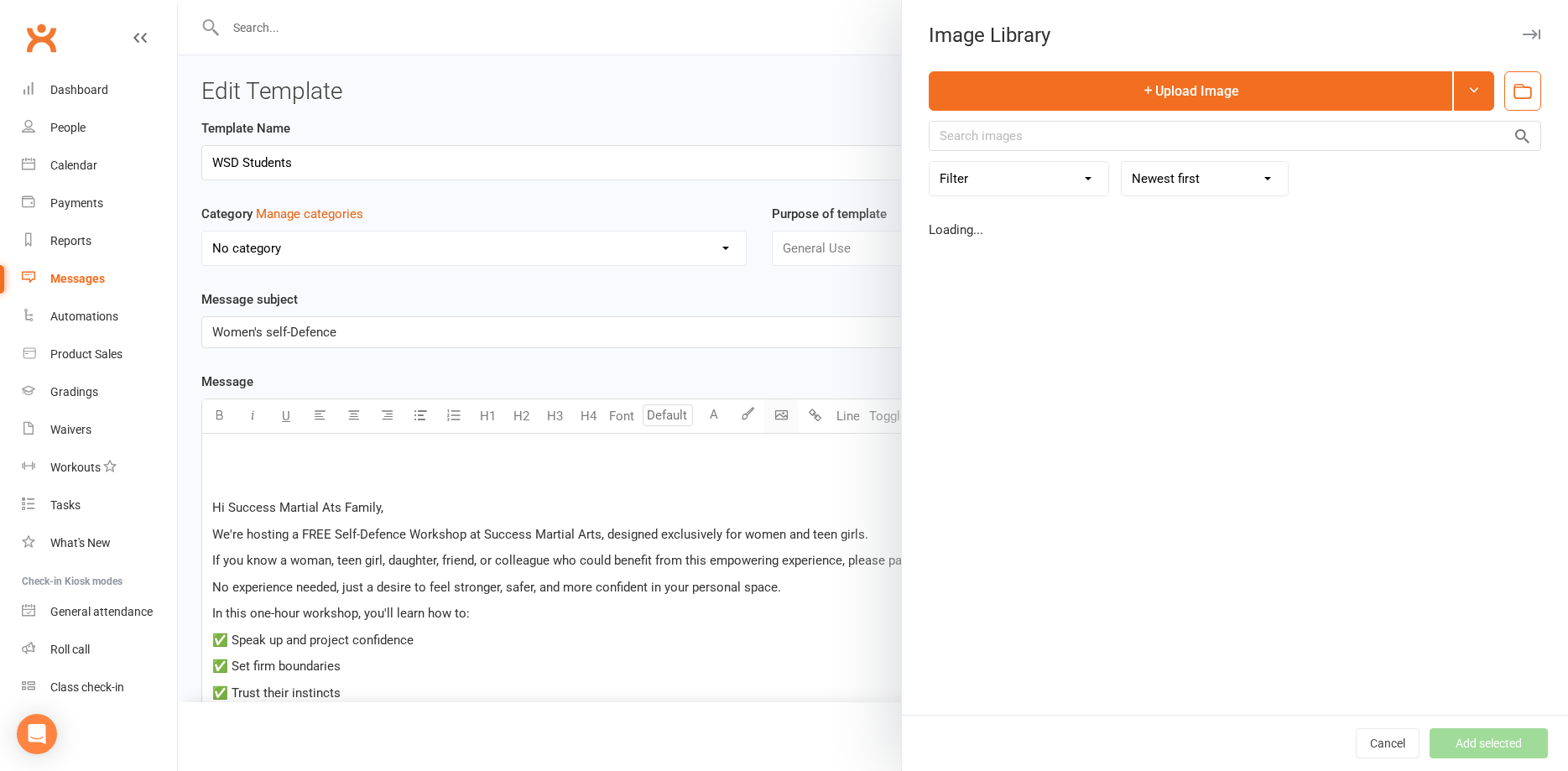
click at [777, 415] on body "Prospect Member Non-attending contact Class / event Appointment Grading event T…" at bounding box center [784, 711] width 1568 height 1414
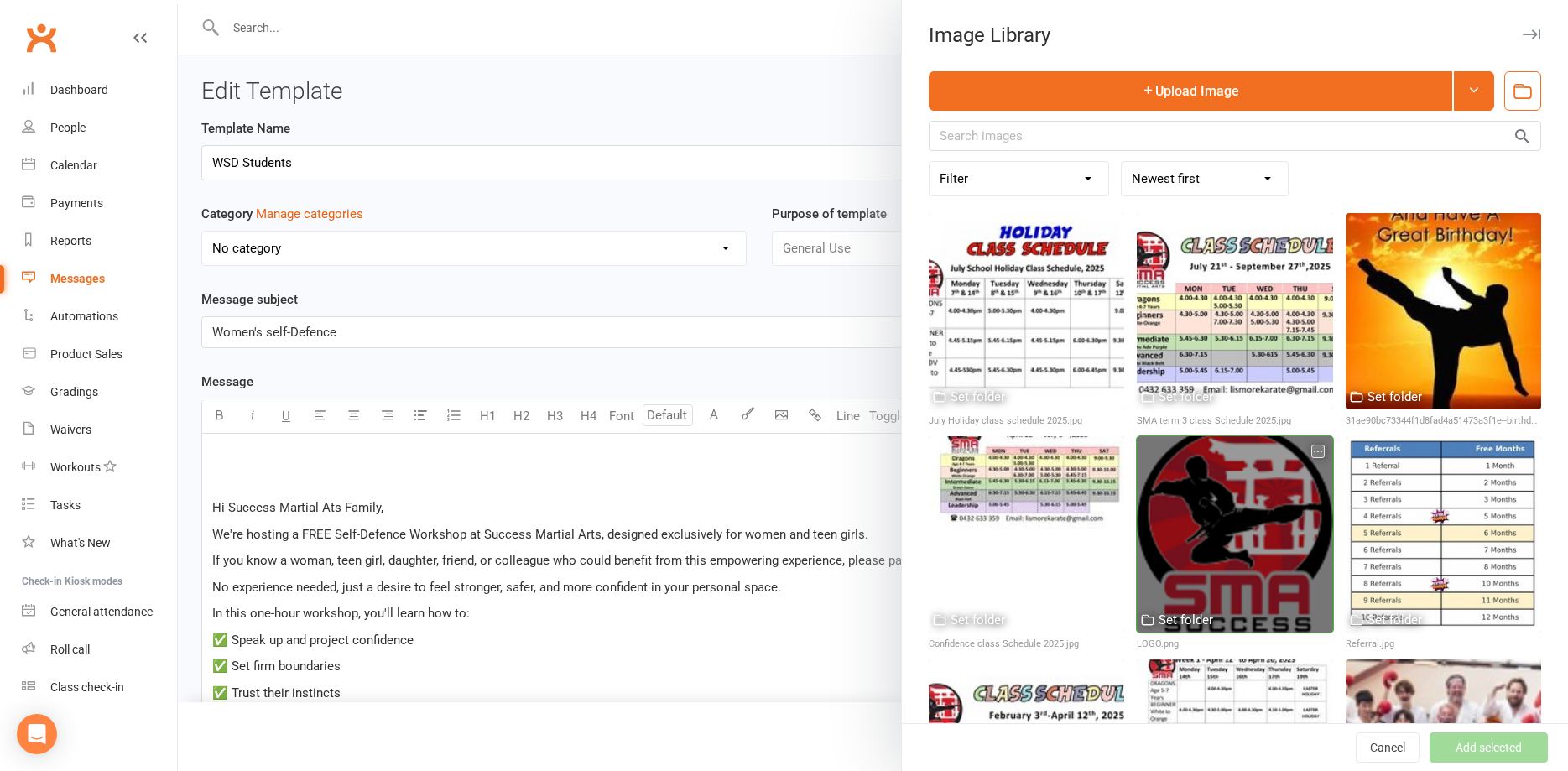
click at [1279, 513] on div at bounding box center [1234, 534] width 196 height 196
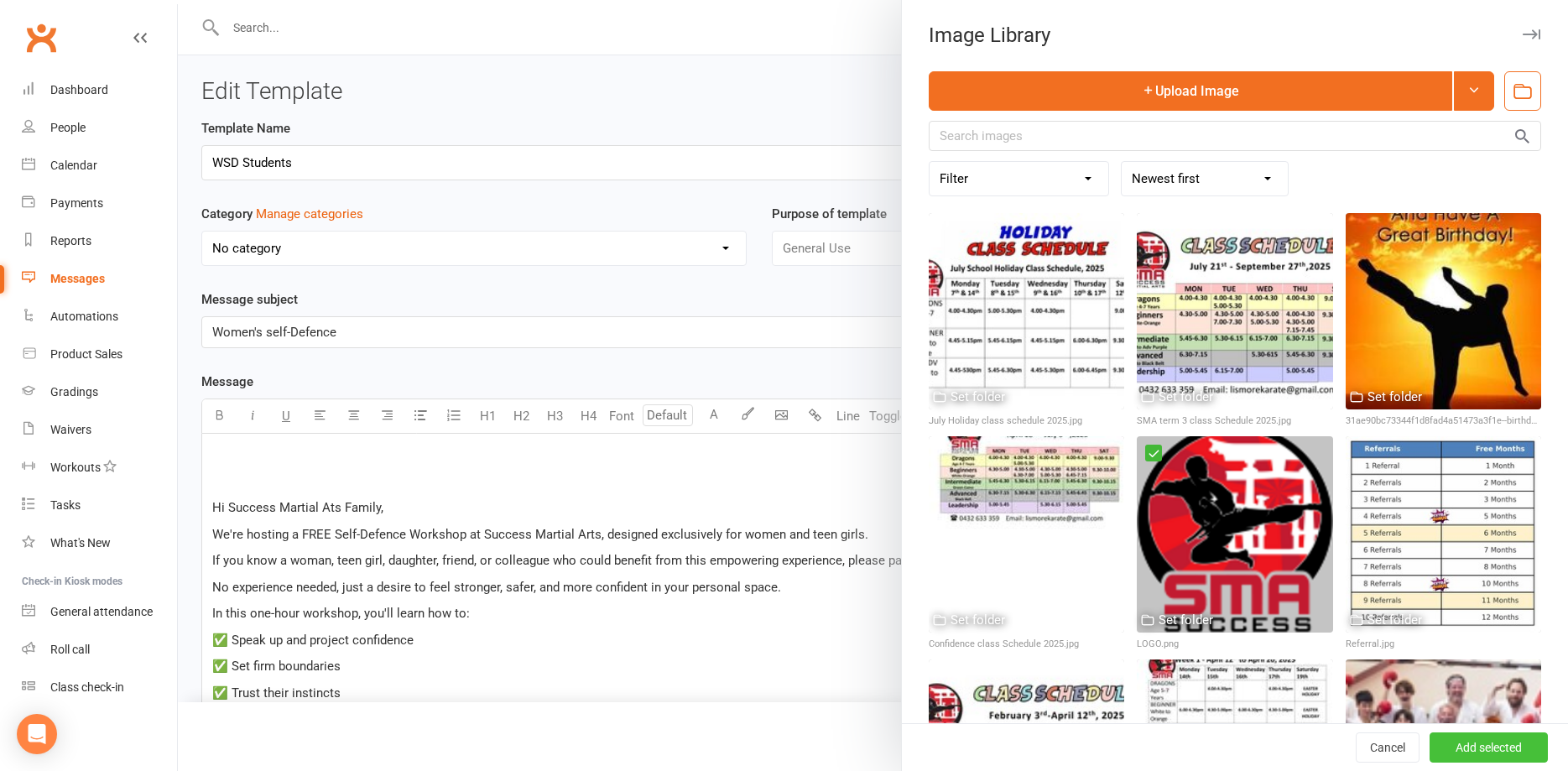
click at [1475, 749] on button "Add selected" at bounding box center [1489, 748] width 118 height 31
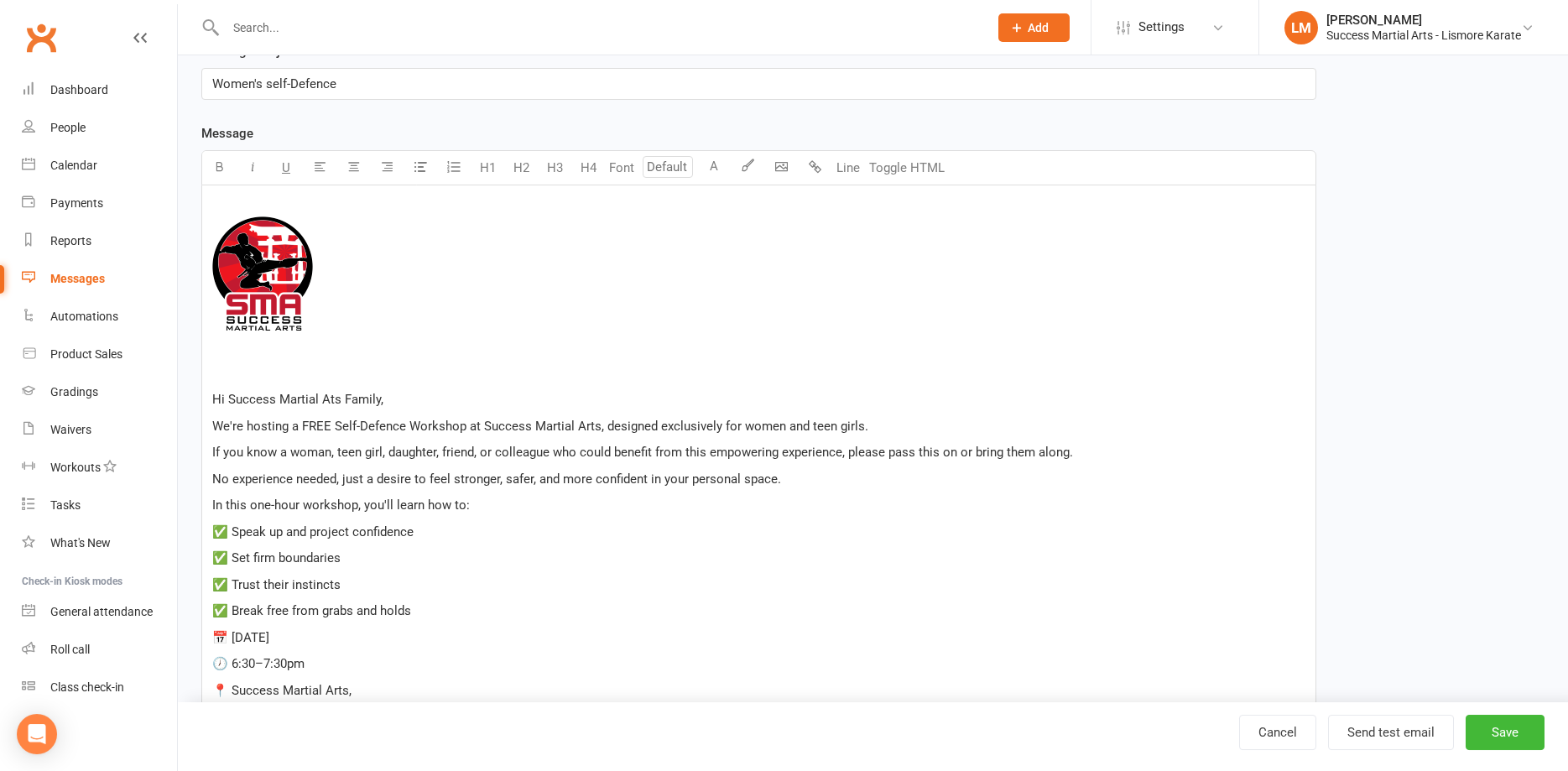
scroll to position [257, 0]
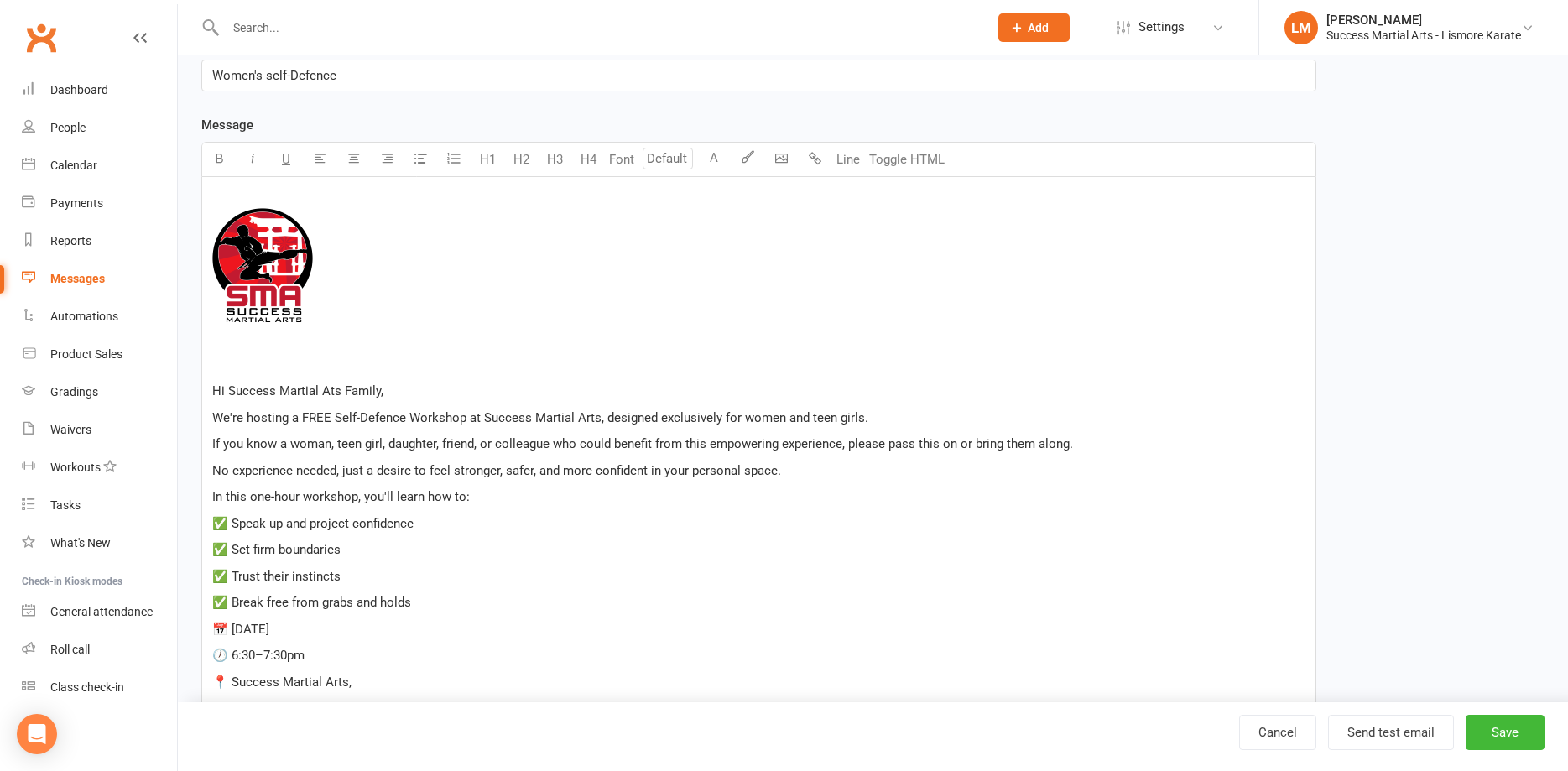
click at [296, 417] on span "We're hosting a FREE Self-Defence Workshop at Success Martial Arts, designed ex…" at bounding box center [541, 418] width 656 height 15
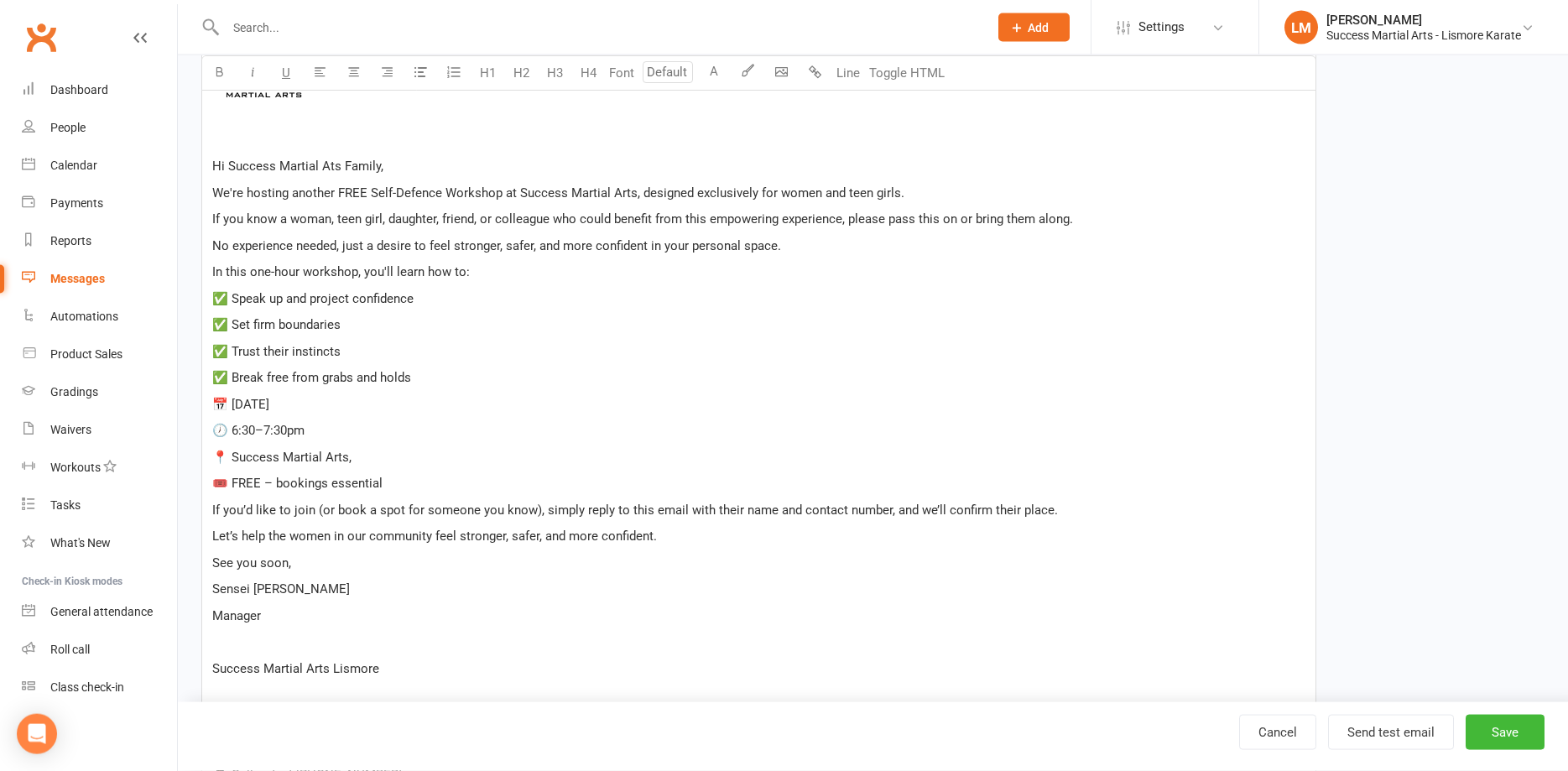
scroll to position [514, 0]
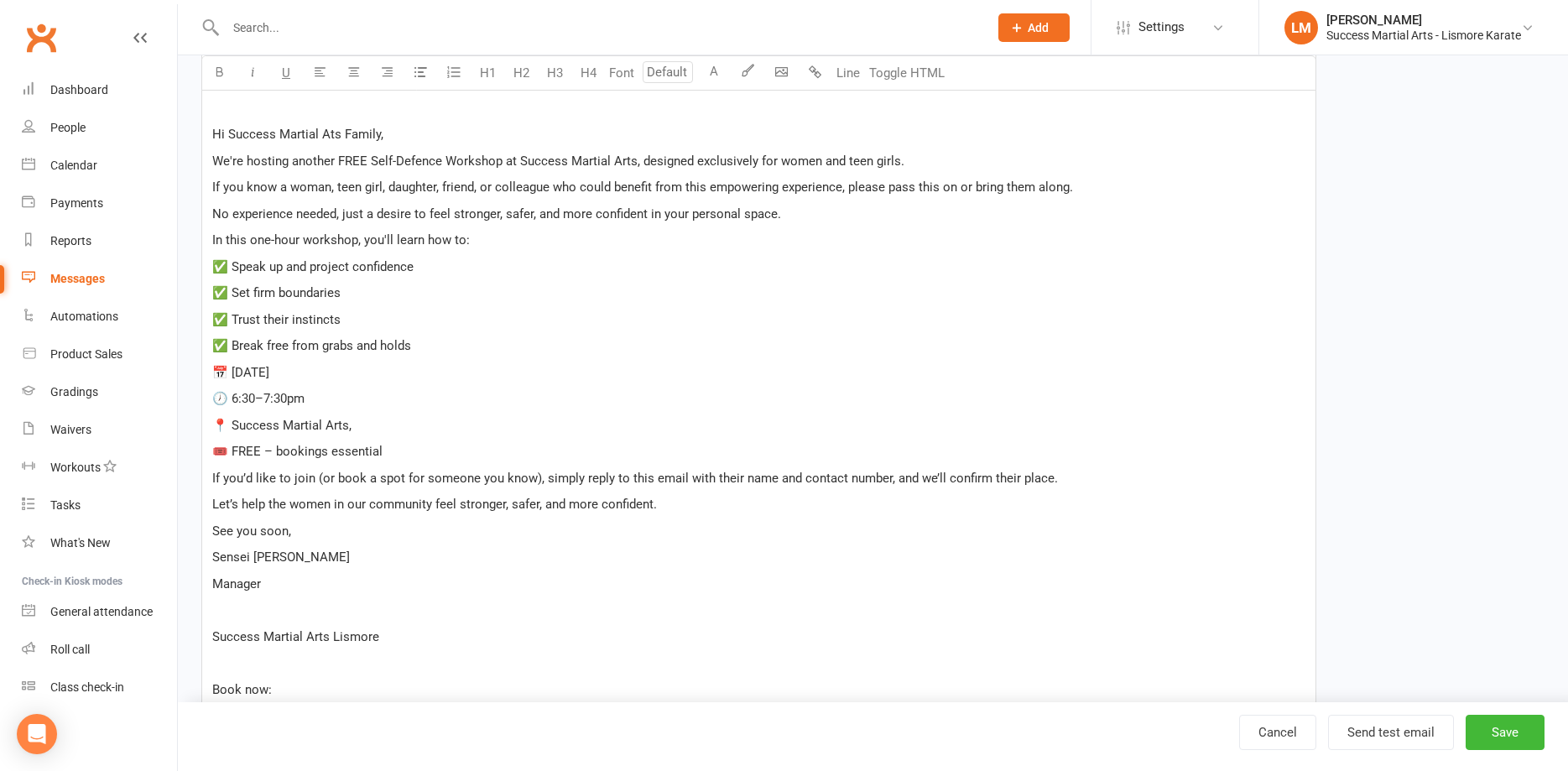
click at [269, 455] on span "🎟️ FREE – bookings essential" at bounding box center [298, 451] width 170 height 15
drag, startPoint x: 341, startPoint y: 450, endPoint x: 355, endPoint y: 452, distance: 14.1
click at [346, 450] on span "🎟️ FREE but bookings essential" at bounding box center [302, 451] width 179 height 15
drag, startPoint x: 371, startPoint y: 565, endPoint x: 365, endPoint y: 538, distance: 27.7
click at [373, 560] on p "Sensei [PERSON_NAME]" at bounding box center [759, 557] width 1093 height 20
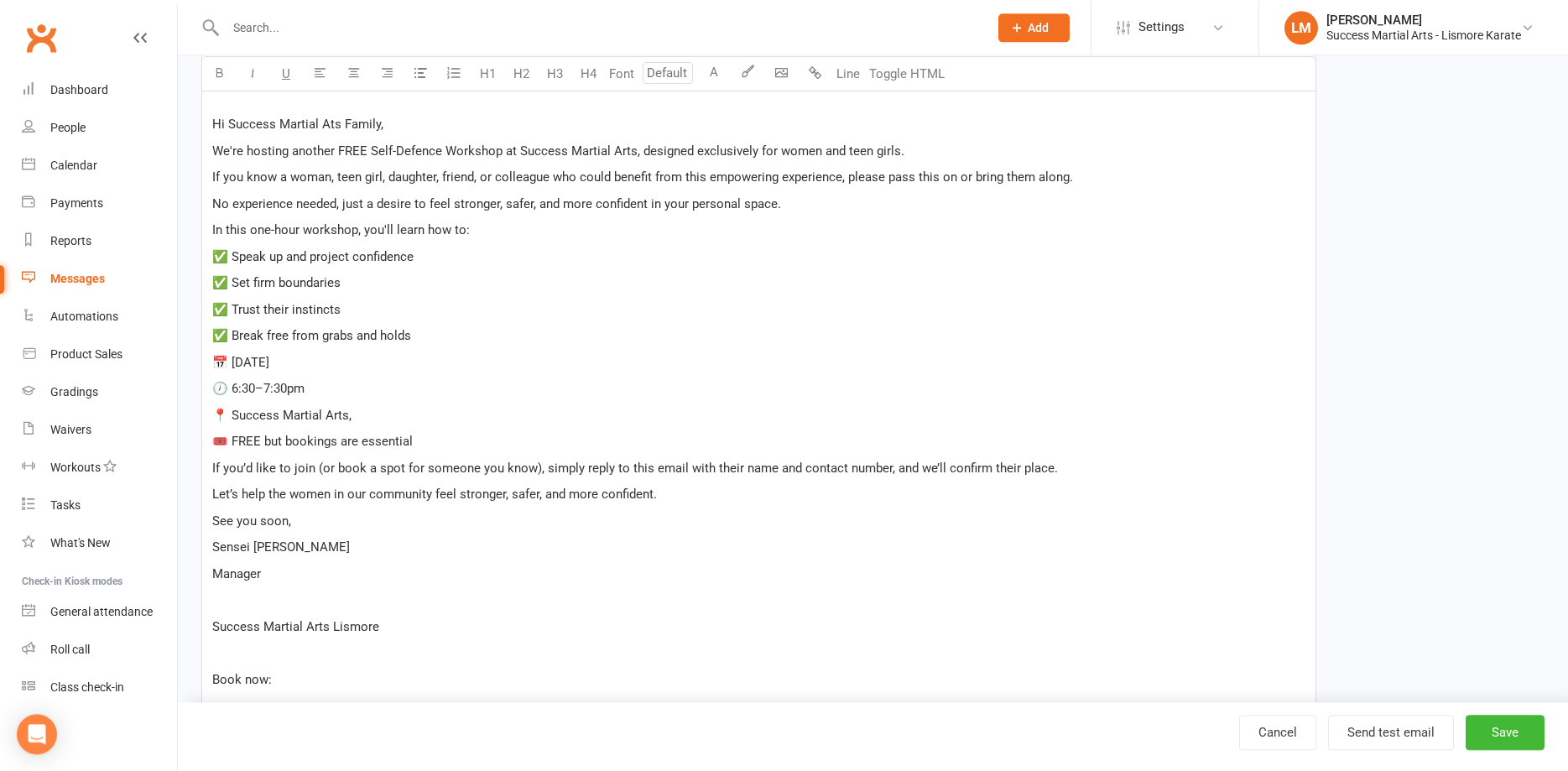
scroll to position [685, 0]
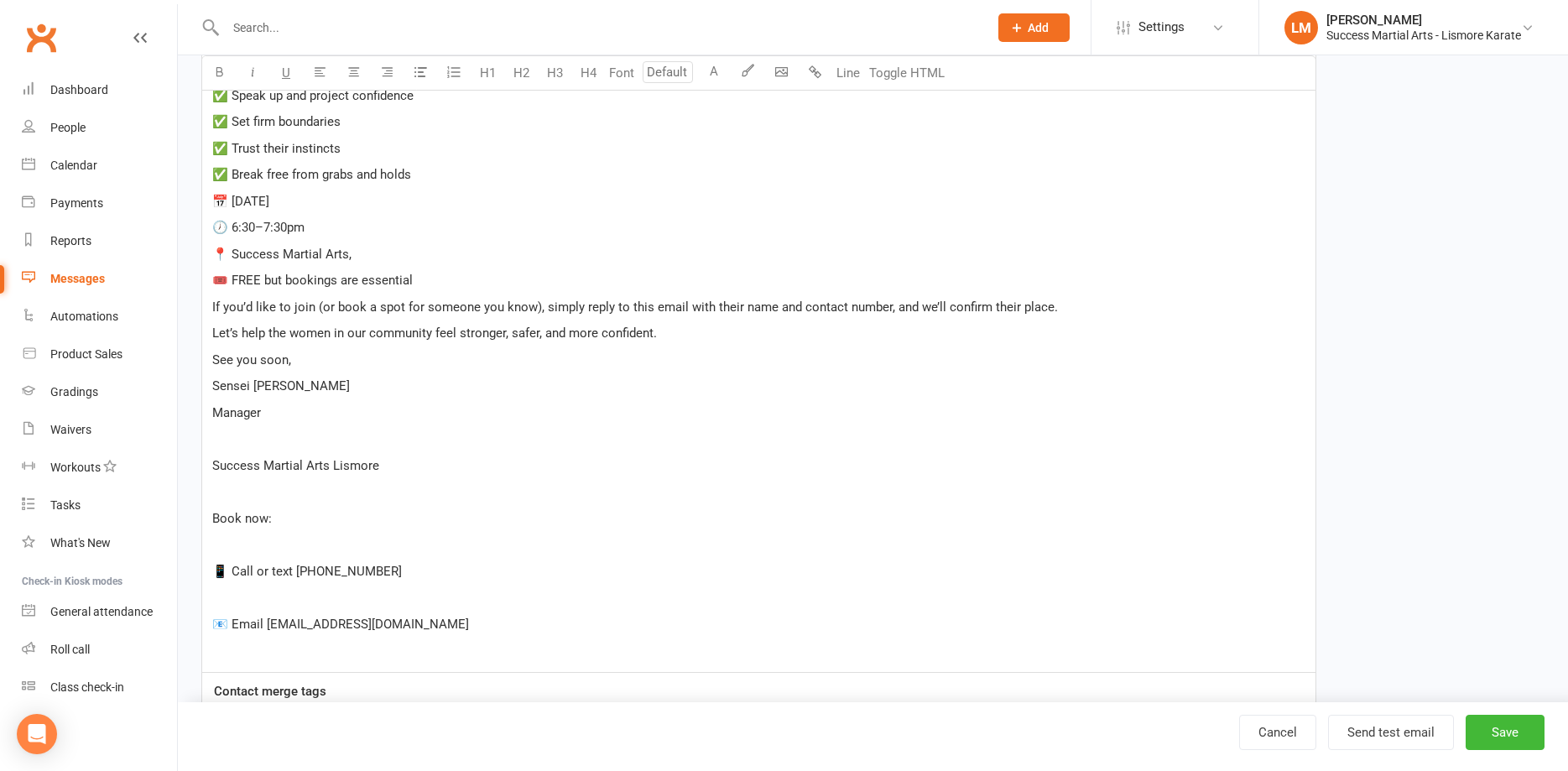
click at [252, 445] on p "﻿" at bounding box center [759, 439] width 1093 height 20
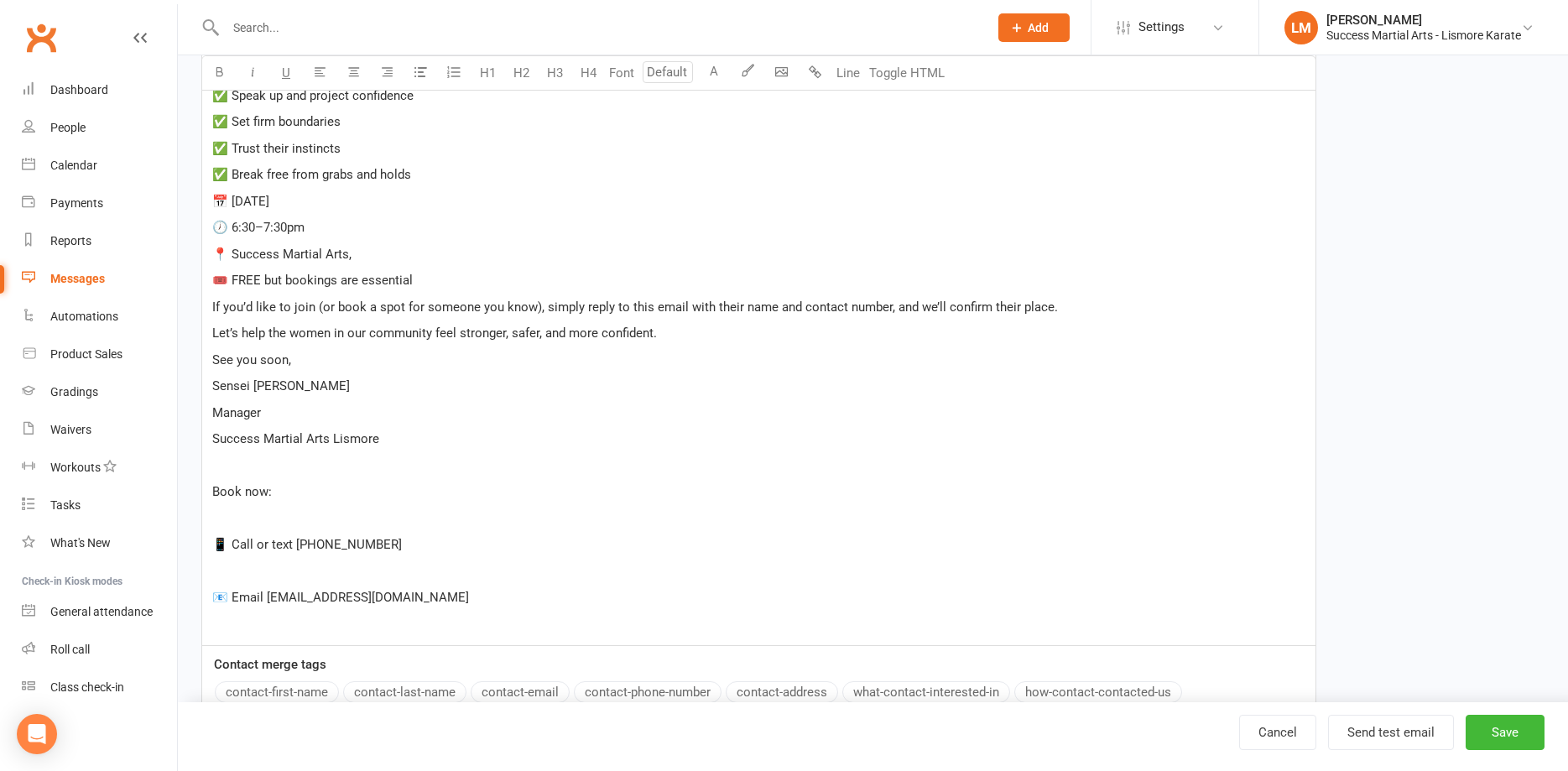
drag, startPoint x: 267, startPoint y: 469, endPoint x: 282, endPoint y: 464, distance: 15.8
click at [274, 465] on p "﻿" at bounding box center [759, 466] width 1093 height 20
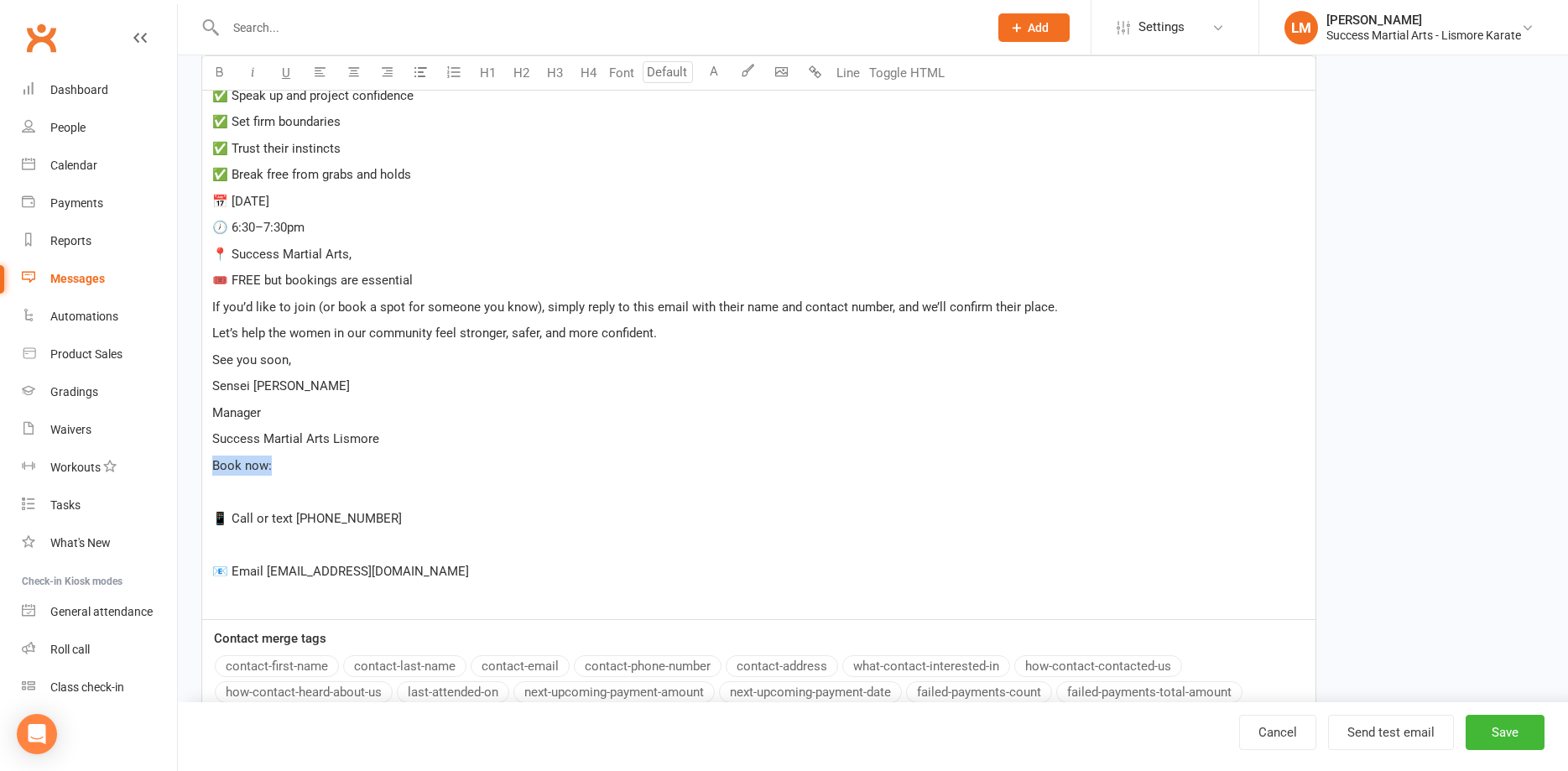
drag, startPoint x: 211, startPoint y: 468, endPoint x: 390, endPoint y: 499, distance: 181.7
click at [339, 467] on div "﻿ ﻿ ﻿ ﻿ Hi Success Martial Ats Family, We're hosting another FREE Self-Defence …" at bounding box center [759, 184] width 1113 height 870
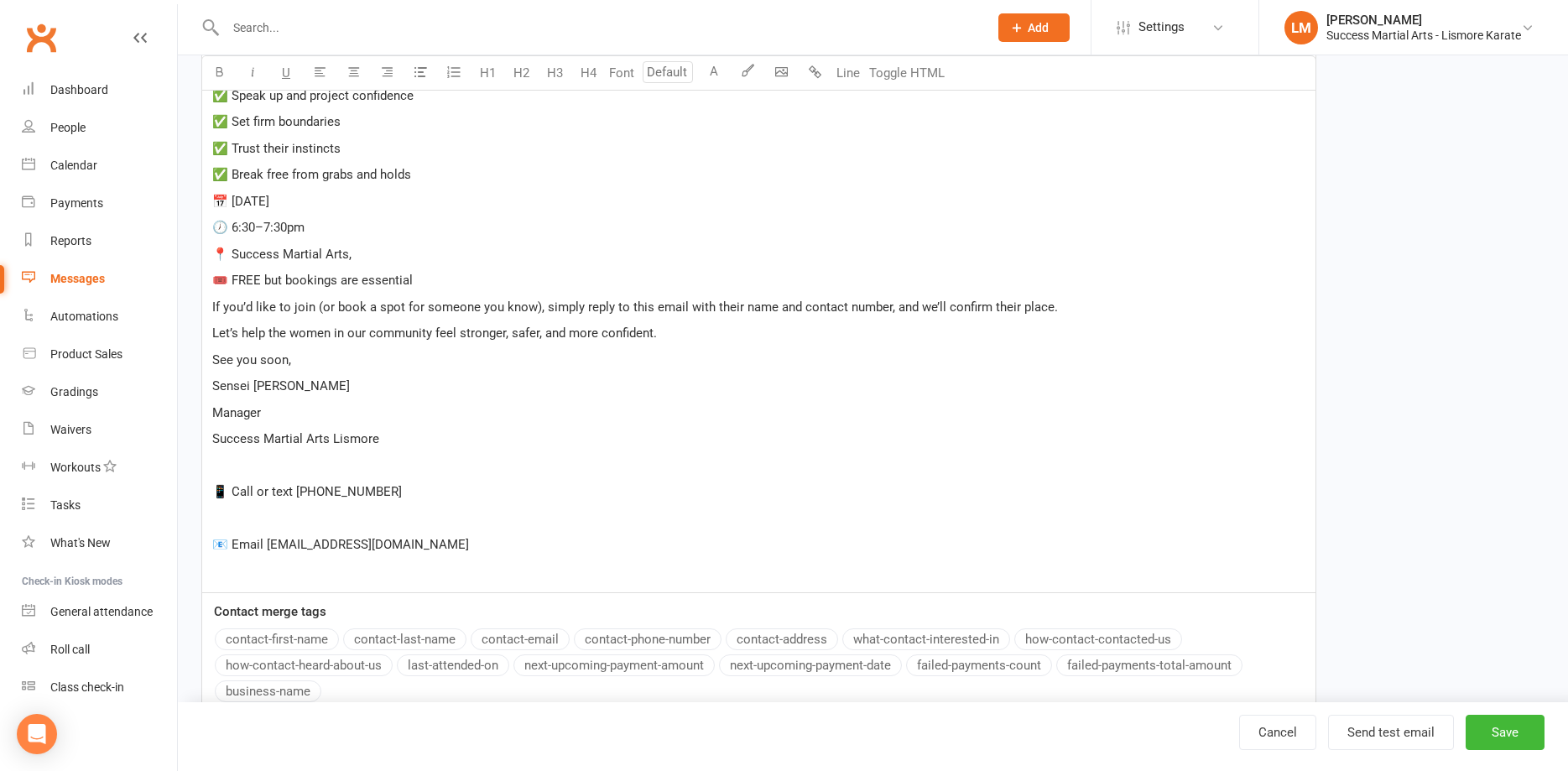
click at [227, 471] on p "﻿" at bounding box center [759, 466] width 1093 height 20
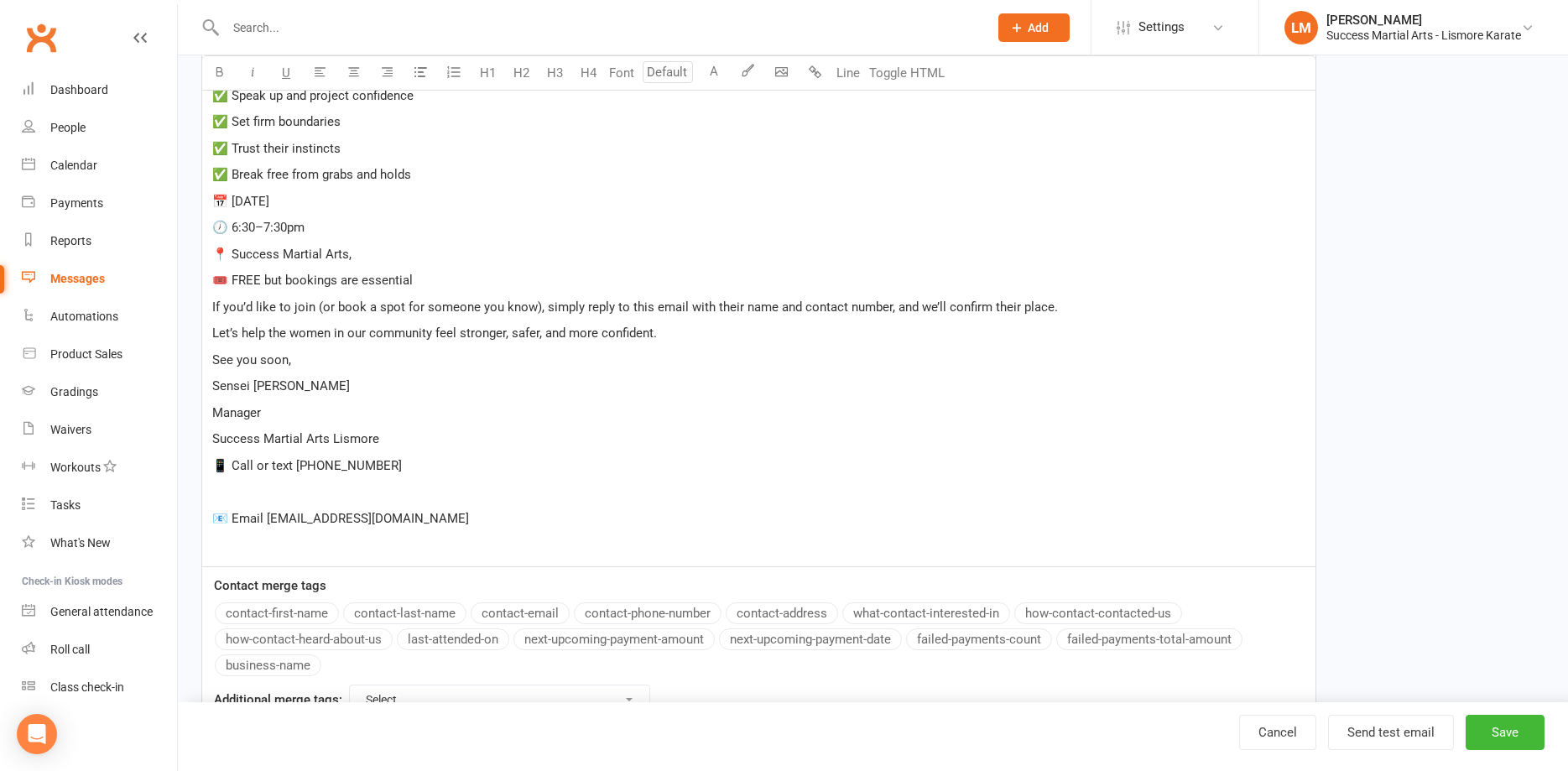
click at [244, 503] on div "﻿ ﻿ ﻿ ﻿ Hi Success Martial Ats Family, We're hosting another FREE Self-Defence …" at bounding box center [759, 158] width 1113 height 817
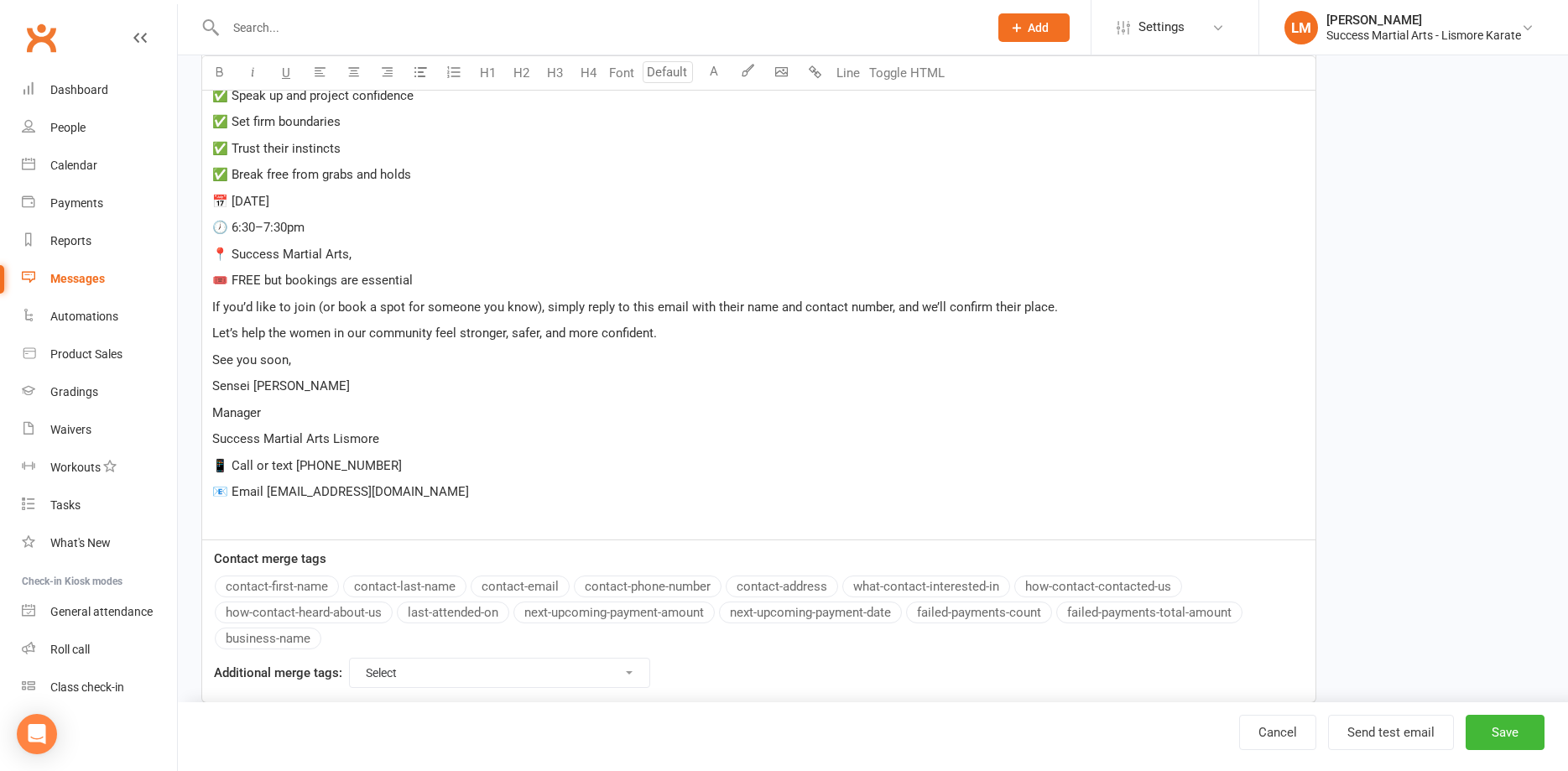
click at [310, 523] on p "﻿" at bounding box center [759, 519] width 1093 height 20
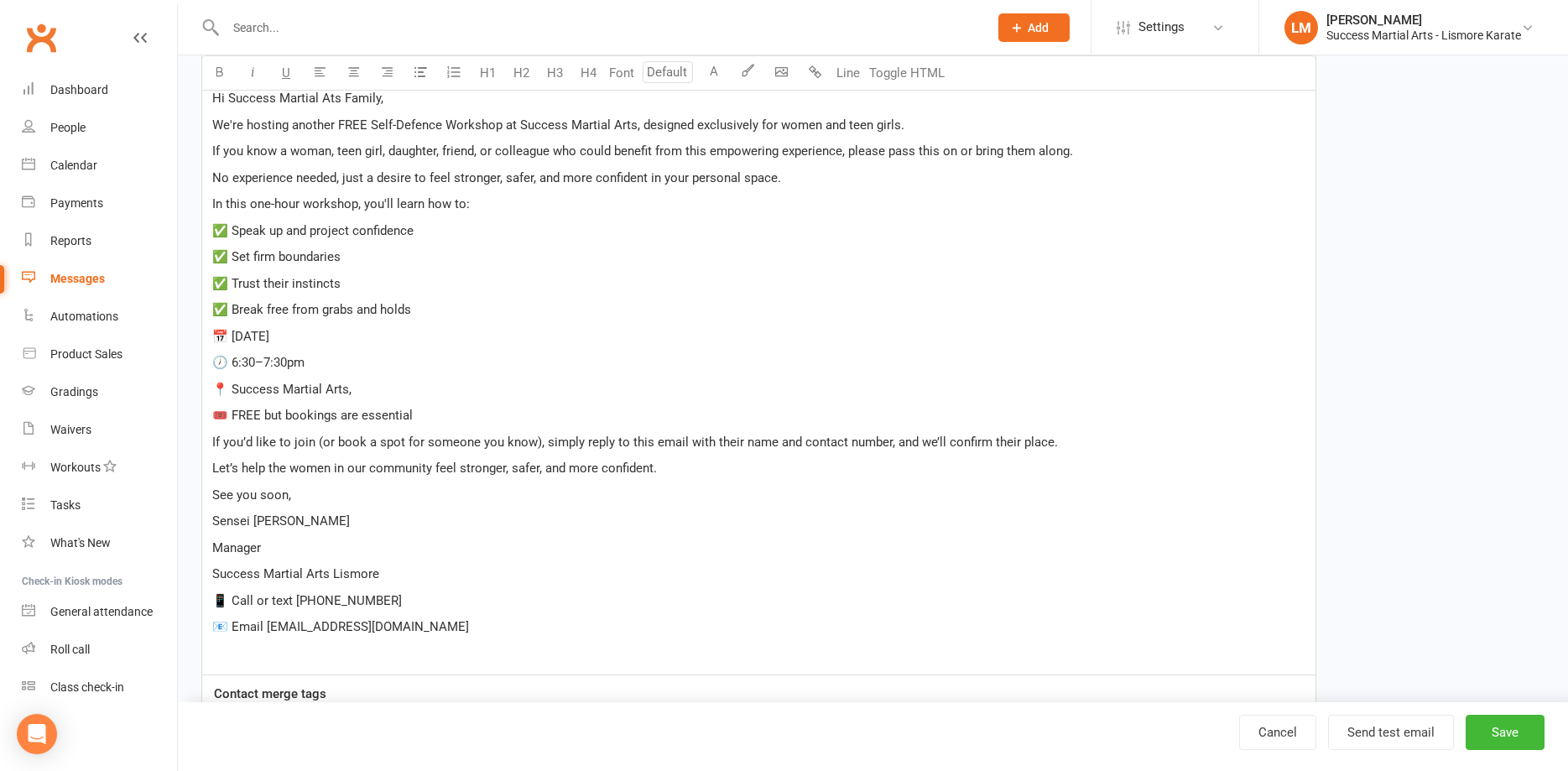
scroll to position [122, 0]
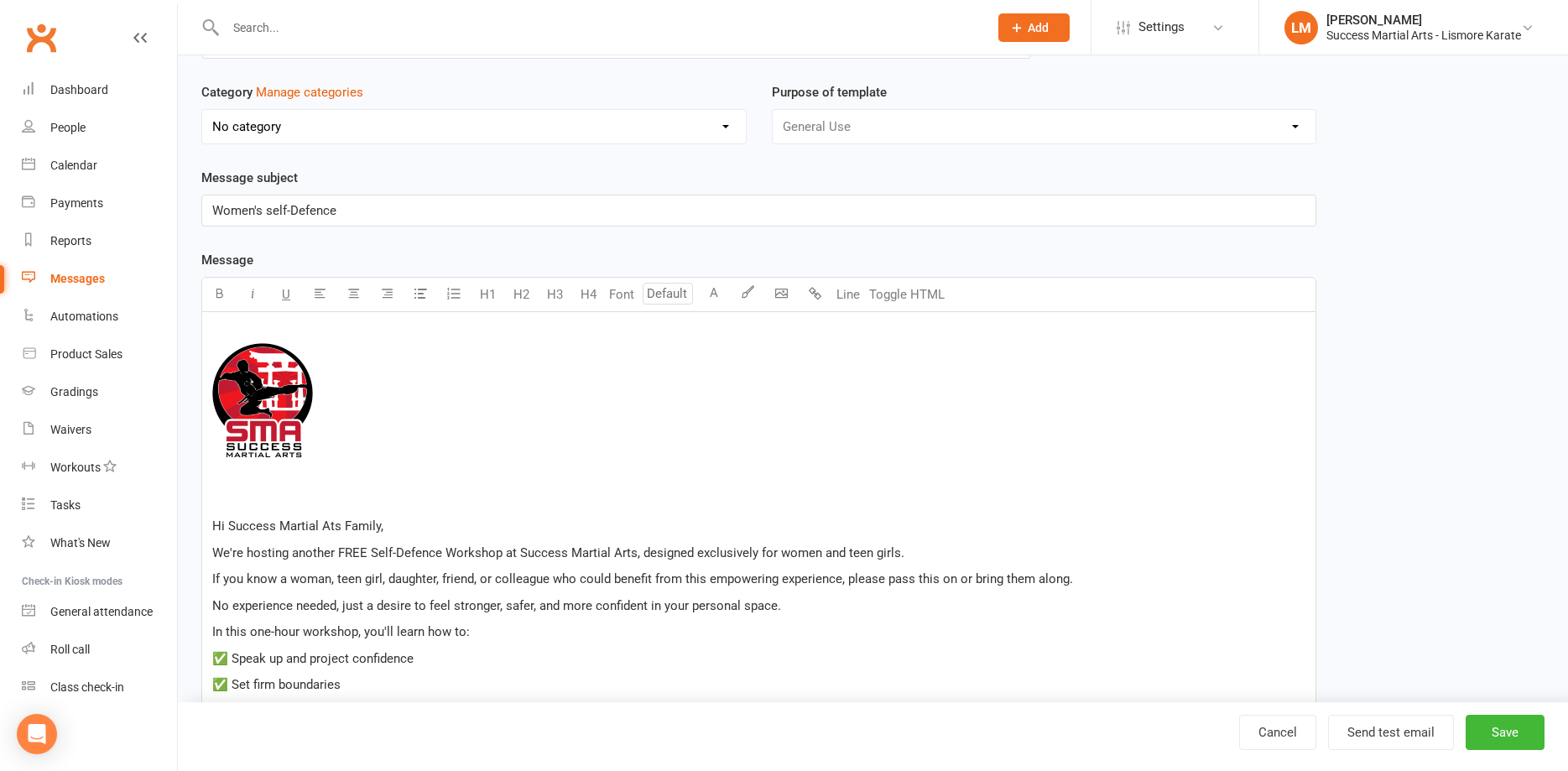
click at [223, 553] on span "We're hosting another FREE Self-Defence Workshop at Success Martial Arts, desig…" at bounding box center [558, 553] width 692 height 15
drag, startPoint x: 241, startPoint y: 557, endPoint x: 174, endPoint y: 554, distance: 67.1
click at [201, 554] on div "﻿ ﻿ ﻿ ﻿ Hi Success Martial Ats Family, We're hosting another FREE Self-Defence …" at bounding box center [759, 708] width 1115 height 792
click at [211, 527] on div "﻿ ﻿ ﻿ ﻿ Hi Success Martial Ats Family, I am hosting another FREE Self-Defence W…" at bounding box center [759, 708] width 1113 height 791
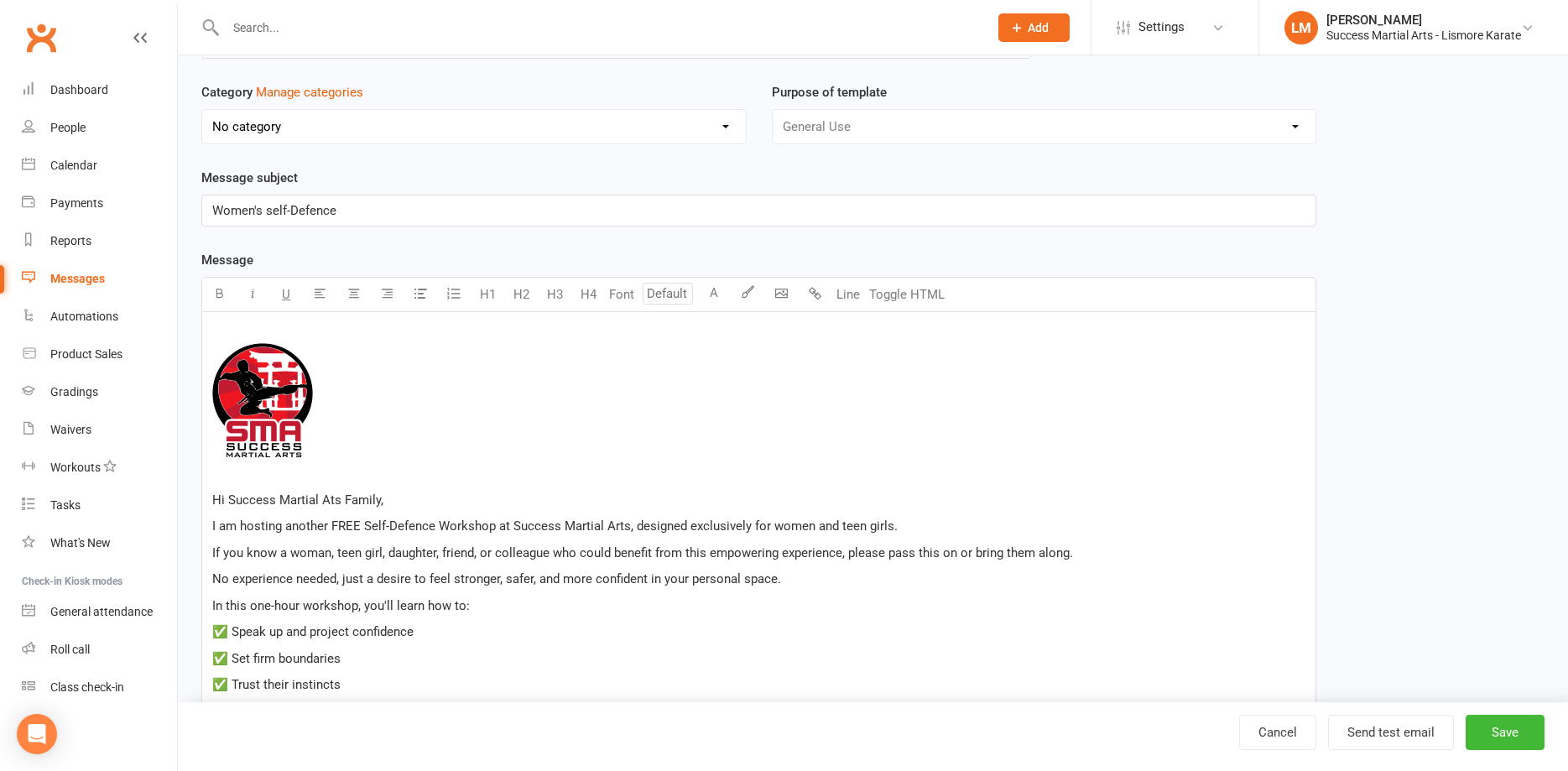
scroll to position [464, 0]
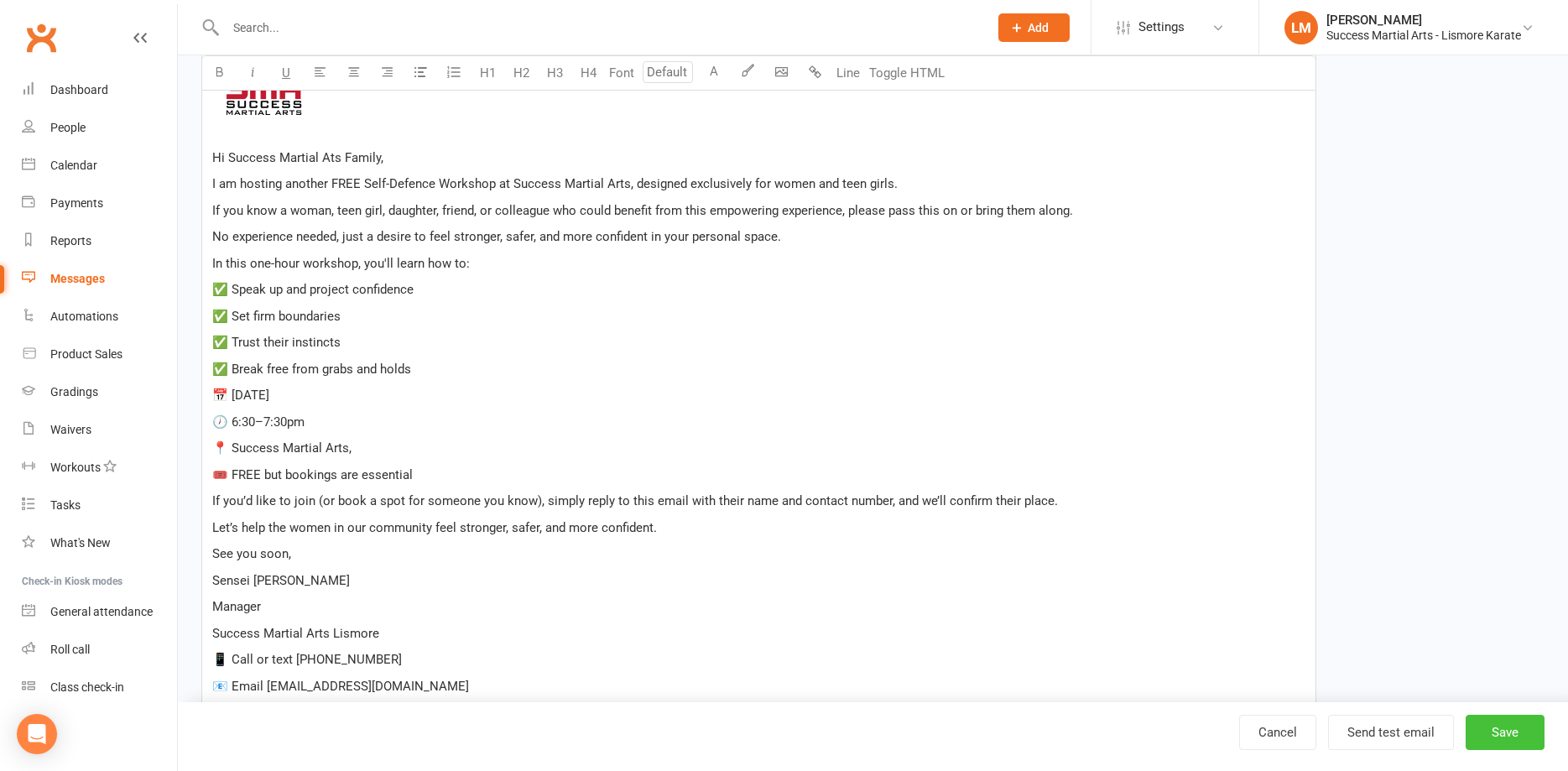
click at [1498, 727] on button "Save" at bounding box center [1504, 733] width 79 height 35
select select "100"
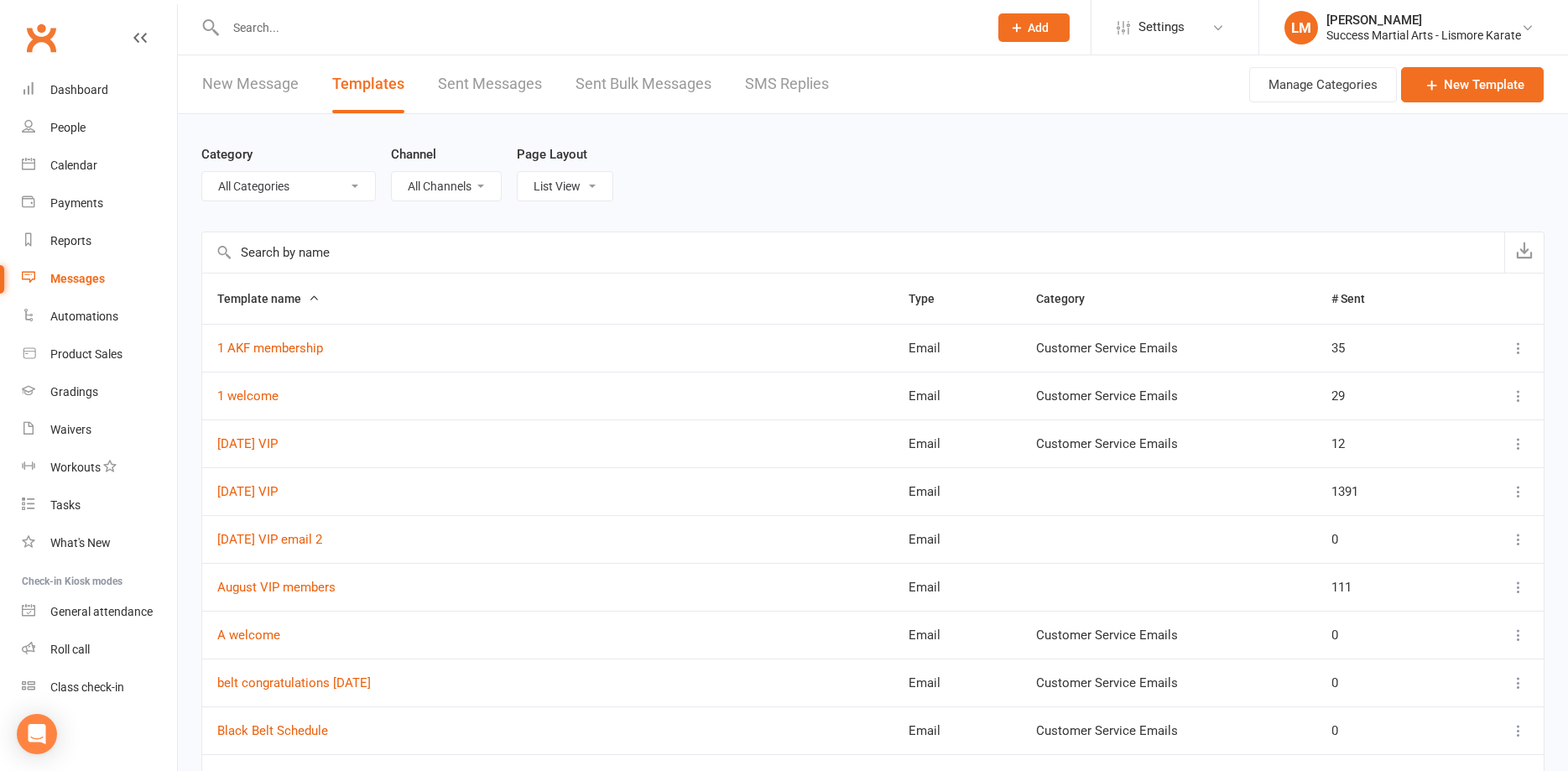
click at [787, 177] on div "Category All Categories (No category) Customer Service Emails Marketing Channel…" at bounding box center [873, 172] width 1343 height 117
click at [67, 269] on link "Messages" at bounding box center [100, 278] width 155 height 38
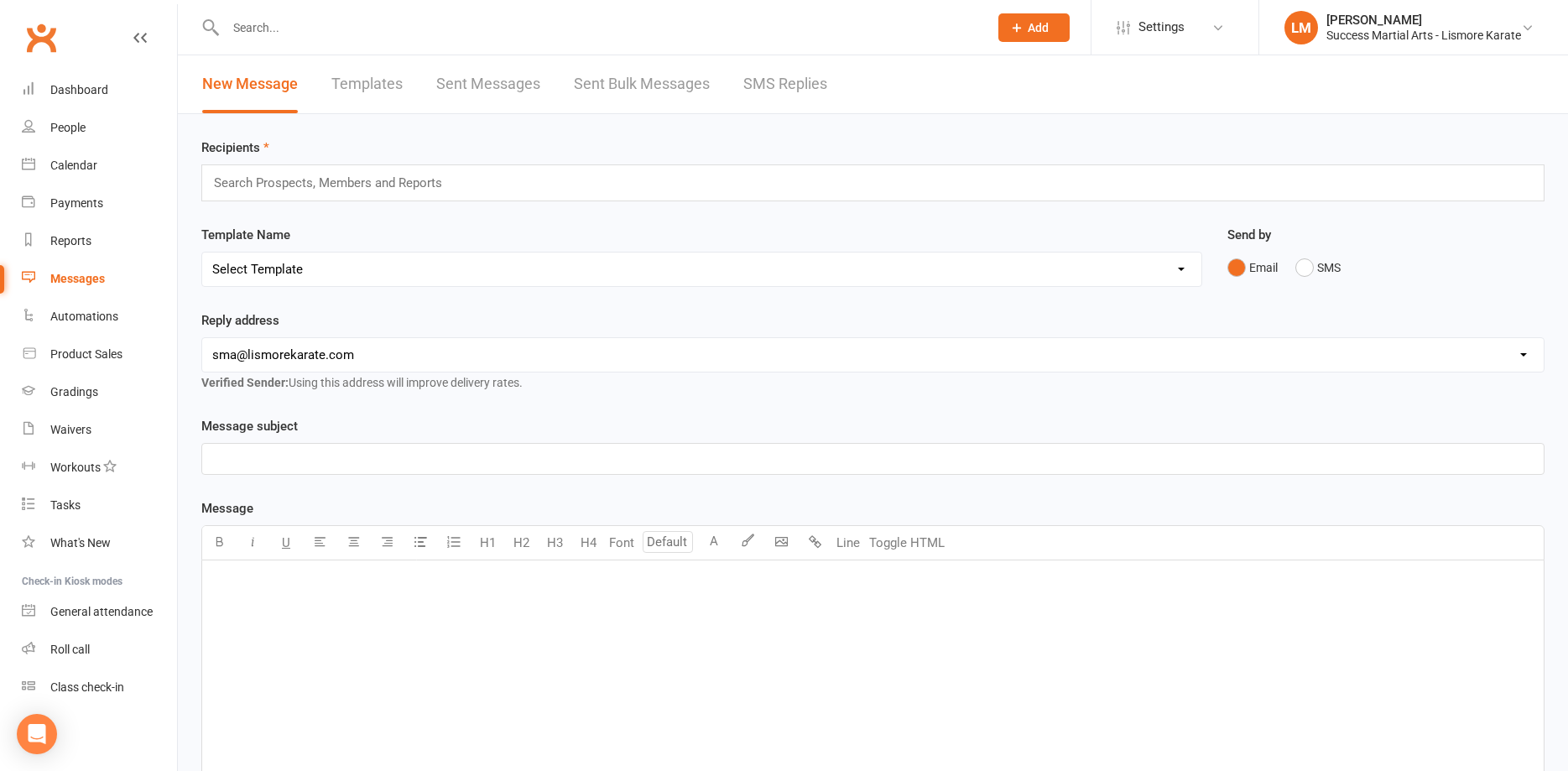
click at [202, 252] on select "Select Template [Email] 1 AKF membership [Email] 1 welcome [Email] [DATE] VIP […" at bounding box center [701, 269] width 999 height 33
select select "93"
click option "[Email] WSD Students" at bounding box center [0, 0] width 0 height 0
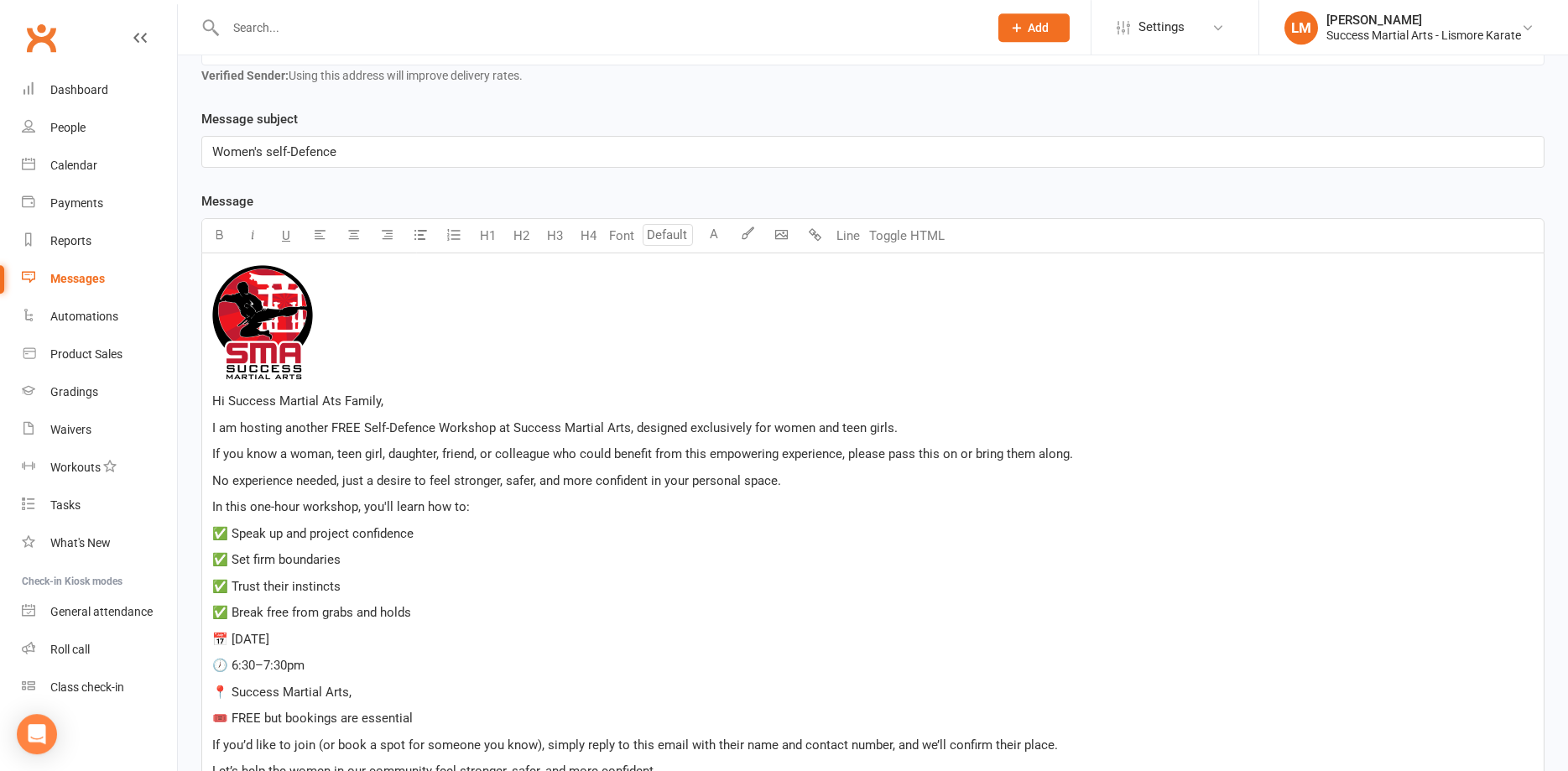
scroll to position [86, 0]
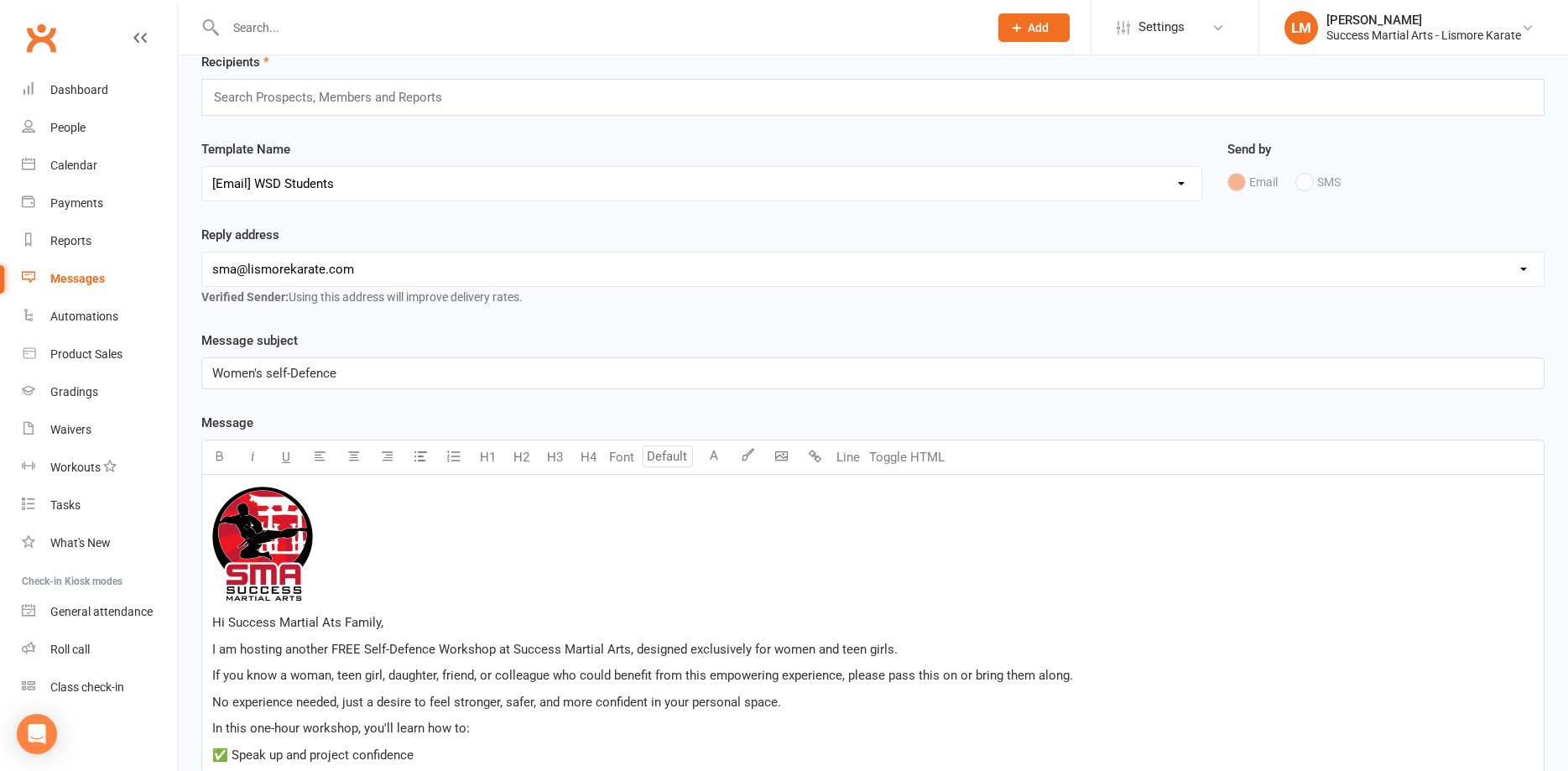
click at [249, 94] on input "text" at bounding box center [335, 98] width 246 height 22
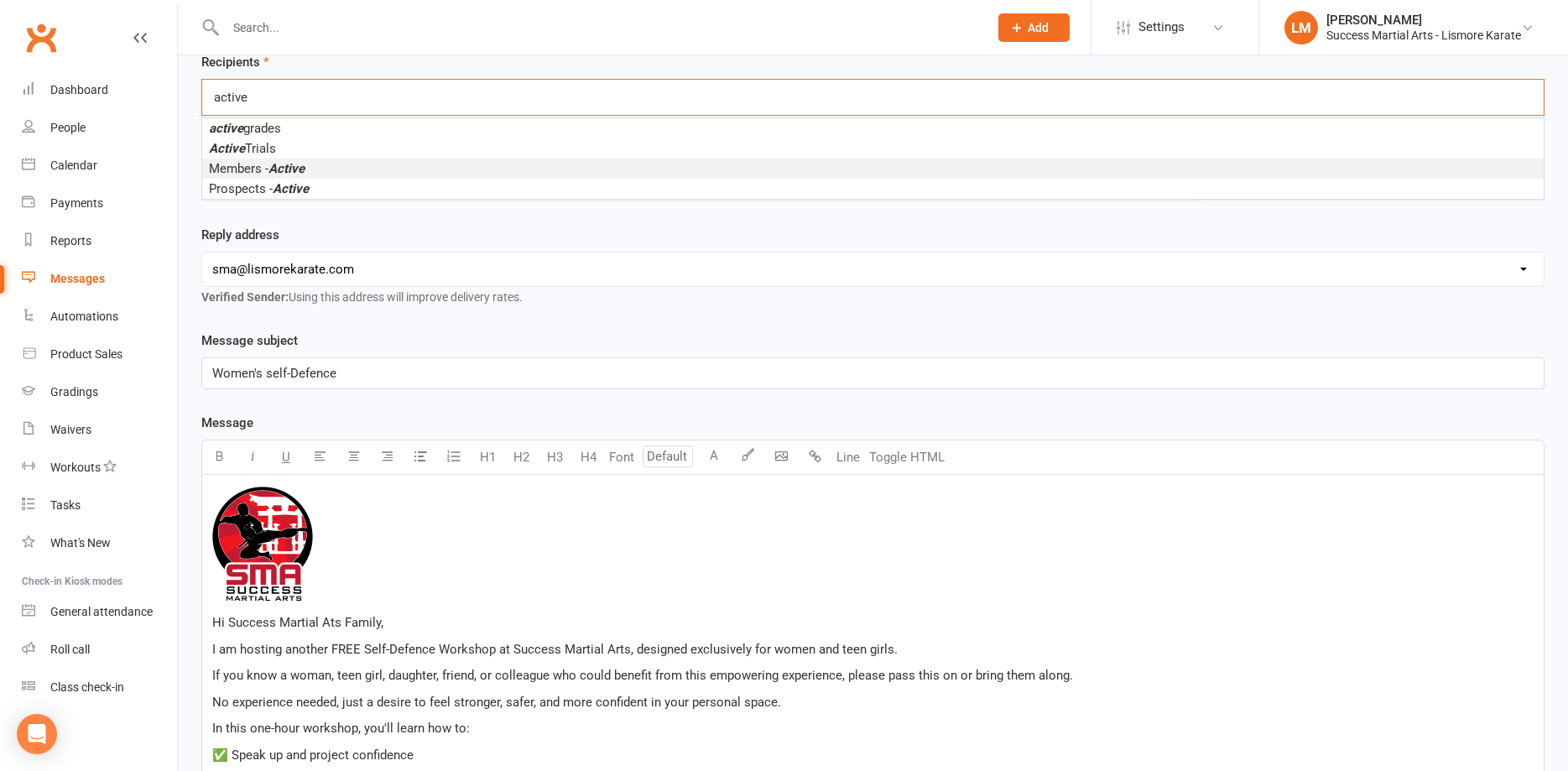
type input "active"
click at [232, 170] on span "Members - Active" at bounding box center [256, 168] width 95 height 15
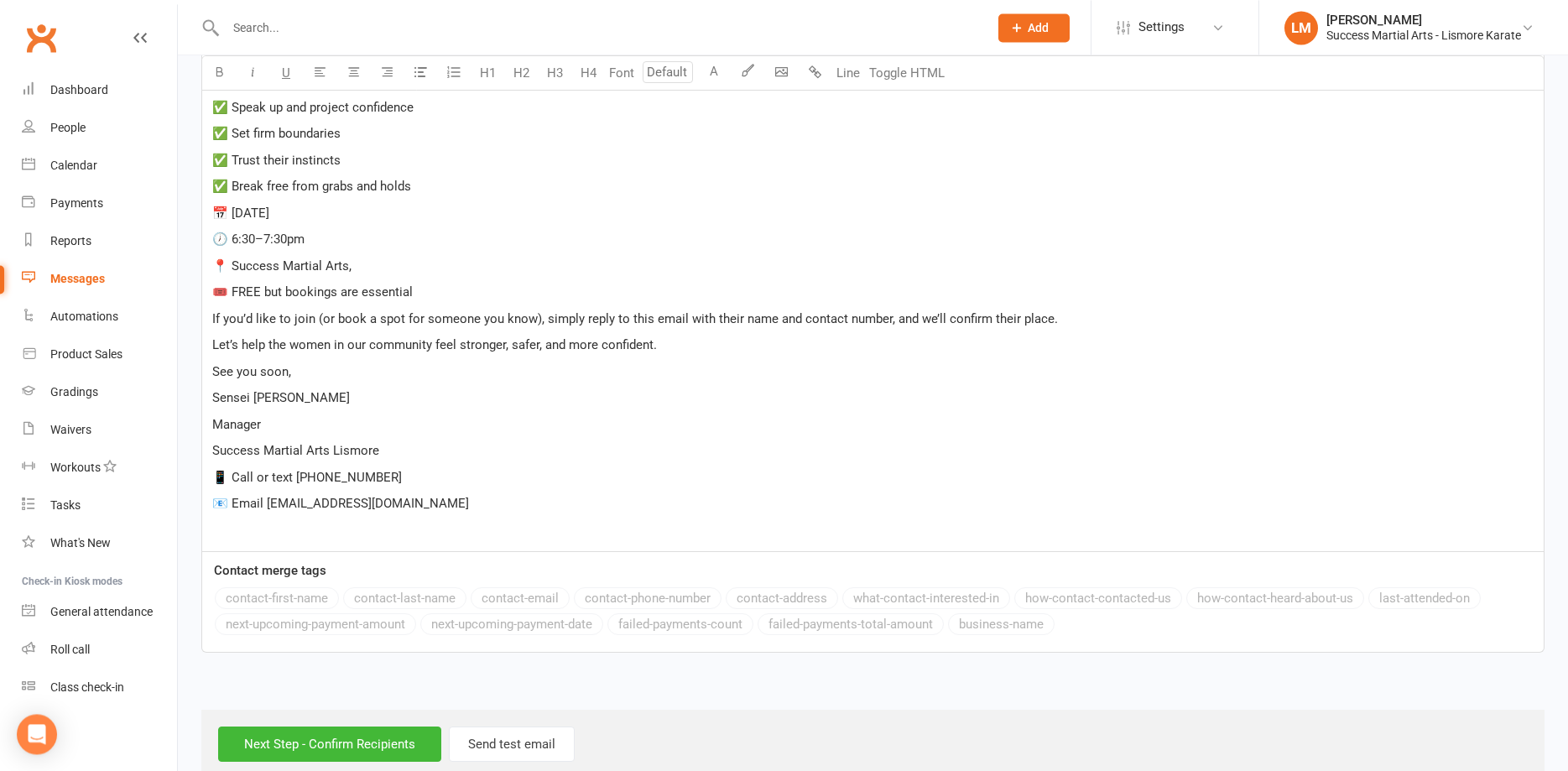
scroll to position [770, 0]
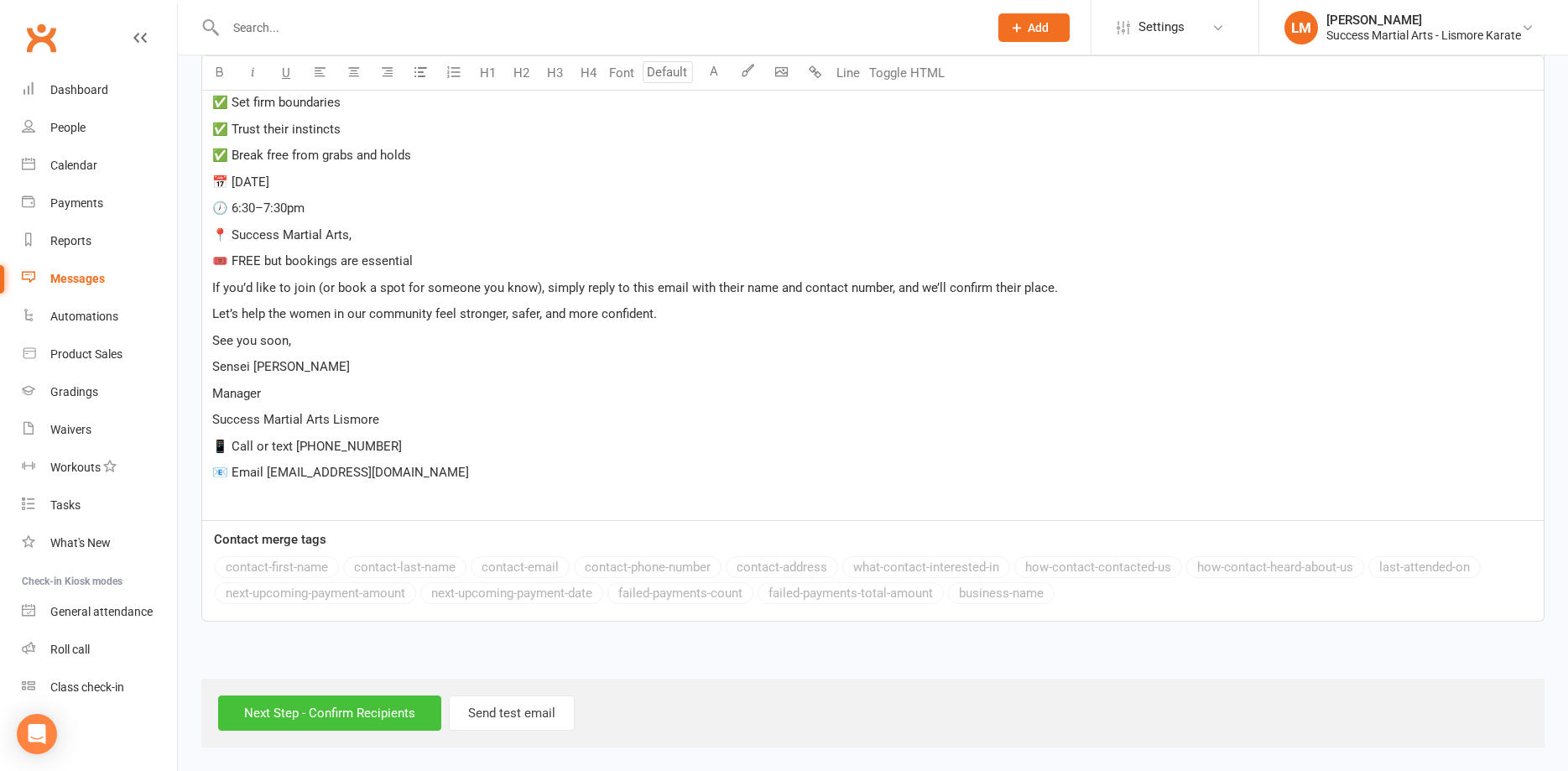
click at [323, 713] on input "Next Step - Confirm Recipients" at bounding box center [329, 714] width 223 height 35
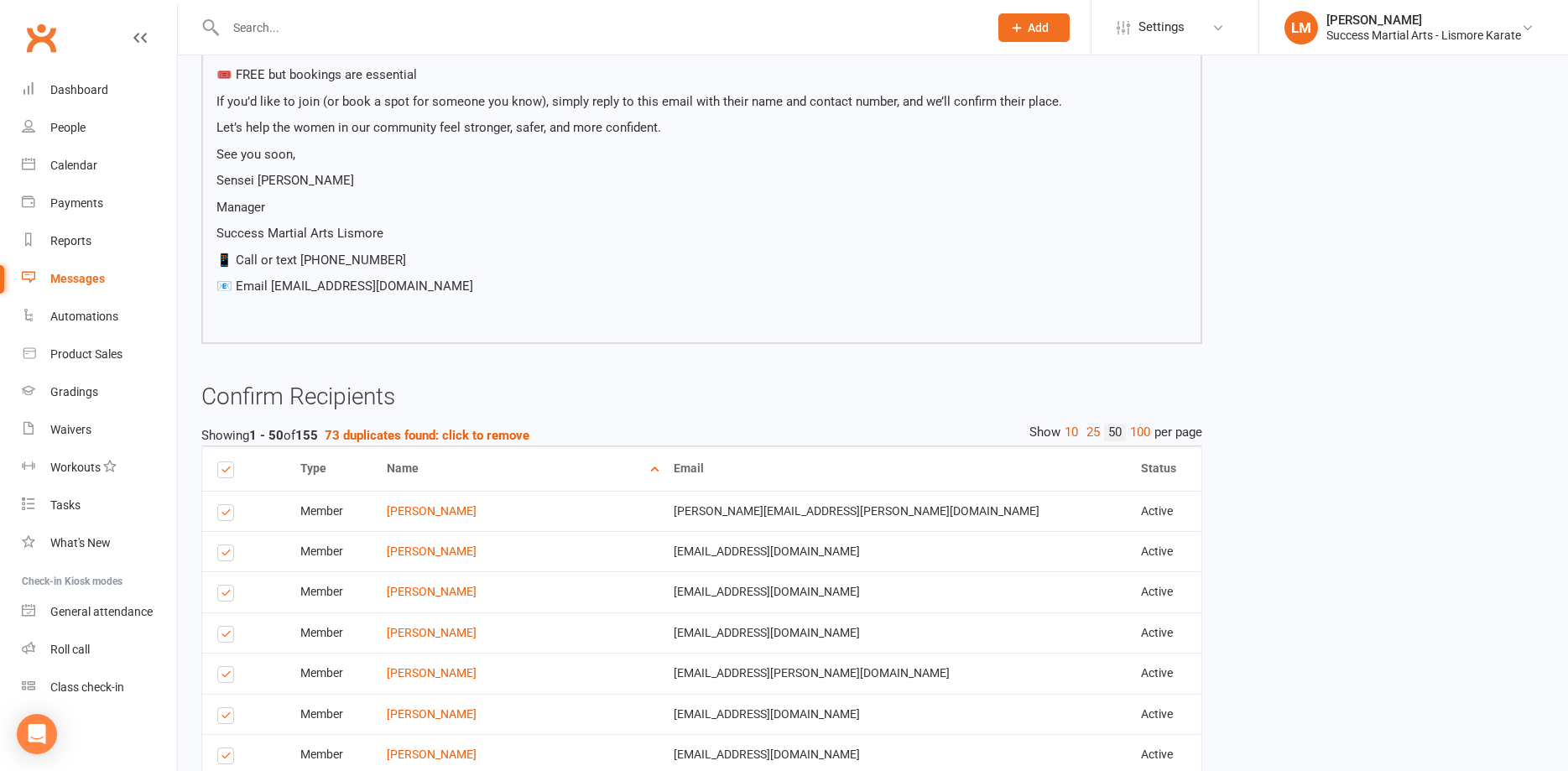
scroll to position [942, 0]
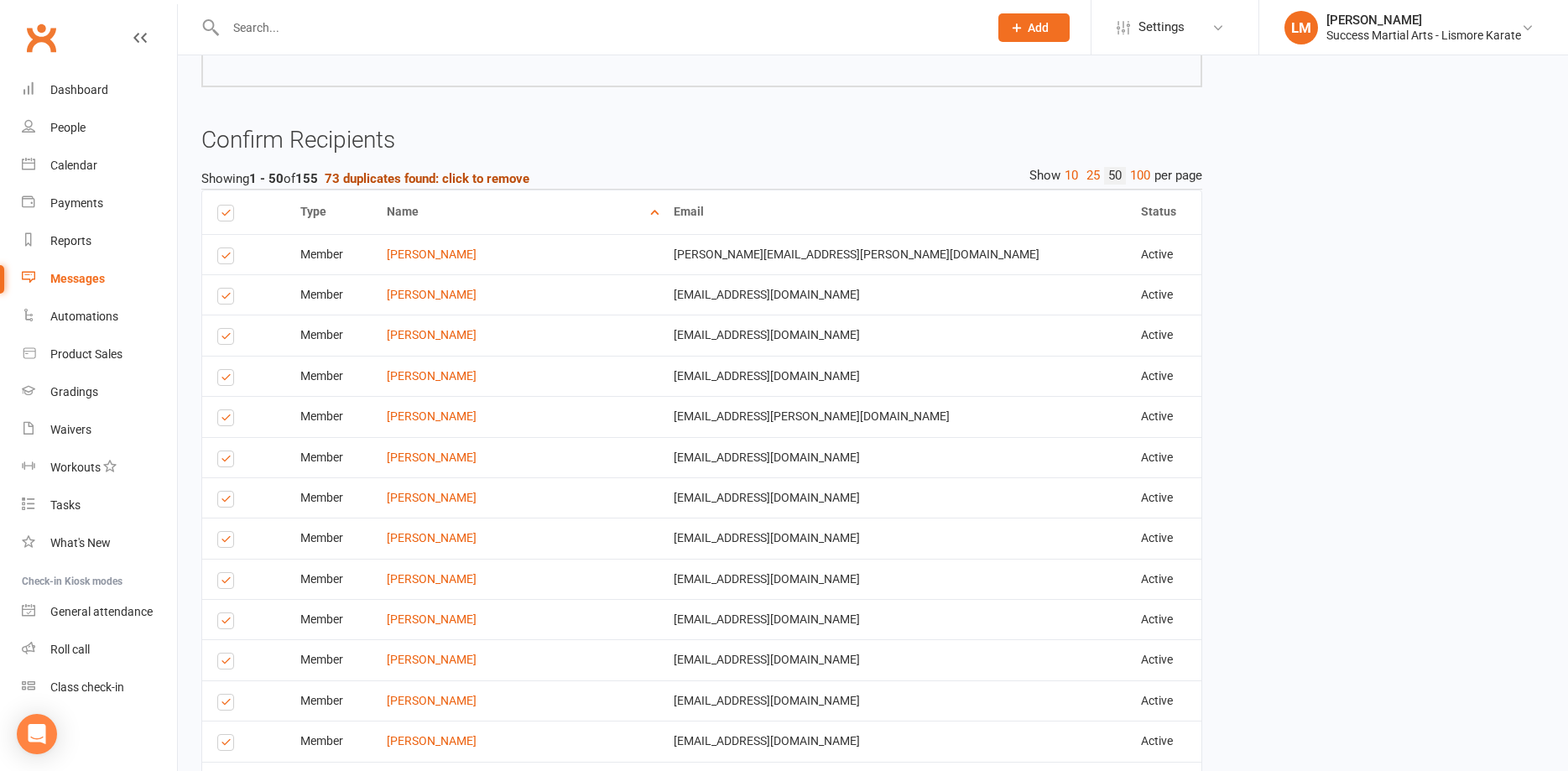
click at [378, 177] on strong "73 duplicates found: click to remove" at bounding box center [427, 178] width 205 height 15
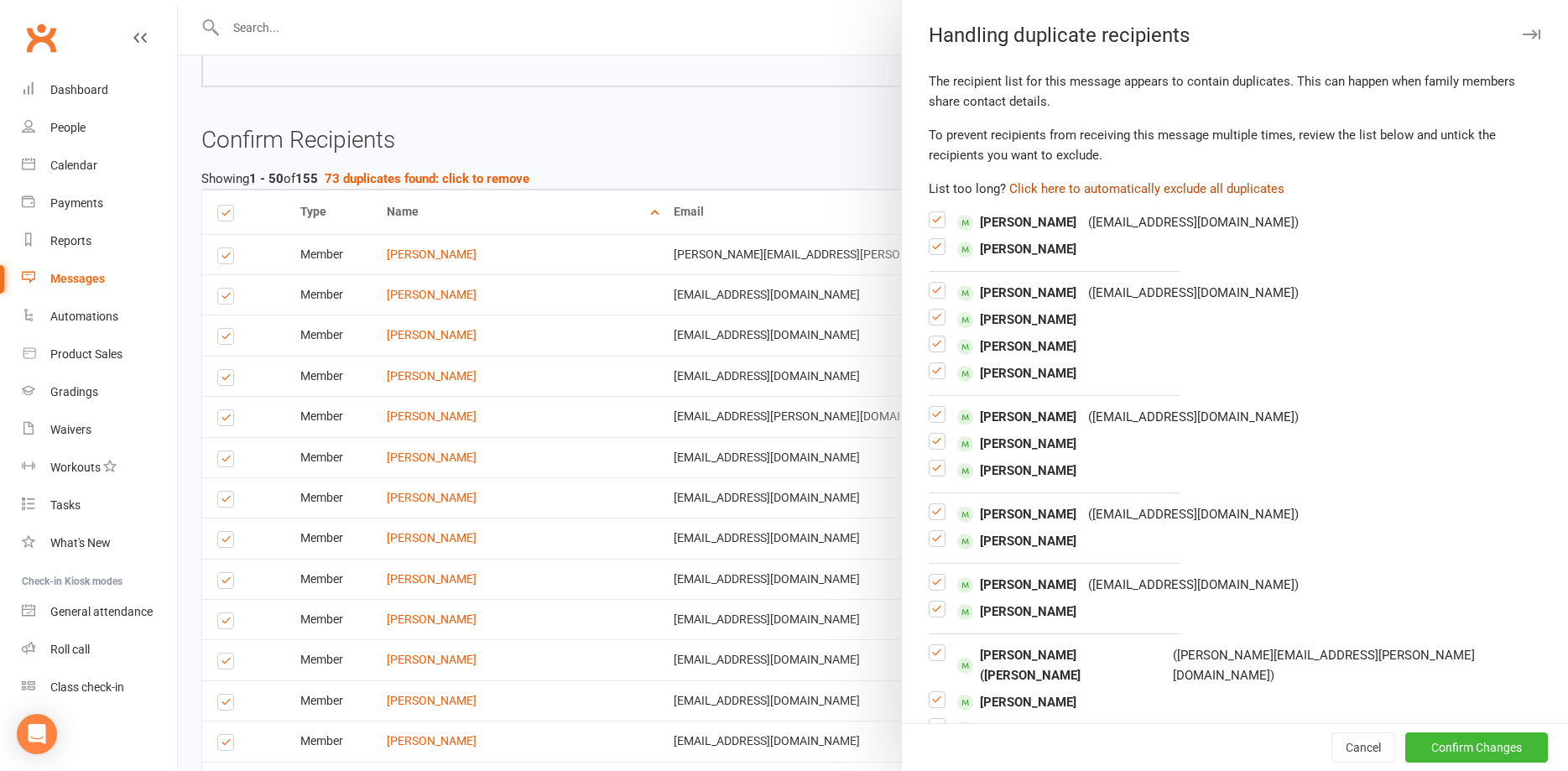
click at [1095, 190] on button "Click here to automatically exclude all duplicates" at bounding box center [1147, 189] width 275 height 20
click at [1467, 751] on button "Confirm Changes" at bounding box center [1477, 748] width 142 height 31
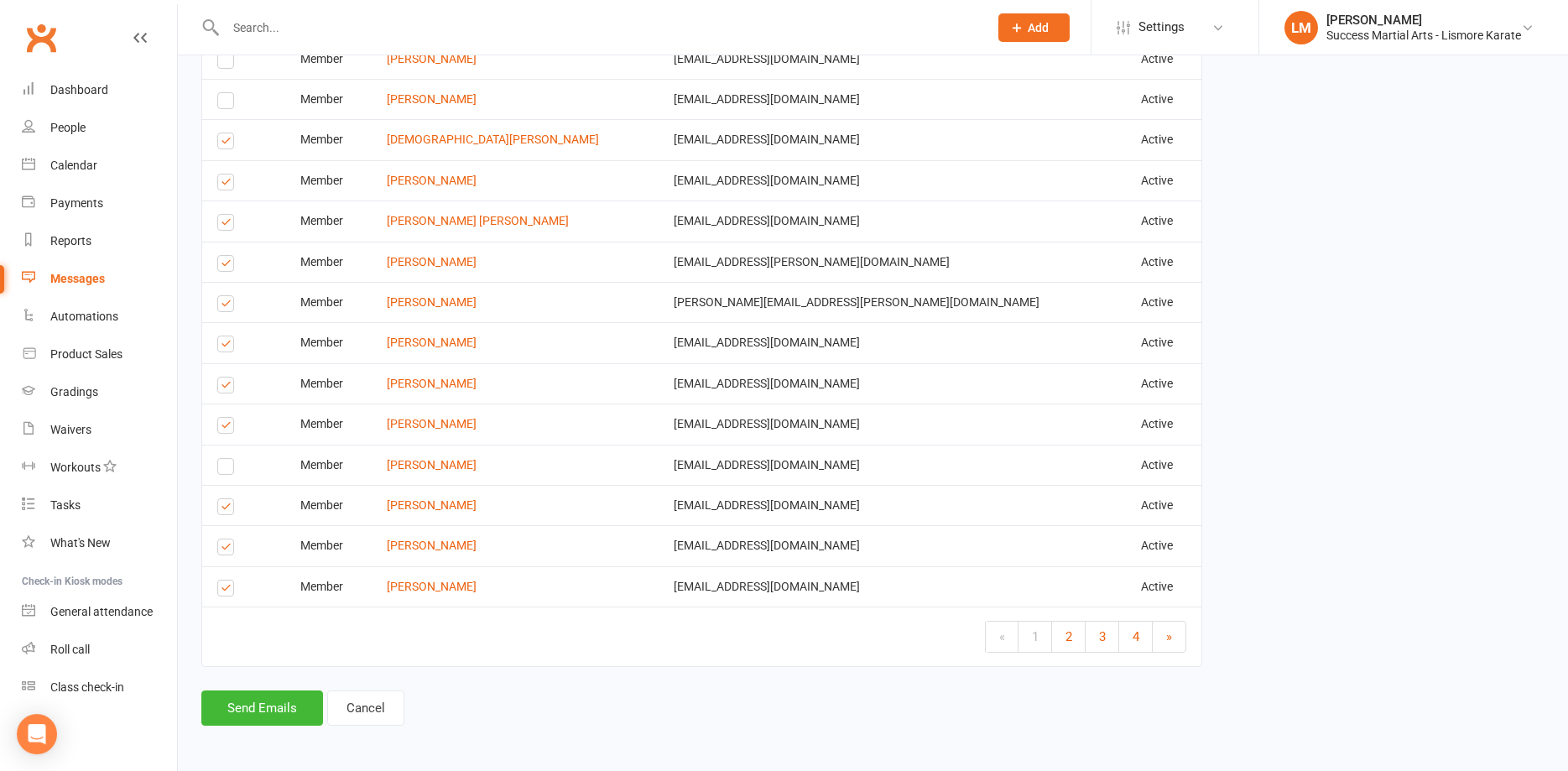
scroll to position [2601, 0]
click at [243, 702] on button "Send Emails" at bounding box center [262, 706] width 122 height 35
